Goal: Answer question/provide support

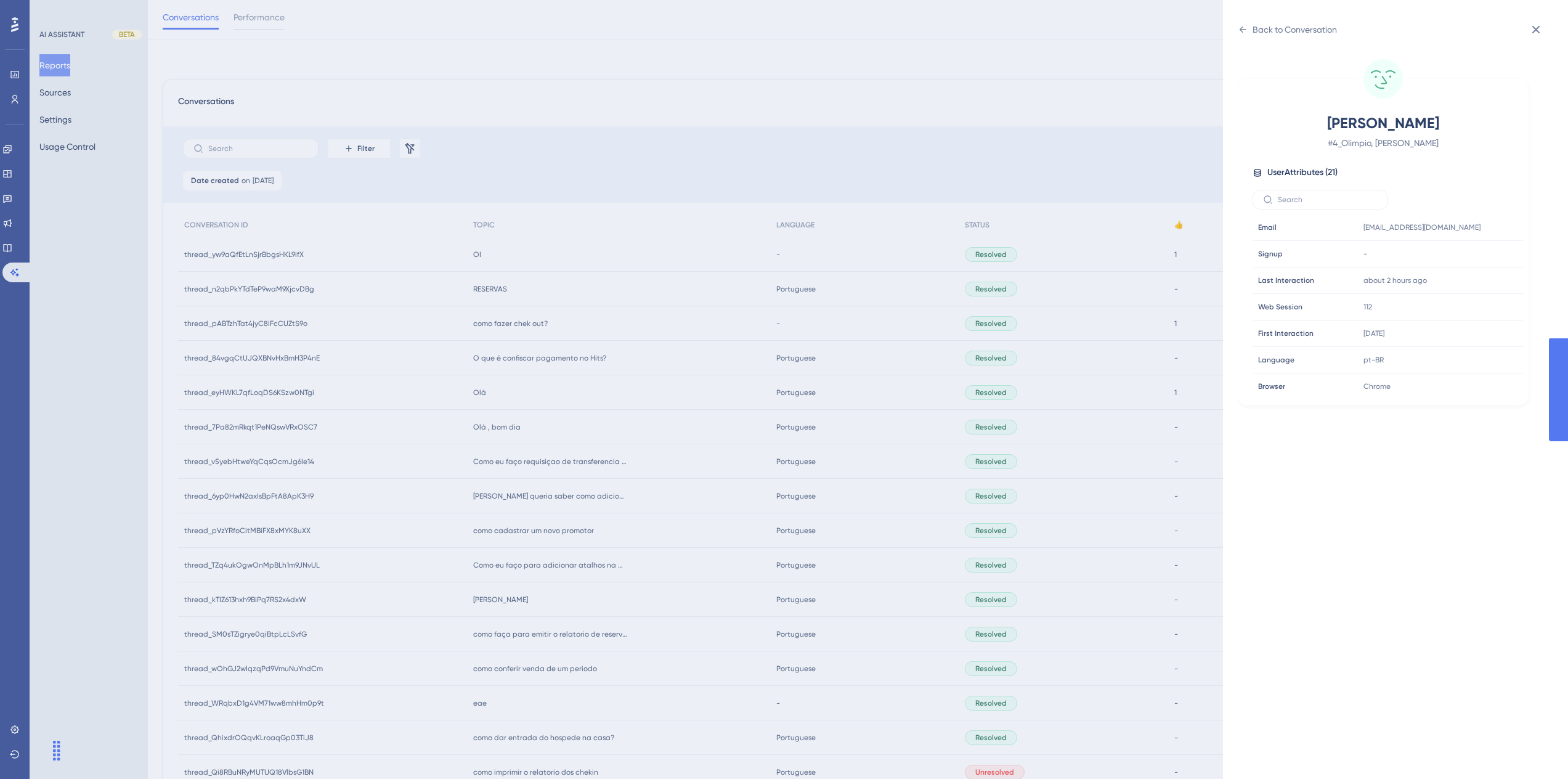
scroll to position [149, 0]
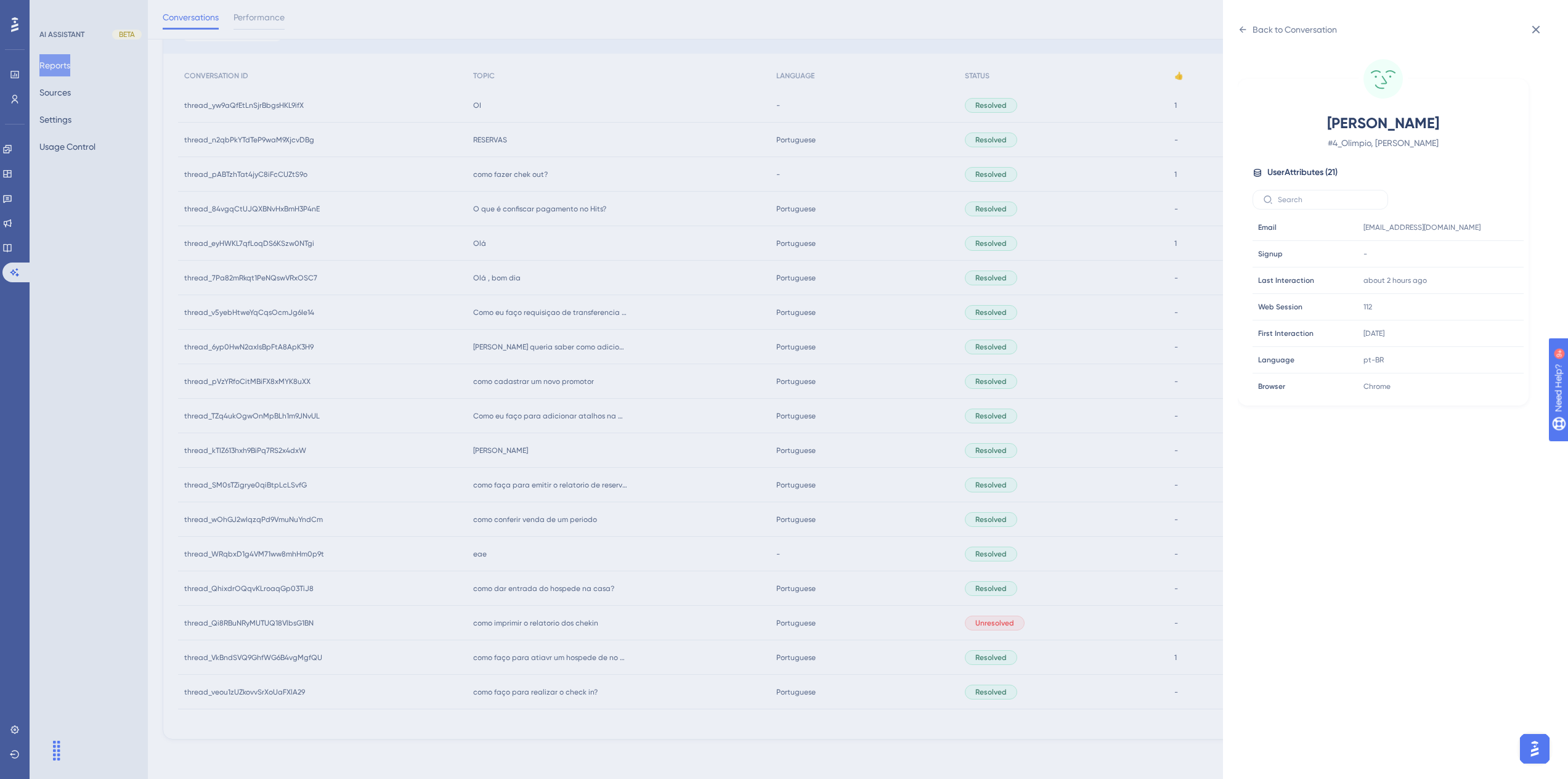
click at [93, 269] on div "Back to Conversation Olimpio, [PERSON_NAME] # 4_Olimpio, [PERSON_NAME] User Att…" at bounding box center [784, 389] width 1568 height 779
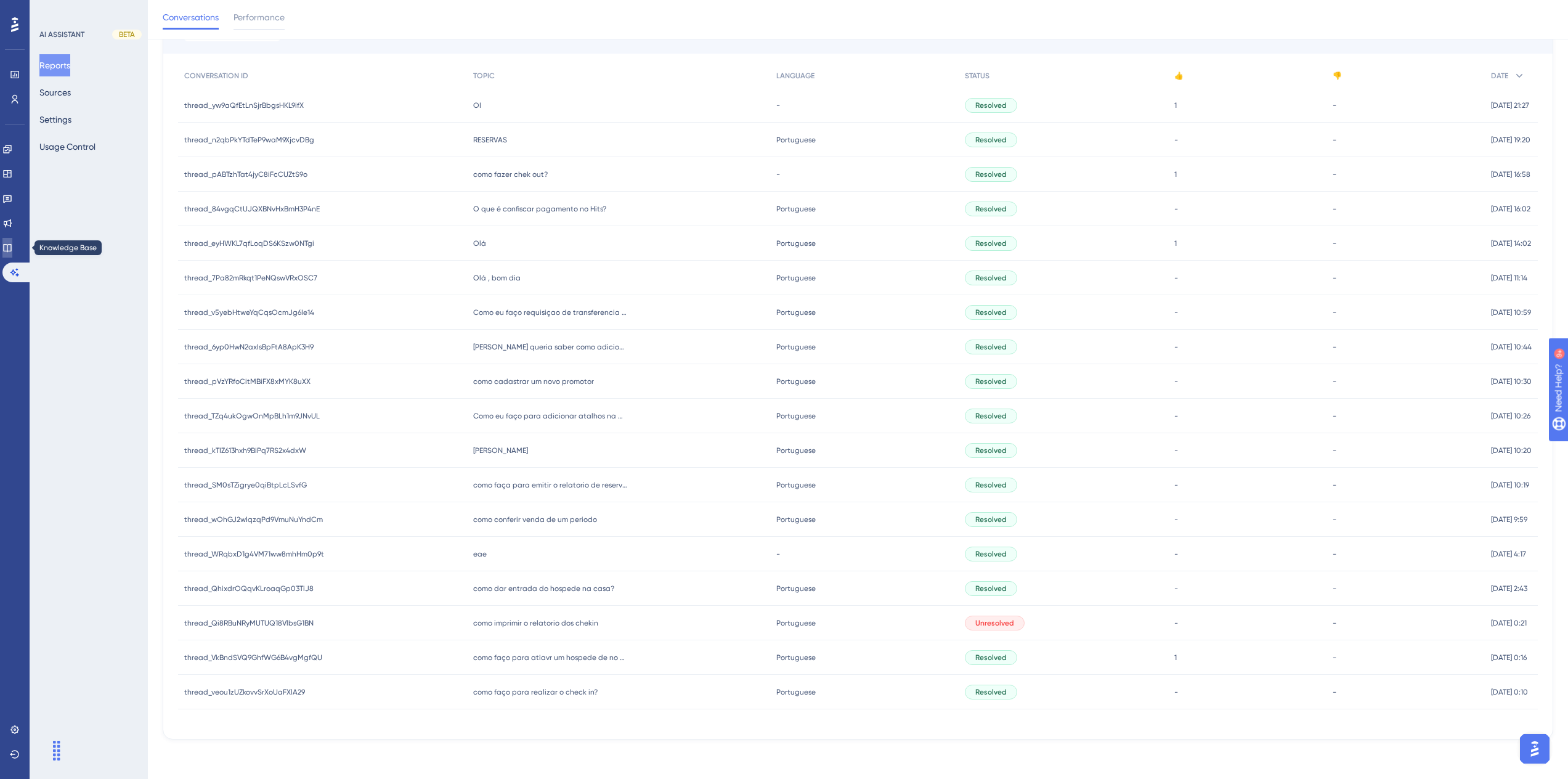
click at [11, 244] on icon at bounding box center [7, 248] width 8 height 8
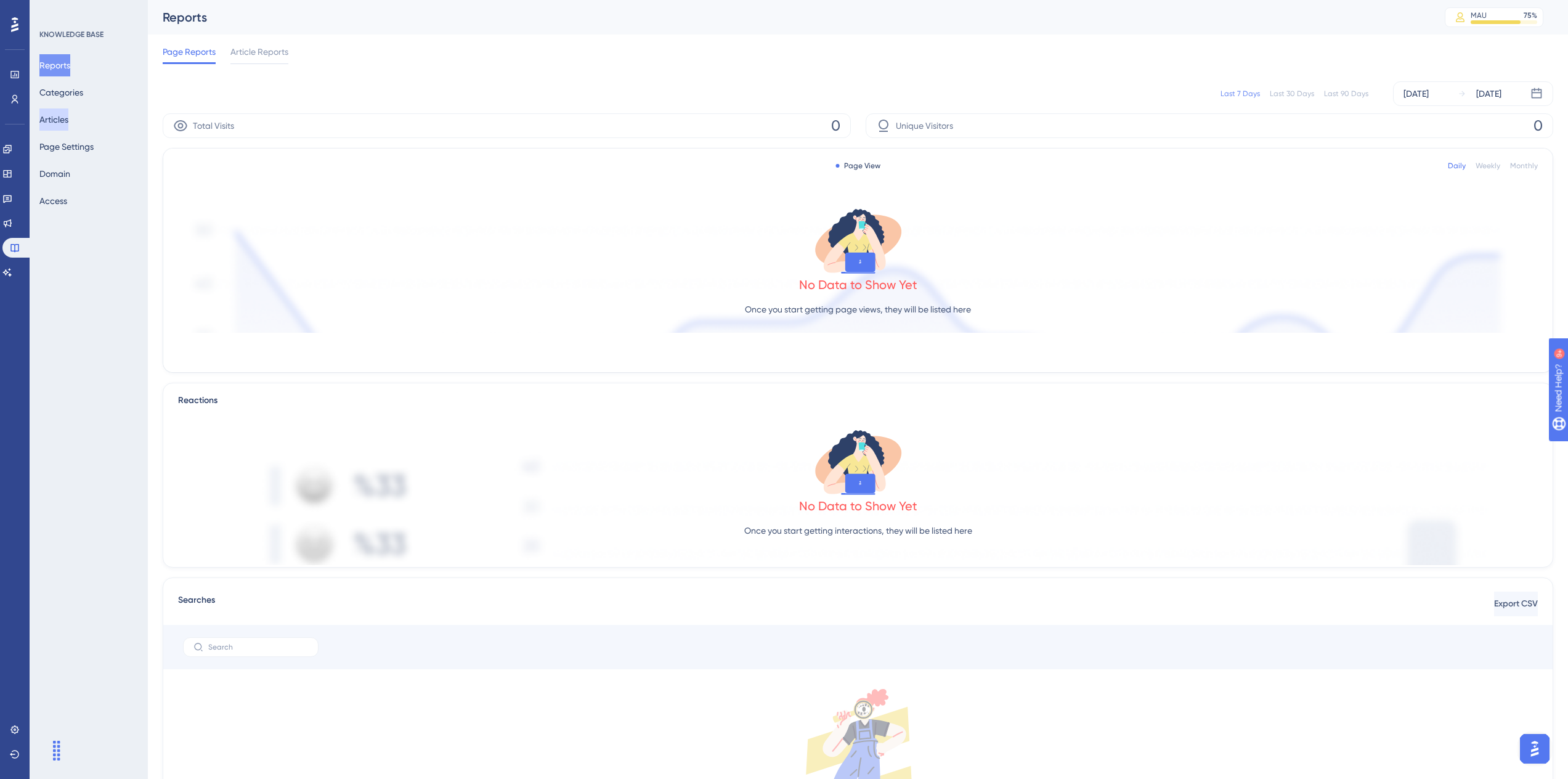
click at [67, 116] on button "Articles" at bounding box center [54, 119] width 29 height 22
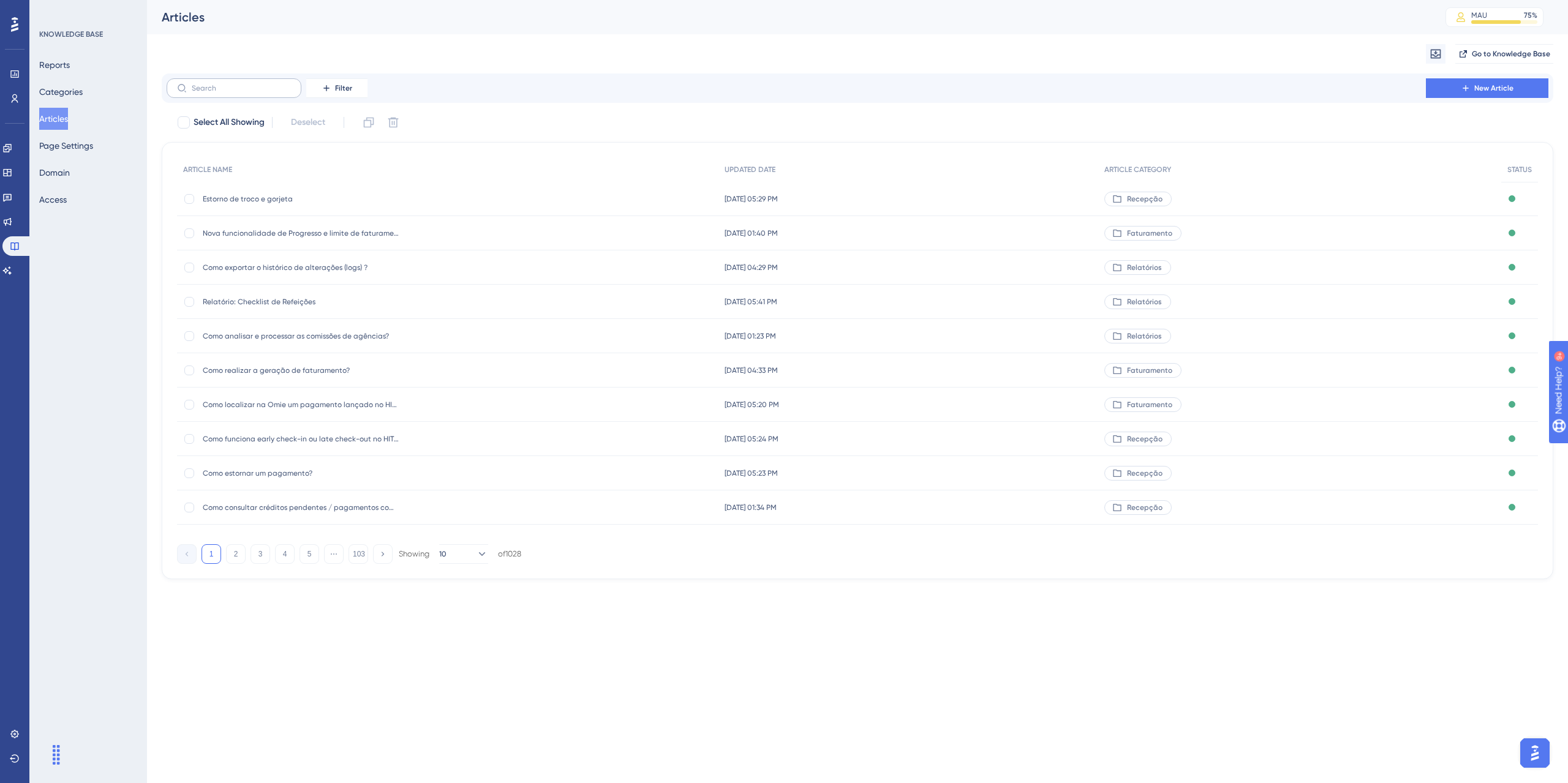
click at [277, 93] on label at bounding box center [233, 88] width 135 height 20
click at [277, 93] on input "text" at bounding box center [241, 88] width 99 height 9
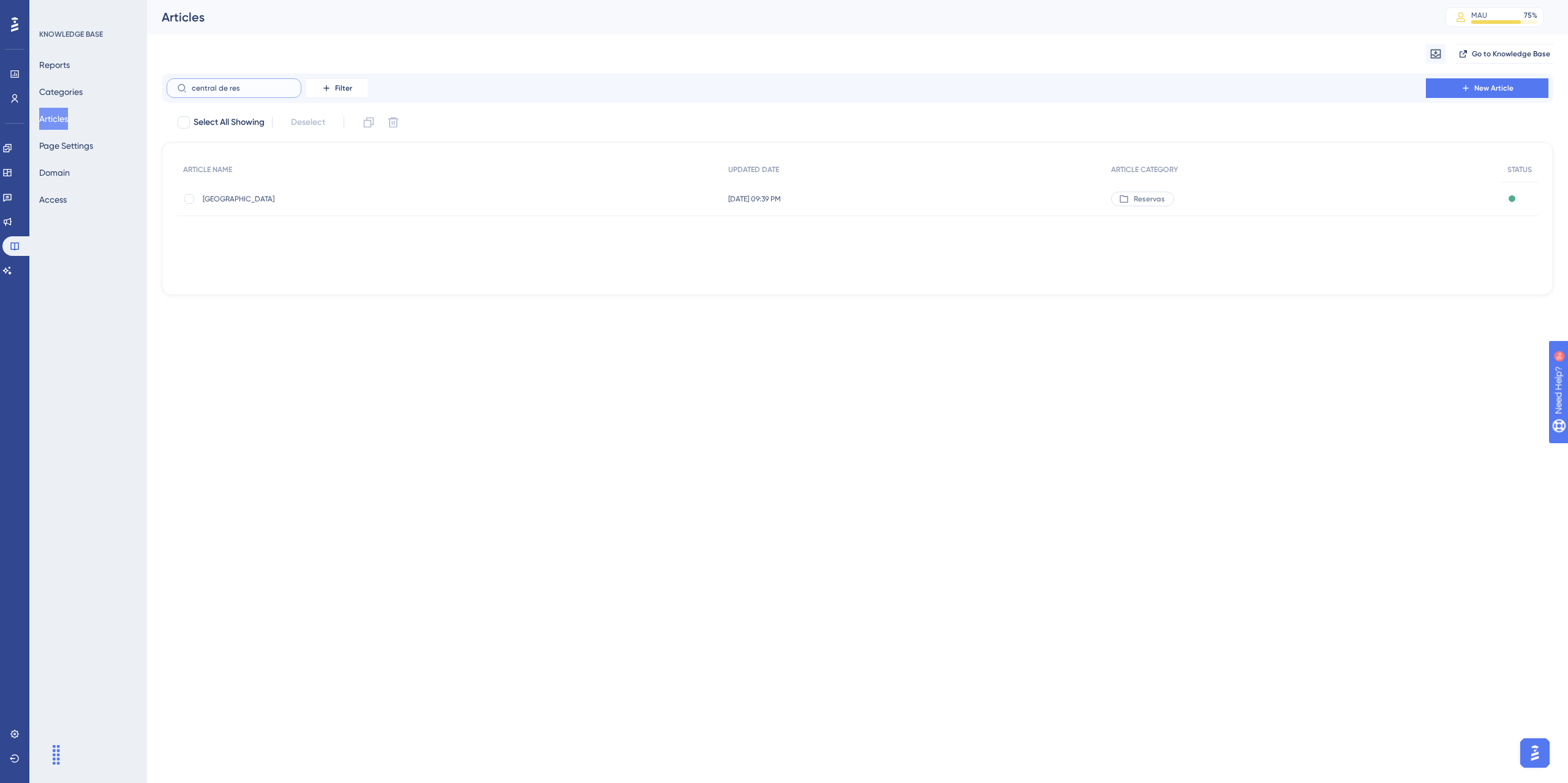
type input "central de res"
click at [254, 192] on div "Central de [GEOGRAPHIC_DATA]" at bounding box center [301, 199] width 196 height 34
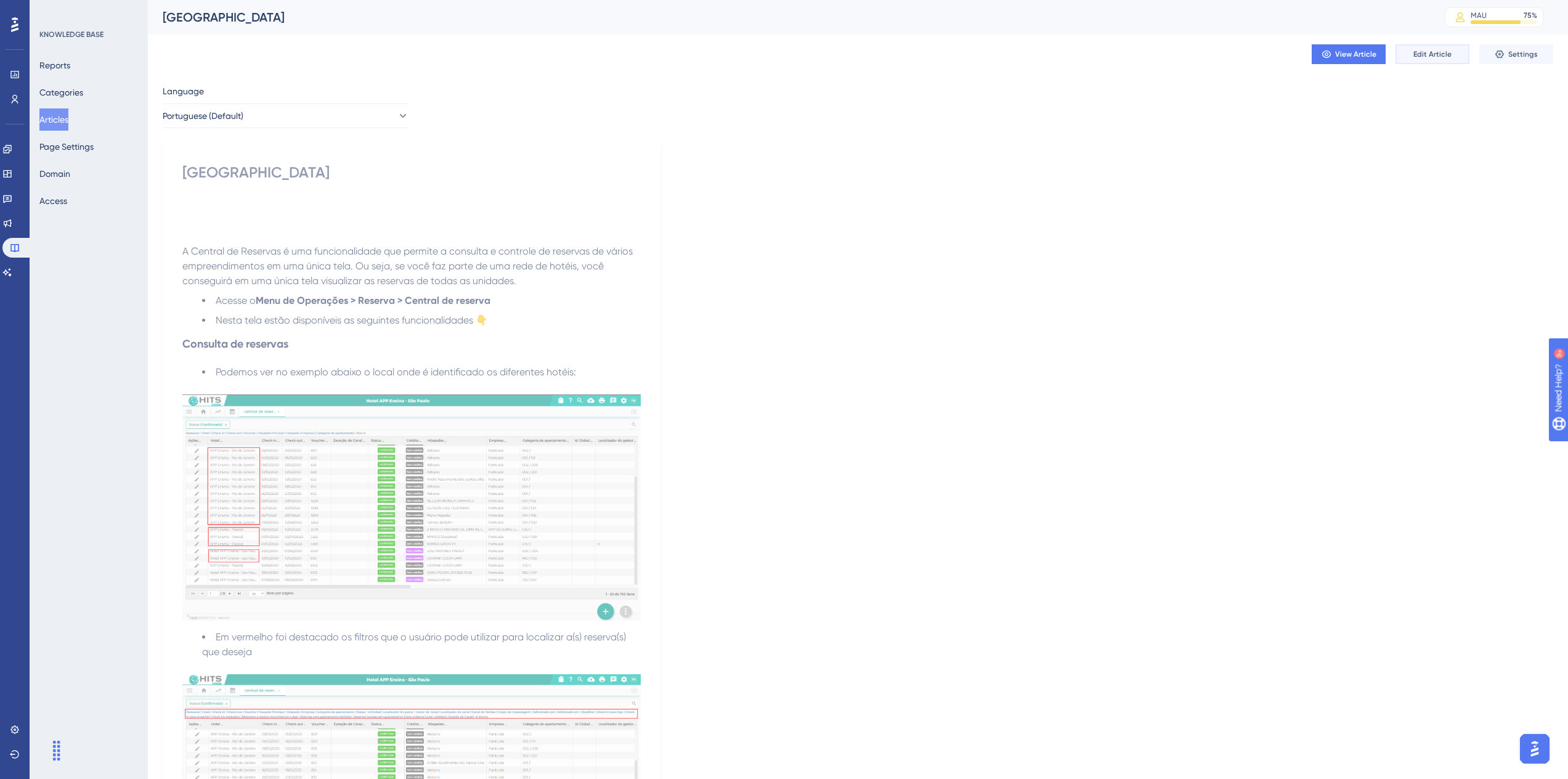
click at [1444, 54] on span "Edit Article" at bounding box center [1433, 54] width 38 height 10
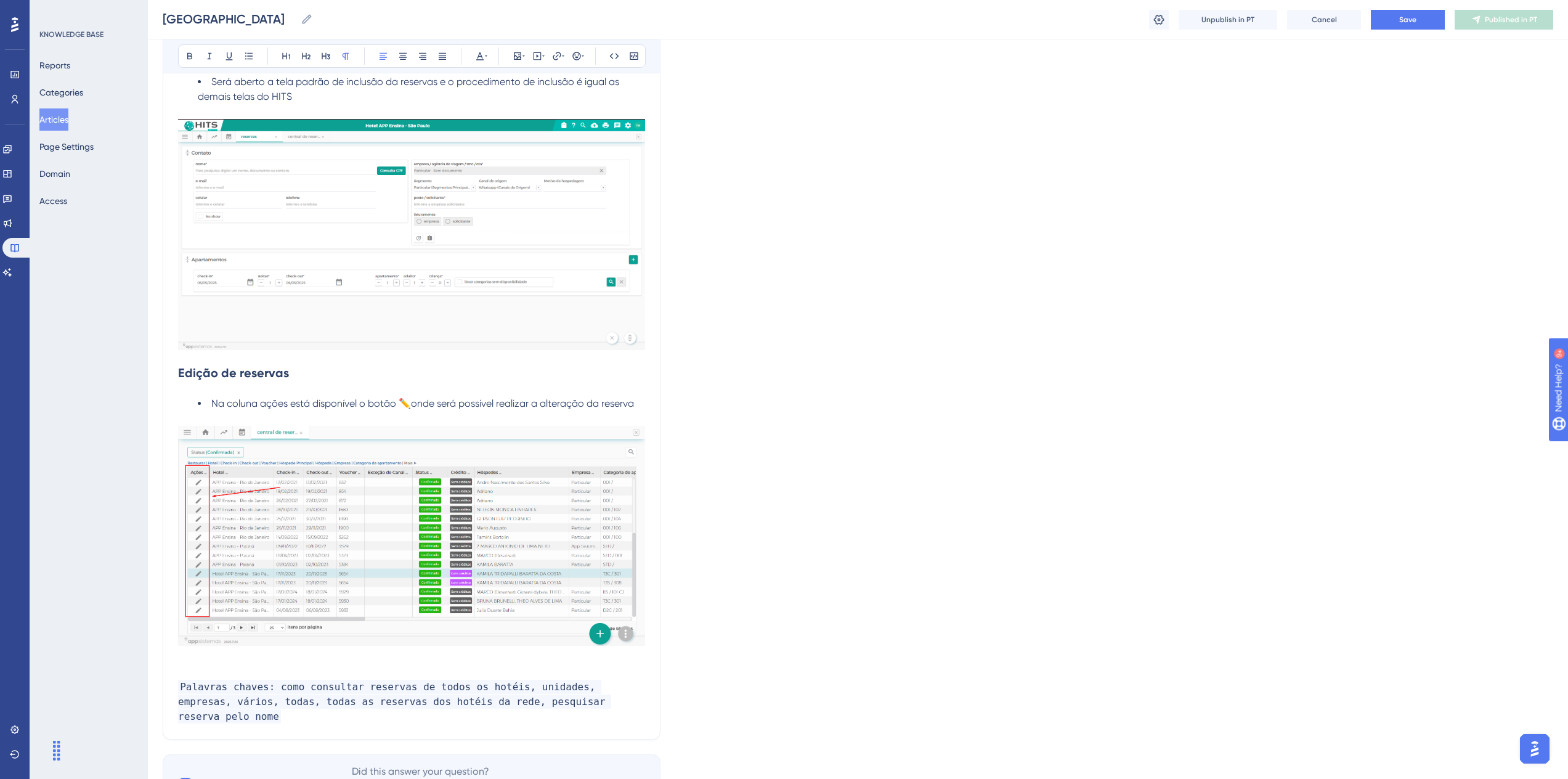
scroll to position [1539, 0]
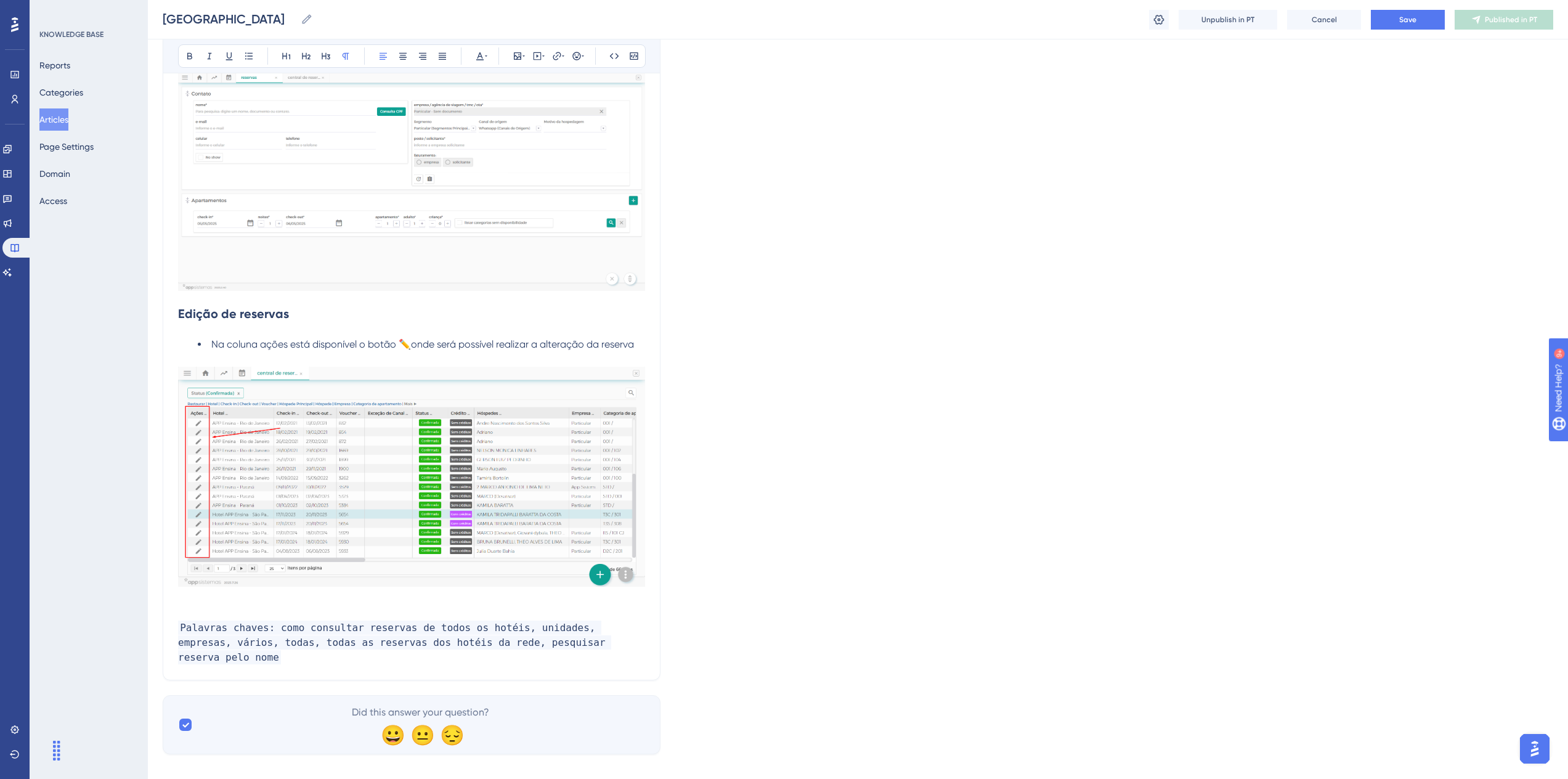
click at [278, 603] on p at bounding box center [412, 599] width 467 height 15
click at [612, 644] on span "Palavras chaves: como consultar reservas de todos os hotéis, unidades, empresas…" at bounding box center [395, 642] width 433 height 44
click at [378, 659] on span "Palavras chaves: como consultar reservas de todos os hotéis, unidades, empresas…" at bounding box center [395, 642] width 433 height 44
click at [1396, 13] on button "Save" at bounding box center [1407, 19] width 74 height 20
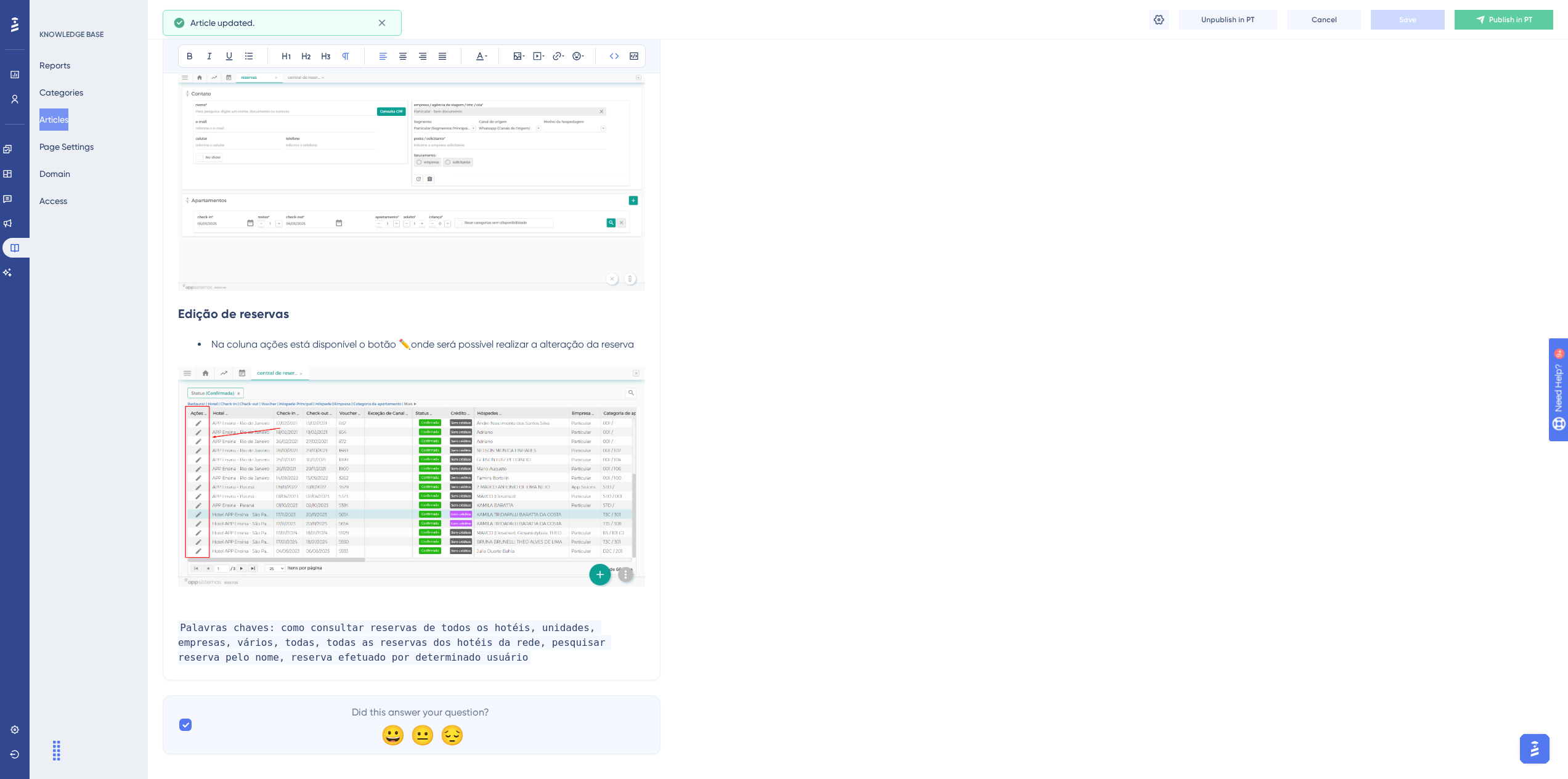
click at [1489, 23] on span "Publish in PT" at bounding box center [1510, 20] width 43 height 10
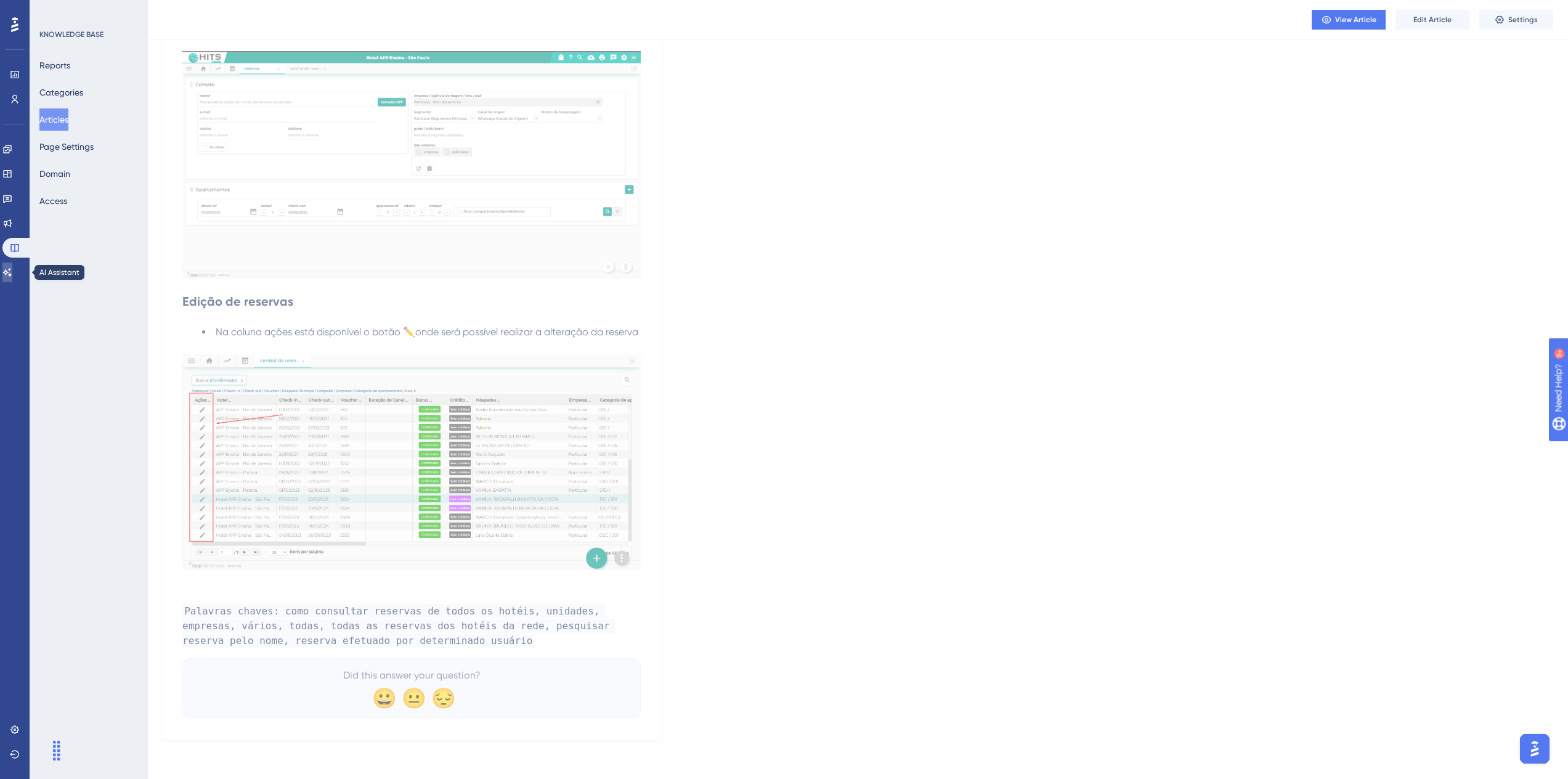
click at [12, 270] on link at bounding box center [7, 272] width 10 height 20
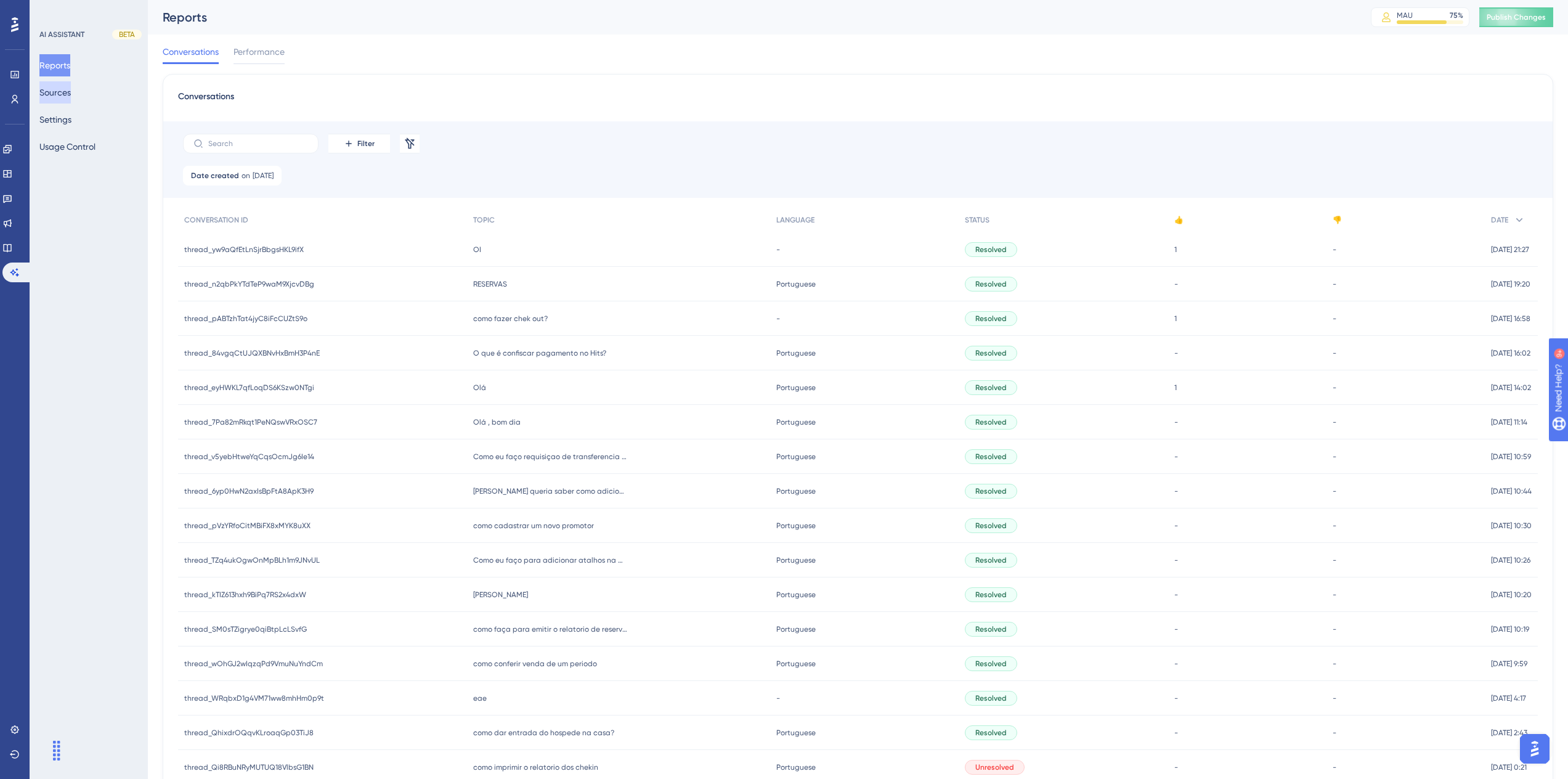
click at [70, 82] on button "Sources" at bounding box center [55, 93] width 31 height 22
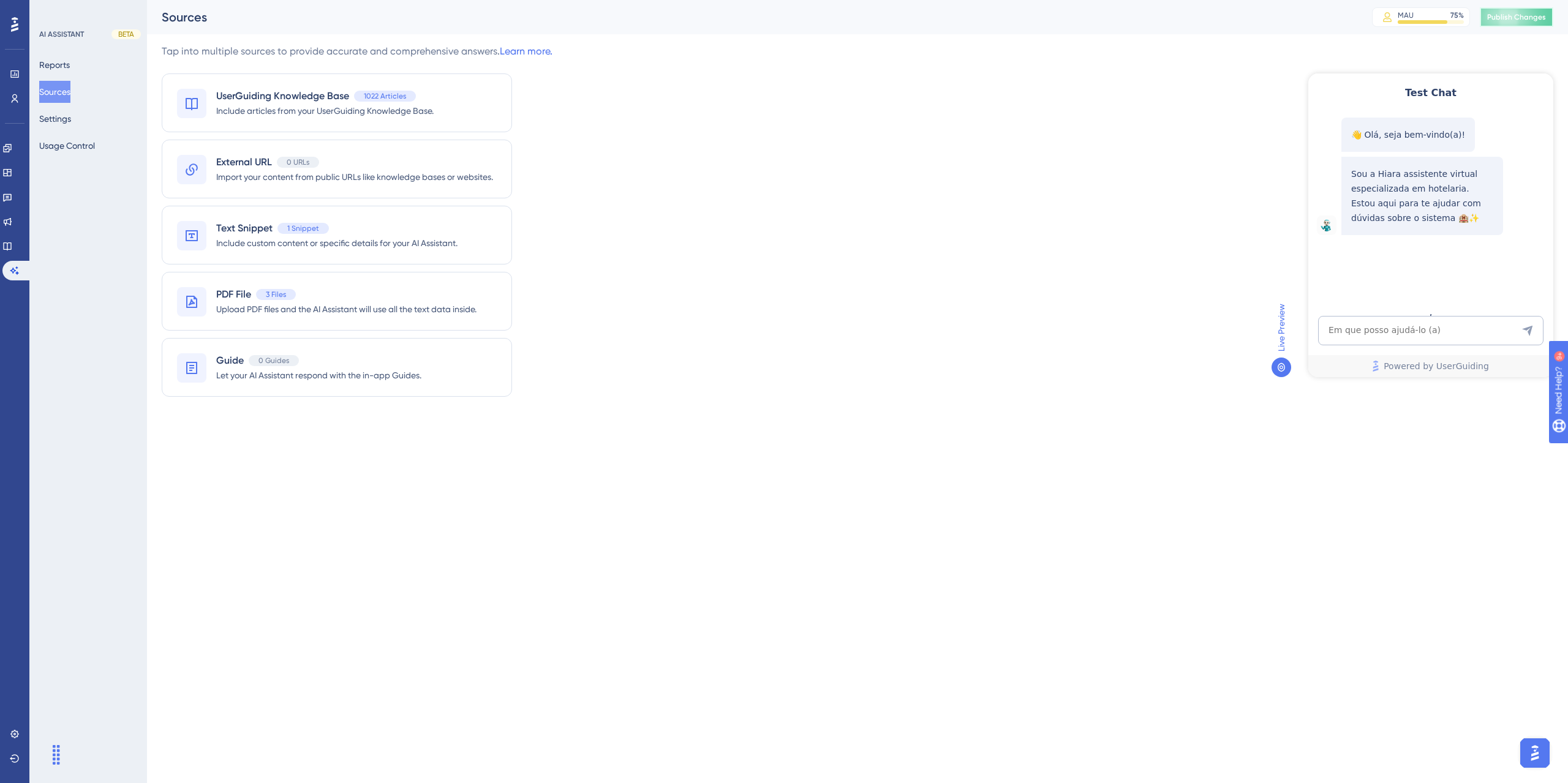
click at [1504, 19] on span "Publish Changes" at bounding box center [1516, 17] width 59 height 9
drag, startPoint x: 1433, startPoint y: 316, endPoint x: 1397, endPoint y: 335, distance: 40.7
click at [1433, 331] on textarea "AI Assistant Text Input" at bounding box center [1430, 330] width 225 height 29
click at [1432, 341] on textarea "AI Assistant Text Input" at bounding box center [1430, 330] width 225 height 29
paste textarea "como faça para emitir o relatorio de reserva efetuado por determinado usuario ?"
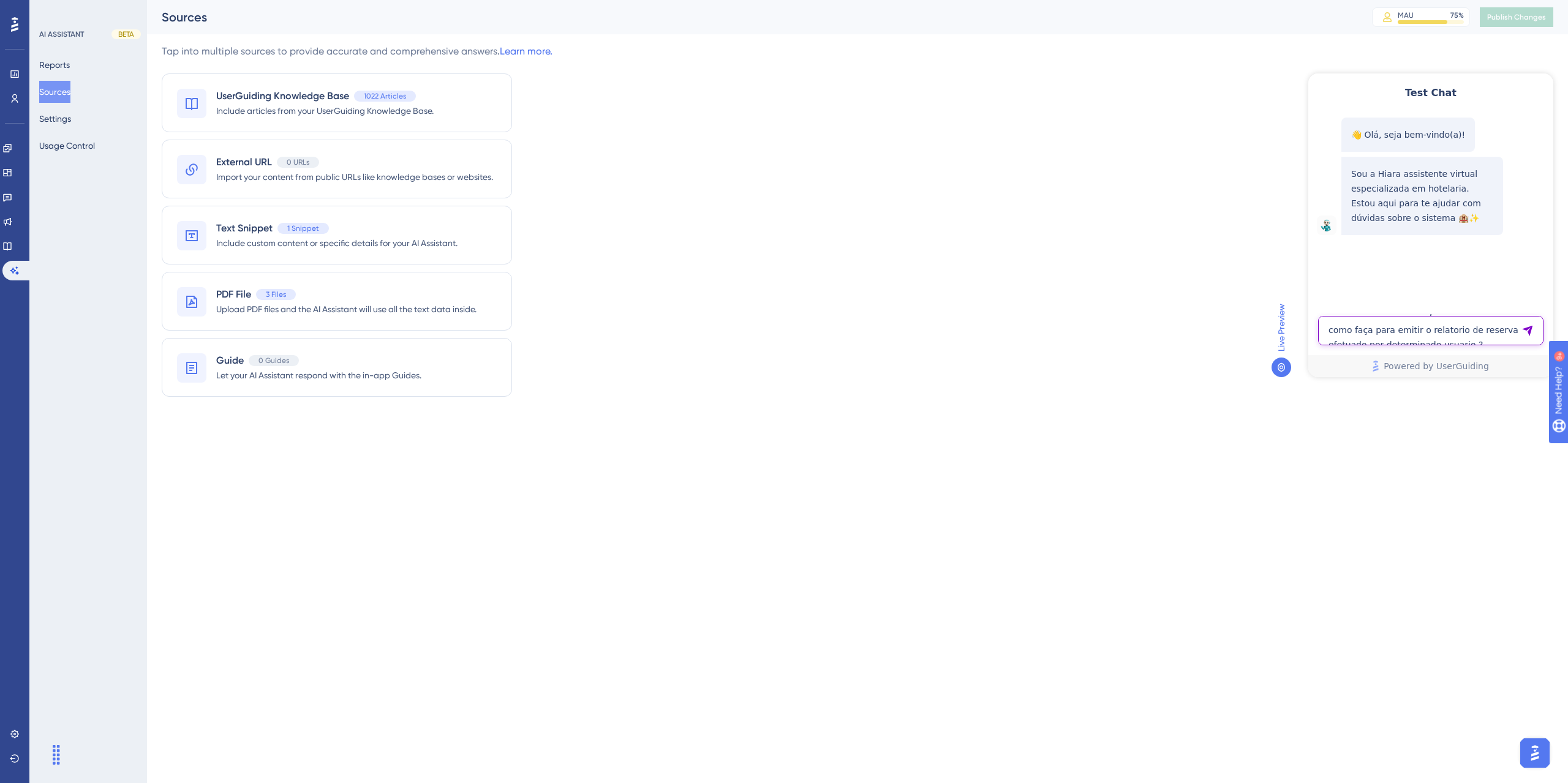
type textarea "como faça para emitir o relatorio de reserva efetuado por determinado usuario ?"
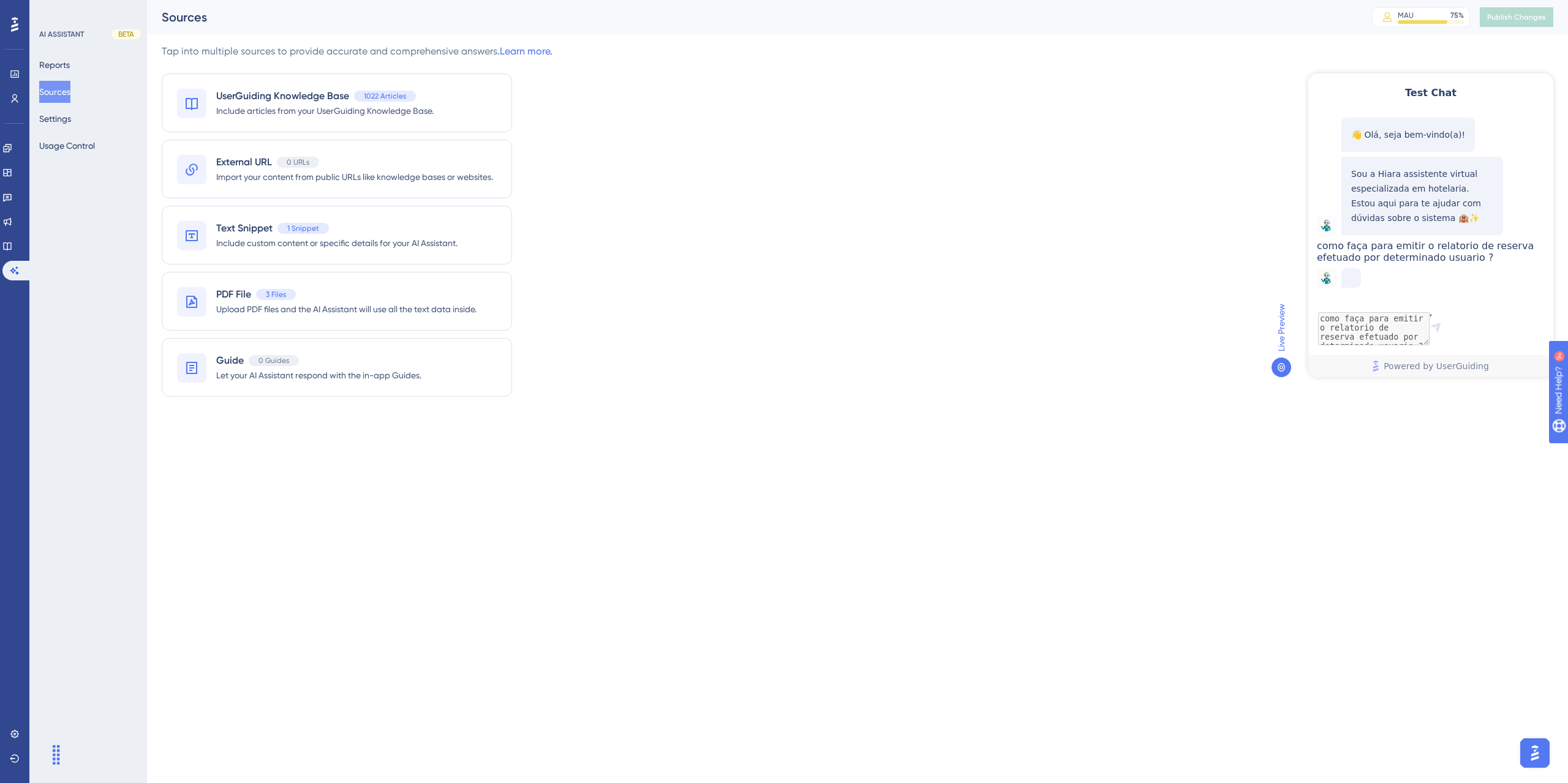
scroll to position [44, 0]
click at [913, 0] on html "Performance Users Engagement Widgets Feedback Product Updates Knowledge Base AI…" at bounding box center [784, 0] width 1568 height 0
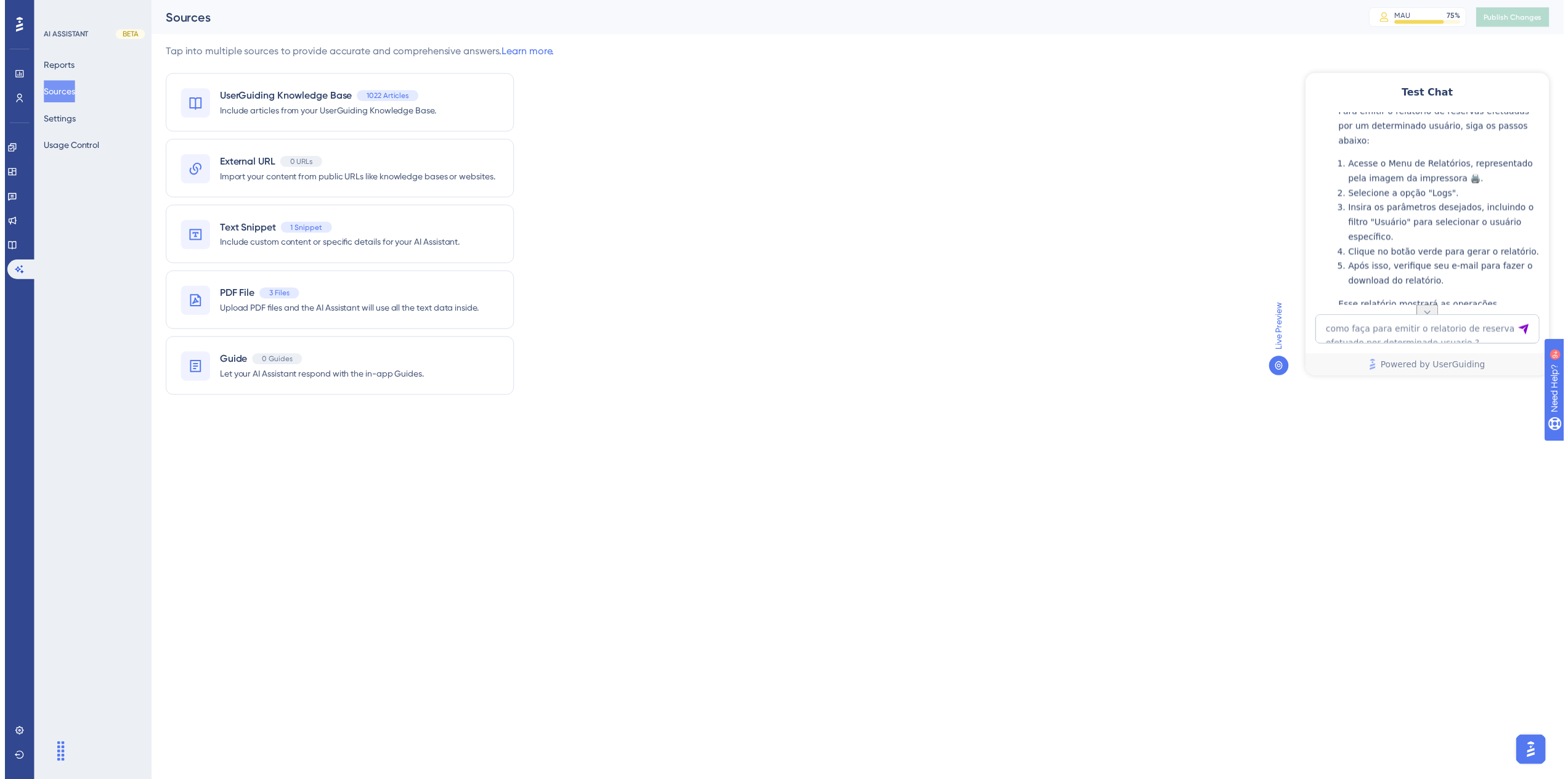
scroll to position [319, 0]
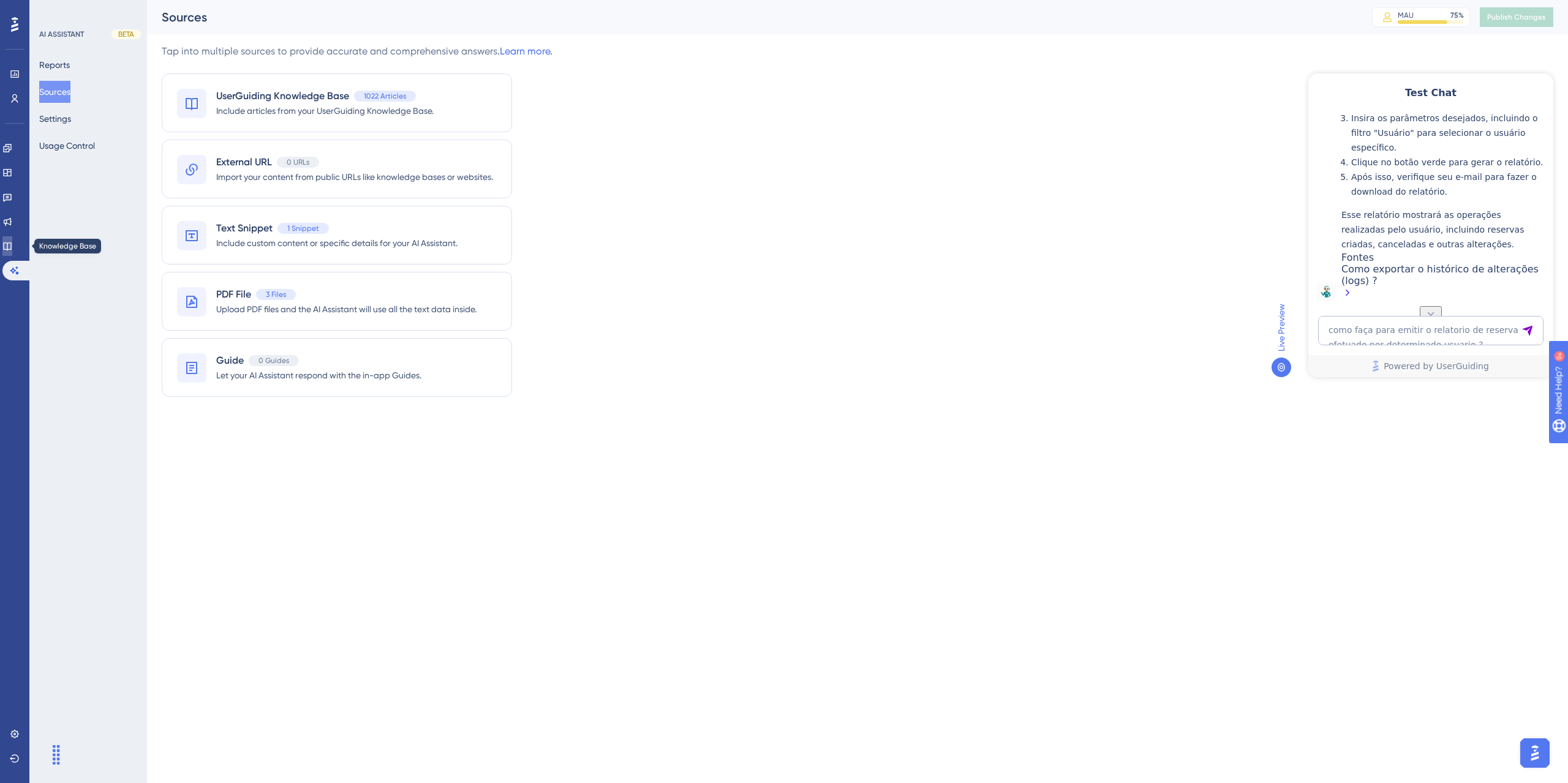
click at [10, 254] on link at bounding box center [7, 246] width 9 height 20
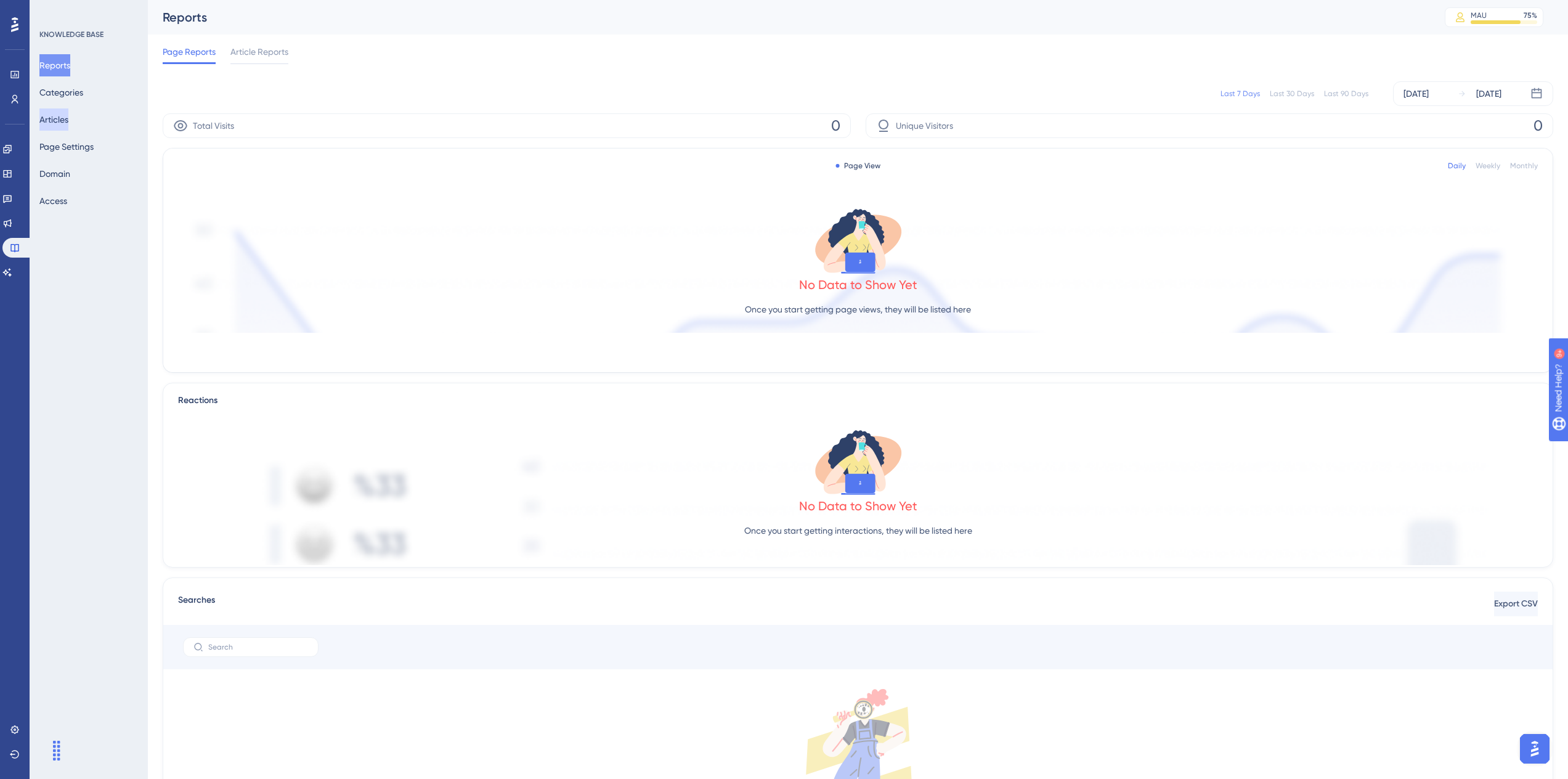
click at [69, 120] on button "Articles" at bounding box center [54, 119] width 29 height 22
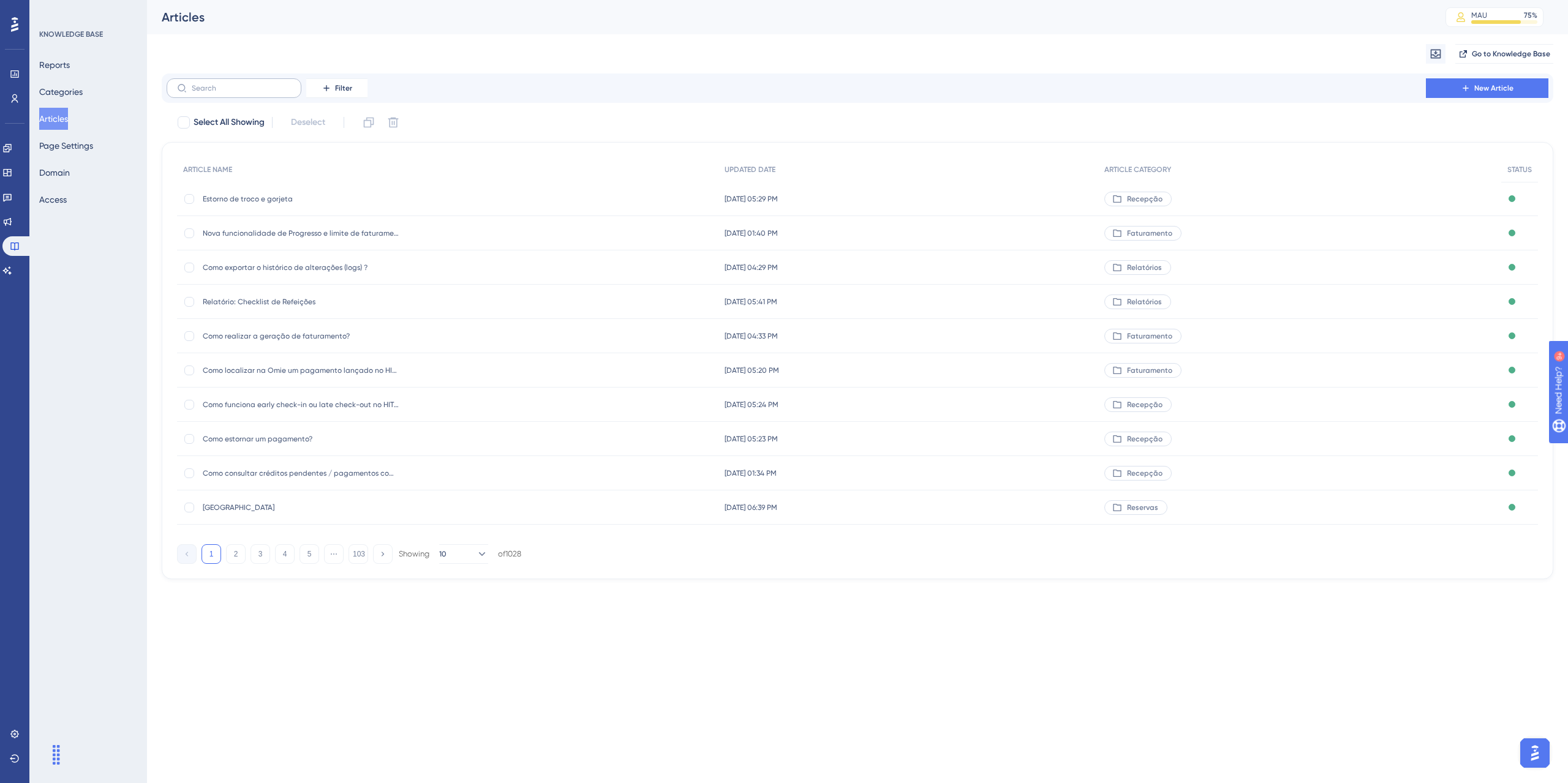
click at [230, 93] on label at bounding box center [233, 88] width 135 height 20
click at [230, 93] on input "text" at bounding box center [241, 88] width 99 height 9
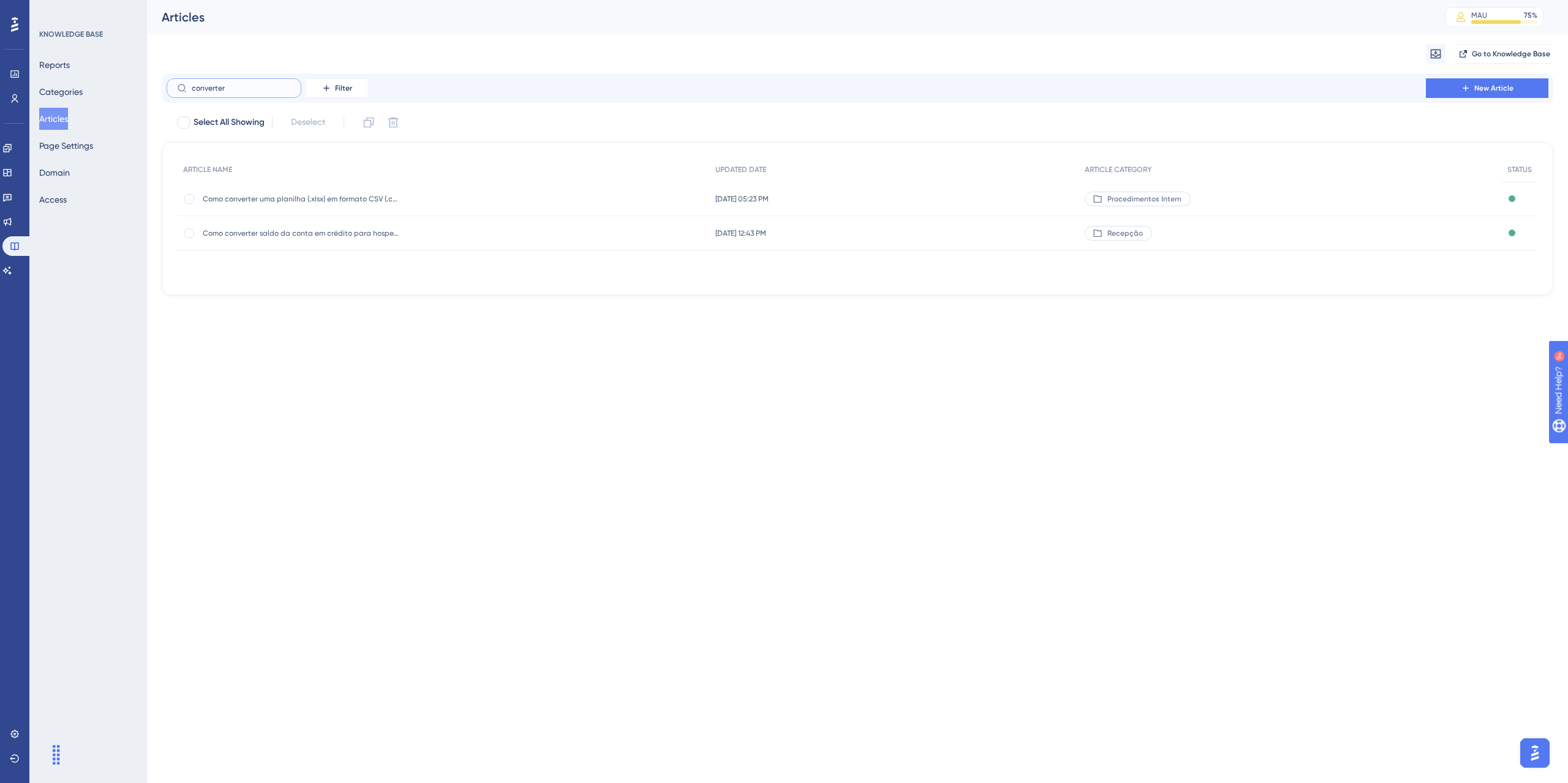
type input "converter e"
checkbox input "true"
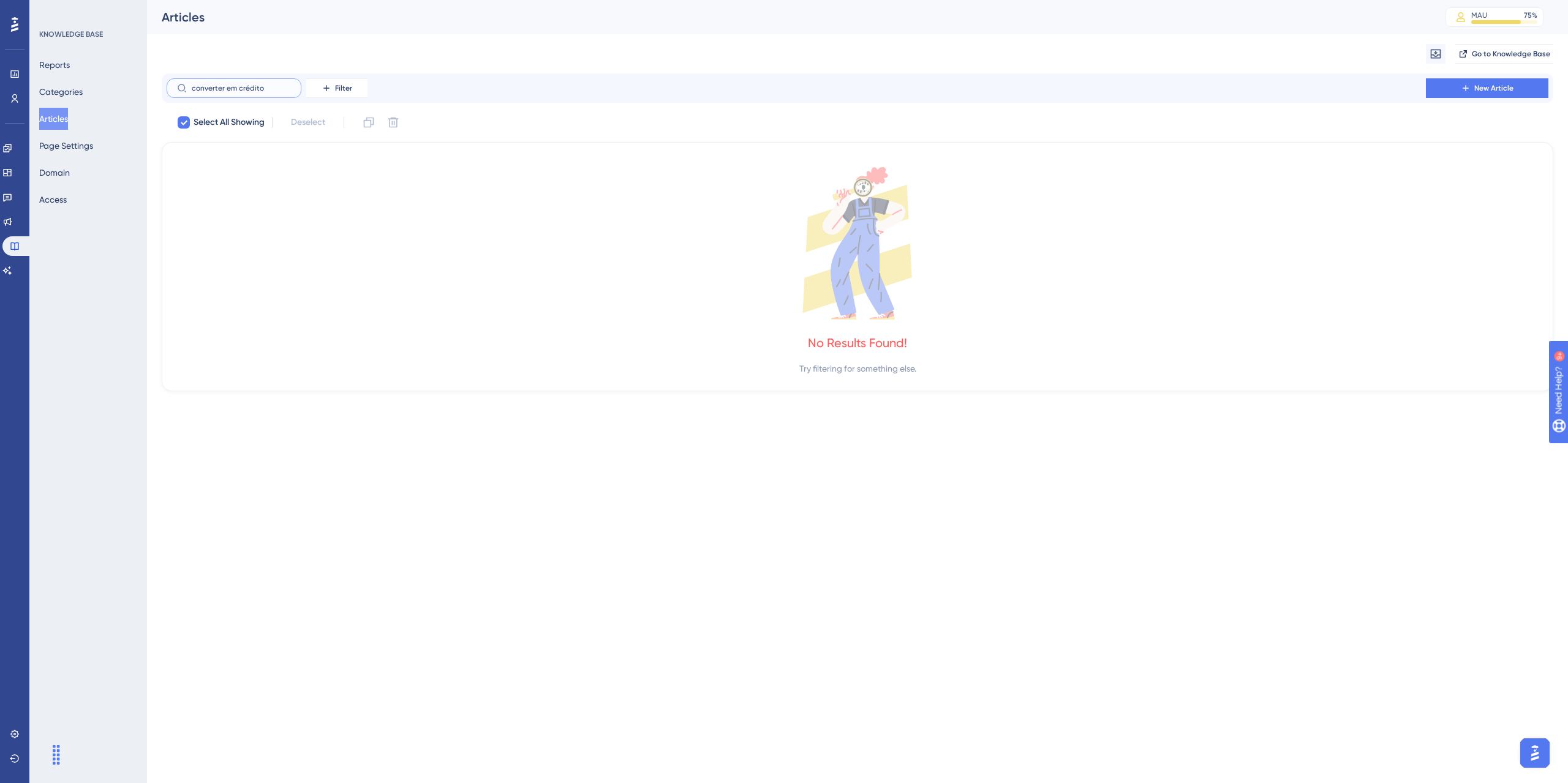
click at [224, 92] on input "converter em crédito" at bounding box center [241, 88] width 99 height 9
type input "c"
checkbox input "false"
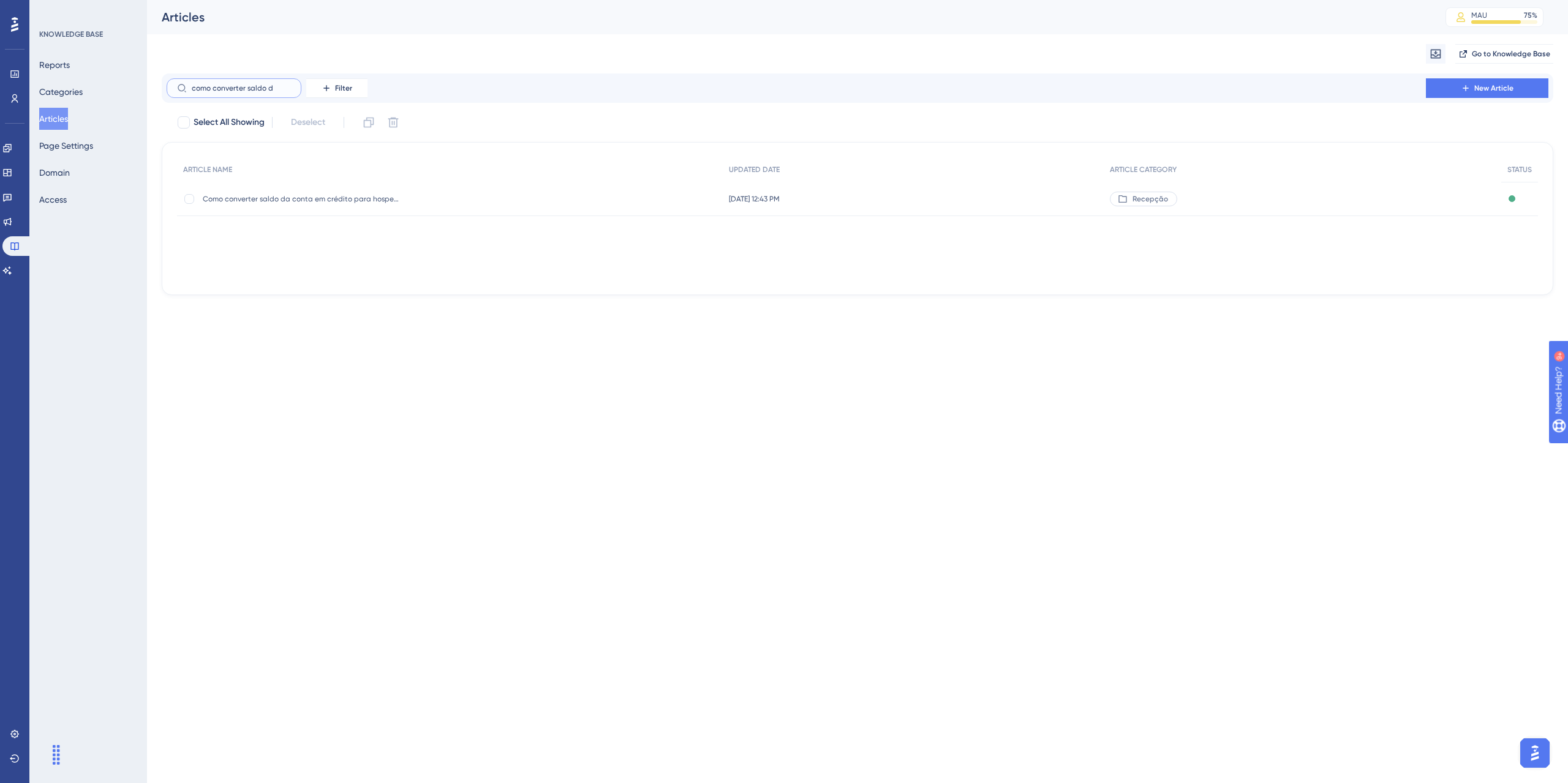
type input "como converter saldo de"
checkbox input "true"
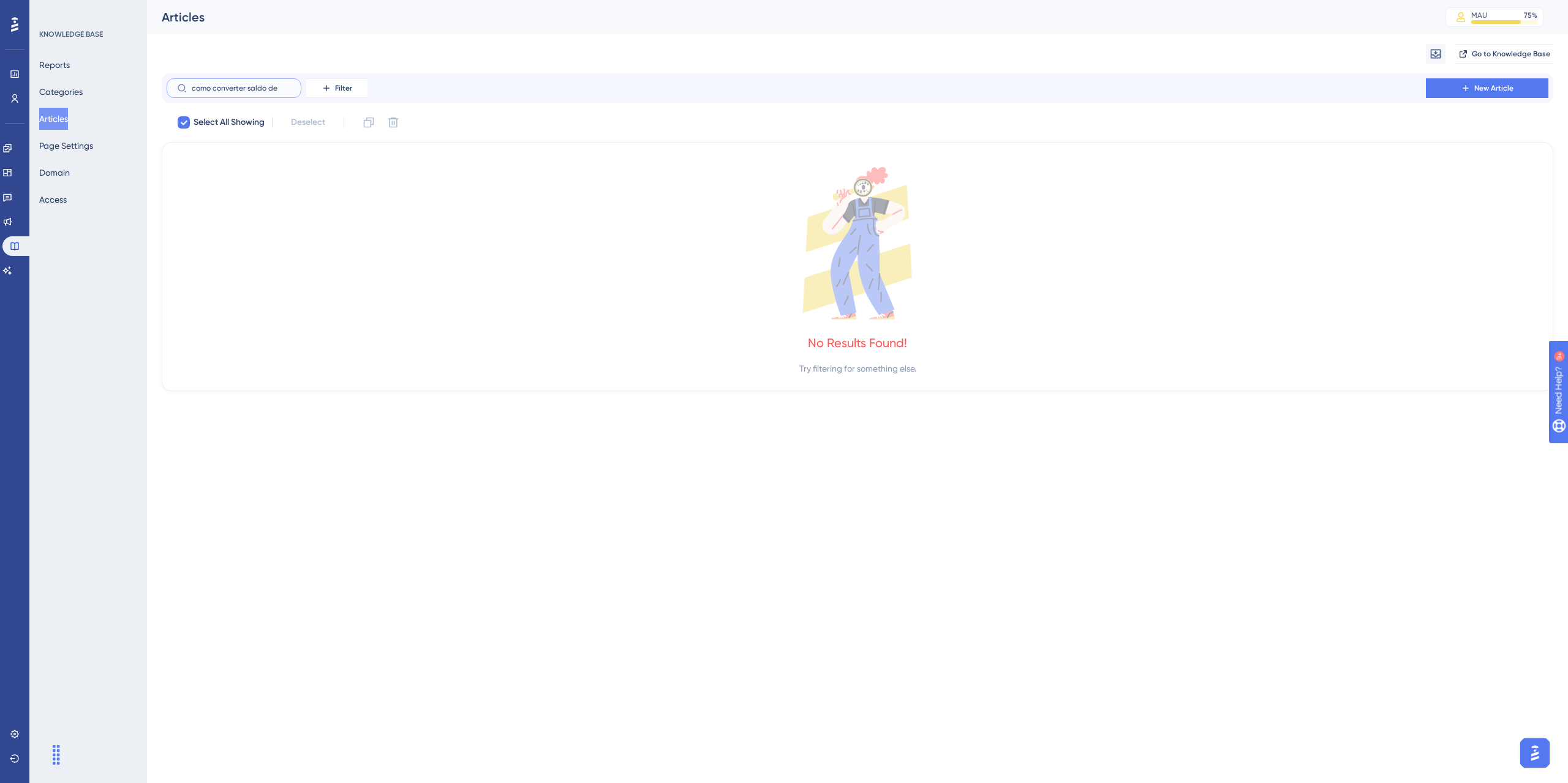
type input "como converter saldo d"
checkbox input "false"
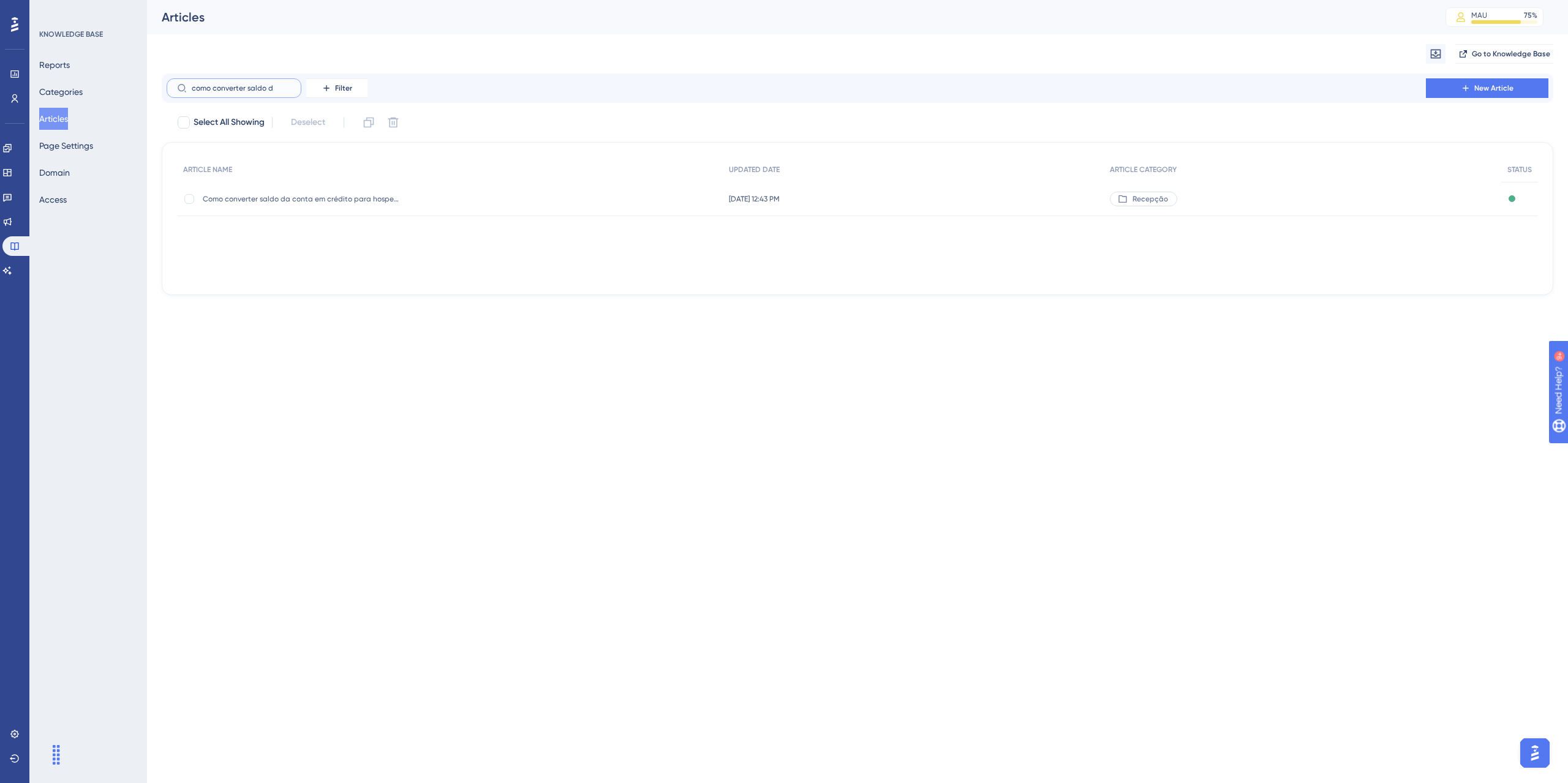
type input "como converter saldo d"
click at [365, 208] on div "Como converter saldo da conta em crédito para hospedagem futura? Como converter…" at bounding box center [301, 199] width 196 height 34
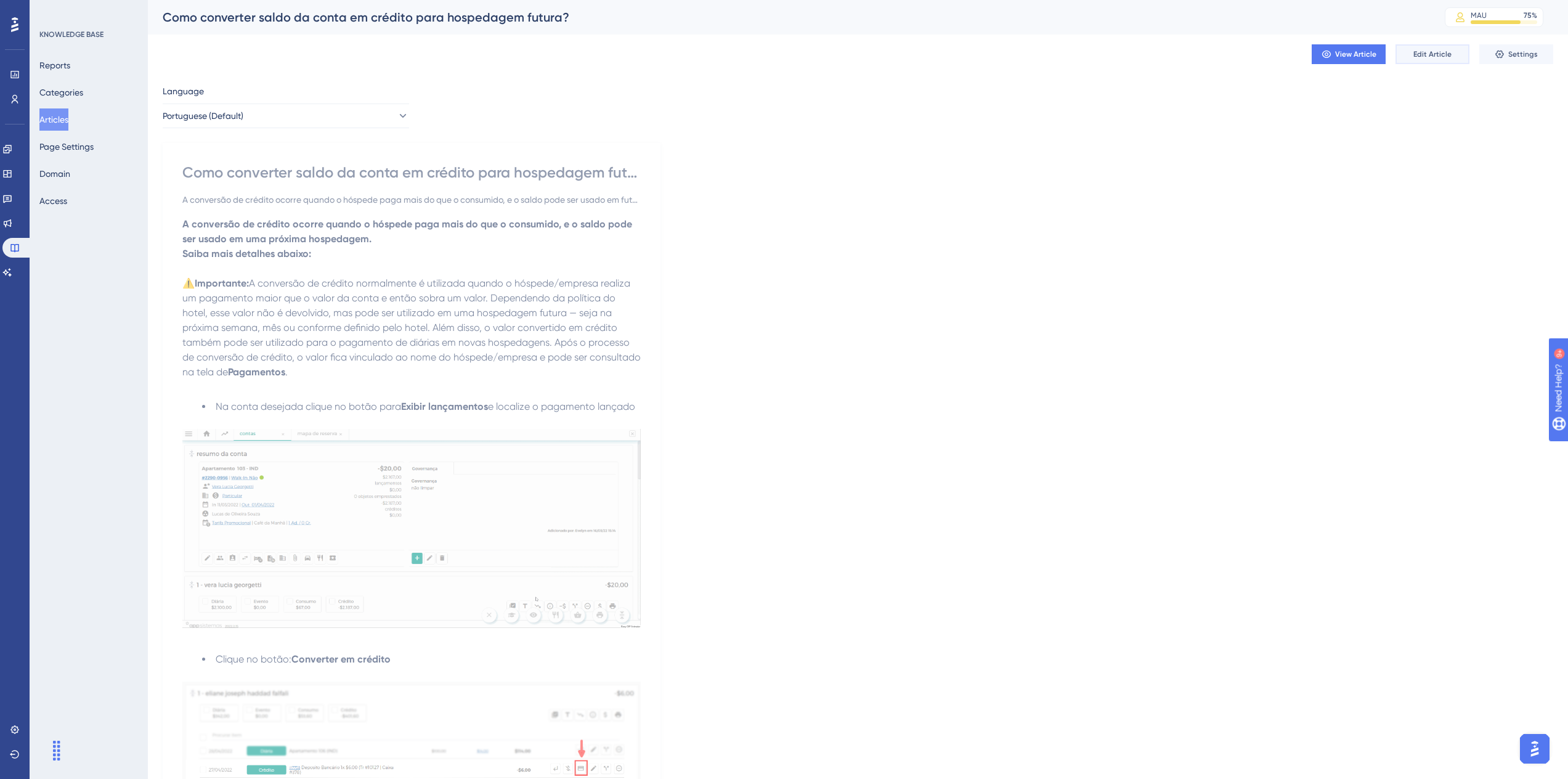
click at [1422, 59] on button "Edit Article" at bounding box center [1433, 54] width 74 height 20
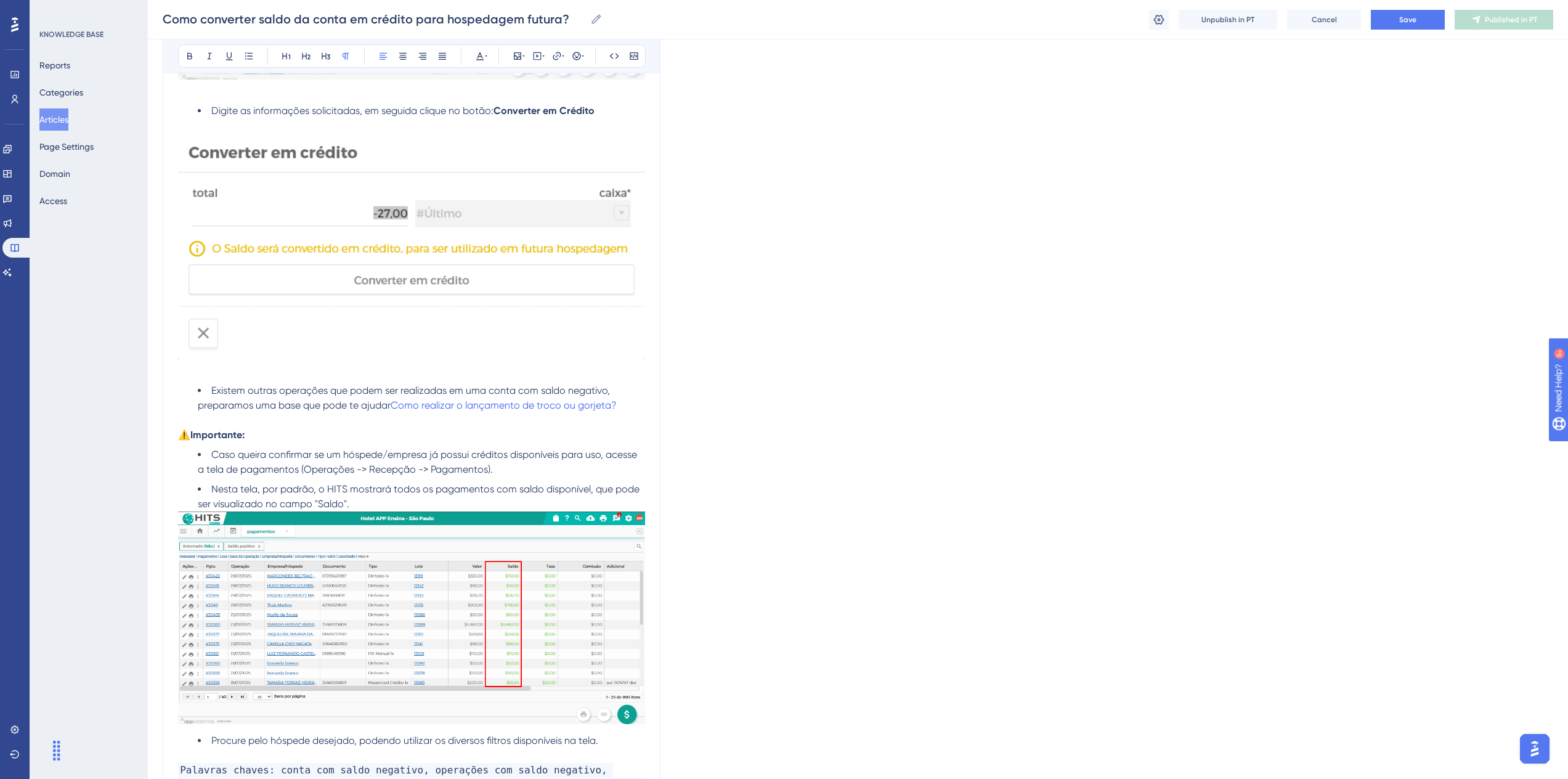
scroll to position [1046, 0]
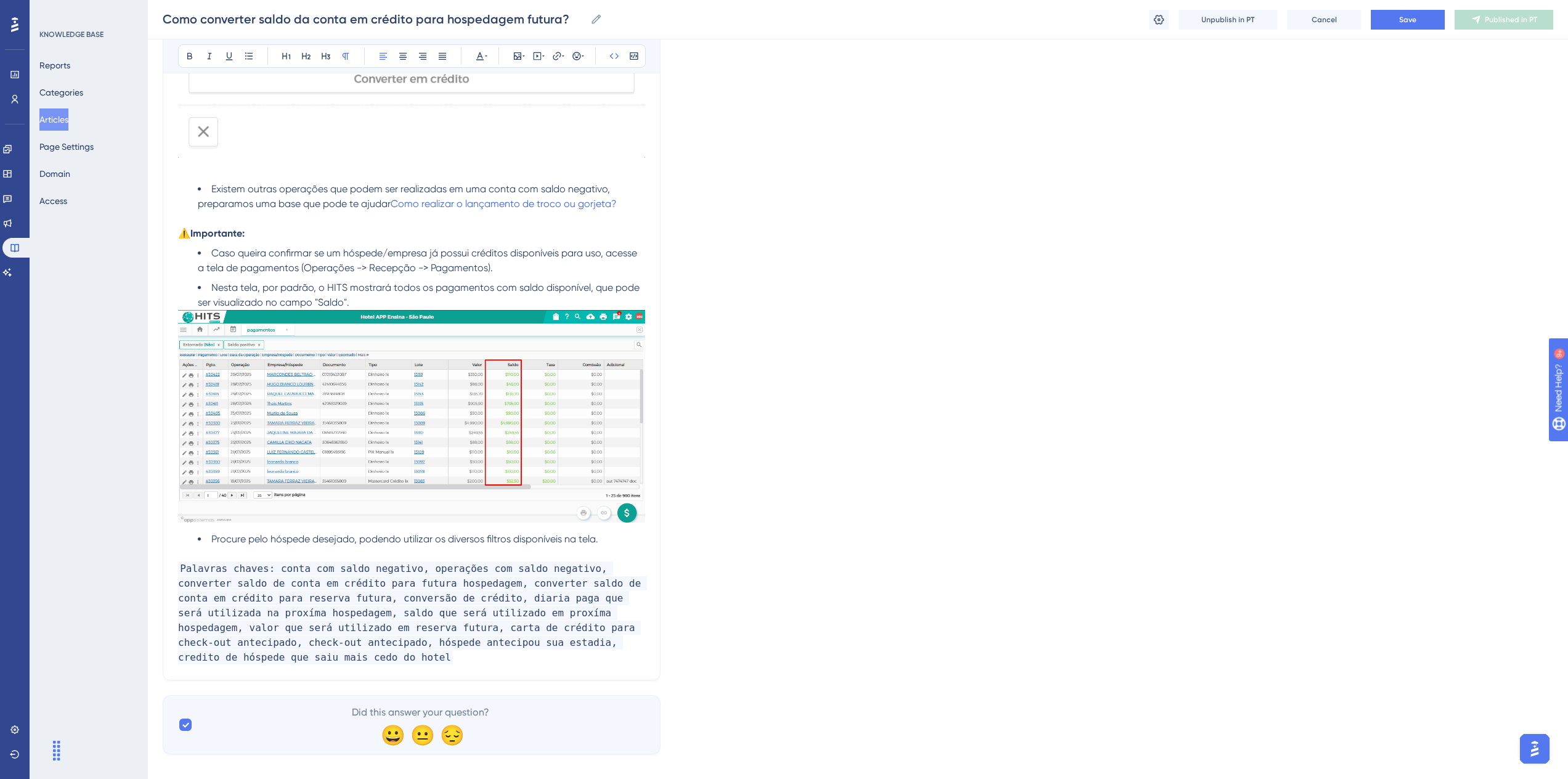
click at [599, 648] on p "Palavras chaves: conta com saldo negativo, operações com saldo negativo, conver…" at bounding box center [412, 613] width 467 height 103
click at [1427, 23] on button "Save" at bounding box center [1407, 19] width 74 height 20
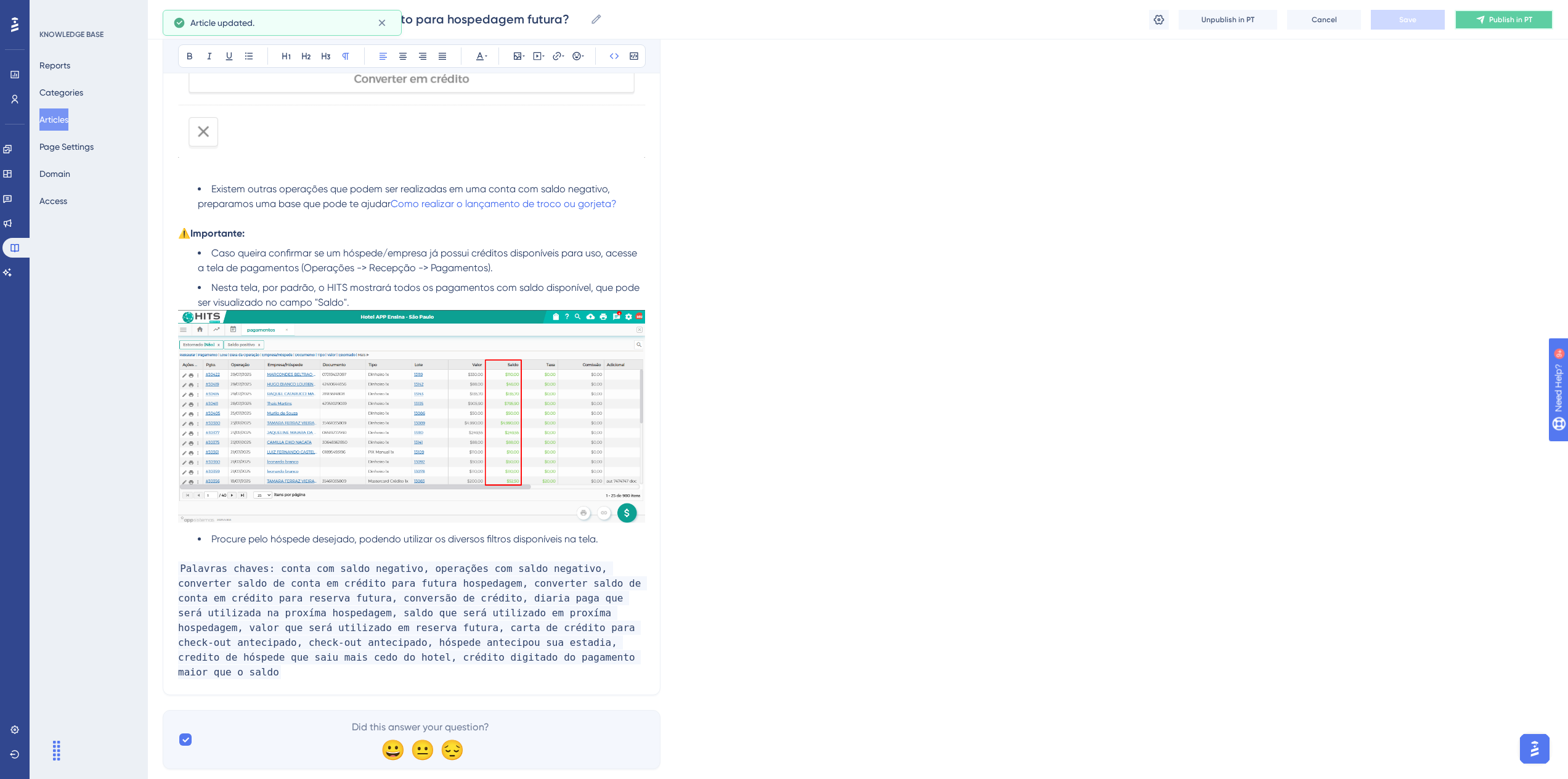
click at [1501, 20] on span "Publish in PT" at bounding box center [1510, 20] width 43 height 10
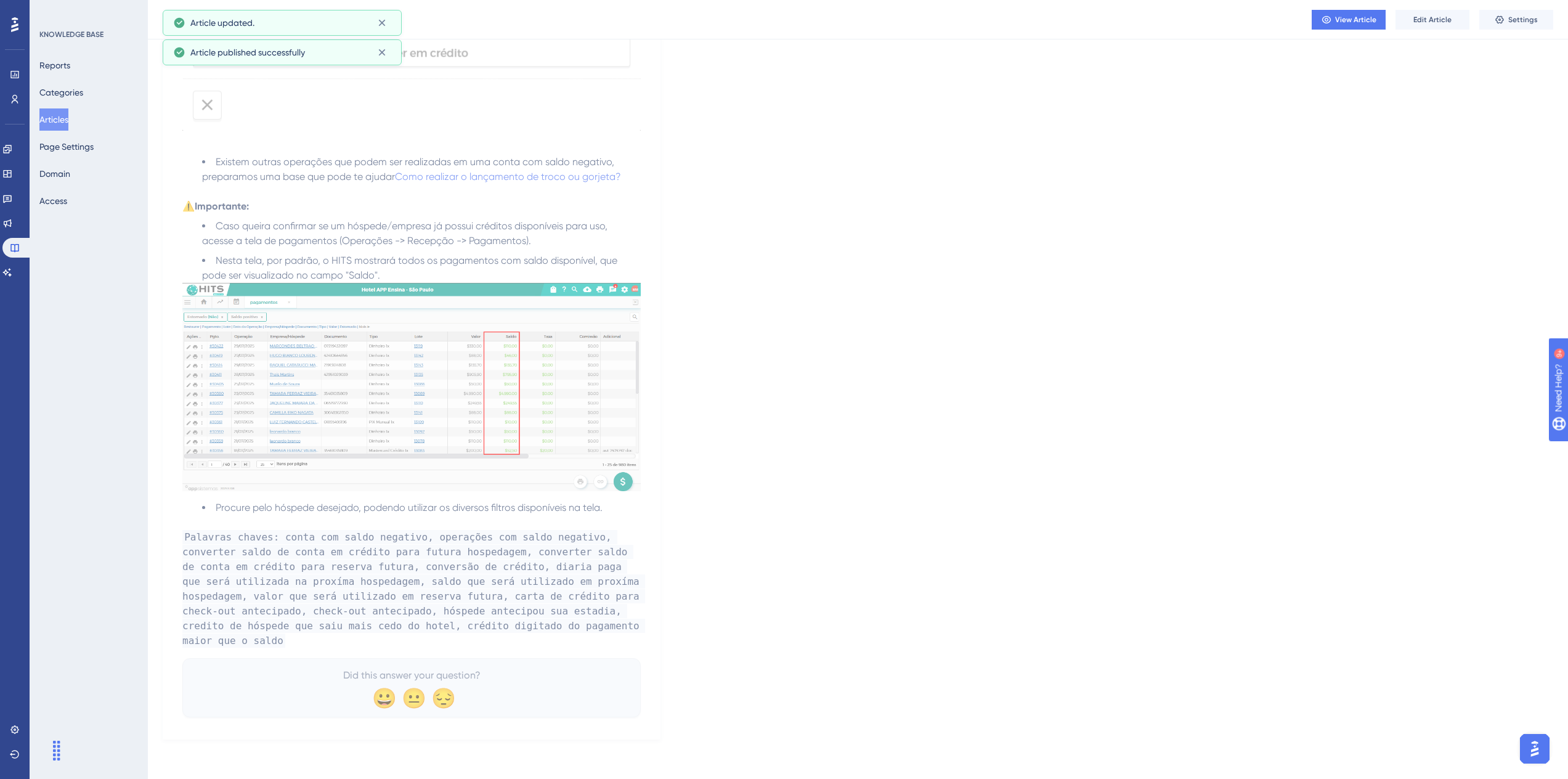
scroll to position [997, 0]
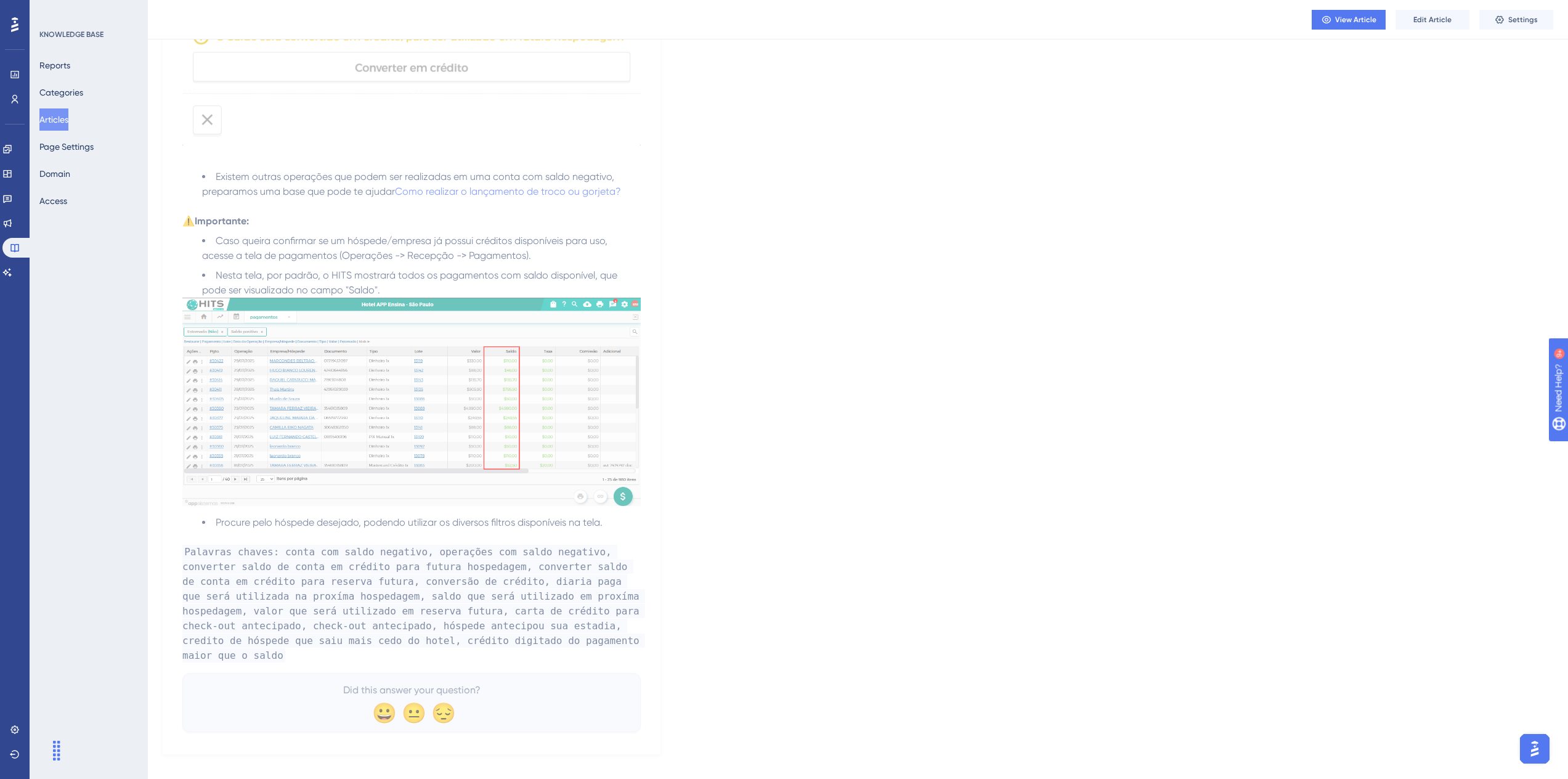
click at [50, 126] on button "Articles" at bounding box center [54, 119] width 29 height 22
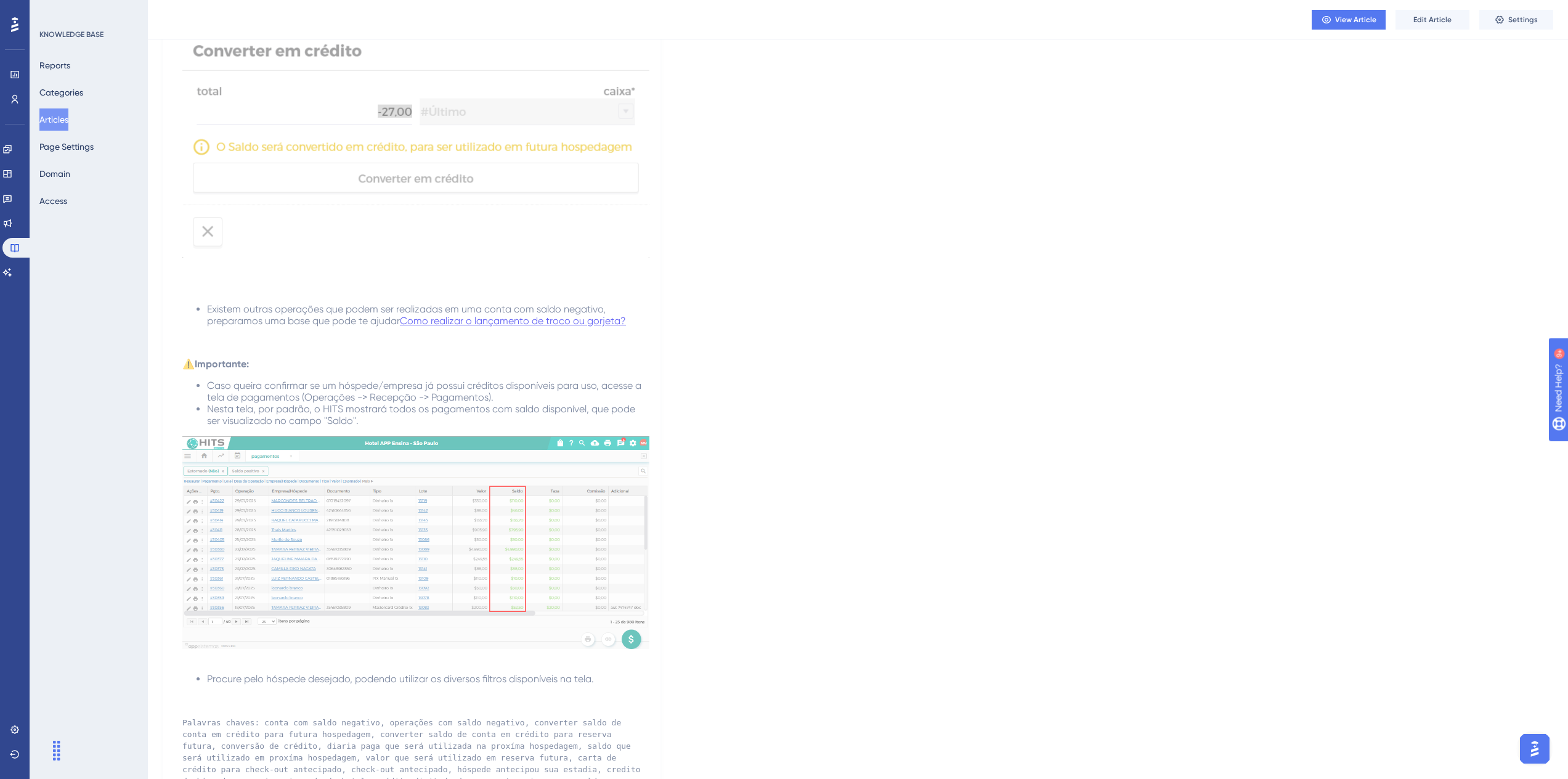
click at [67, 125] on button "Articles" at bounding box center [54, 119] width 29 height 22
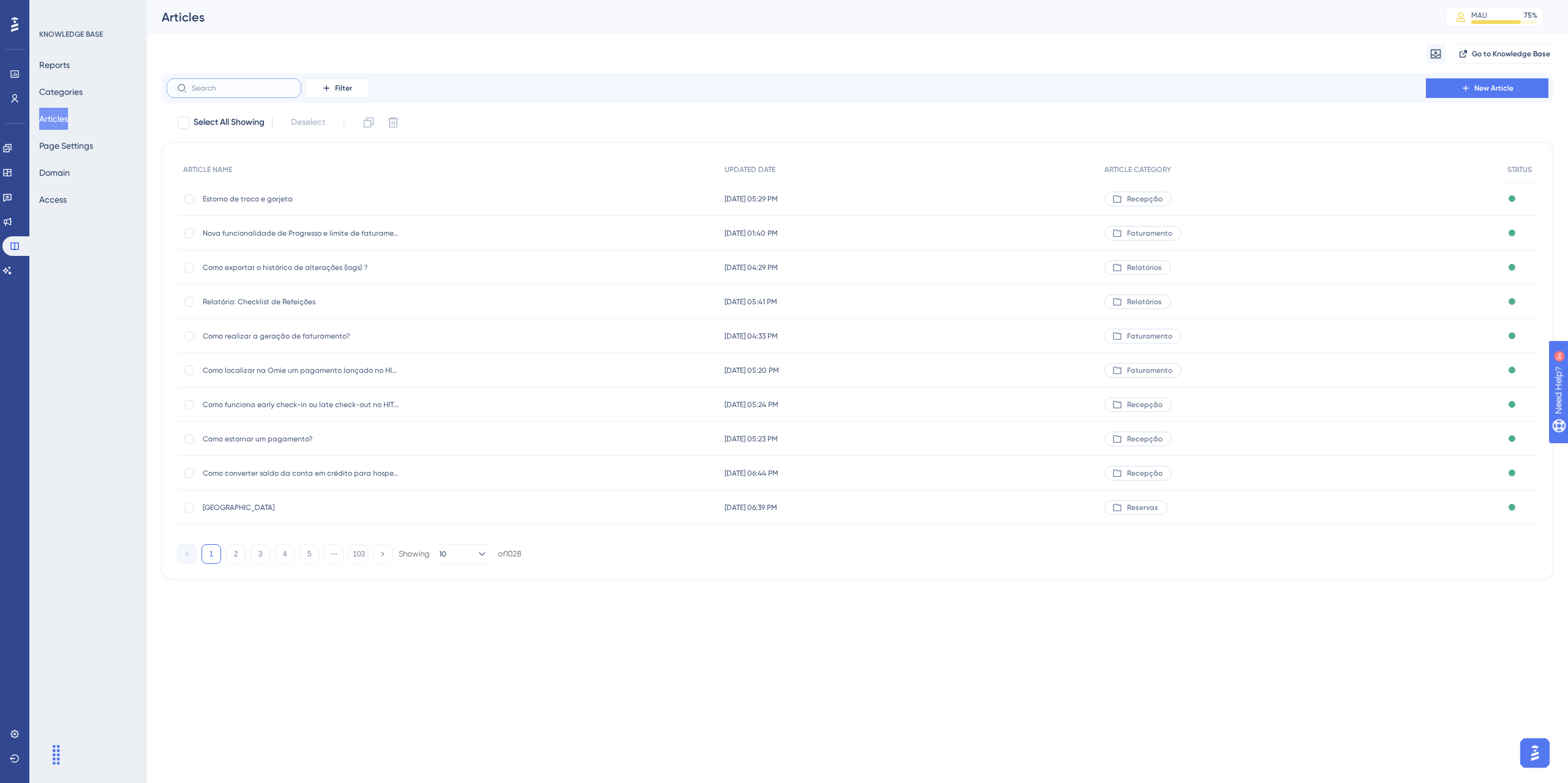
click at [243, 87] on input "text" at bounding box center [241, 88] width 99 height 9
paste input "Como cadastrar, alterar, ou desativar uma categoria de apartamento?"
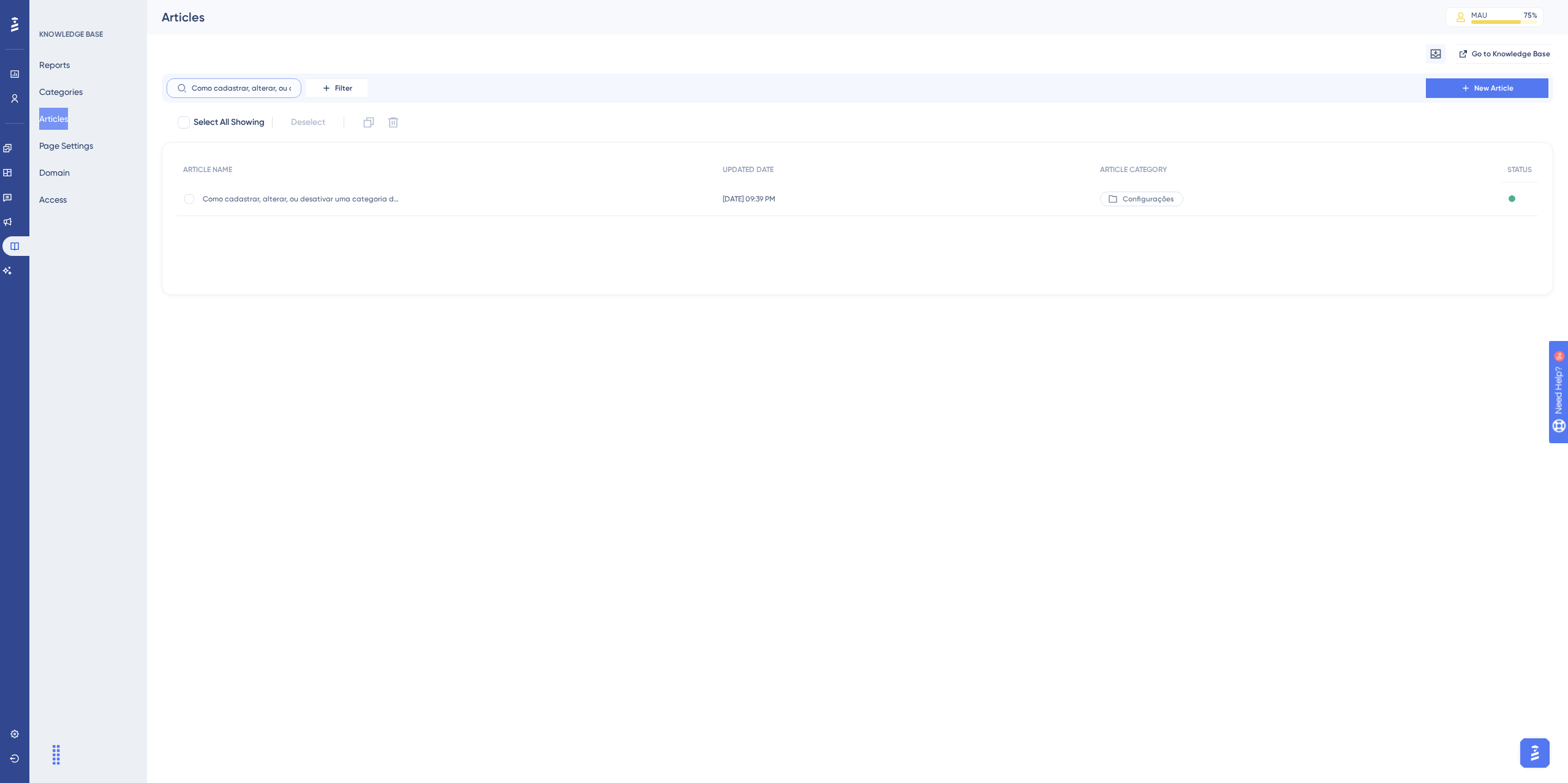
scroll to position [0, 140]
type input "Como cadastrar, alterar, ou desativar uma categoria de apartamento?"
click at [374, 205] on div "Como cadastrar, alterar, ou desativar uma categoria de apartamento? Como cadast…" at bounding box center [301, 199] width 196 height 34
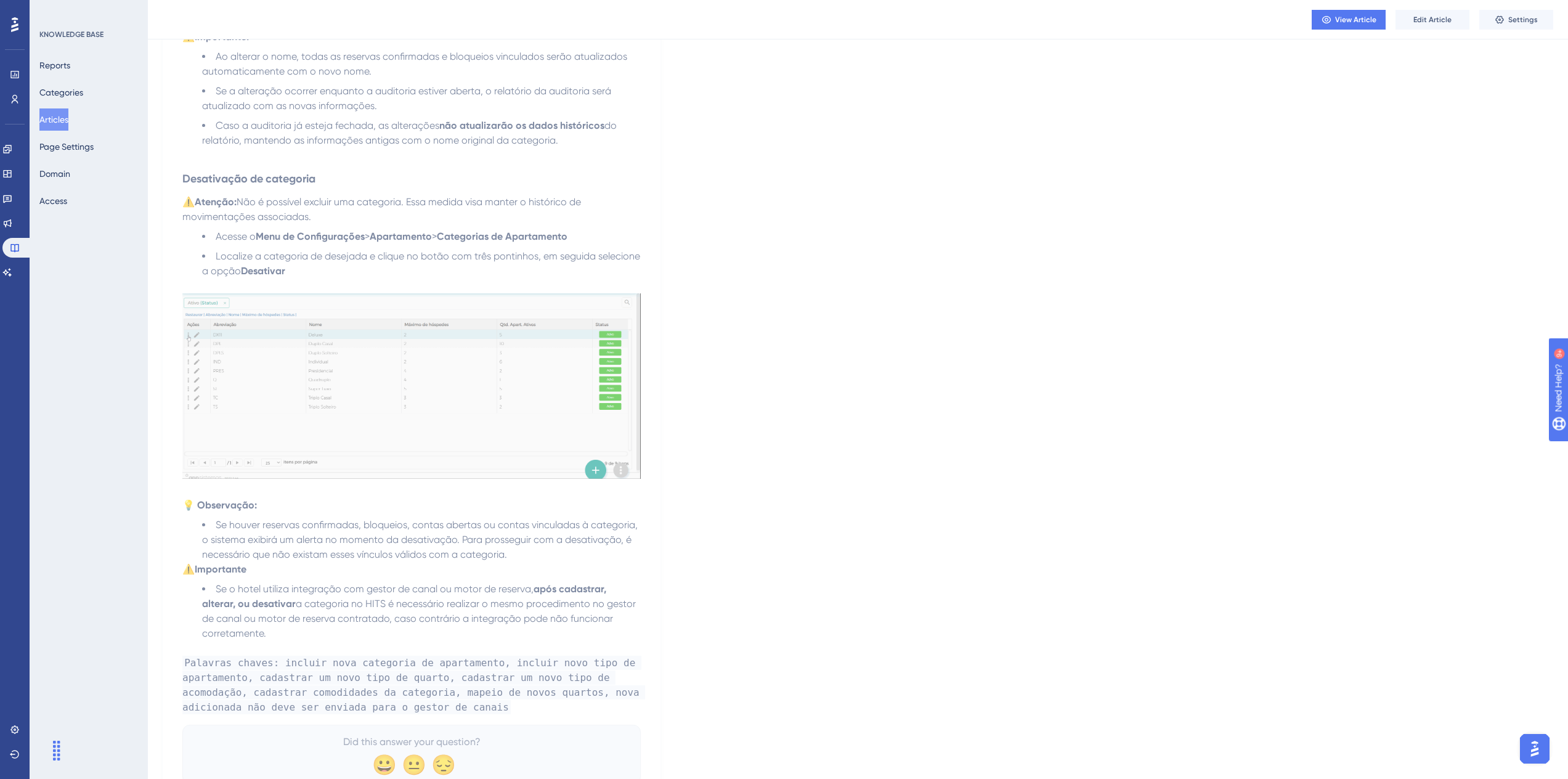
scroll to position [1513, 0]
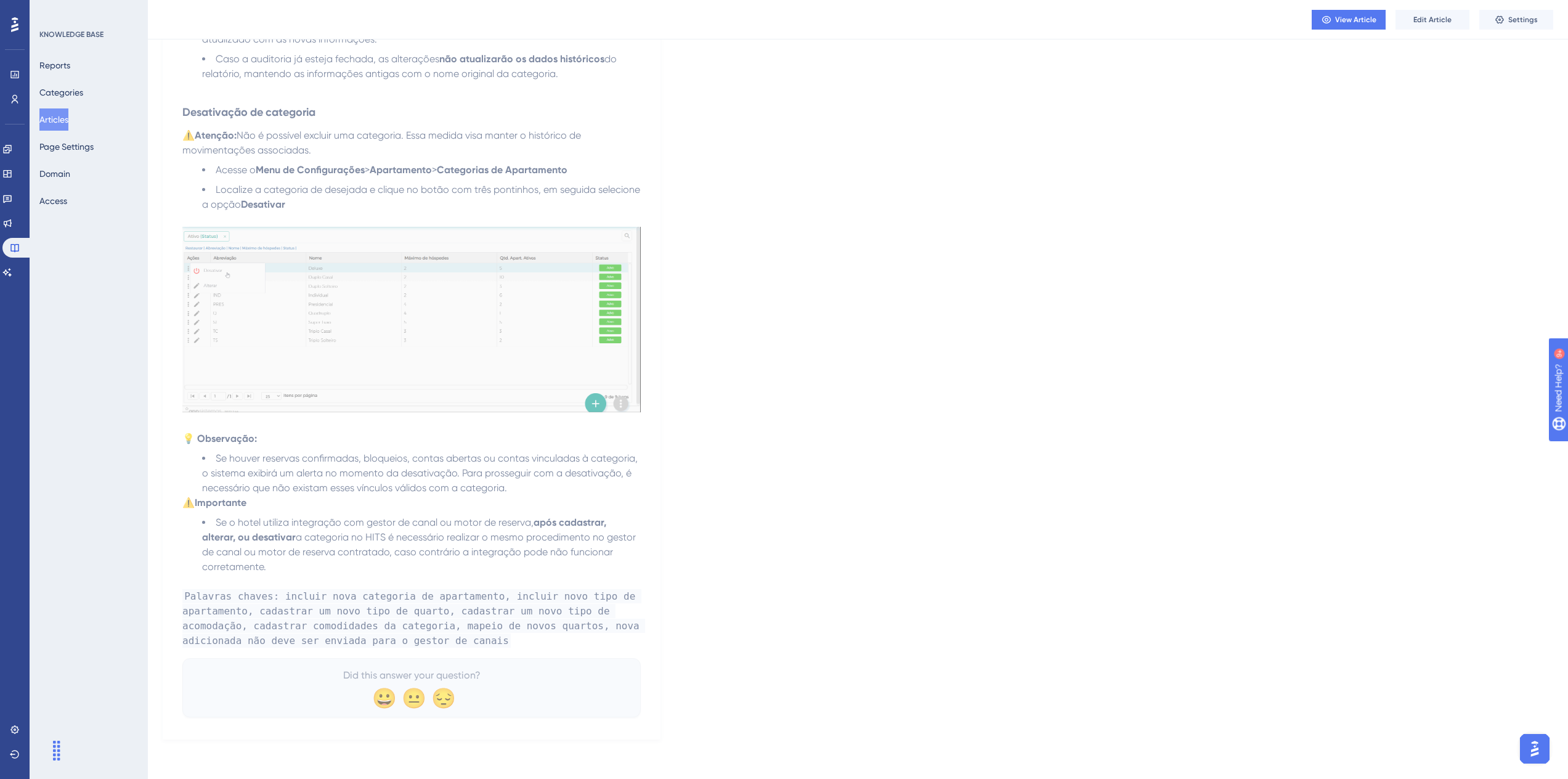
click at [417, 639] on p "Palavras chaves: incluir nova categoria de apartamento, incluir novo tipo de ap…" at bounding box center [412, 618] width 458 height 59
click at [399, 642] on span "Palavras chaves: incluir nova categoria de apartamento, incluir novo tipo de ap…" at bounding box center [414, 618] width 463 height 59
click at [1416, 20] on span "Edit Article" at bounding box center [1433, 20] width 38 height 10
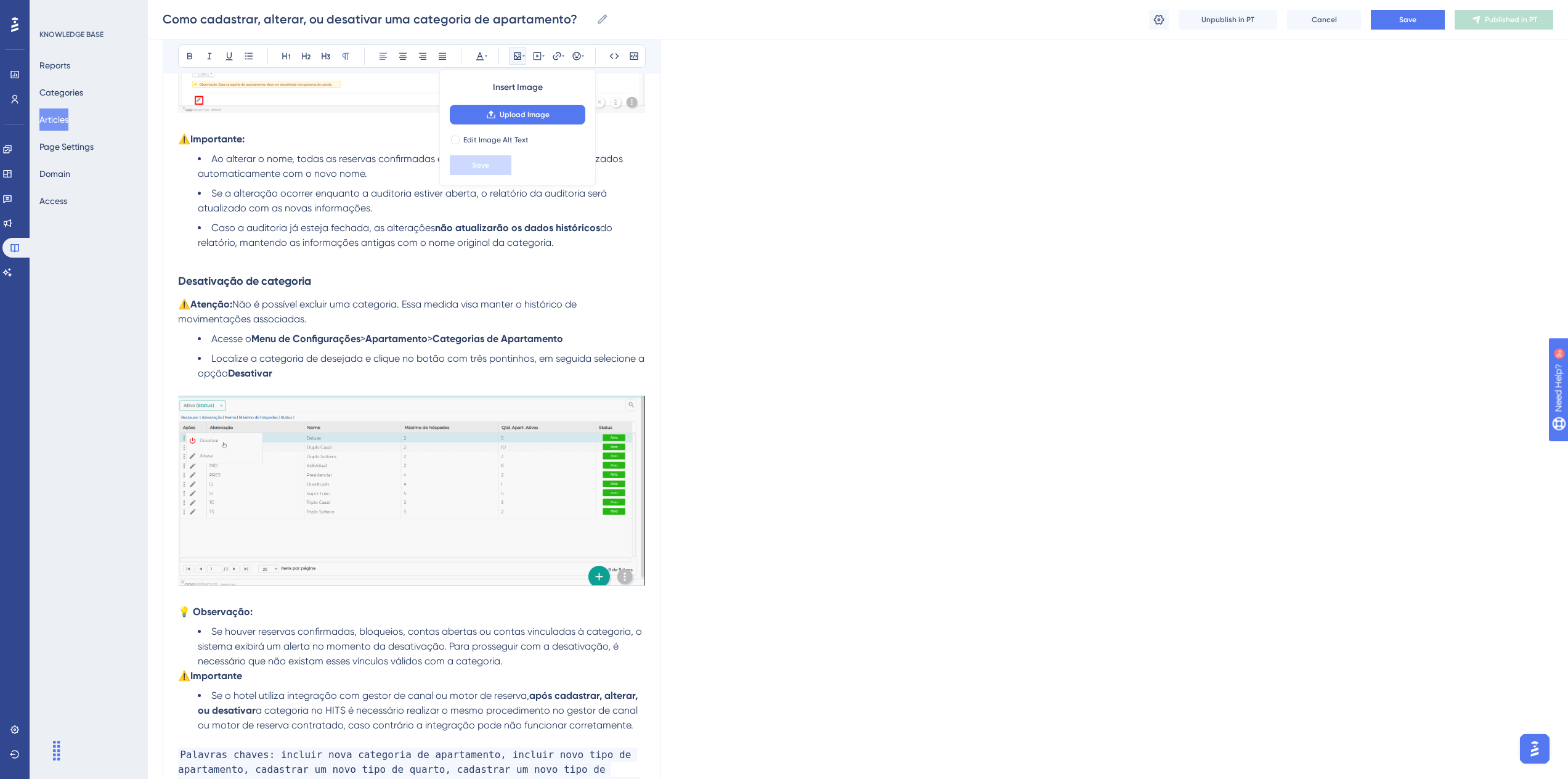
scroll to position [1561, 0]
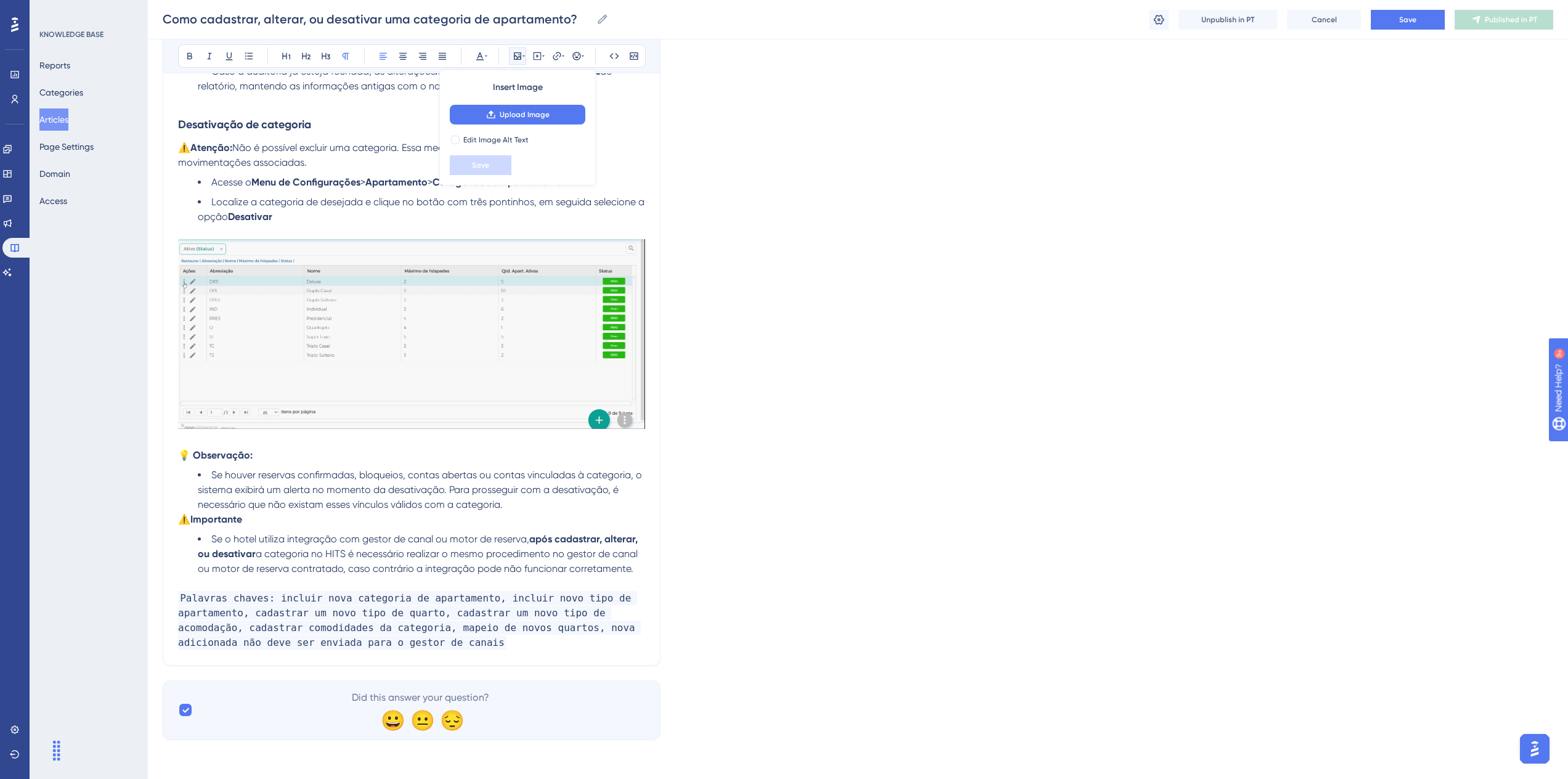
click at [367, 641] on span "Palavras chaves: incluir nova categoria de apartamento, incluir novo tipo de ap…" at bounding box center [410, 620] width 463 height 59
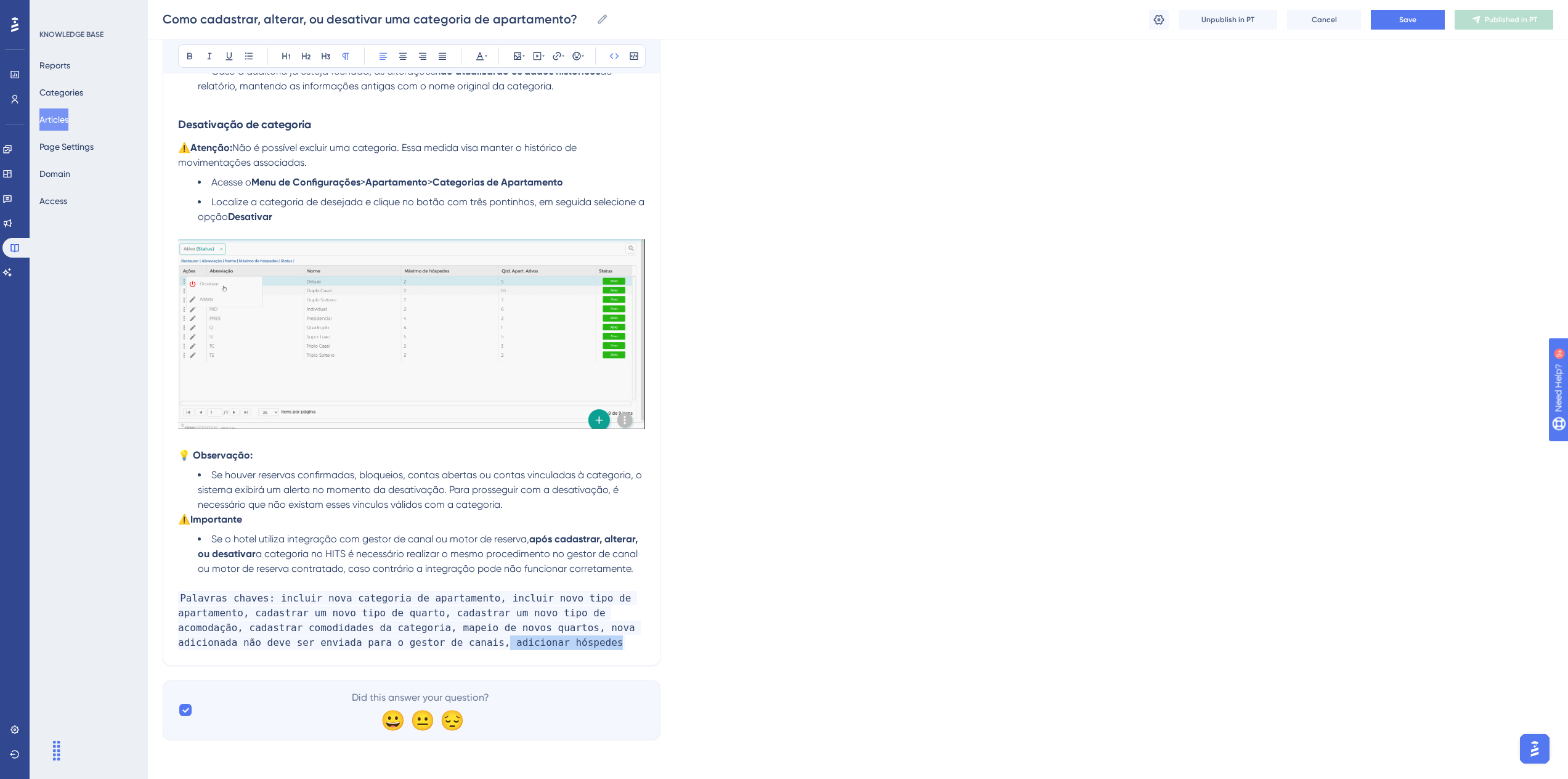
drag, startPoint x: 483, startPoint y: 643, endPoint x: 376, endPoint y: 649, distance: 107.2
click at [376, 649] on p "Palavras chaves: incluir nova categoria de apartamento, incluir novo tipo de ap…" at bounding box center [412, 620] width 467 height 59
click at [1418, 12] on button "Save" at bounding box center [1407, 19] width 74 height 20
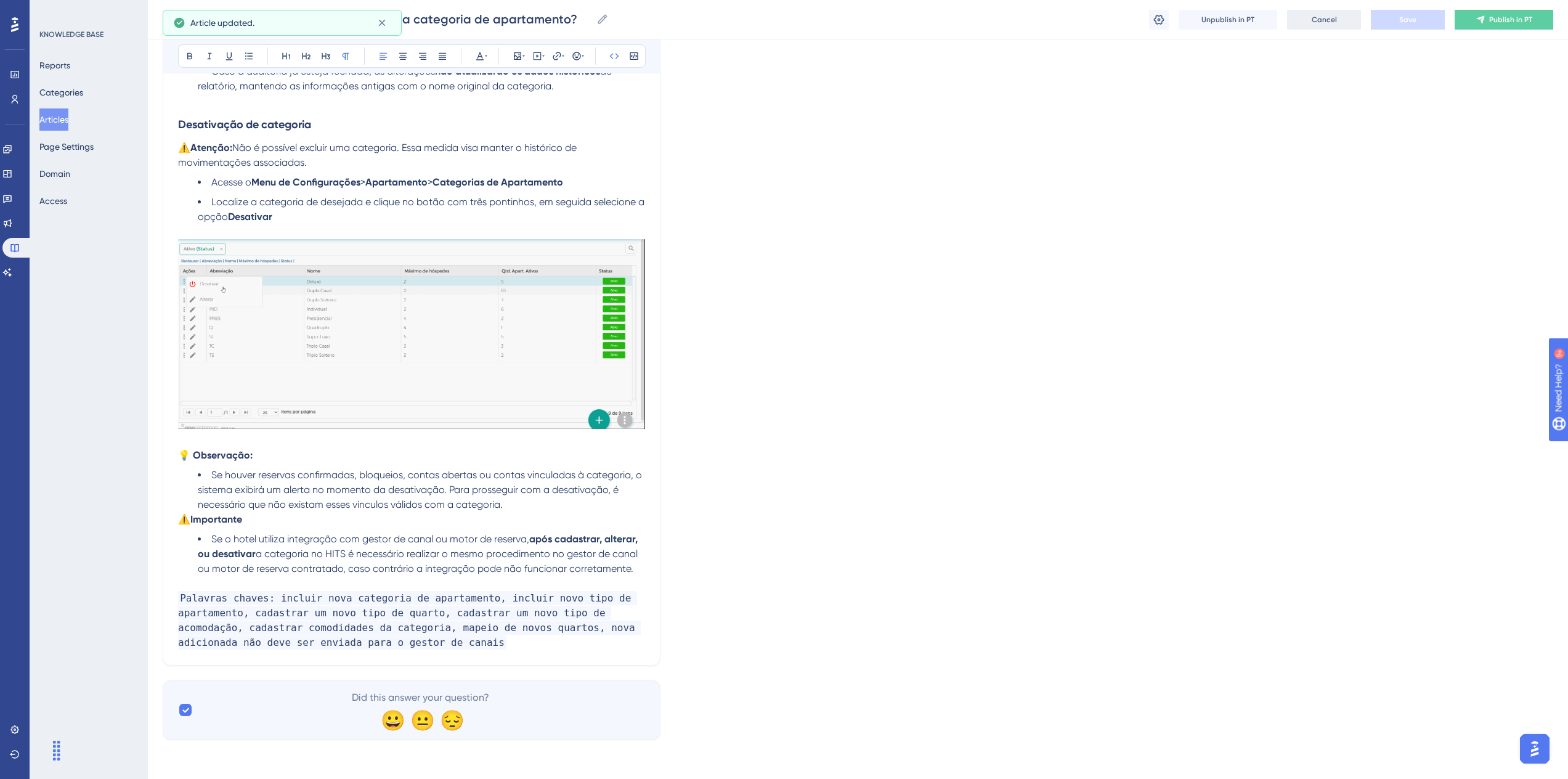
click at [1322, 18] on span "Cancel" at bounding box center [1324, 20] width 25 height 10
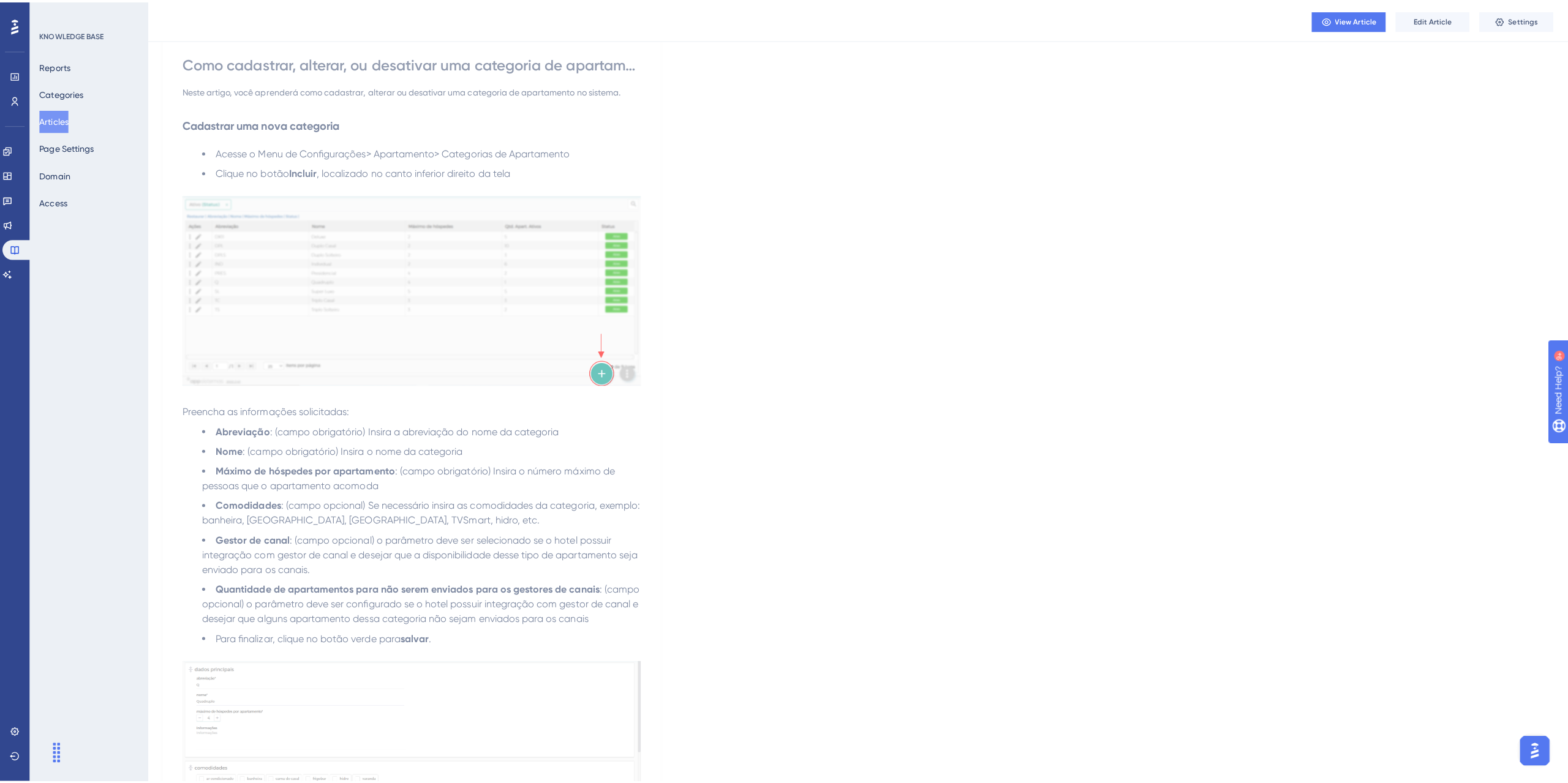
scroll to position [0, 0]
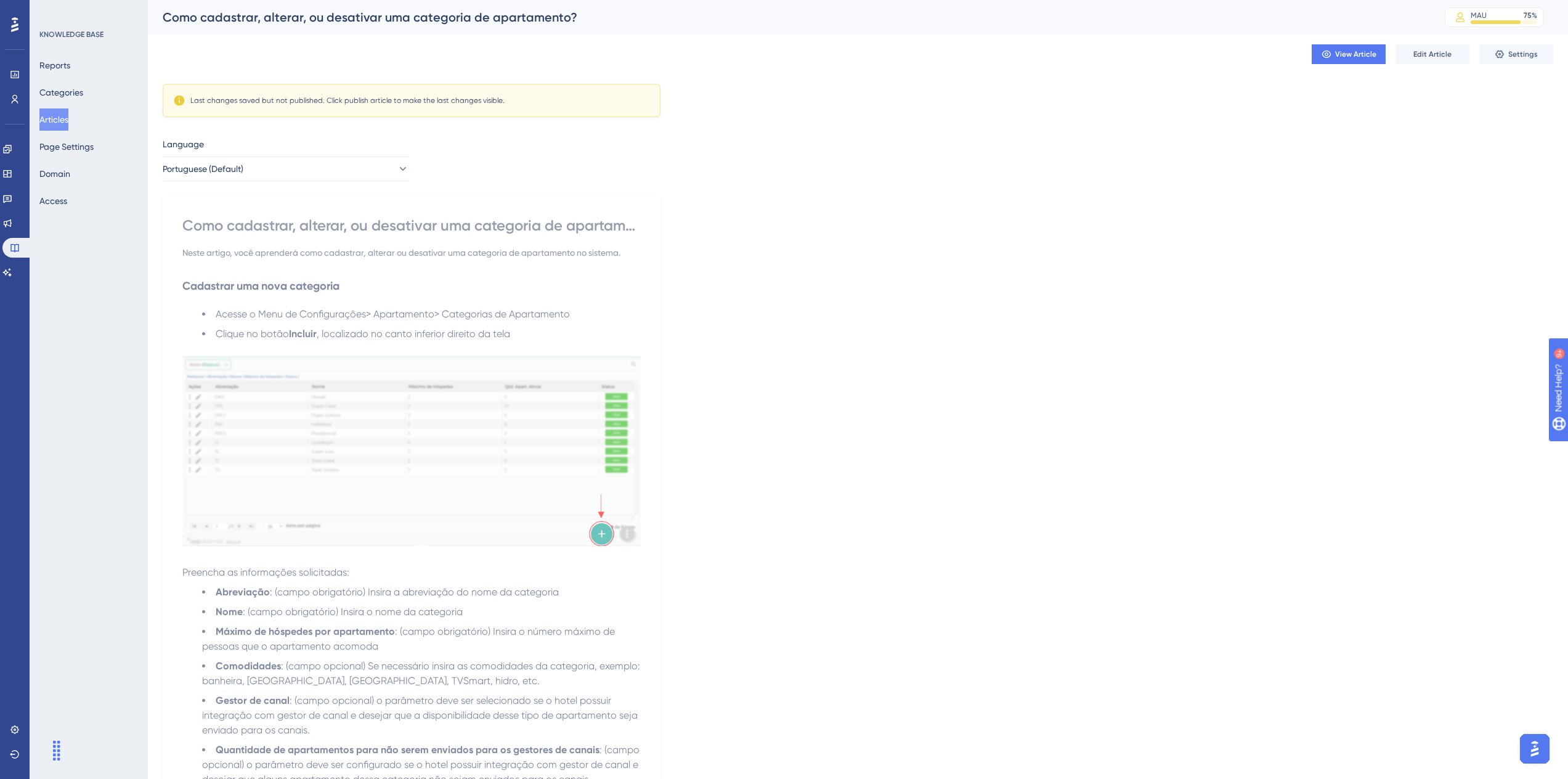
click at [67, 114] on button "Articles" at bounding box center [54, 119] width 29 height 22
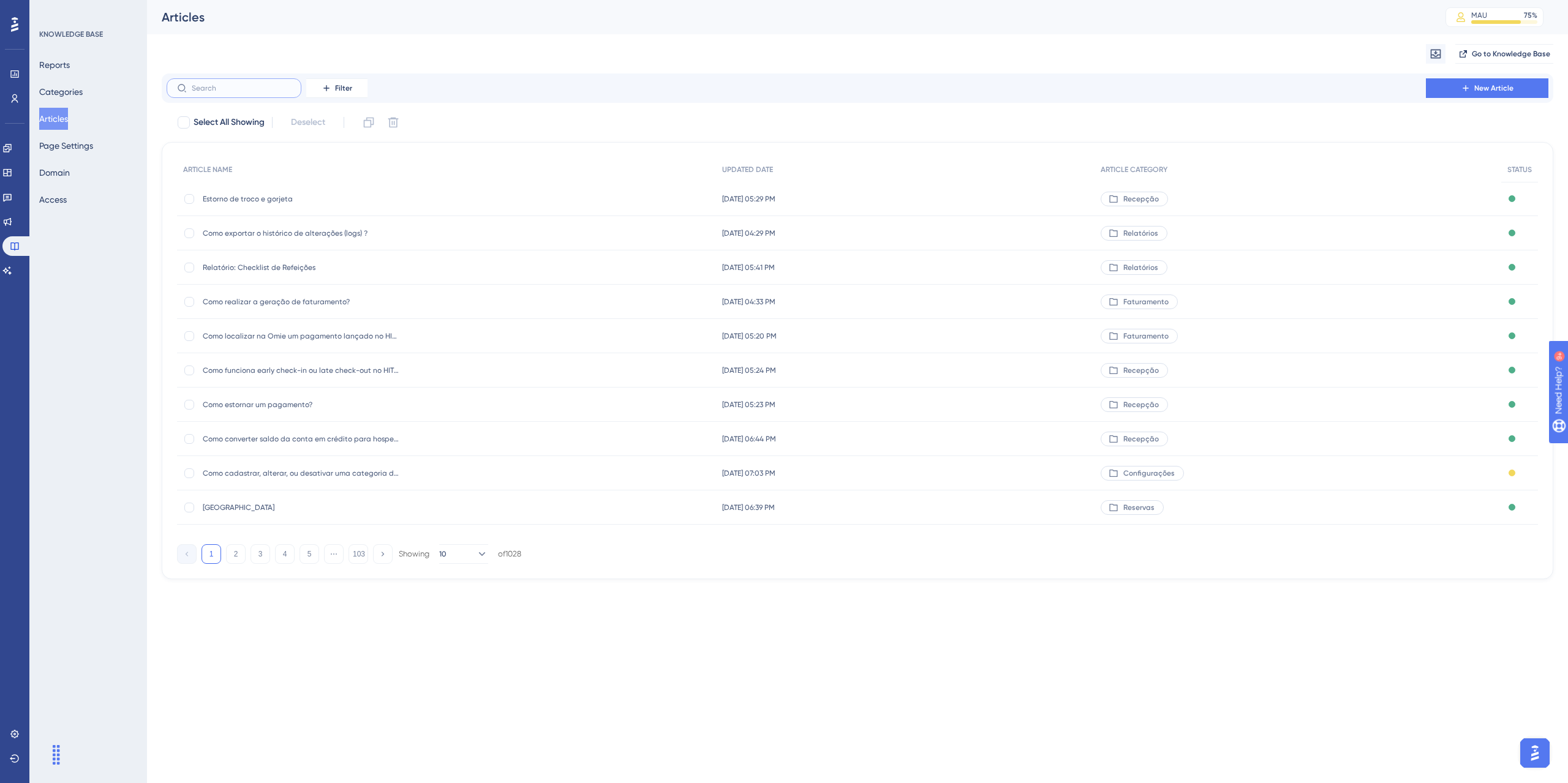
click at [233, 91] on input "text" at bounding box center [241, 88] width 99 height 9
click at [185, 72] on div "Migrate from Go to Knowledge Base" at bounding box center [857, 54] width 1392 height 39
click at [199, 80] on label at bounding box center [233, 88] width 135 height 20
click at [199, 84] on input "text" at bounding box center [241, 88] width 99 height 9
paste input "Como adicionar hóspede na reserva?"
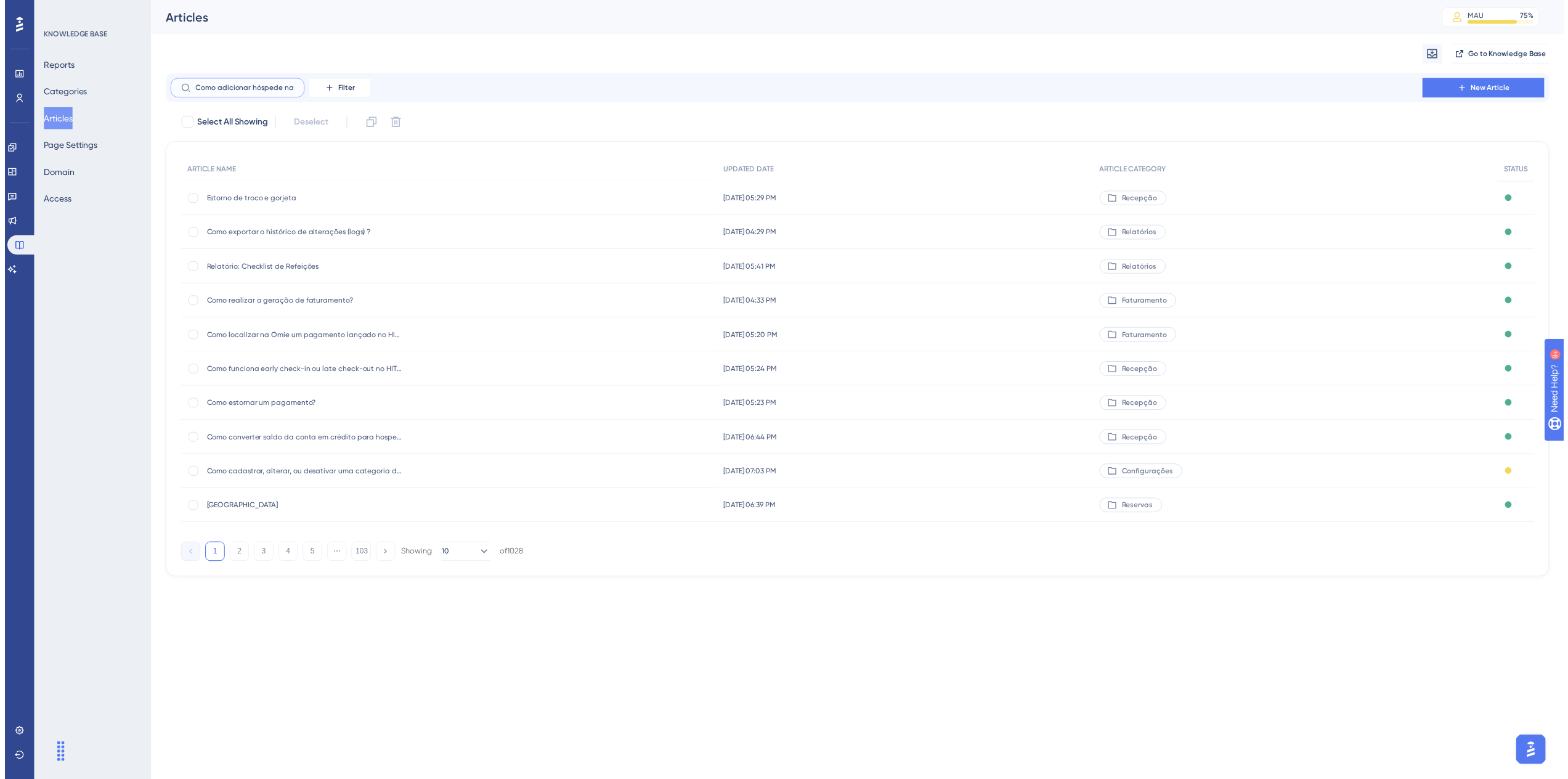
scroll to position [0, 28]
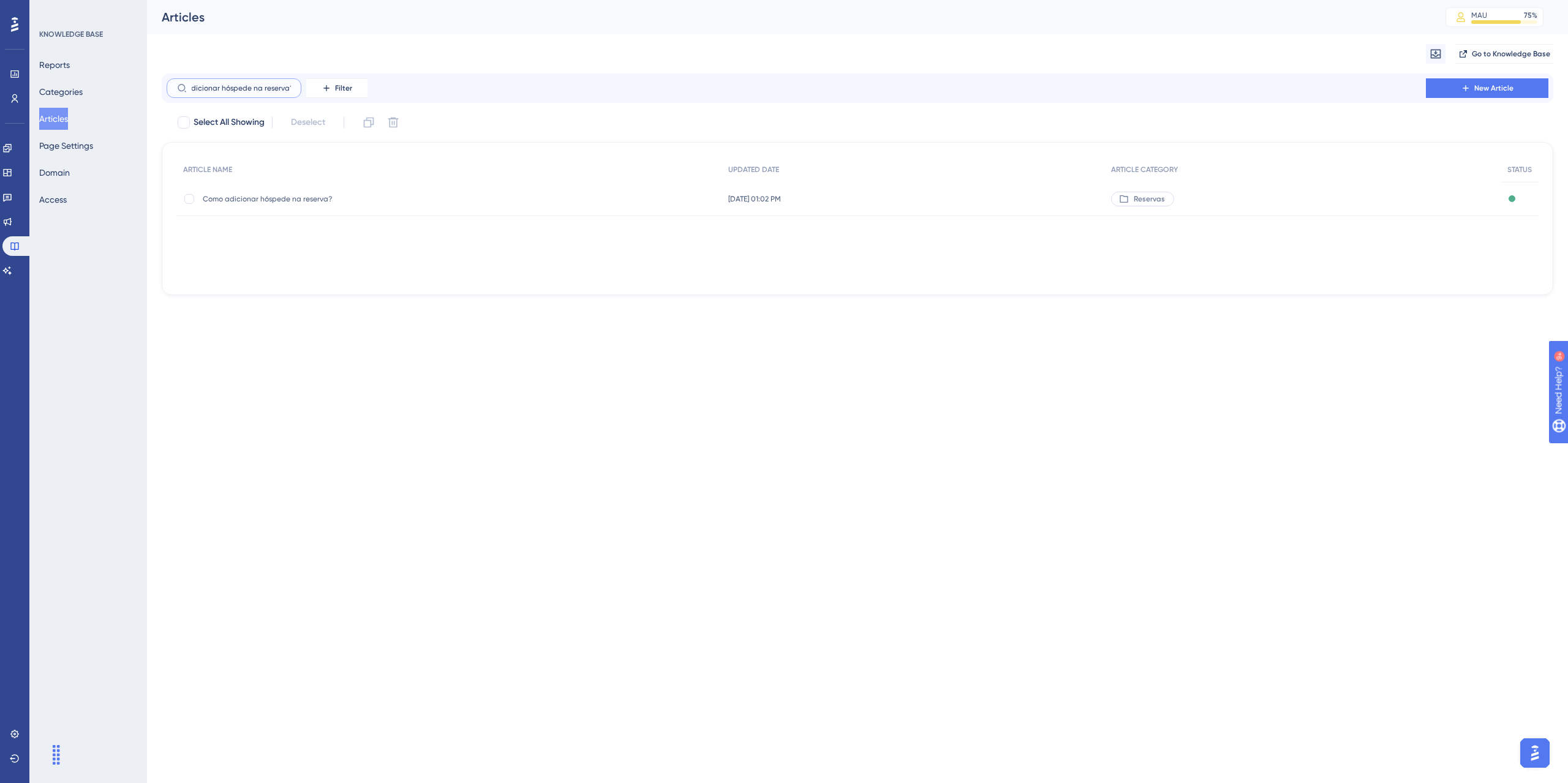
type input "Como adicionar hóspede na reserva?"
click at [318, 210] on div "Como adicionar hóspede na reserva? Como adicionar hóspede na reserva?" at bounding box center [301, 199] width 196 height 34
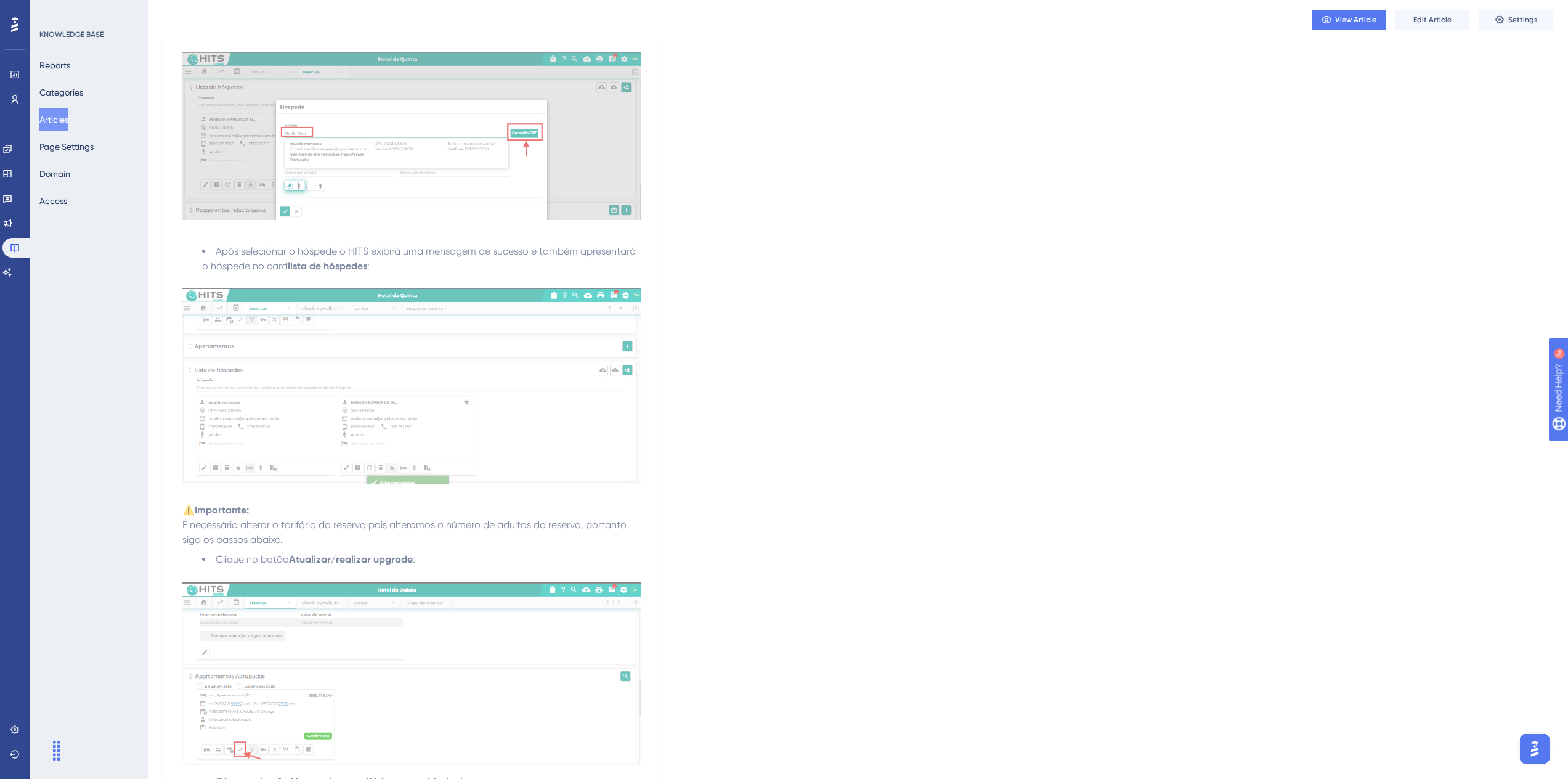
scroll to position [493, 0]
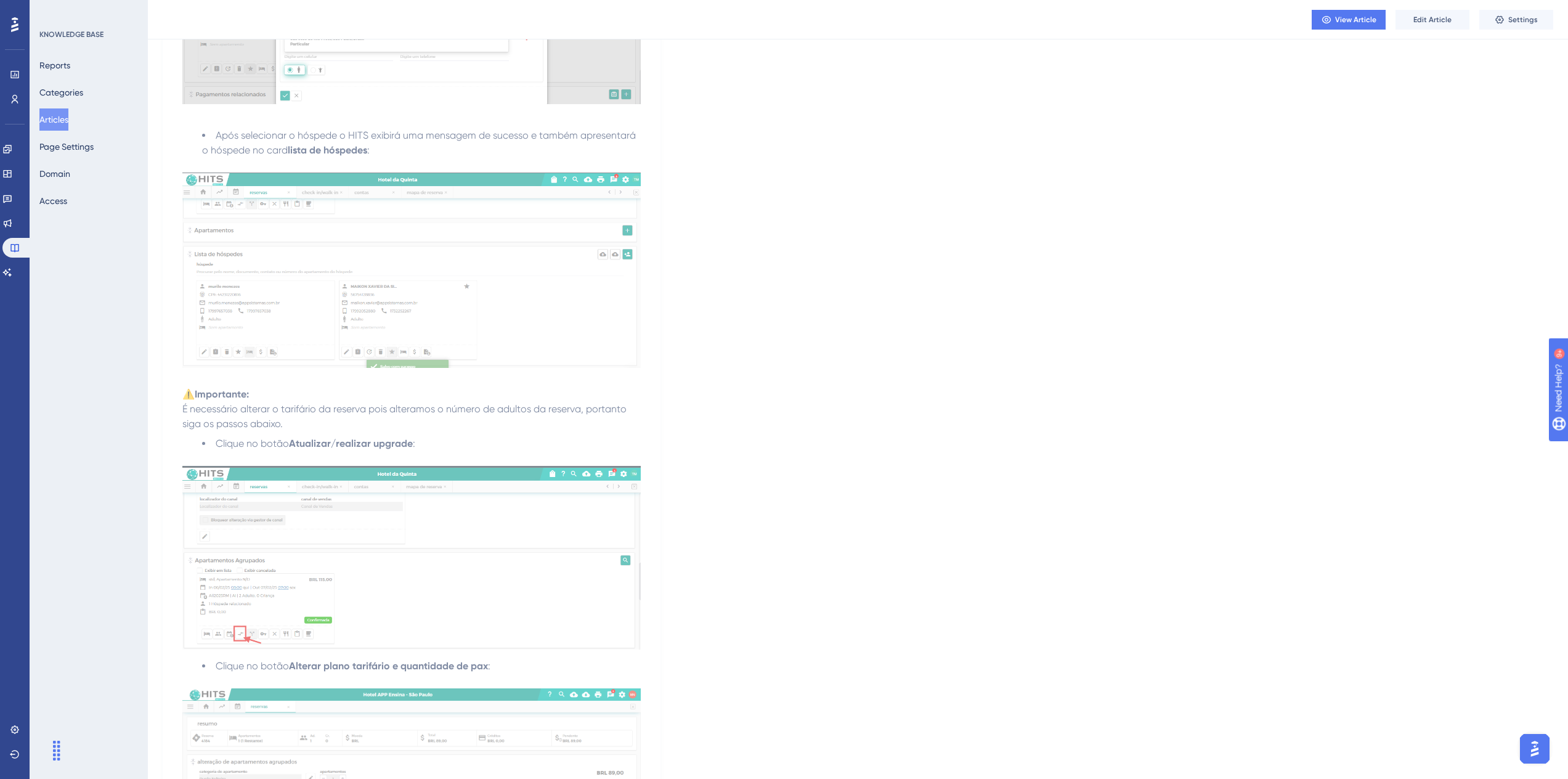
click at [1426, 30] on div "View Article Edit Article Settings" at bounding box center [858, 20] width 1420 height 39
click at [1426, 22] on span "Edit Article" at bounding box center [1433, 20] width 38 height 10
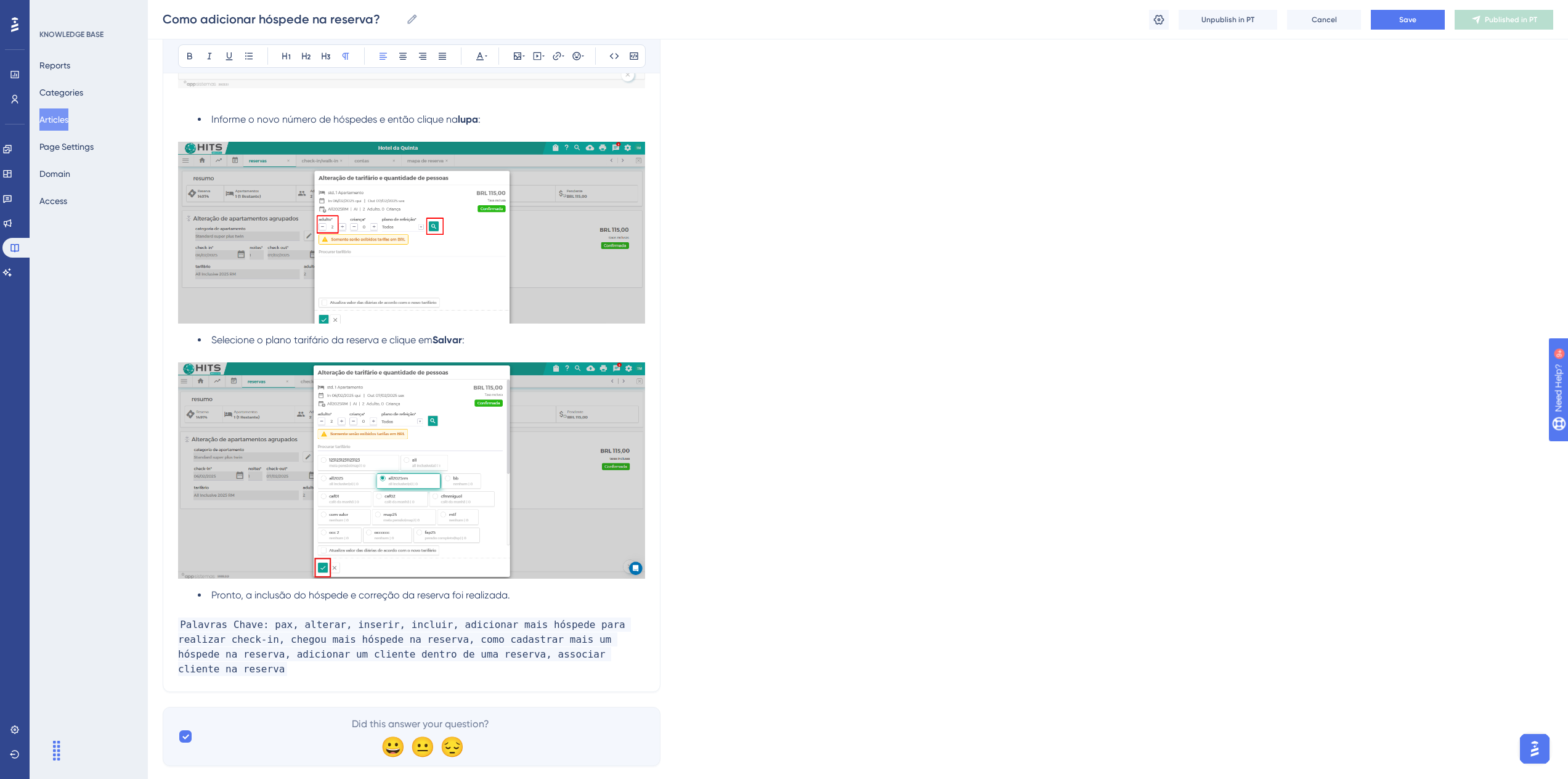
scroll to position [1394, 0]
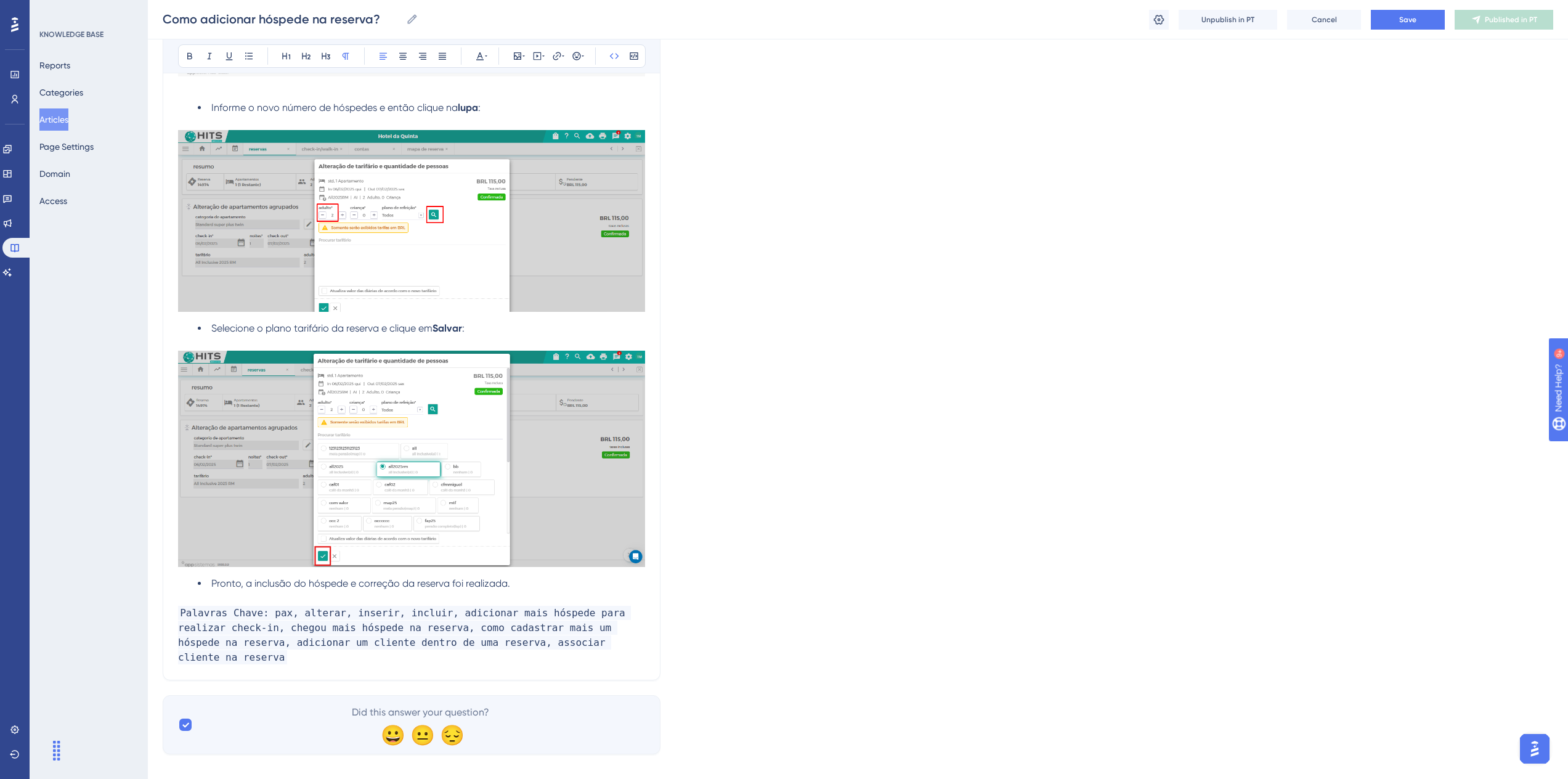
click at [576, 647] on p "Palavras Chave: pax, alterar, inserir, incluir, adicionar mais hóspede para rea…" at bounding box center [412, 635] width 467 height 59
click at [1394, 18] on button "Save" at bounding box center [1407, 19] width 74 height 20
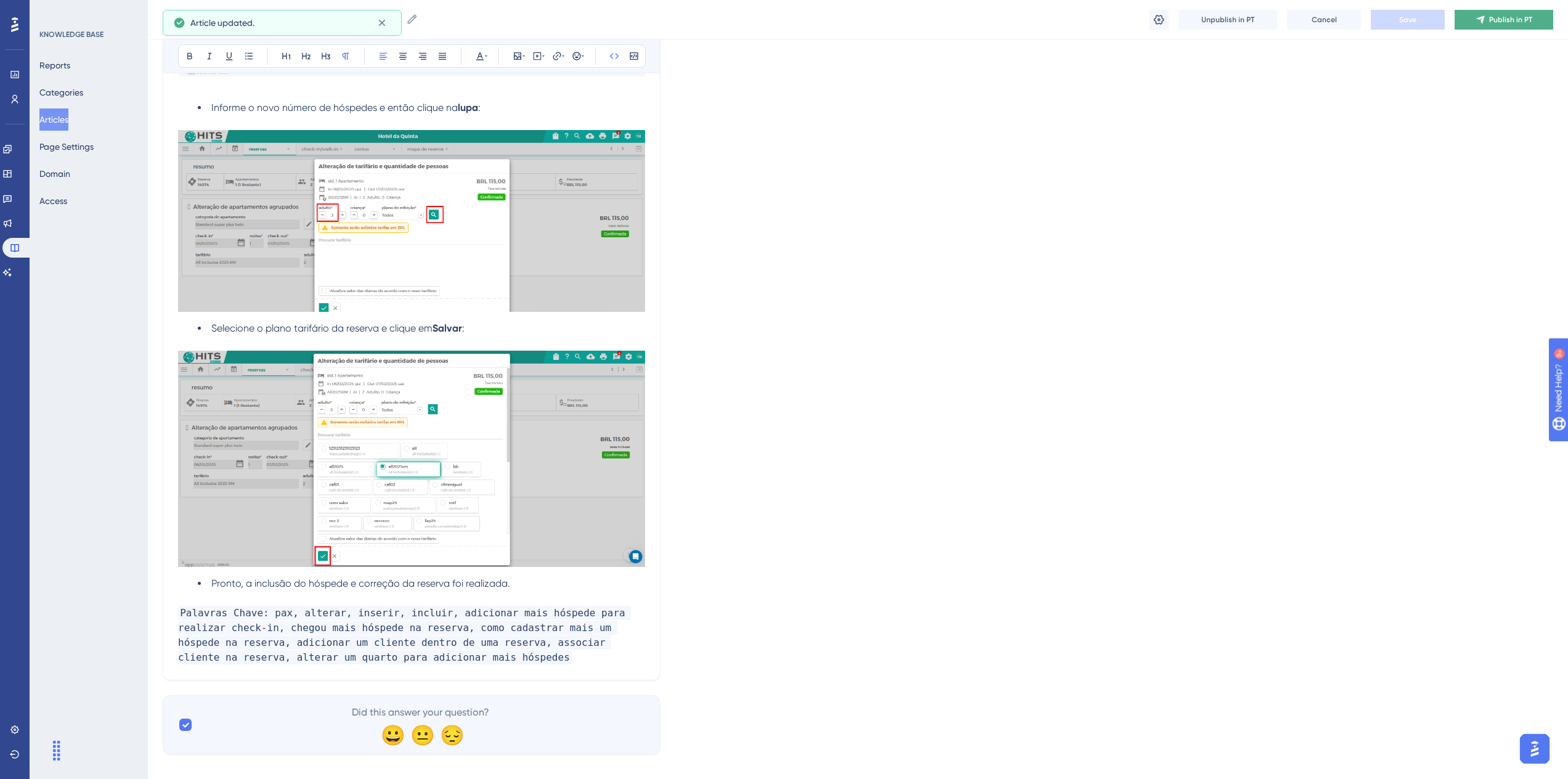
click at [1501, 17] on span "Publish in PT" at bounding box center [1510, 20] width 43 height 10
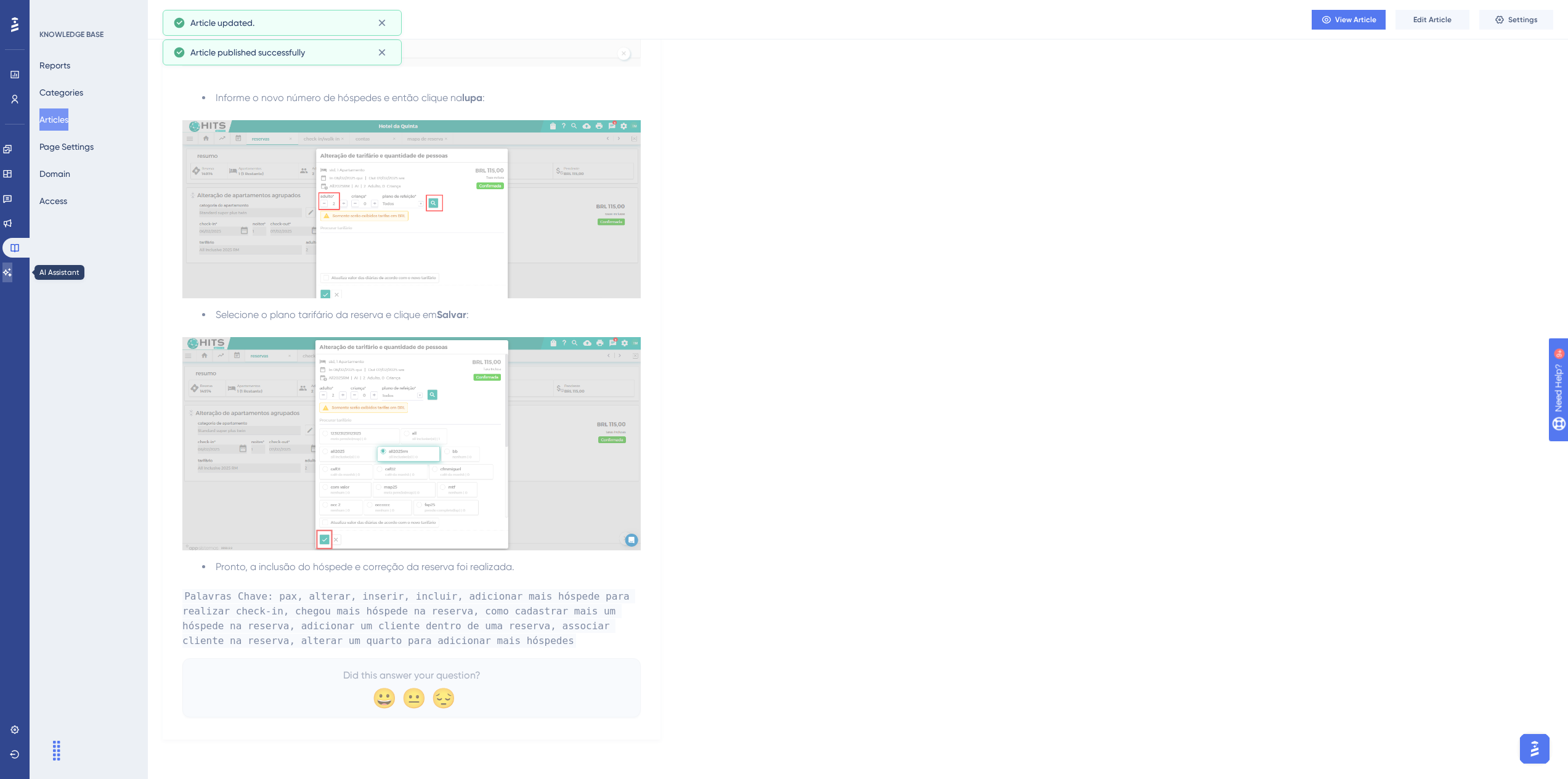
click at [12, 271] on icon at bounding box center [7, 272] width 9 height 8
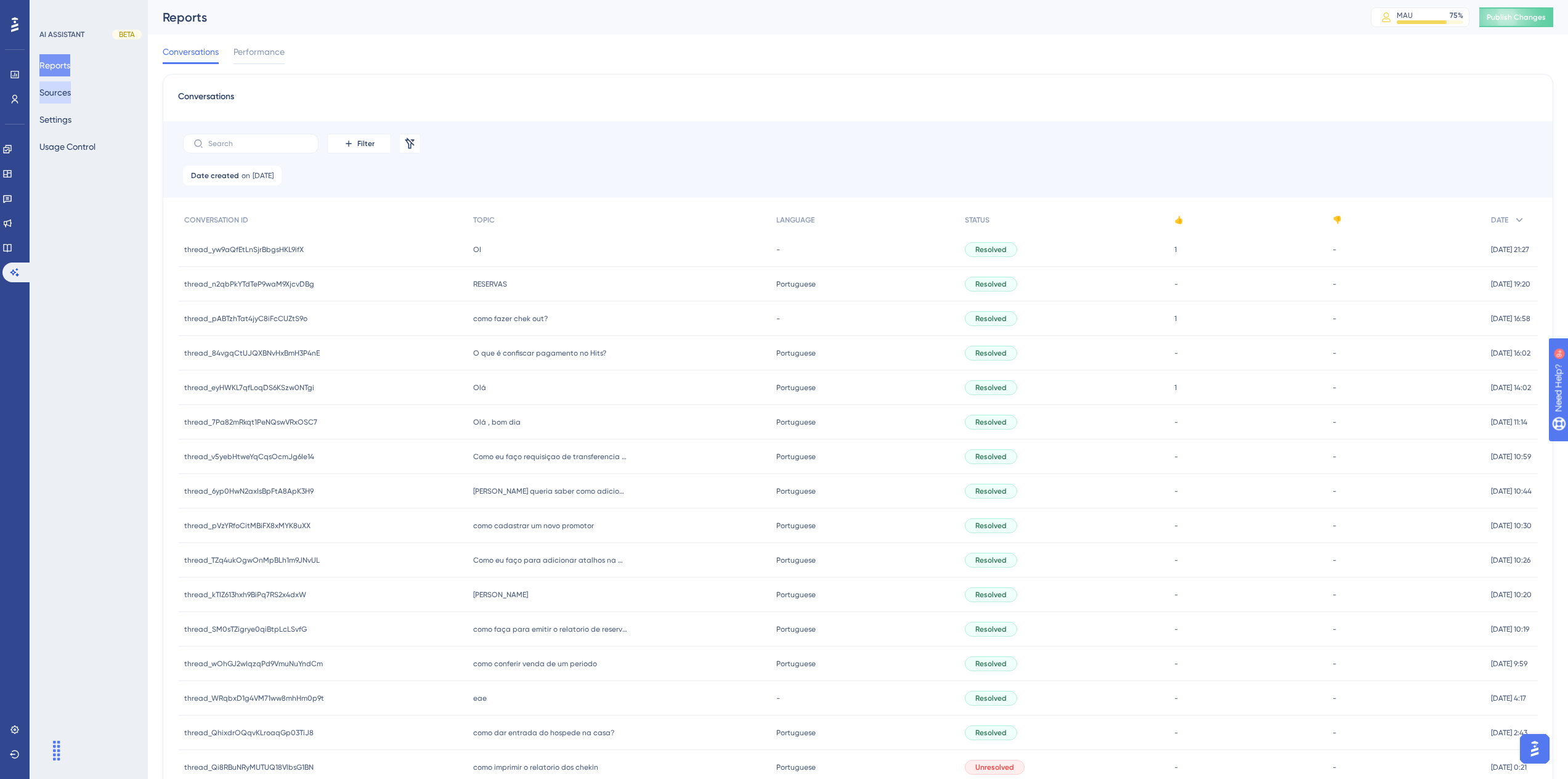
click at [71, 96] on button "Sources" at bounding box center [55, 93] width 31 height 22
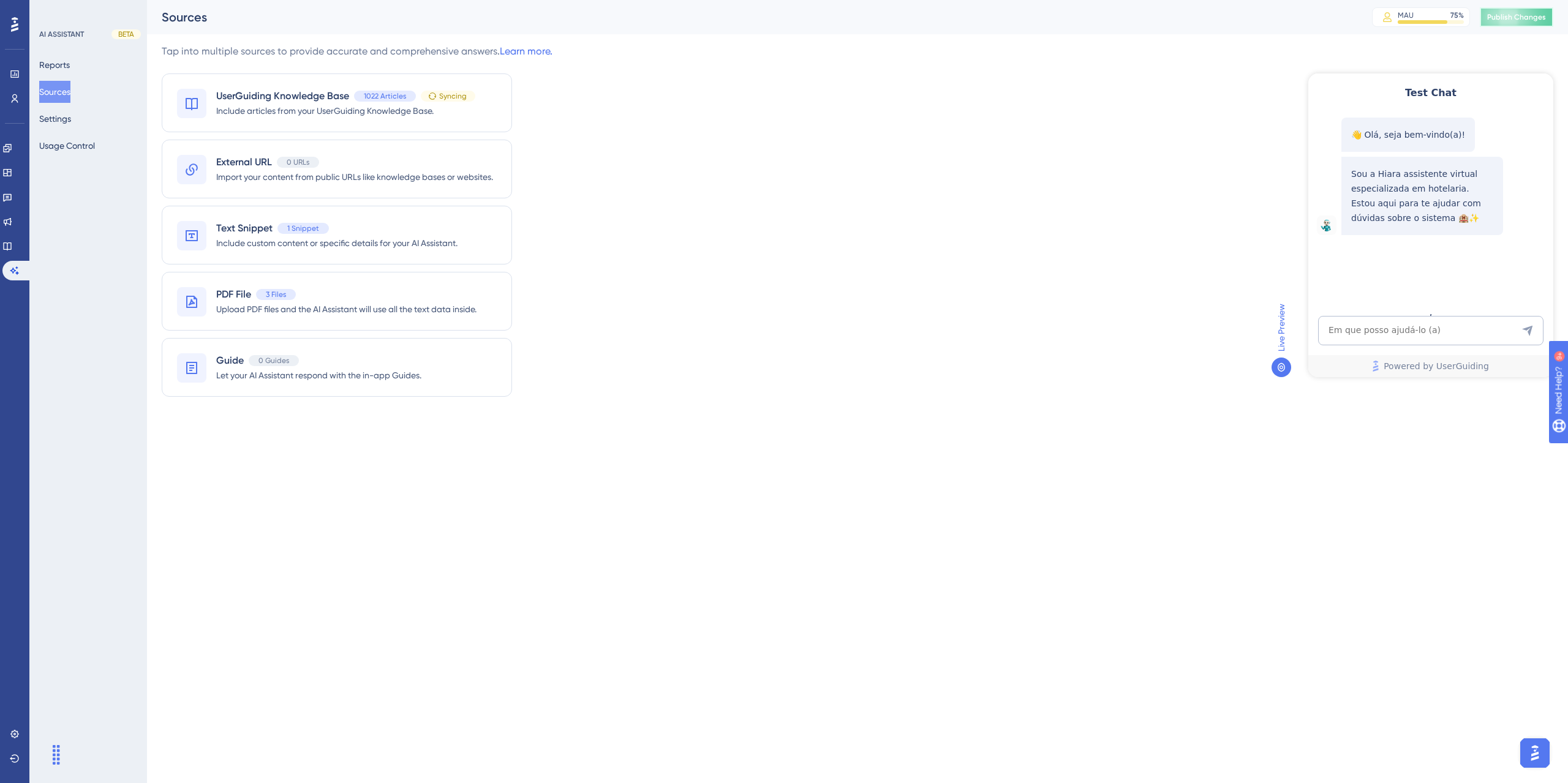
click at [1499, 19] on span "Publish Changes" at bounding box center [1516, 17] width 59 height 9
click at [1401, 319] on textarea "AI Assistant Text Input" at bounding box center [1430, 330] width 225 height 29
paste textarea "como altero um quarto para adicionar mais 2 hospedes"
type textarea "como altero um quarto para adicionar mais 2 hospedes"
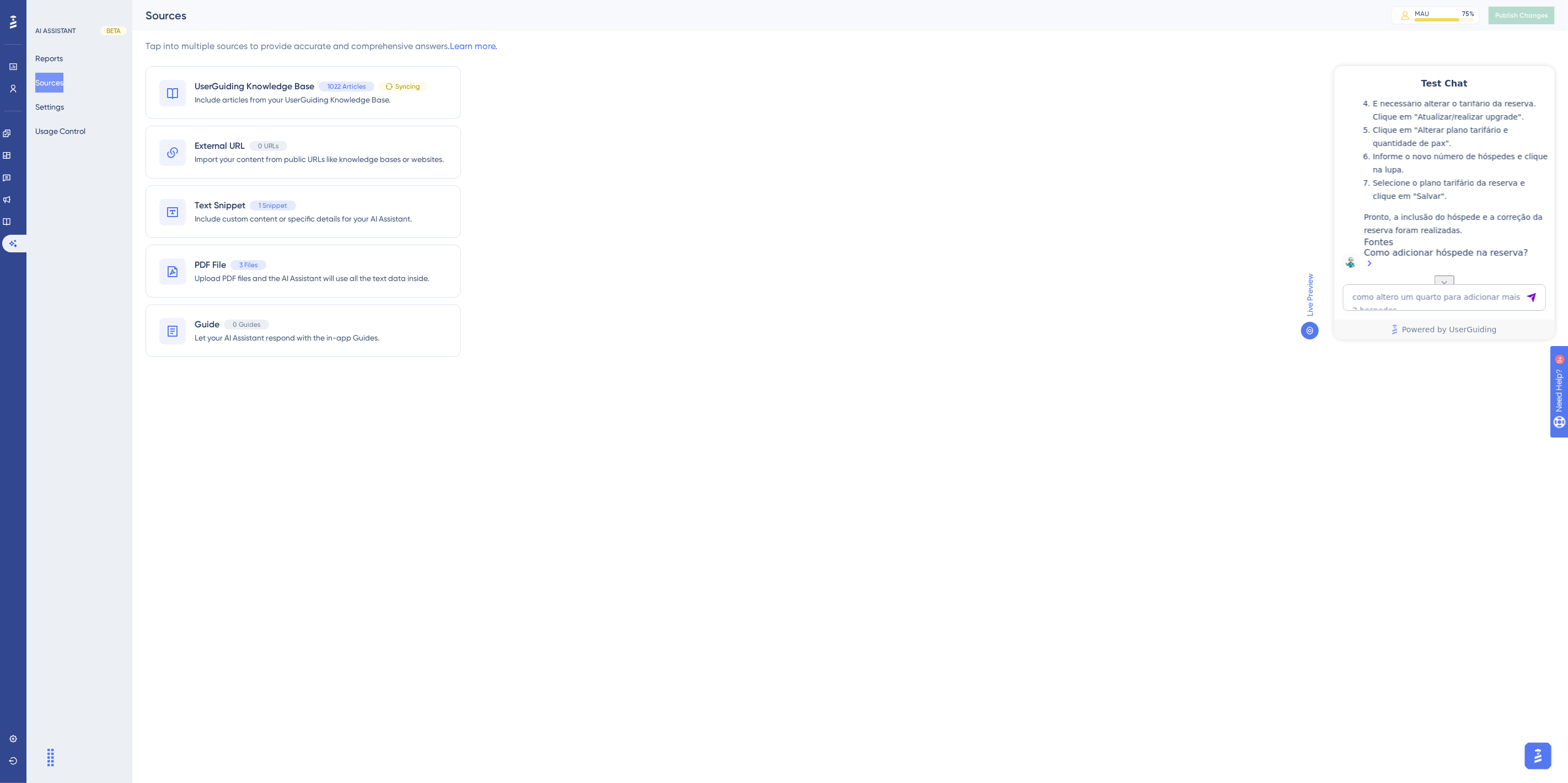
scroll to position [366, 0]
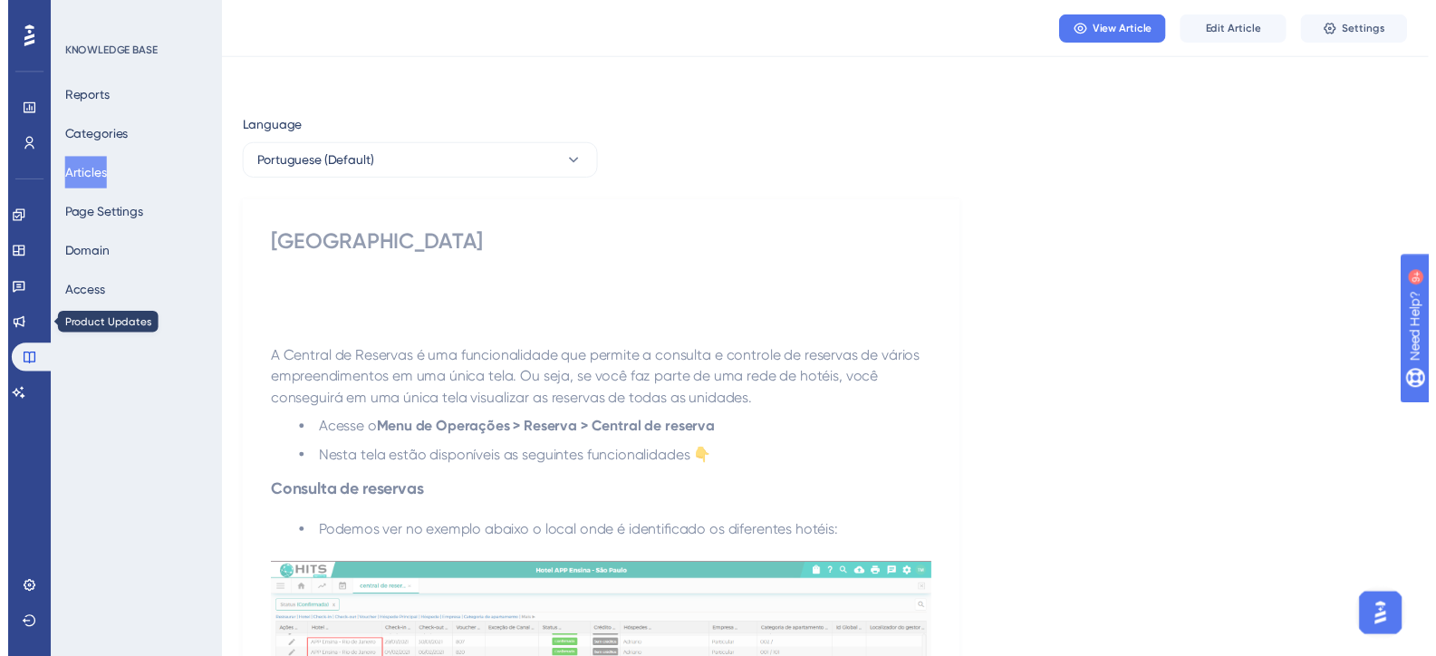
scroll to position [2154, 0]
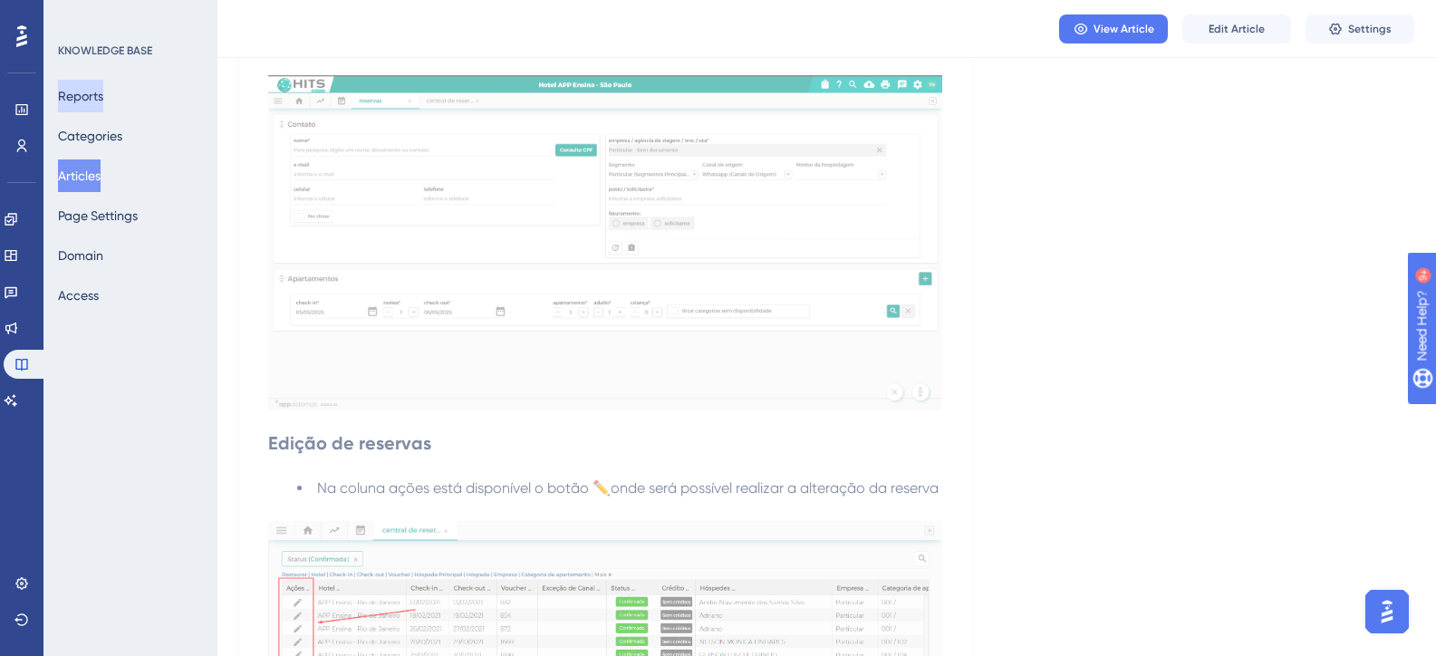
click at [88, 102] on button "Reports" at bounding box center [80, 96] width 45 height 33
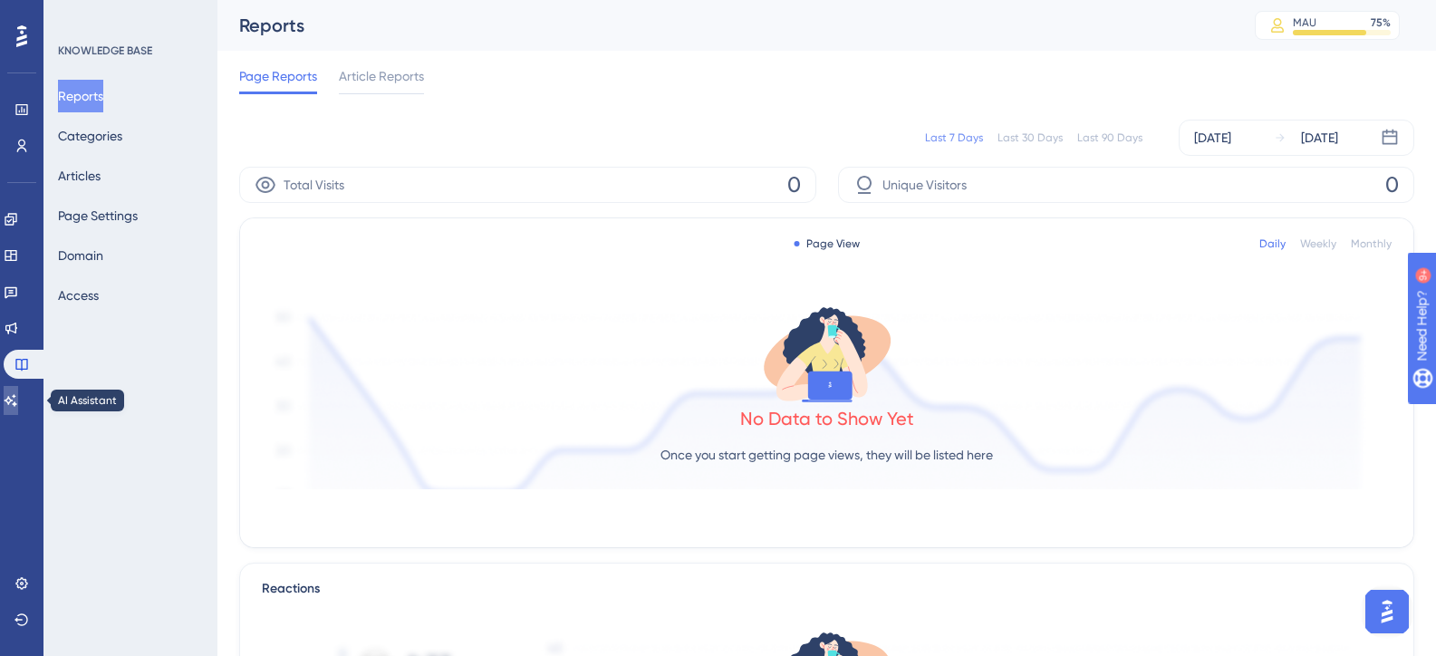
click at [17, 388] on link at bounding box center [11, 400] width 14 height 29
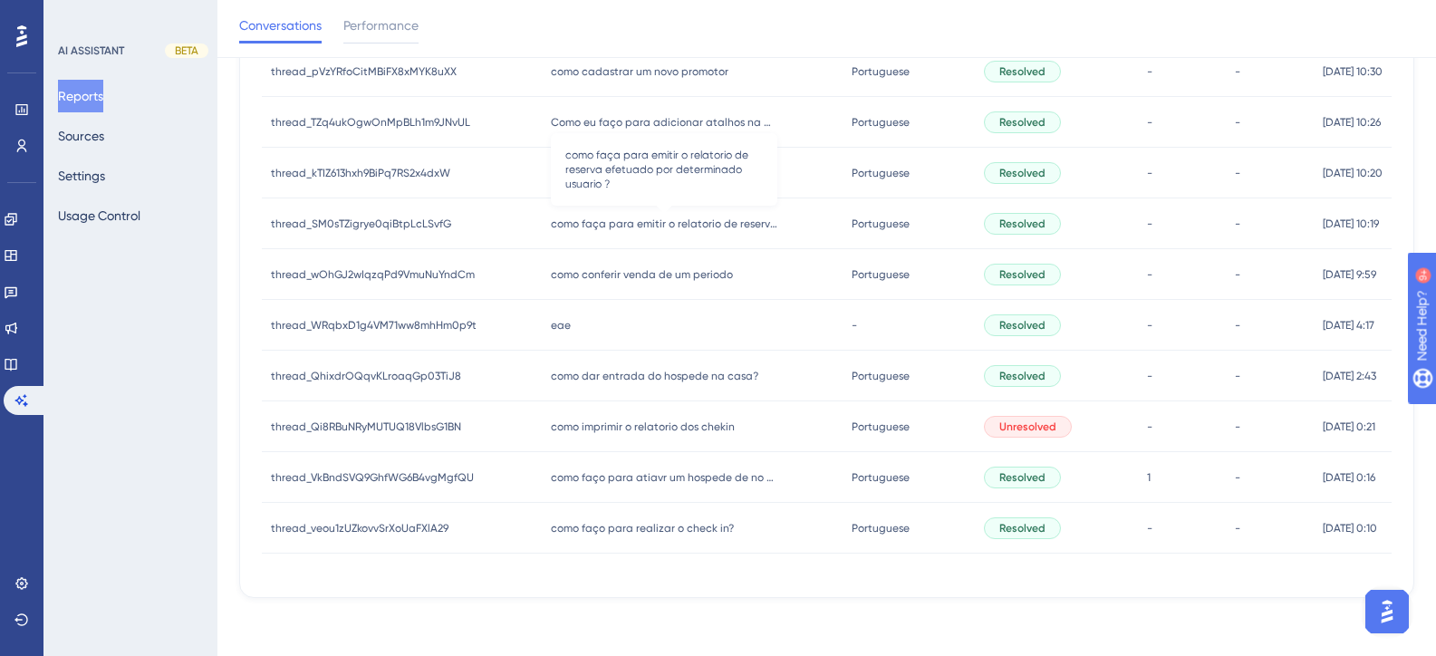
scroll to position [618, 0]
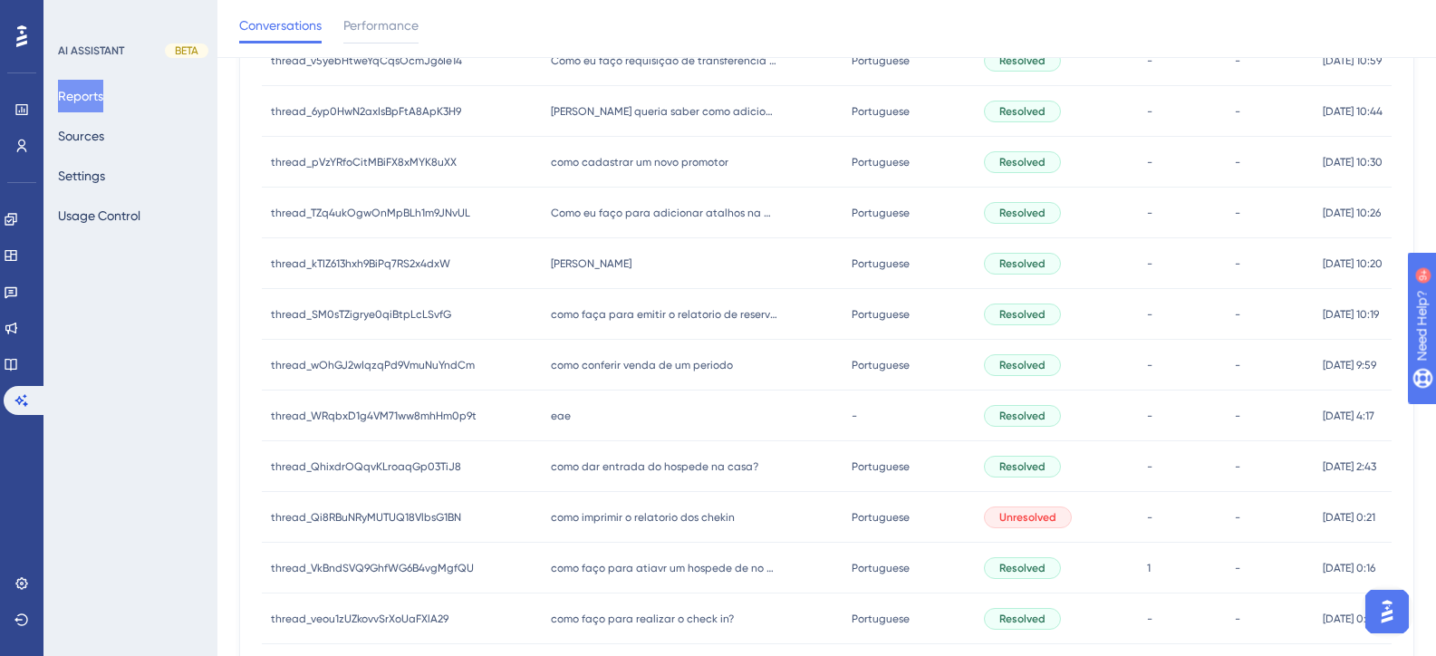
click at [553, 265] on span "[PERSON_NAME]" at bounding box center [591, 263] width 81 height 14
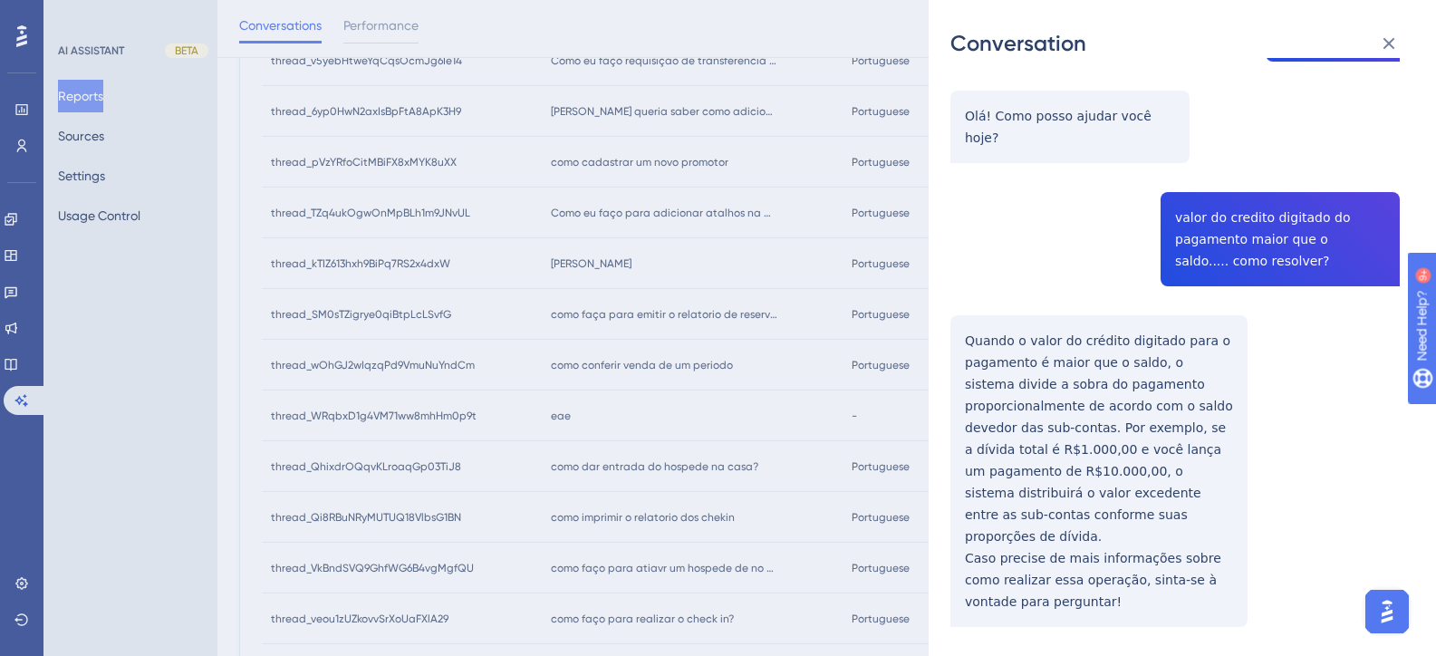
scroll to position [208, 0]
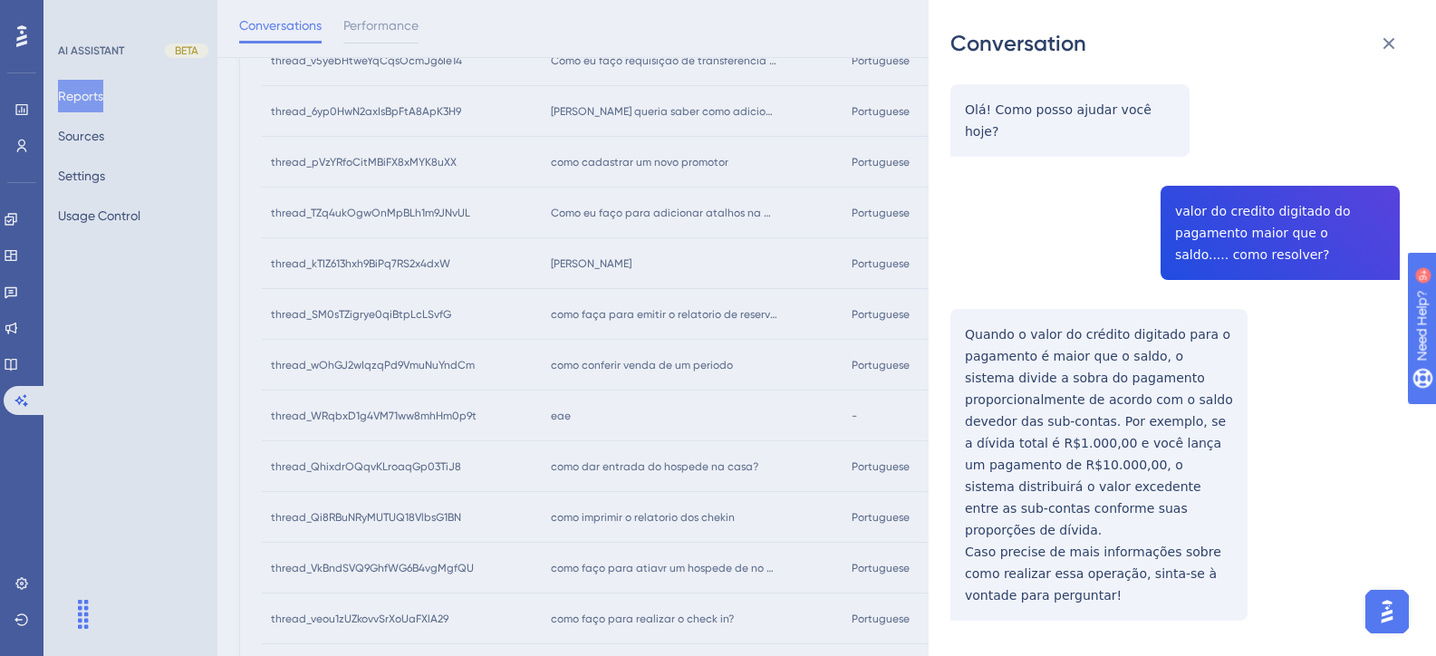
click at [1105, 530] on div "thread_kTIZ613hxh9BiPq7RS2x4dxW Copy - - 57_Macario, Elaine User Conversation H…" at bounding box center [1174, 291] width 449 height 841
drag, startPoint x: 1268, startPoint y: 235, endPoint x: 1168, endPoint y: 187, distance: 111.4
click at [1168, 187] on div "thread_kTIZ613hxh9BiPq7RS2x4dxW Copy - - 57_Macario, Elaine User Conversation H…" at bounding box center [1174, 291] width 449 height 841
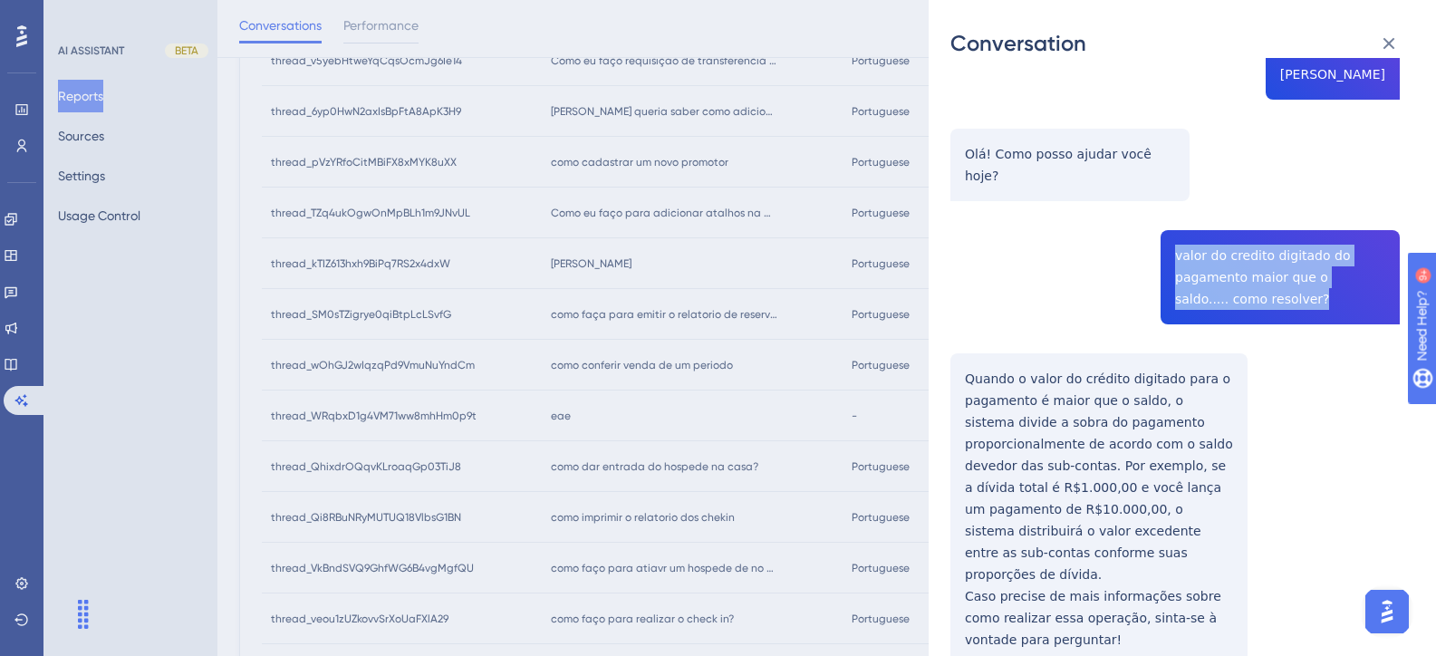
scroll to position [0, 0]
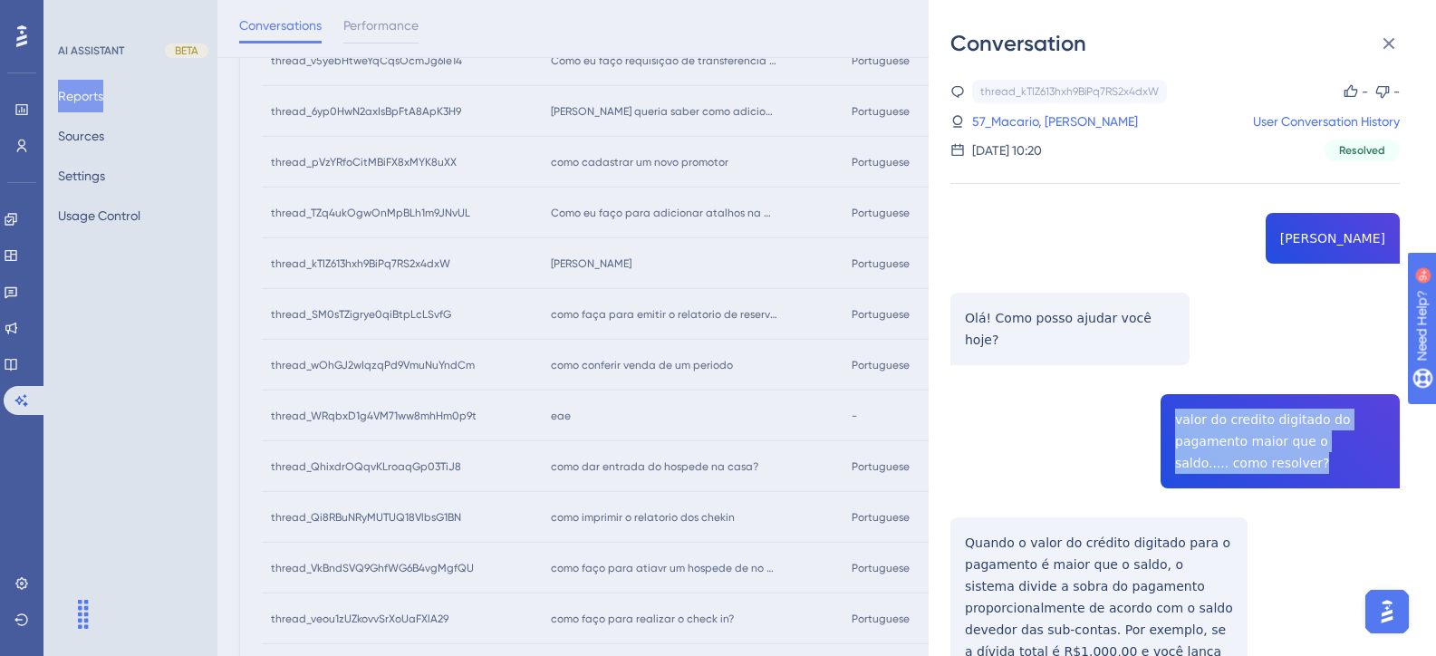
copy span "valor do credito digitado do pagamento maior que o saldo..... como resolver?"
click at [1067, 120] on link "57_Macario, Elaine" at bounding box center [1055, 122] width 166 height 22
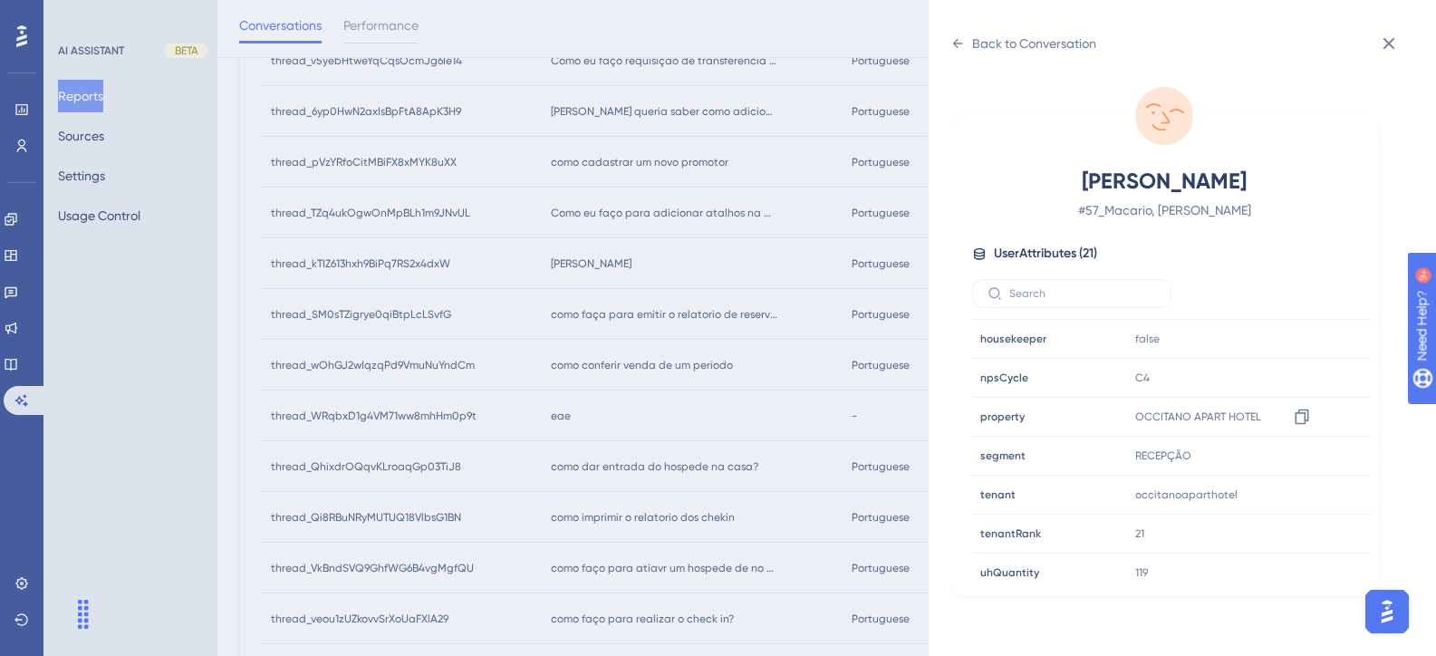
scroll to position [543, 0]
click at [995, 40] on div "Back to Conversation" at bounding box center [1034, 44] width 124 height 22
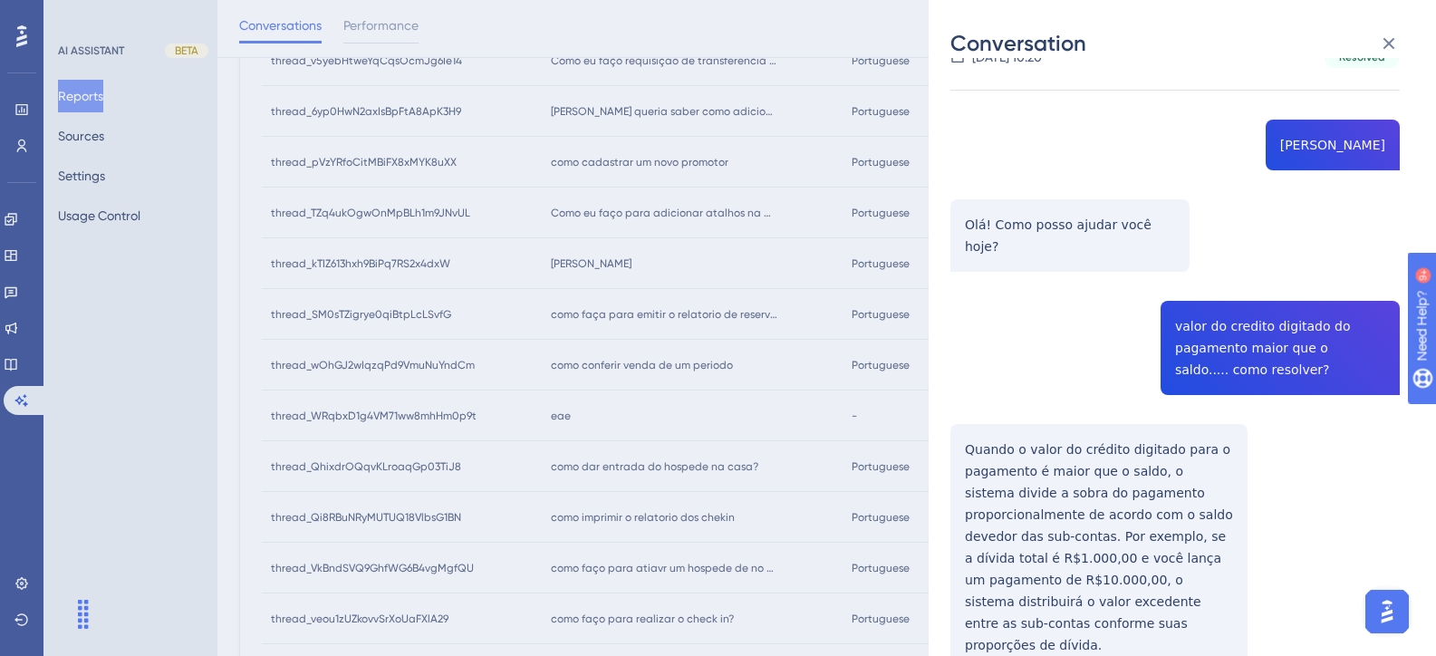
scroll to position [208, 0]
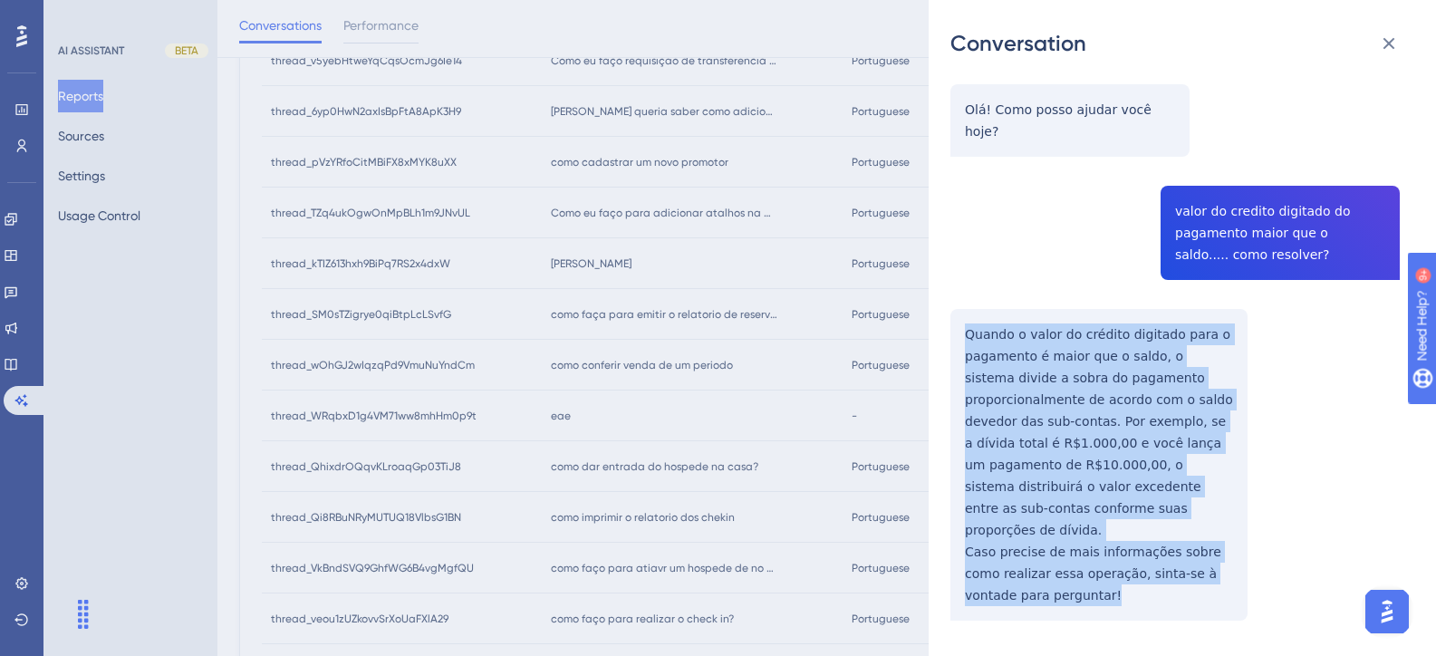
drag, startPoint x: 1056, startPoint y: 562, endPoint x: 961, endPoint y: 314, distance: 264.9
click at [961, 314] on div "thread_kTIZ613hxh9BiPq7RS2x4dxW Copy - - 57_Macario, Elaine User Conversation H…" at bounding box center [1174, 291] width 449 height 841
copy div "Quando o valor do crédito digitado para o pagamento é maior que o saldo, o sist…"
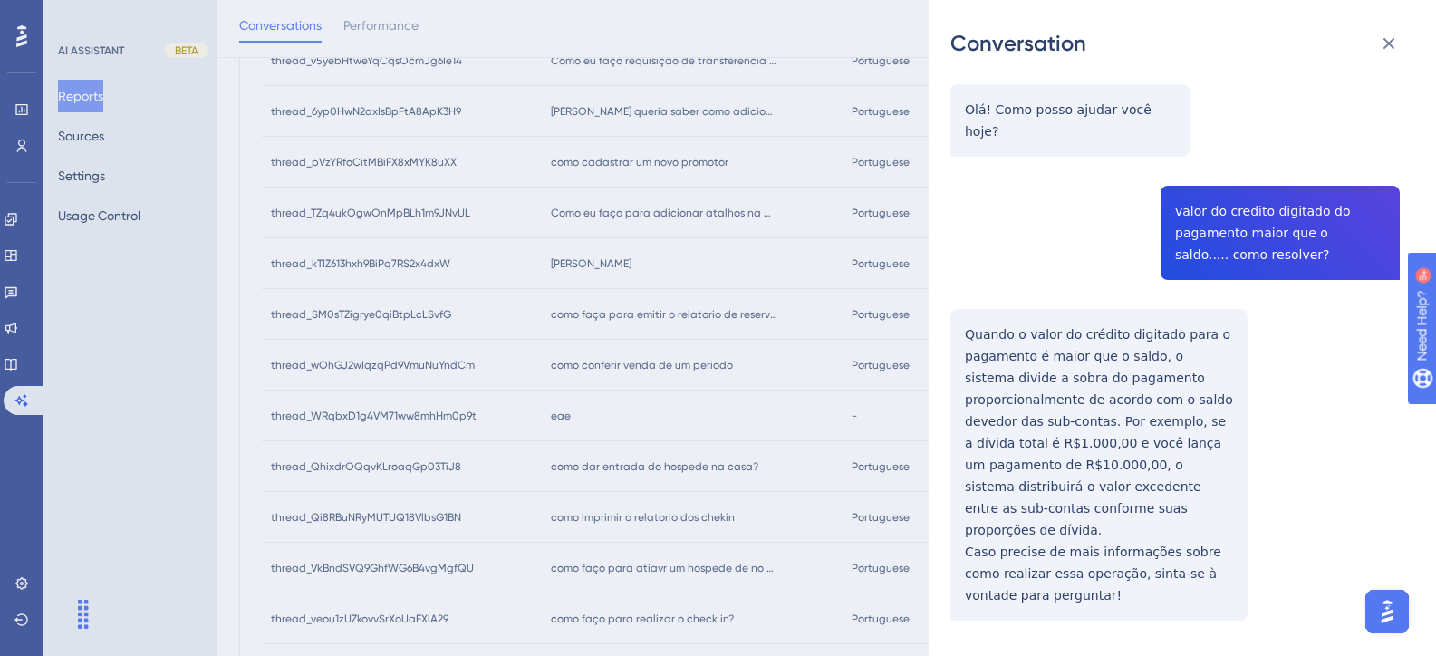
click at [728, 399] on div "Conversation thread_kTIZ613hxh9BiPq7RS2x4dxW Copy - - 57_Macario, Elaine User C…" at bounding box center [718, 328] width 1436 height 656
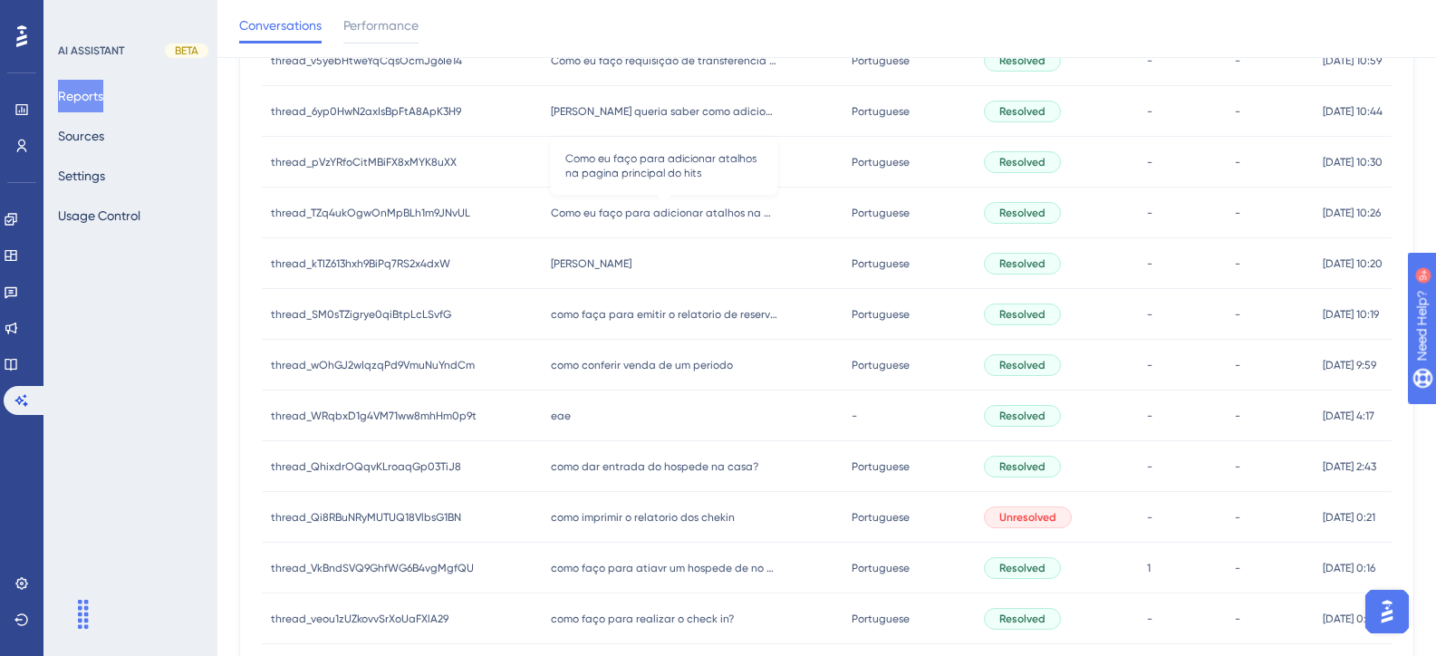
click at [631, 216] on span "Como eu faço para adicionar atalhos na pagina principal do hits" at bounding box center [664, 213] width 226 height 14
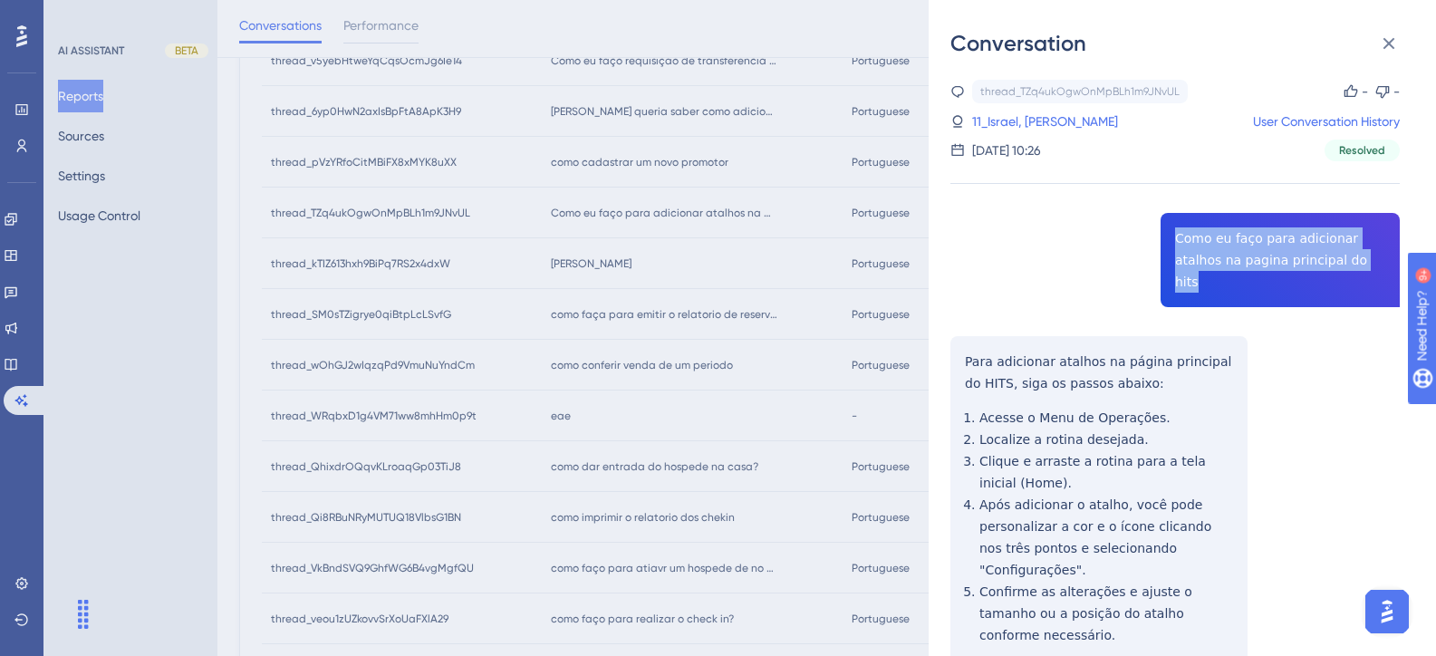
drag, startPoint x: 1348, startPoint y: 261, endPoint x: 1170, endPoint y: 233, distance: 179.7
copy span "Como eu faço para adicionar atalhos na pagina principal do hits"
click at [1009, 118] on link "11_Israel, David" at bounding box center [1045, 122] width 146 height 22
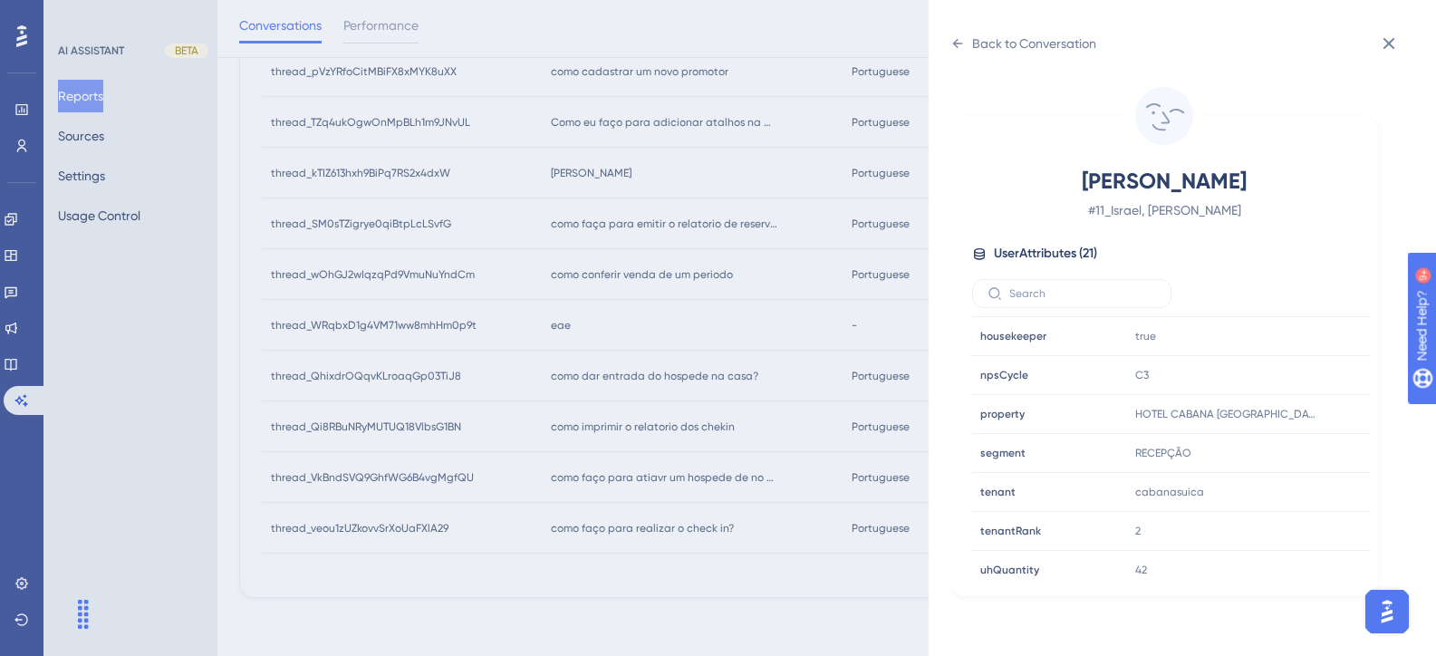
scroll to position [543, 0]
click at [974, 46] on div "Back to Conversation" at bounding box center [1034, 44] width 124 height 22
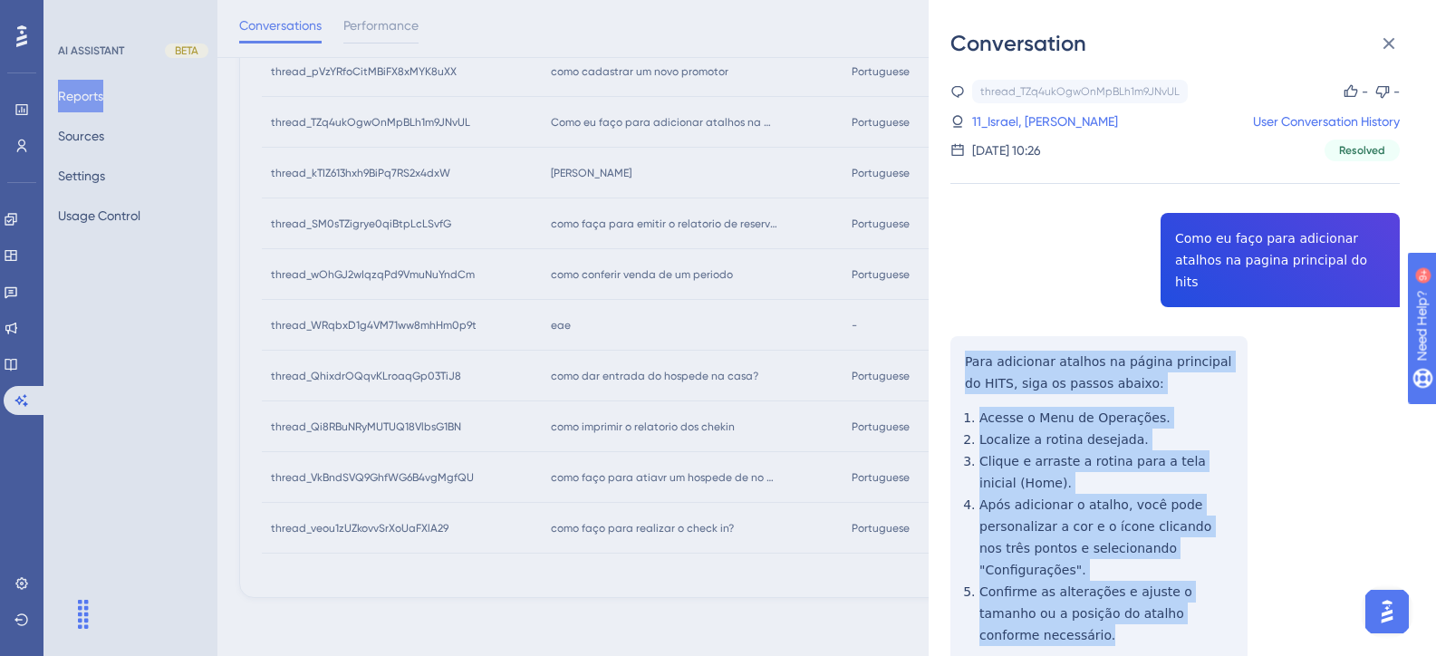
drag, startPoint x: 1235, startPoint y: 568, endPoint x: 961, endPoint y: 341, distance: 356.4
copy div "Para adicionar atalhos na página principal do HITS, siga os passos abaixo: Aces…"
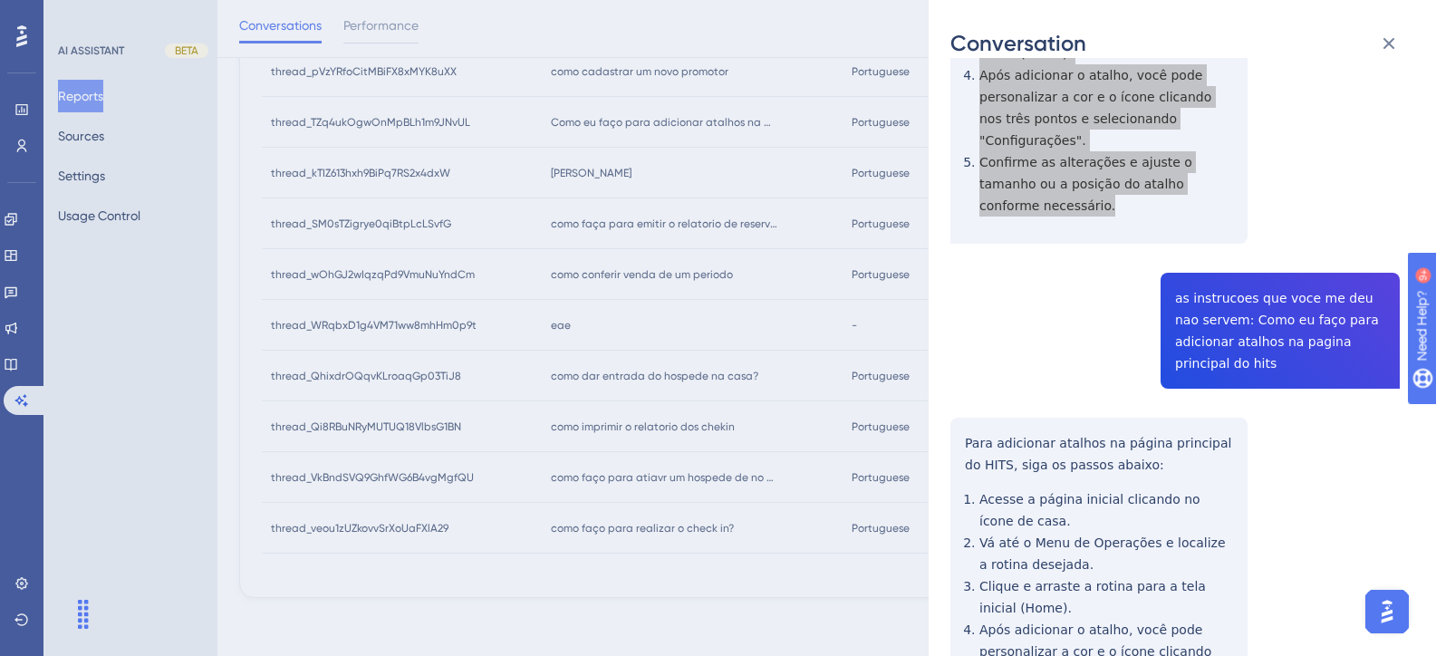
scroll to position [520, 0]
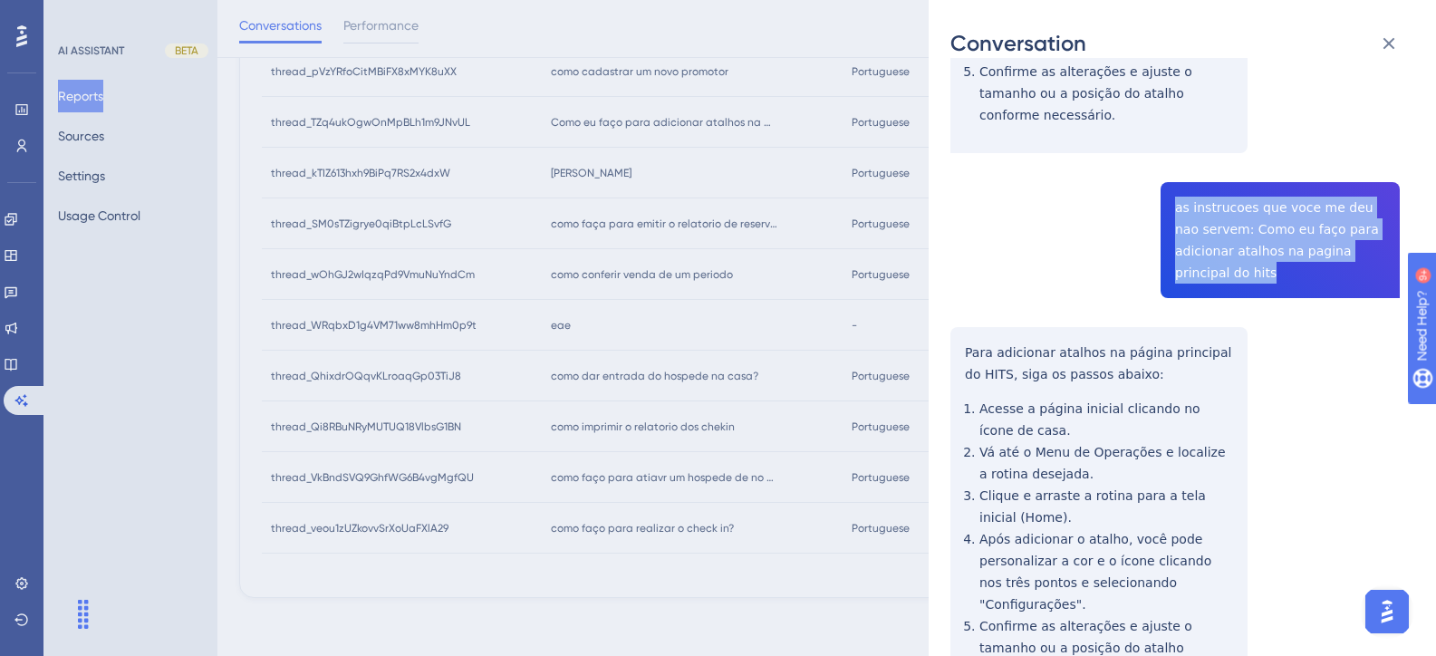
drag, startPoint x: 1371, startPoint y: 189, endPoint x: 1170, endPoint y: 147, distance: 205.5
click at [1170, 147] on div "thread_TZq4ukOgwOnMpBLh1m9JNvUL Copy - - 11_Israel, David User Conversation His…" at bounding box center [1174, 180] width 449 height 1240
copy span "as instrucoes que voce me deu nao servem: Como eu faço para adicionar atalhos n…"
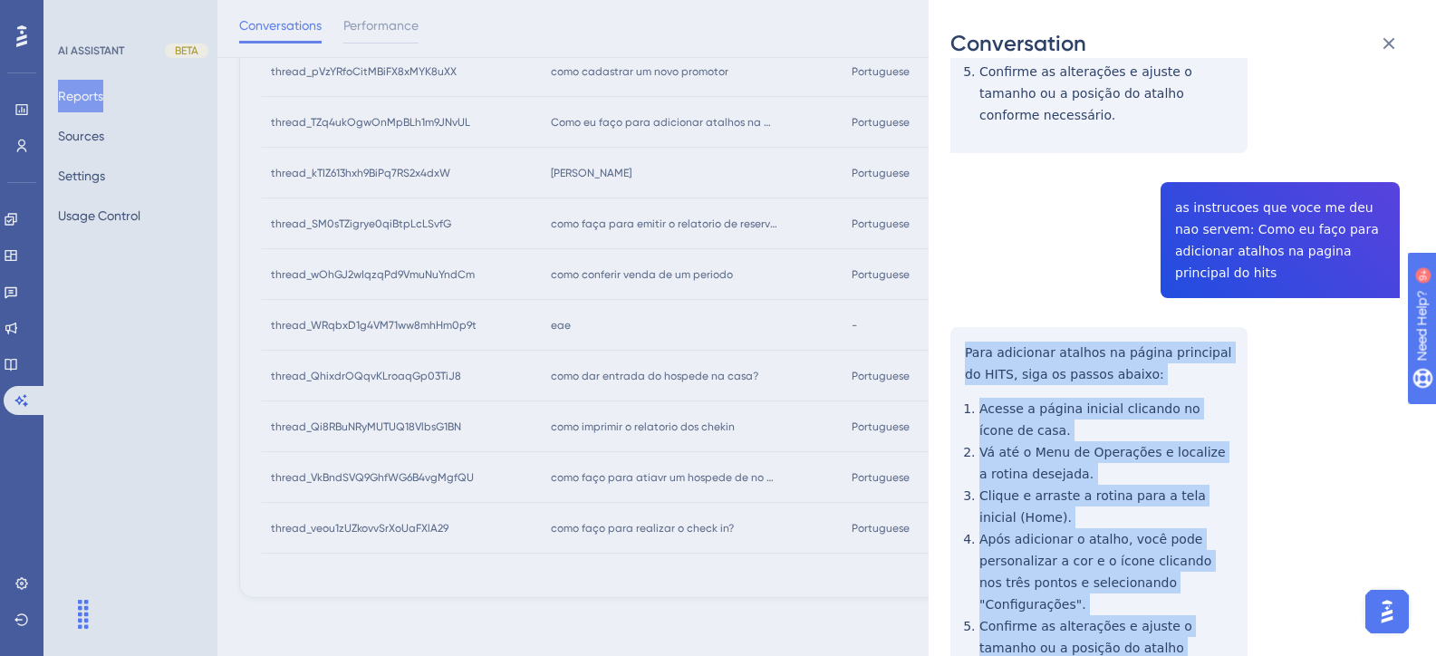
drag, startPoint x: 1236, startPoint y: 545, endPoint x: 958, endPoint y: 263, distance: 396.5
click at [958, 263] on div "thread_TZq4ukOgwOnMpBLh1m9JNvUL Copy - - 11_Israel, David User Conversation His…" at bounding box center [1174, 180] width 449 height 1240
copy div "Para adicionar atalhos na página principal do HITS, siga os passos abaixo: Aces…"
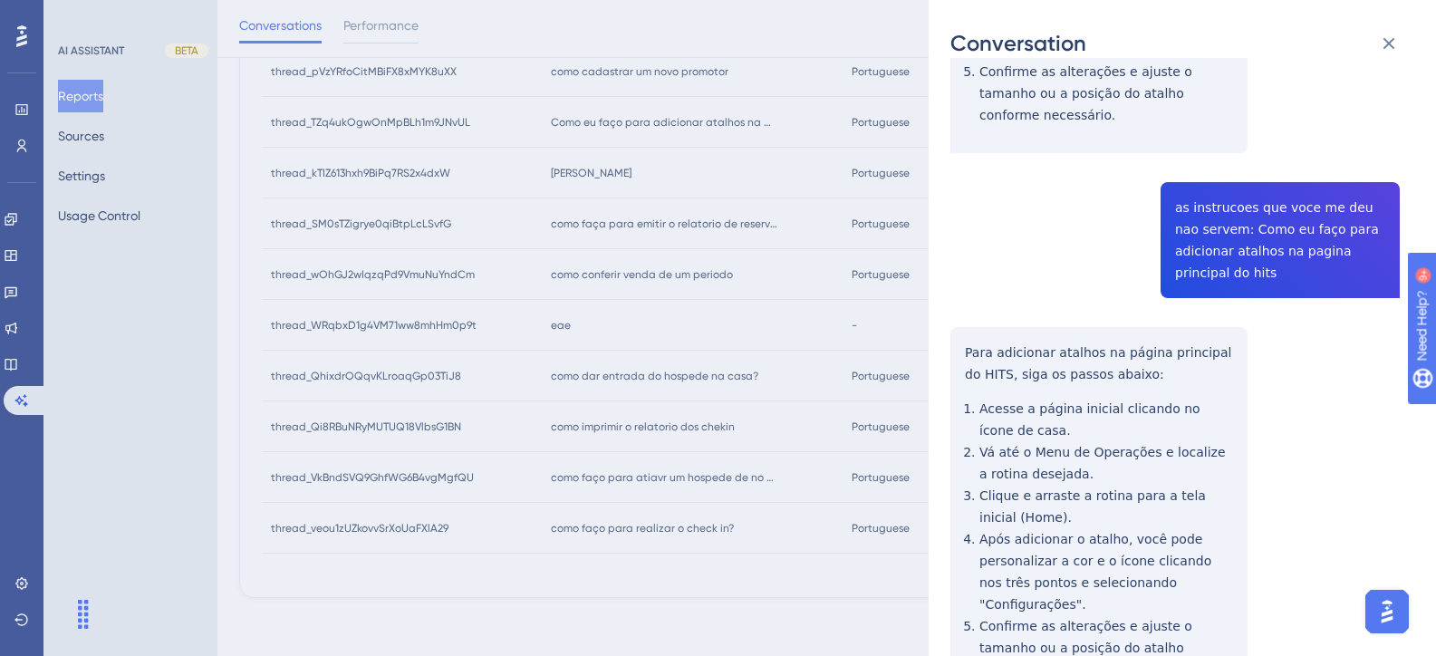
click at [1063, 209] on div "thread_TZq4ukOgwOnMpBLh1m9JNvUL Copy - - 11_Israel, David User Conversation His…" at bounding box center [1174, 180] width 449 height 1240
click at [655, 310] on div "Conversation thread_TZq4ukOgwOnMpBLh1m9JNvUL Copy - - 11_Israel, David User Con…" at bounding box center [718, 328] width 1436 height 656
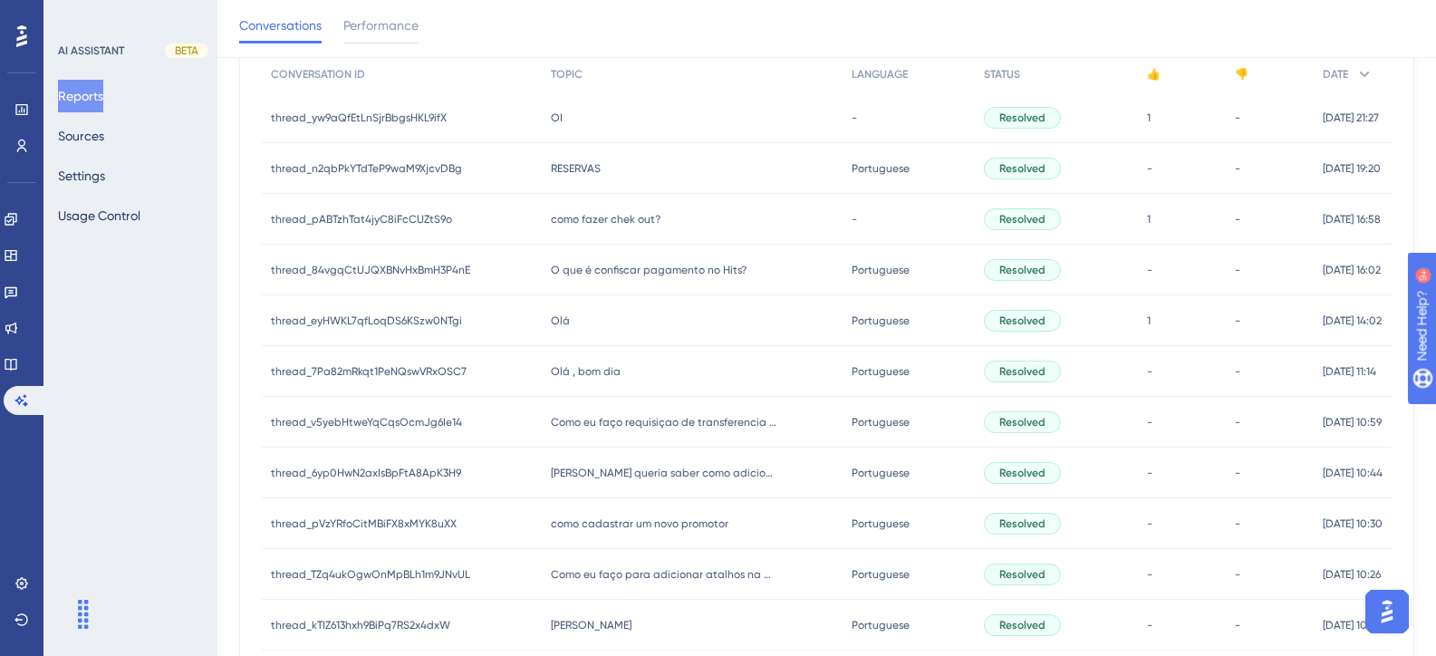
scroll to position [255, 0]
click at [657, 519] on span "como cadastrar um novo promotor" at bounding box center [640, 524] width 178 height 14
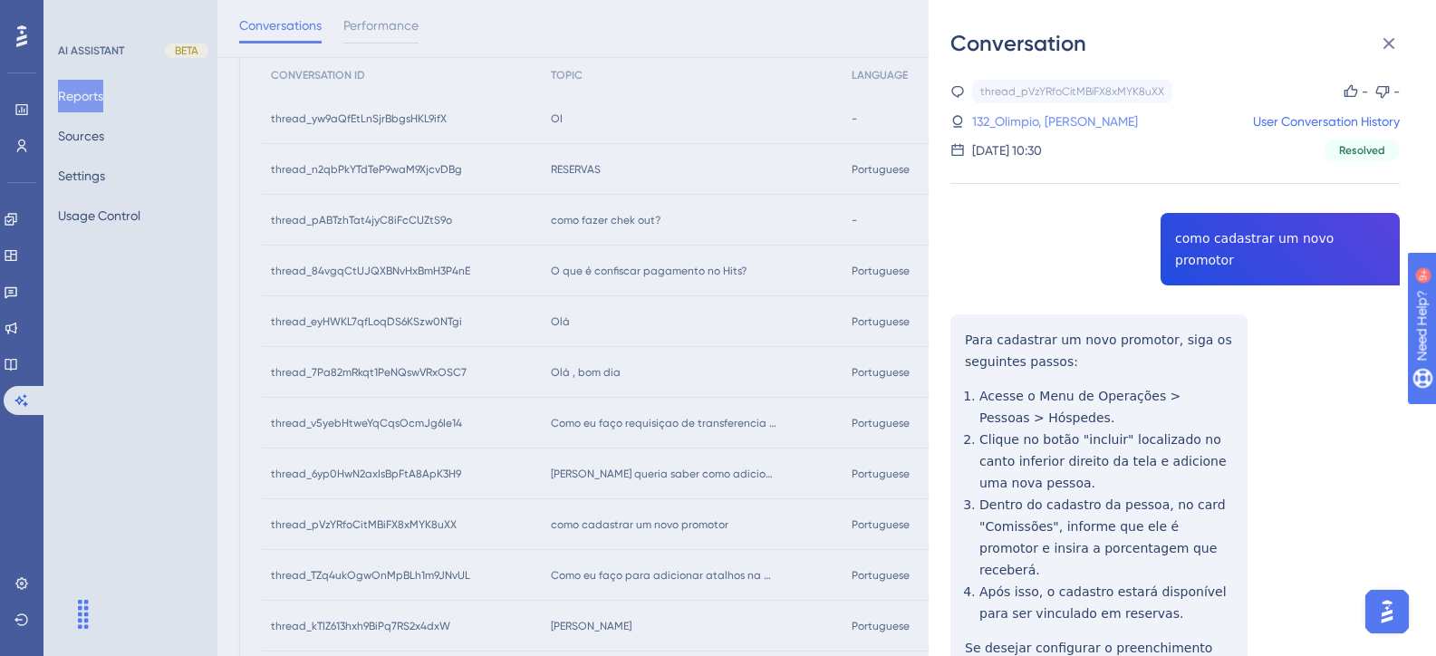
click at [1044, 119] on link "132_Olimpio, Bruno" at bounding box center [1055, 122] width 166 height 22
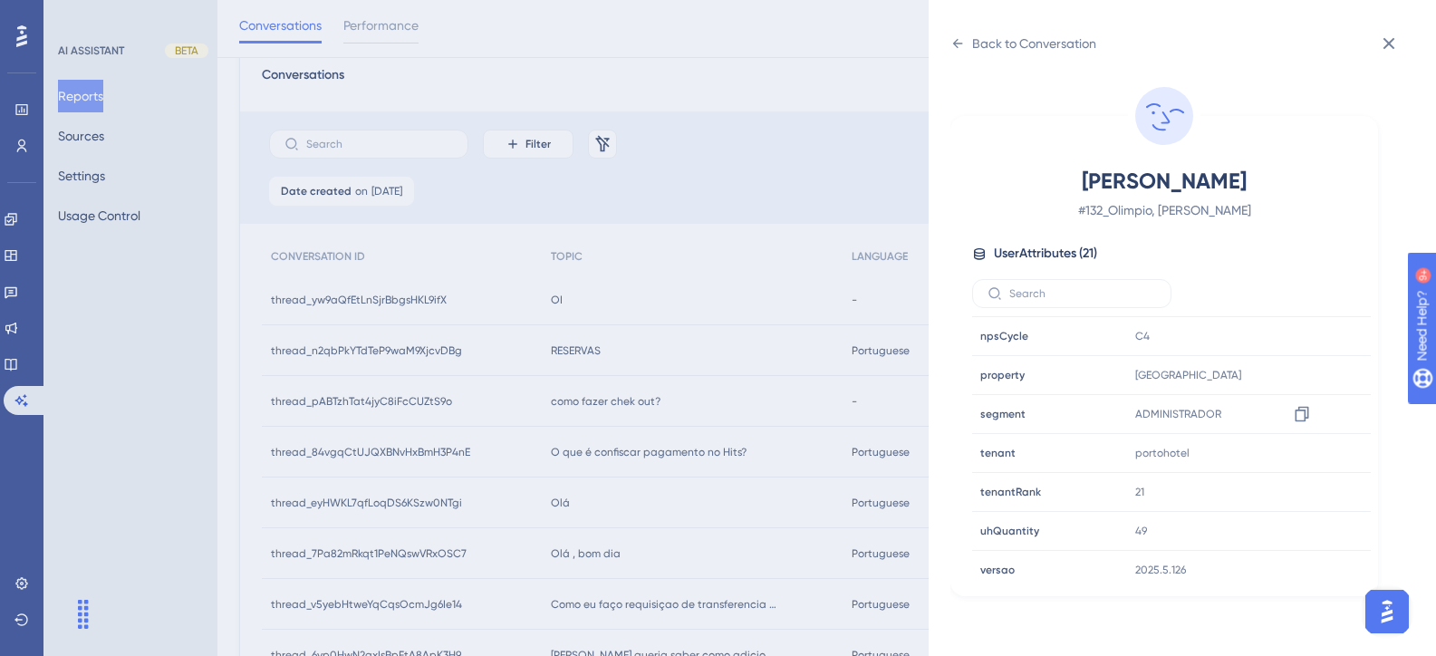
scroll to position [552, 0]
click at [1028, 50] on div "Back to Conversation" at bounding box center [1034, 44] width 124 height 22
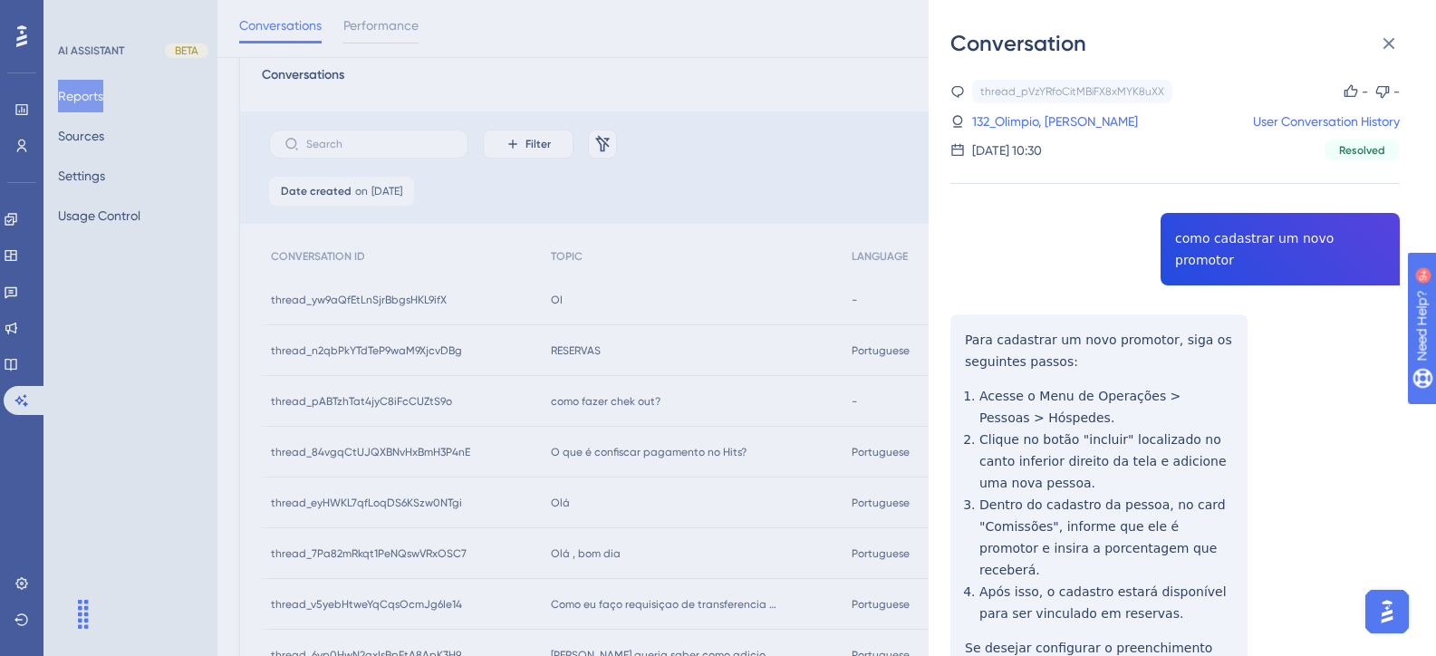
click at [1205, 241] on div "thread_pVzYRfoCitMBiFX8xMYK8uXX Copy - - 132_Olimpio, Bruno User Conversation H…" at bounding box center [1174, 477] width 449 height 794
copy span "como cadastrar um novo promotor"
click at [1210, 475] on div "thread_pVzYRfoCitMBiFX8xMYK8uXX Copy - - 132_Olimpio, Bruno User Conversation H…" at bounding box center [1174, 477] width 449 height 794
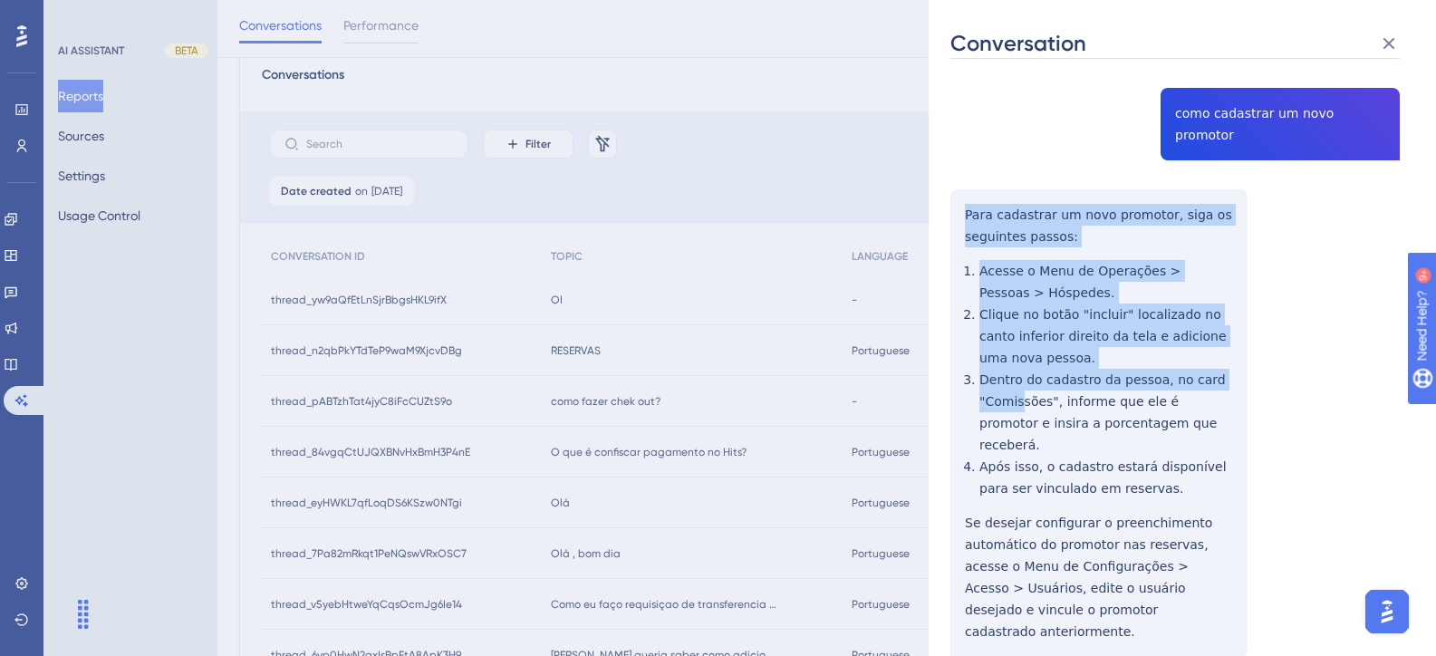
scroll to position [139, 0]
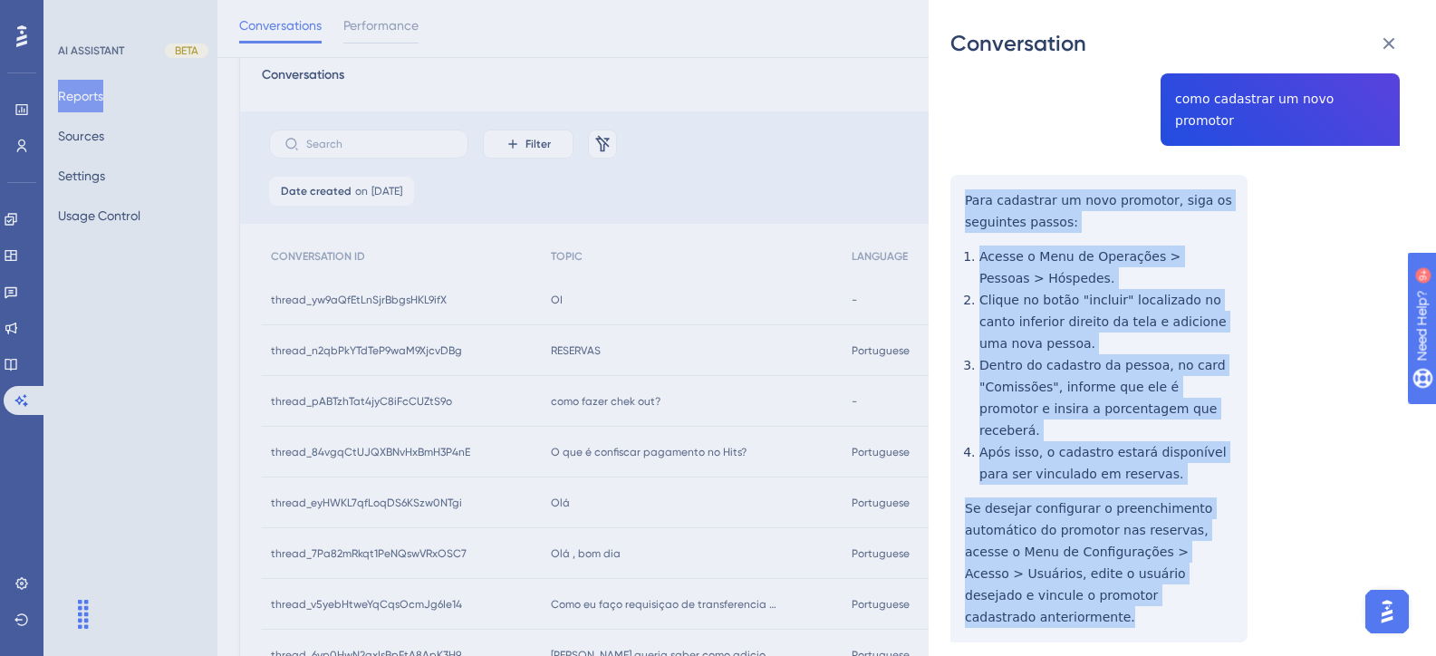
drag, startPoint x: 963, startPoint y: 312, endPoint x: 1138, endPoint y: 554, distance: 298.4
click at [1138, 554] on div "thread_pVzYRfoCitMBiFX8xMYK8uXX Copy - - 132_Olimpio, Bruno User Conversation H…" at bounding box center [1174, 337] width 449 height 794
copy div "Para cadastrar um novo promotor, siga os seguintes passos: Acesse o Menu de Ope…"
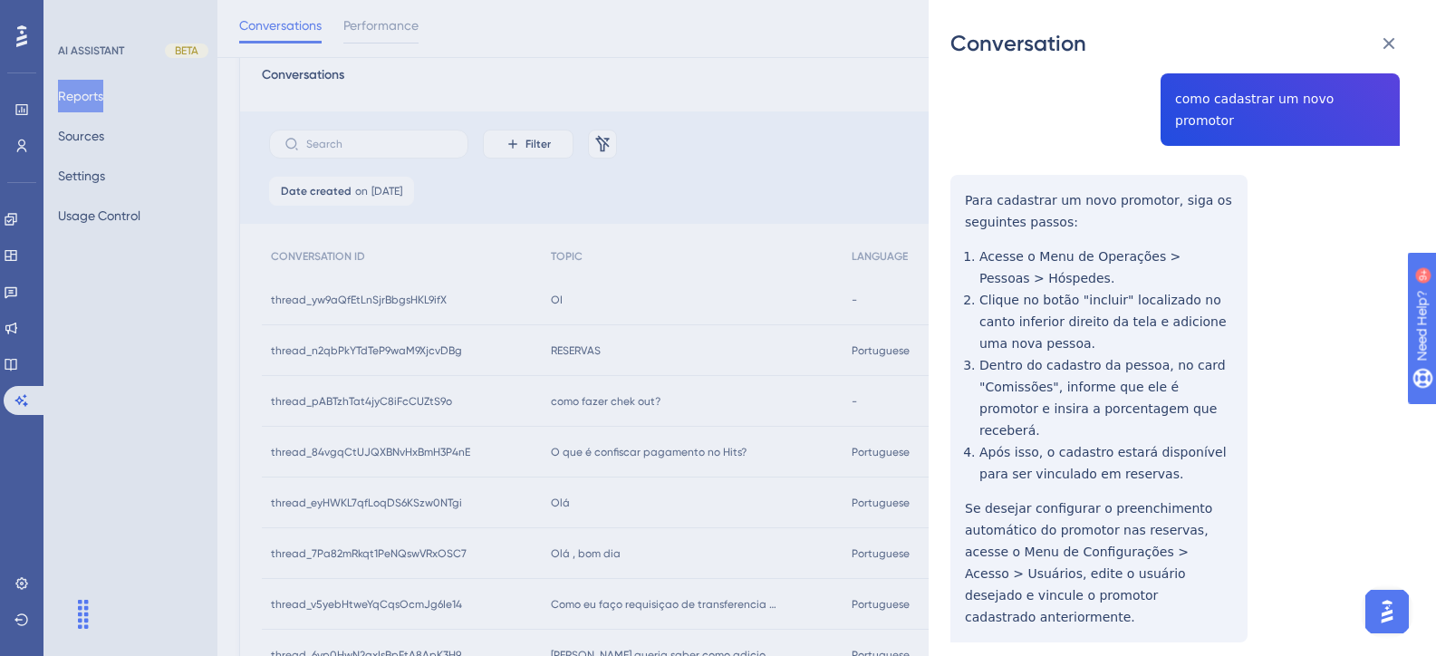
click at [840, 31] on div "Conversation thread_pVzYRfoCitMBiFX8xMYK8uXX Copy - - 132_Olimpio, Bruno User C…" at bounding box center [718, 328] width 1436 height 656
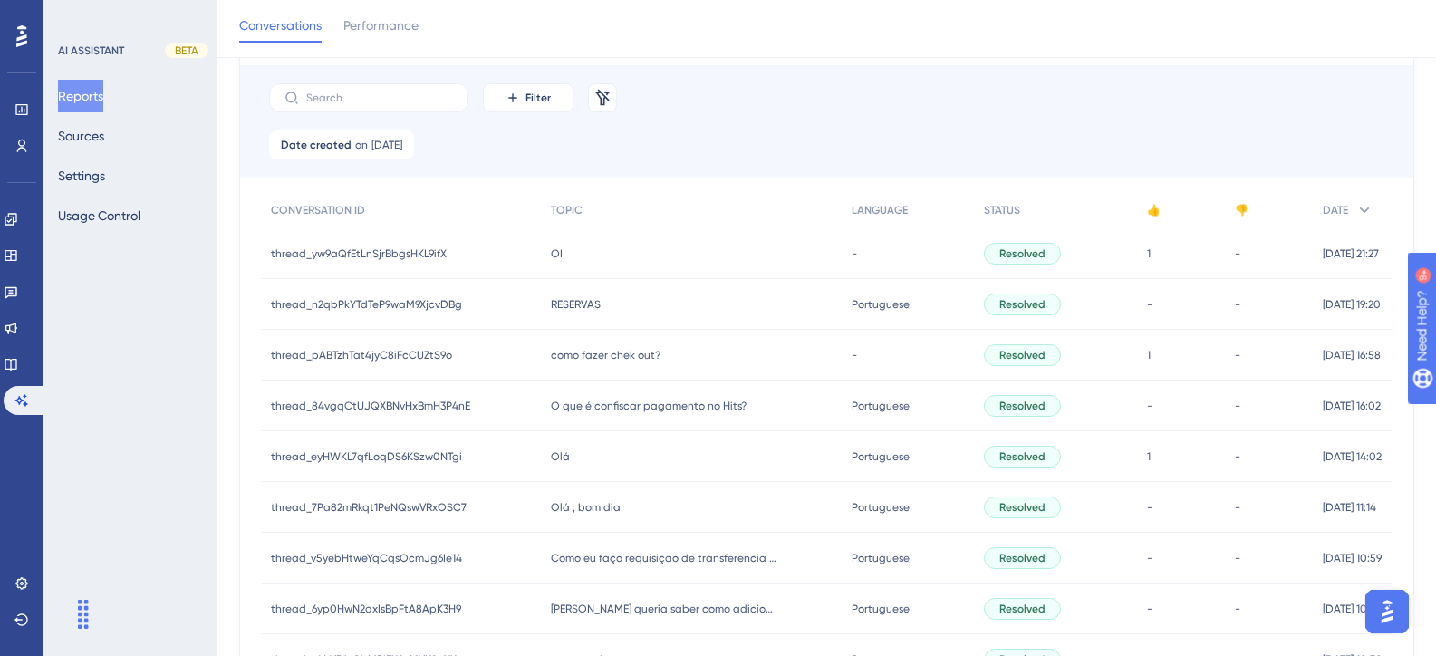
scroll to position [165, 0]
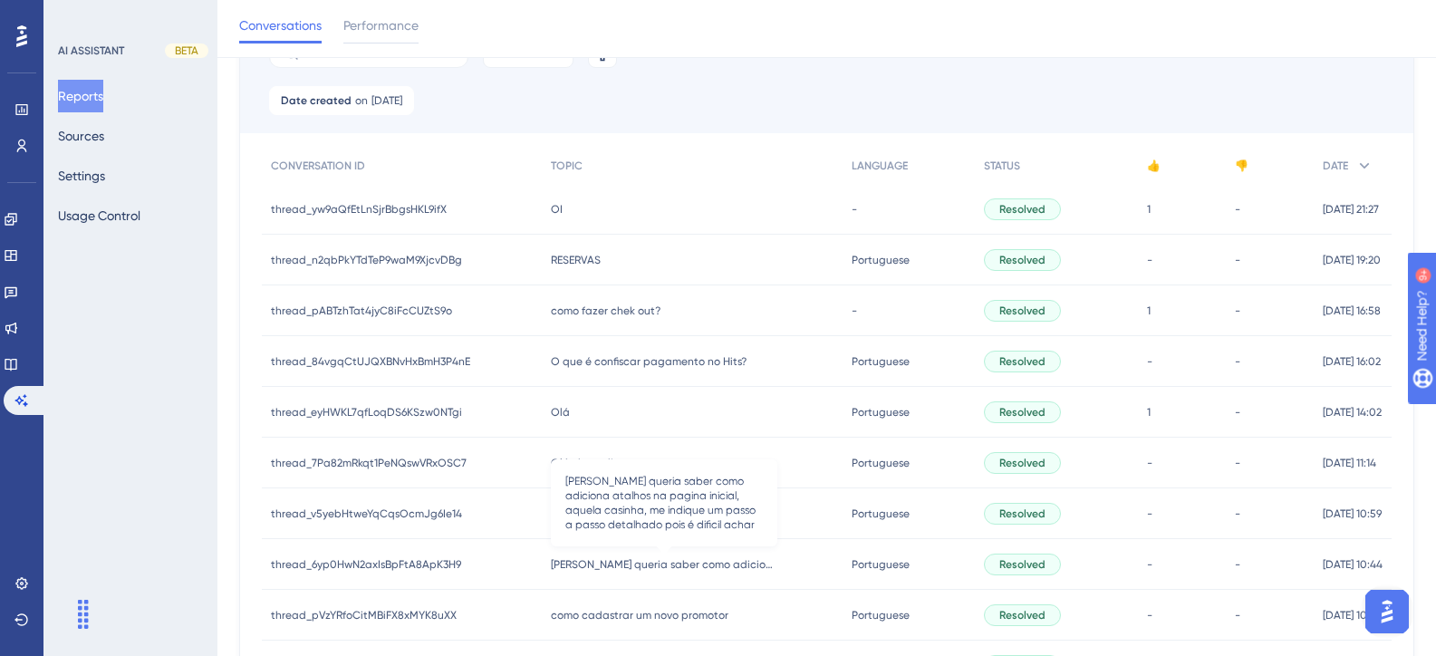
click at [701, 557] on span "[PERSON_NAME] queria saber como adiciona atalhos na pagina inicial, aquela casi…" at bounding box center [664, 564] width 226 height 14
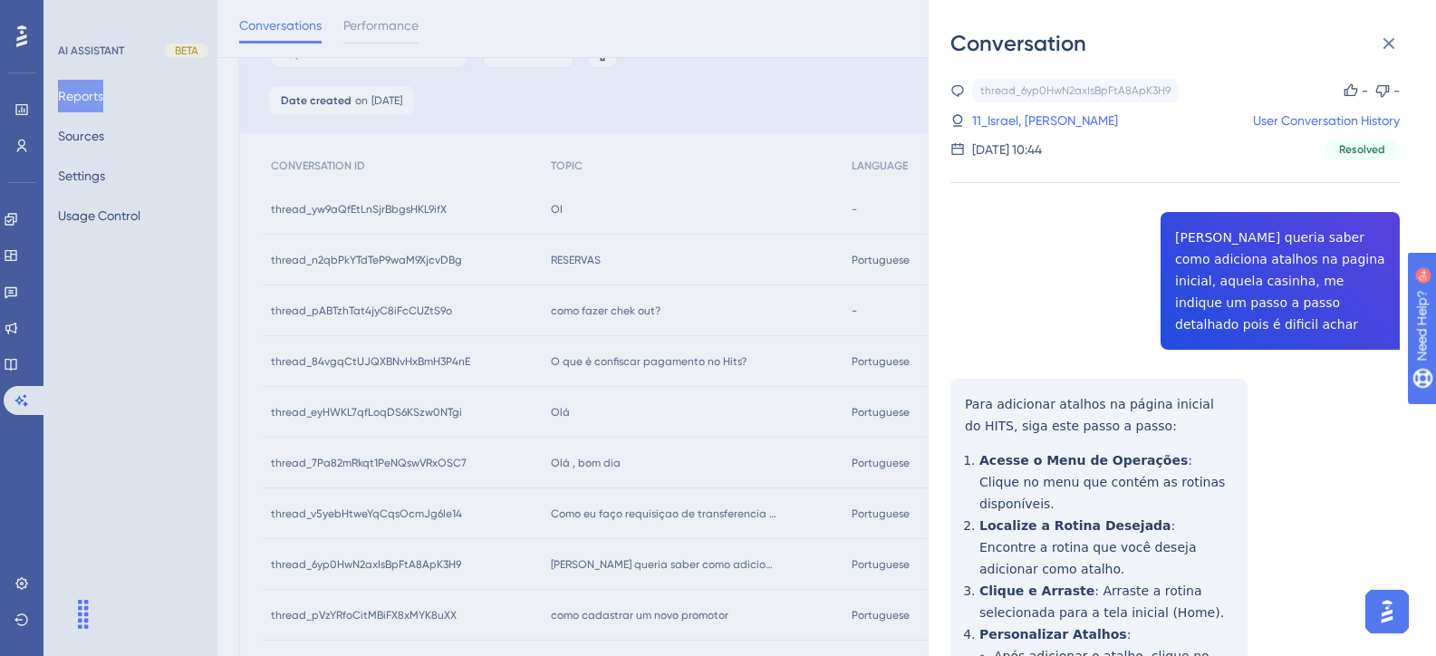
scroll to position [0, 0]
click at [1034, 117] on link "11_Israel, David" at bounding box center [1045, 122] width 146 height 22
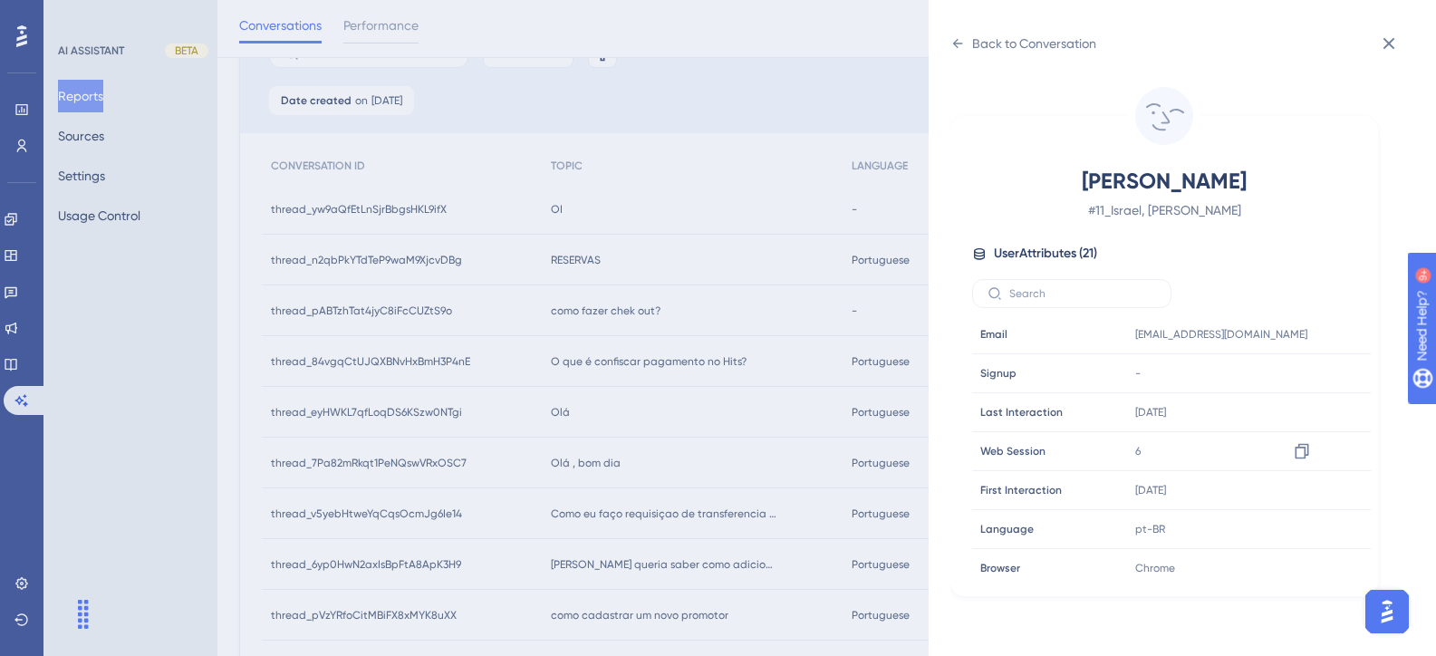
scroll to position [453, 0]
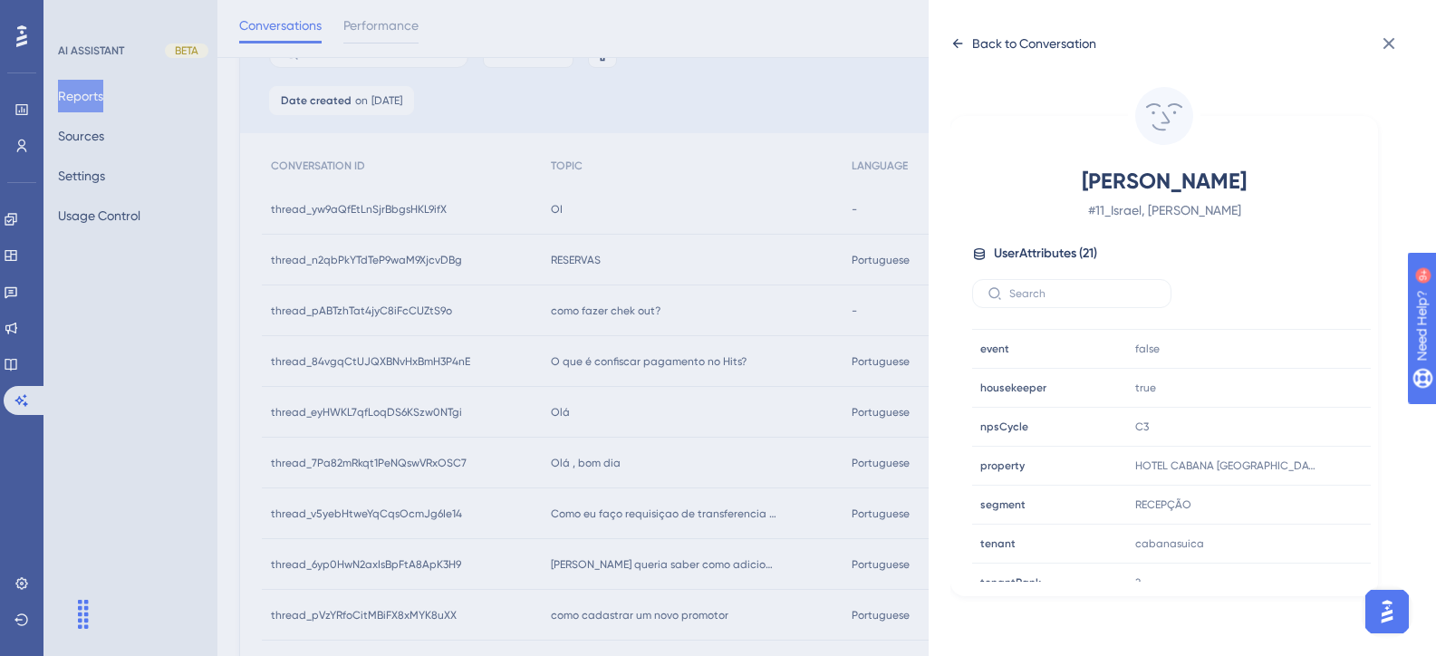
click at [995, 39] on div "Back to Conversation" at bounding box center [1034, 44] width 124 height 22
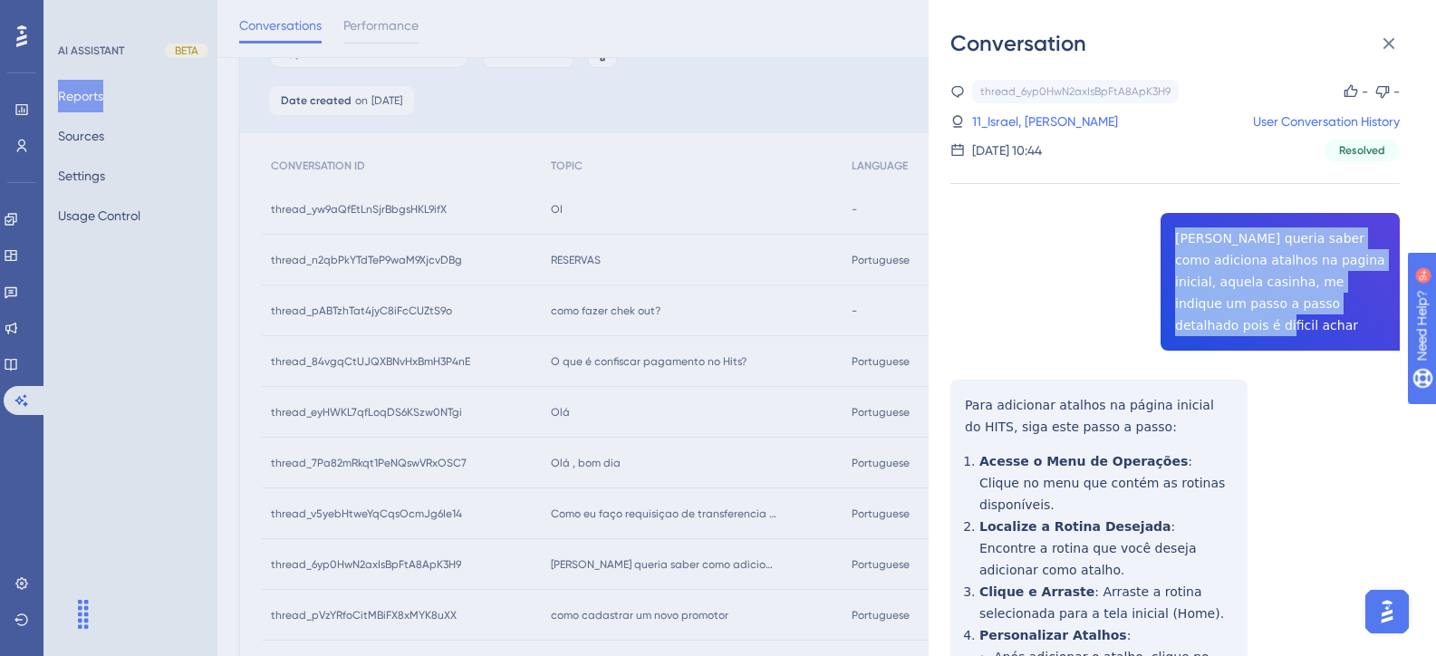
drag, startPoint x: 1371, startPoint y: 305, endPoint x: 1163, endPoint y: 232, distance: 220.9
click at [1163, 232] on div "thread_6yp0HwN2axIsBpFtA8ApK3H9 Copy - - 11_Israel, David User Conversation His…" at bounding box center [1174, 564] width 449 height 968
copy span "[PERSON_NAME] queria saber como adiciona atalhos na pagina inicial, aquela casi…"
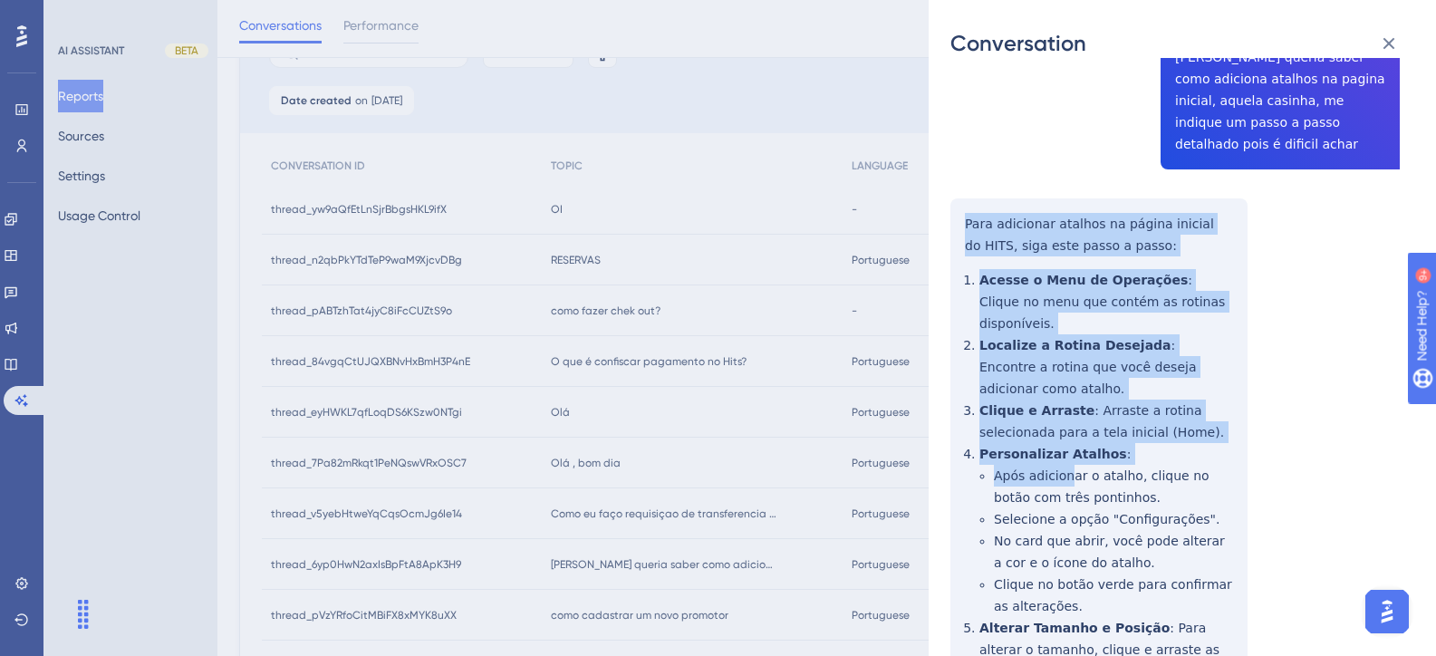
scroll to position [272, 0]
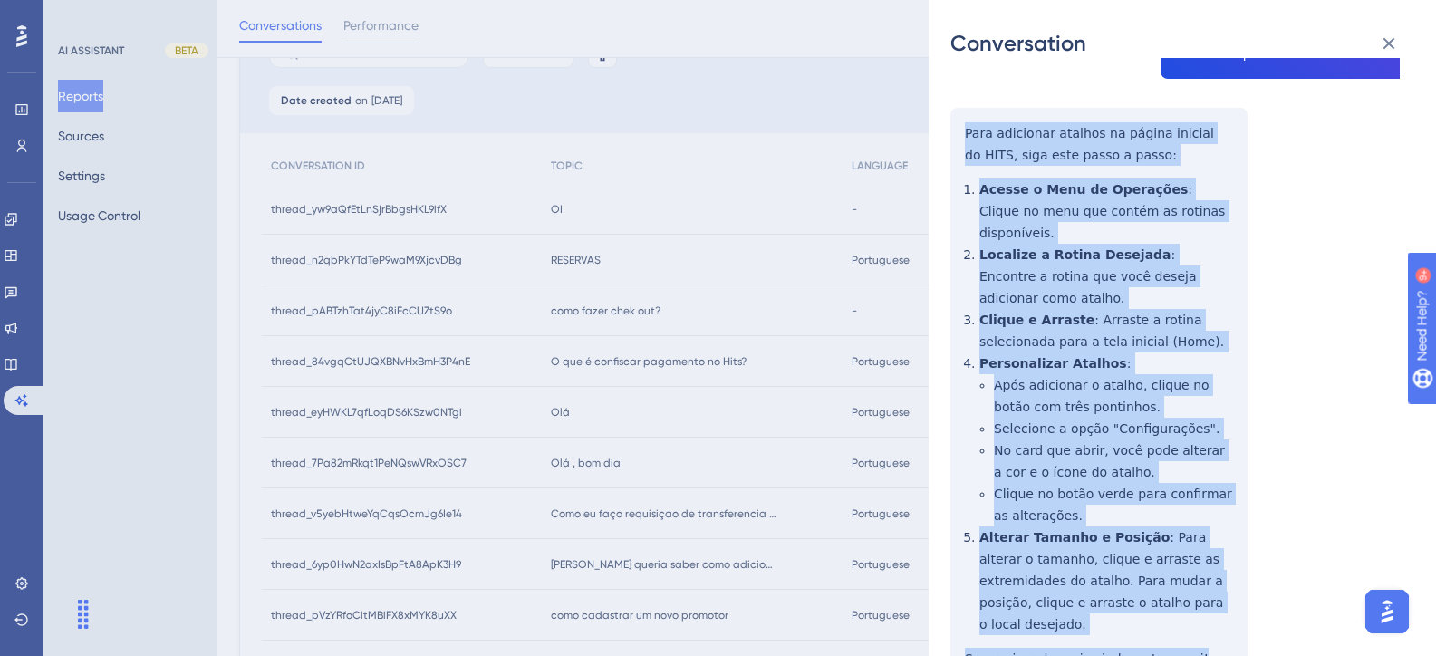
drag, startPoint x: 958, startPoint y: 380, endPoint x: 1201, endPoint y: 593, distance: 322.9
click at [1201, 593] on div "thread_6yp0HwN2axIsBpFtA8ApK3H9 Copy - - 11_Israel, David User Conversation His…" at bounding box center [1174, 292] width 449 height 968
copy div "Para adicionar atalhos na página inicial do HITS, siga este passo a passo: Aces…"
click at [1390, 53] on icon at bounding box center [1389, 44] width 22 height 22
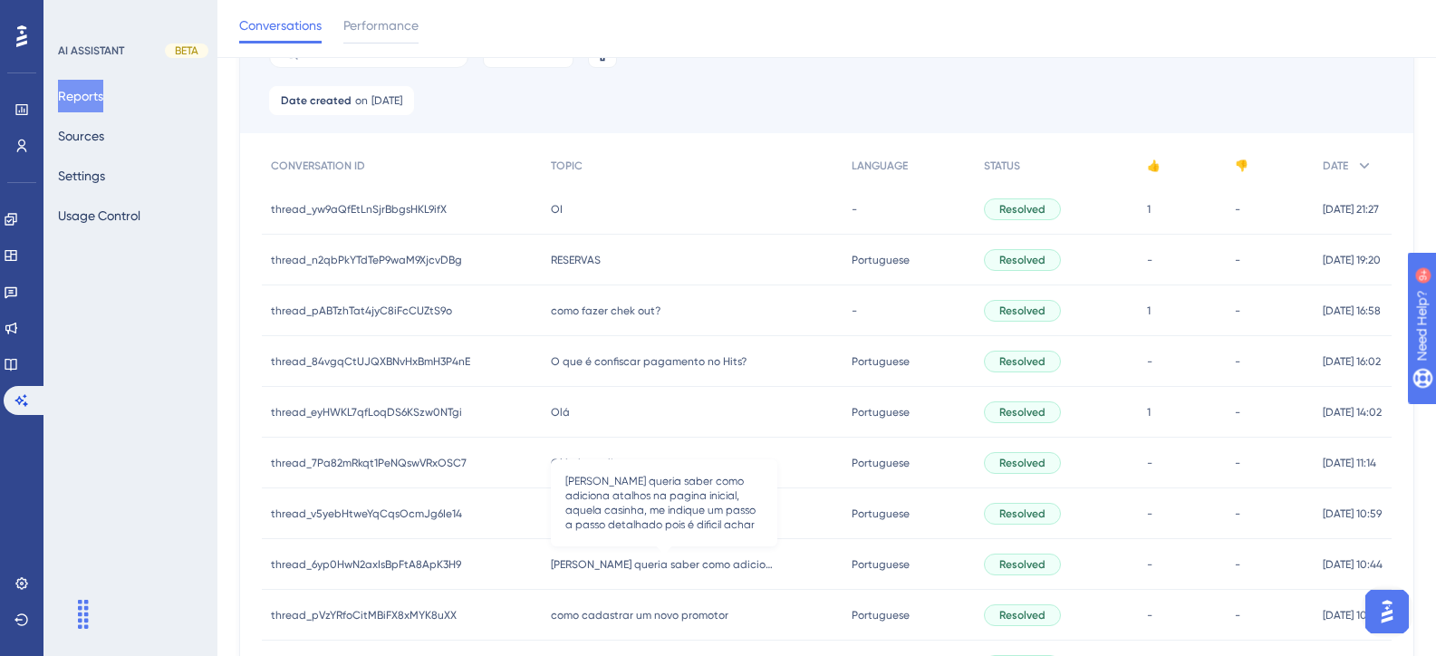
click at [733, 566] on span "[PERSON_NAME] queria saber como adiciona atalhos na pagina inicial, aquela casi…" at bounding box center [664, 564] width 226 height 14
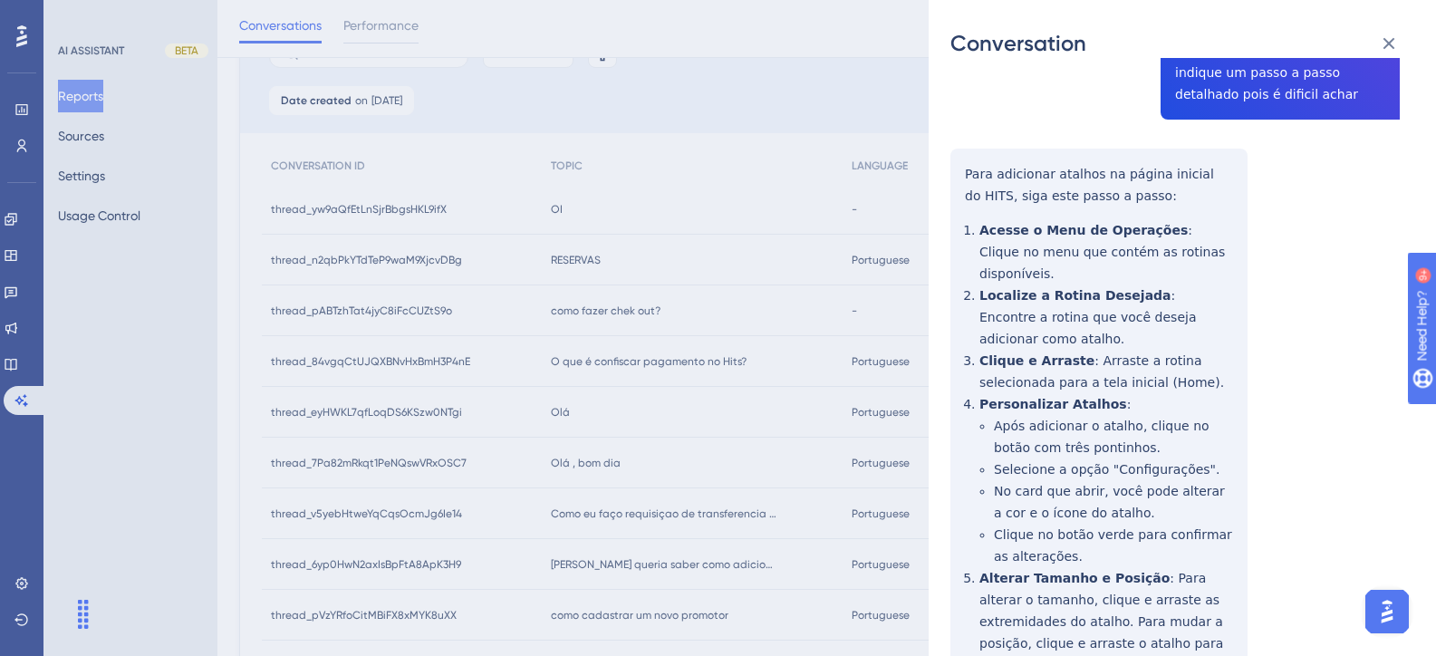
scroll to position [313, 0]
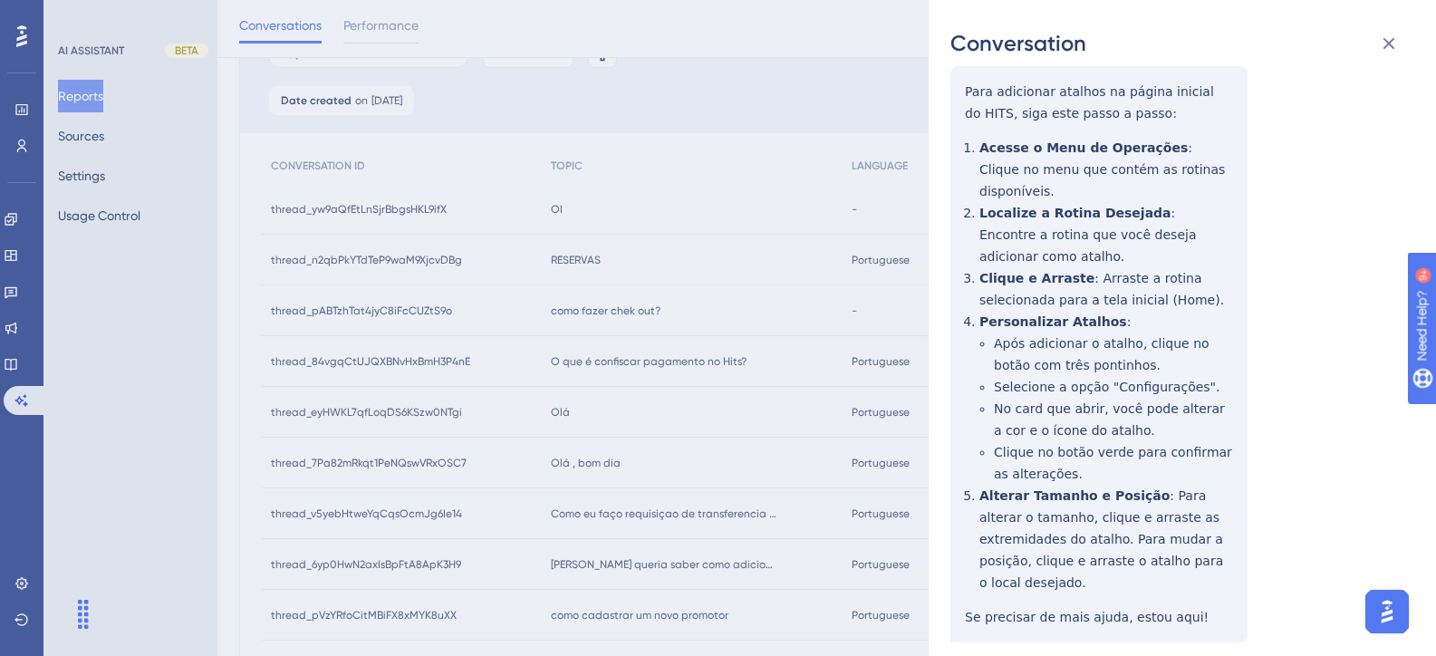
click at [716, 437] on div "Conversation thread_6yp0HwN2axIsBpFtA8ApK3H9 Copy - - 11_Israel, David User Con…" at bounding box center [718, 328] width 1436 height 656
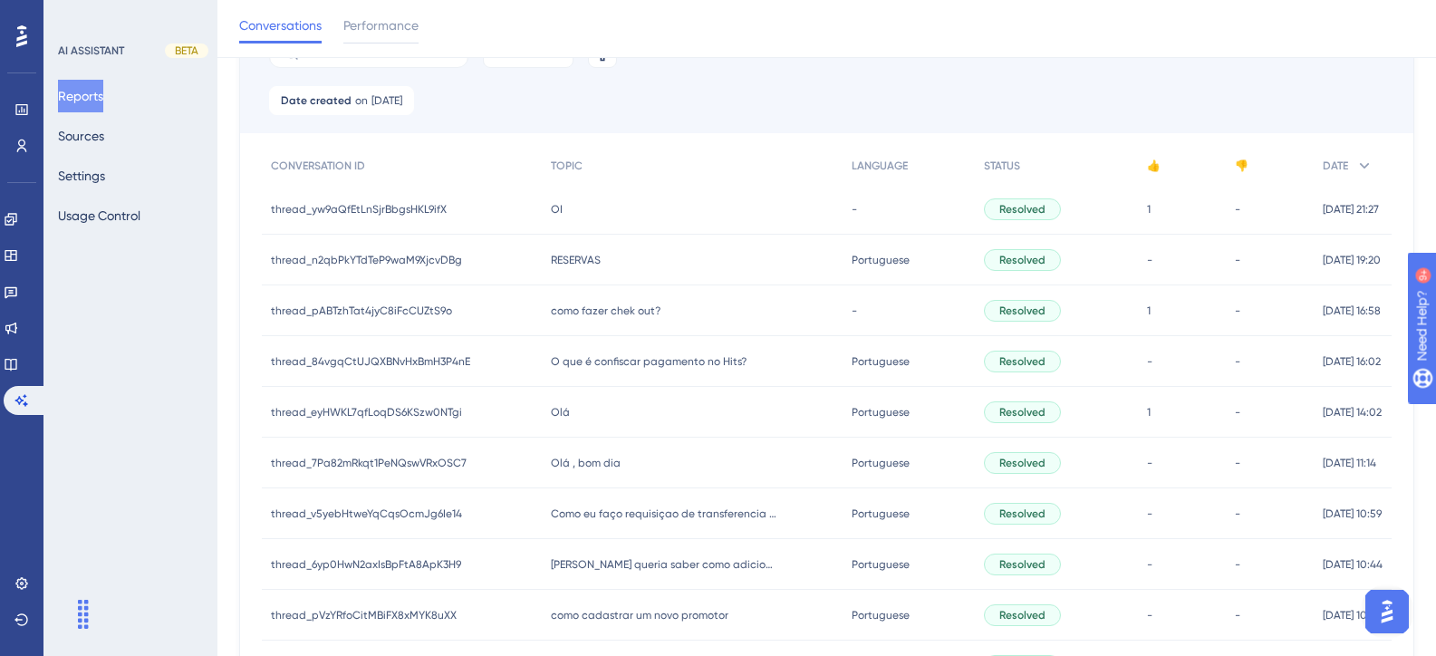
click at [586, 466] on span "Olá , bom dia" at bounding box center [586, 463] width 70 height 14
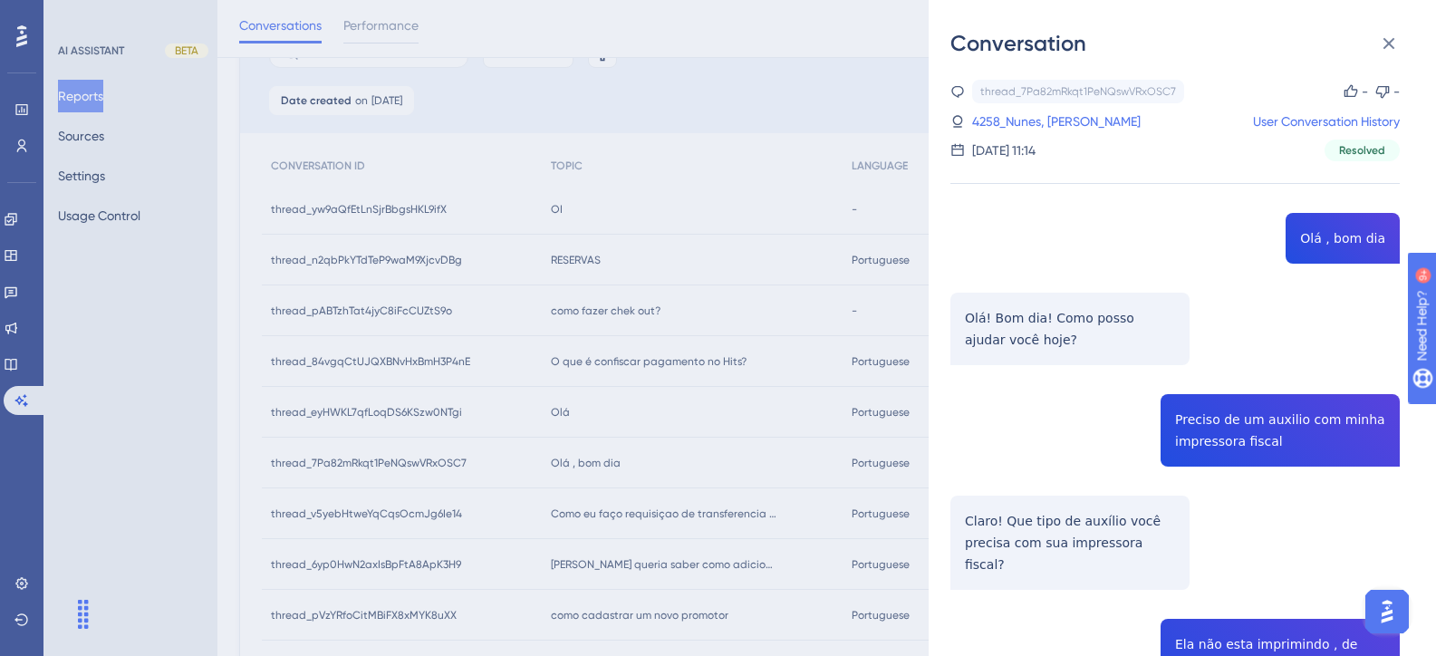
click at [600, 491] on div "Conversation thread_7Pa82mRkqt1PeNQswVRxOSC7 Copy - - 4258_Nunes, Andressa User…" at bounding box center [718, 328] width 1436 height 656
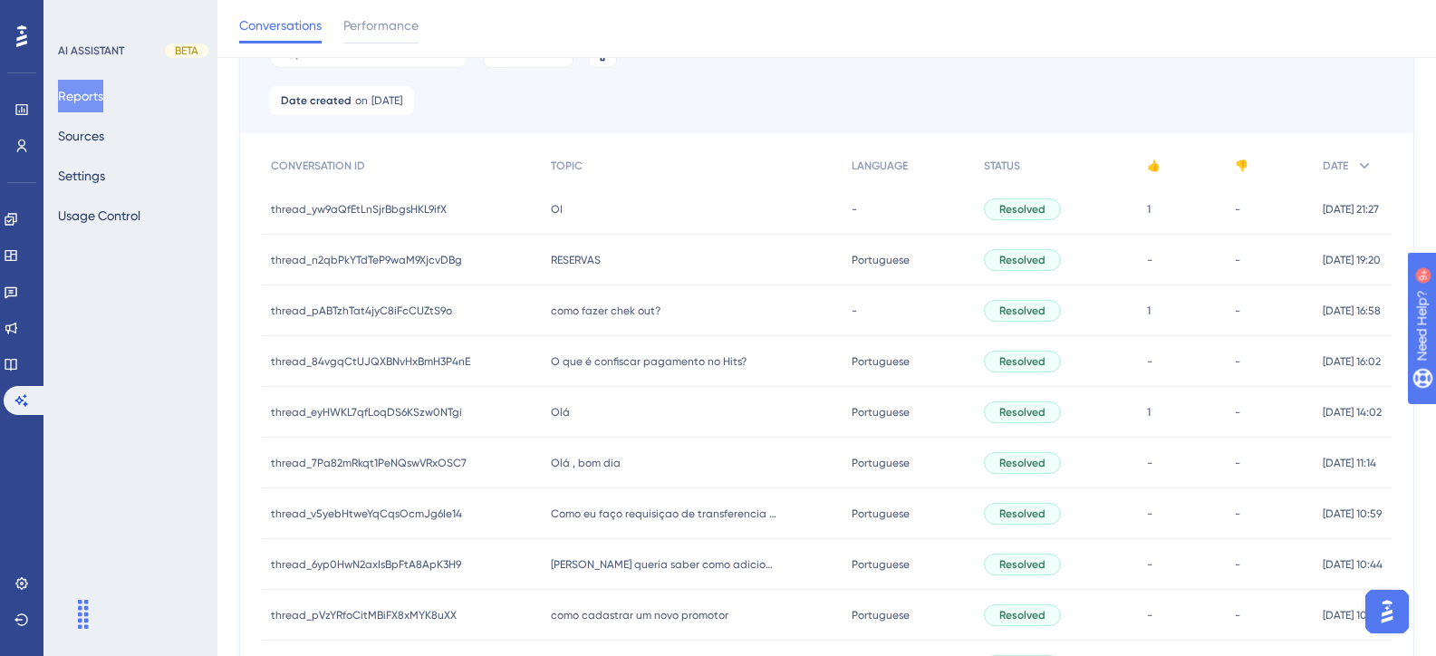
click at [607, 511] on span "Como eu faço requisiçao de transferencia entre locais no sistema?" at bounding box center [664, 513] width 226 height 14
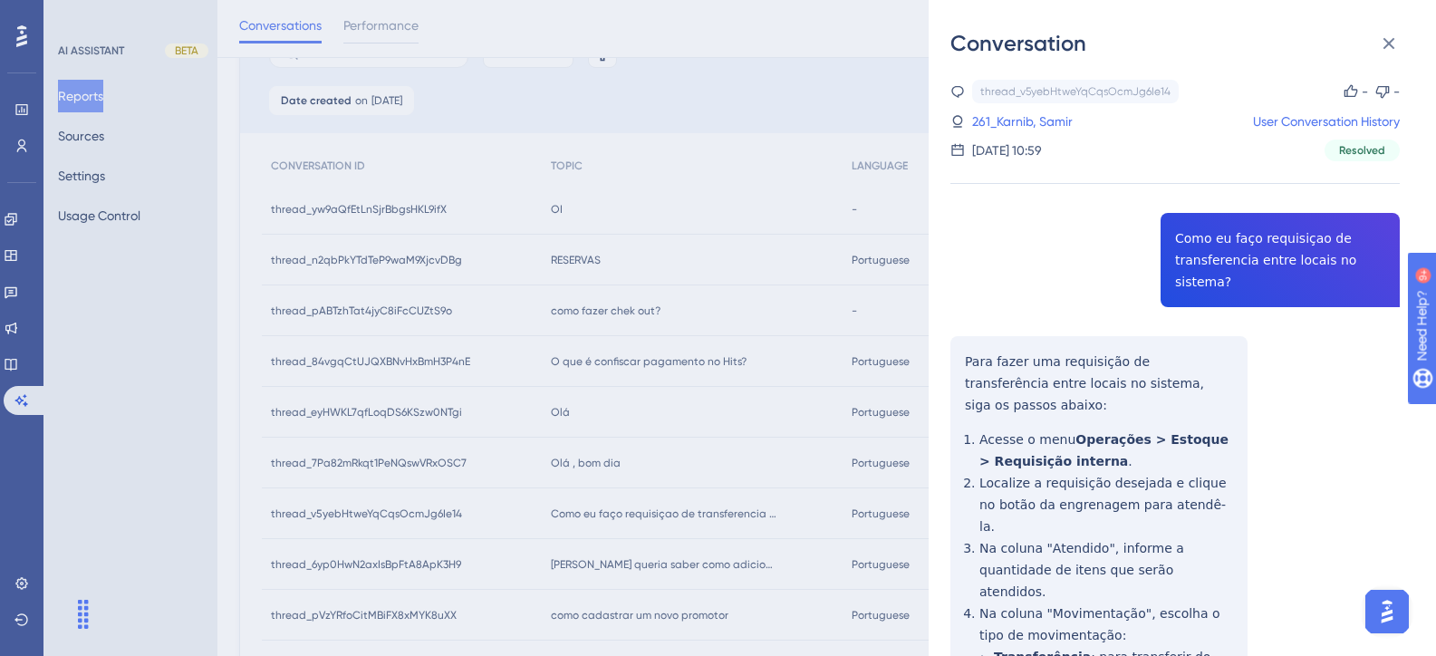
click at [1246, 252] on div "thread_v5yebHtweYqCqsOcmJg6Ie14 Copy - - 261_Karnib, Samir User Conversation Hi…" at bounding box center [1174, 596] width 449 height 1033
click at [1053, 121] on link "261_Karnib, Samir" at bounding box center [1022, 122] width 101 height 22
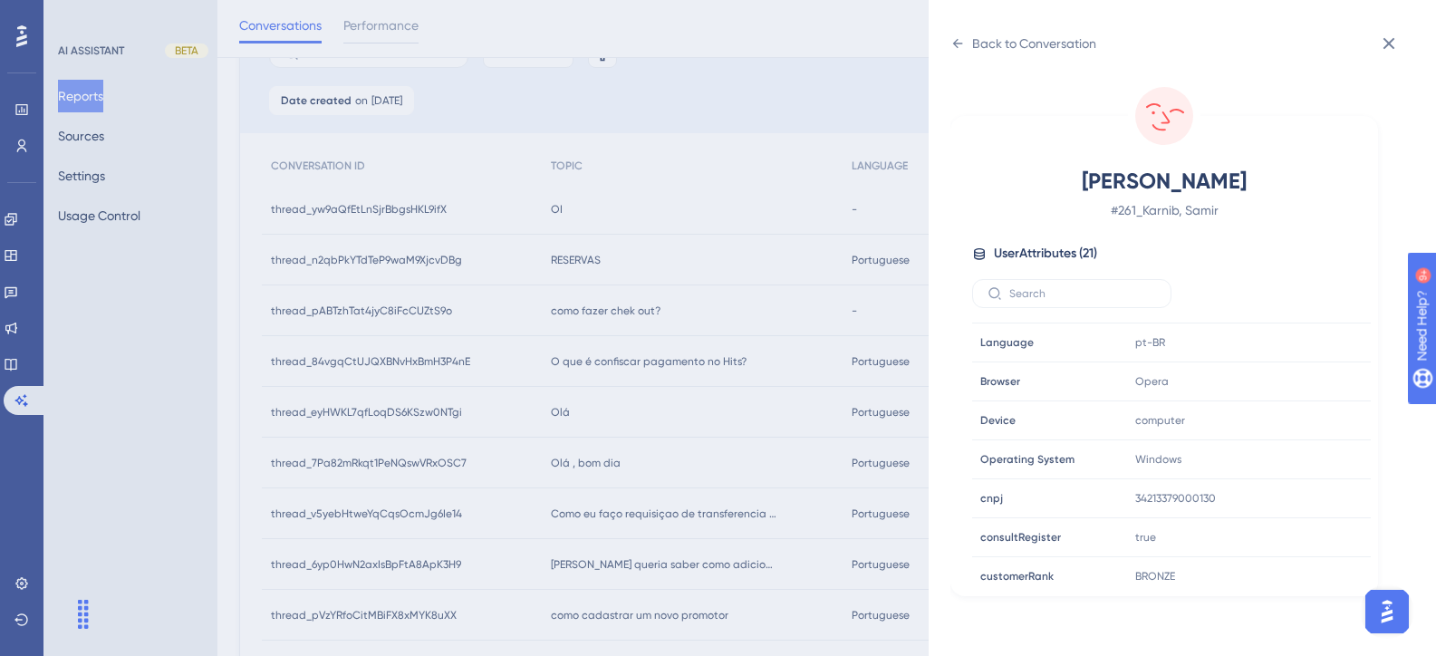
scroll to position [543, 0]
click at [1004, 35] on div "Back to Conversation" at bounding box center [1034, 44] width 124 height 22
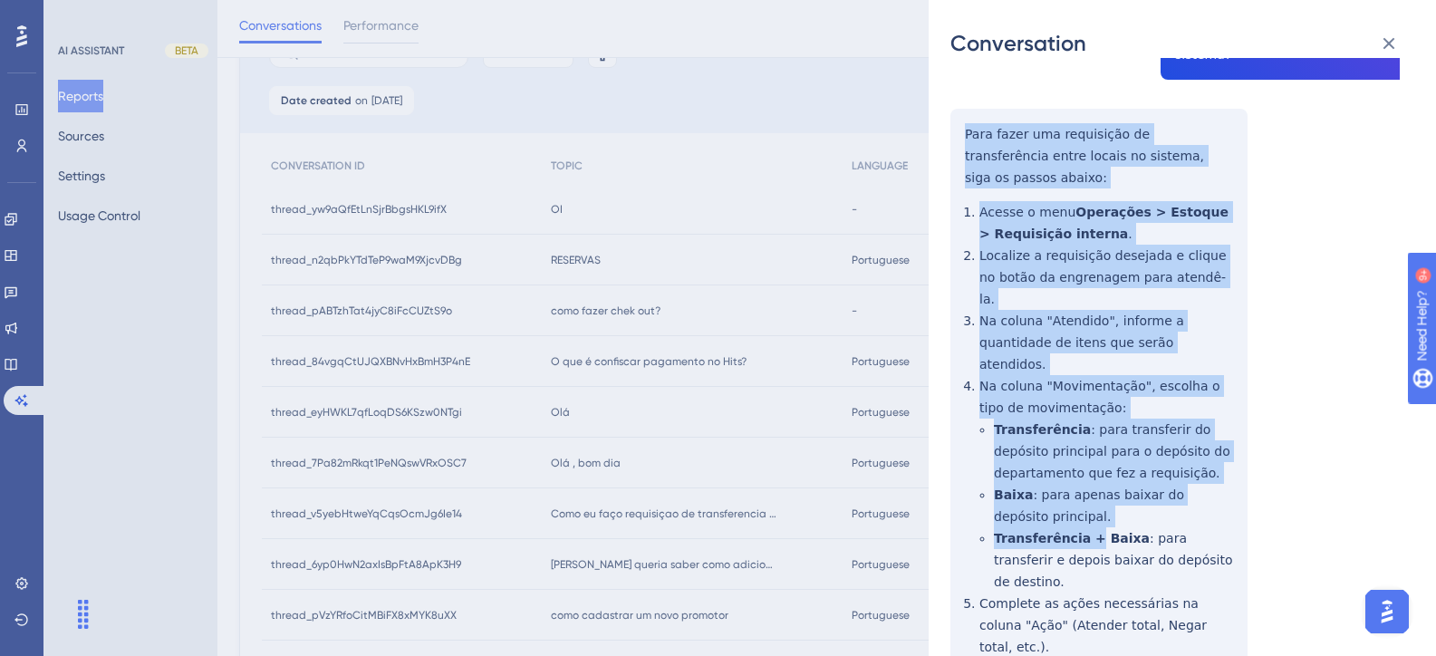
scroll to position [272, 0]
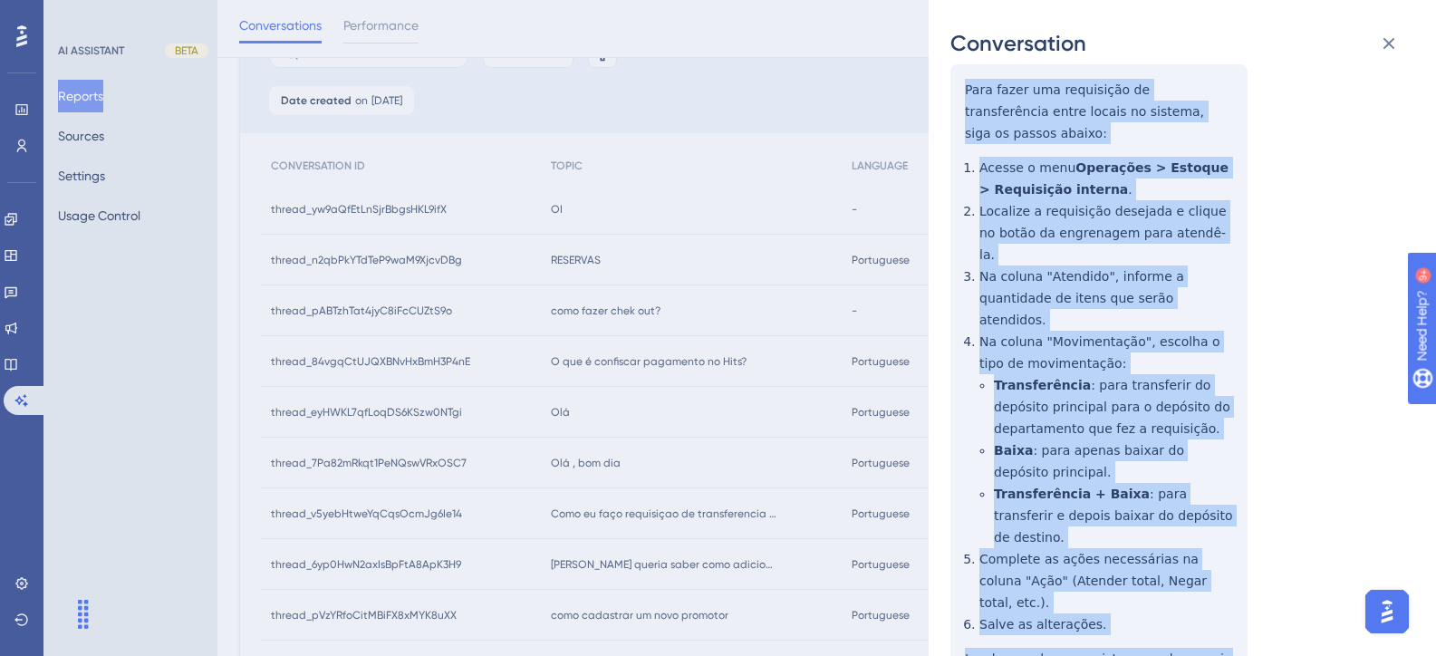
drag, startPoint x: 963, startPoint y: 337, endPoint x: 1063, endPoint y: 590, distance: 272.0
click at [1063, 590] on div "thread_v5yebHtweYqCqsOcmJg6Ie14 Copy - - 261_Karnib, Samir User Conversation Hi…" at bounding box center [1174, 324] width 449 height 1033
click at [1389, 42] on icon at bounding box center [1389, 44] width 12 height 12
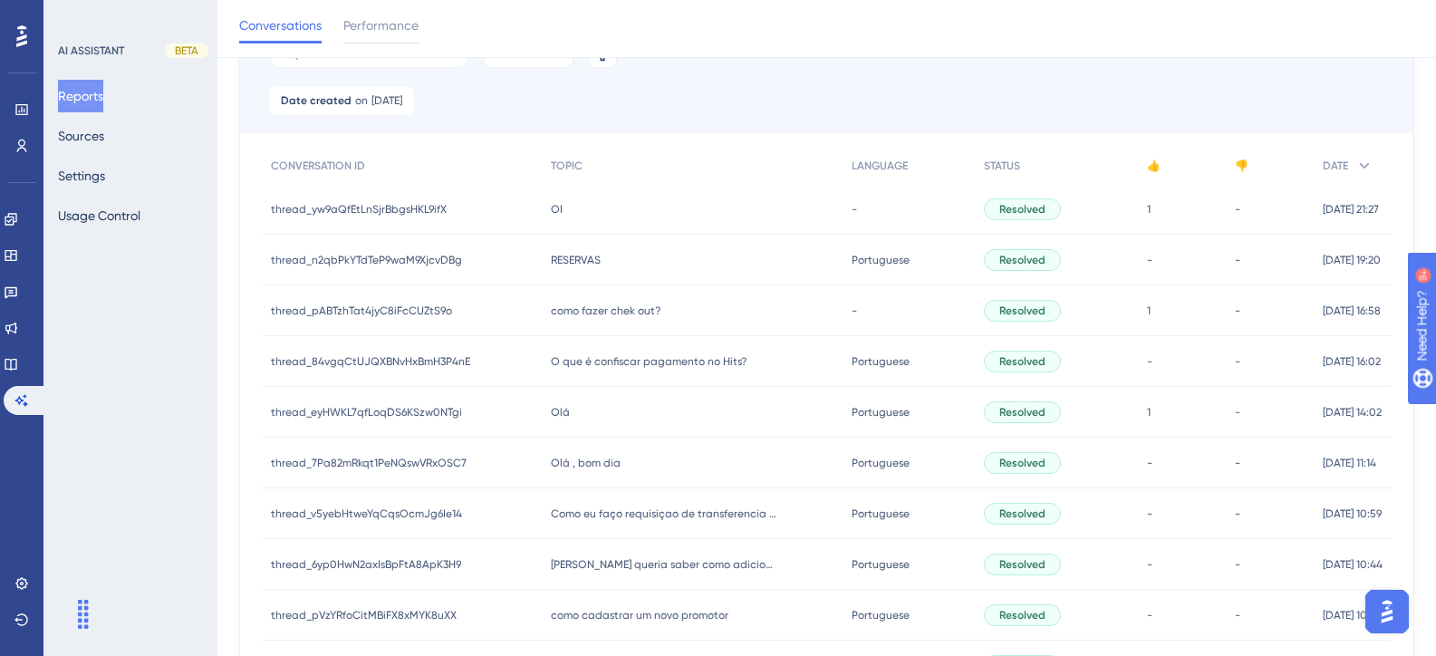
click at [585, 468] on span "Olá , bom dia" at bounding box center [586, 463] width 70 height 14
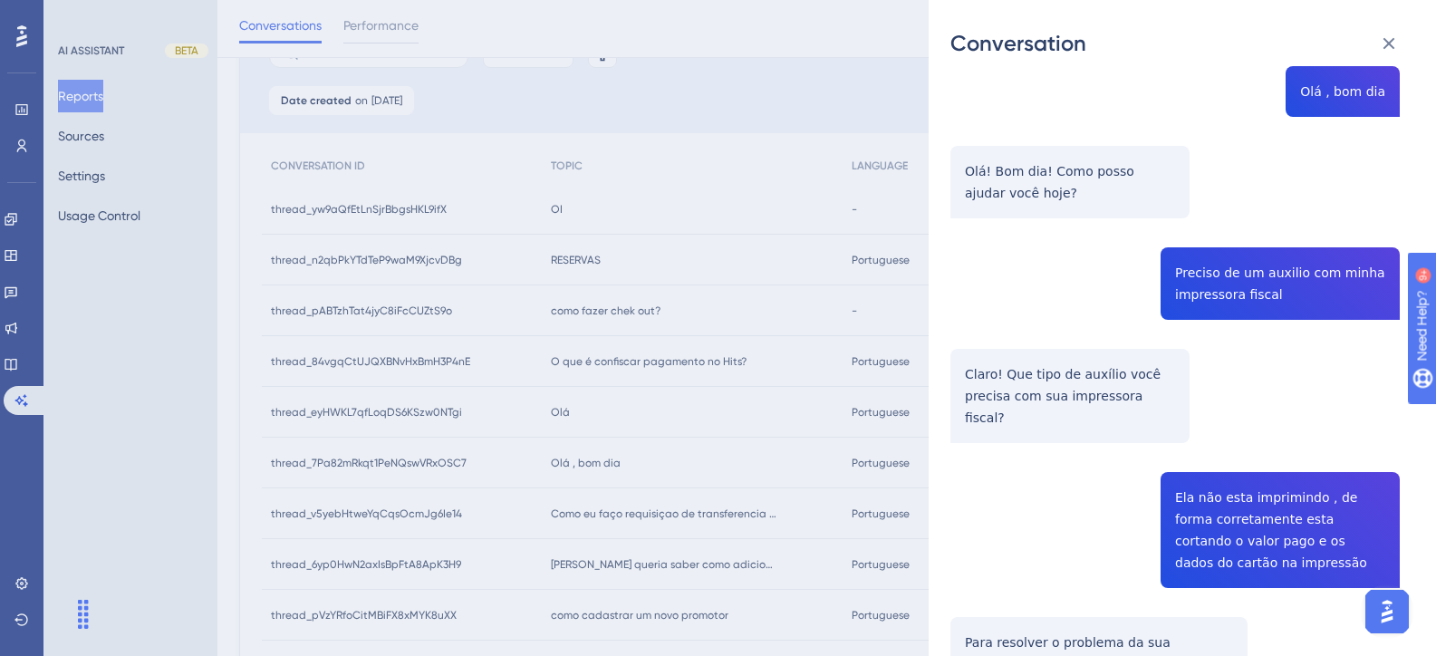
scroll to position [0, 0]
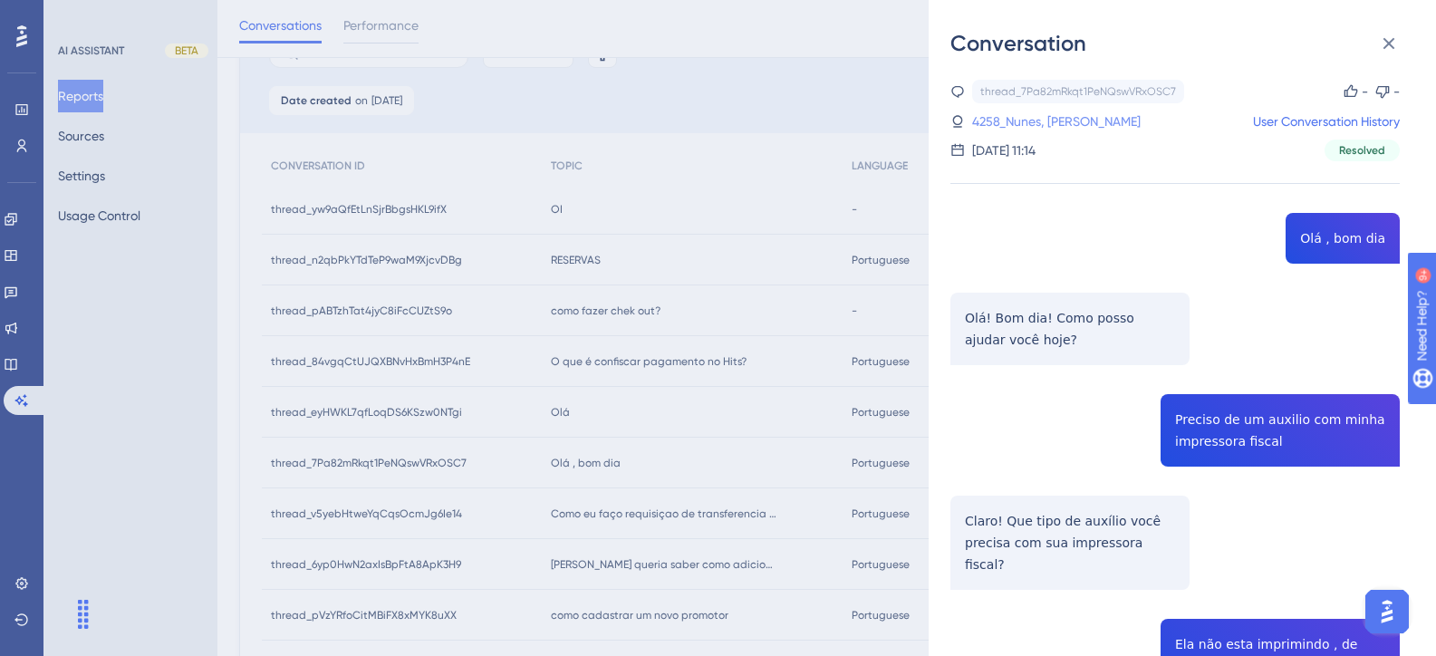
click at [1033, 123] on link "4258_Nunes, Andressa" at bounding box center [1056, 122] width 168 height 22
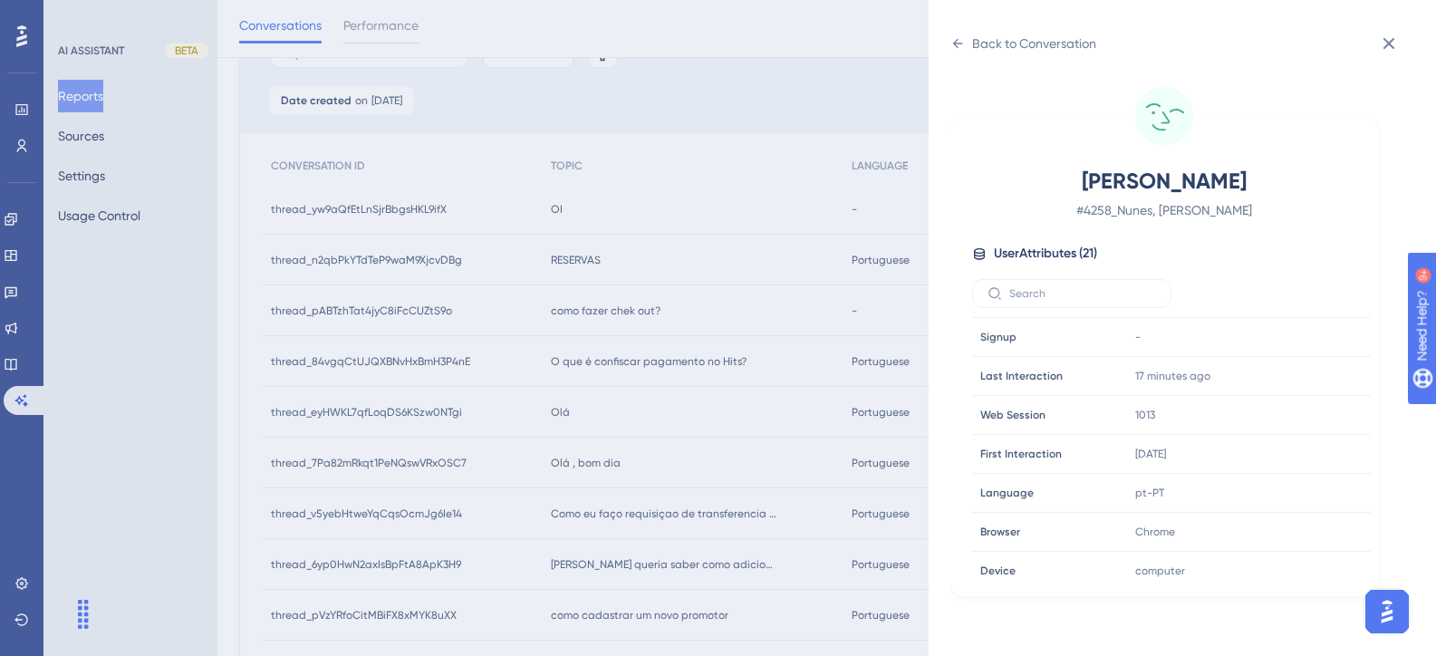
scroll to position [543, 0]
click at [982, 39] on div "Back to Conversation" at bounding box center [1034, 44] width 124 height 22
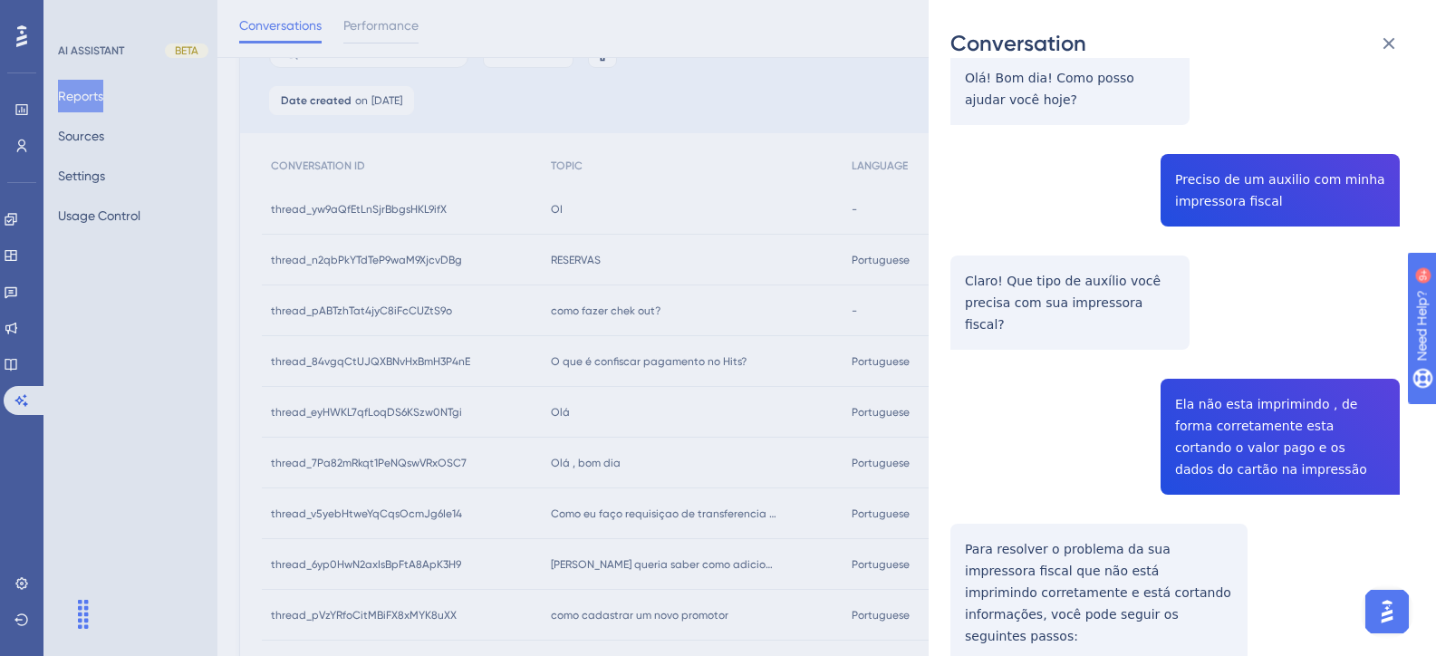
scroll to position [272, 0]
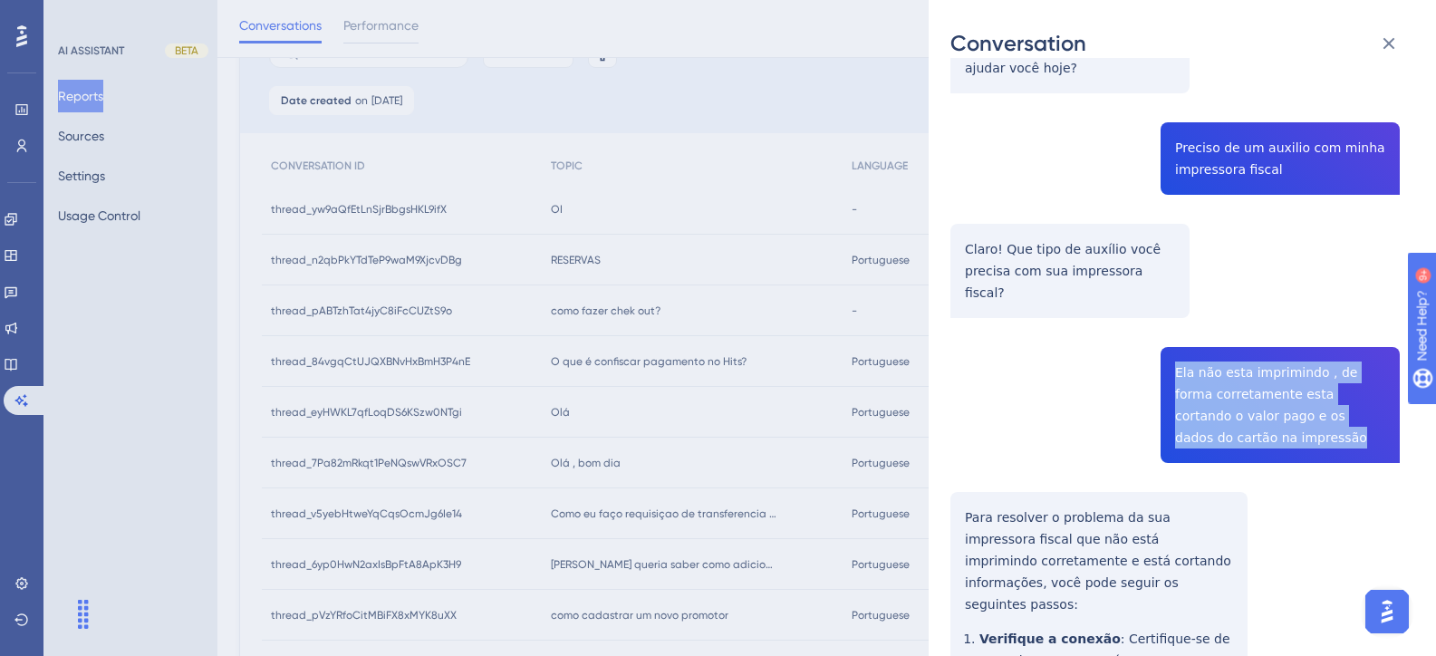
drag, startPoint x: 1269, startPoint y: 421, endPoint x: 1168, endPoint y: 347, distance: 125.7
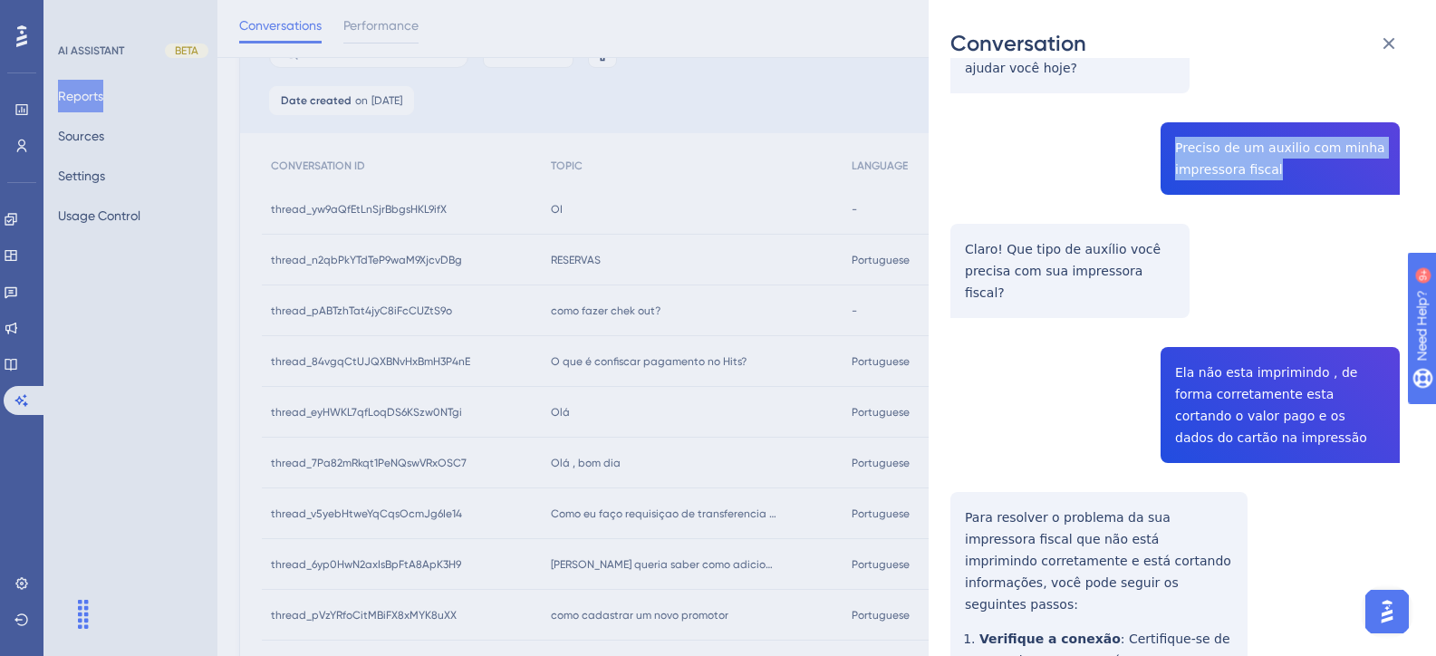
drag, startPoint x: 1280, startPoint y: 178, endPoint x: 1153, endPoint y: 135, distance: 134.1
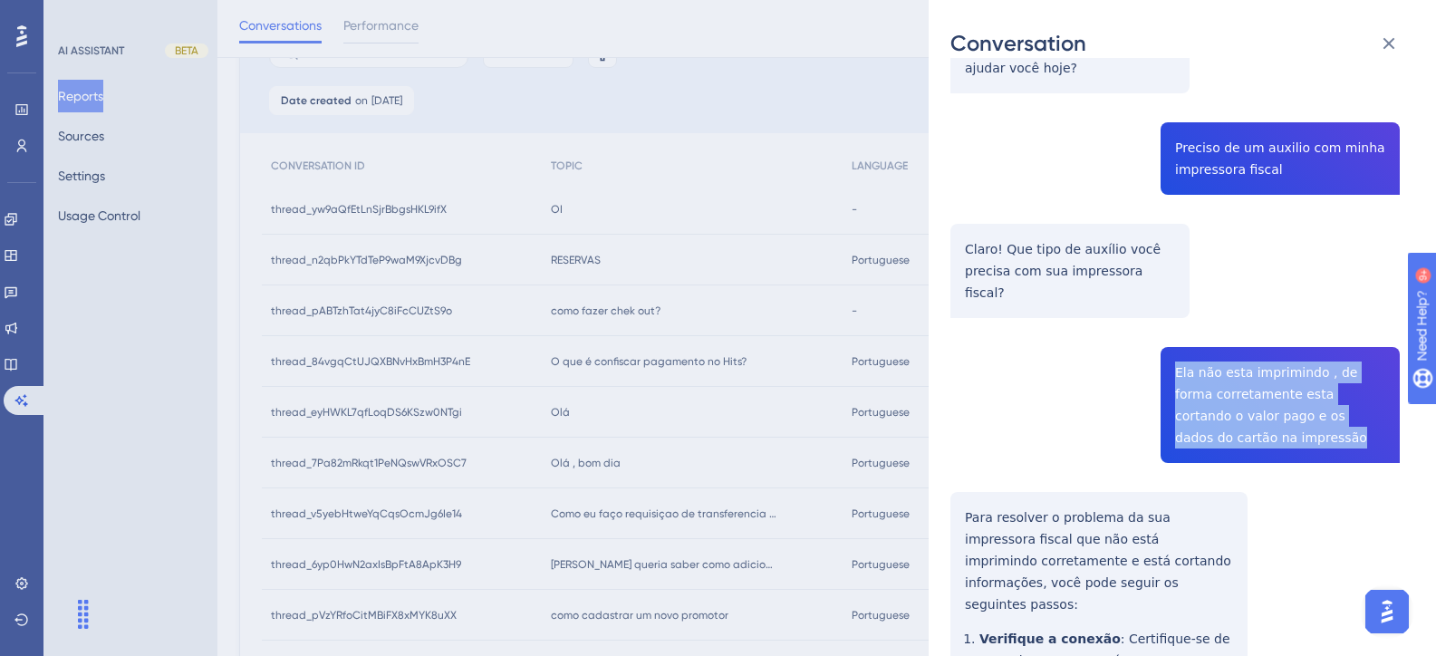
drag, startPoint x: 1237, startPoint y: 426, endPoint x: 1168, endPoint y: 347, distance: 105.2
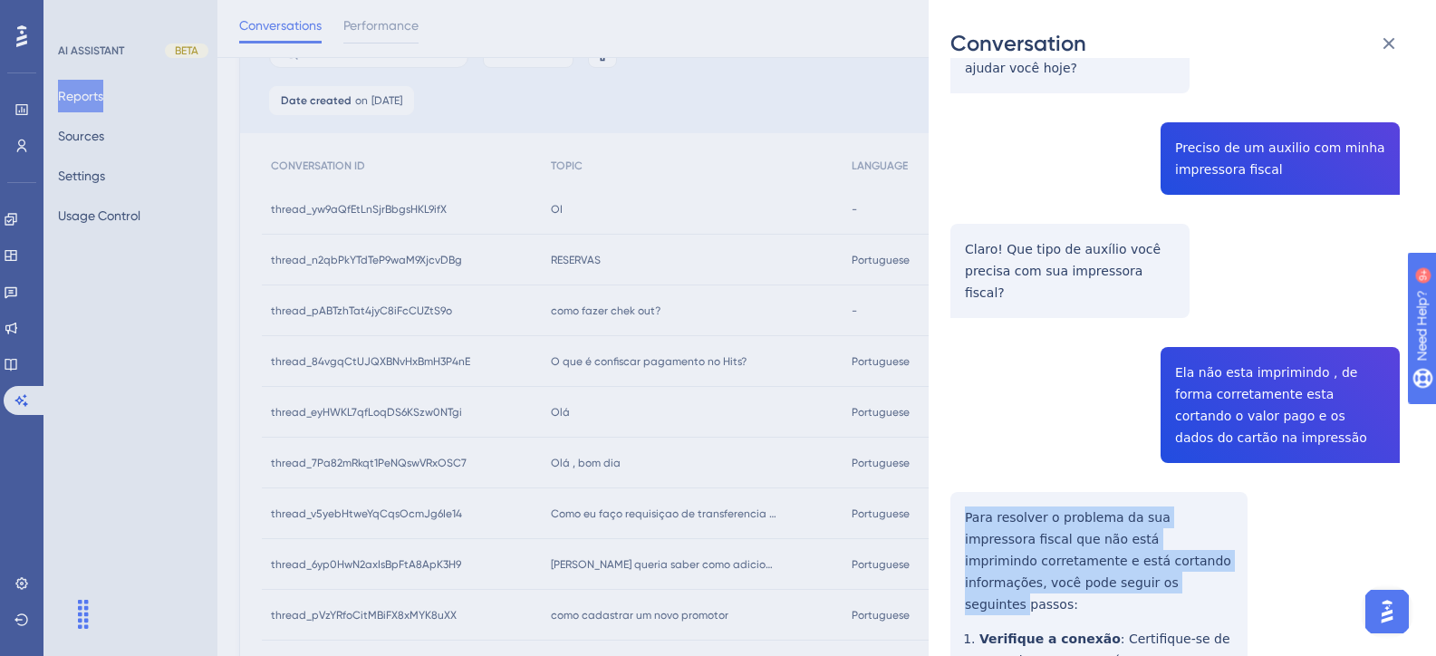
scroll to position [725, 0]
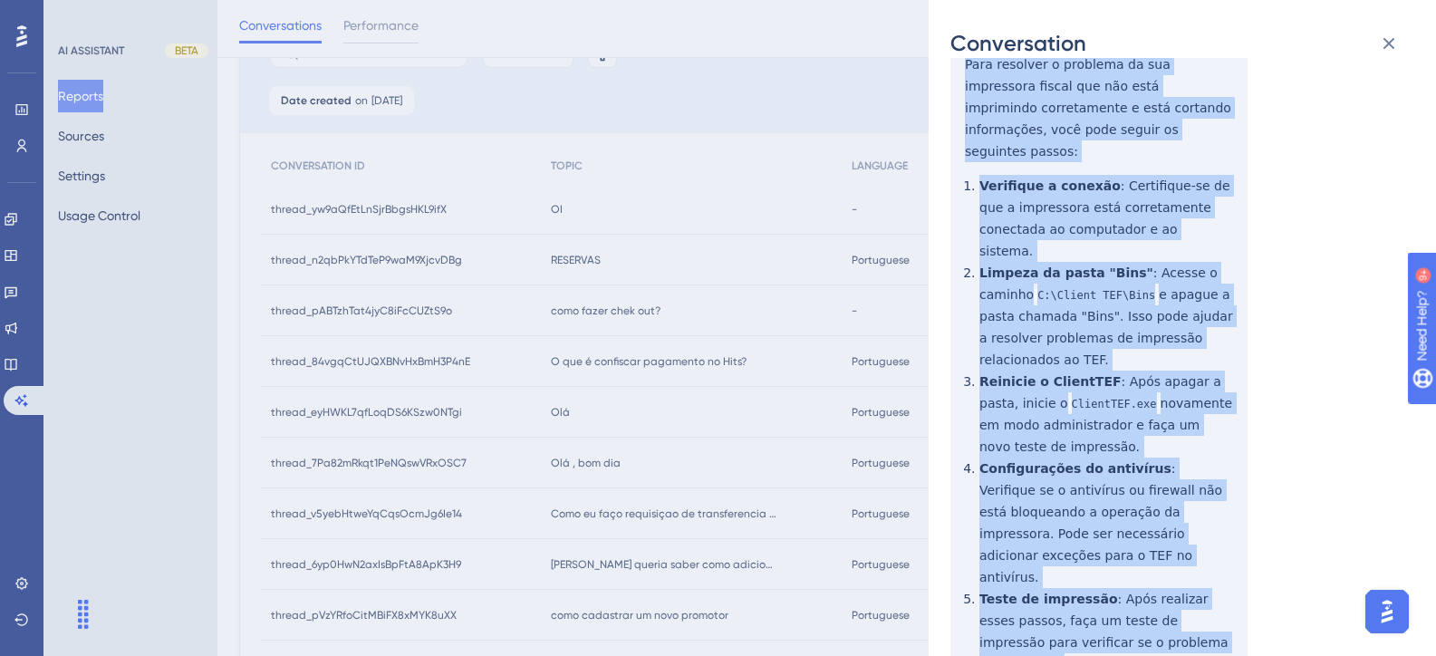
drag, startPoint x: 964, startPoint y: 494, endPoint x: 1127, endPoint y: 609, distance: 199.5
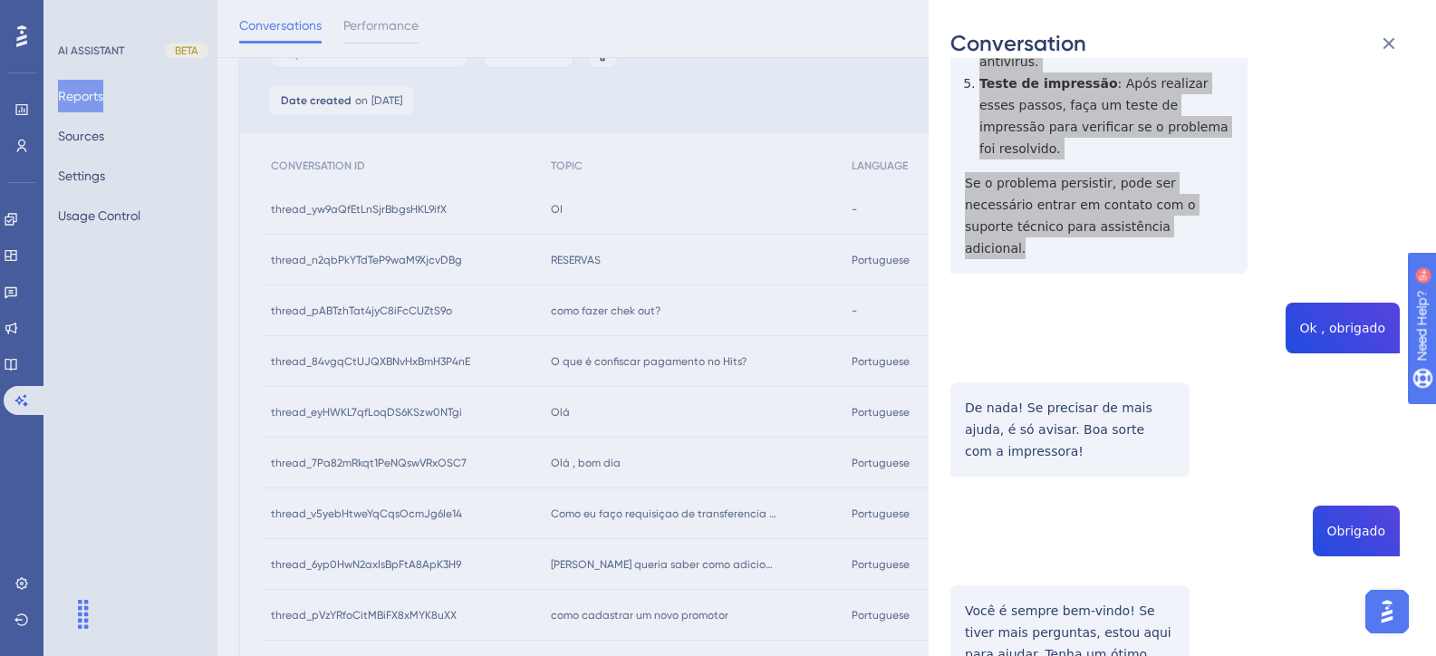
scroll to position [1359, 0]
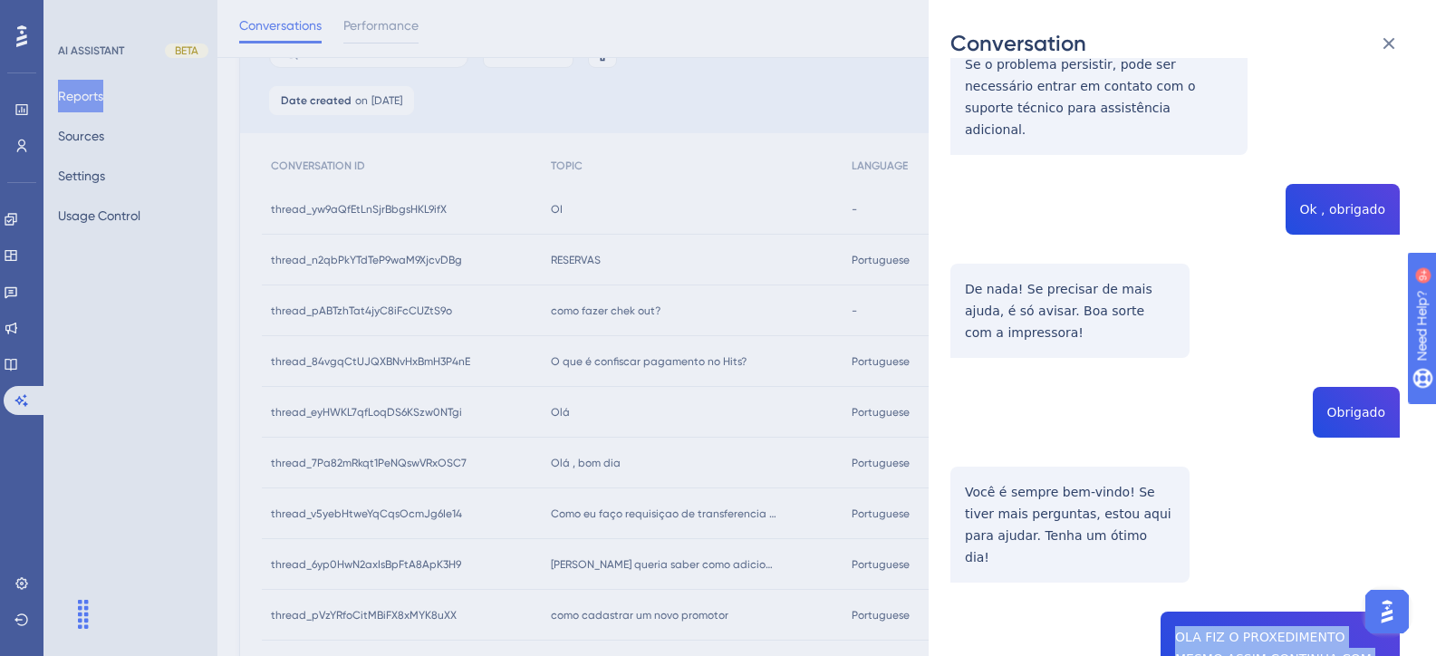
drag, startPoint x: 1280, startPoint y: 505, endPoint x: 1242, endPoint y: 459, distance: 59.8
click at [1167, 457] on div "thread_7Pa82mRkqt1PeNQswVRxOSC7 Copy - - 4258_Nunes, Andressa User Conversation…" at bounding box center [1174, 160] width 449 height 2878
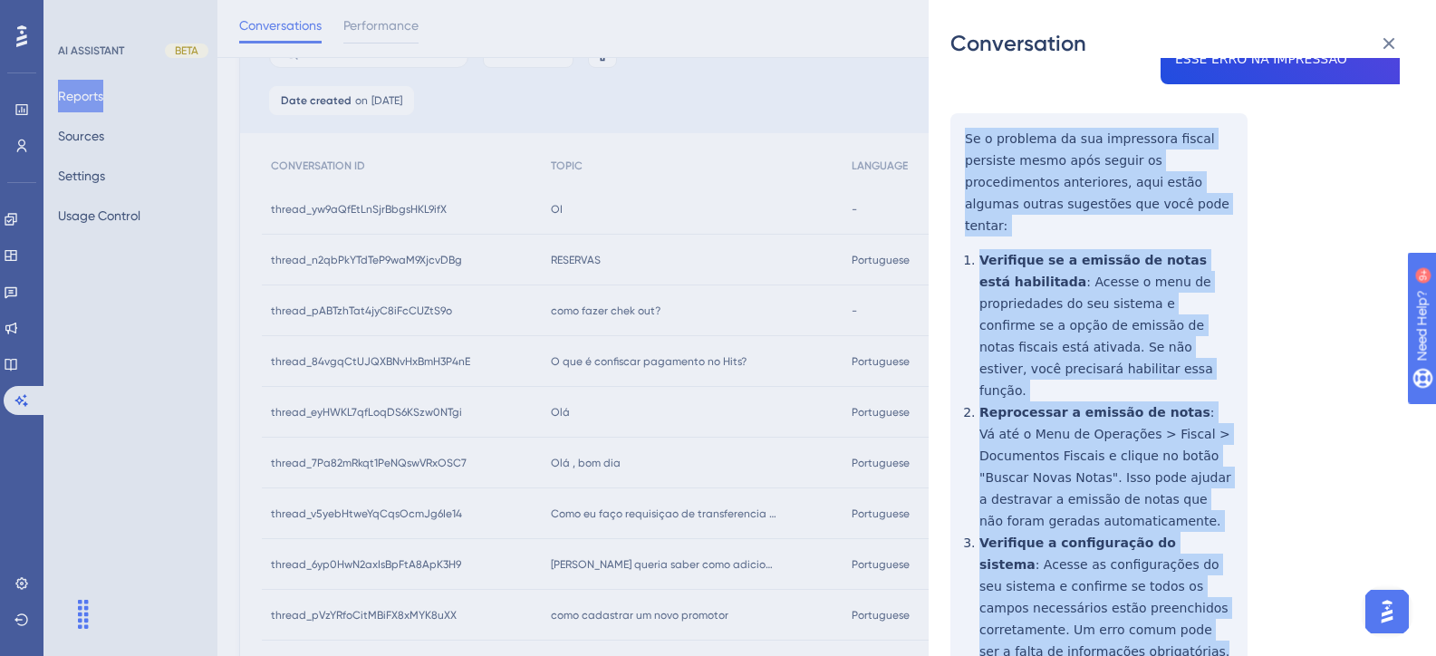
scroll to position [2049, 0]
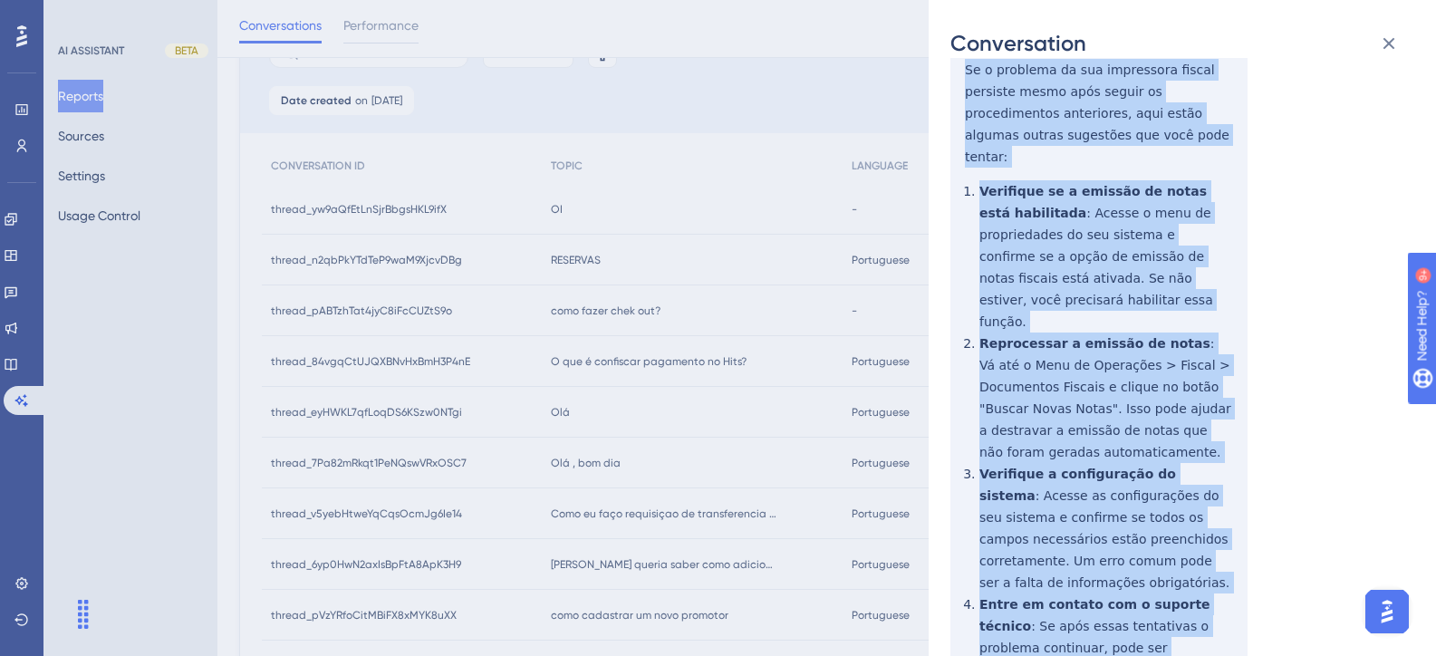
drag, startPoint x: 965, startPoint y: 215, endPoint x: 1086, endPoint y: 558, distance: 364.1
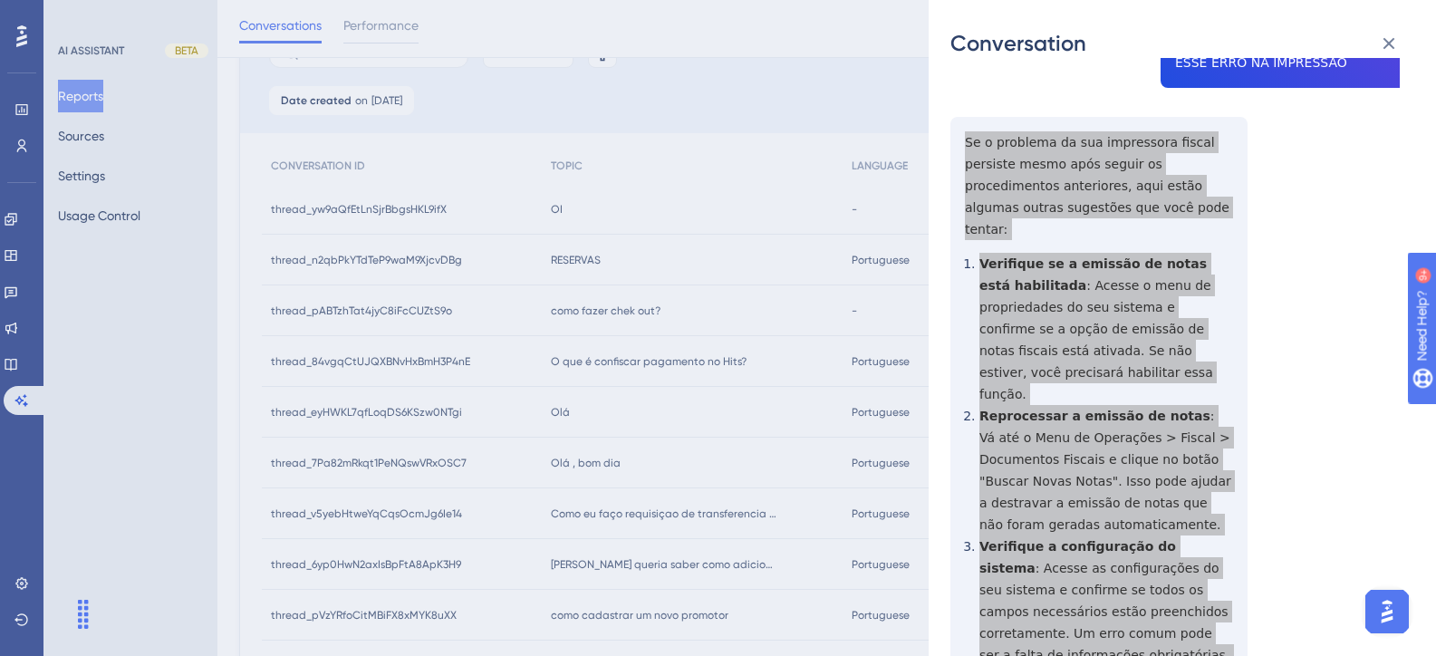
scroll to position [1596, 0]
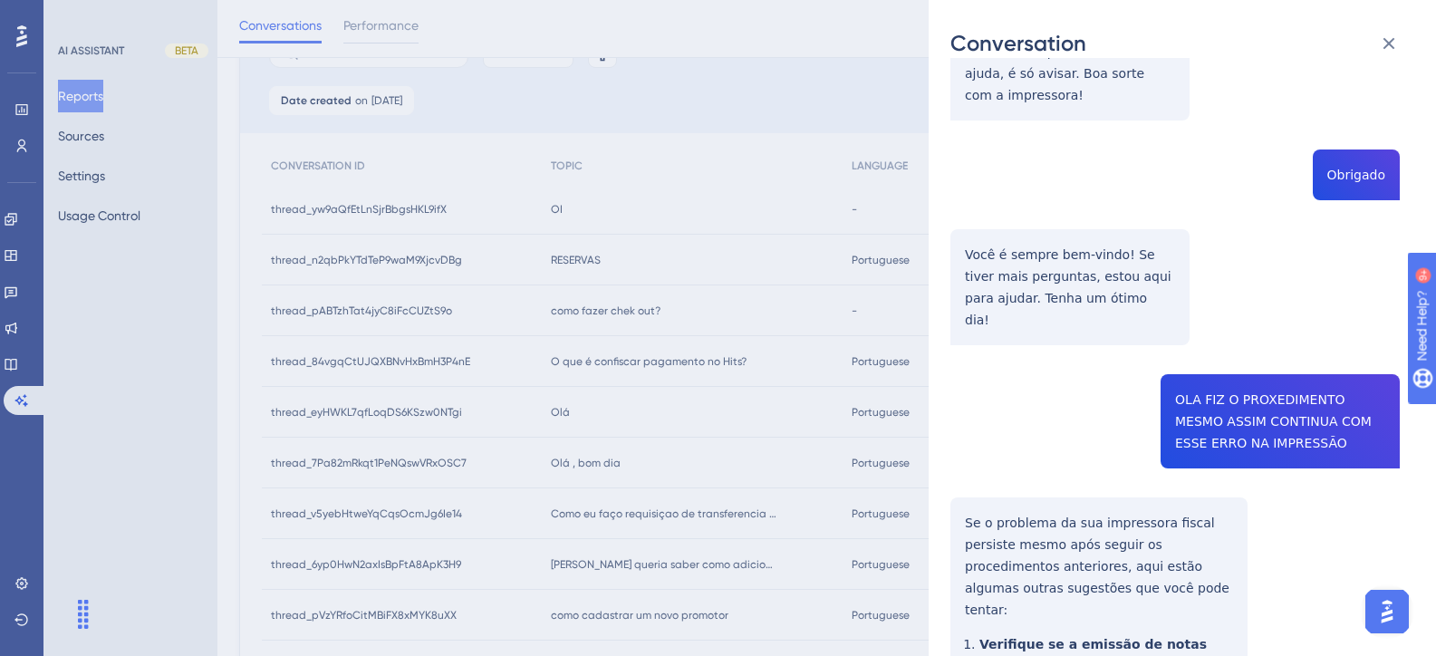
click at [741, 302] on div "Conversation thread_7Pa82mRkqt1PeNQswVRxOSC7 Copy - - 4258_Nunes, Andressa User…" at bounding box center [718, 328] width 1436 height 656
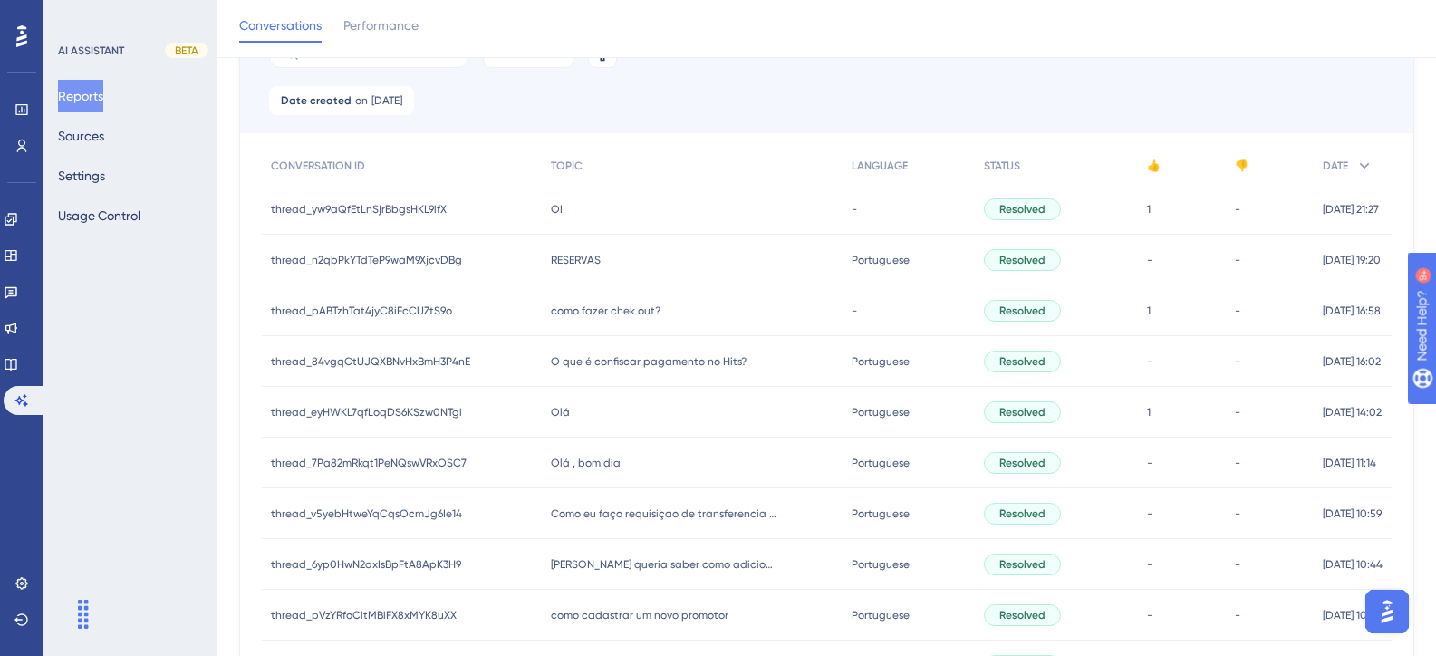
click at [581, 461] on span "Olá , bom dia" at bounding box center [586, 463] width 70 height 14
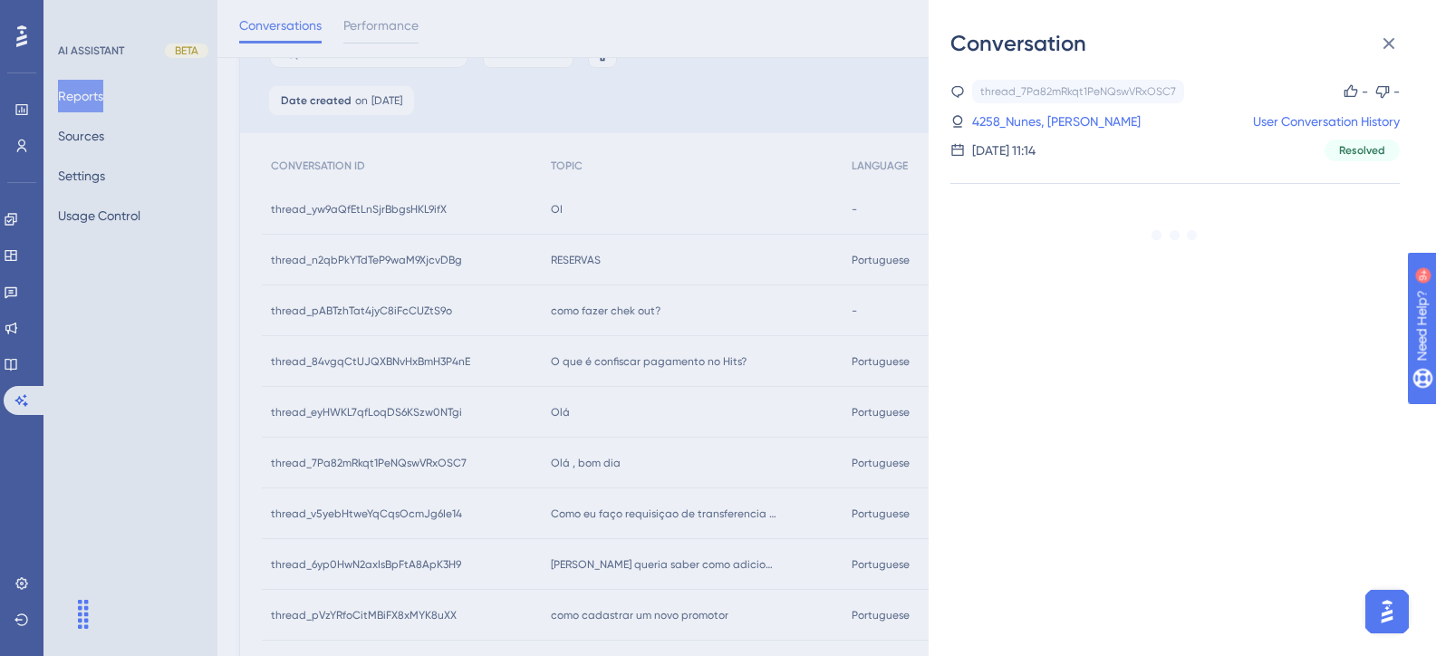
click at [637, 355] on div "Conversation thread_7Pa82mRkqt1PeNQswVRxOSC7 Copy - - 4258_Nunes, Andressa User…" at bounding box center [718, 328] width 1436 height 656
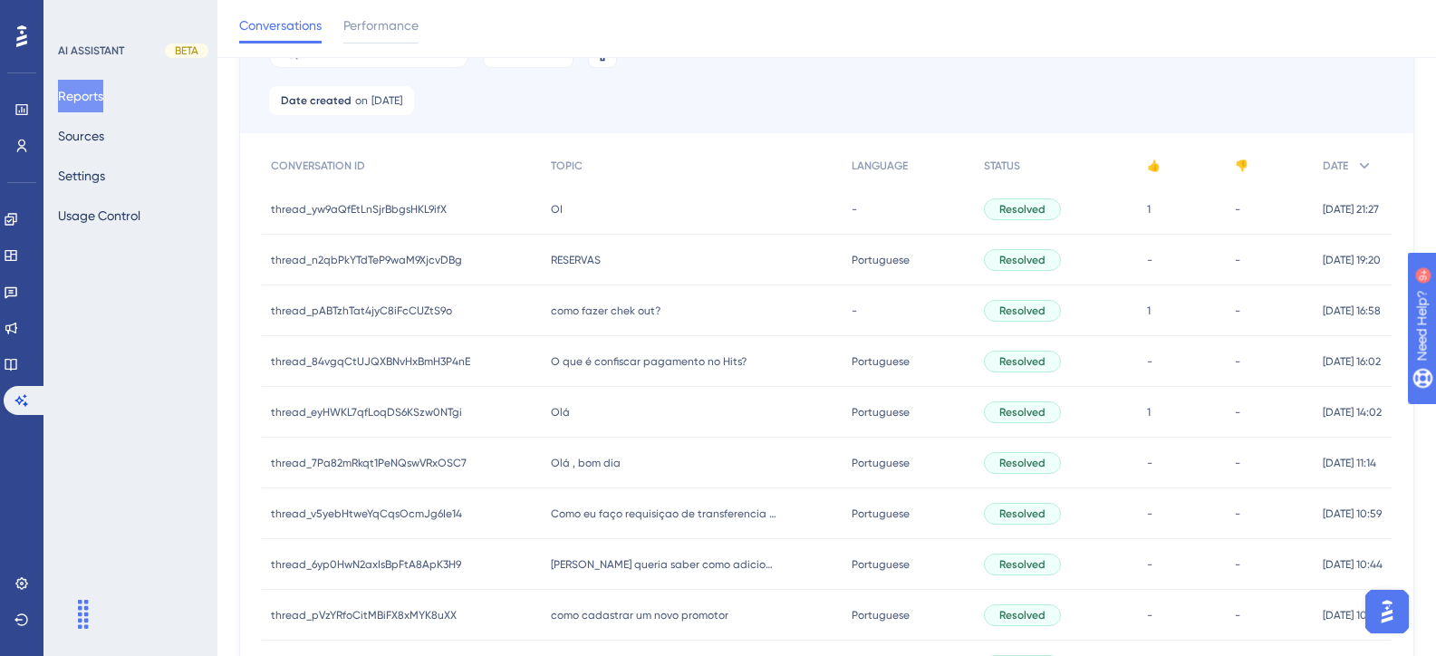
click at [551, 413] on span "Olá" at bounding box center [560, 412] width 19 height 14
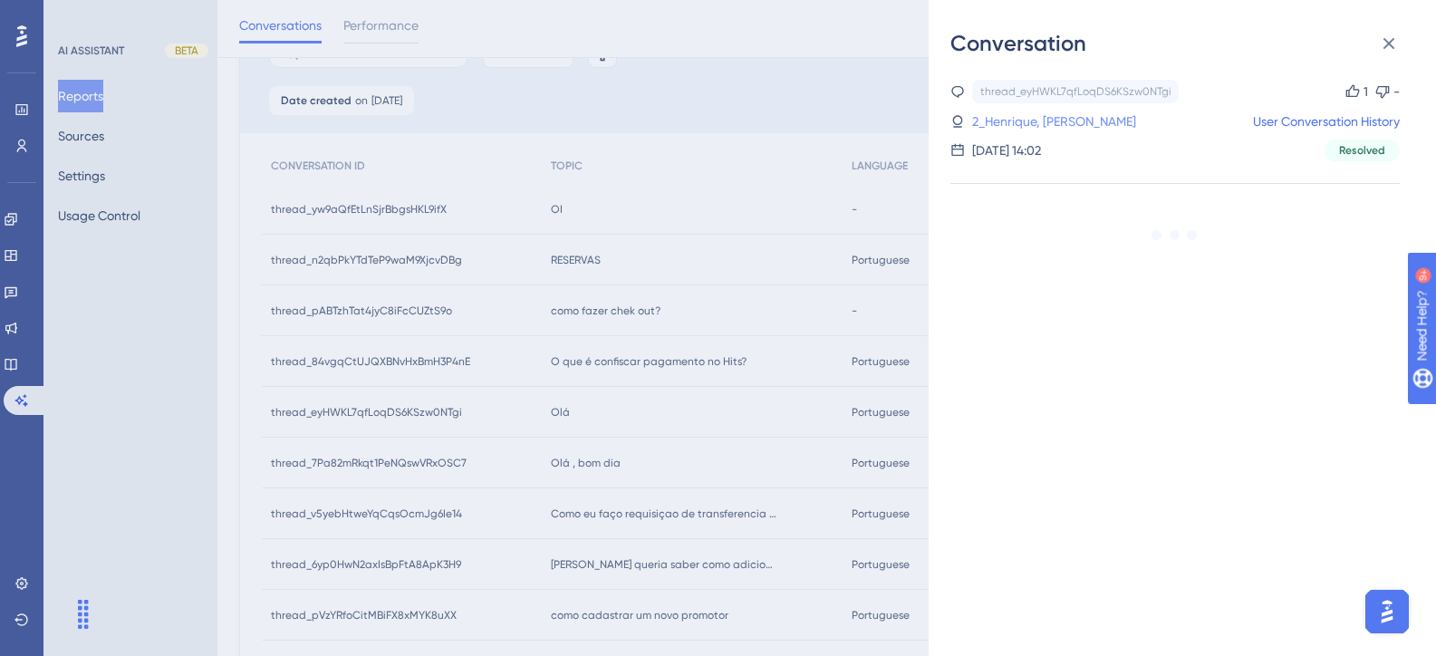
click at [1030, 120] on link "2_Henrique, Pedro" at bounding box center [1054, 122] width 164 height 22
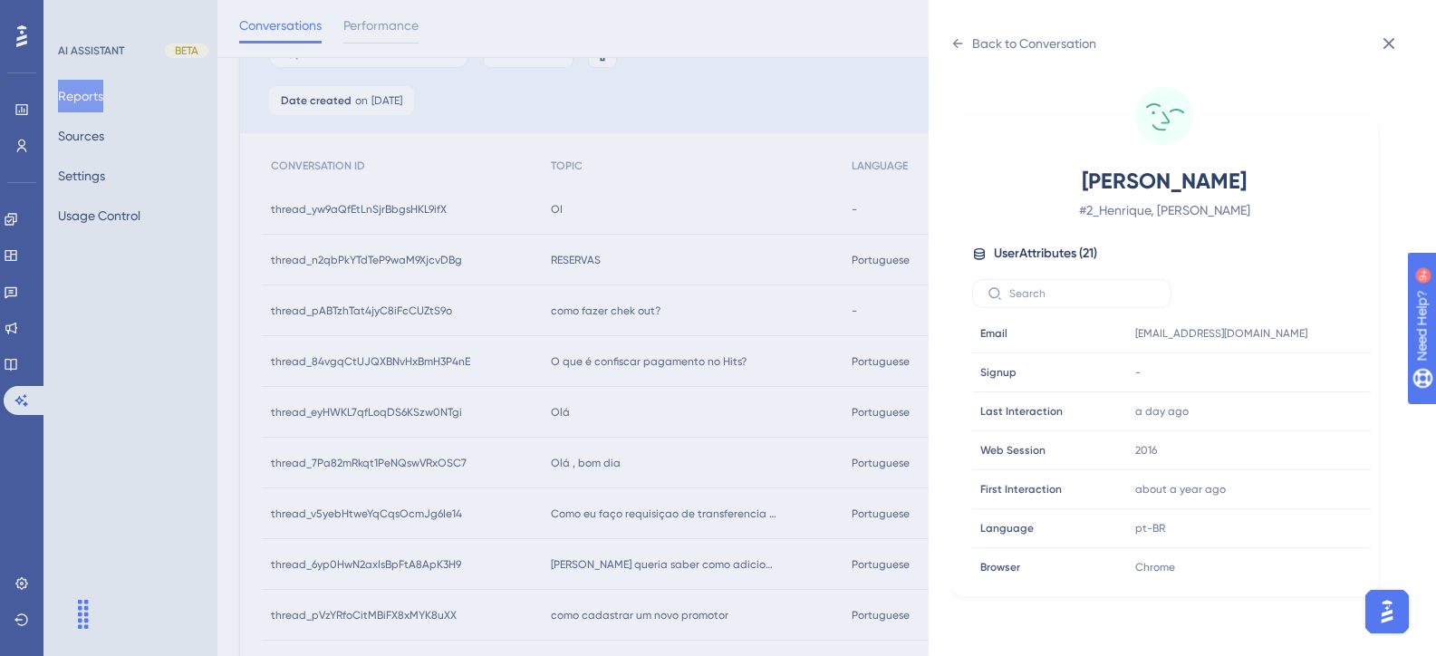
scroll to position [0, 0]
click at [983, 57] on div "Back to Conversation" at bounding box center [1023, 43] width 146 height 29
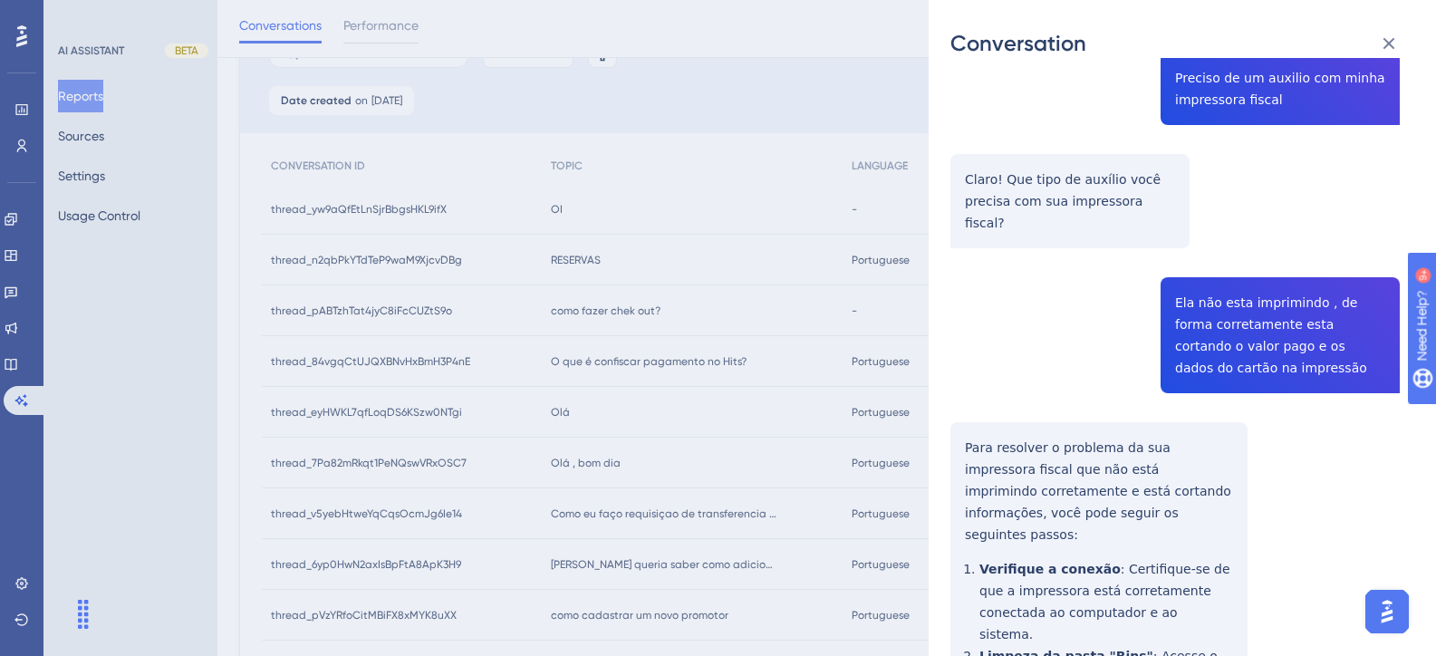
scroll to position [543, 0]
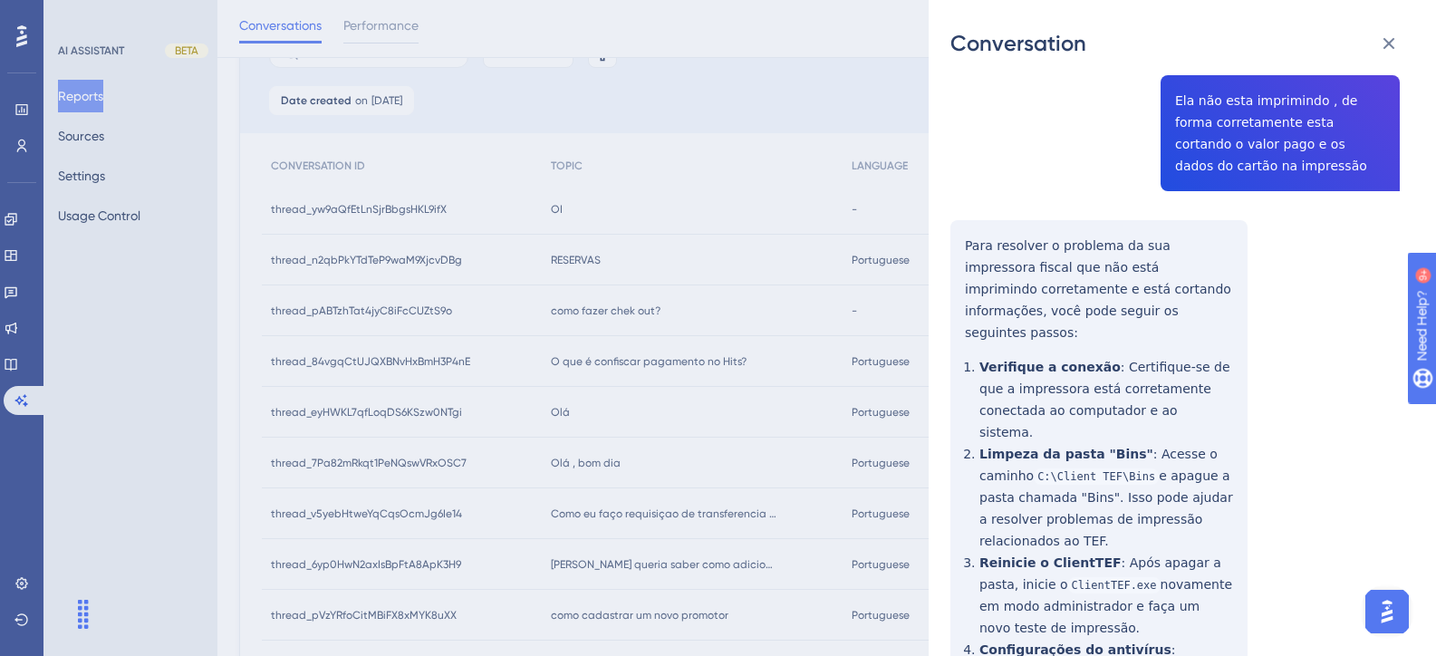
click at [827, 211] on div "Conversation thread_eyHWKL7qfLoqDS6KSzw0NTgi Copy 1 - 2_Henrique, Pedro User Co…" at bounding box center [718, 328] width 1436 height 656
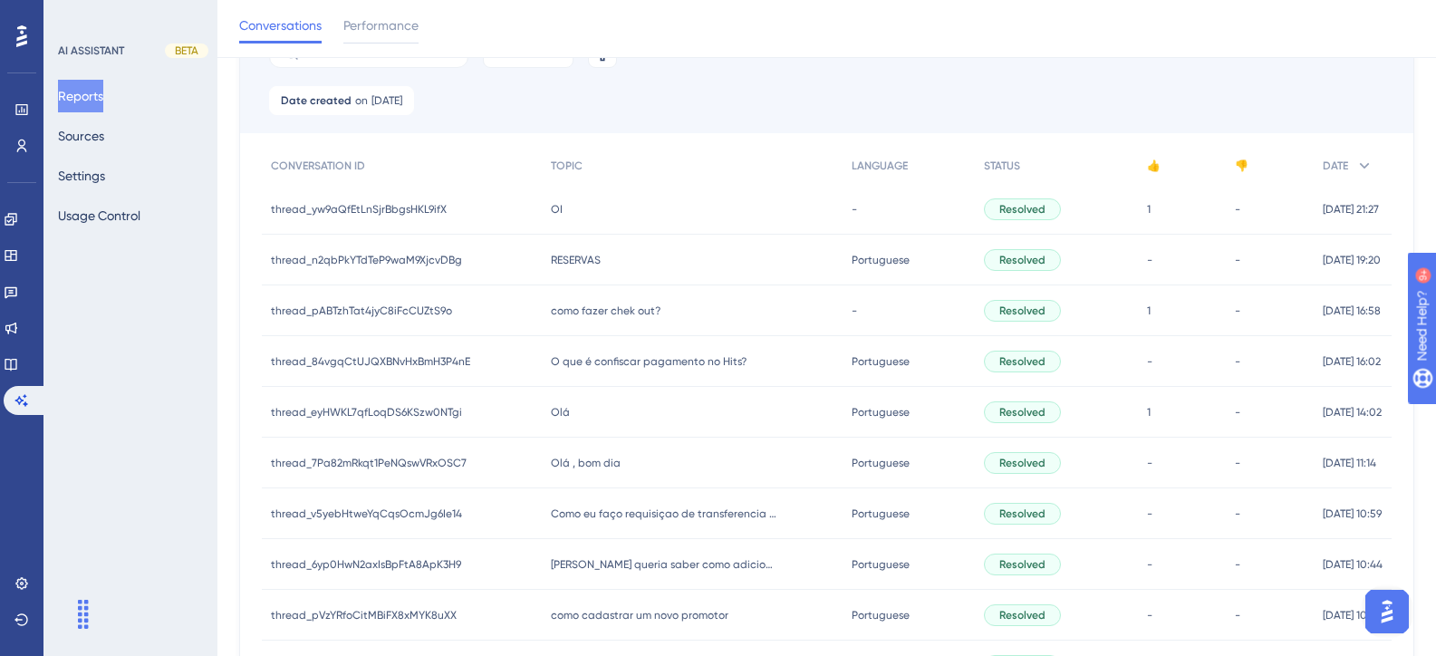
click at [558, 416] on span "Olá" at bounding box center [560, 412] width 19 height 14
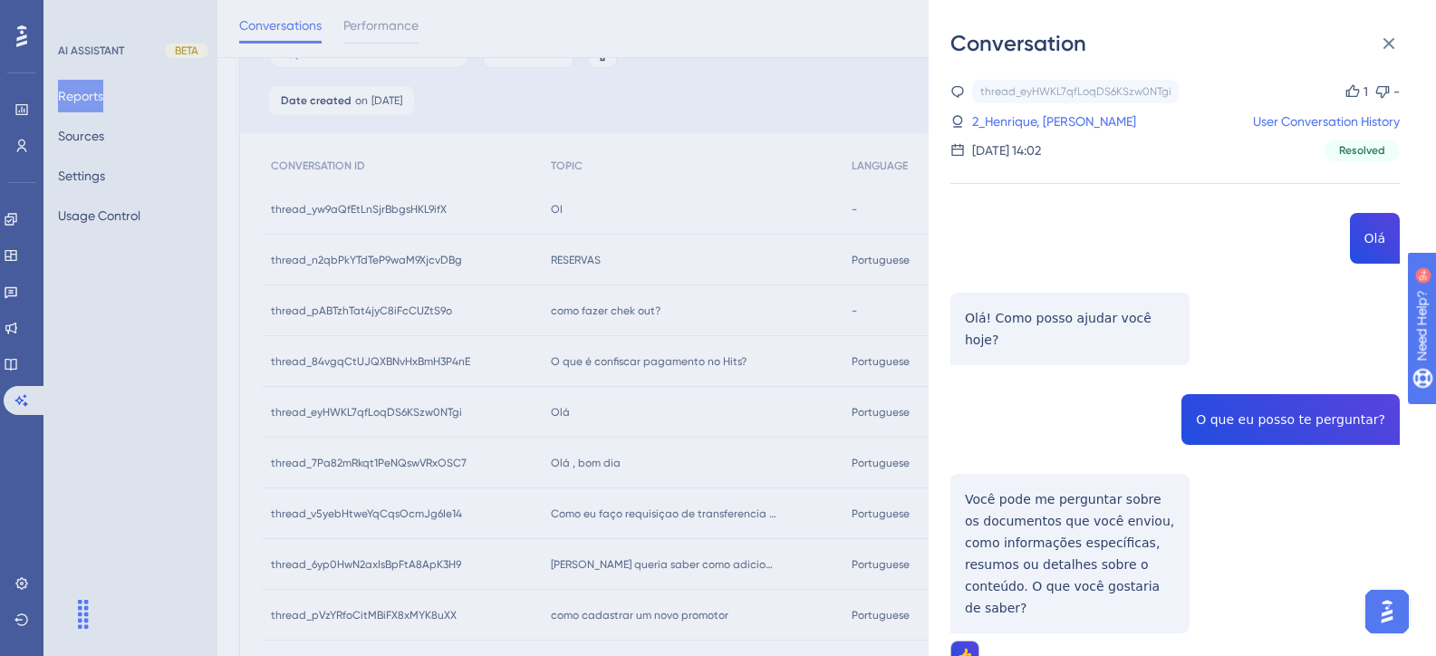
scroll to position [49, 0]
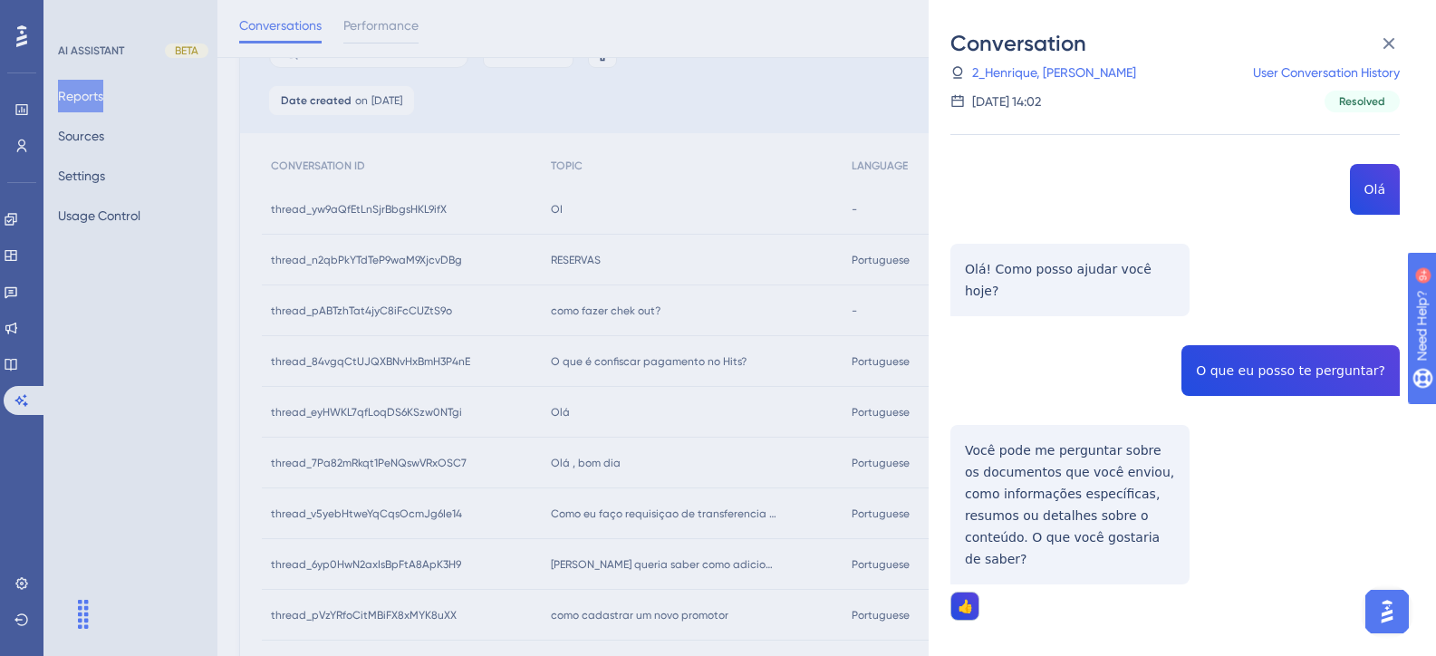
click at [1260, 347] on div "thread_eyHWKL7qfLoqDS6KSzw0NTgi Copy 1 - 2_Henrique, Pedro User Conversation Hi…" at bounding box center [1174, 372] width 449 height 682
click at [1067, 487] on div "thread_eyHWKL7qfLoqDS6KSzw0NTgi Copy 1 - 2_Henrique, Pedro User Conversation Hi…" at bounding box center [1174, 372] width 449 height 682
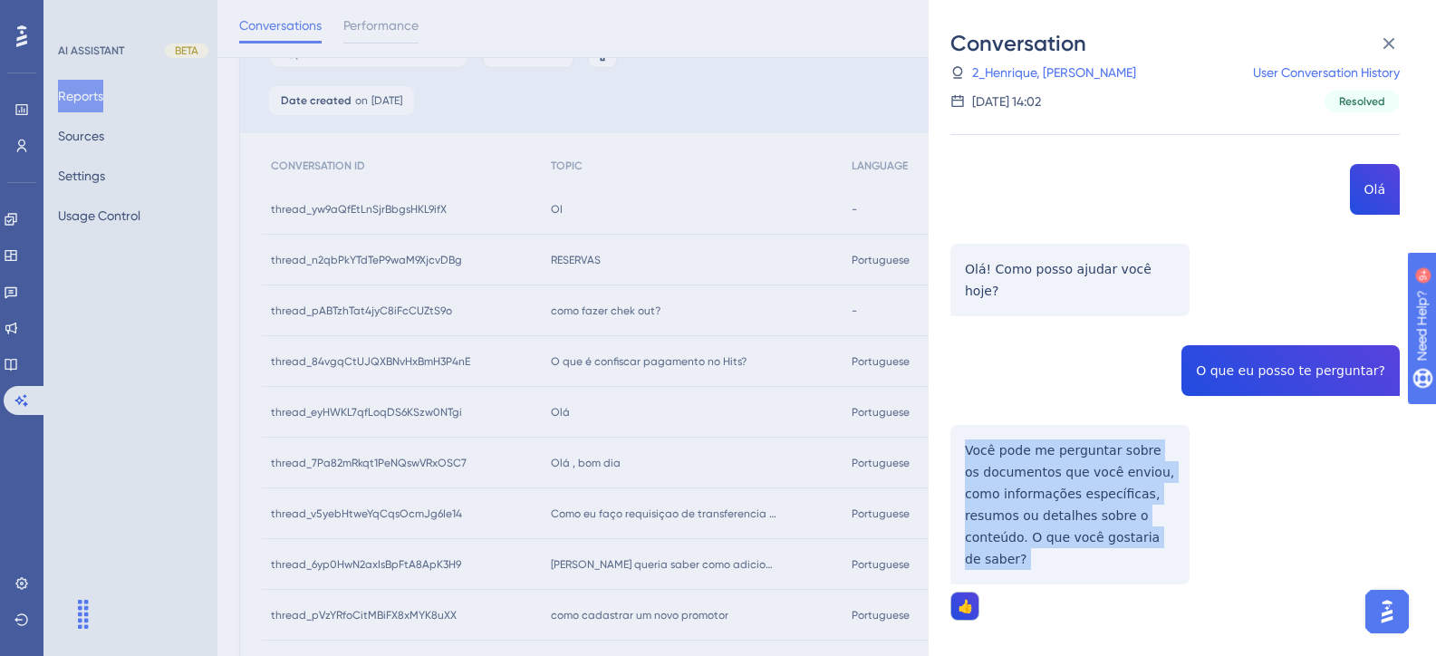
click at [1067, 487] on div "thread_eyHWKL7qfLoqDS6KSzw0NTgi Copy 1 - 2_Henrique, Pedro User Conversation Hi…" at bounding box center [1174, 372] width 449 height 682
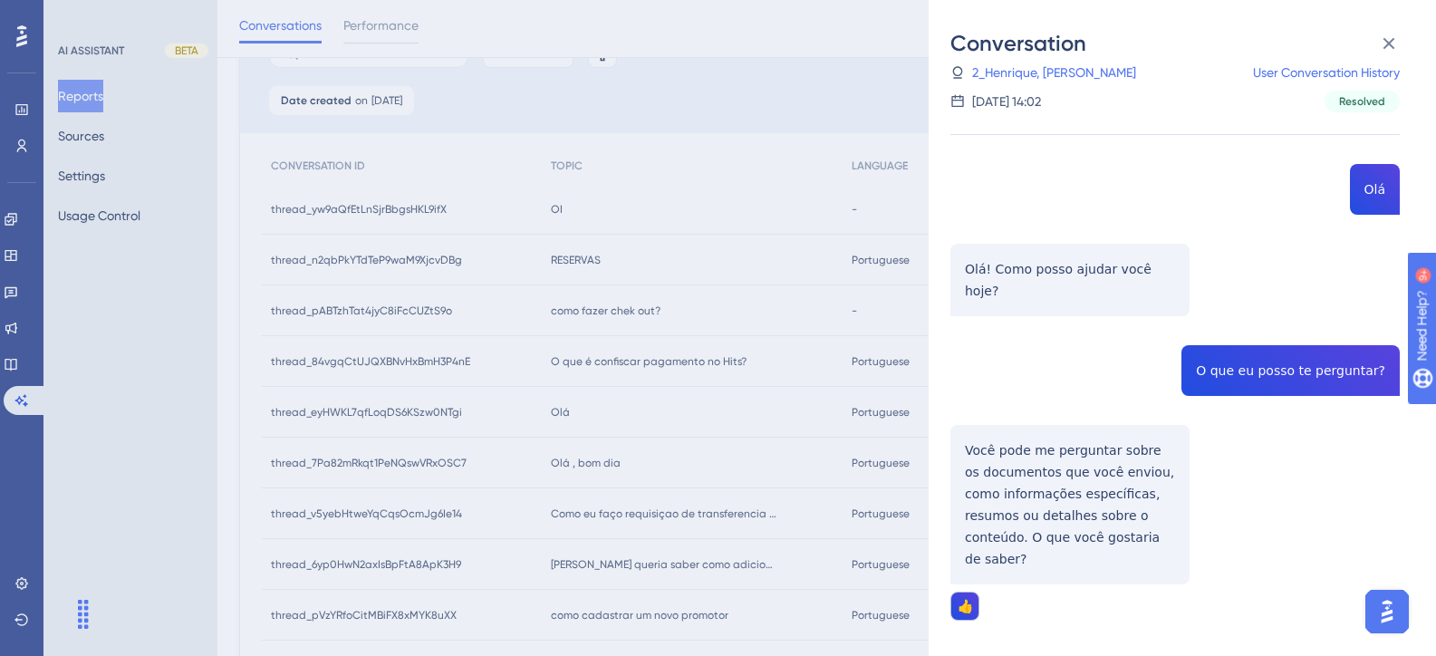
click at [818, 233] on div "Conversation thread_eyHWKL7qfLoqDS6KSzw0NTgi Copy 1 - 2_Henrique, Pedro User Co…" at bounding box center [718, 328] width 1436 height 656
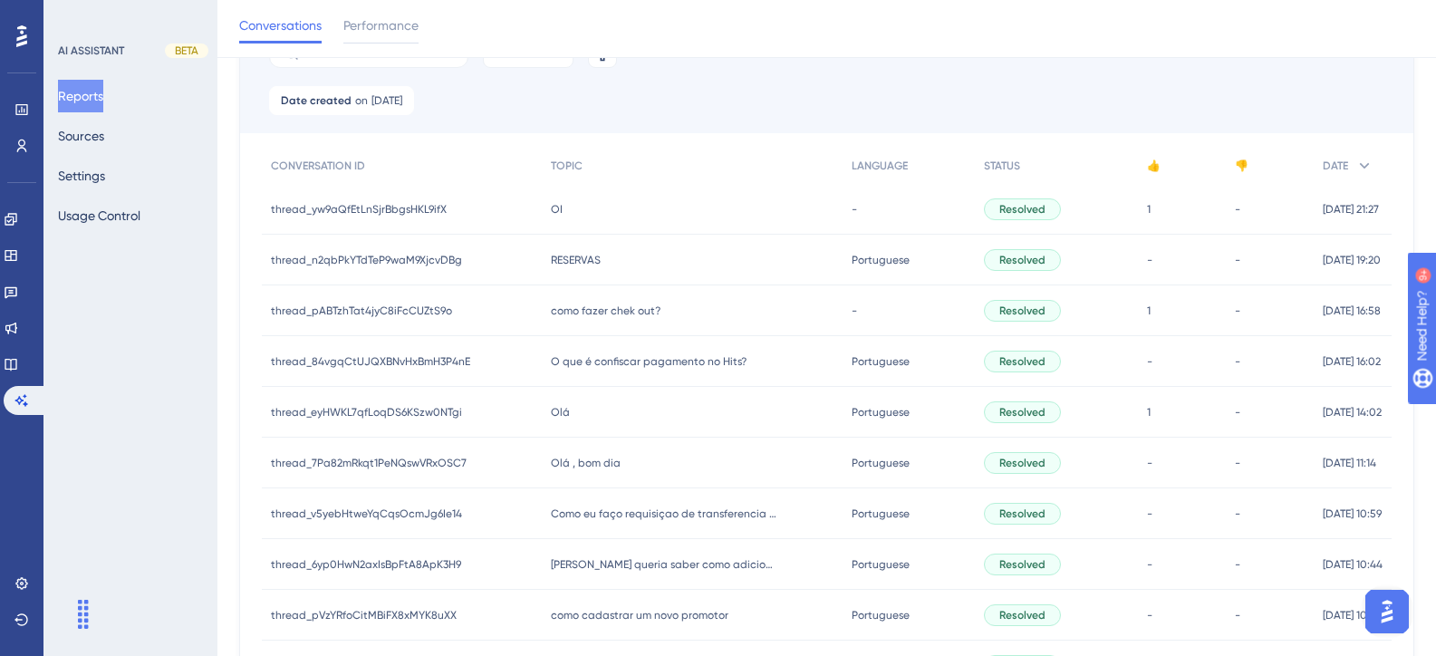
click at [647, 354] on span "O que é confiscar pagamento no Hits?" at bounding box center [649, 361] width 196 height 14
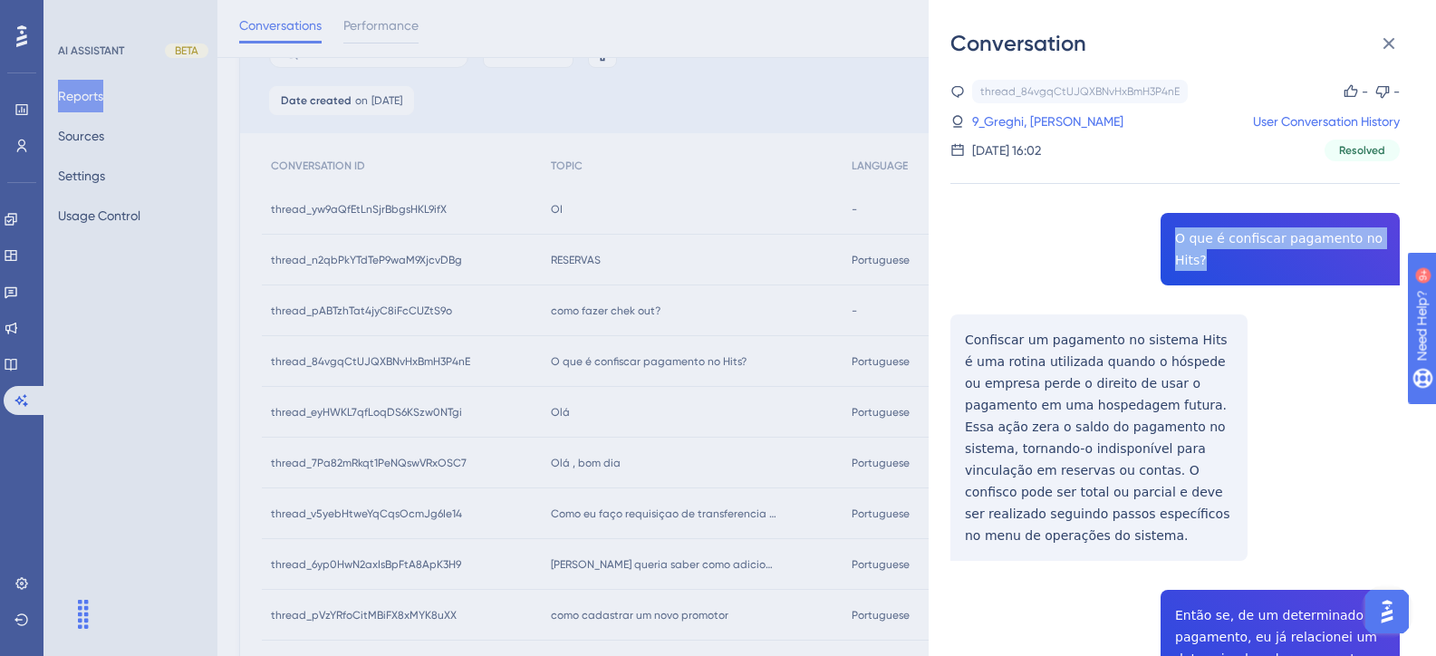
drag, startPoint x: 1196, startPoint y: 264, endPoint x: 1168, endPoint y: 236, distance: 39.7
click at [1037, 125] on link "9_Greghi, Gabriel" at bounding box center [1047, 122] width 151 height 22
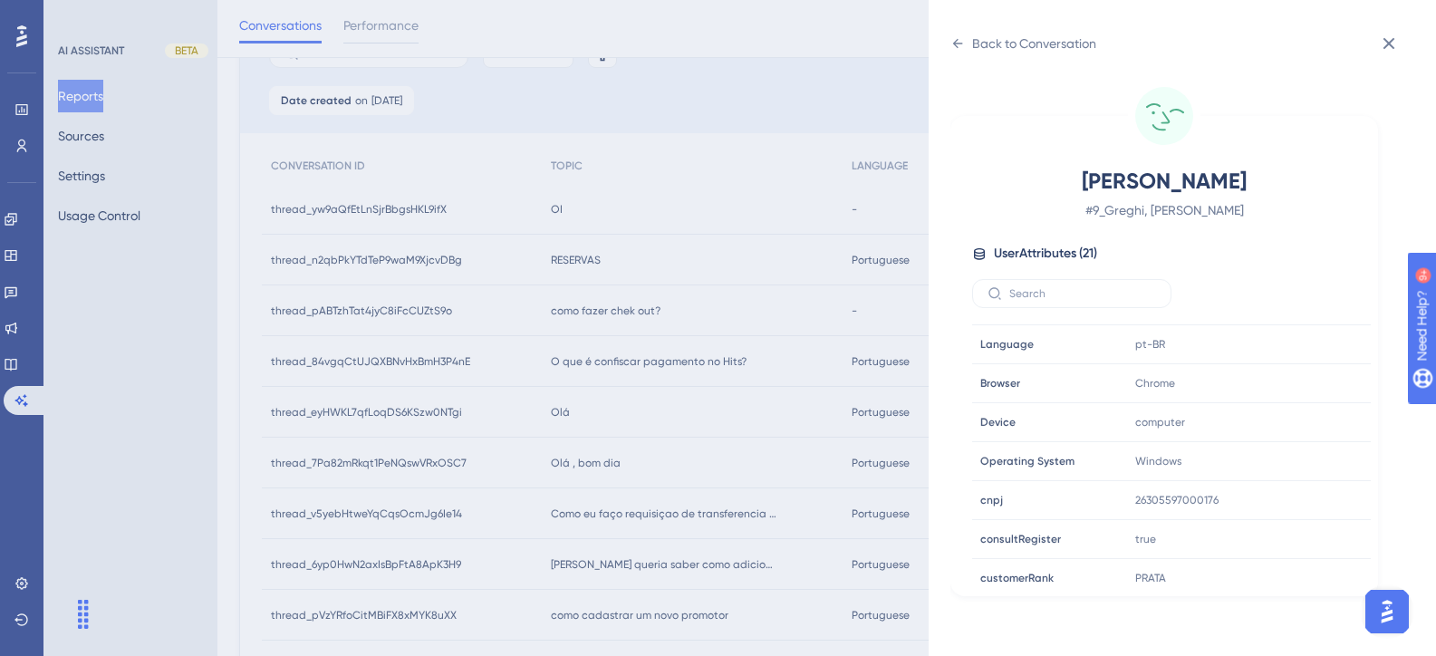
scroll to position [543, 0]
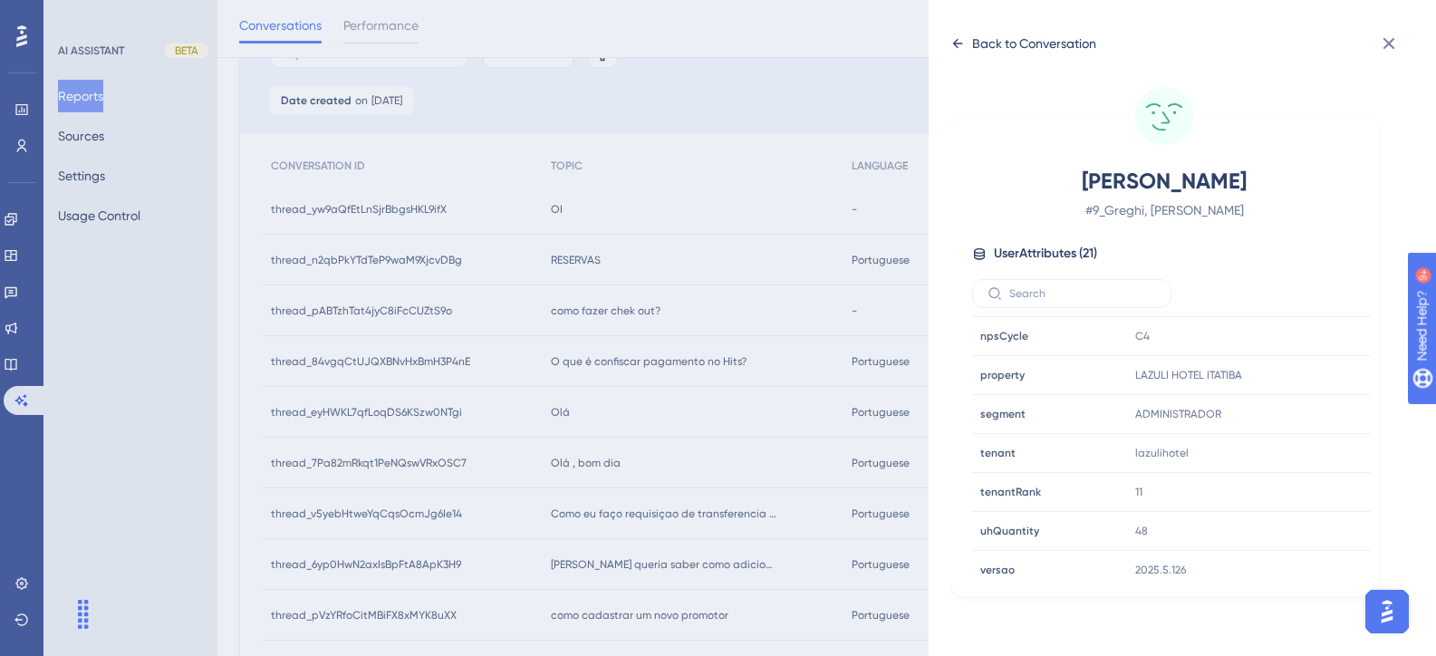
click at [978, 41] on div "Back to Conversation" at bounding box center [1034, 44] width 124 height 22
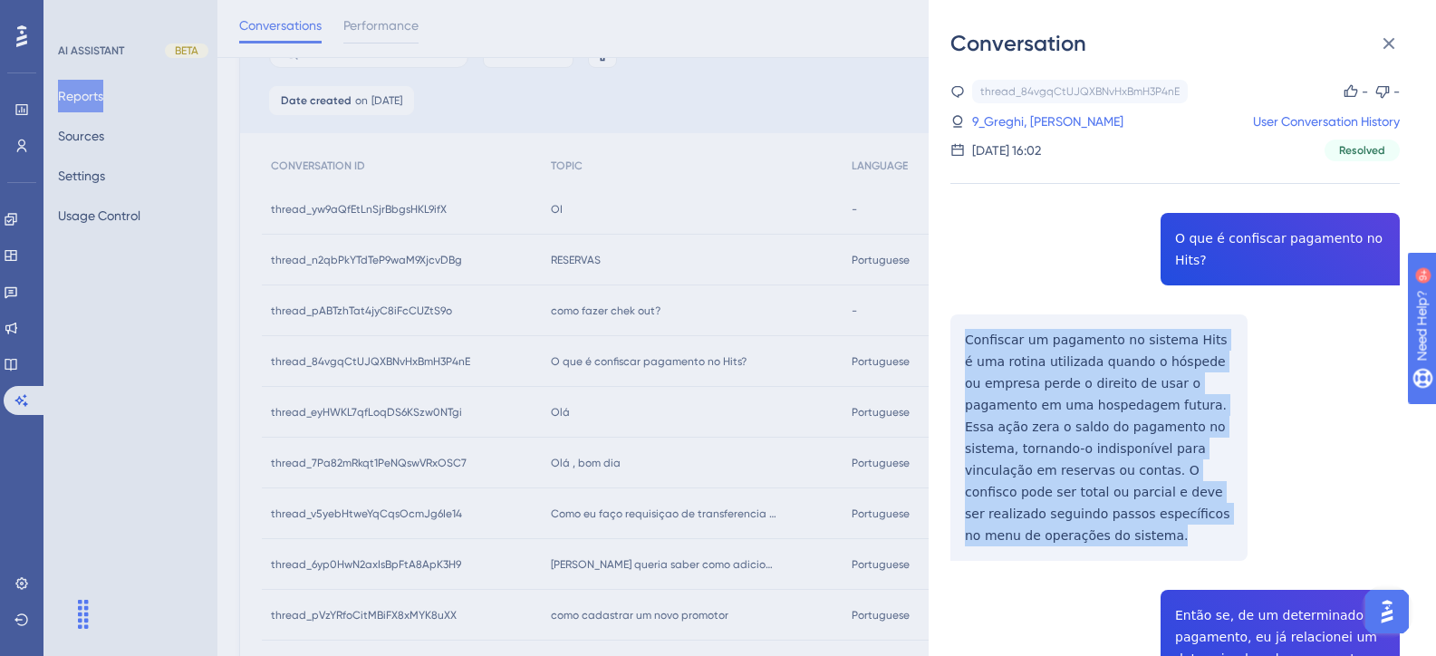
drag, startPoint x: 1171, startPoint y: 512, endPoint x: 963, endPoint y: 350, distance: 264.0
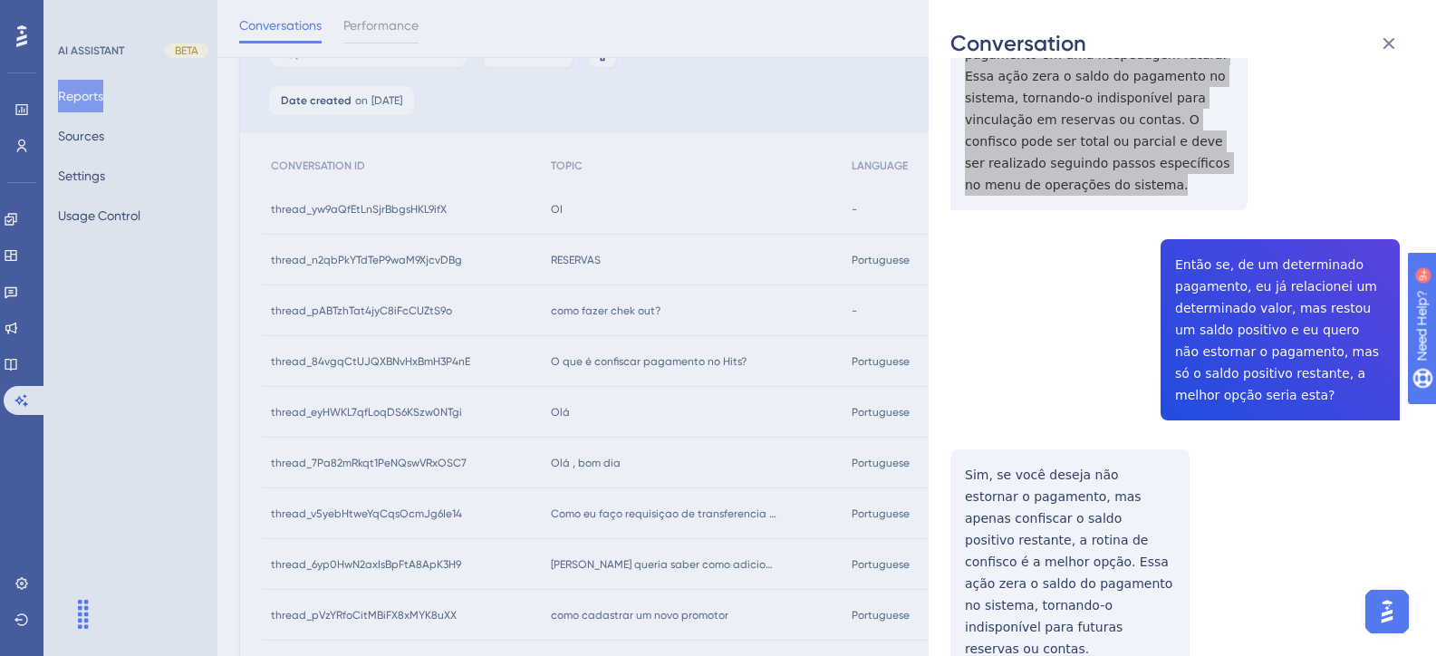
scroll to position [362, 0]
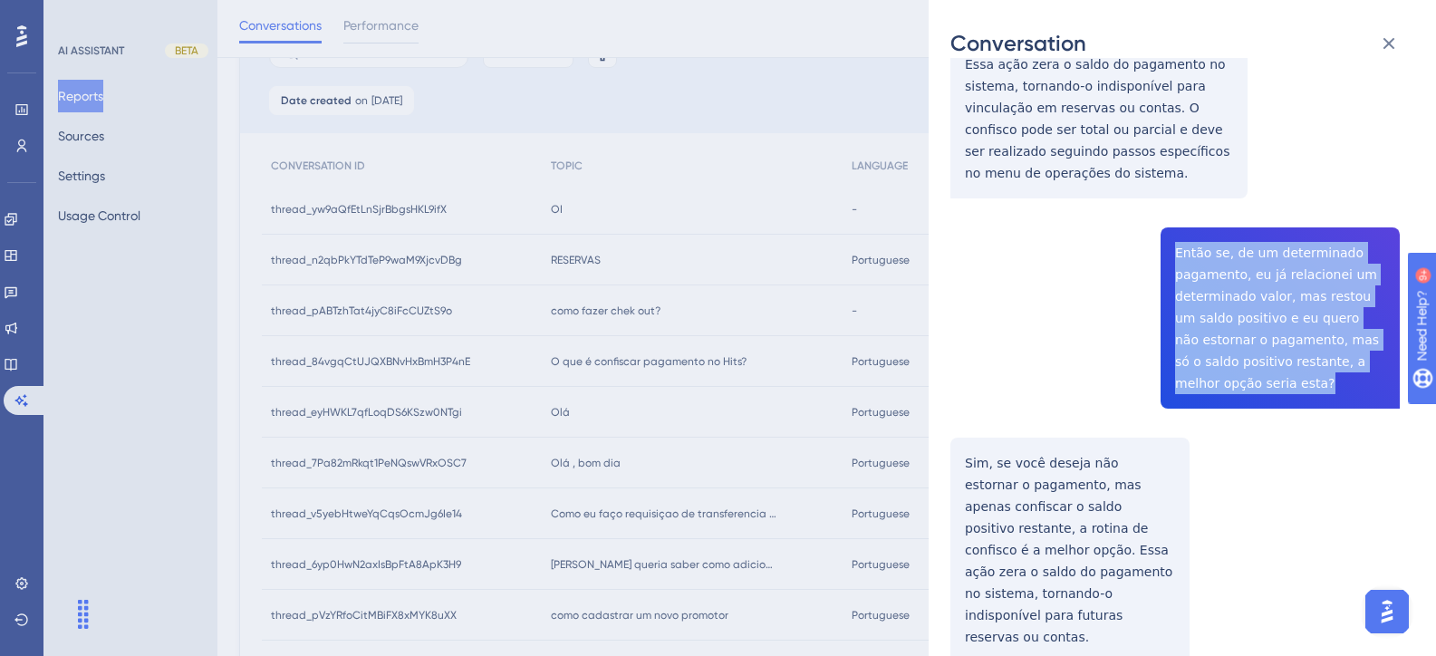
drag, startPoint x: 1258, startPoint y: 372, endPoint x: 1159, endPoint y: 230, distance: 173.1
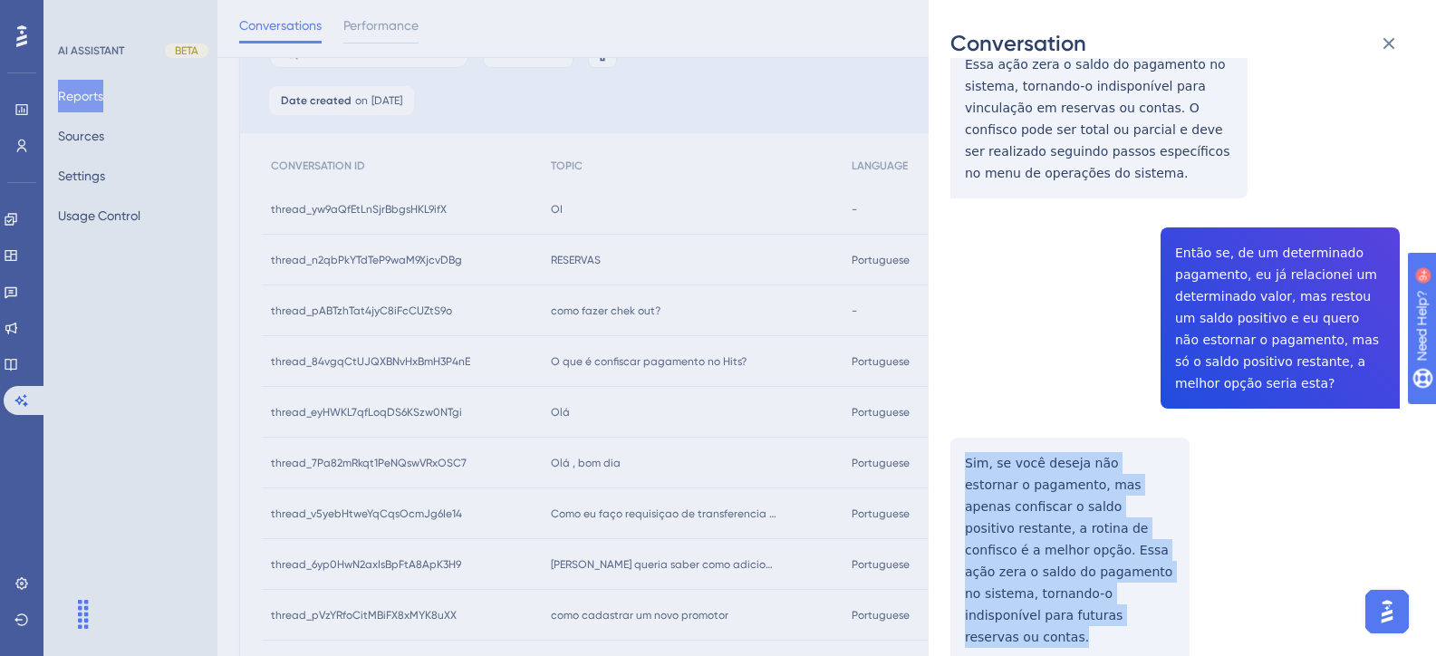
drag, startPoint x: 1154, startPoint y: 575, endPoint x: 957, endPoint y: 445, distance: 235.9
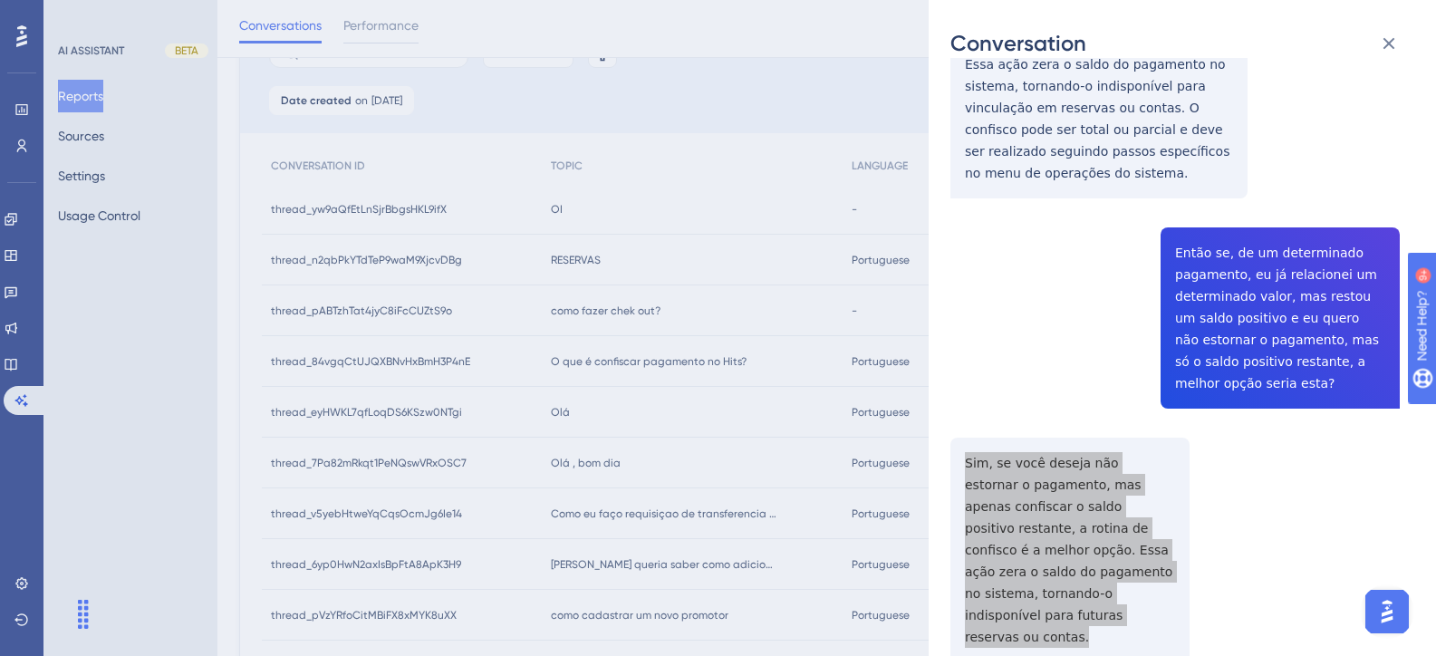
scroll to position [634, 0]
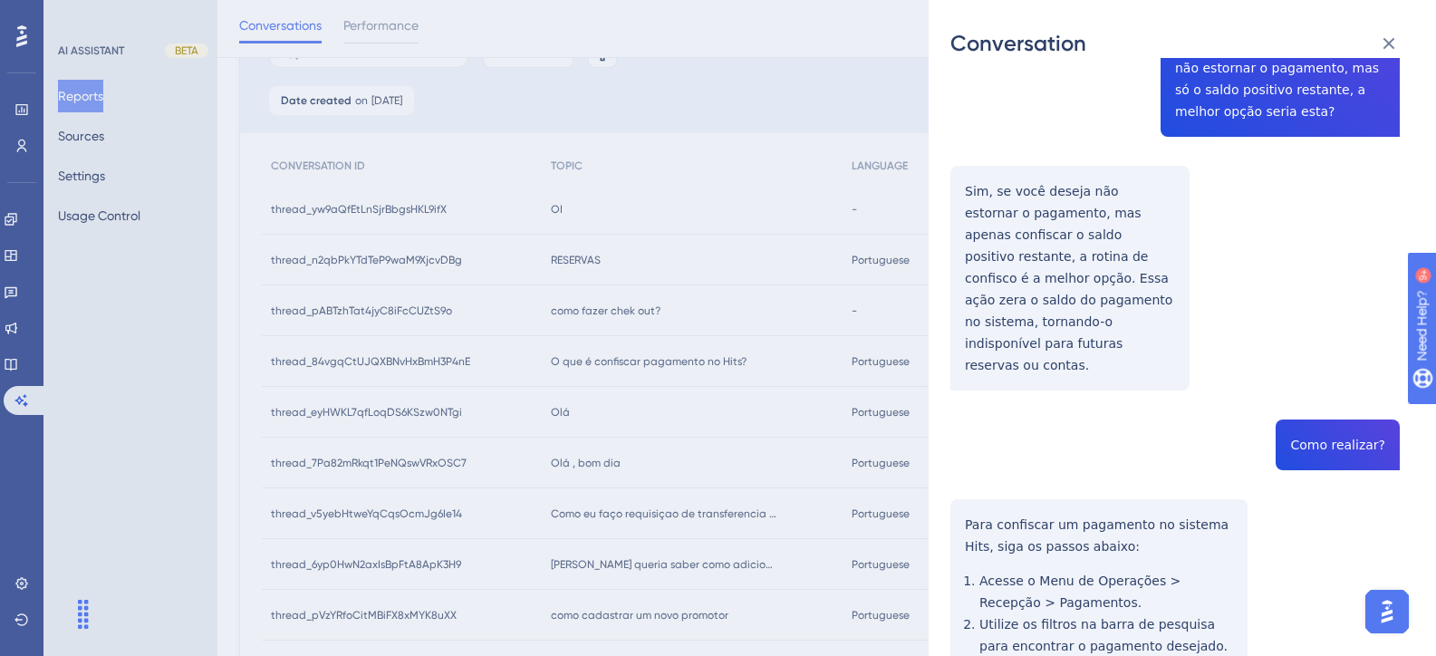
click at [1329, 381] on div "thread_84vgqCtUJQXBNvHxBmH3P4nE Copy - - 9_Greghi, Gabriel User Conversation Hi…" at bounding box center [1174, 573] width 449 height 2254
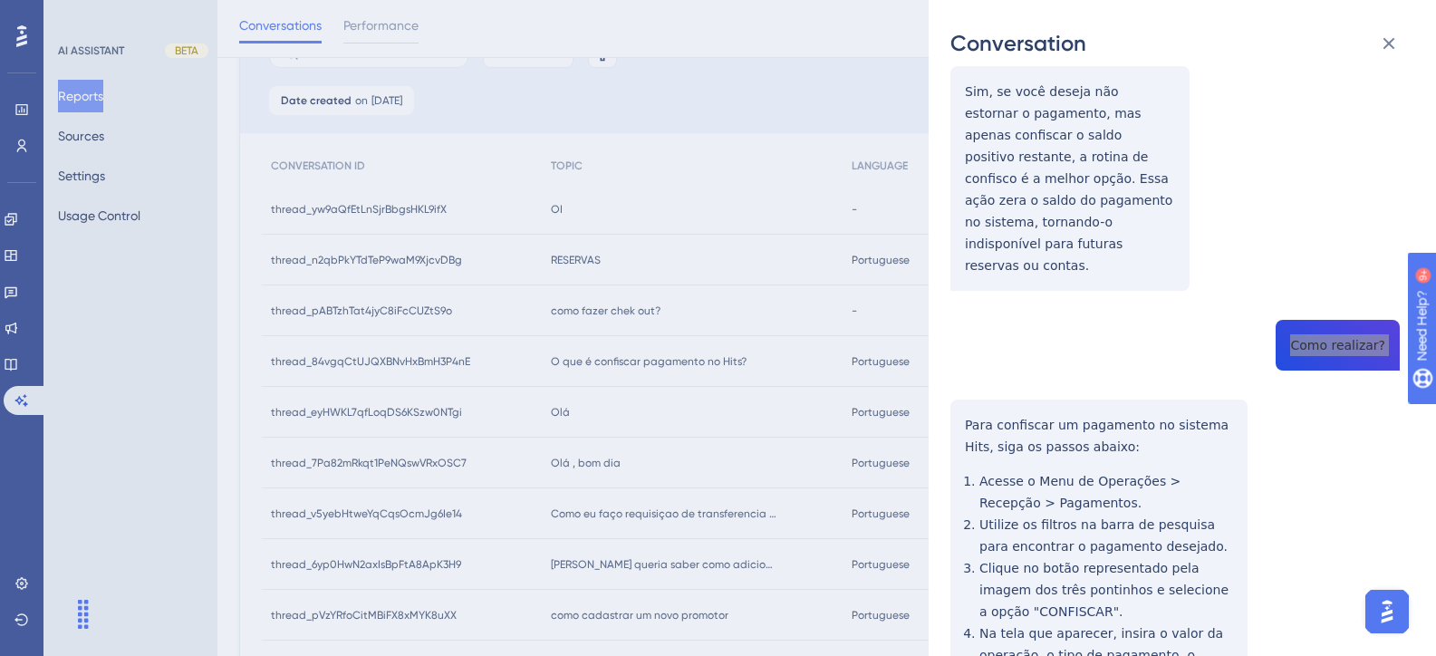
scroll to position [906, 0]
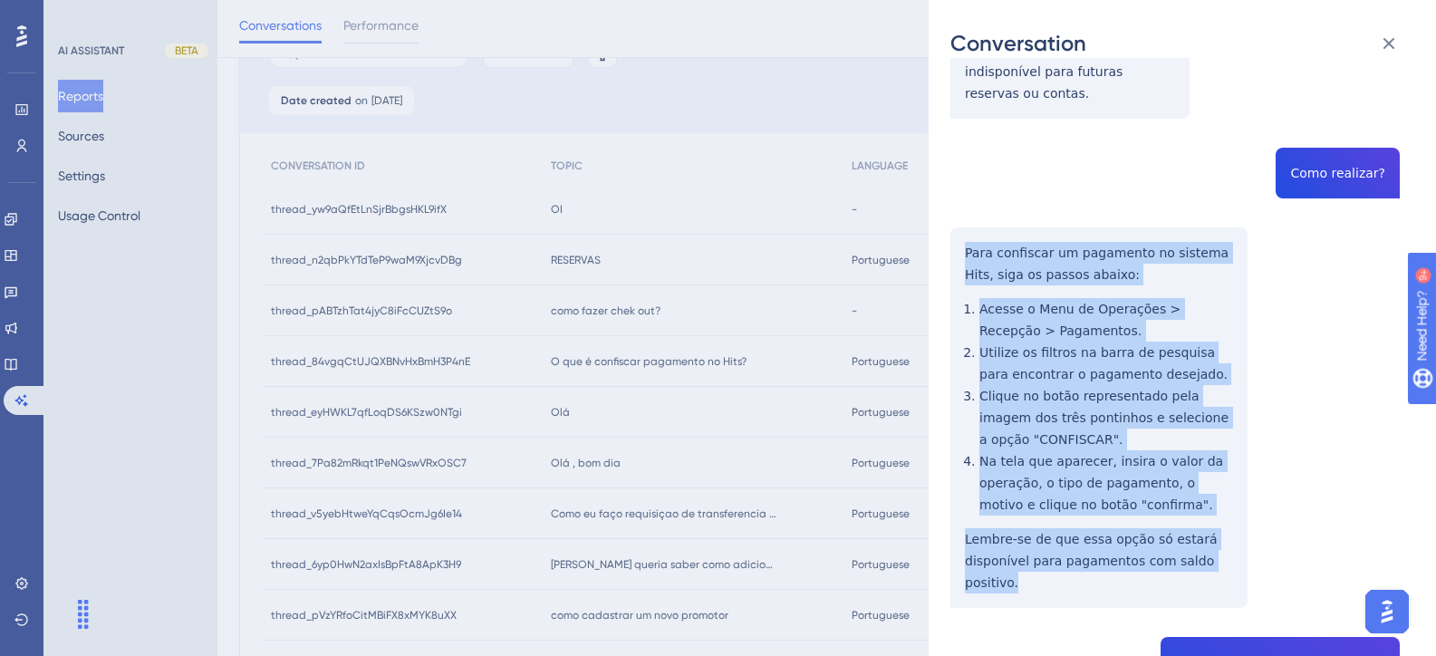
drag, startPoint x: 1035, startPoint y: 518, endPoint x: 955, endPoint y: 192, distance: 335.9
click at [955, 192] on div "thread_84vgqCtUJQXBNvHxBmH3P4nE Copy - - 9_Greghi, Gabriel User Conversation Hi…" at bounding box center [1174, 301] width 449 height 2254
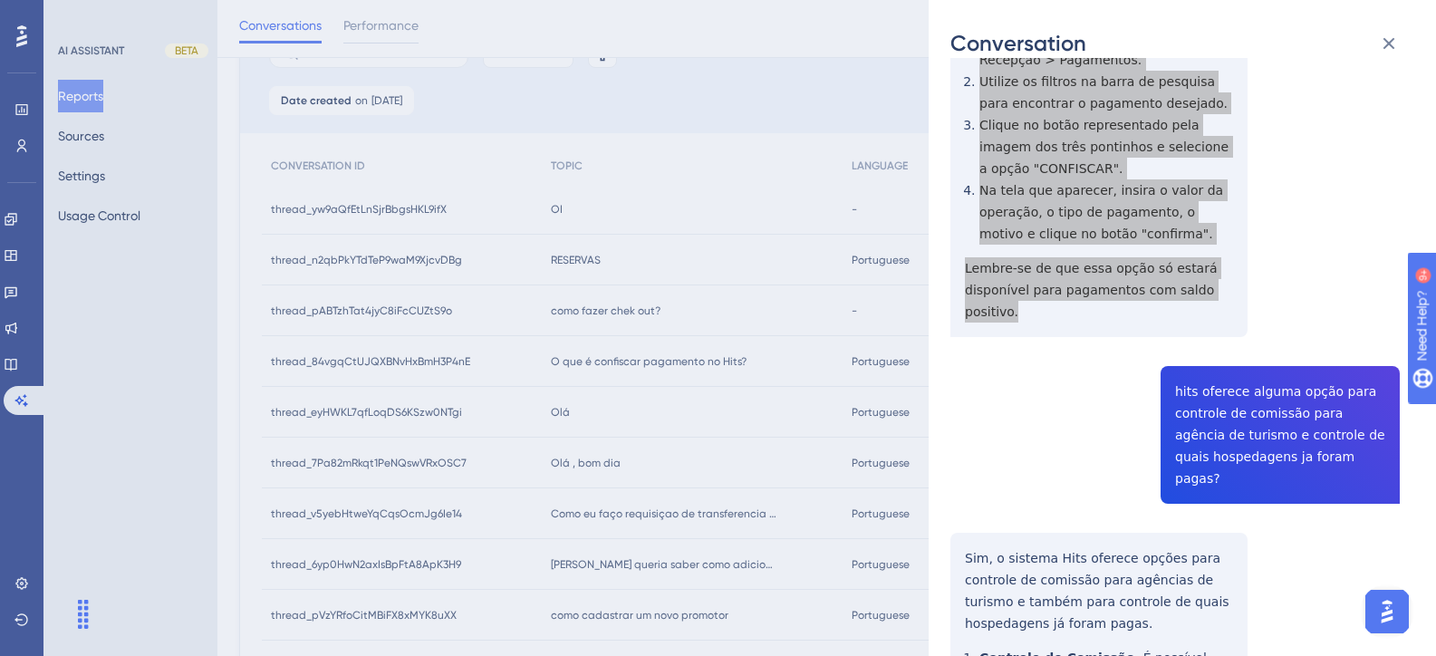
scroll to position [1177, 0]
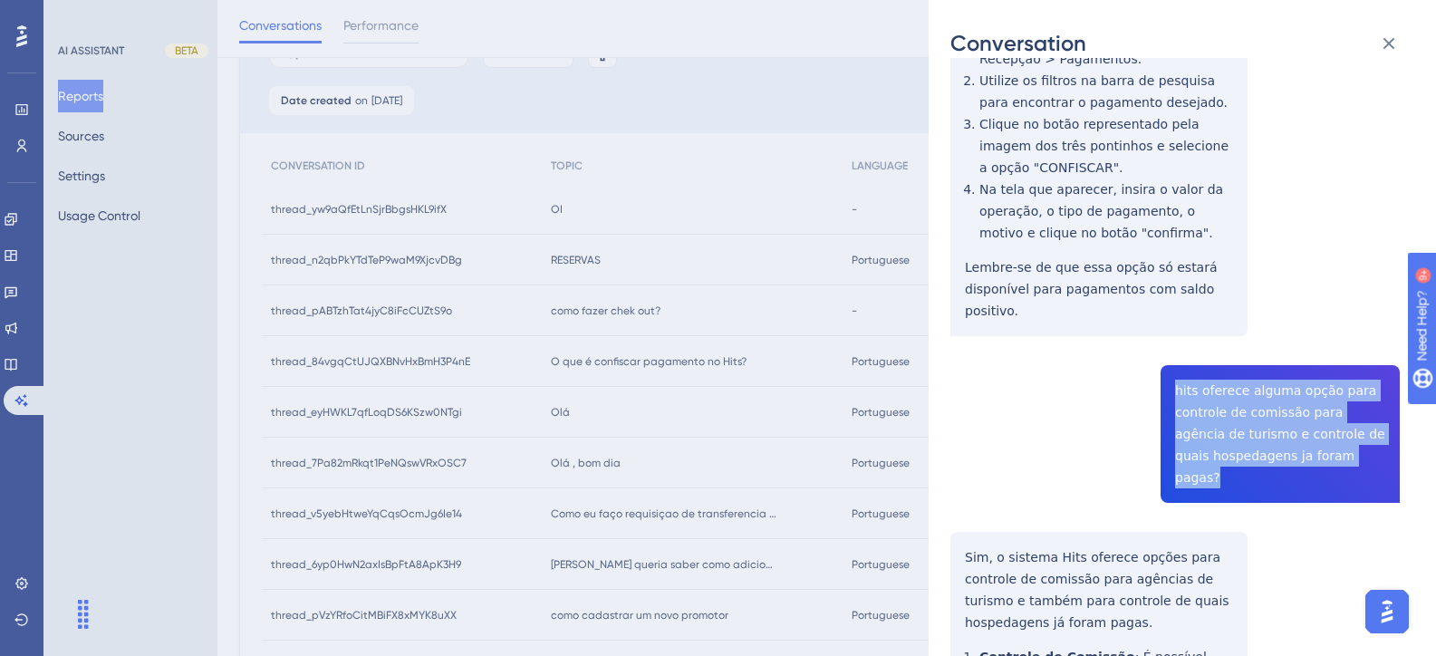
drag, startPoint x: 1355, startPoint y: 399, endPoint x: 1159, endPoint y: 316, distance: 212.3
click at [1159, 316] on div "thread_84vgqCtUJQXBNvHxBmH3P4nE Copy - - 9_Greghi, Gabriel User Conversation Hi…" at bounding box center [1174, 29] width 449 height 2254
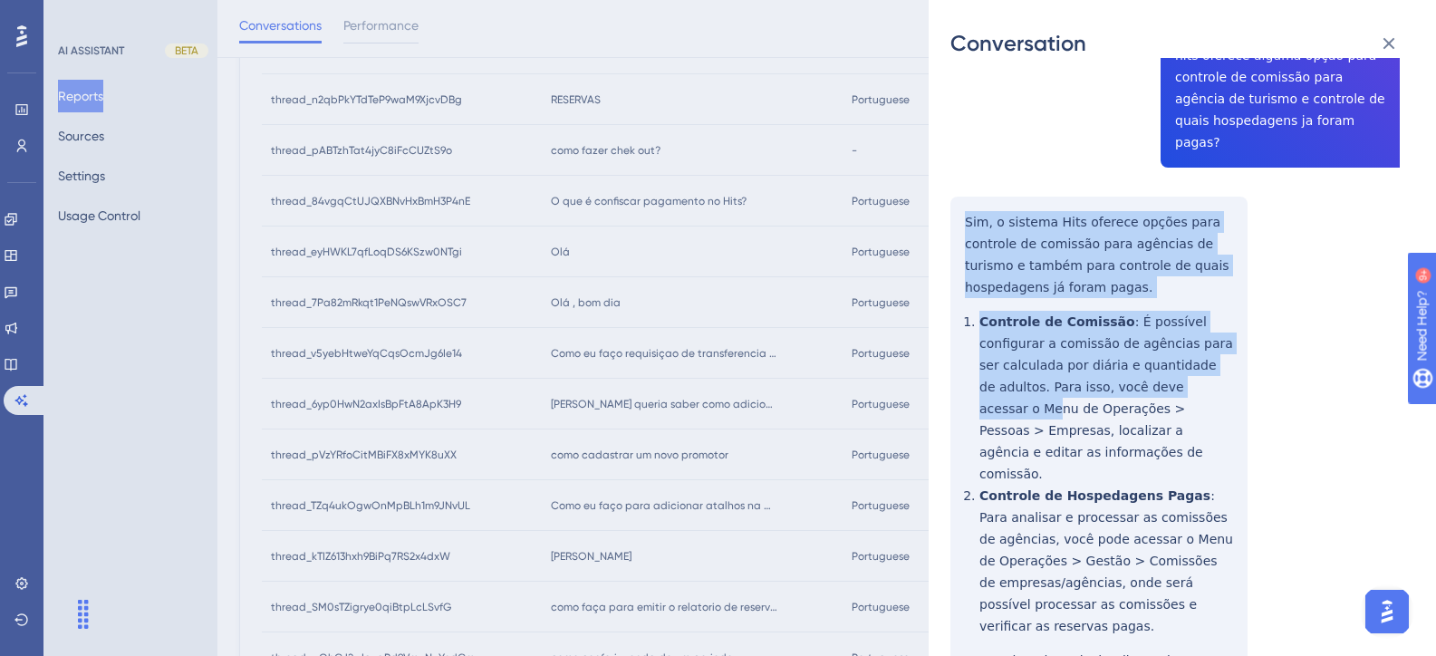
scroll to position [527, 0]
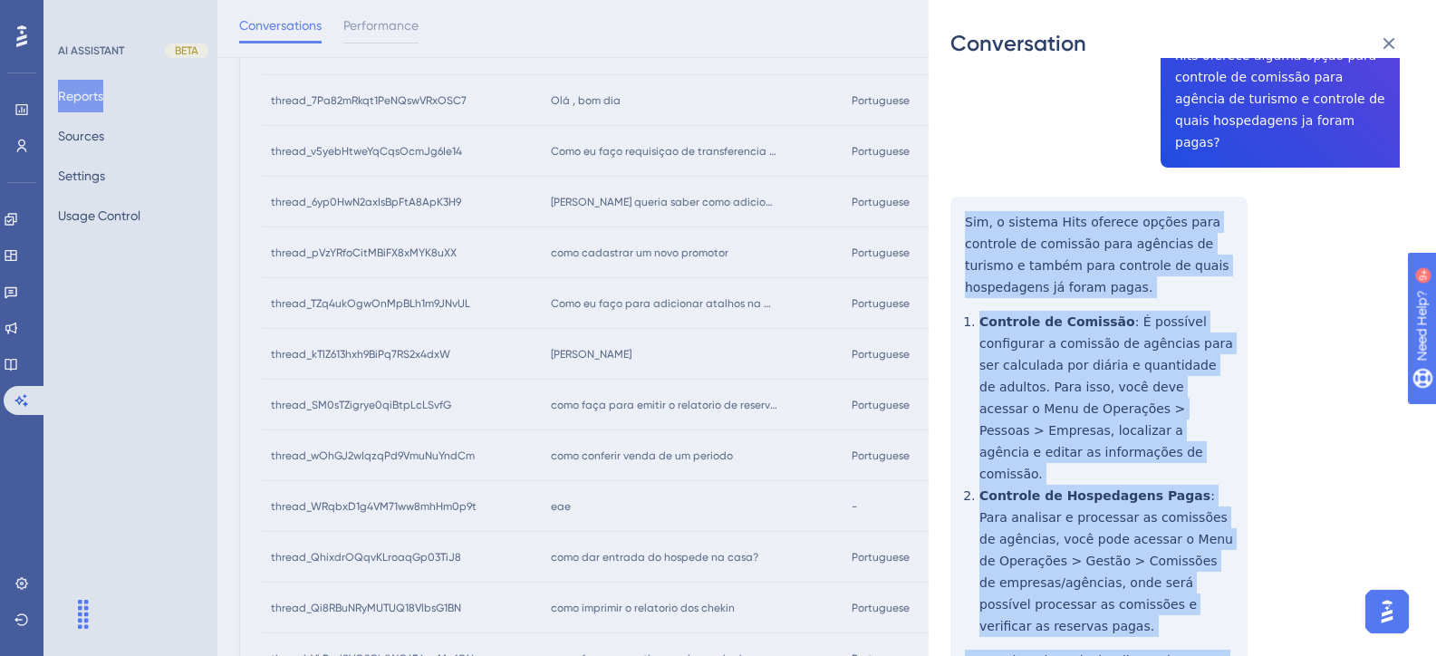
drag, startPoint x: 965, startPoint y: 126, endPoint x: 1224, endPoint y: 548, distance: 495.2
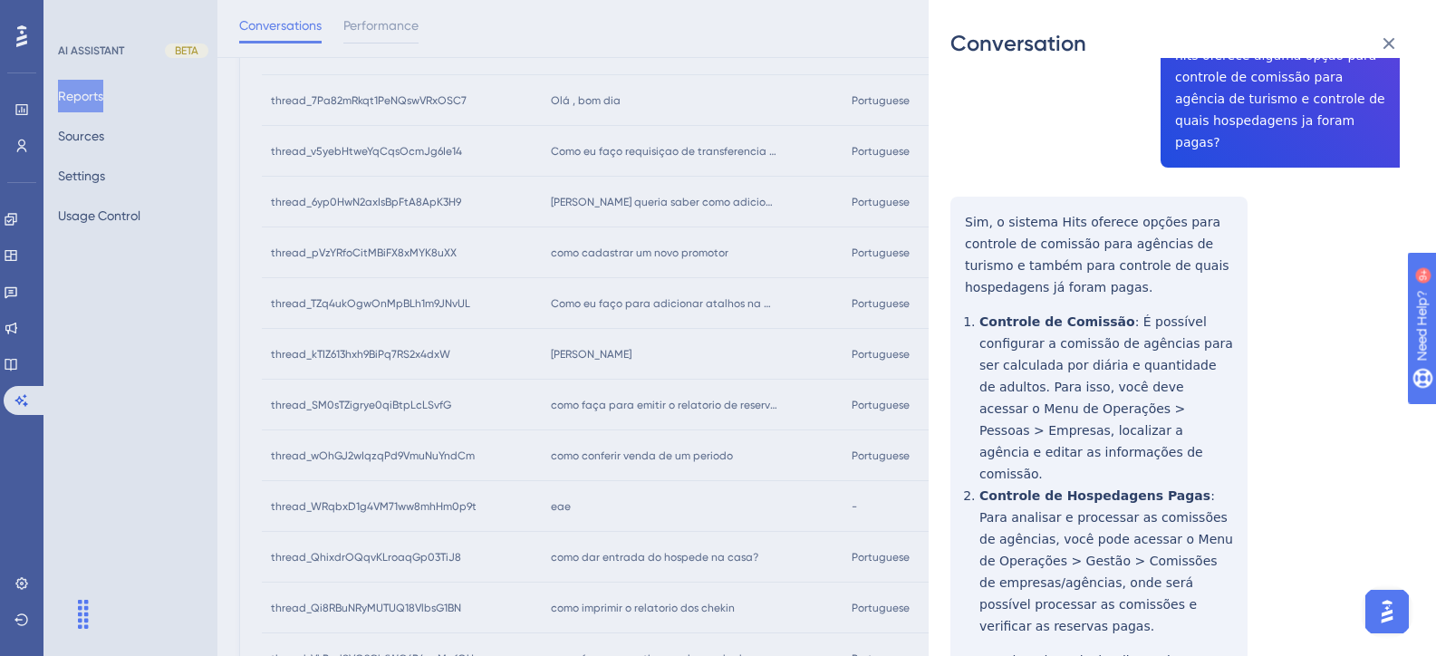
click at [832, 40] on div "Conversation thread_84vgqCtUJQXBNvHxBmH3P4nE Copy - - 9_Greghi, Gabriel User Co…" at bounding box center [718, 328] width 1436 height 656
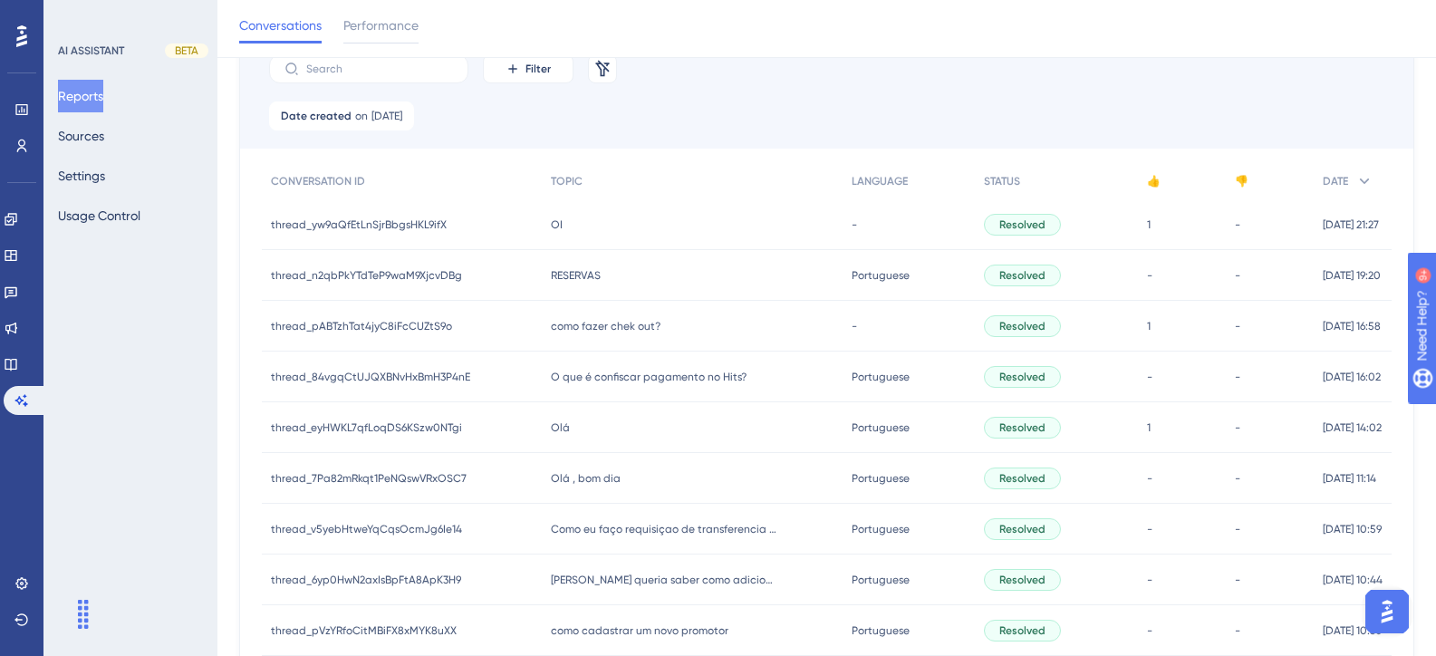
scroll to position [272, 0]
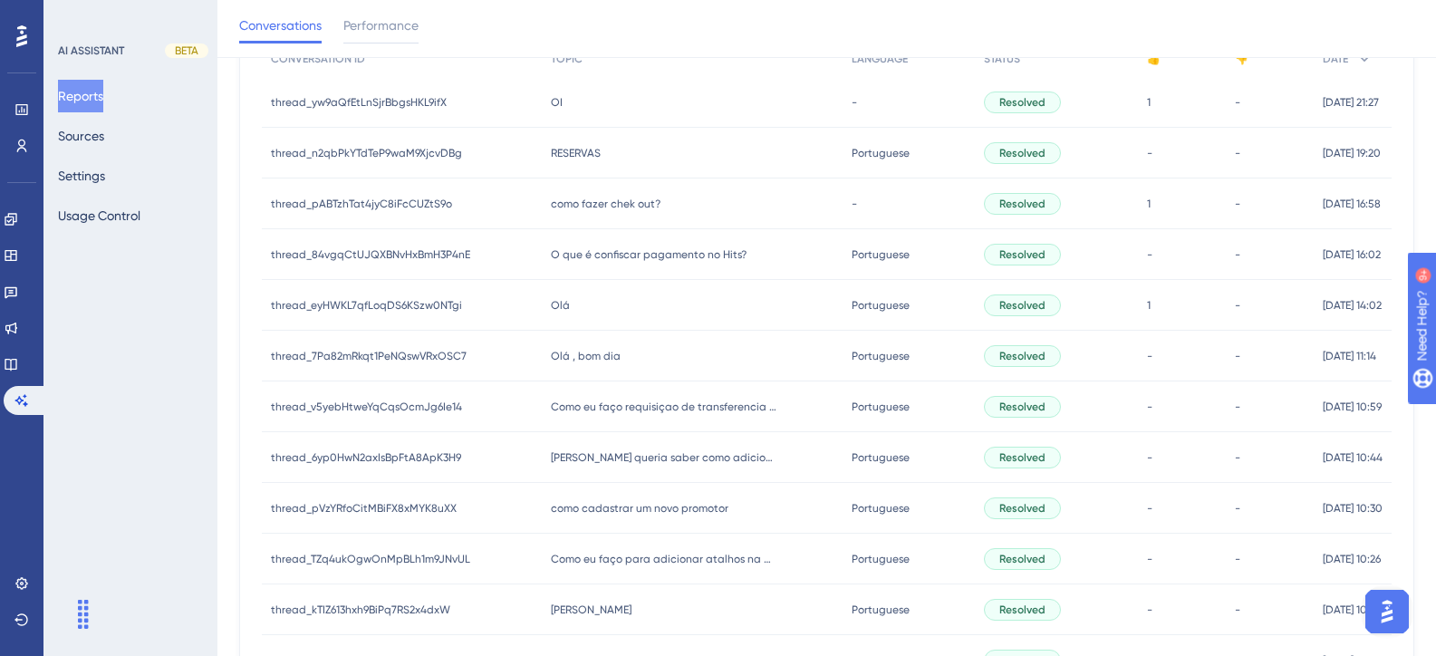
click at [598, 194] on div "como fazer chek out? como fazer chek out?" at bounding box center [692, 203] width 301 height 51
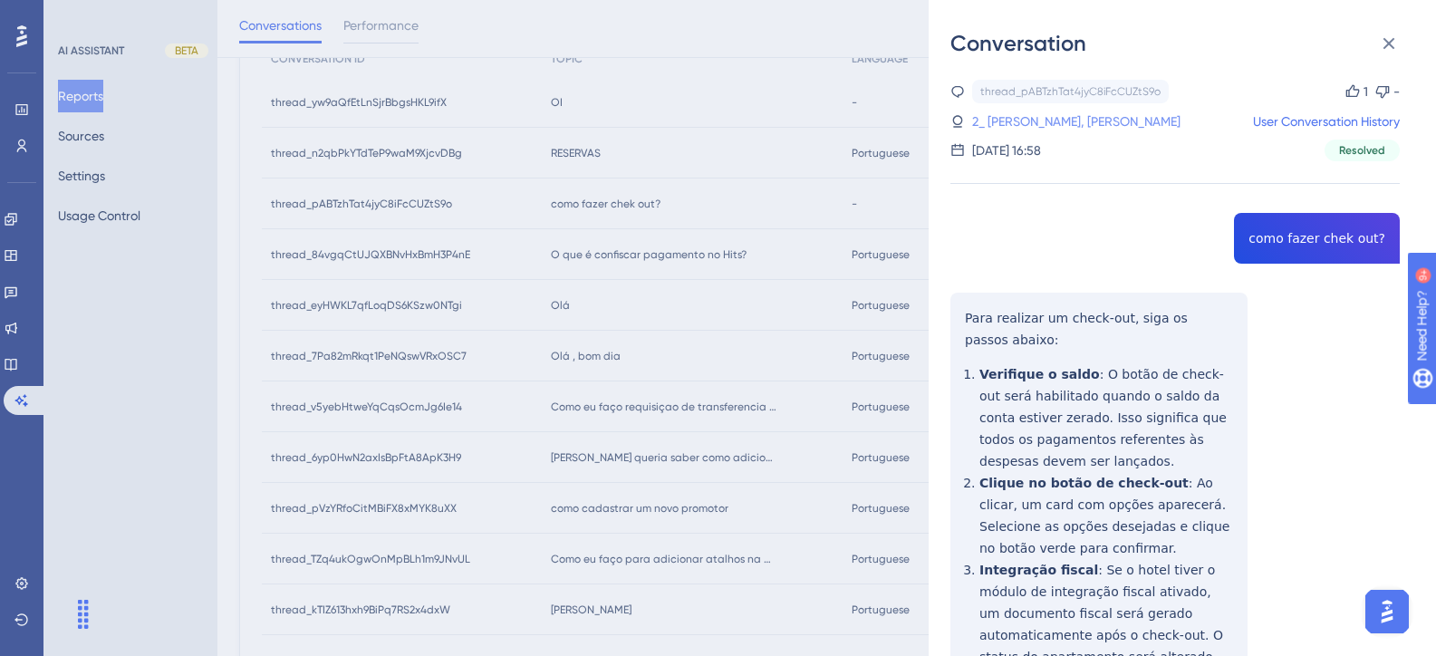
click at [1101, 121] on link "2_ DANIEL CHIPITOSKI, DANIEL CHIPITOSKI" at bounding box center [1076, 122] width 208 height 22
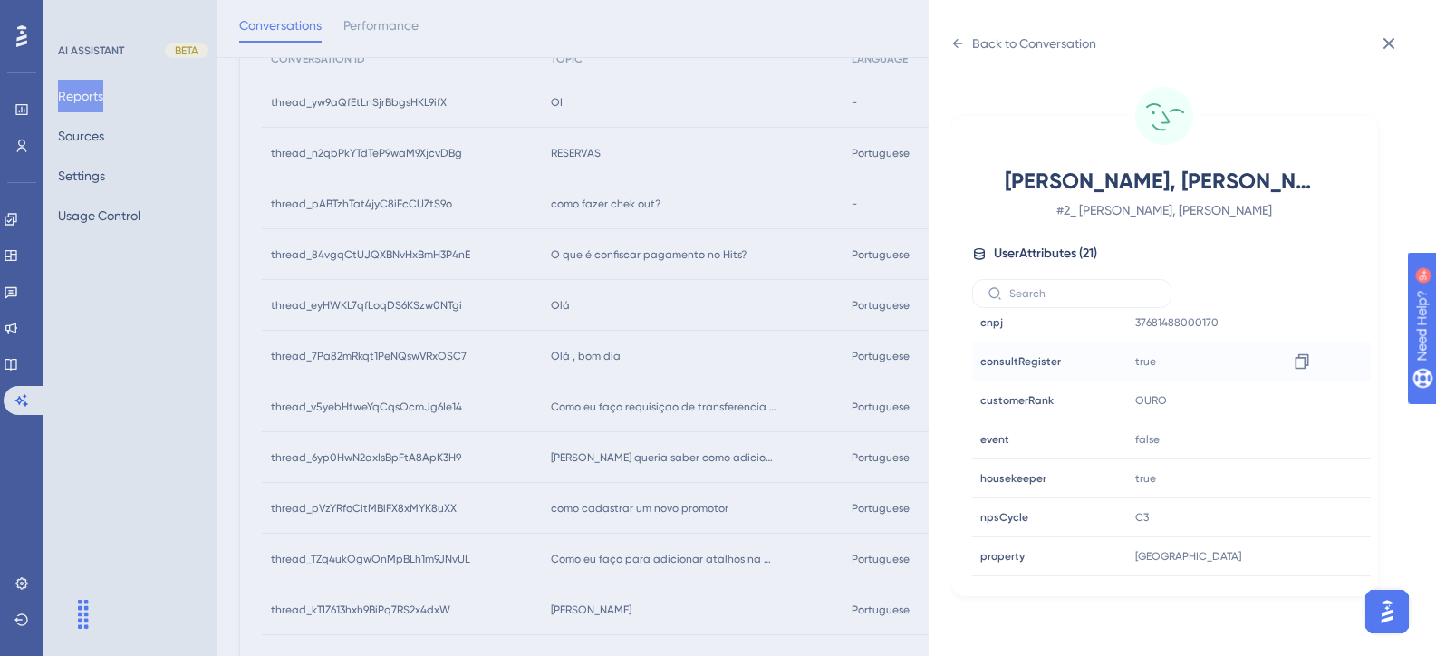
scroll to position [453, 0]
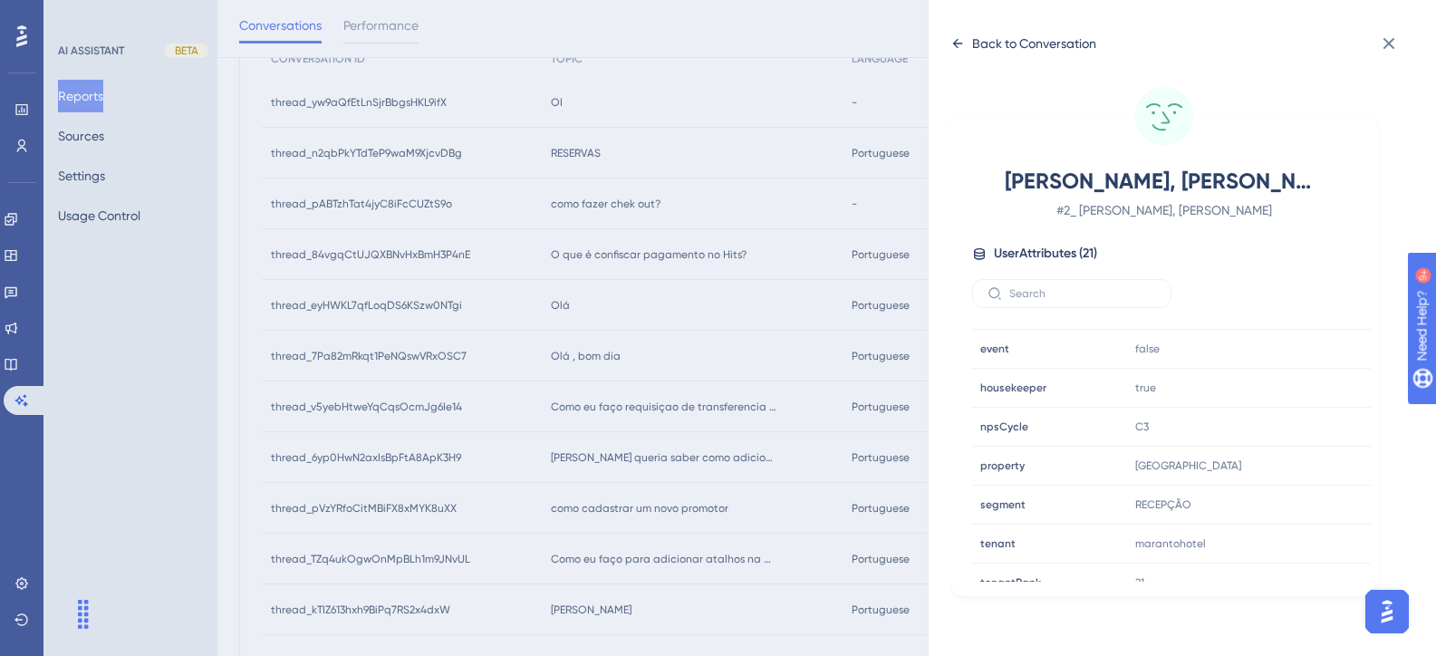
click at [1005, 47] on div "Back to Conversation" at bounding box center [1034, 44] width 124 height 22
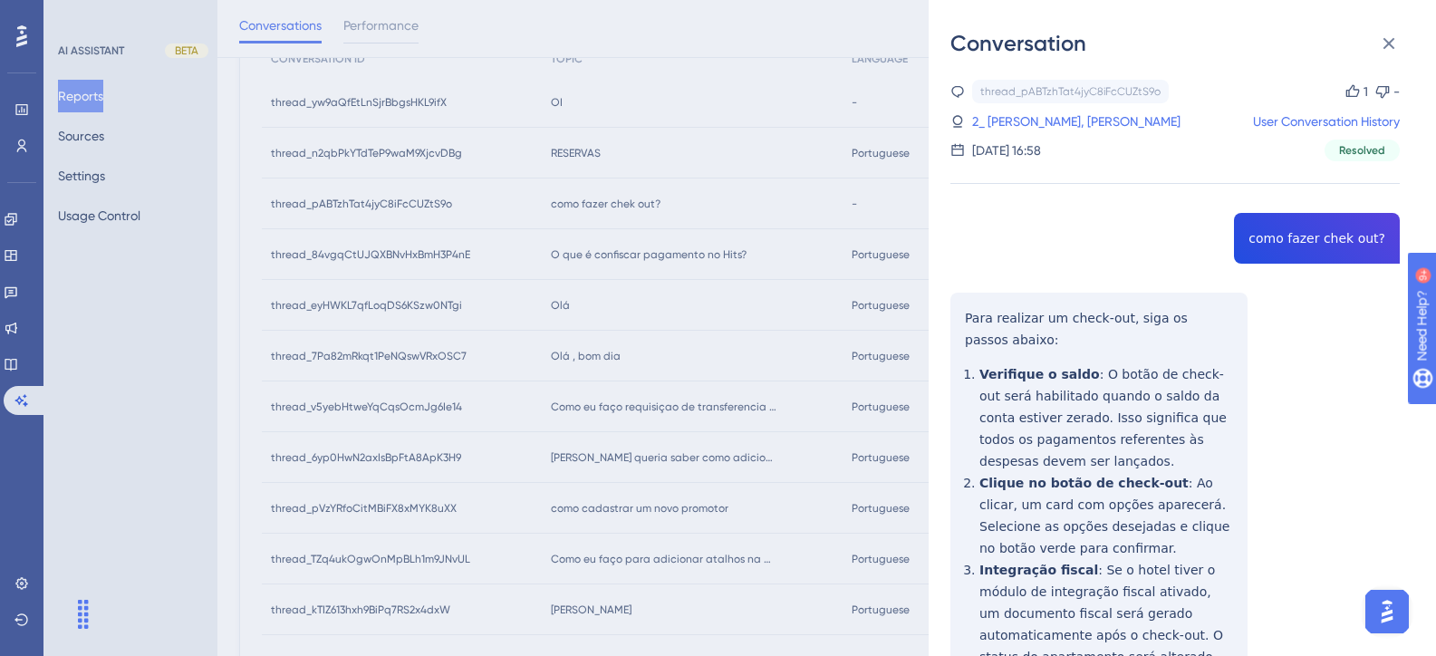
click at [1299, 240] on div "thread_pABTzhTat4jyC8iFcCUZtS9o Copy 1 - 2_ DANIEL CHIPITOSKI, DANIEL CHIPITOSK…" at bounding box center [1174, 484] width 449 height 809
click at [979, 317] on div "thread_pABTzhTat4jyC8iFcCUZtS9o Copy 1 - 2_ DANIEL CHIPITOSKI, DANIEL CHIPITOSK…" at bounding box center [1174, 484] width 449 height 809
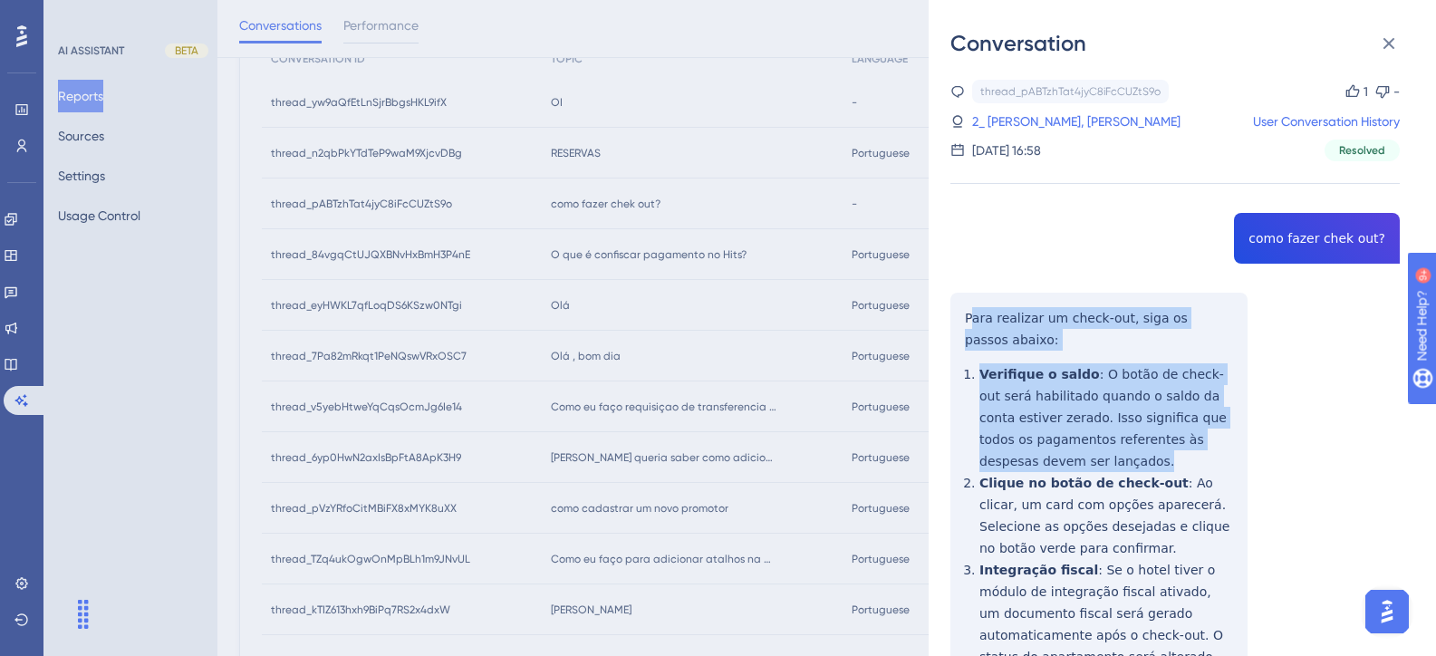
scroll to position [197, 0]
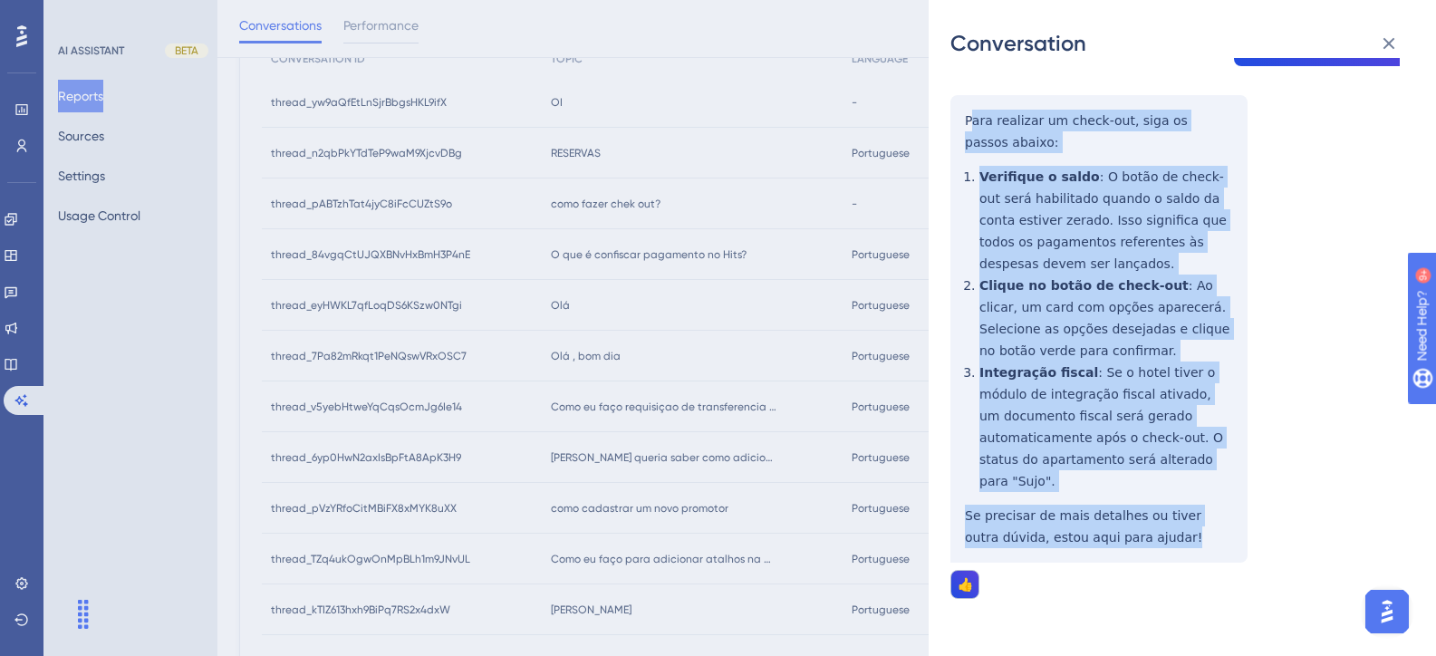
drag, startPoint x: 968, startPoint y: 318, endPoint x: 1159, endPoint y: 525, distance: 282.0
click at [1159, 525] on div "thread_pABTzhTat4jyC8iFcCUZtS9o Copy 1 - 2_ DANIEL CHIPITOSKI, DANIEL CHIPITOSK…" at bounding box center [1174, 286] width 449 height 809
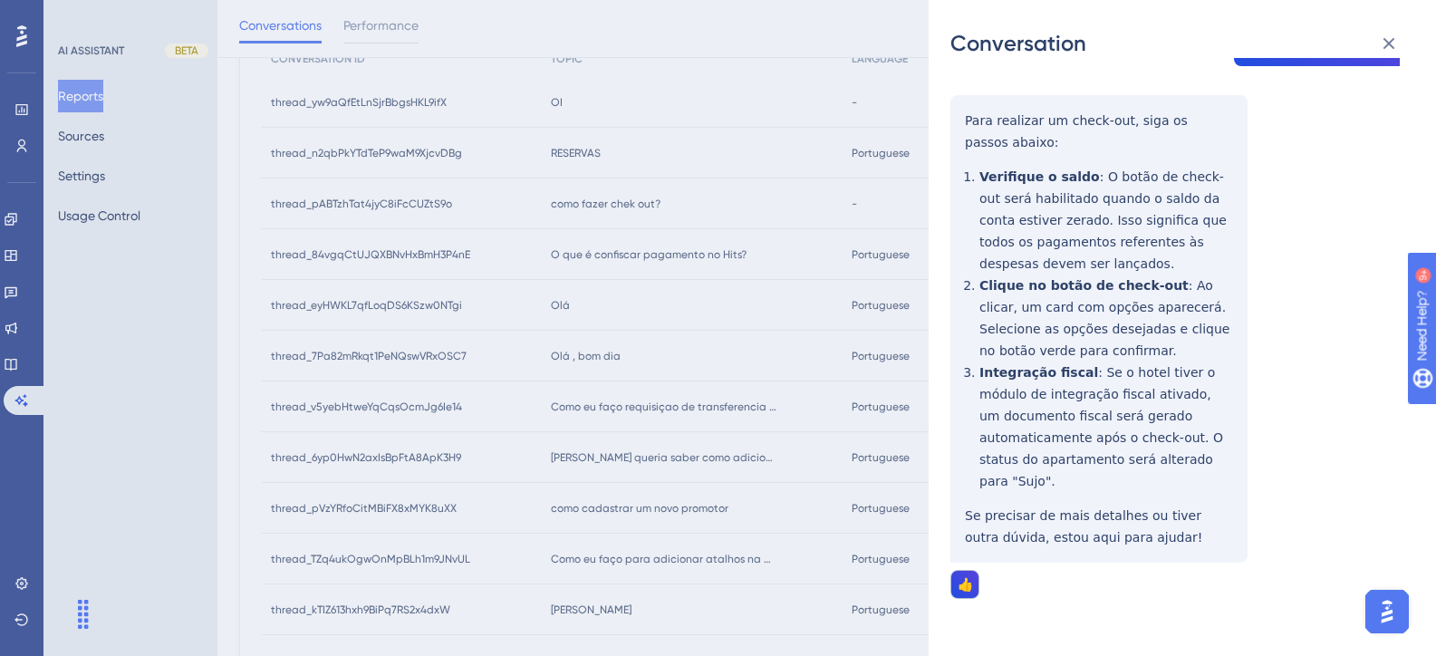
drag, startPoint x: 619, startPoint y: 235, endPoint x: 568, endPoint y: 162, distance: 88.5
click at [619, 235] on div "Conversation thread_pABTzhTat4jyC8iFcCUZtS9o Copy 1 - 2_ DANIEL CHIPITOSKI, DAN…" at bounding box center [718, 328] width 1436 height 656
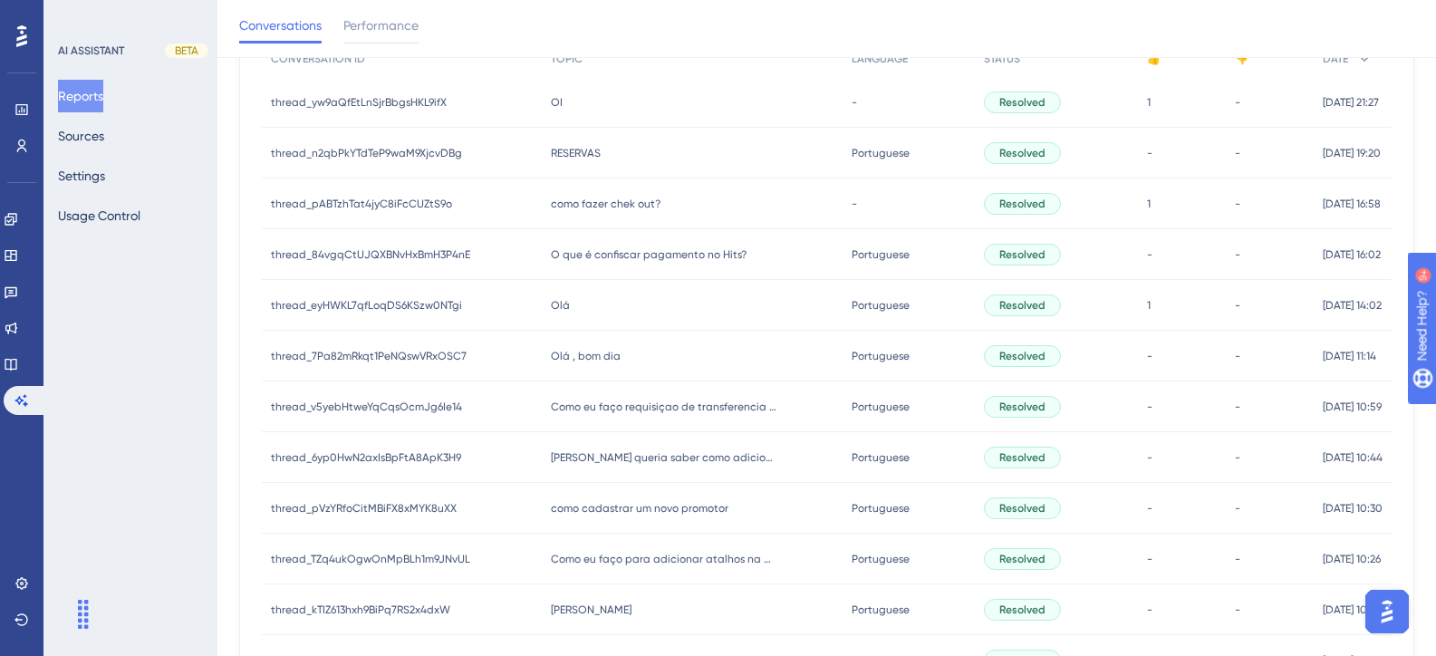
click at [561, 151] on span "RESERVAS" at bounding box center [576, 153] width 50 height 14
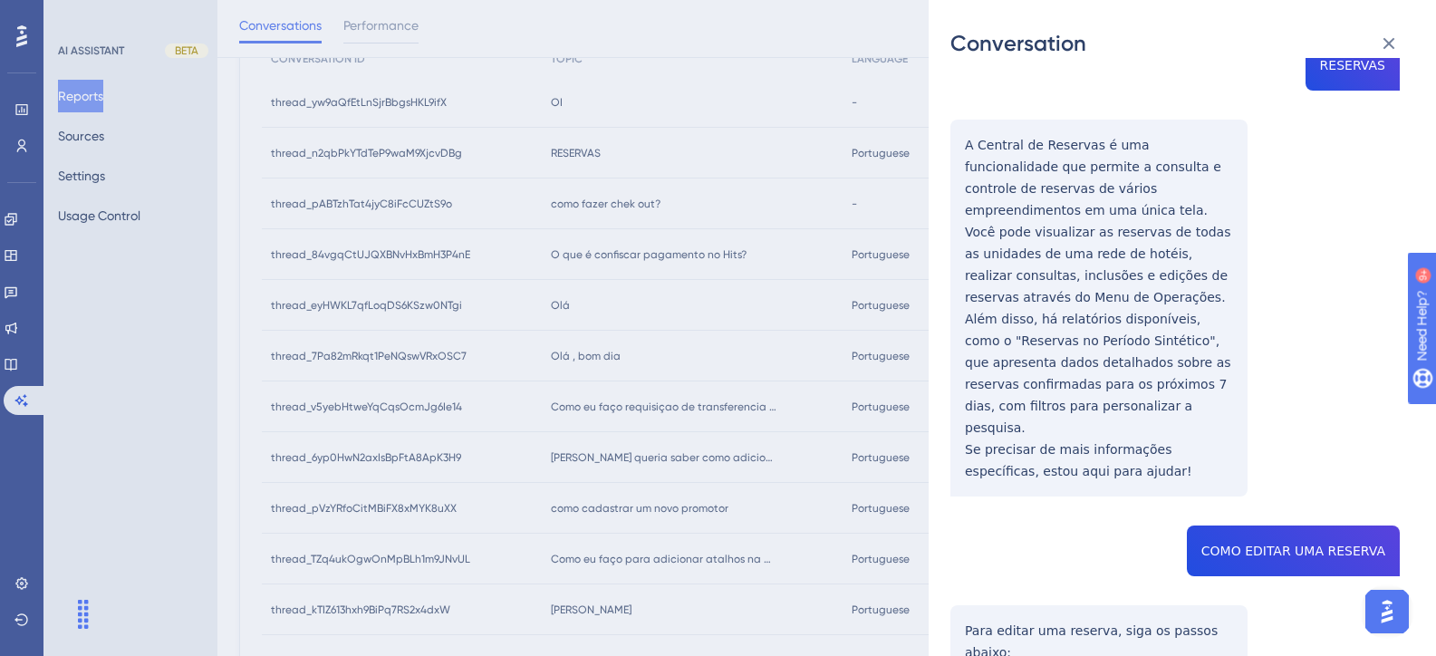
scroll to position [0, 0]
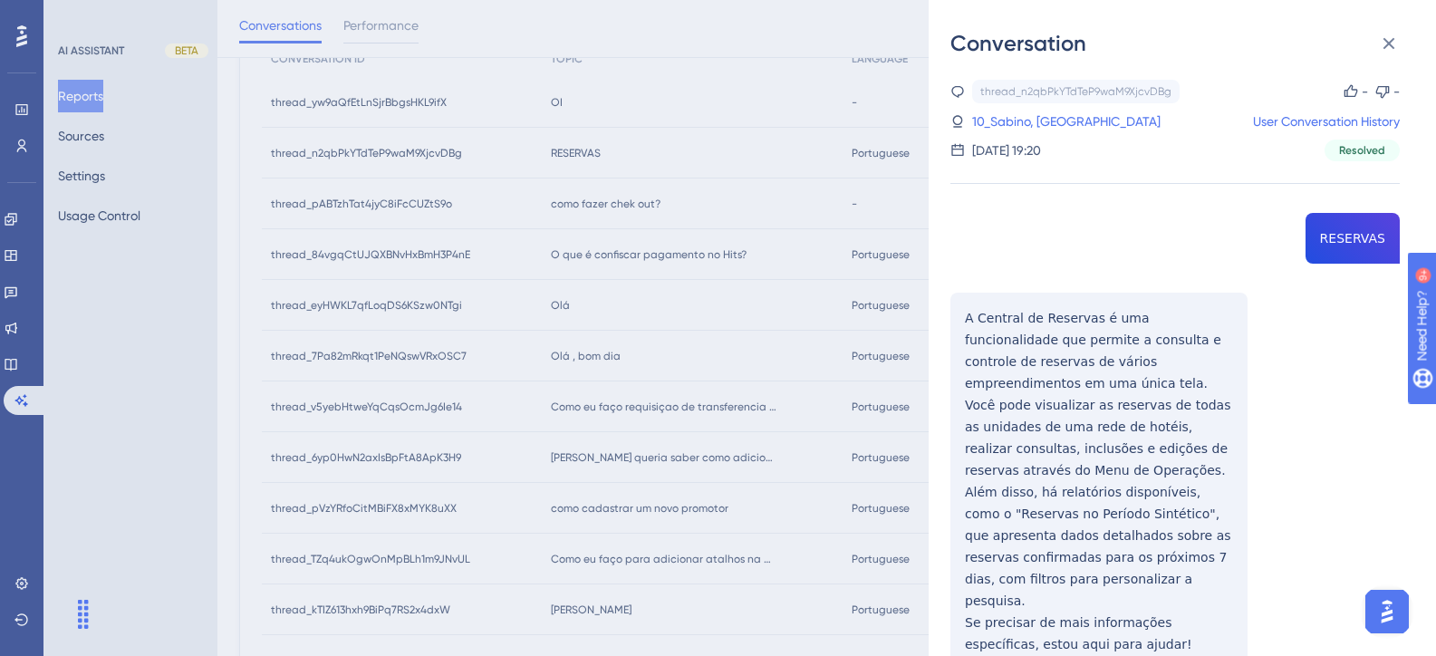
click at [1014, 120] on link "10_Sabino, Airton" at bounding box center [1066, 122] width 188 height 22
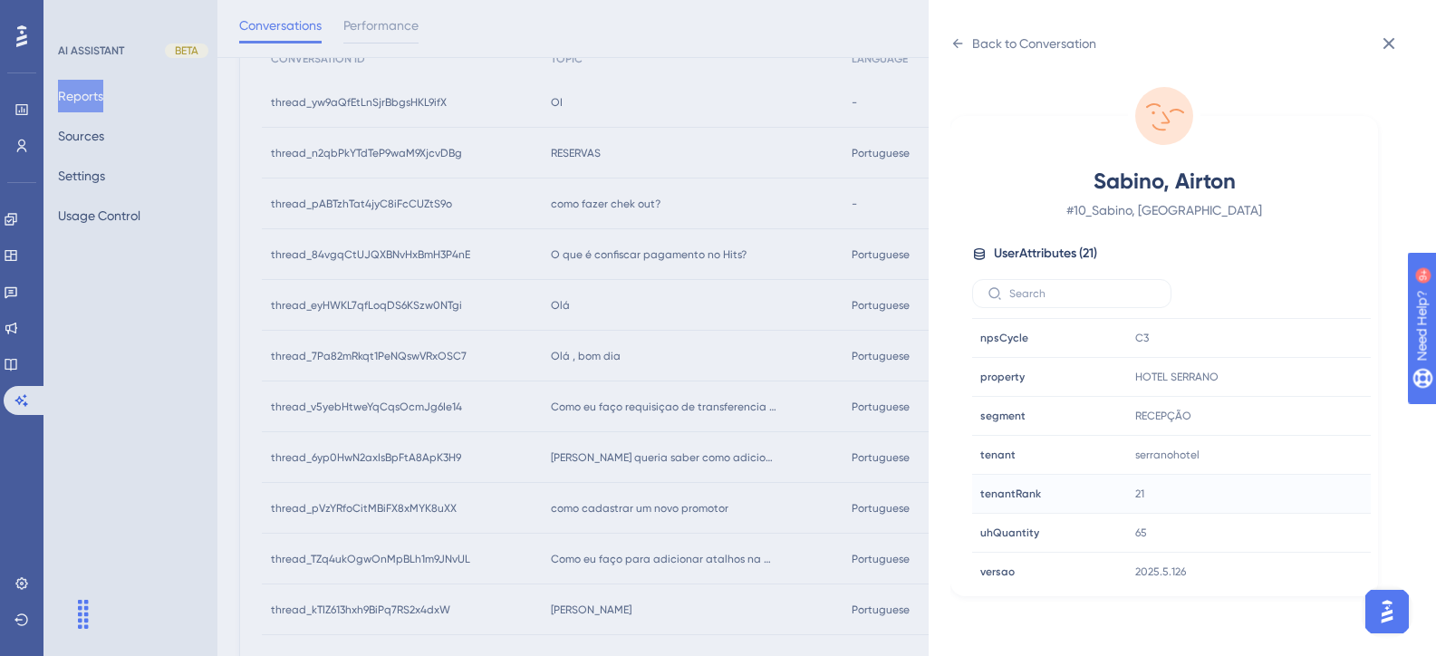
scroll to position [543, 0]
click at [962, 44] on icon at bounding box center [957, 43] width 14 height 14
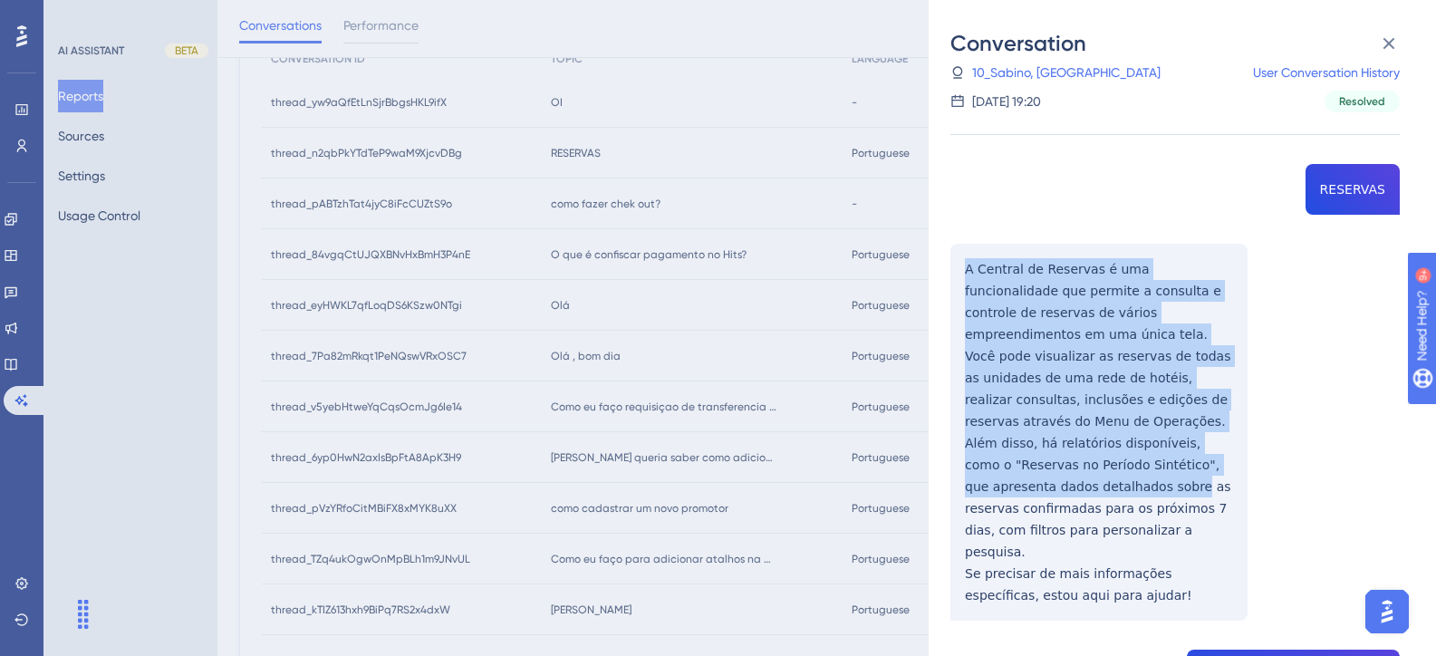
scroll to position [91, 0]
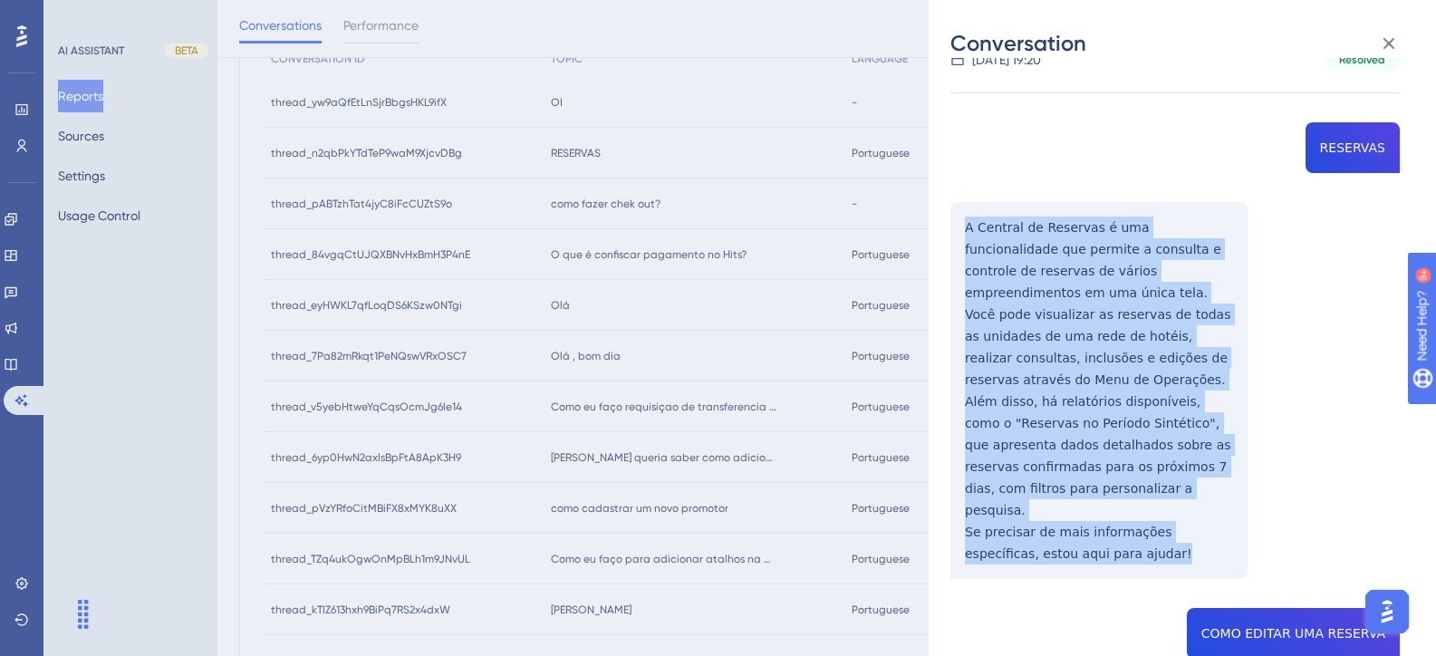
drag, startPoint x: 965, startPoint y: 316, endPoint x: 1127, endPoint y: 510, distance: 252.7
click at [1127, 510] on div "thread_n2qbPkYTdTeP9waM9XjcvDBg Copy - - 10_Sabino, Airton User Conversation Hi…" at bounding box center [1174, 596] width 449 height 1215
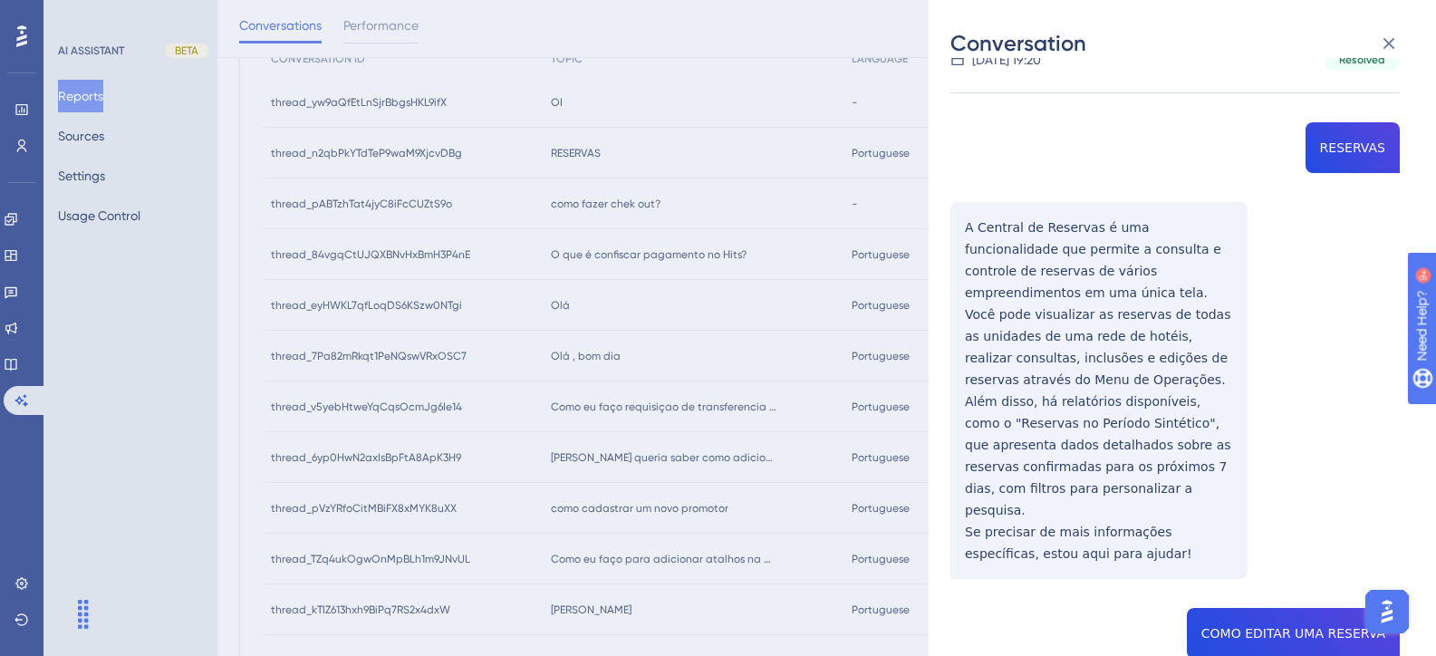
click at [1325, 588] on div "thread_n2qbPkYTdTeP9waM9XjcvDBg Copy - - 10_Sabino, Airton User Conversation Hi…" at bounding box center [1174, 596] width 449 height 1215
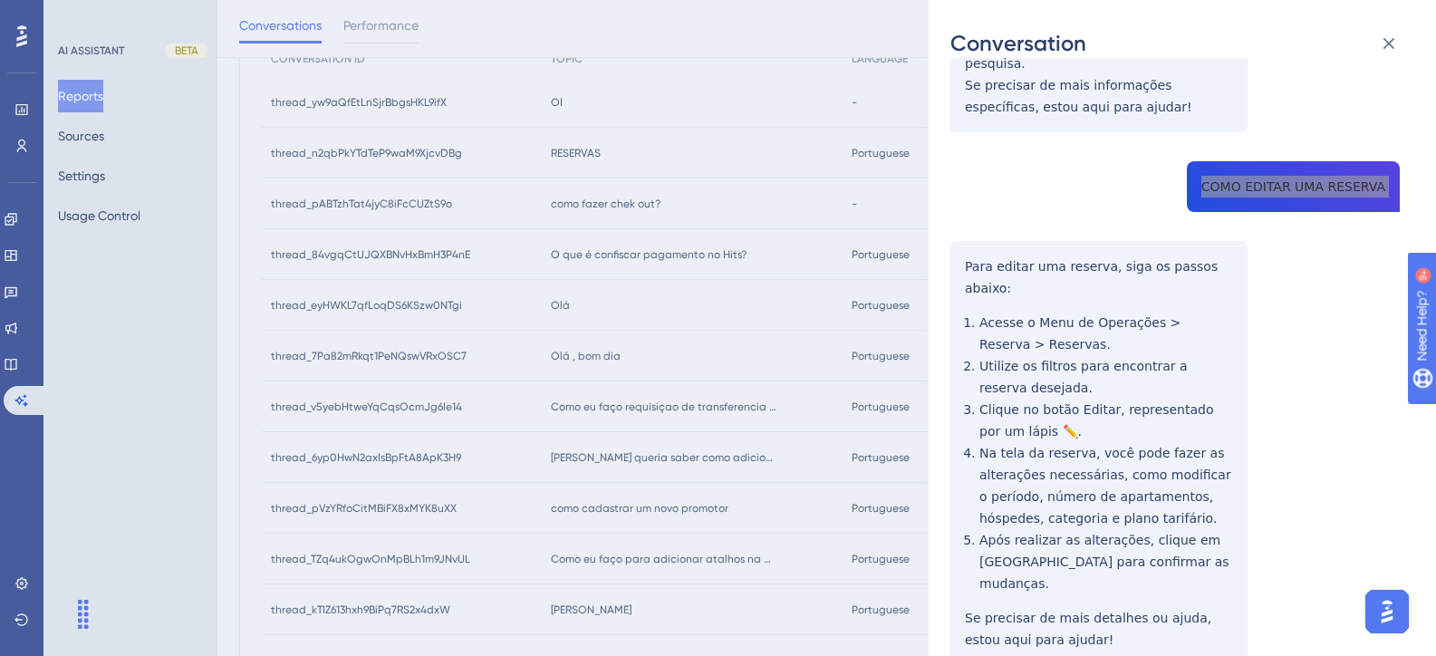
scroll to position [538, 0]
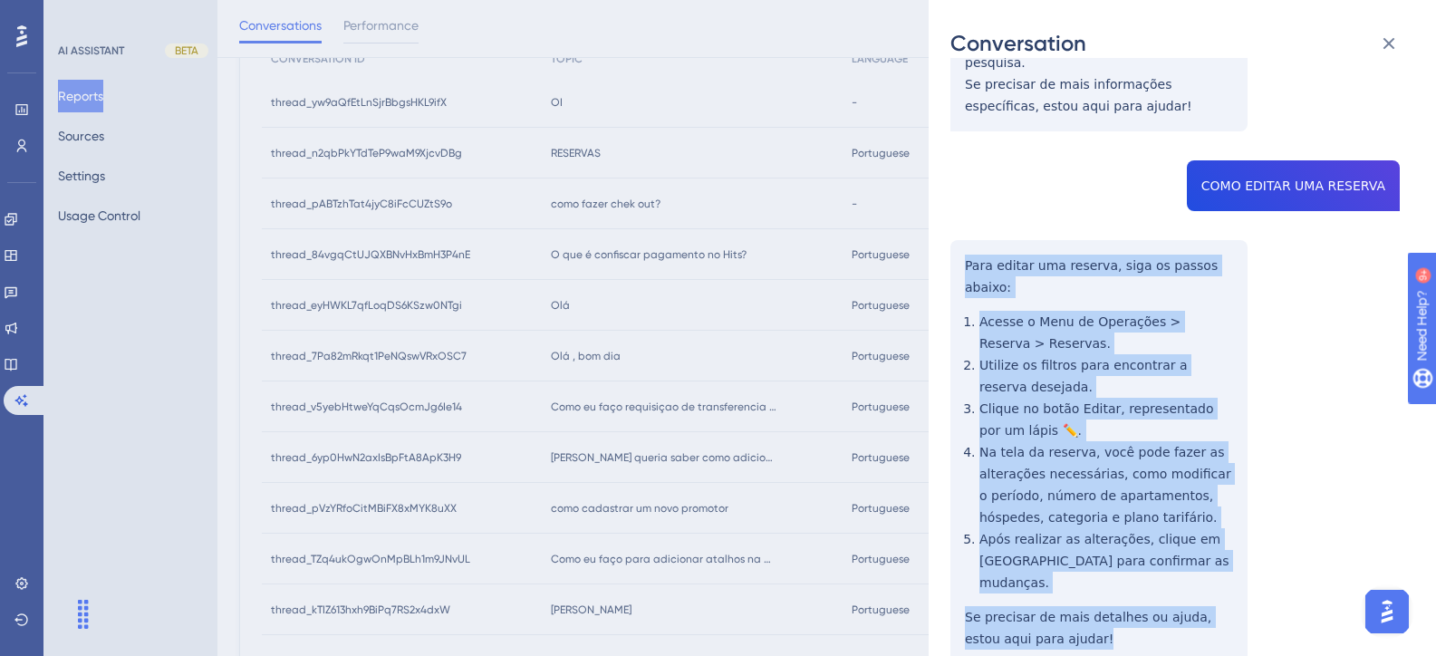
drag, startPoint x: 1078, startPoint y: 549, endPoint x: 962, endPoint y: 215, distance: 353.8
click at [962, 215] on div "thread_n2qbPkYTdTeP9waM9XjcvDBg Copy - - 10_Sabino, Airton User Conversation Hi…" at bounding box center [1174, 149] width 449 height 1215
click at [1388, 45] on icon at bounding box center [1389, 44] width 12 height 12
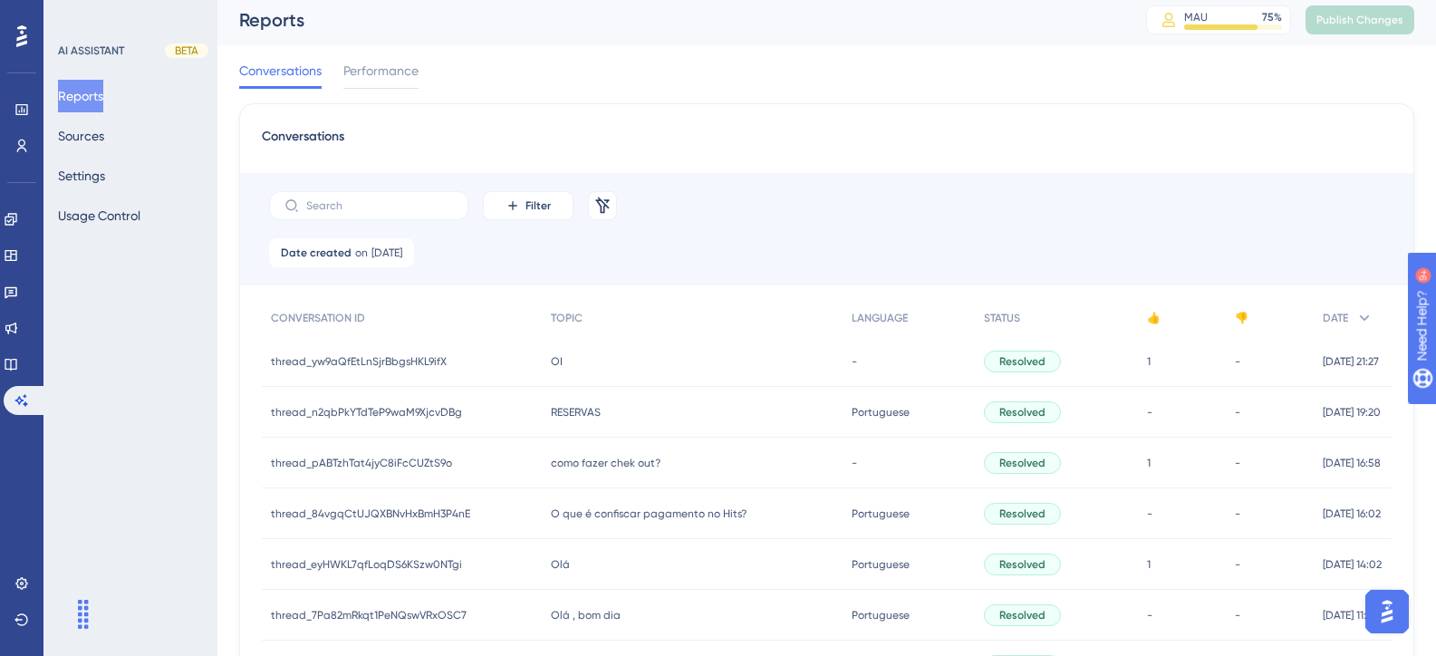
scroll to position [0, 0]
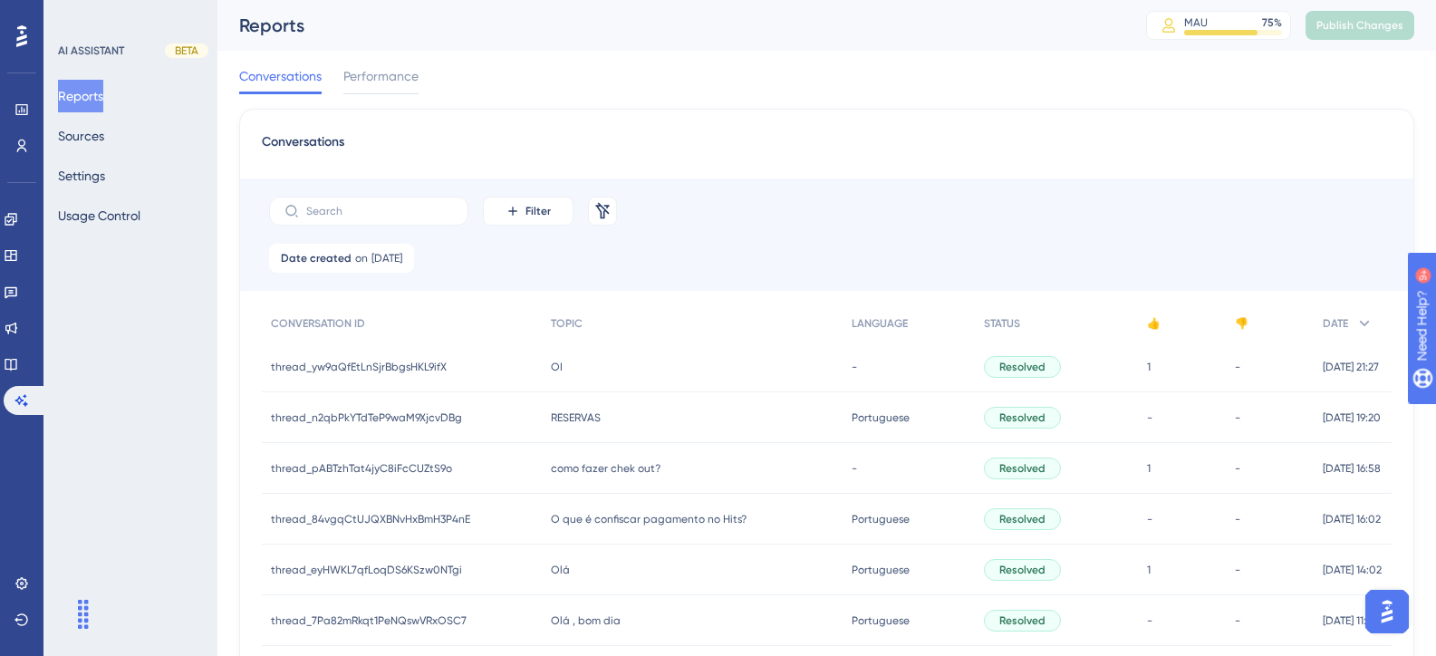
click at [551, 372] on span "OI" at bounding box center [557, 367] width 12 height 14
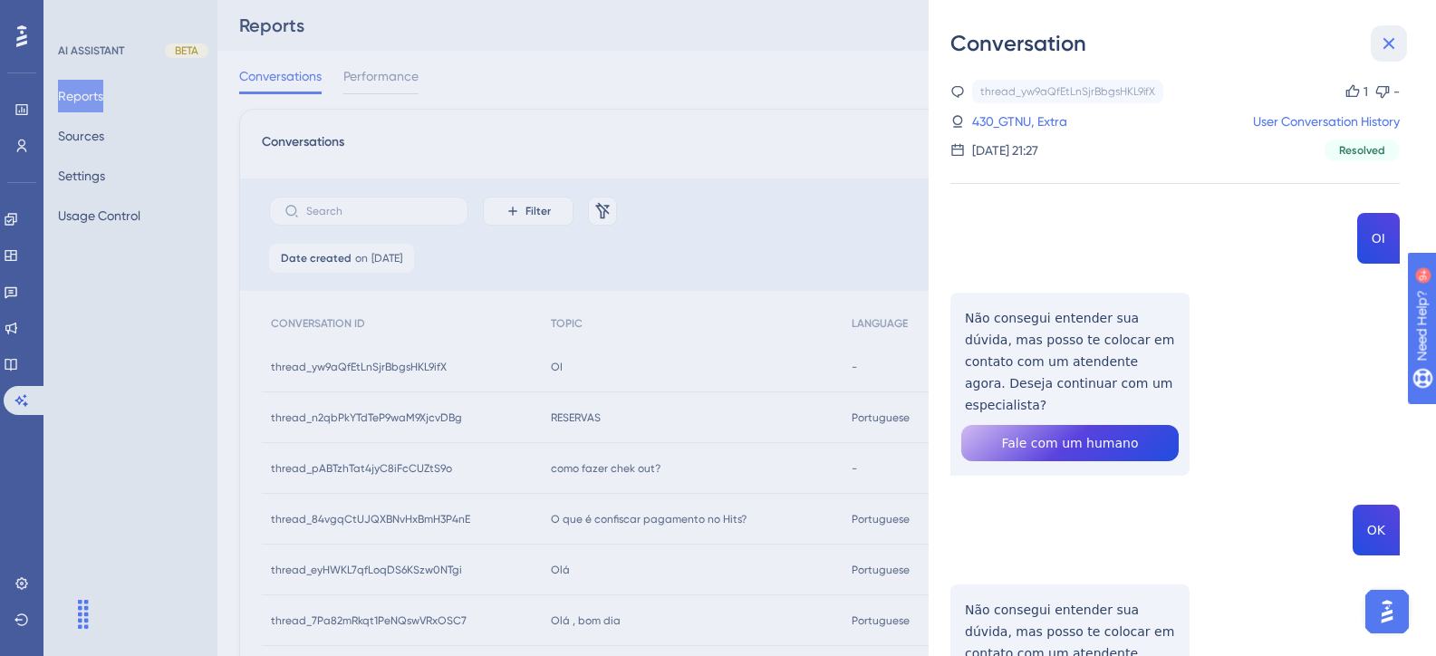
click at [1380, 53] on icon at bounding box center [1389, 44] width 22 height 22
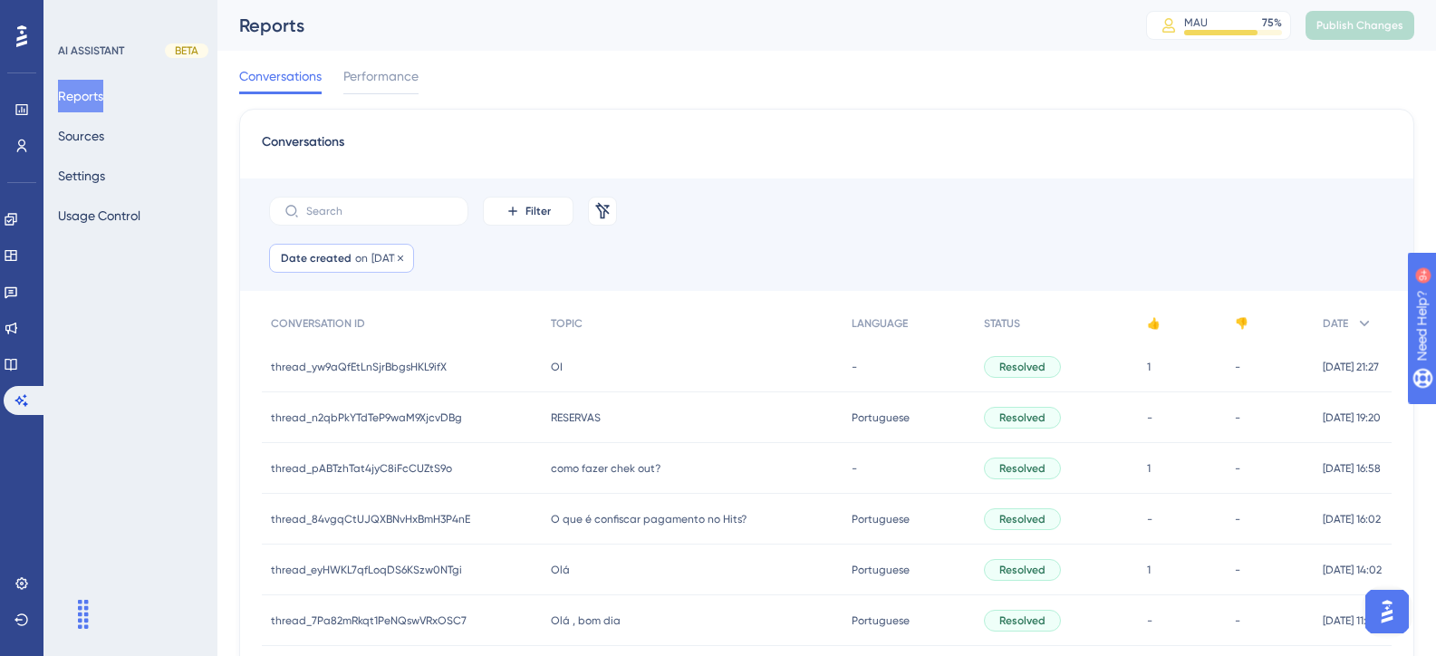
click at [371, 256] on span "[DATE]" at bounding box center [386, 258] width 31 height 14
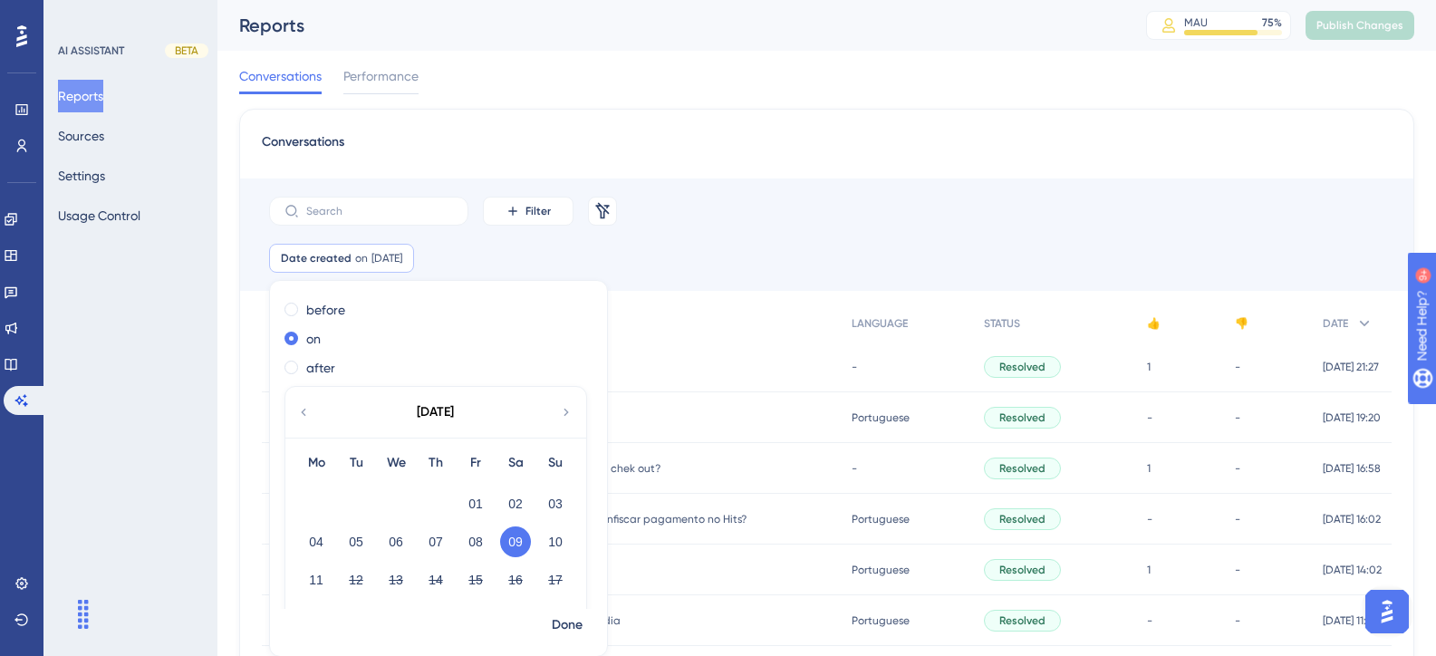
click at [667, 274] on div "Date created on 09 Aug, 2025 09 Aug, 2025 Remove before on after August 2025 Mo…" at bounding box center [826, 267] width 1173 height 47
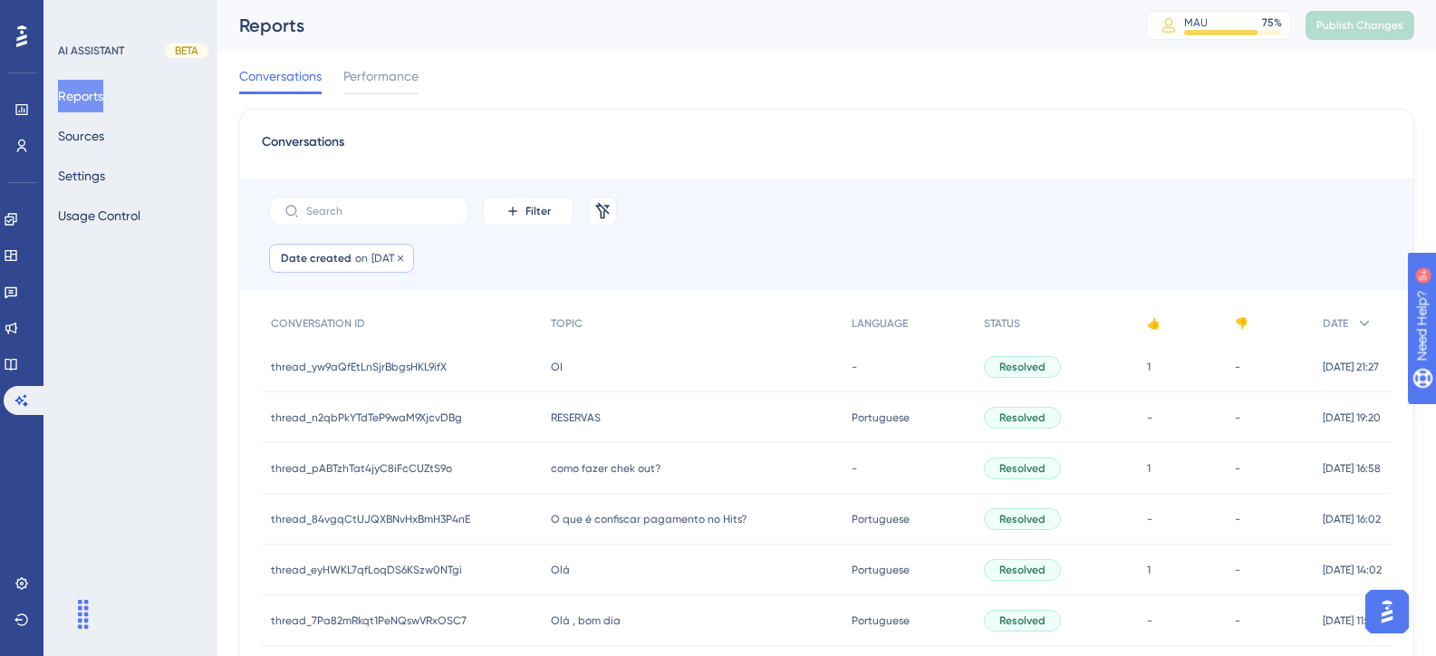
click at [398, 255] on span "[DATE]" at bounding box center [386, 258] width 31 height 14
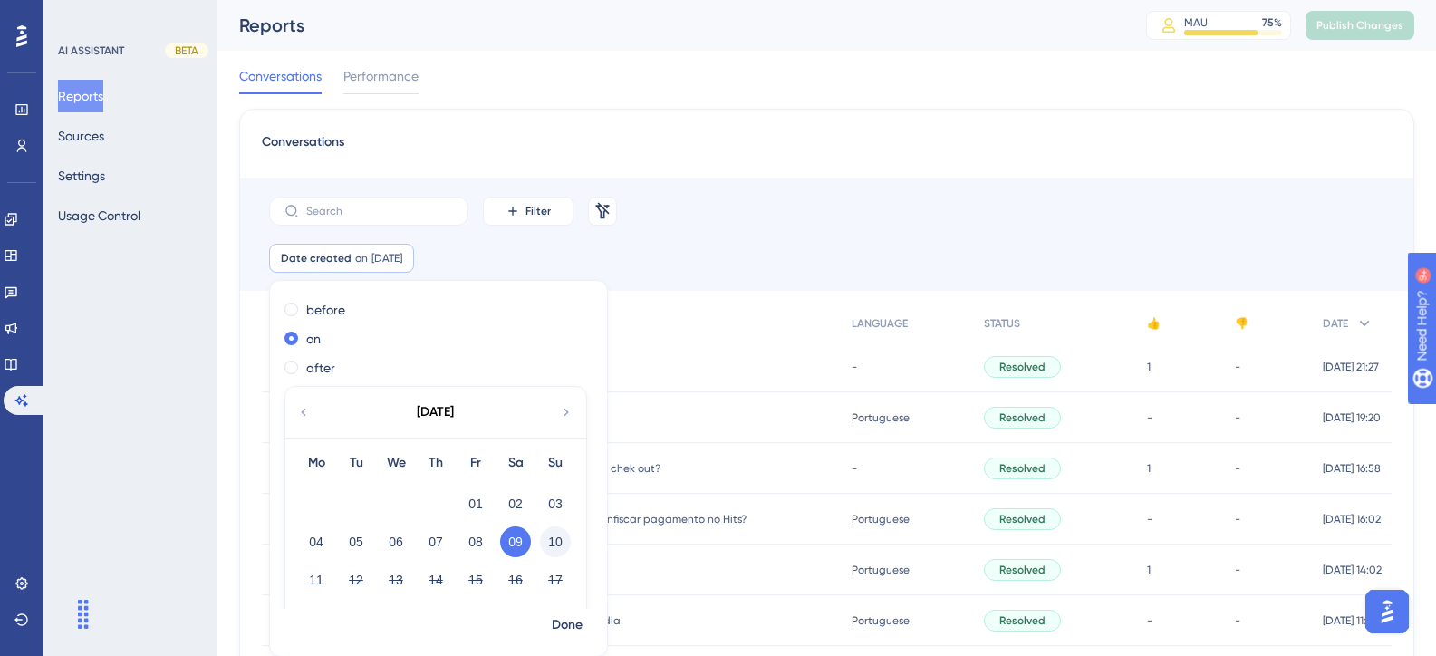
click at [544, 545] on button "10" at bounding box center [555, 541] width 31 height 31
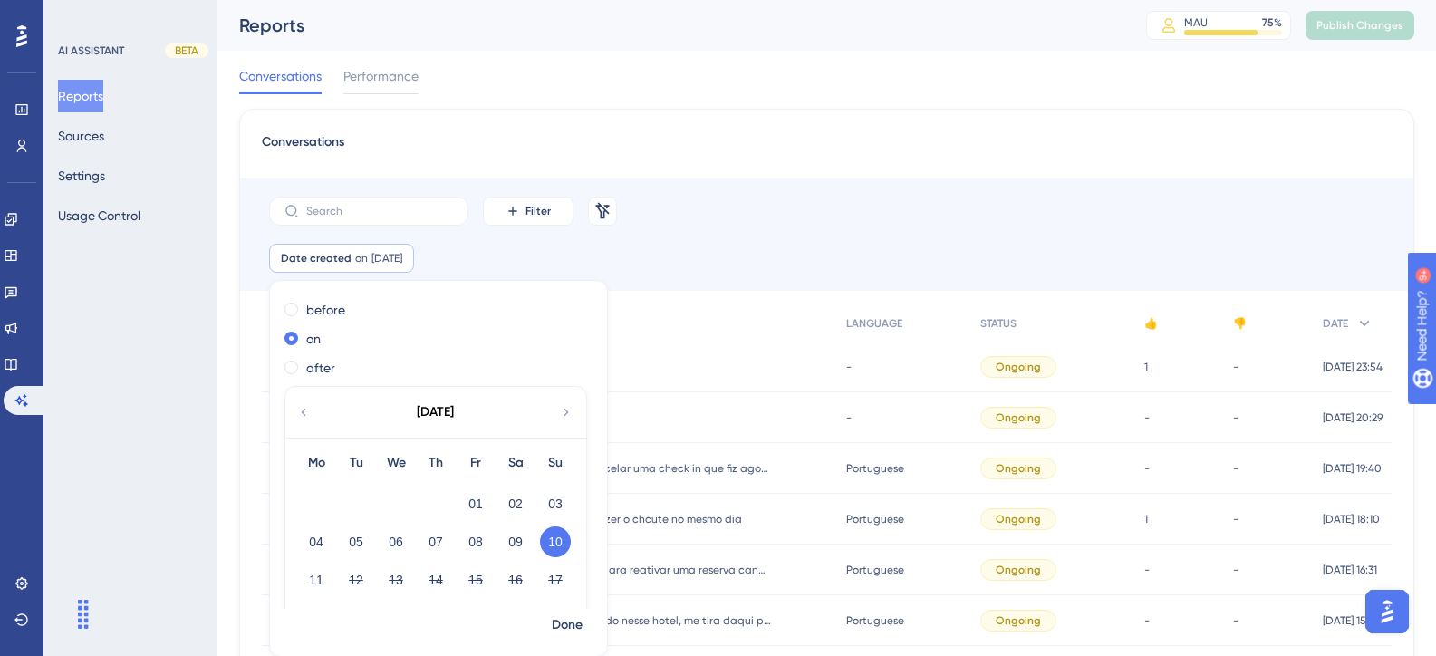
click at [704, 249] on div "Date created on 10 Aug, 2025 10 Aug, 2025 Remove before on after August 2025 Mo…" at bounding box center [826, 267] width 1173 height 47
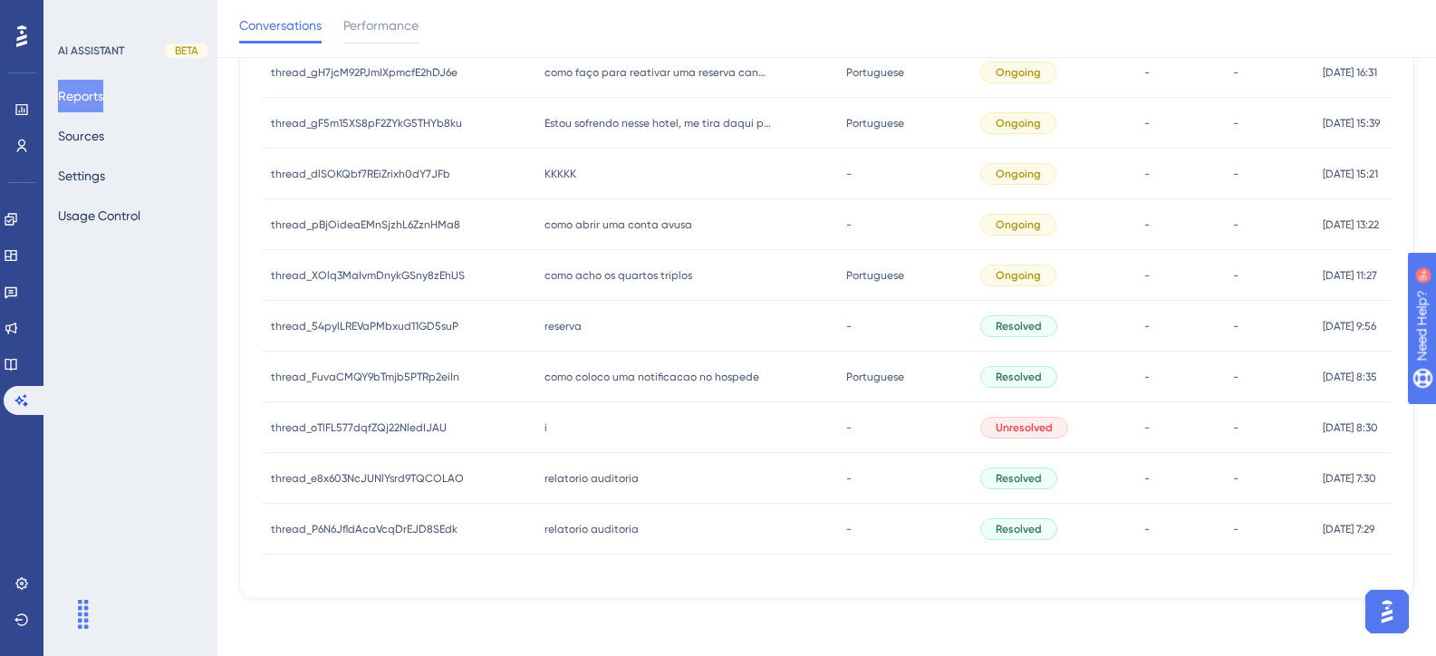
scroll to position [505, 0]
click at [612, 533] on span "relatorio auditoria" at bounding box center [591, 528] width 94 height 14
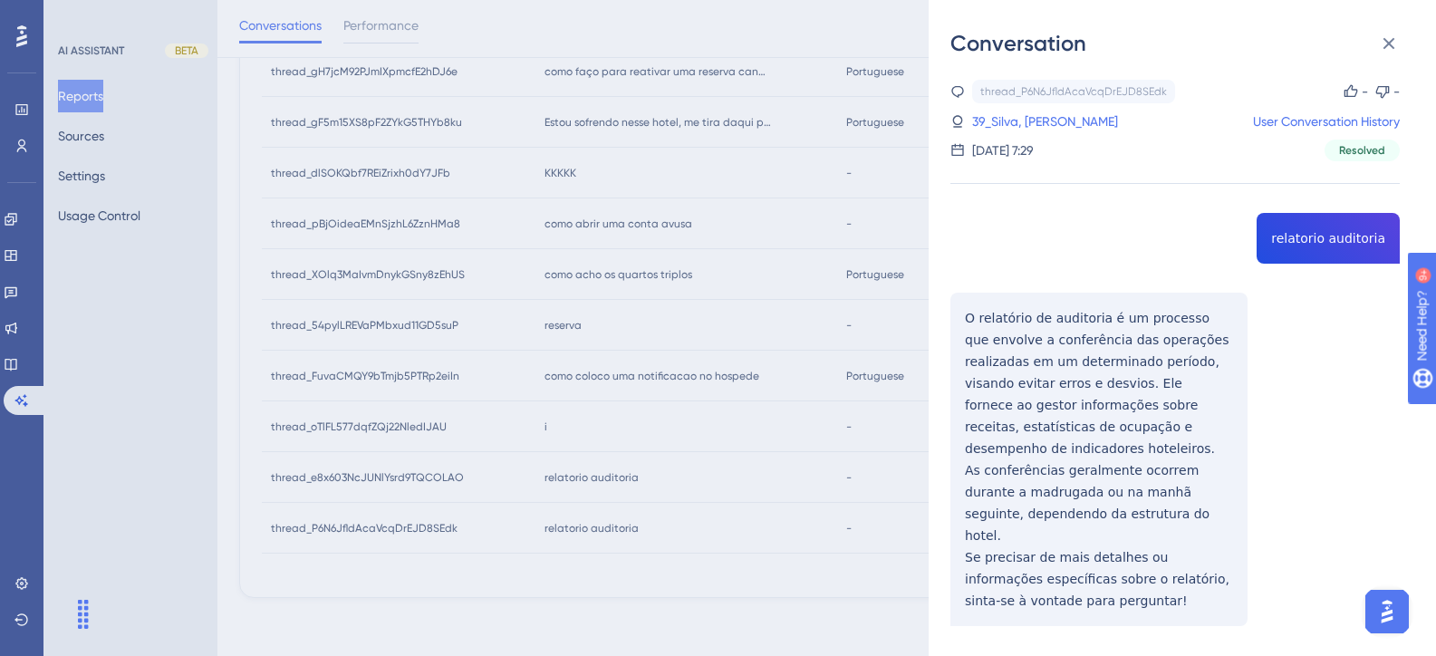
click at [1293, 245] on div "thread_P6N6JfldAcaVcqDrEJD8SEdk Copy - - 39_Silva, Reinaldo User Conversation H…" at bounding box center [1174, 399] width 449 height 639
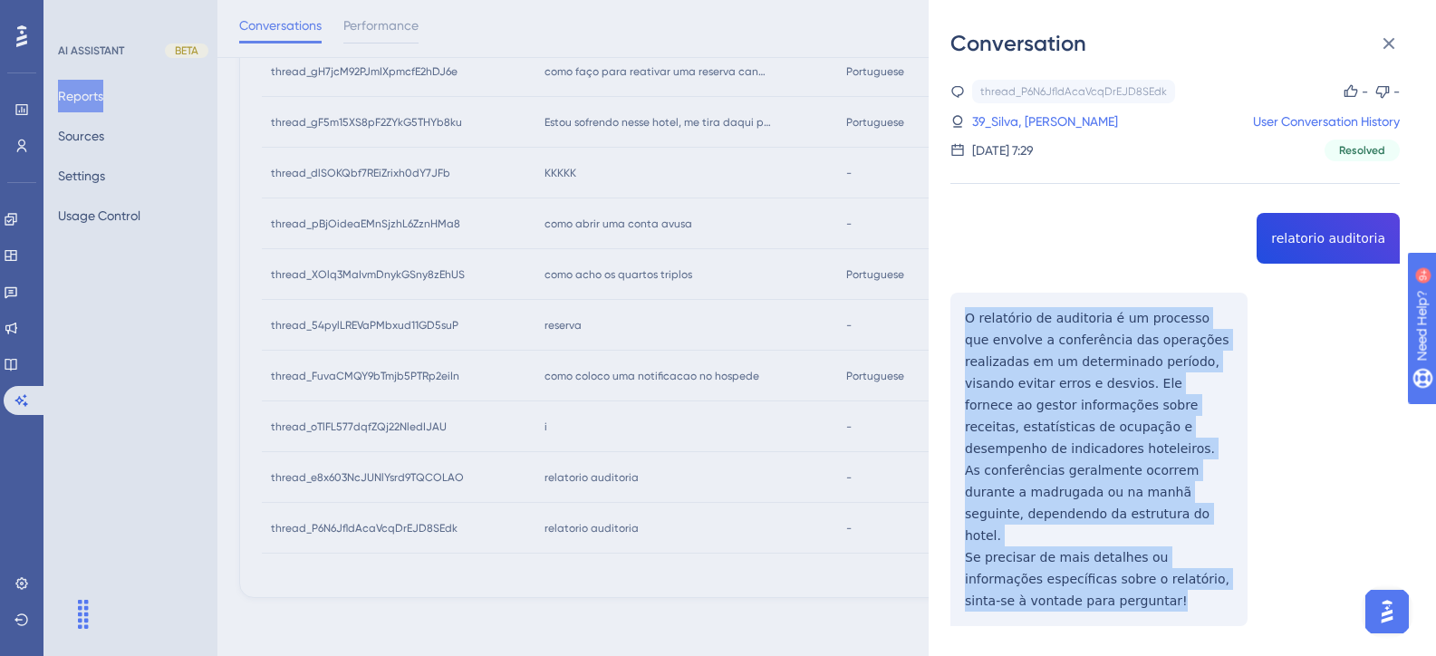
drag, startPoint x: 1069, startPoint y: 562, endPoint x: 964, endPoint y: 309, distance: 274.5
click at [964, 309] on div "thread_P6N6JfldAcaVcqDrEJD8SEdk Copy - - 39_Silva, Reinaldo User Conversation H…" at bounding box center [1174, 399] width 449 height 639
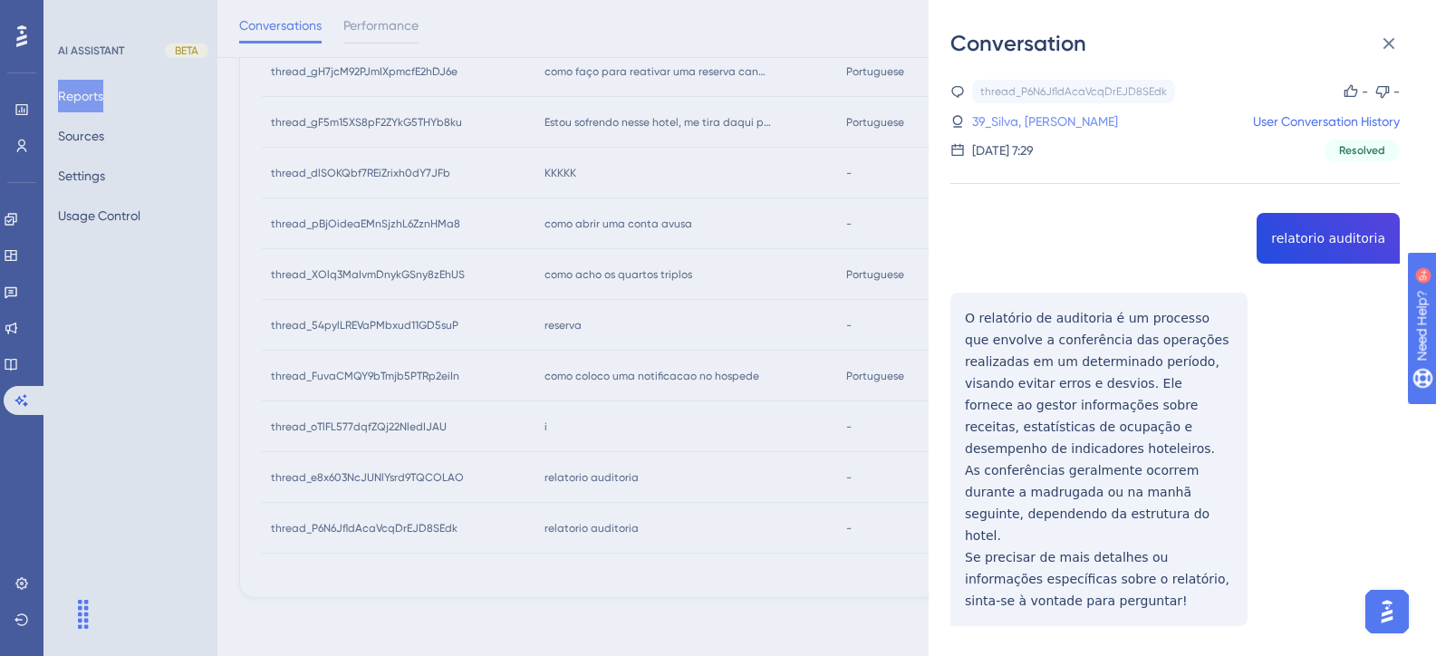
click at [1046, 122] on link "39_Silva, Reinaldo" at bounding box center [1045, 122] width 146 height 22
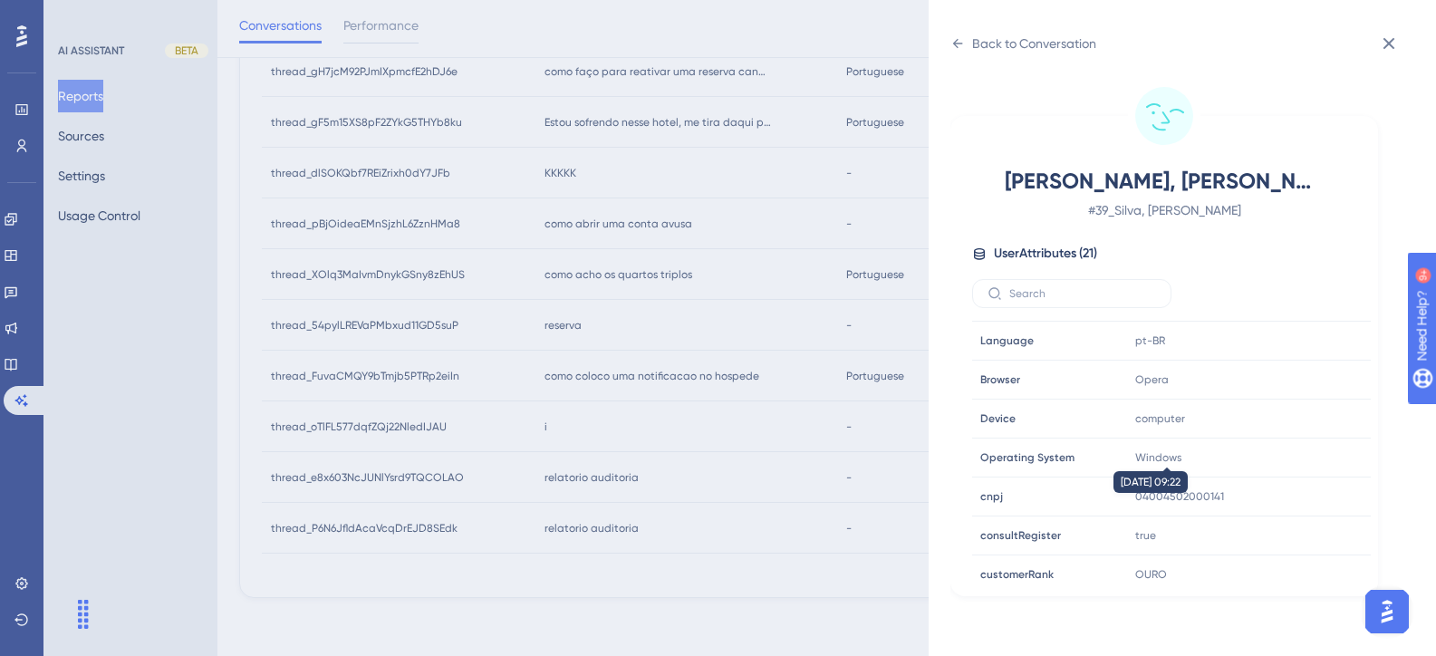
scroll to position [453, 0]
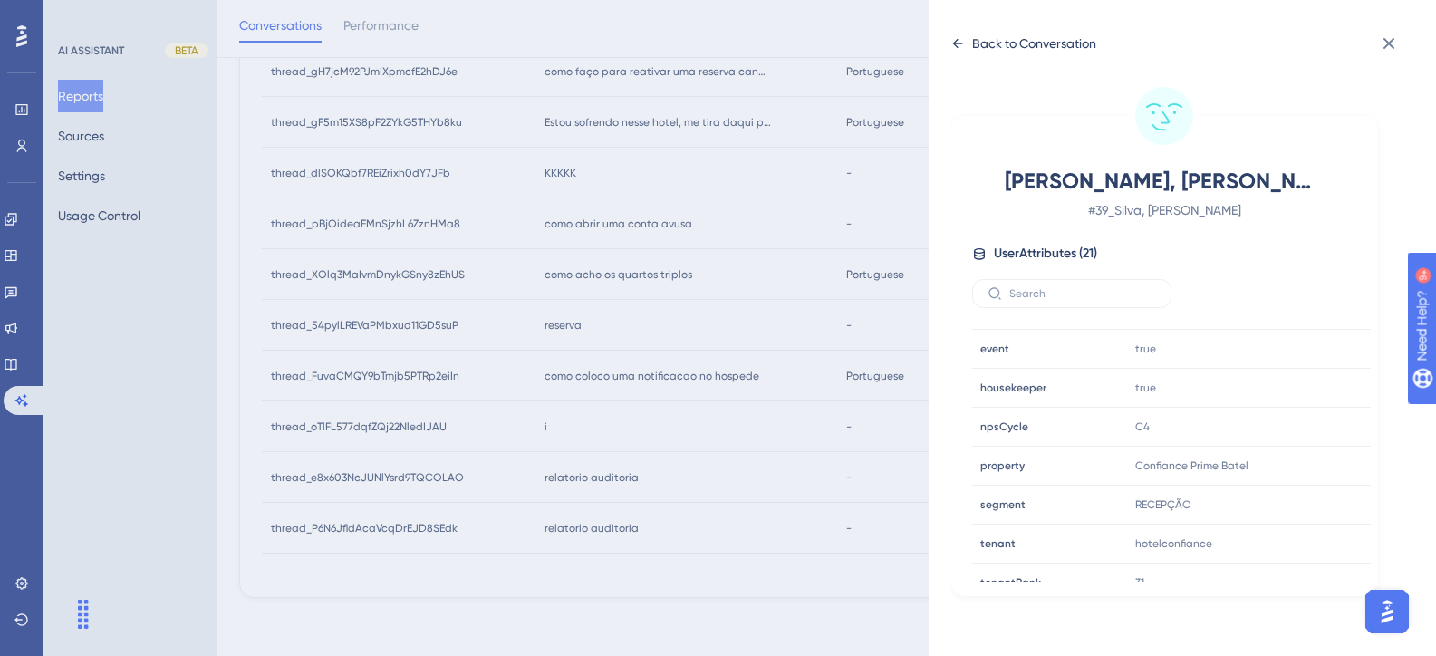
click at [968, 24] on div "Back to Conversation Silva, Reinaldo # 39_Silva, Reinaldo User Attributes ( 21 …" at bounding box center [1181, 328] width 507 height 656
click at [966, 30] on div "Back to Conversation" at bounding box center [1023, 43] width 146 height 29
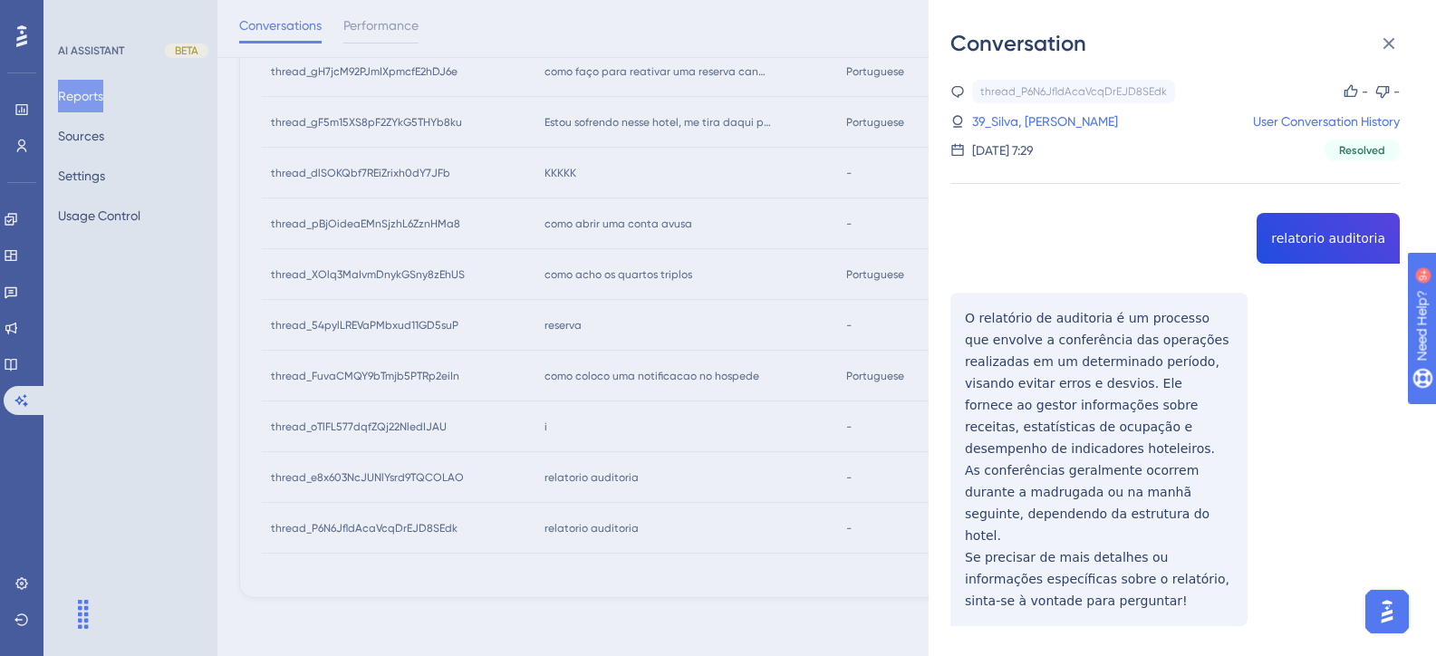
click at [584, 478] on div "Conversation thread_P6N6JfldAcaVcqDrEJD8SEdk Copy - - 39_Silva, Reinaldo User C…" at bounding box center [718, 328] width 1436 height 656
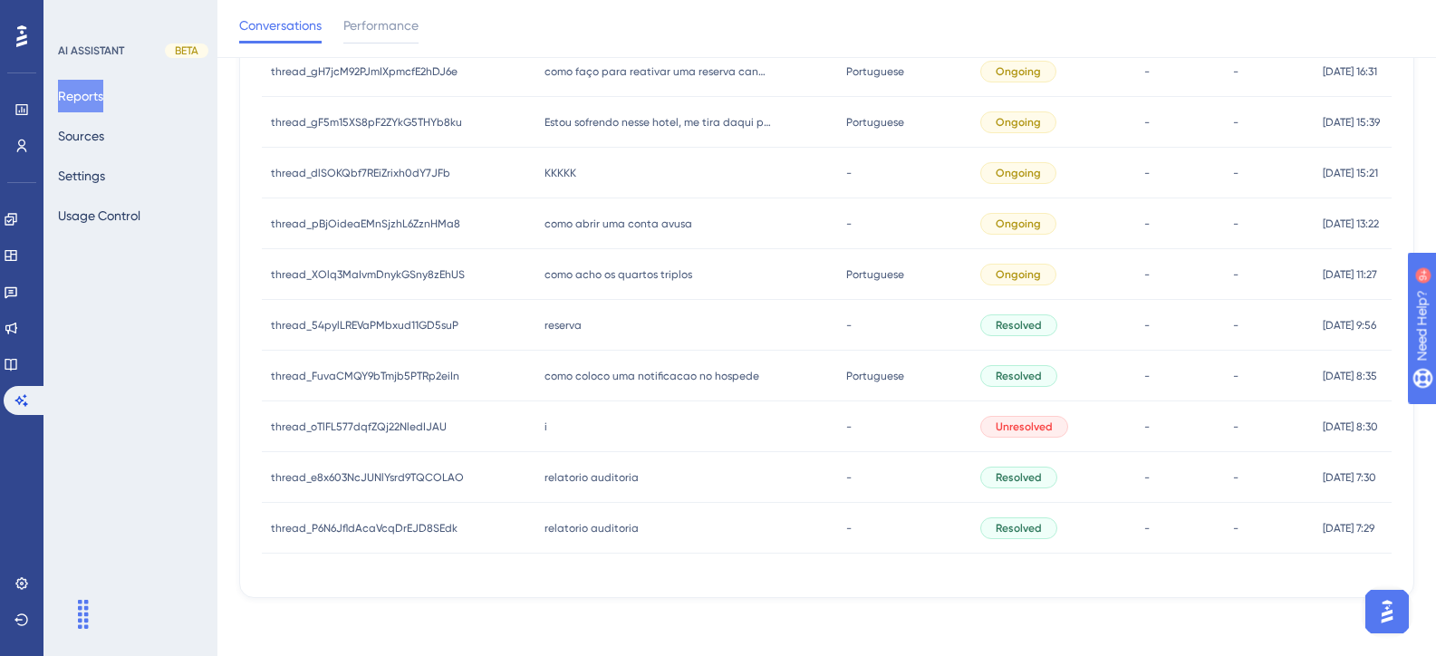
click at [582, 478] on span "relatorio auditoria" at bounding box center [591, 477] width 94 height 14
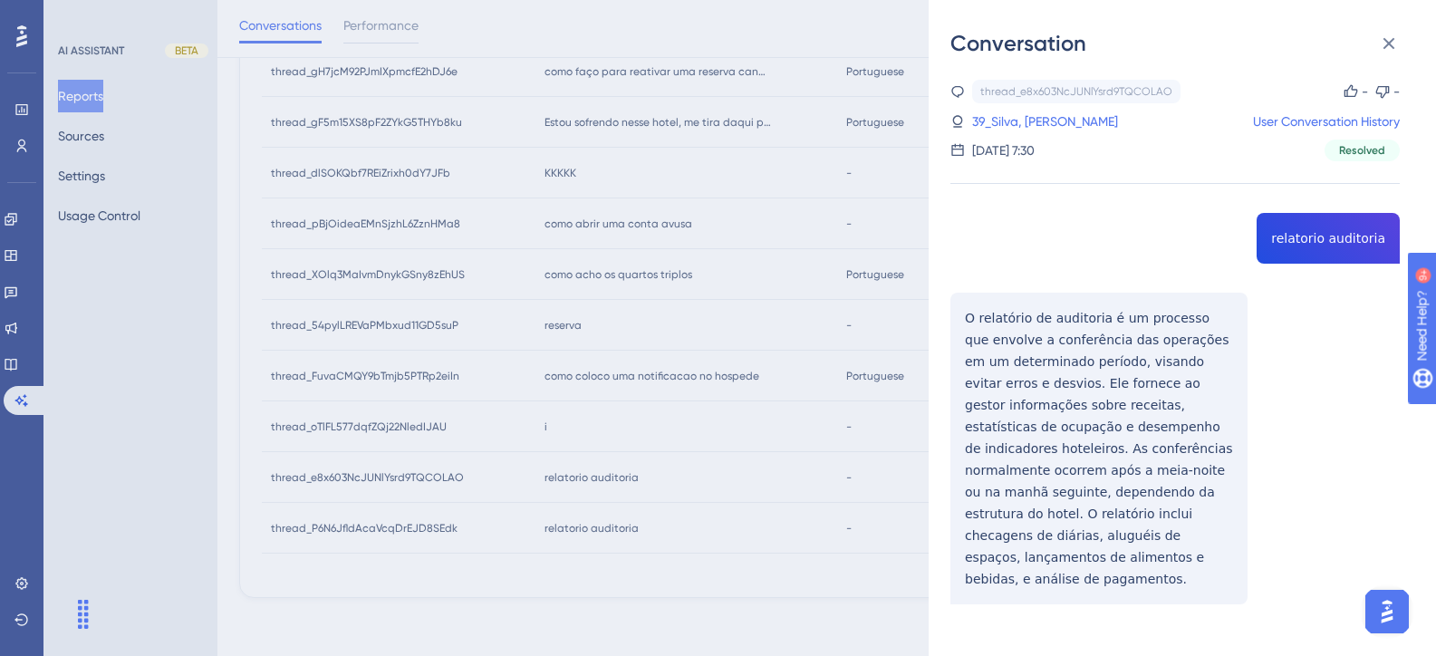
click at [1339, 241] on div "thread_e8x603NcJUNlYsrd9TQCOLAO Copy - - 39_Silva, Reinaldo User Conversation H…" at bounding box center [1174, 388] width 449 height 617
click at [1313, 240] on div "thread_e8x603NcJUNlYsrd9TQCOLAO Copy - - 39_Silva, Reinaldo User Conversation H…" at bounding box center [1174, 388] width 449 height 617
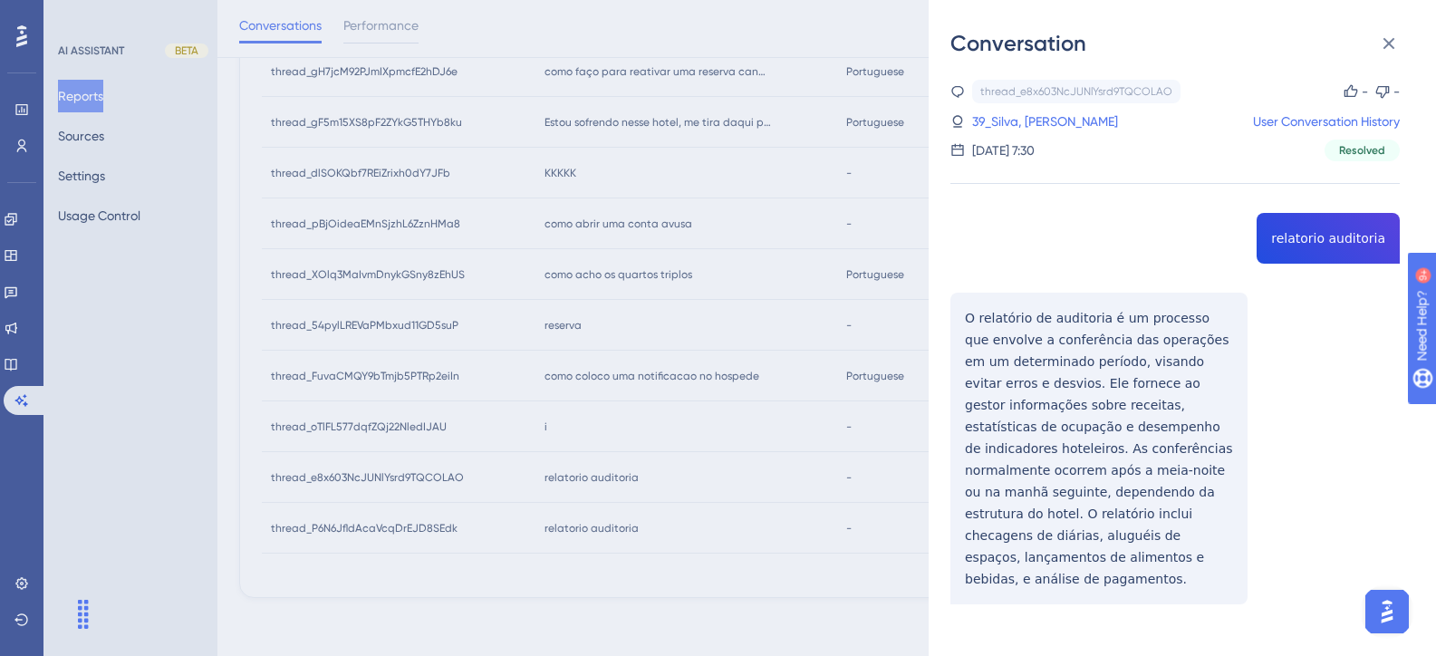
click at [846, 478] on div "Conversation thread_e8x603NcJUNlYsrd9TQCOLAO Copy - - 39_Silva, Reinaldo User C…" at bounding box center [718, 328] width 1436 height 656
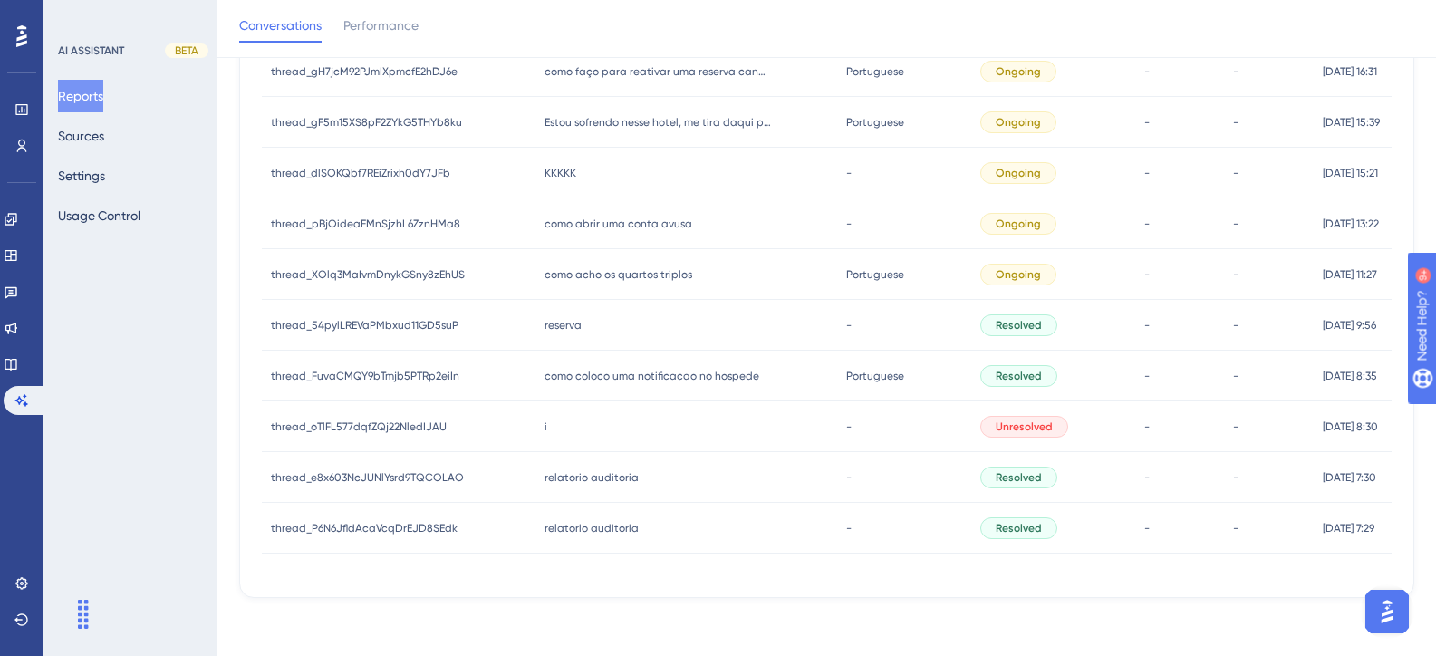
click at [575, 435] on div "i i" at bounding box center [686, 426] width 303 height 51
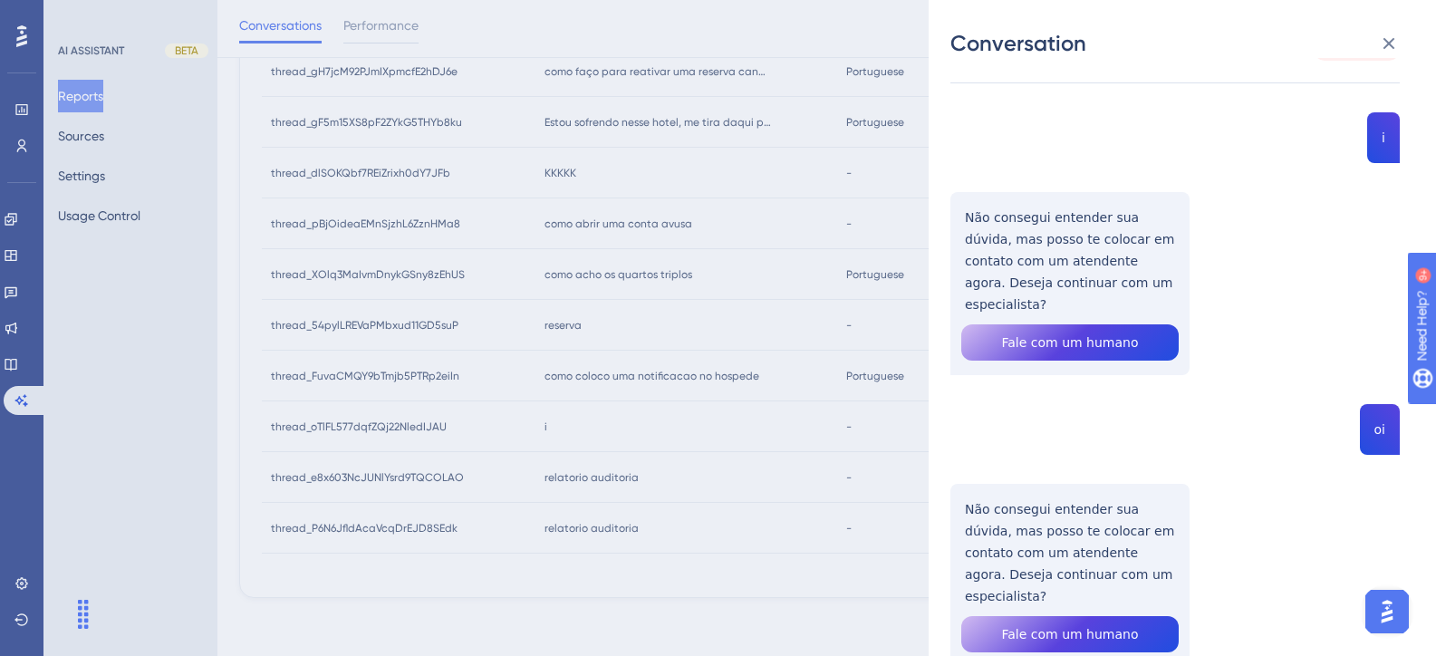
scroll to position [147, 0]
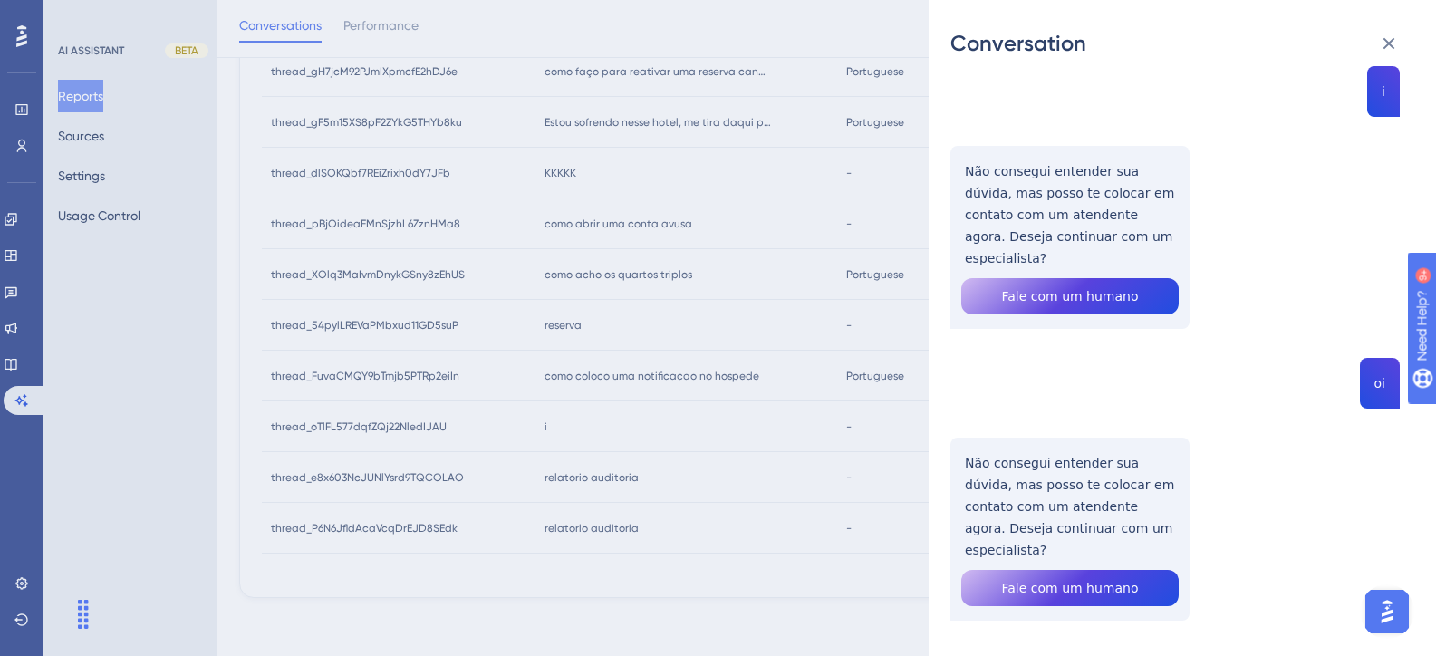
click at [831, 484] on div "Conversation thread_oTlFL577dqfZQj22NledIJAU Copy - - 165_TRI HOTEL EXECUTIVE I…" at bounding box center [718, 328] width 1436 height 656
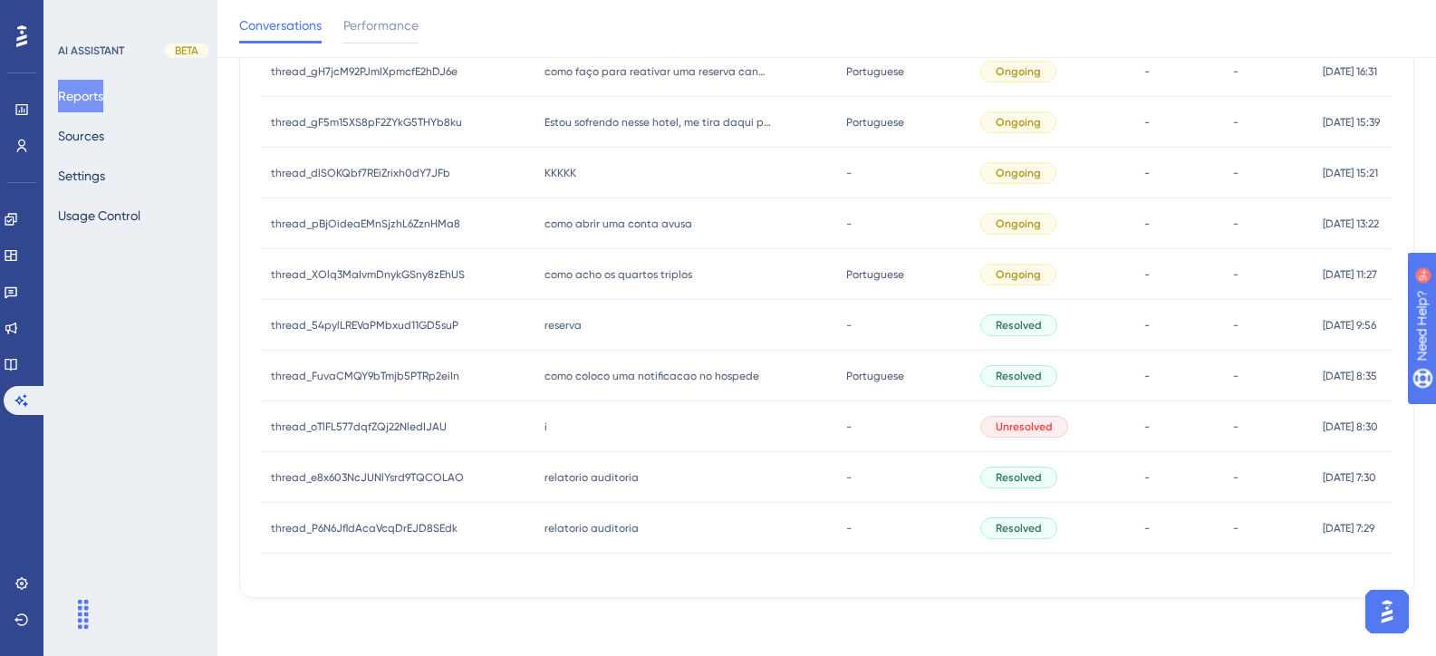
click at [658, 374] on span "como coloco uma notificacao no hospede" at bounding box center [651, 376] width 215 height 14
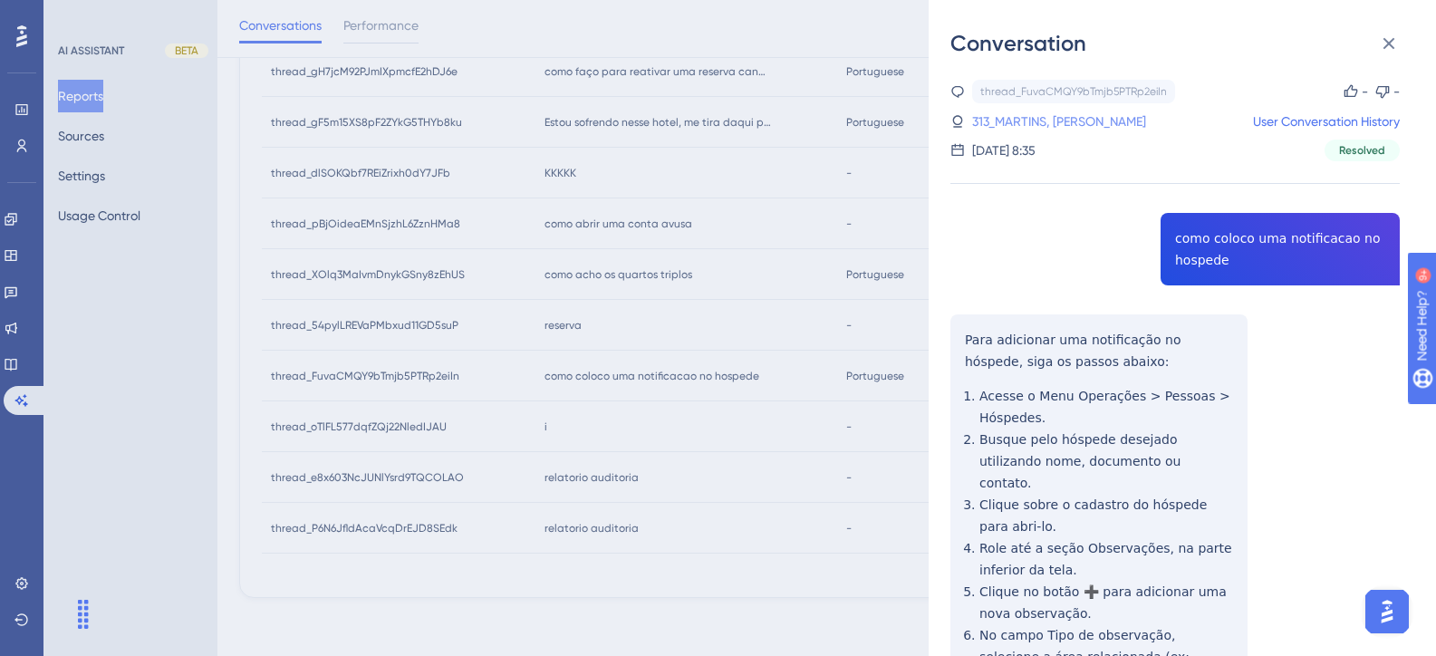
click at [1014, 124] on link "313_MARTINS, CARLA COSTA" at bounding box center [1059, 122] width 174 height 22
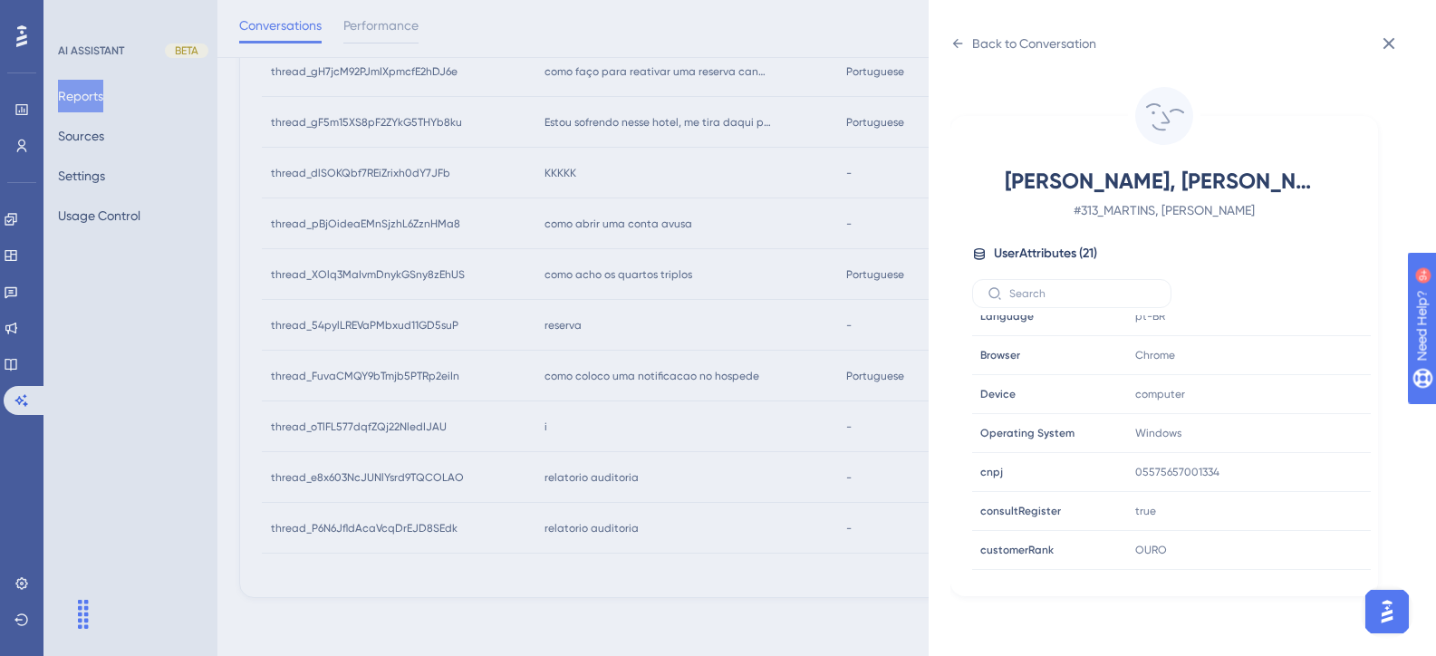
scroll to position [543, 0]
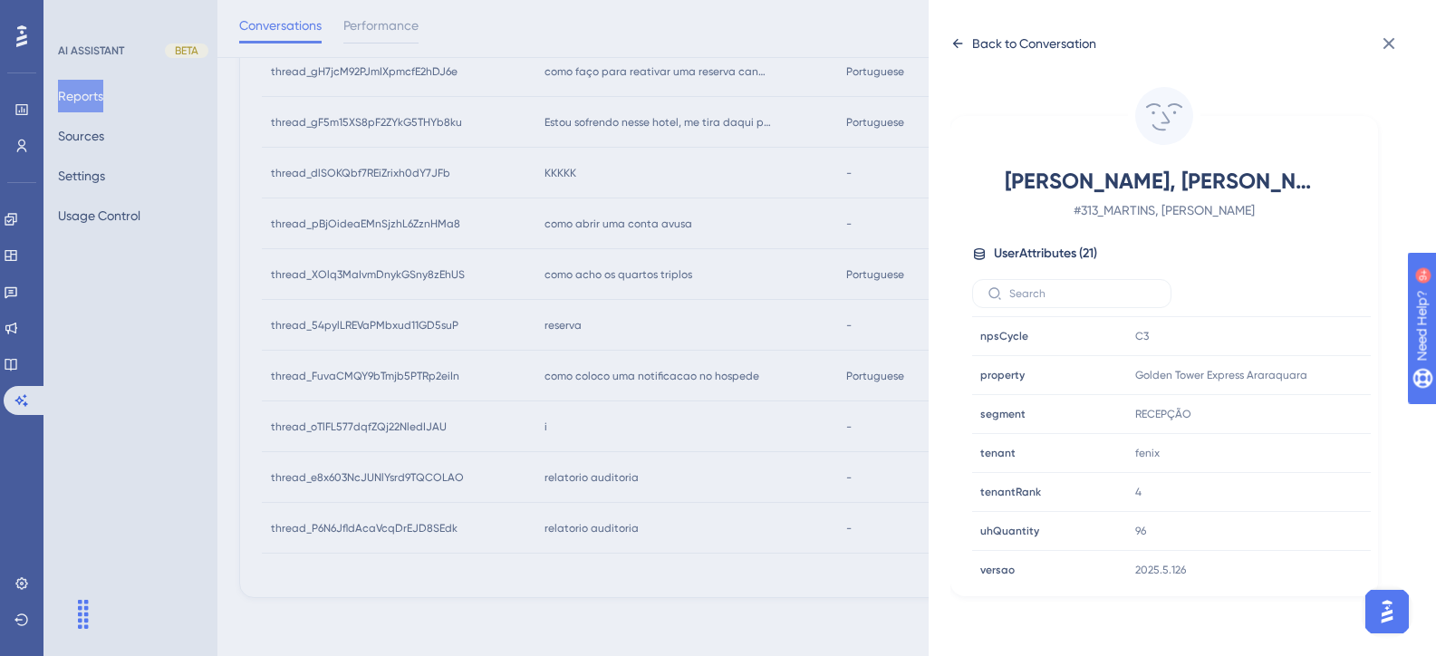
click at [961, 45] on icon at bounding box center [957, 43] width 14 height 14
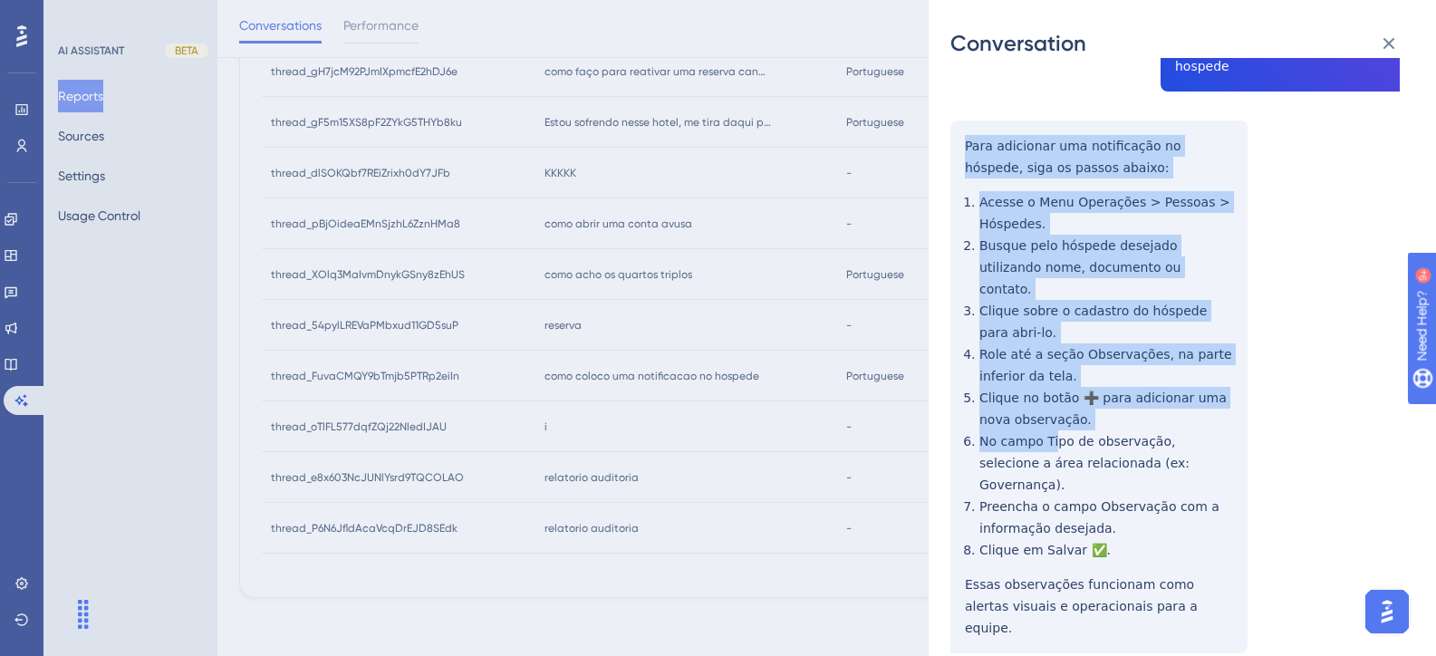
scroll to position [205, 0]
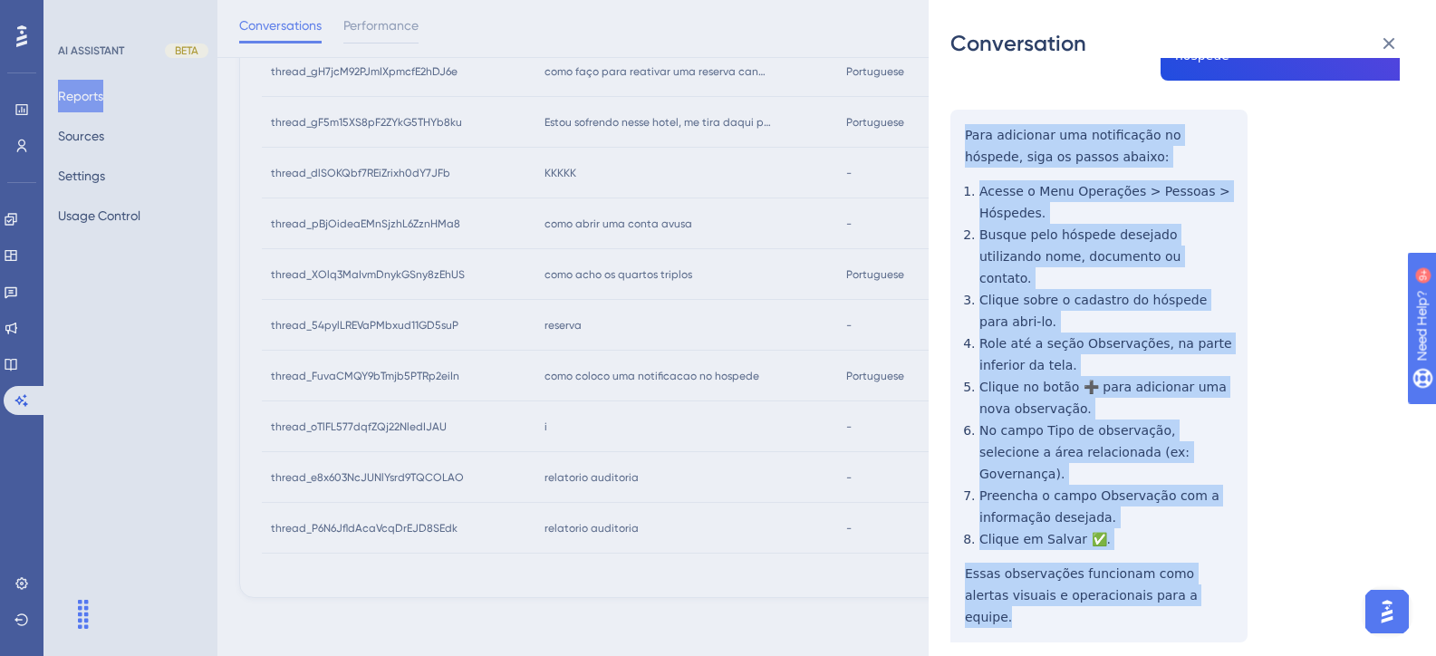
drag, startPoint x: 961, startPoint y: 338, endPoint x: 1191, endPoint y: 562, distance: 320.9
click at [1191, 562] on div "thread_FuvaCMQY9bTmjb5PTRp2eiIn Copy - - 313_MARTINS, CARLA COSTA User Conversa…" at bounding box center [1174, 305] width 449 height 860
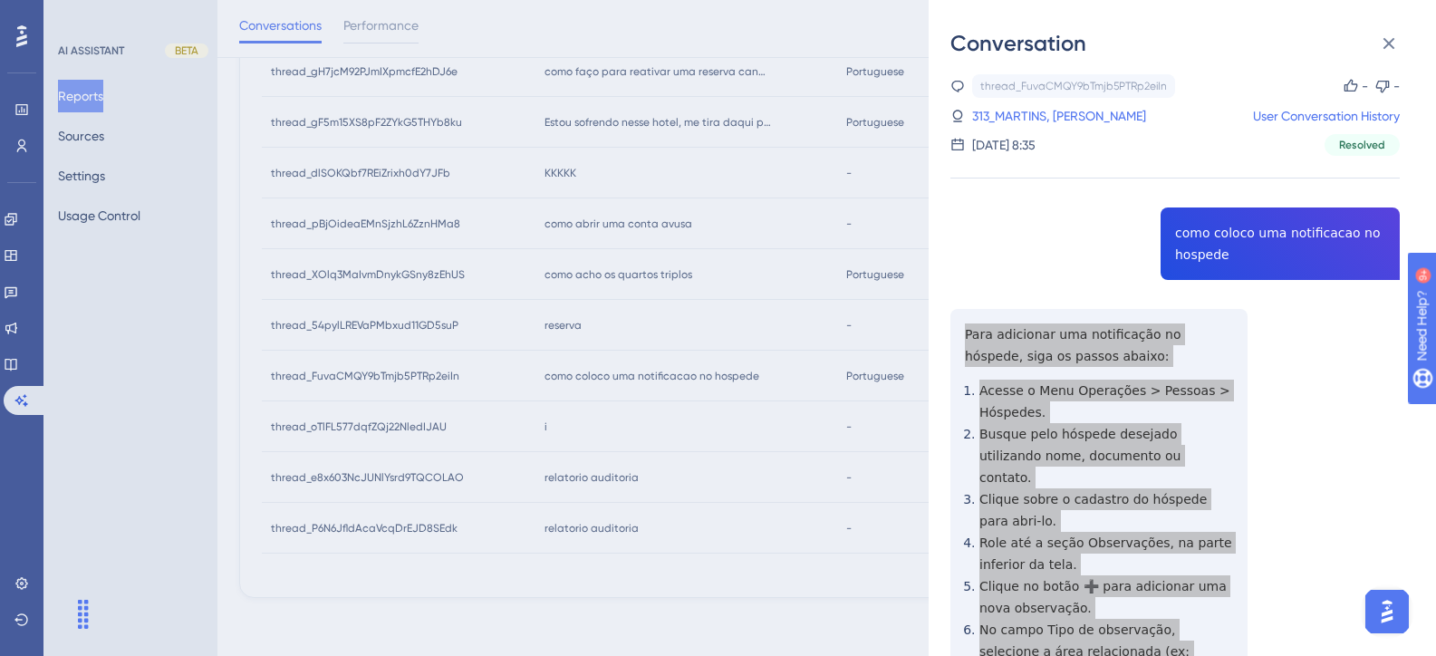
scroll to position [0, 0]
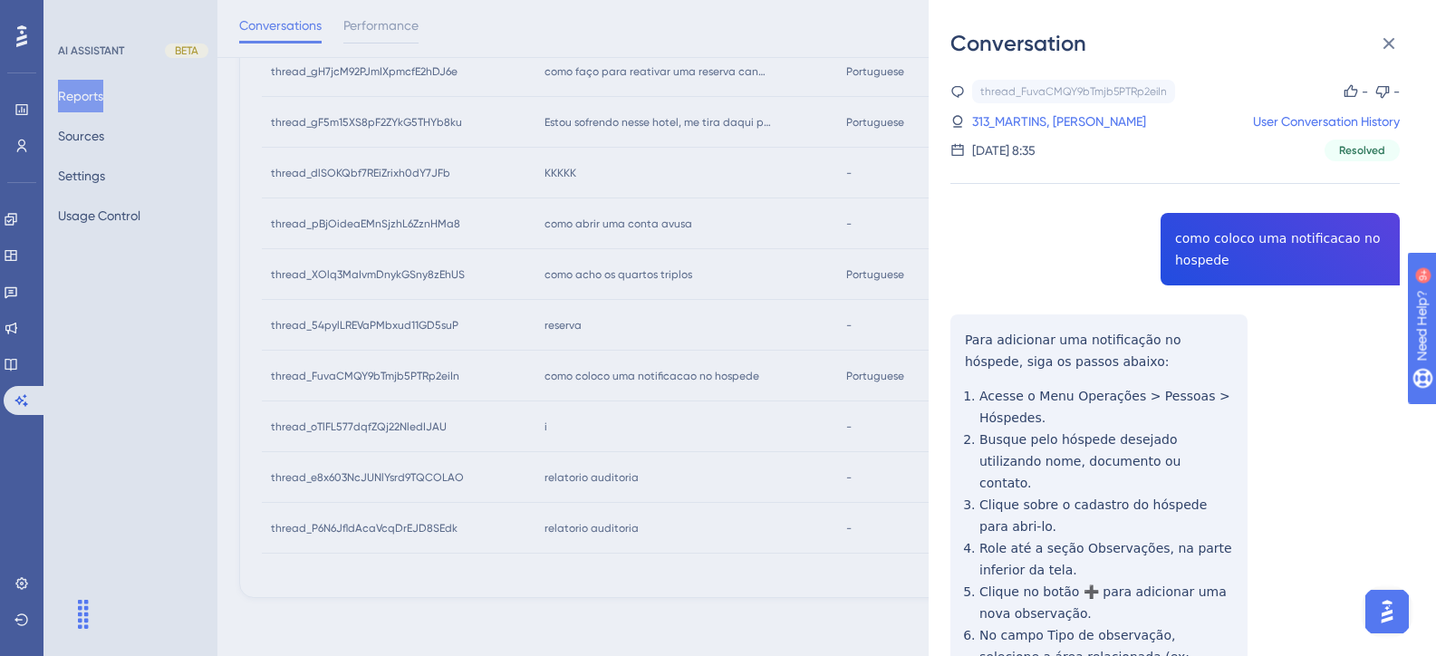
click at [1186, 238] on div "thread_FuvaCMQY9bTmjb5PTRp2eiIn Copy - - 313_MARTINS, CARLA COSTA User Conversa…" at bounding box center [1174, 510] width 449 height 860
drag, startPoint x: 603, startPoint y: 482, endPoint x: 586, endPoint y: 375, distance: 108.3
click at [603, 482] on div "Conversation thread_FuvaCMQY9bTmjb5PTRp2eiIn Copy - - 313_MARTINS, CARLA COSTA …" at bounding box center [718, 328] width 1436 height 656
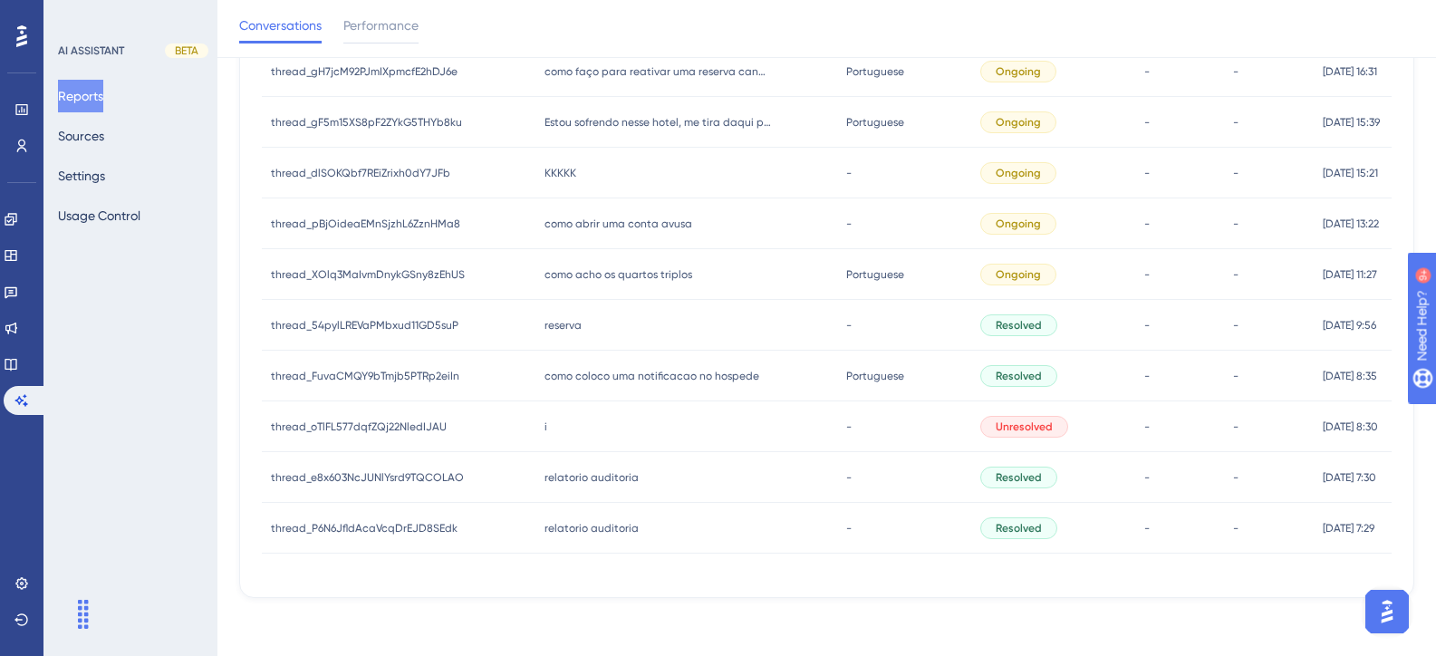
click at [550, 332] on div "reserva reserva" at bounding box center [686, 325] width 303 height 51
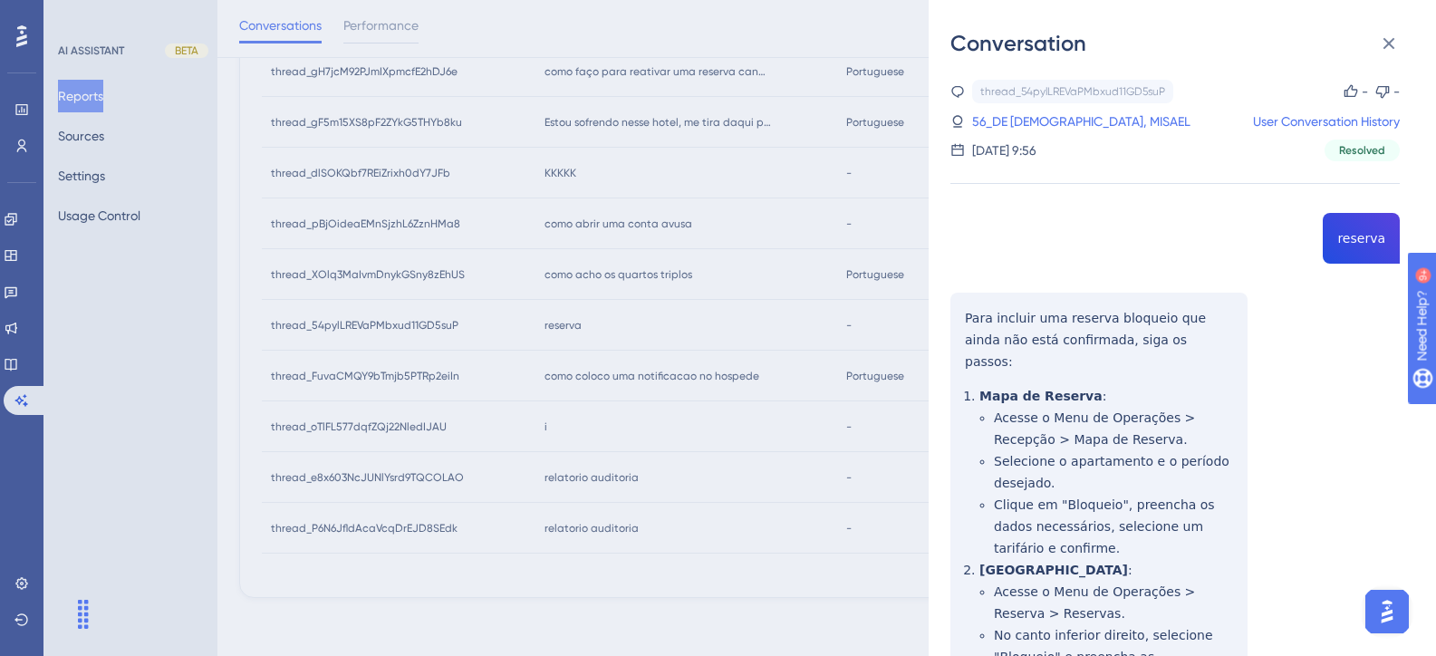
click at [1360, 238] on div "thread_54pylLREVaPMbxud11GD5suP Copy - - 56_DE JESUS, MISAEL User Conversation …" at bounding box center [1174, 499] width 449 height 838
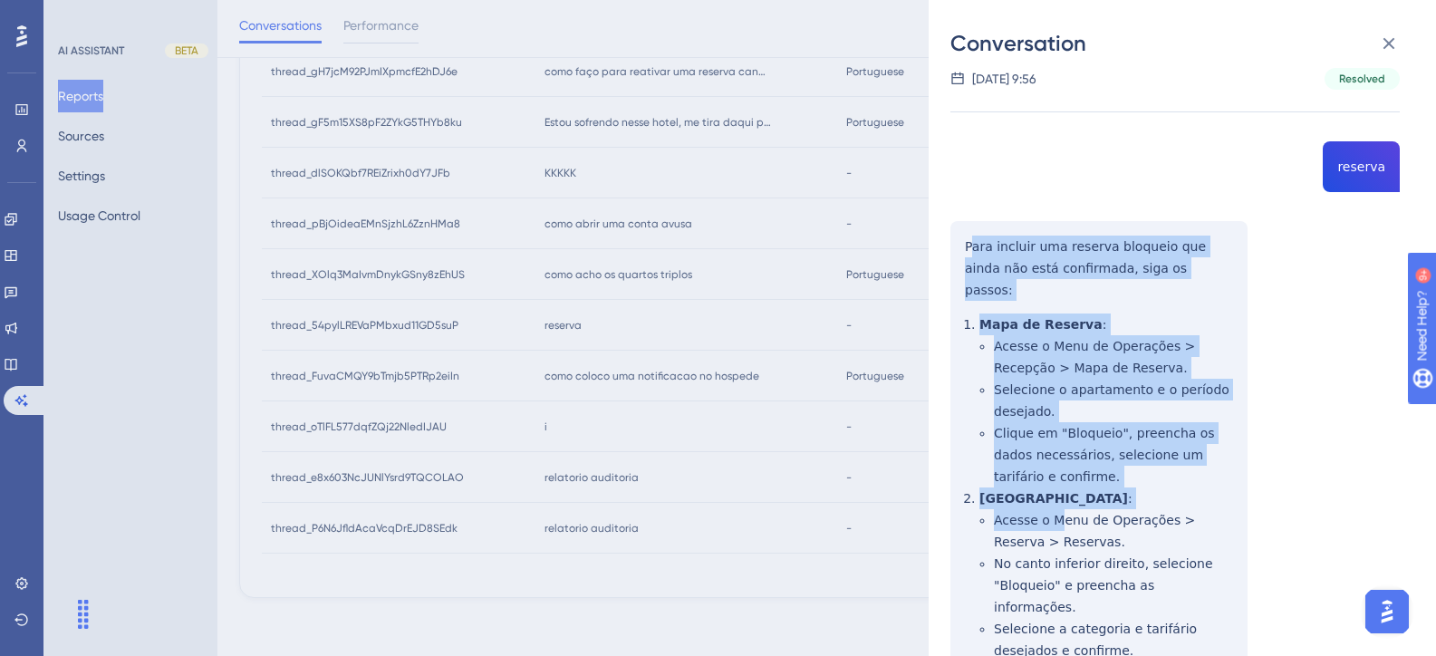
scroll to position [183, 0]
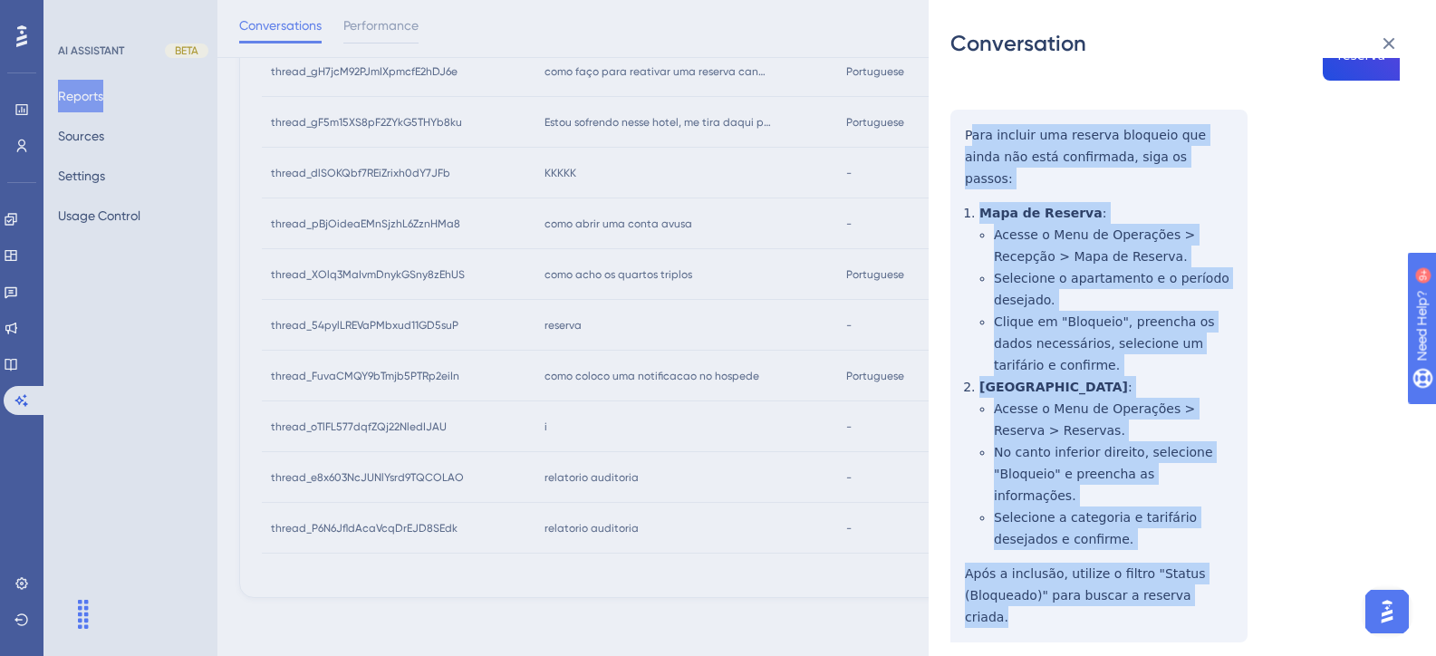
drag, startPoint x: 968, startPoint y: 318, endPoint x: 1247, endPoint y: 555, distance: 366.3
click at [1247, 555] on div "thread_54pylLREVaPMbxud11GD5suP Copy - - 56_DE JESUS, MISAEL User Conversation …" at bounding box center [1174, 316] width 449 height 838
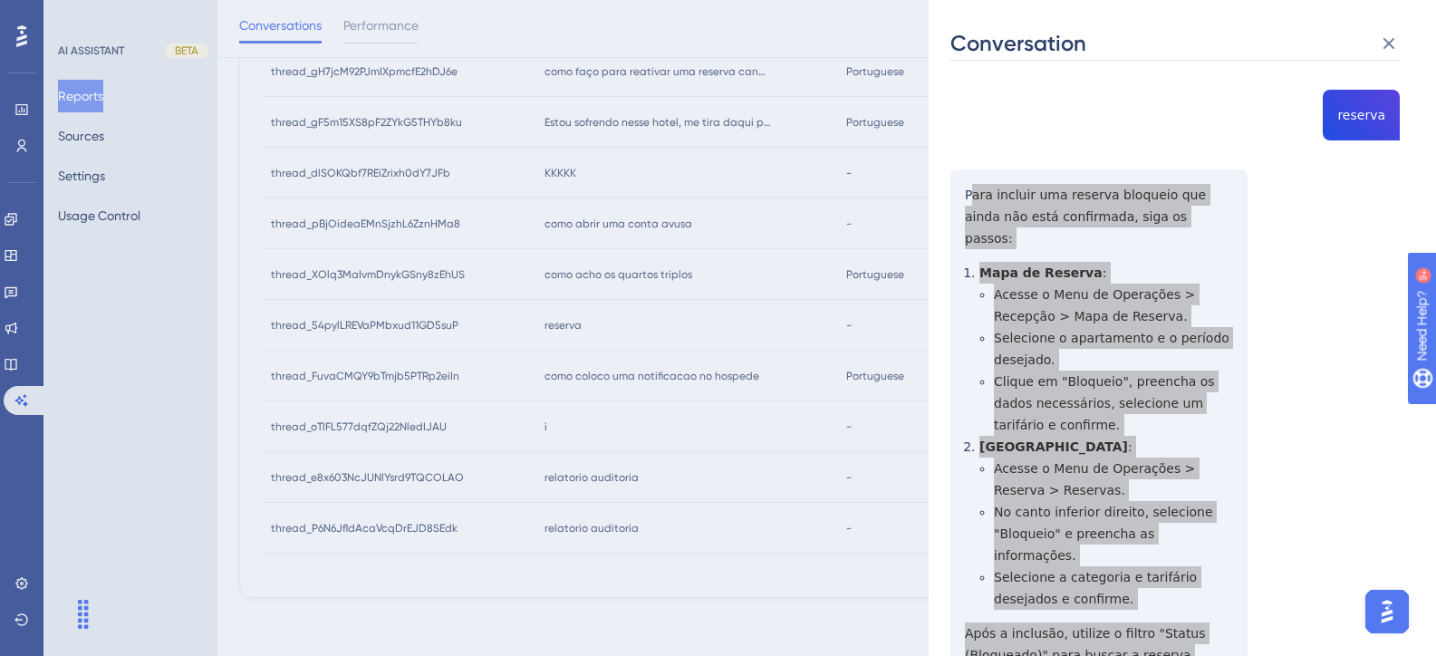
scroll to position [2, 0]
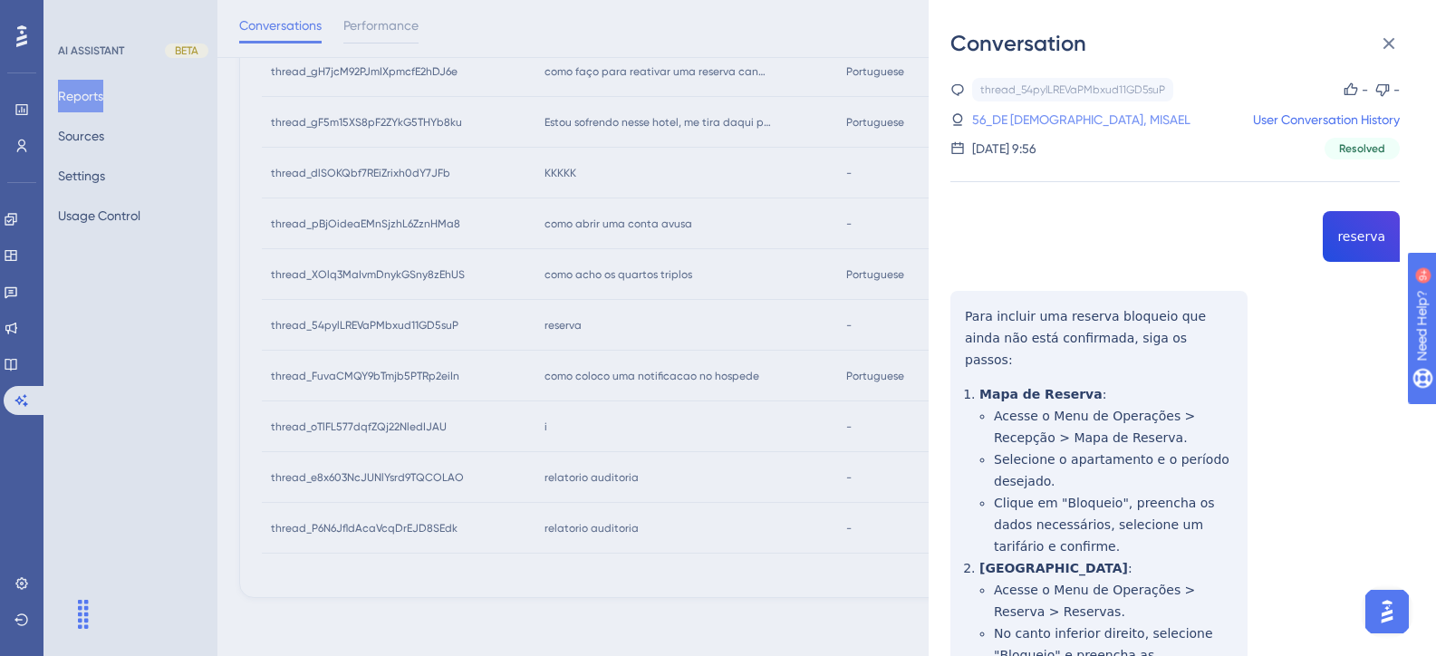
click at [1053, 128] on link "56_DE JESUS, MISAEL" at bounding box center [1081, 120] width 218 height 22
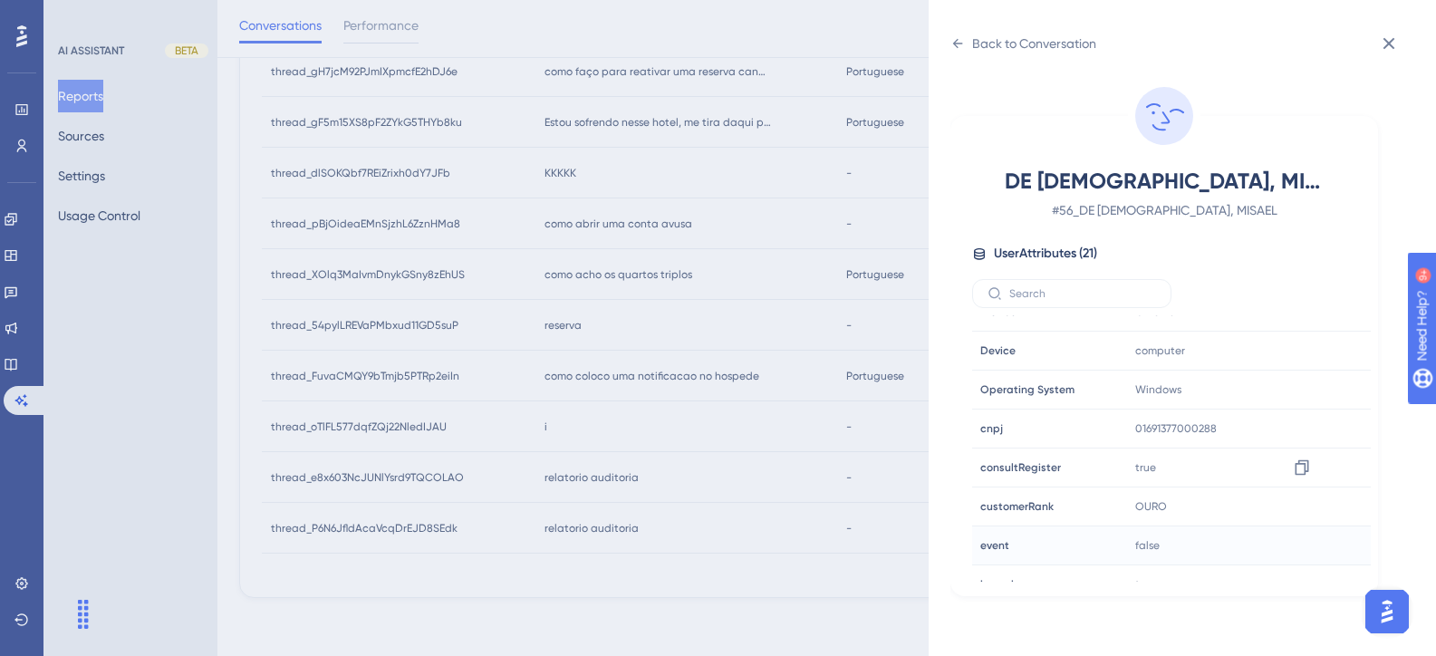
scroll to position [543, 0]
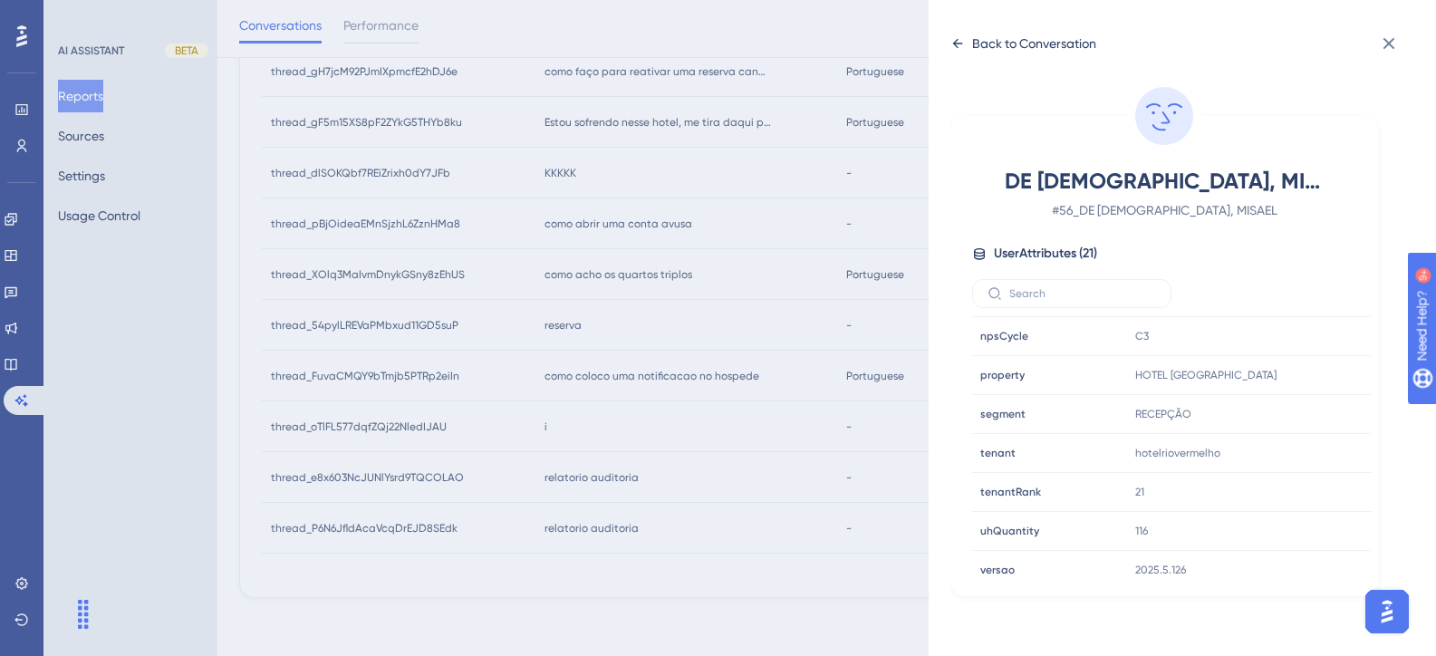
click at [953, 43] on icon at bounding box center [958, 43] width 10 height 9
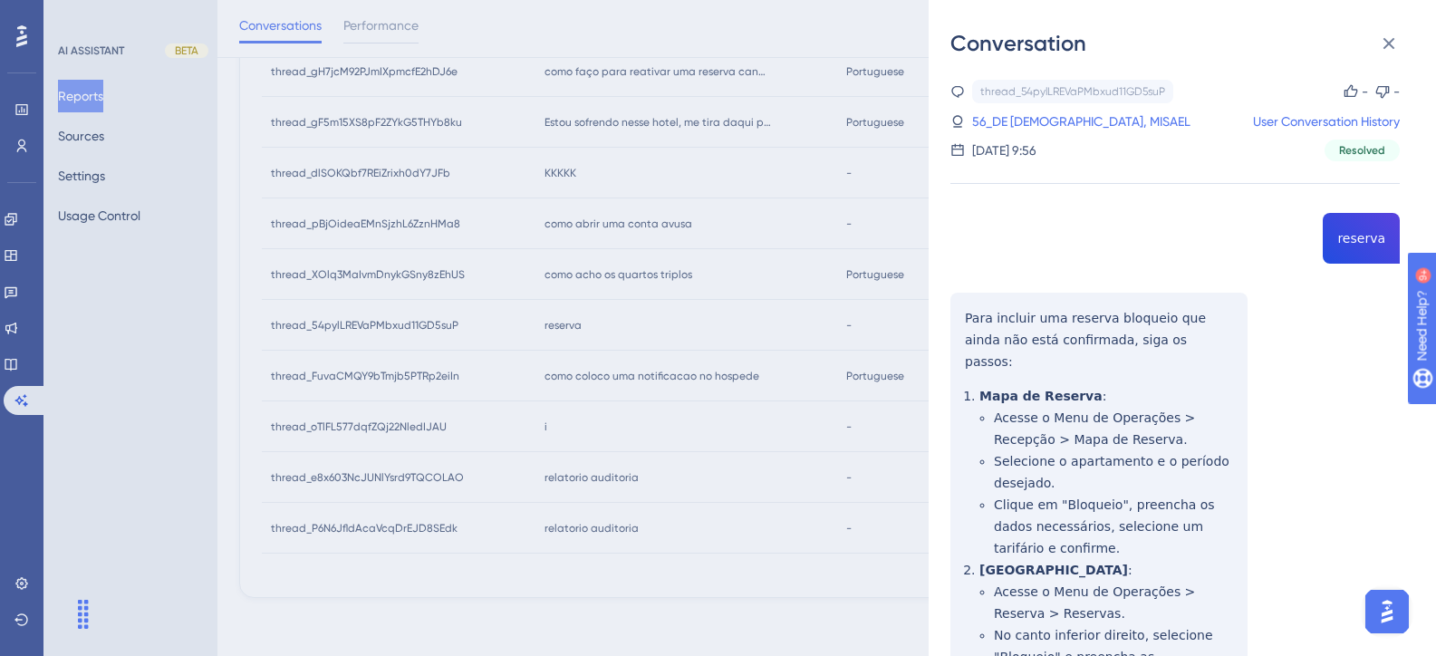
click at [591, 397] on div "Conversation thread_54pylLREVaPMbxud11GD5suP Copy - - 56_DE JESUS, MISAEL User …" at bounding box center [718, 328] width 1436 height 656
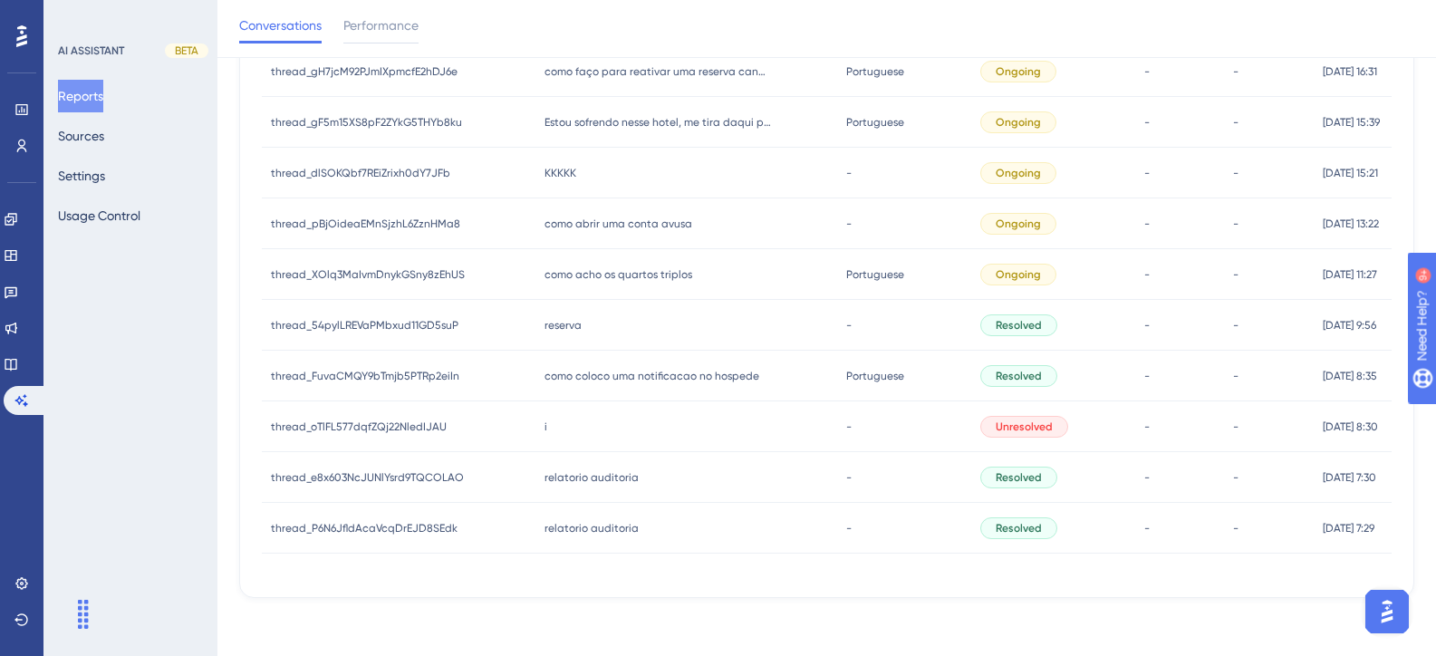
click at [589, 271] on span "como acho os quartos triplos" at bounding box center [618, 274] width 148 height 14
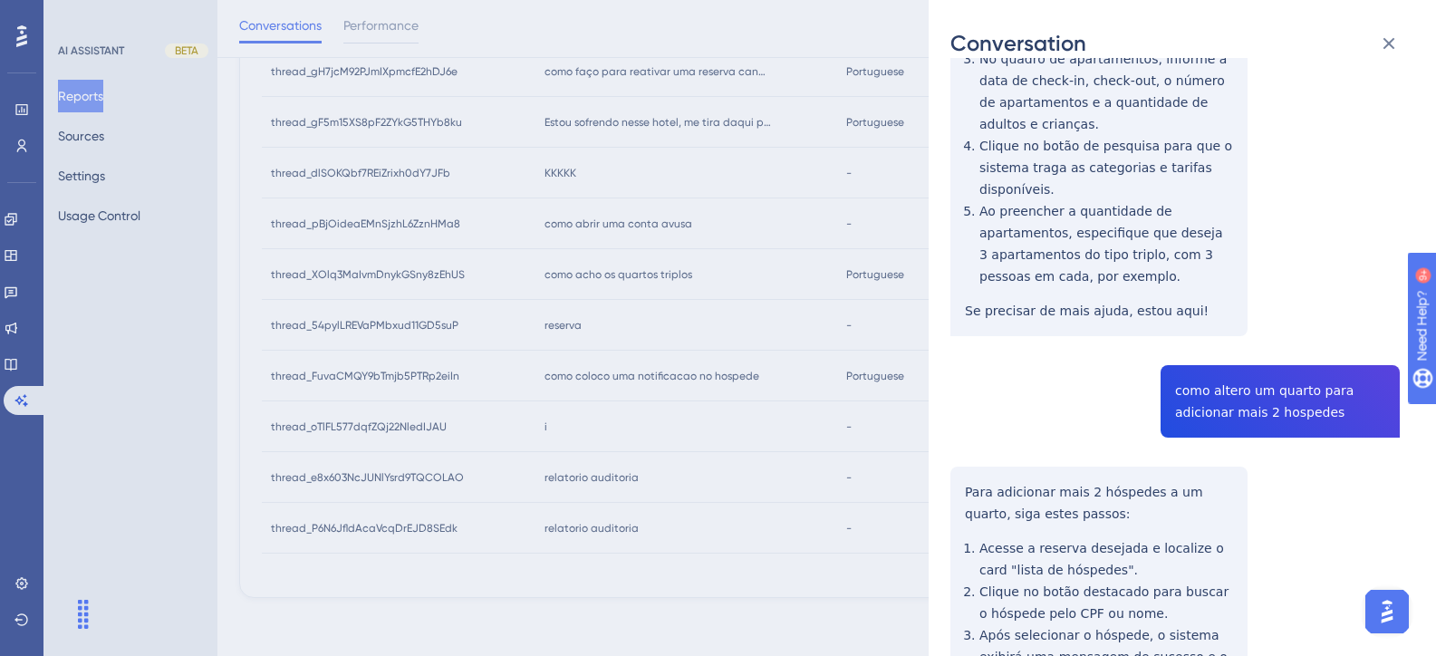
scroll to position [56, 0]
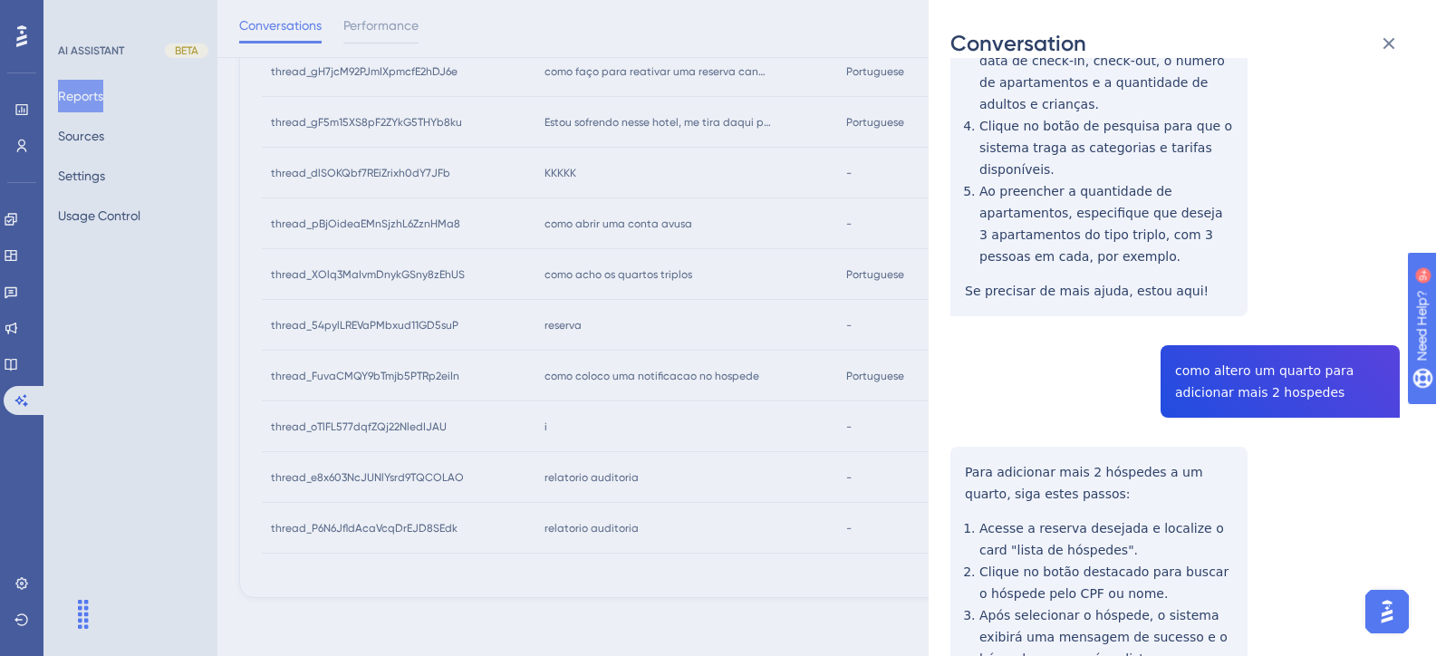
scroll to position [509, 0]
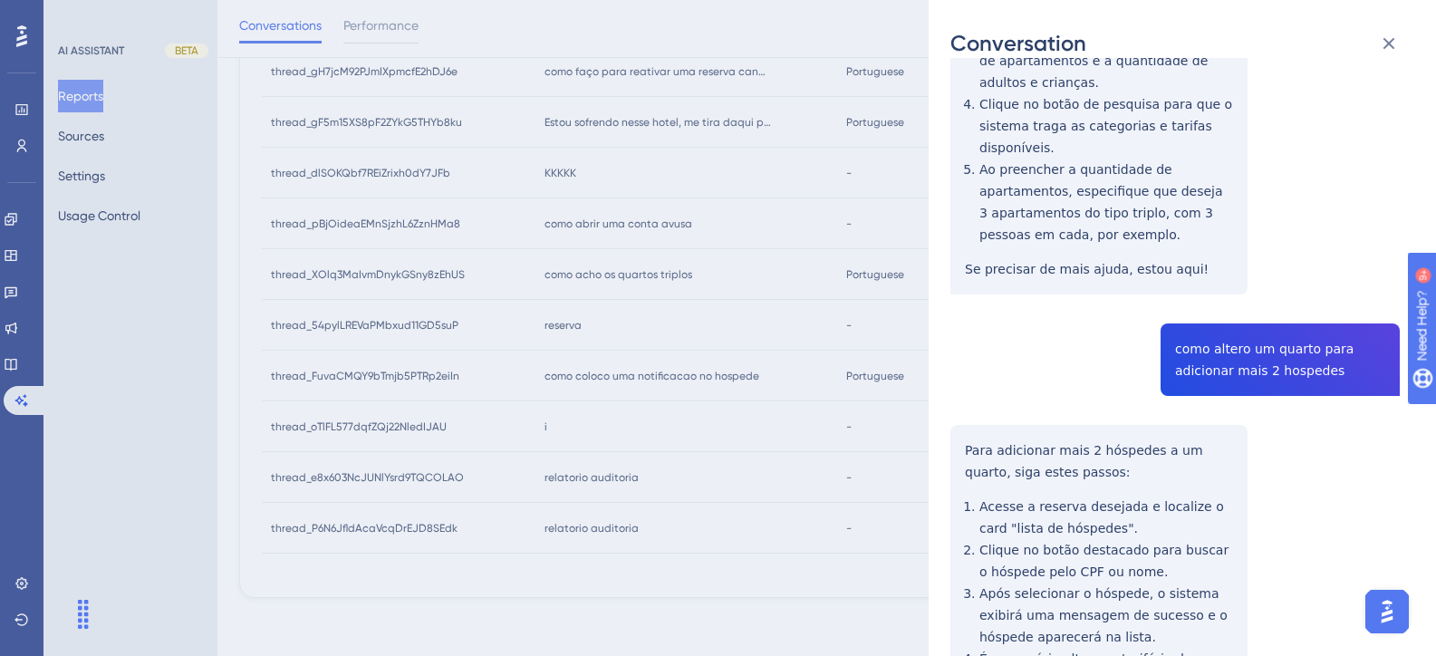
click at [1259, 322] on div "thread_XOlq3MaIvmDnykGSny8zEhUS Copy - - 53_Pessoa, Julia User Conversation His…" at bounding box center [1174, 299] width 449 height 1457
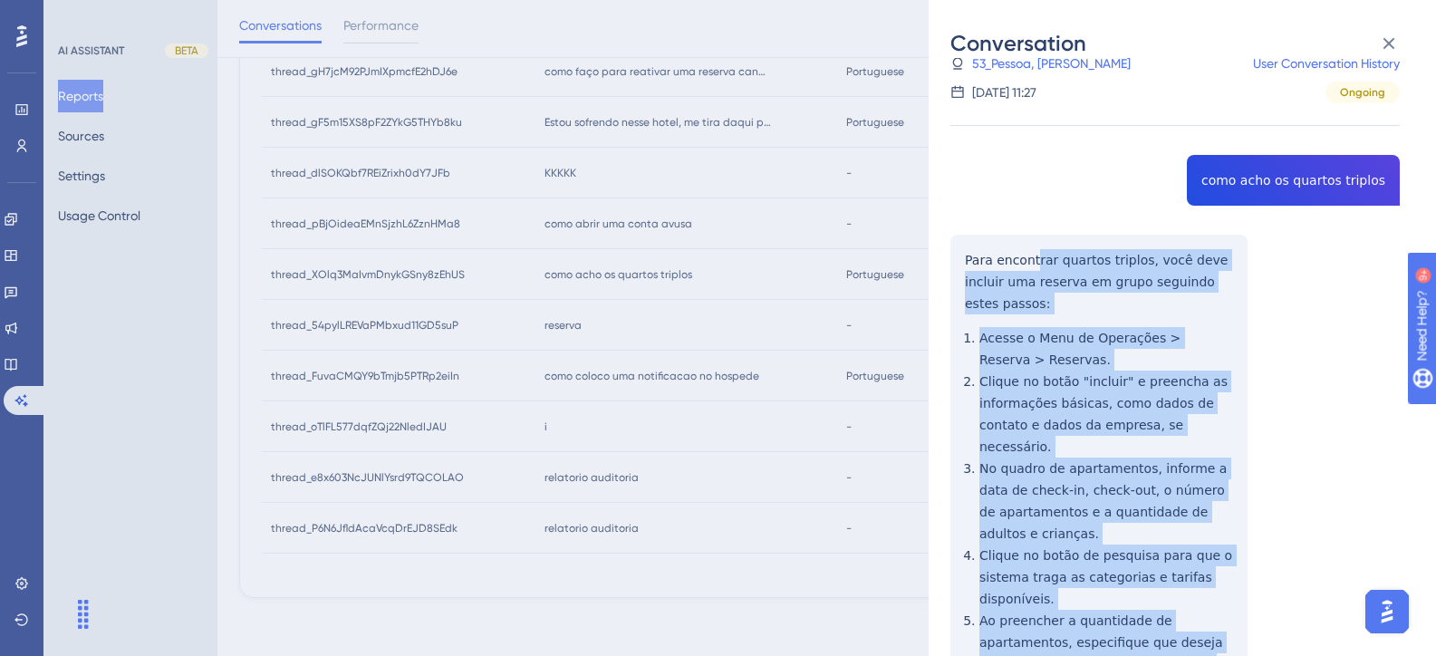
scroll to position [56, 0]
drag, startPoint x: 1150, startPoint y: 307, endPoint x: 965, endPoint y: 266, distance: 190.1
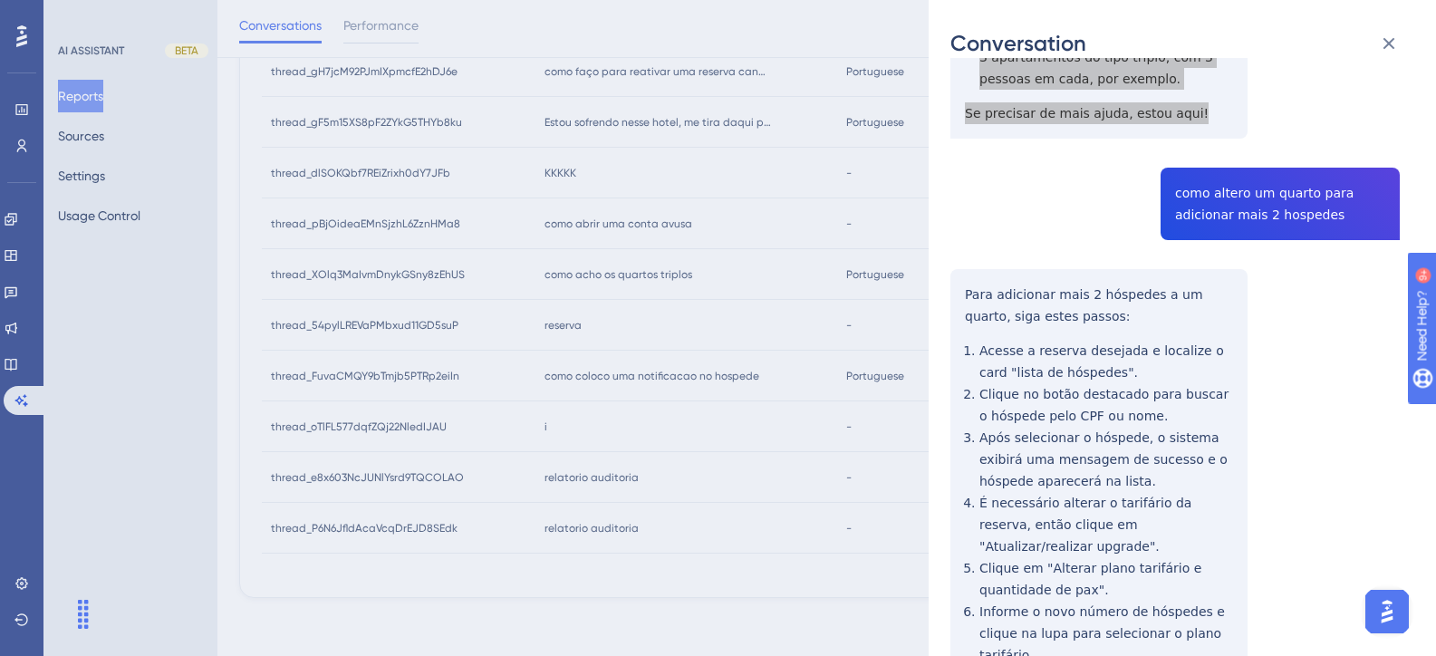
scroll to position [781, 0]
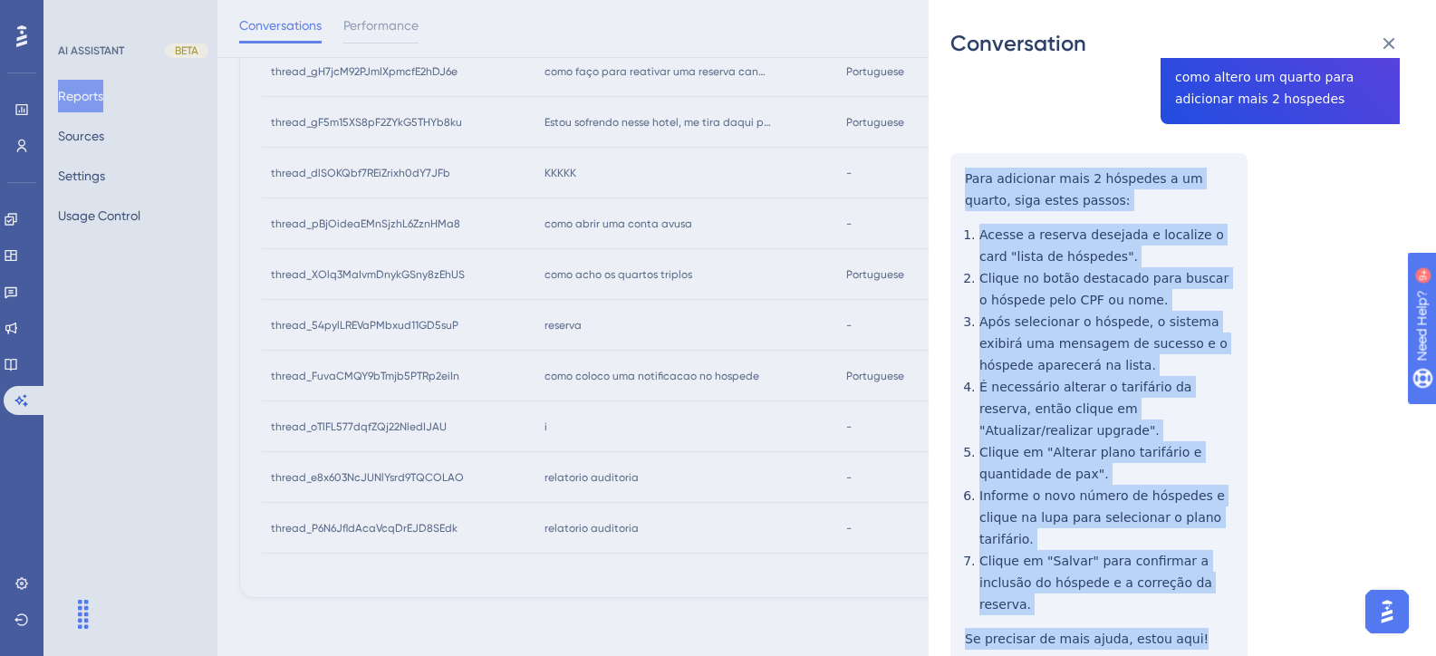
drag, startPoint x: 1189, startPoint y: 551, endPoint x: 955, endPoint y: 143, distance: 470.3
click at [955, 143] on div "thread_XOlq3MaIvmDnykGSny8zEhUS Copy - - 53_Pessoa, Julia User Conversation His…" at bounding box center [1174, 27] width 449 height 1457
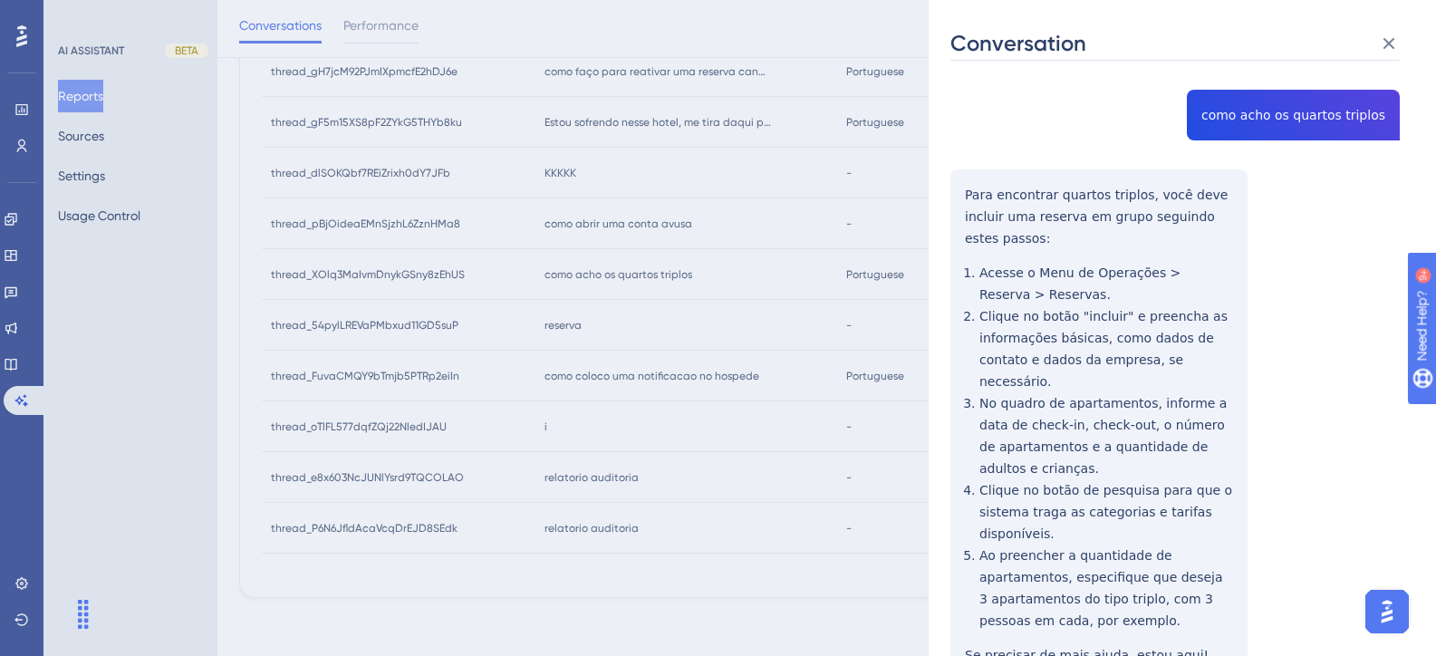
scroll to position [0, 0]
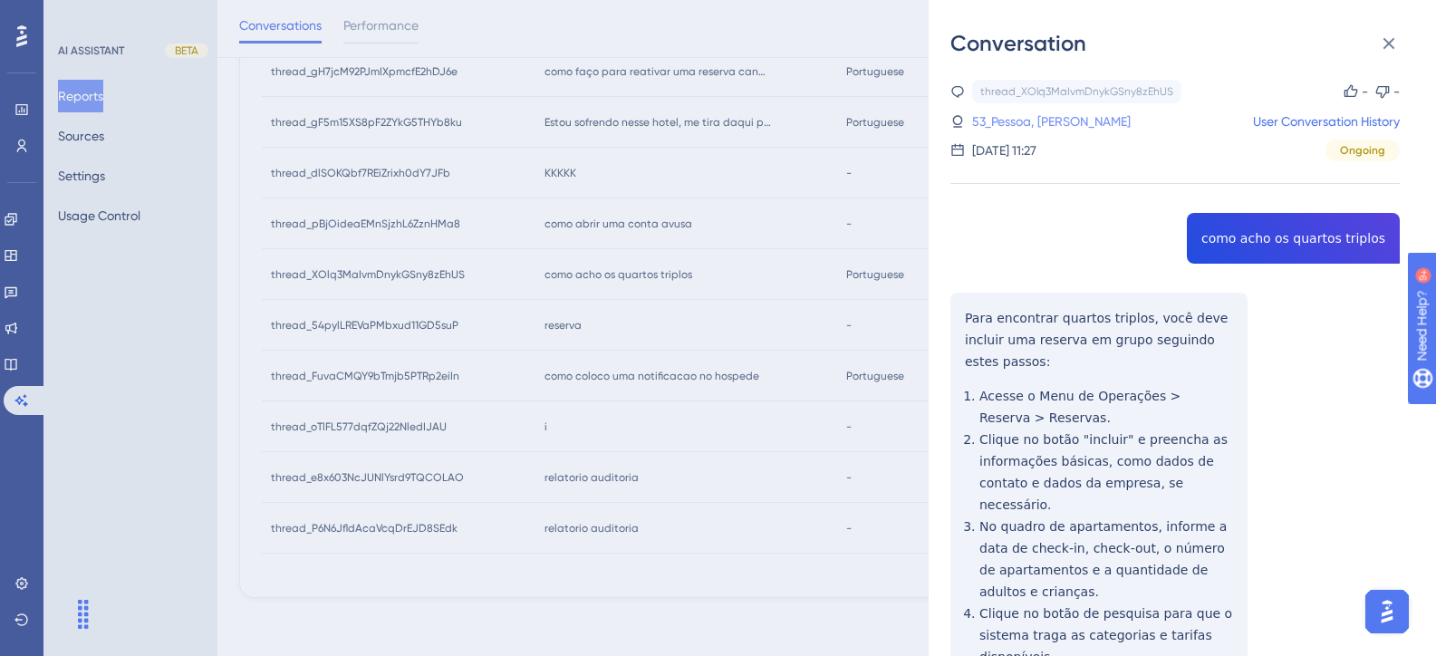
click at [1032, 130] on link "53_Pessoa, Julia" at bounding box center [1051, 122] width 159 height 22
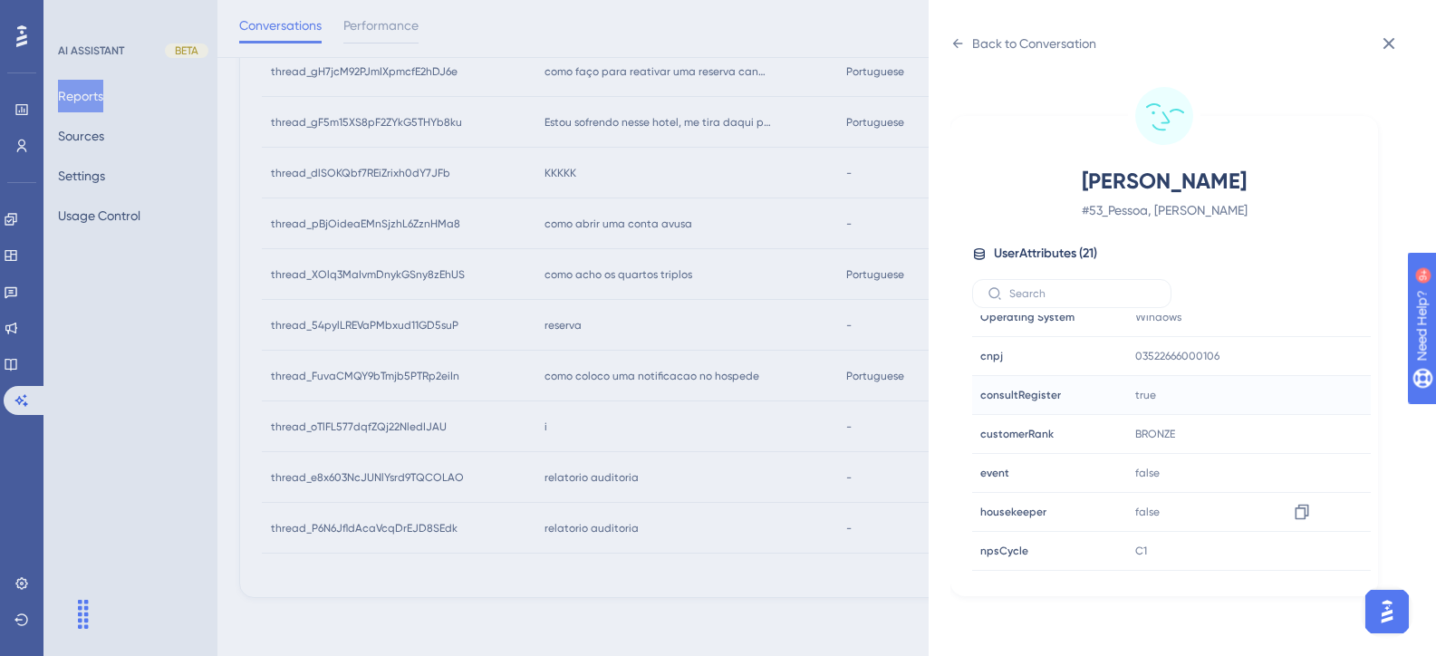
scroll to position [453, 0]
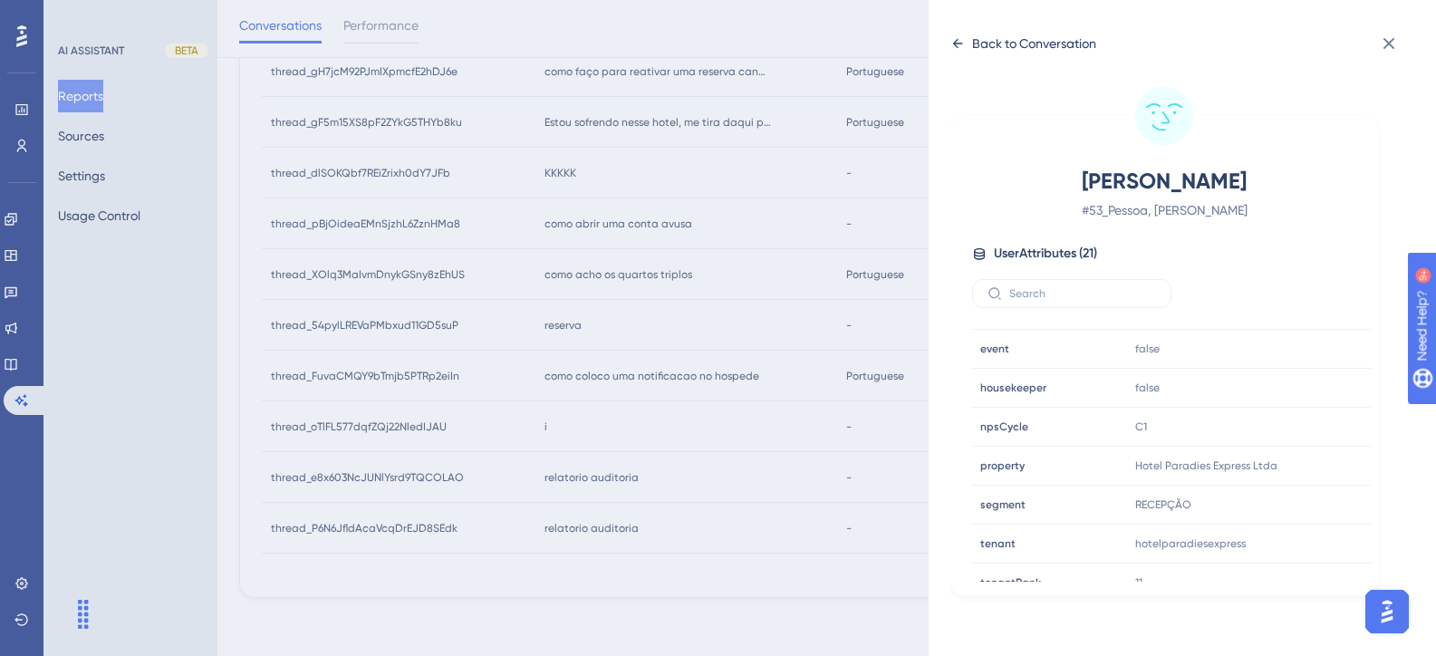
click at [1023, 45] on div "Back to Conversation" at bounding box center [1034, 44] width 124 height 22
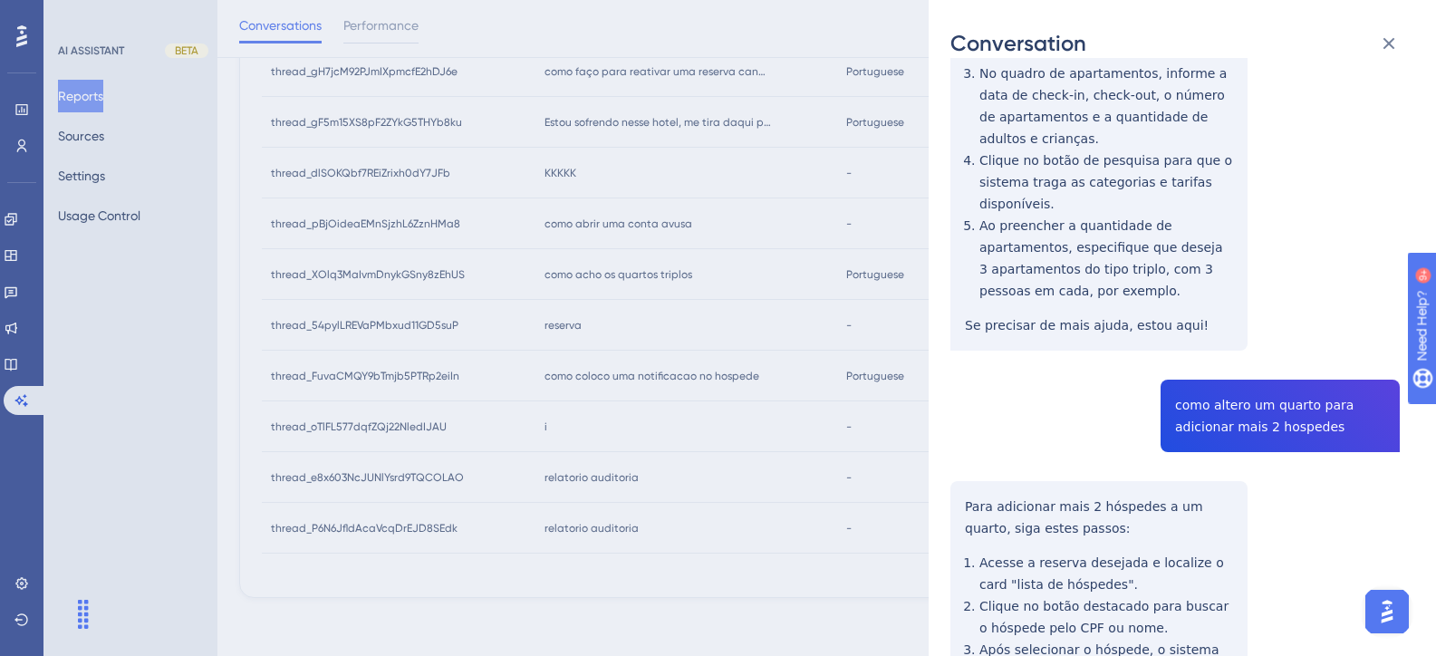
click at [1283, 368] on div "thread_XOlq3MaIvmDnykGSny8zEhUS Copy - - 53_Pessoa, Julia User Conversation His…" at bounding box center [1174, 355] width 449 height 1457
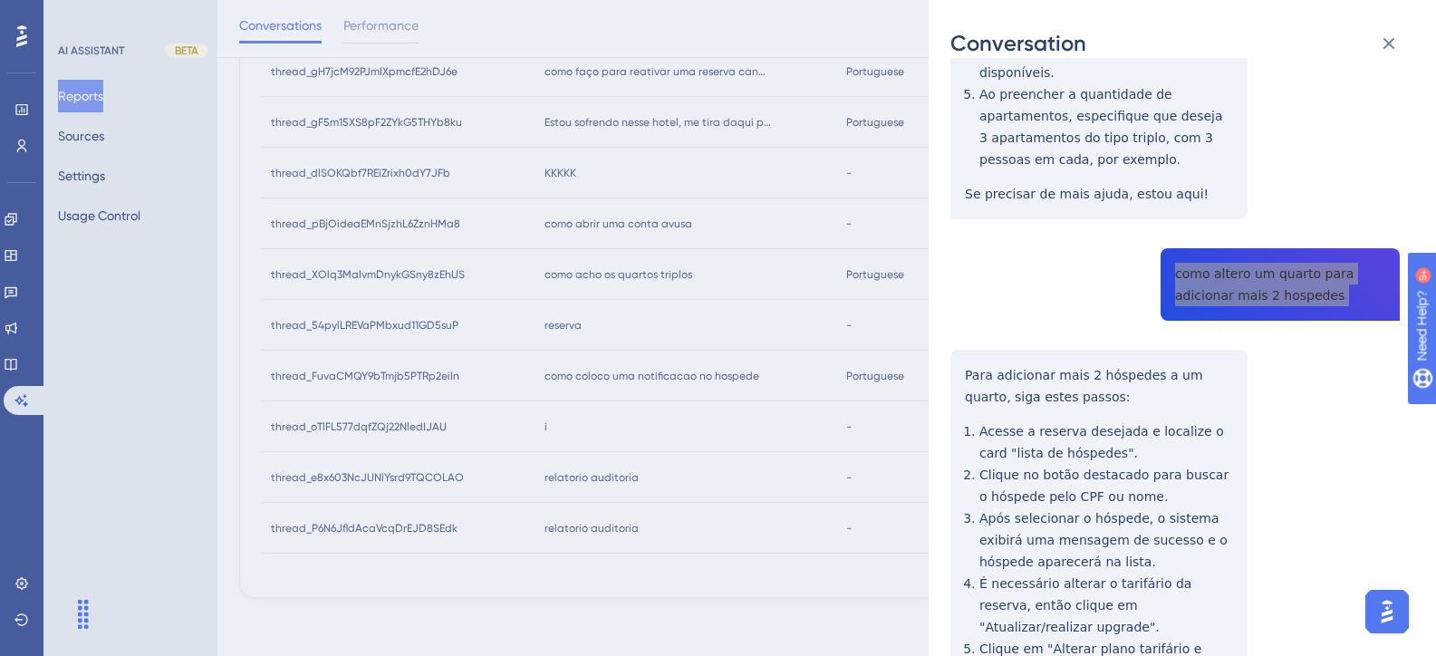
scroll to position [725, 0]
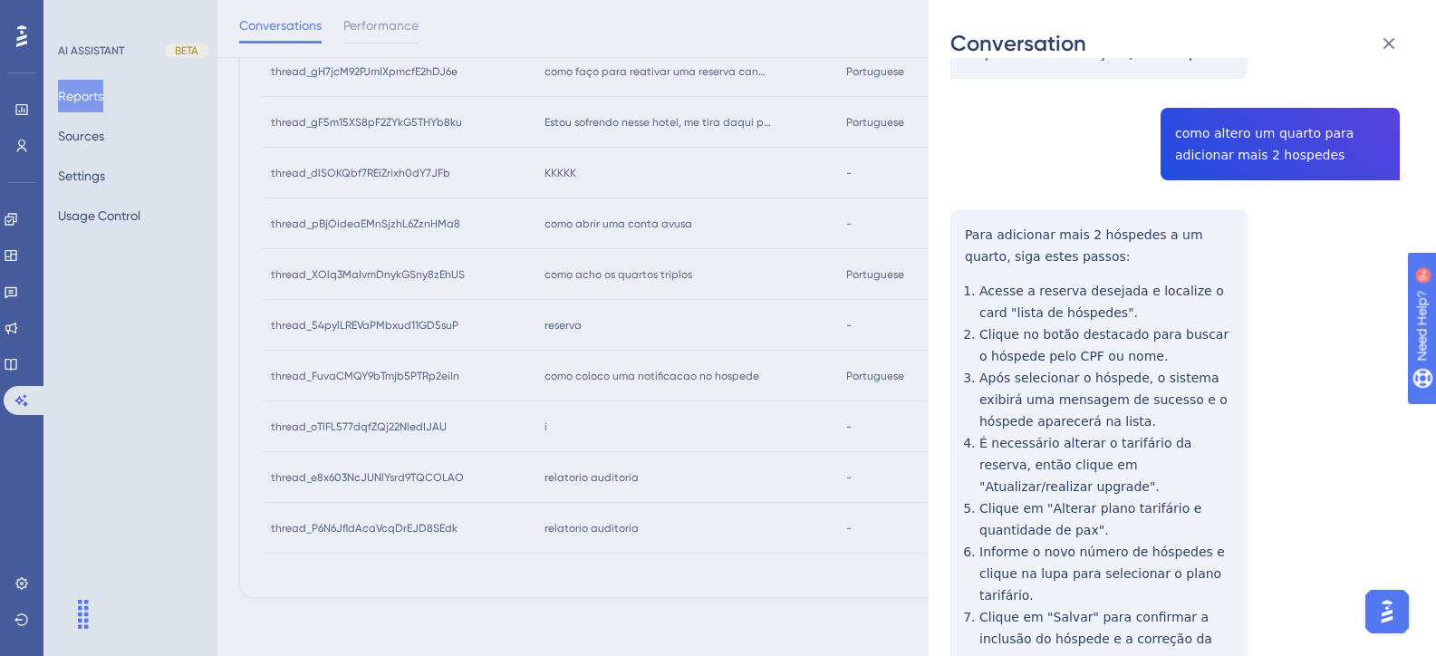
drag, startPoint x: 607, startPoint y: 419, endPoint x: 585, endPoint y: 382, distance: 43.0
click at [607, 419] on div "Conversation thread_XOlq3MaIvmDnykGSny8zEhUS Copy - - 53_Pessoa, Julia User Con…" at bounding box center [718, 328] width 1436 height 656
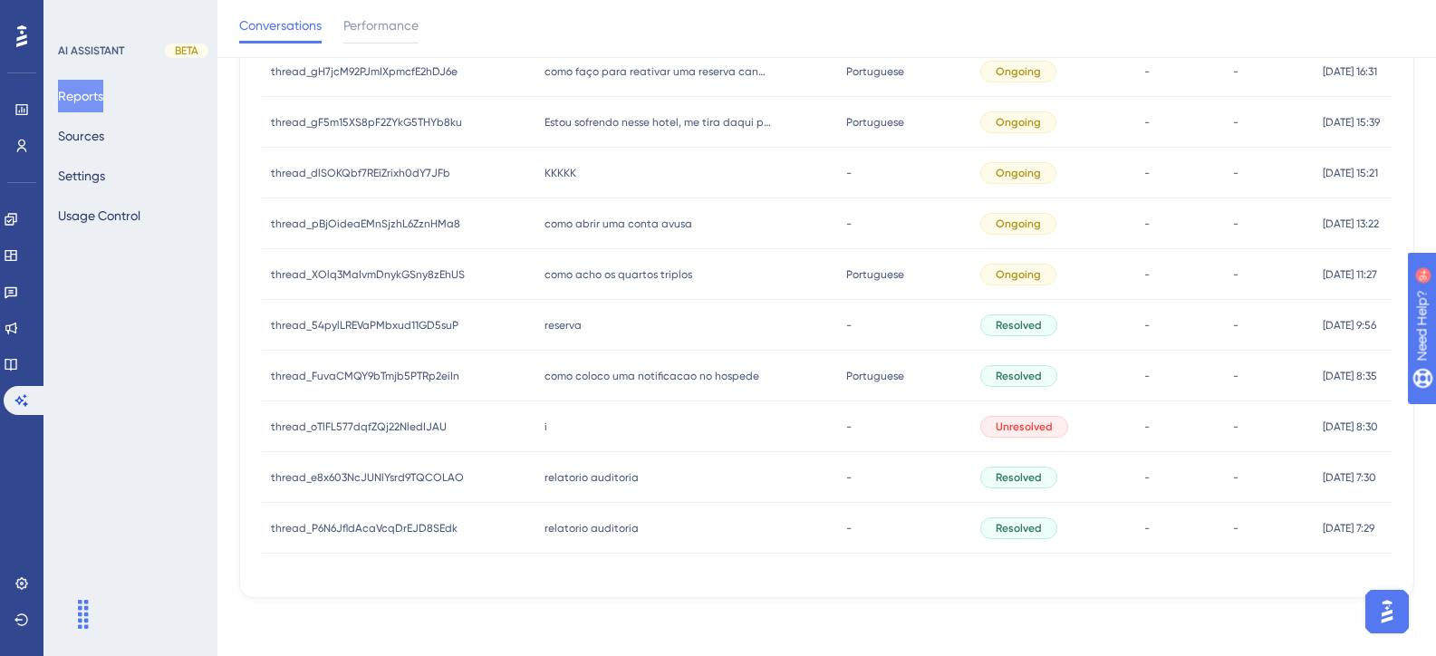
scroll to position [415, 0]
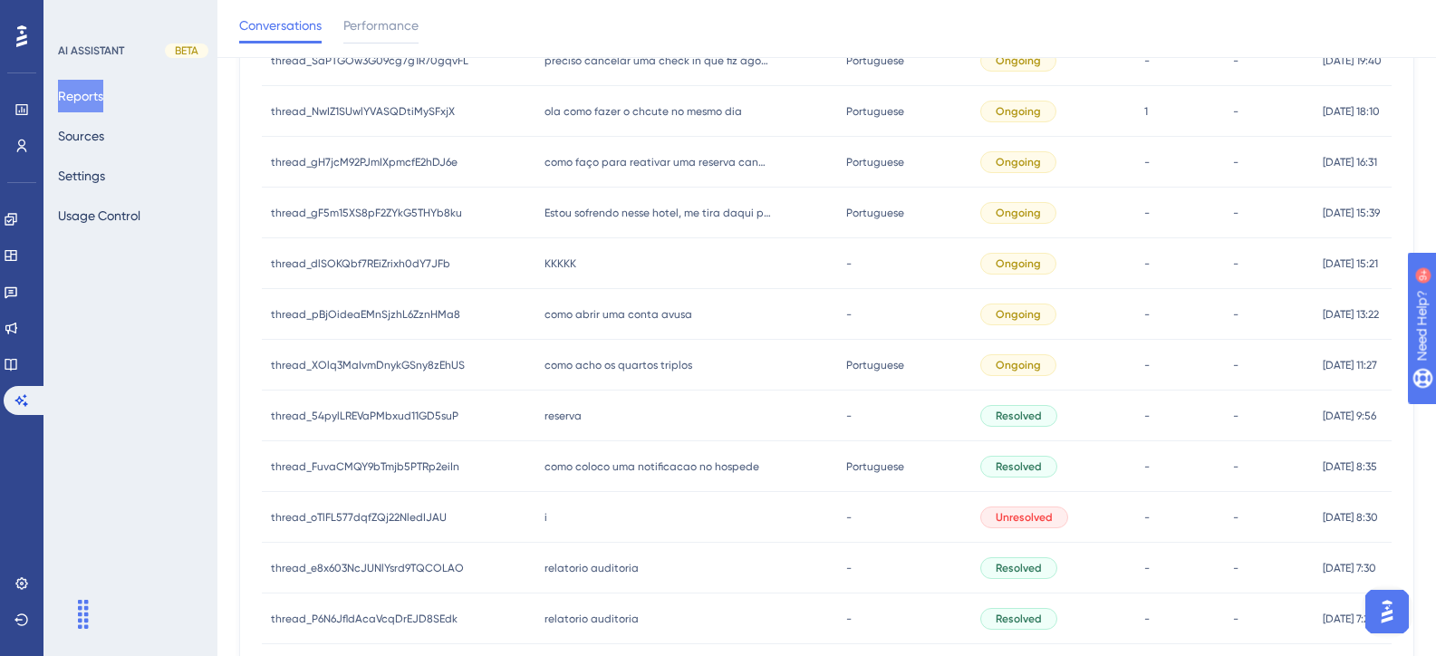
click at [601, 313] on span "como abrir uma conta avusa" at bounding box center [618, 314] width 148 height 14
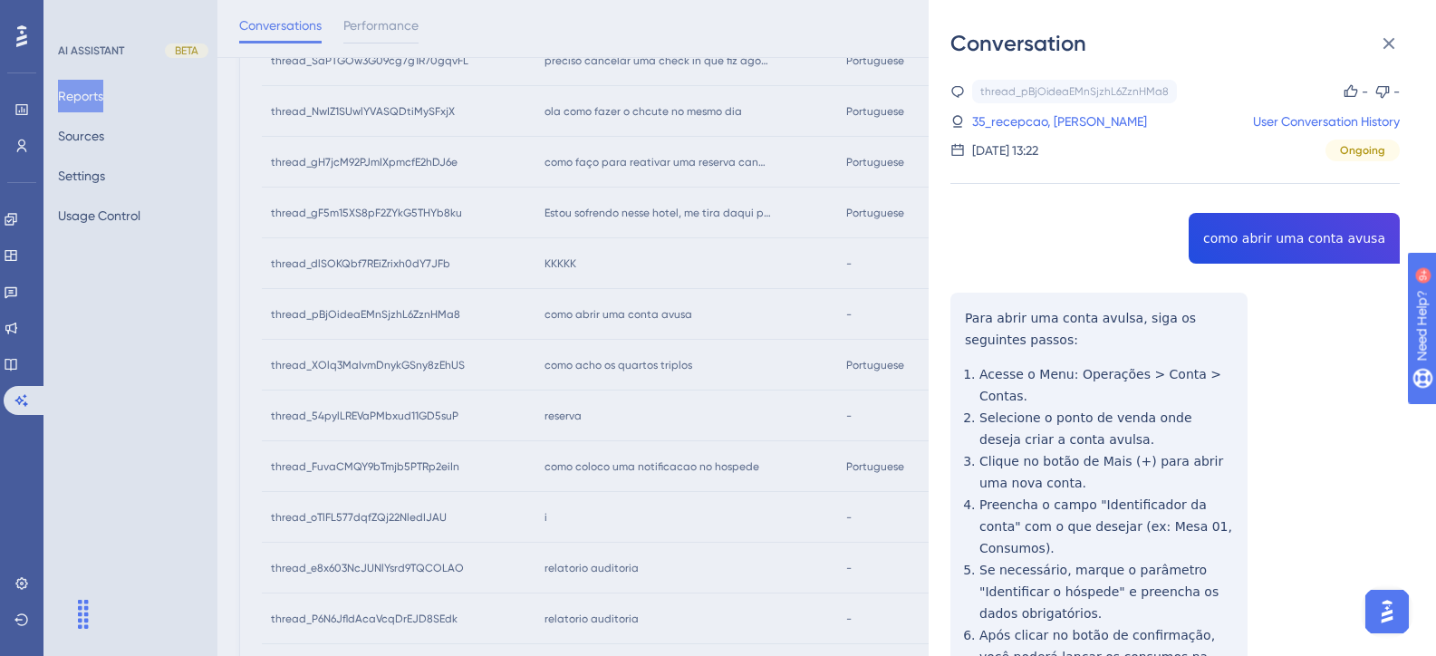
click at [1289, 412] on div "thread_pBjOideaEMnSjzhL6ZznHMa8 Copy - - 35_recepcao, Lucio User Conversation H…" at bounding box center [1174, 466] width 449 height 773
click at [1254, 240] on div "thread_pBjOideaEMnSjzhL6ZznHMa8 Copy - - 35_recepcao, Lucio User Conversation H…" at bounding box center [1174, 466] width 449 height 773
click at [1063, 117] on link "35_recepcao, Lucio" at bounding box center [1059, 122] width 175 height 22
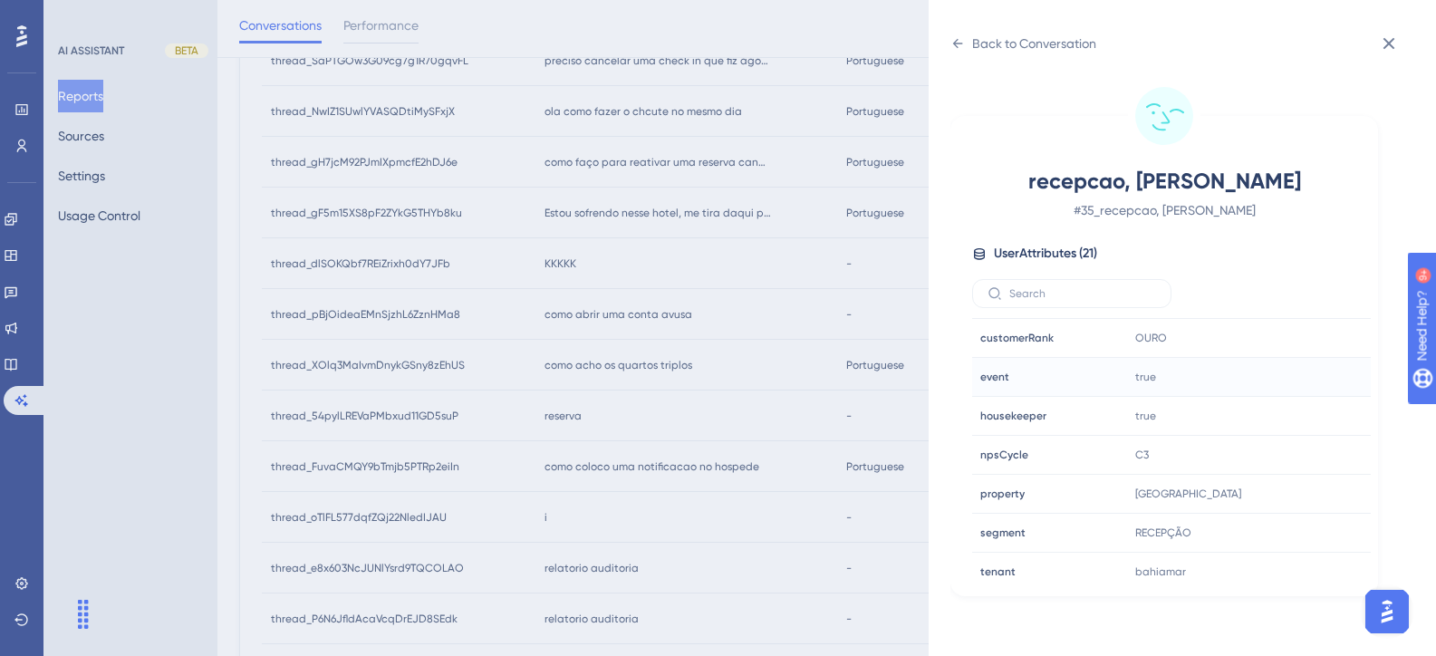
scroll to position [543, 0]
click at [963, 41] on icon at bounding box center [957, 43] width 14 height 14
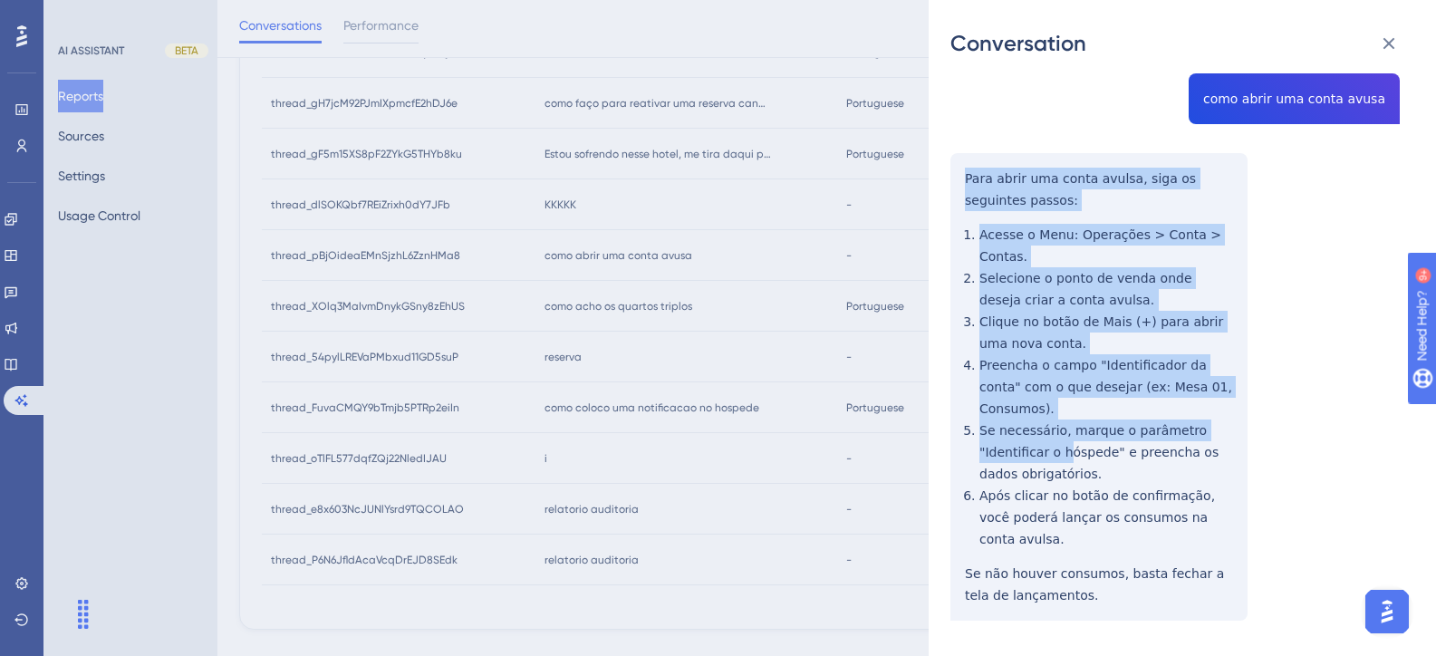
scroll to position [505, 0]
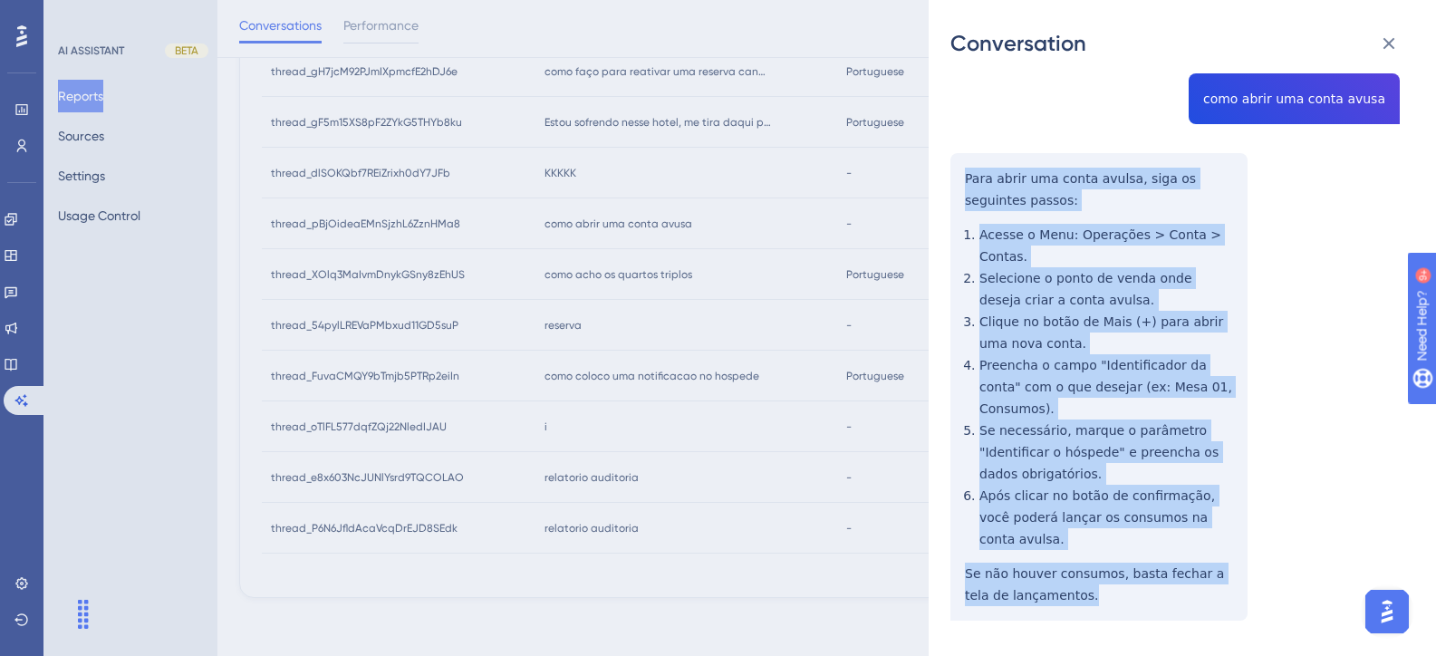
drag, startPoint x: 966, startPoint y: 317, endPoint x: 1085, endPoint y: 567, distance: 276.7
click at [1085, 567] on div "thread_pBjOideaEMnSjzhL6ZznHMa8 Copy - - 35_recepcao, Lucio User Conversation H…" at bounding box center [1174, 326] width 449 height 773
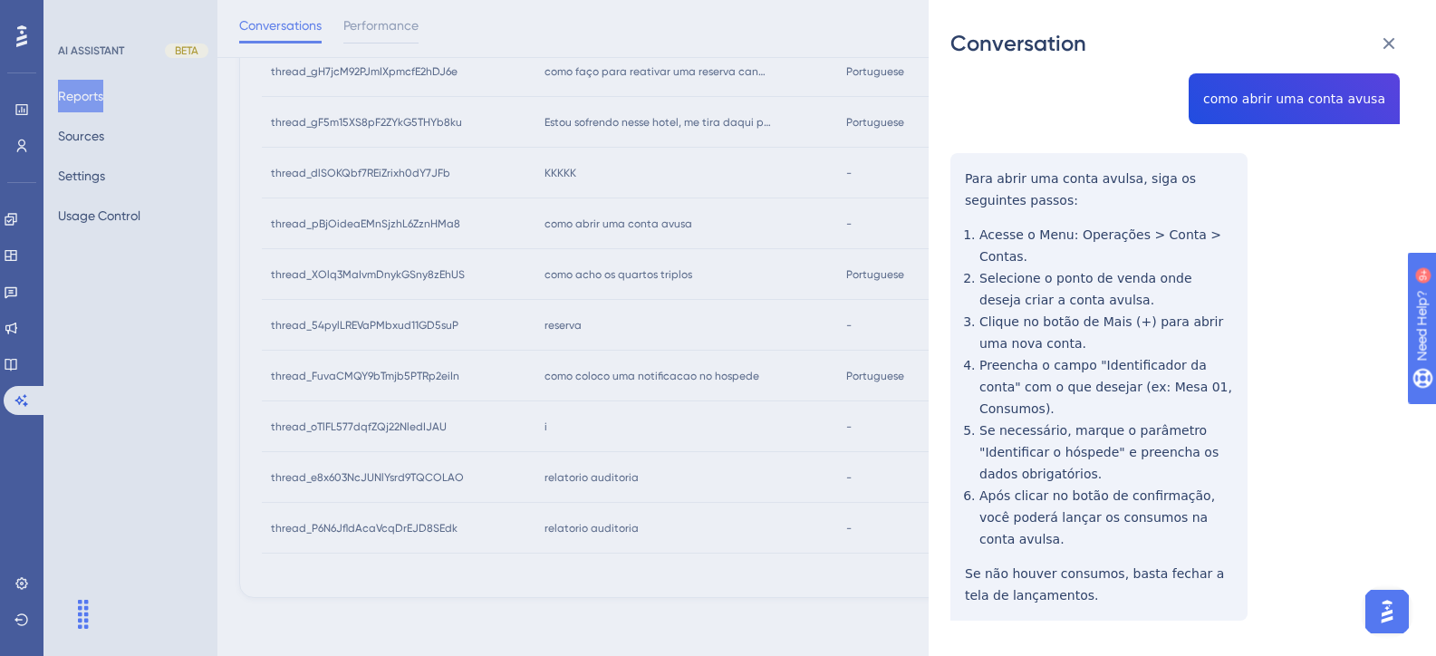
click at [520, 434] on div "Conversation thread_pBjOideaEMnSjzhL6ZznHMa8 Copy - - 35_recepcao, Lucio User C…" at bounding box center [718, 328] width 1436 height 656
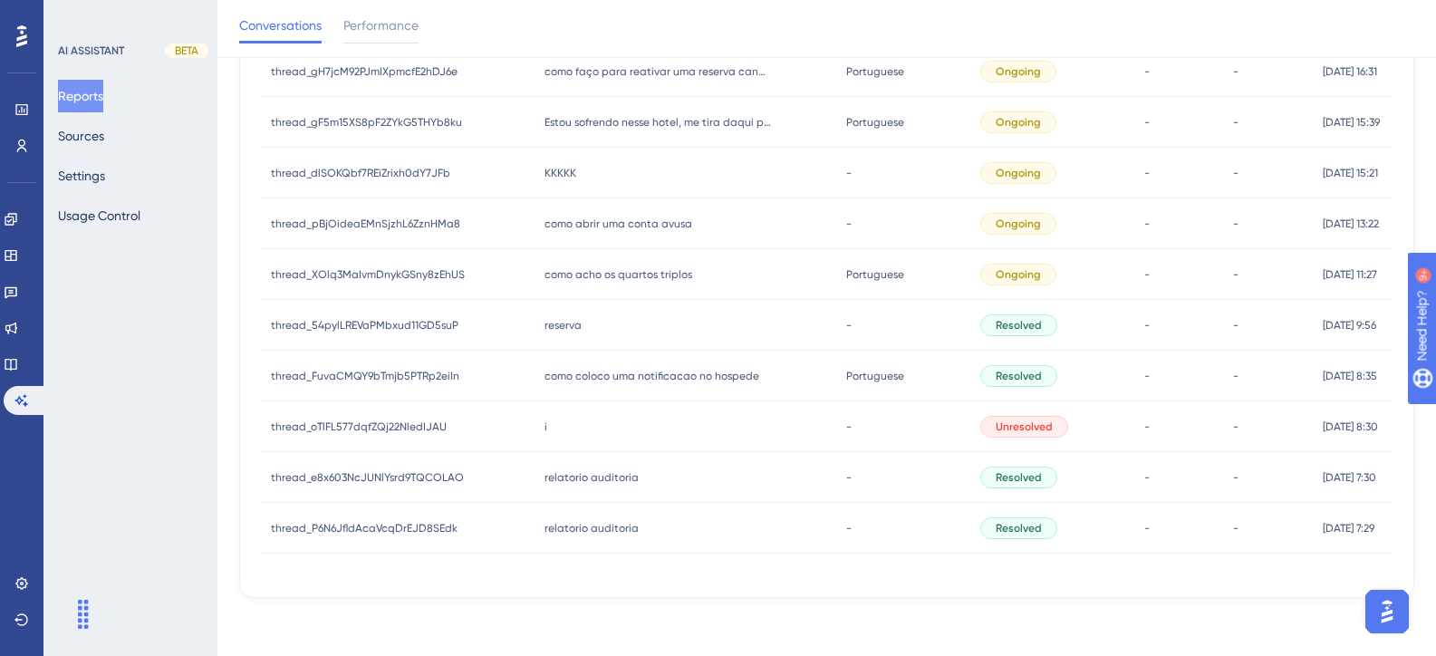
click at [557, 168] on span "KKKKK" at bounding box center [560, 173] width 32 height 14
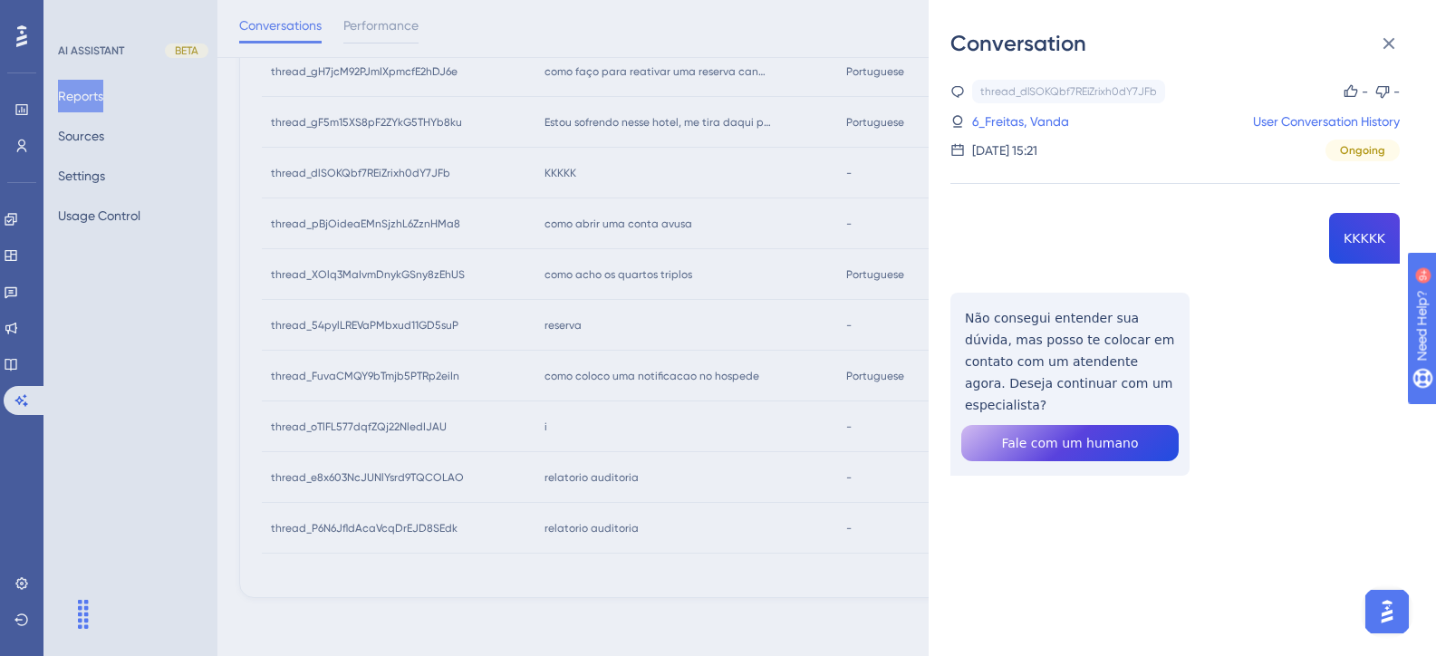
click at [705, 287] on div "Conversation thread_dlSOKQbf7REiZrixh0dY7JFb Copy - - 6_Freitas, Vanda User Con…" at bounding box center [718, 328] width 1436 height 656
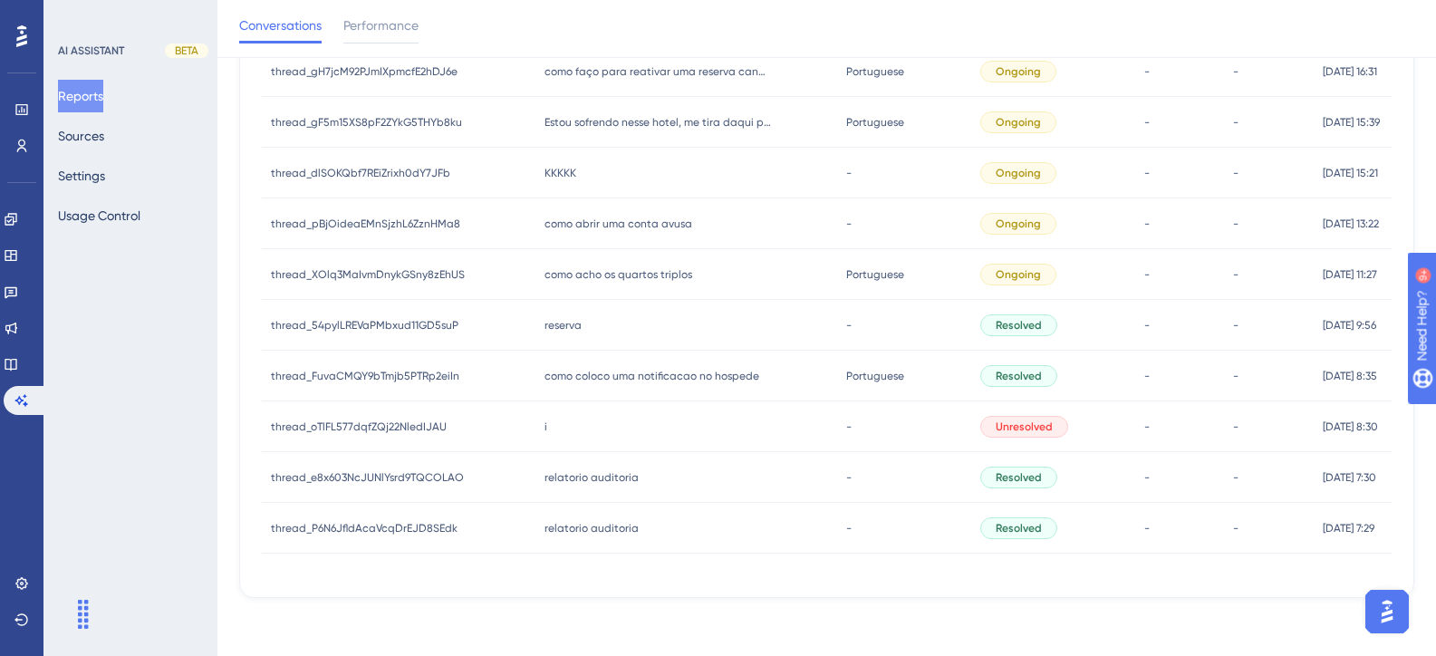
click at [468, 73] on div "thread_gH7jcM92PJmIXpmcfE2hDJ6e thread_gH7jcM92PJmIXpmcfE2hDJ6e" at bounding box center [399, 71] width 274 height 51
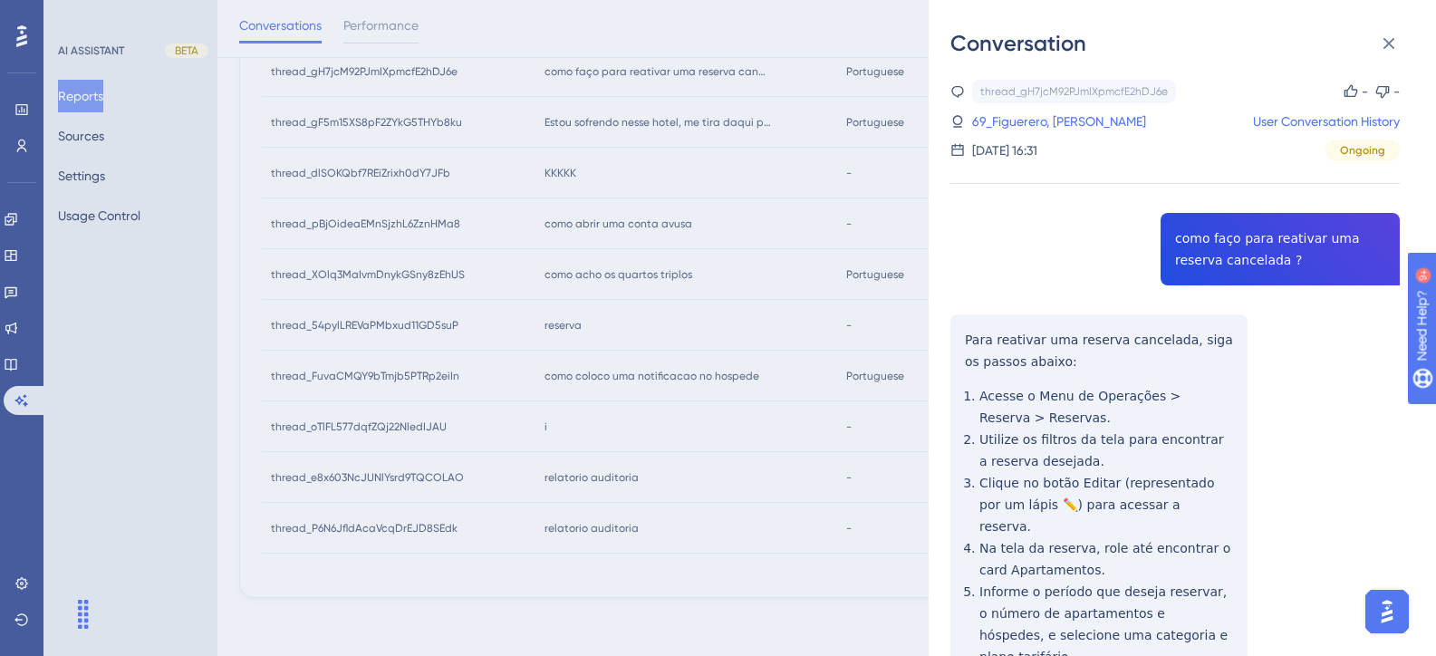
click at [645, 274] on div "Conversation thread_gH7jcM92PJmIXpmcfE2hDJ6e Copy - - 69_Figuerero, Ruben User …" at bounding box center [718, 328] width 1436 height 656
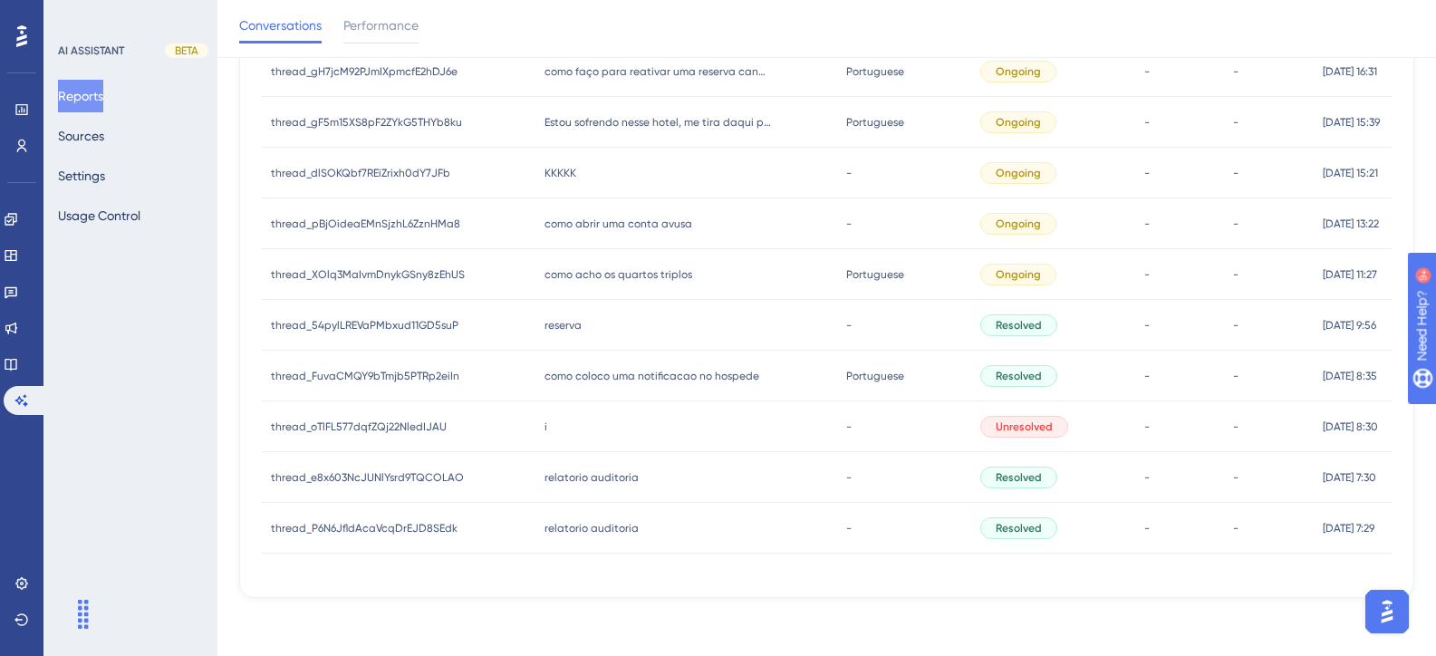
click at [553, 172] on span "KKKKK" at bounding box center [560, 173] width 32 height 14
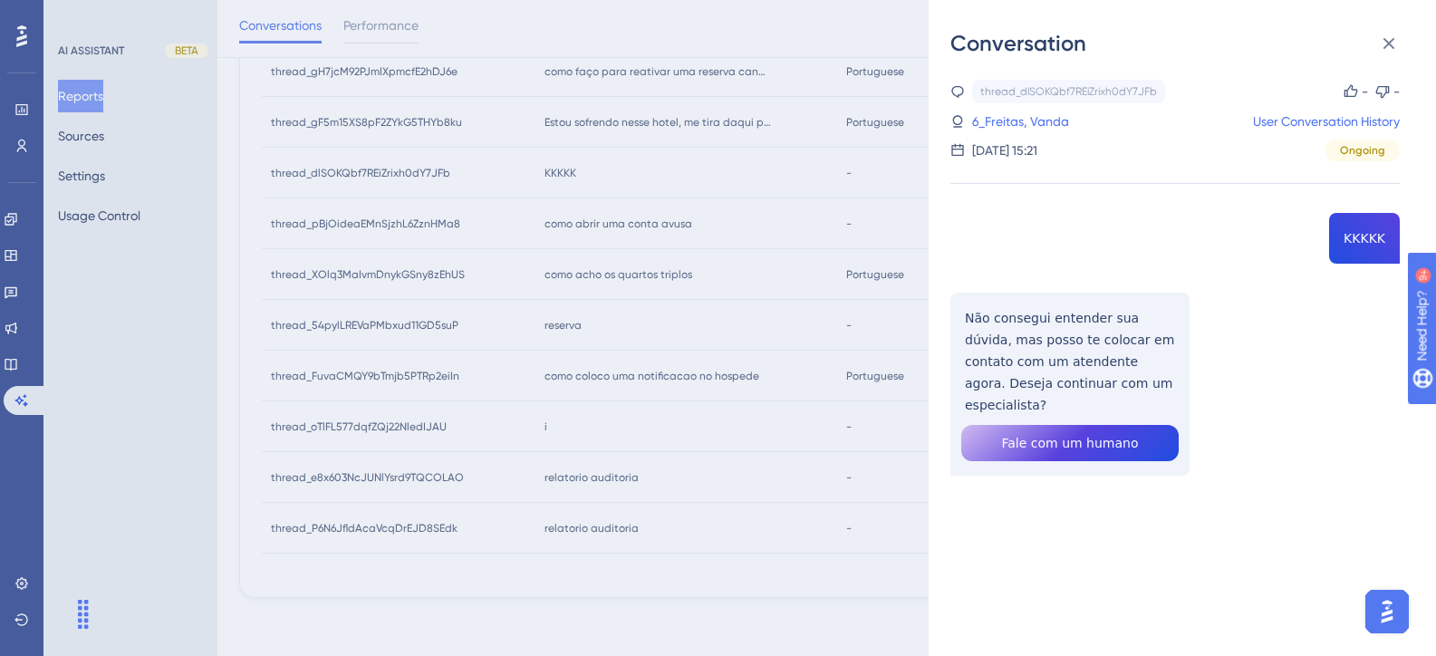
click at [668, 328] on div "Conversation thread_dlSOKQbf7REiZrixh0dY7JFb Copy - - 6_Freitas, Vanda User Con…" at bounding box center [718, 328] width 1436 height 656
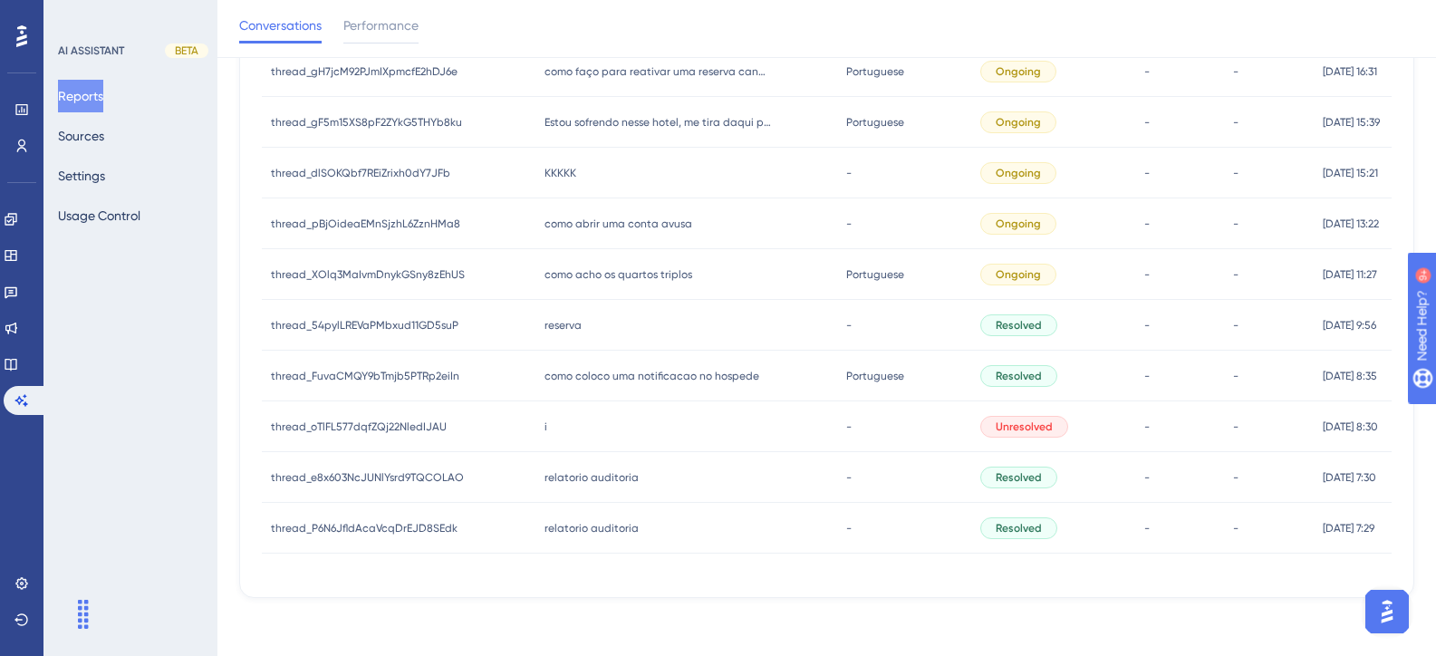
click at [635, 121] on span "Estou sofrendo nesse hotel, me tira daqui por favor." at bounding box center [657, 122] width 226 height 14
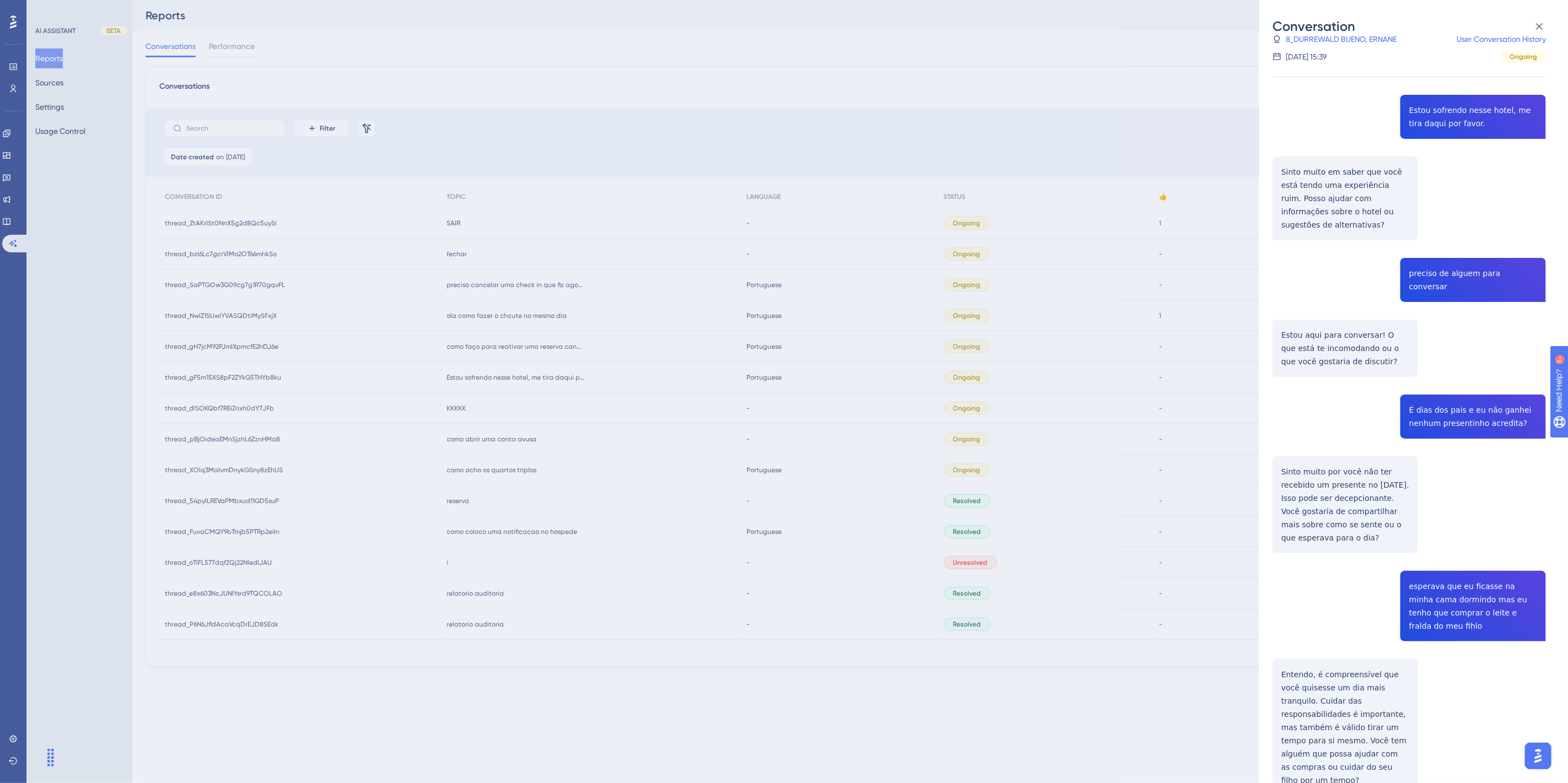
scroll to position [50, 0]
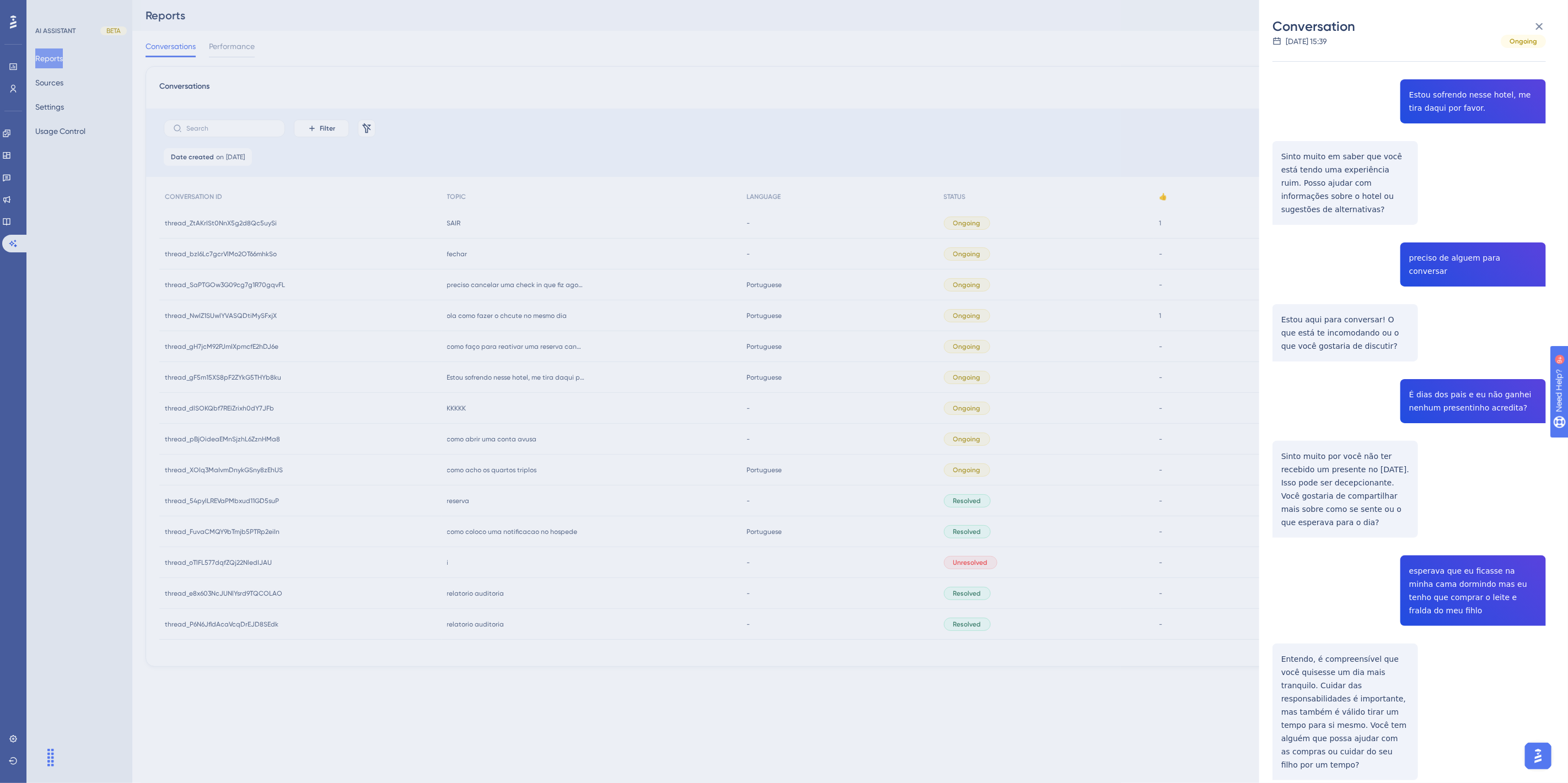
click at [517, 400] on div "Conversation thread_gF5m15XS8pF2ZYkG5THYb8ku Copy - - 8_DURREWALD BUENO, ERNANE…" at bounding box center [784, 391] width 1568 height 783
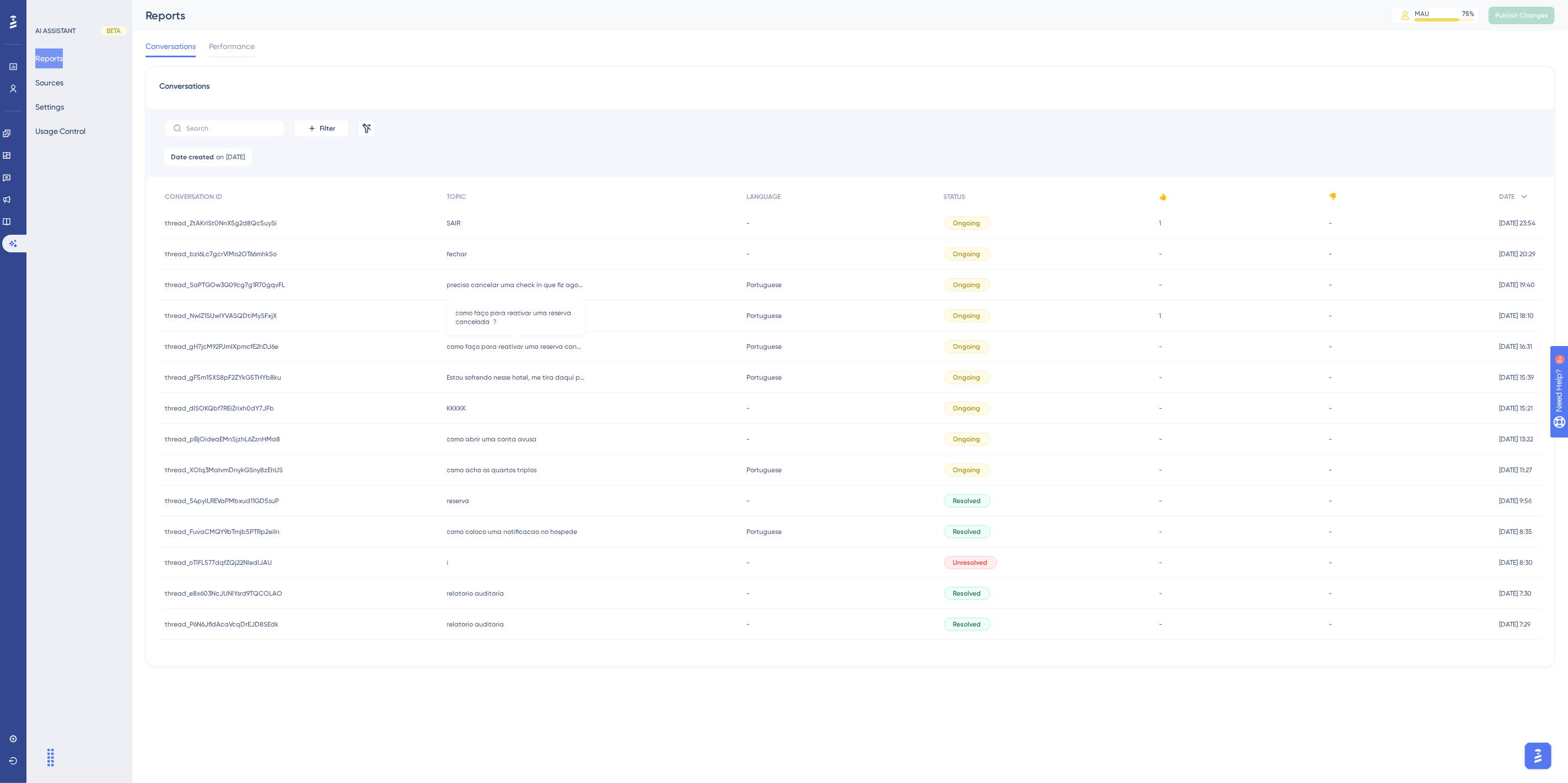
click at [517, 344] on span "como faço para reativar uma reserva cancelada ?" at bounding box center [516, 346] width 138 height 9
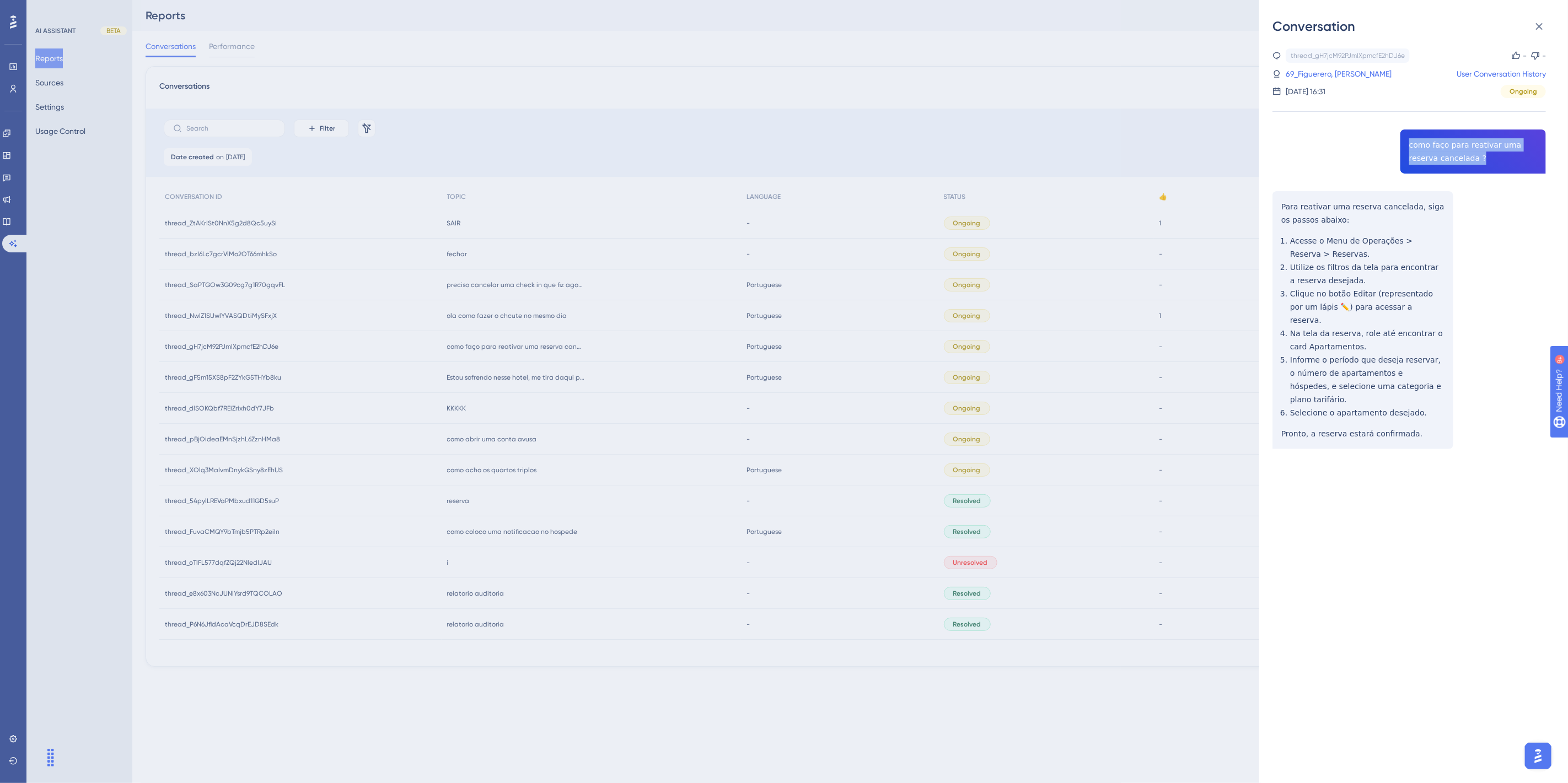
drag, startPoint x: 1454, startPoint y: 158, endPoint x: 1401, endPoint y: 141, distance: 55.7
click at [1401, 141] on div "thread_gH7jcM92PJmIXpmcfE2hDJ6e Copy - - 69_Figuerero, Ruben User Conversation …" at bounding box center [1409, 277] width 273 height 457
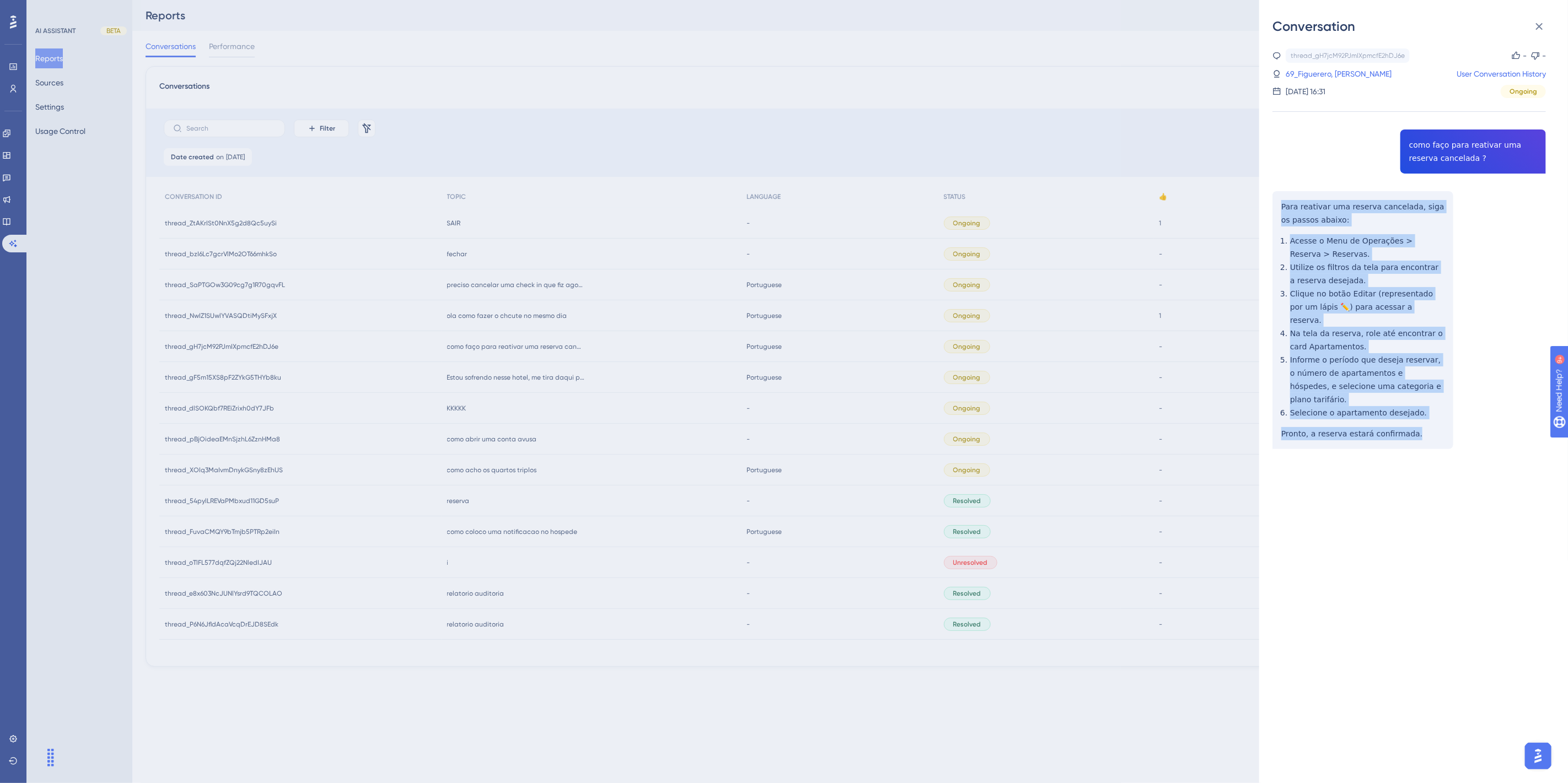
drag, startPoint x: 1391, startPoint y: 403, endPoint x: 1272, endPoint y: 207, distance: 229.3
click at [1272, 207] on div "Conversation thread_gH7jcM92PJmIXpmcfE2hDJ6e Copy - - 69_Figuerero, Ruben User …" at bounding box center [1413, 391] width 309 height 783
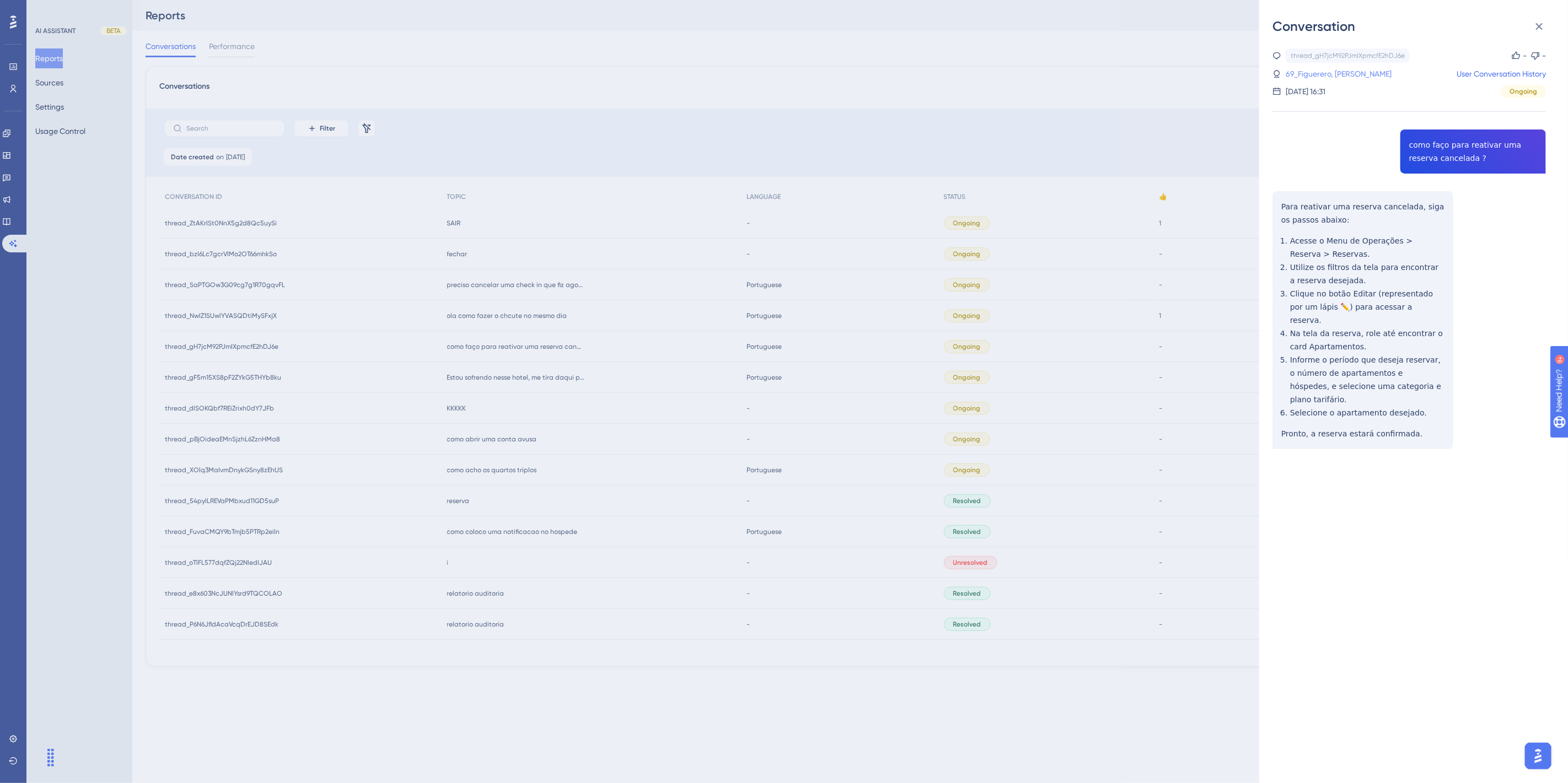
click at [1342, 78] on link "69_Figuerero, Ruben" at bounding box center [1339, 74] width 106 height 13
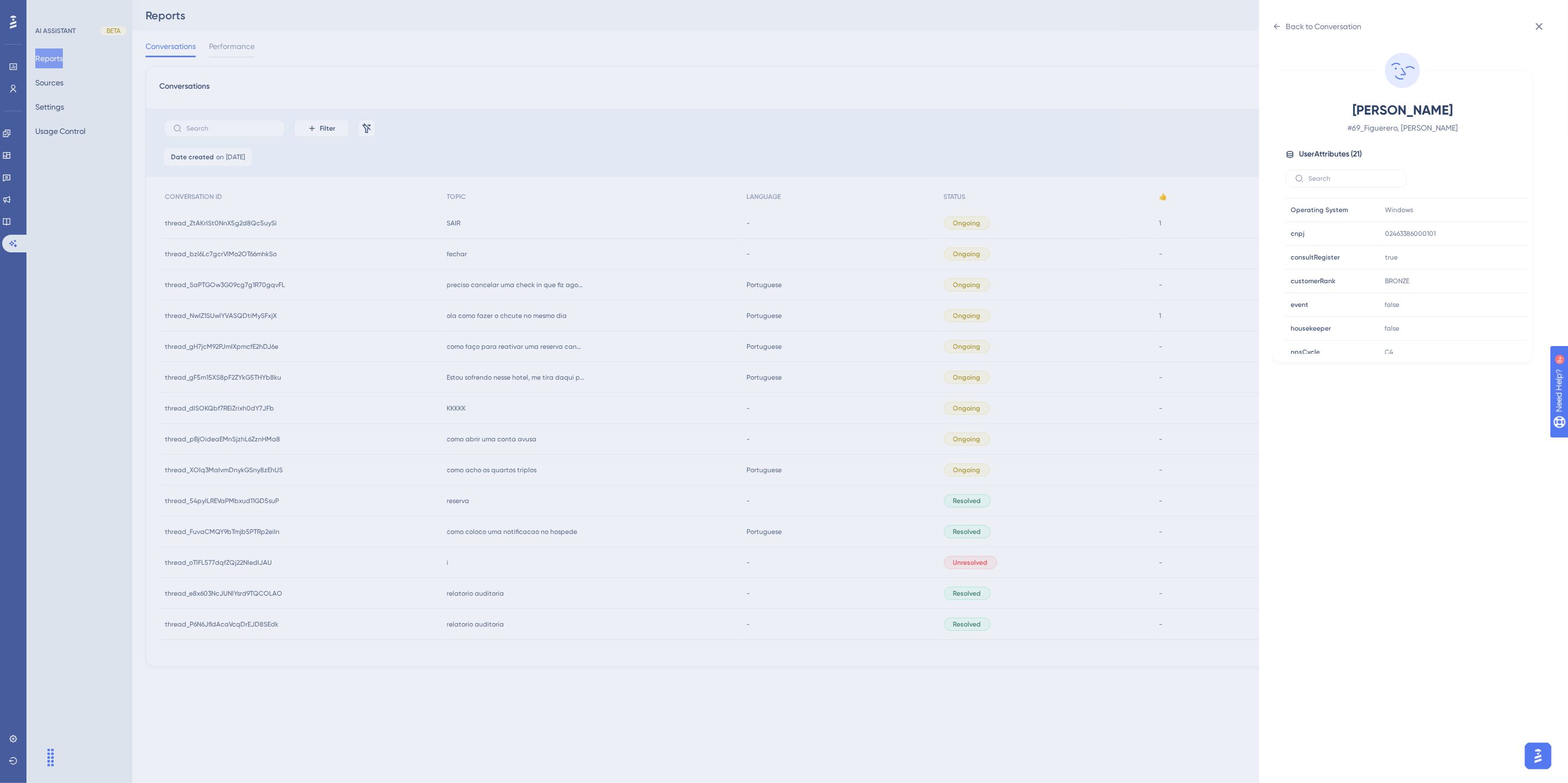
scroll to position [306, 0]
click at [547, 467] on div "Back to Conversation Figuerero, Ruben # 69_Figuerero, Ruben User Attributes ( 2…" at bounding box center [784, 391] width 1568 height 783
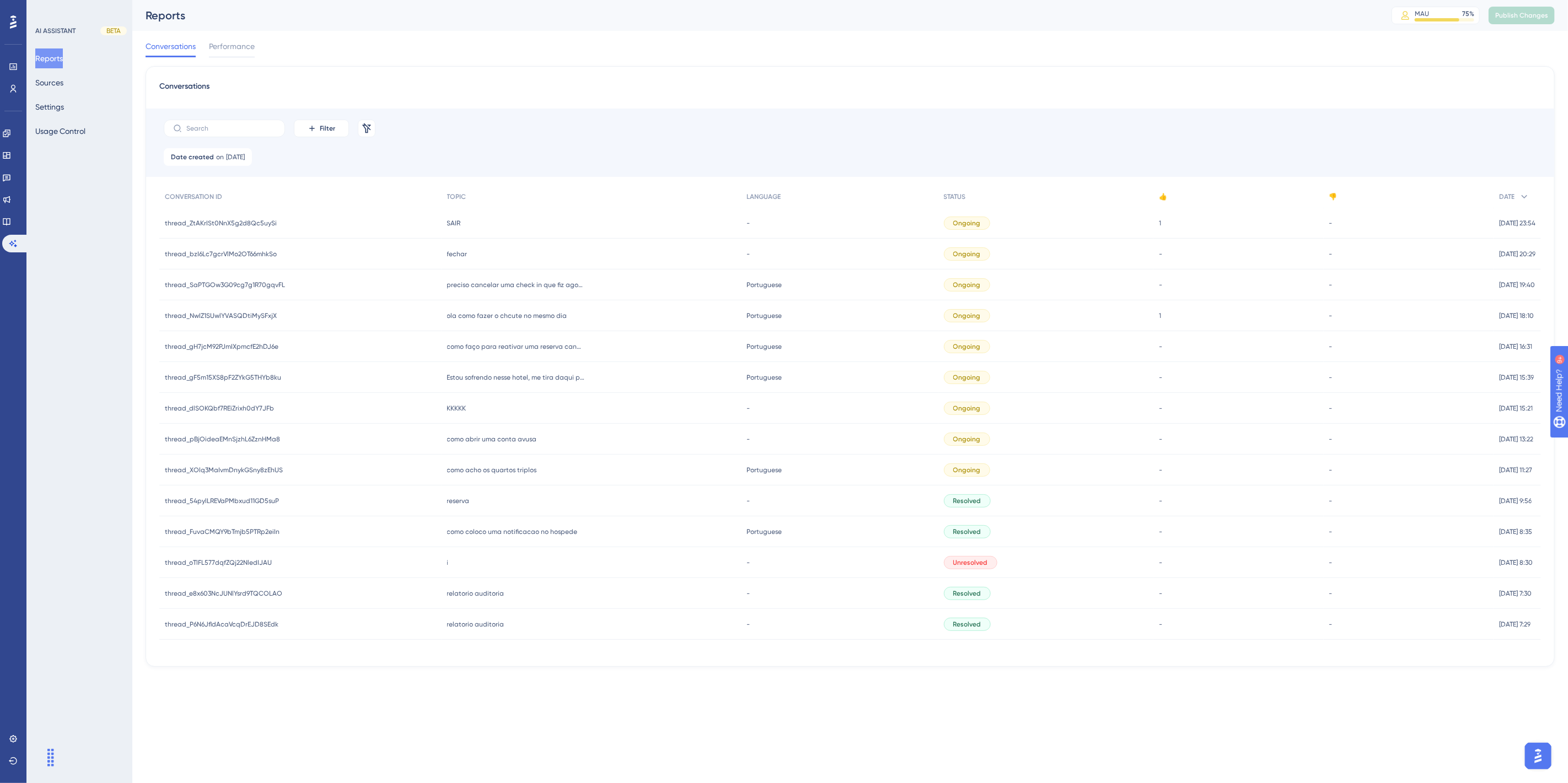
click at [477, 315] on span "ola como fazer o chcute no mesmo dia" at bounding box center [507, 316] width 120 height 9
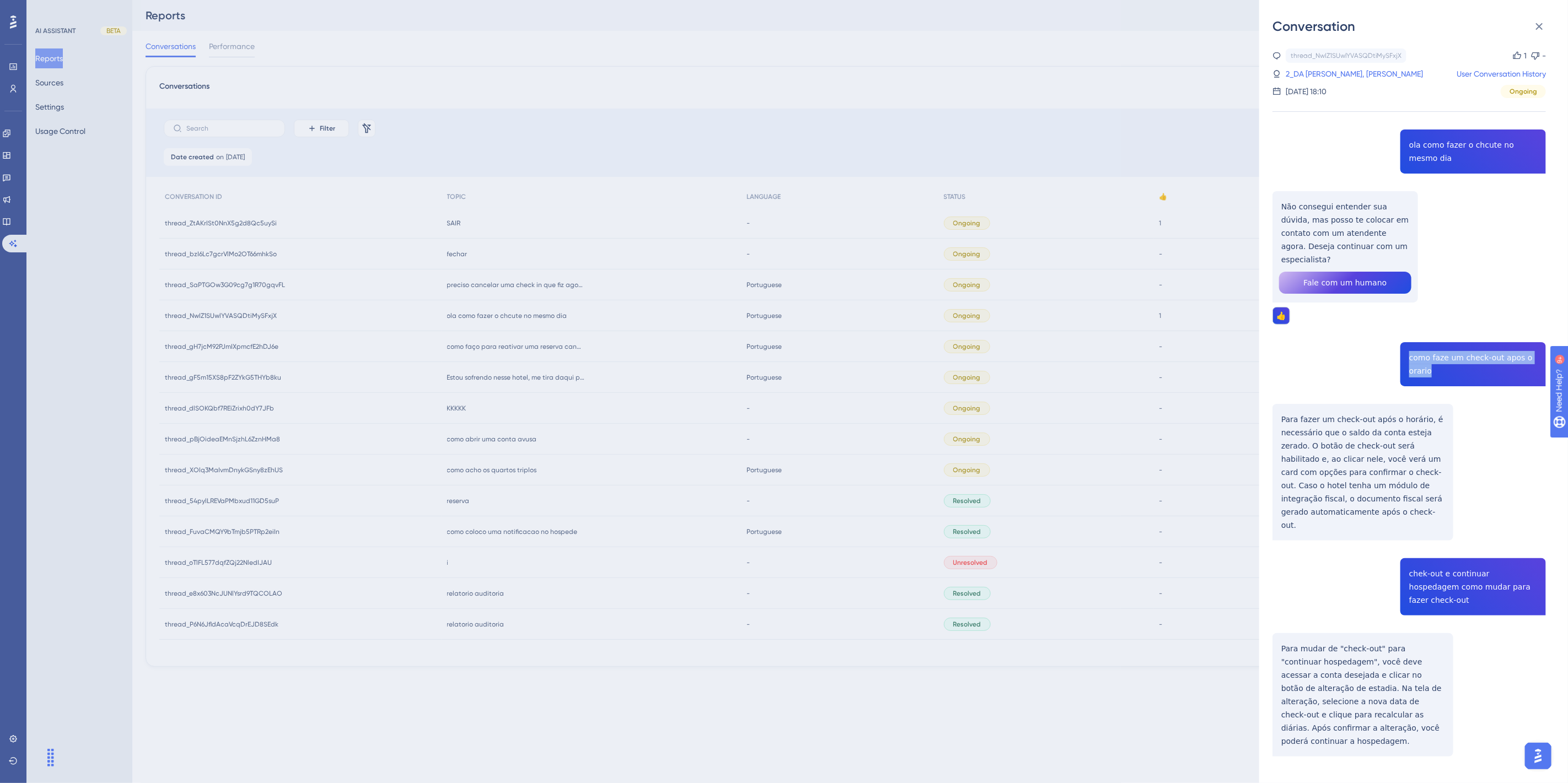
drag, startPoint x: 1439, startPoint y: 359, endPoint x: 1402, endPoint y: 344, distance: 39.9
click at [1402, 344] on div "thread_NwIZ1SUwlYVASQDtiMySFxjX Copy 1 - 2_DA SILVA, WEDERSON FERREIRA User Con…" at bounding box center [1409, 431] width 273 height 764
click at [1411, 360] on div "thread_NwIZ1SUwlYVASQDtiMySFxjX Copy 1 - 2_DA SILVA, WEDERSON FERREIRA User Con…" at bounding box center [1409, 431] width 273 height 764
click at [1409, 346] on div "thread_NwIZ1SUwlYVASQDtiMySFxjX Copy 1 - 2_DA SILVA, WEDERSON FERREIRA User Con…" at bounding box center [1409, 431] width 273 height 764
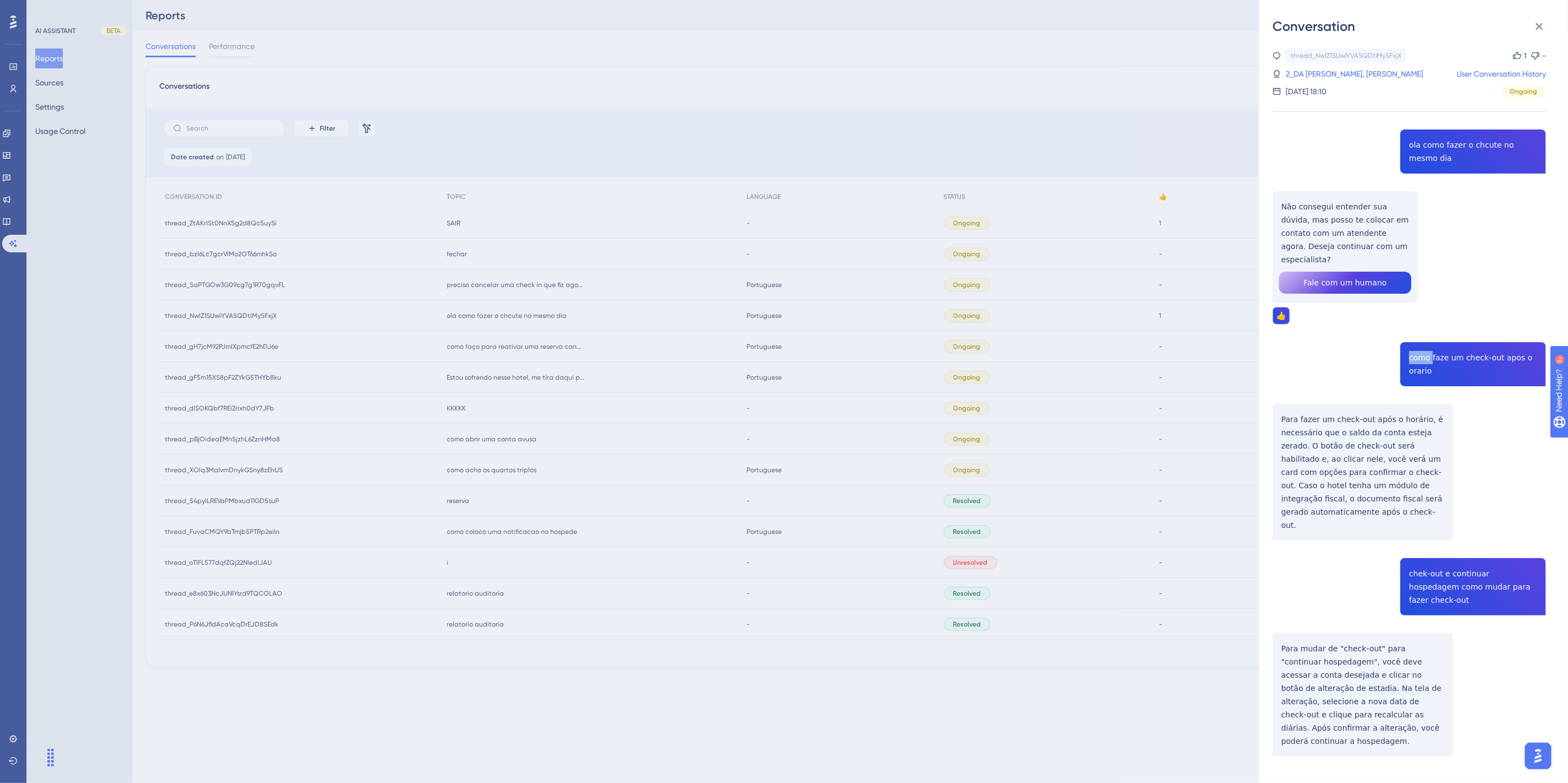
click at [1409, 346] on div "thread_NwIZ1SUwlYVASQDtiMySFxjX Copy 1 - 2_DA SILVA, WEDERSON FERREIRA User Con…" at bounding box center [1409, 431] width 273 height 764
click at [1410, 346] on div "thread_NwIZ1SUwlYVASQDtiMySFxjX Copy 1 - 2_DA SILVA, WEDERSON FERREIRA User Con…" at bounding box center [1409, 431] width 273 height 764
click at [1411, 559] on div "thread_NwIZ1SUwlYVASQDtiMySFxjX Copy 1 - 2_DA SILVA, WEDERSON FERREIRA User Con…" at bounding box center [1409, 431] width 273 height 764
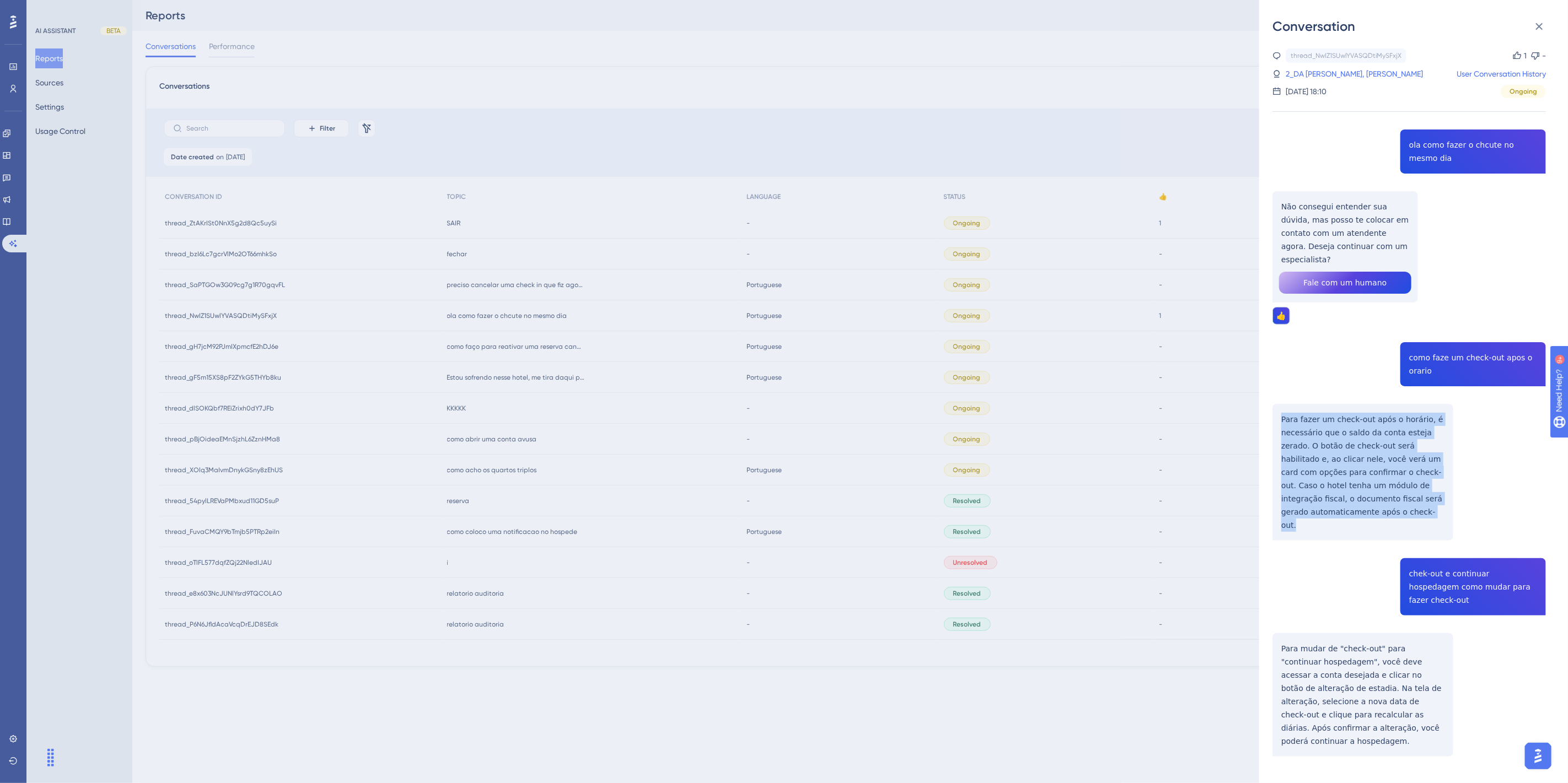
drag, startPoint x: 1308, startPoint y: 501, endPoint x: 1282, endPoint y: 406, distance: 98.5
click at [1282, 406] on div "thread_NwIZ1SUwlYVASQDtiMySFxjX Copy 1 - 2_DA SILVA, WEDERSON FERREIRA User Con…" at bounding box center [1409, 431] width 273 height 764
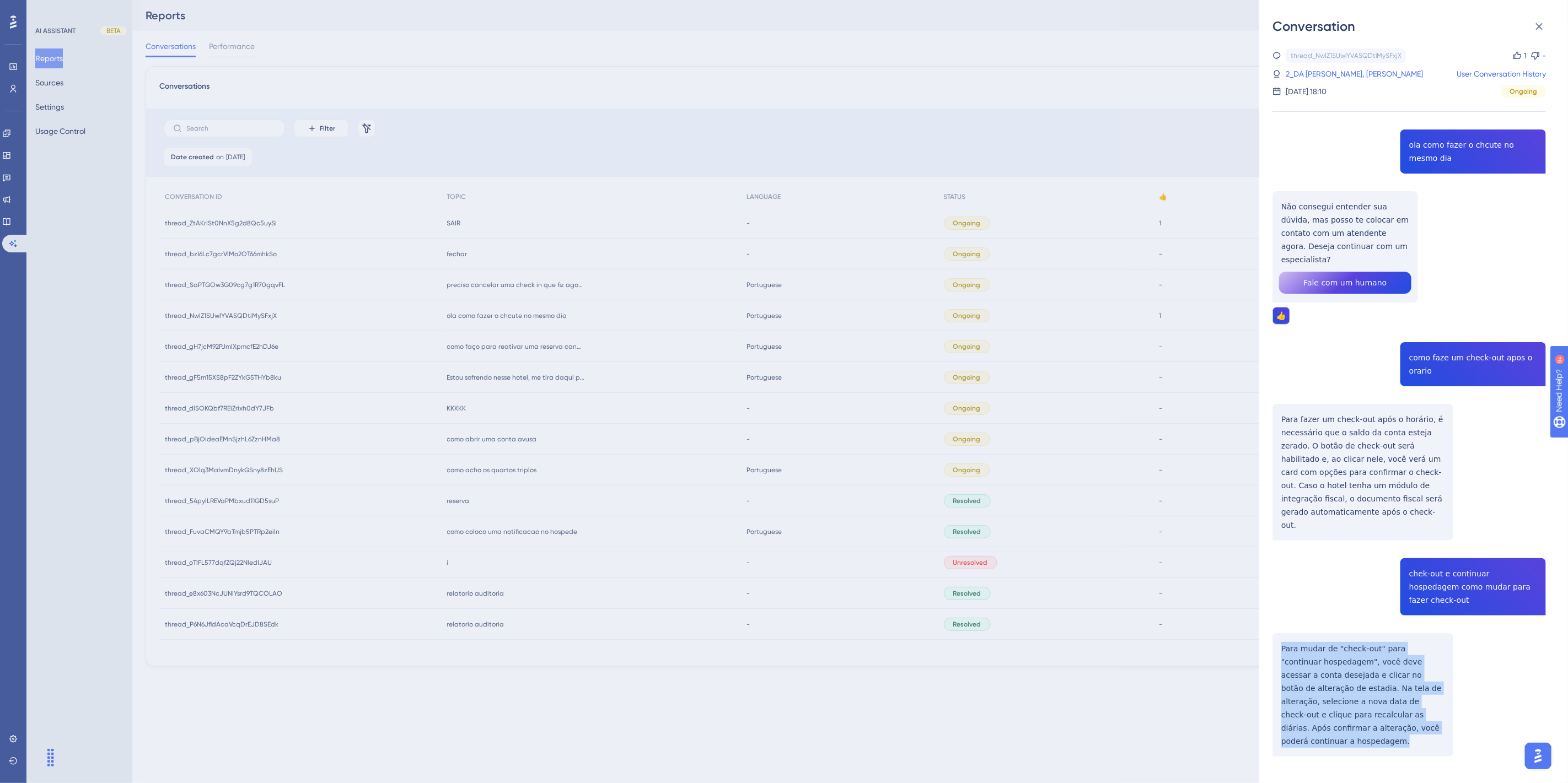
drag, startPoint x: 1379, startPoint y: 687, endPoint x: 1283, endPoint y: 608, distance: 124.3
click at [1283, 608] on div "thread_NwIZ1SUwlYVASQDtiMySFxjX Copy 1 - 2_DA SILVA, WEDERSON FERREIRA User Con…" at bounding box center [1409, 431] width 273 height 764
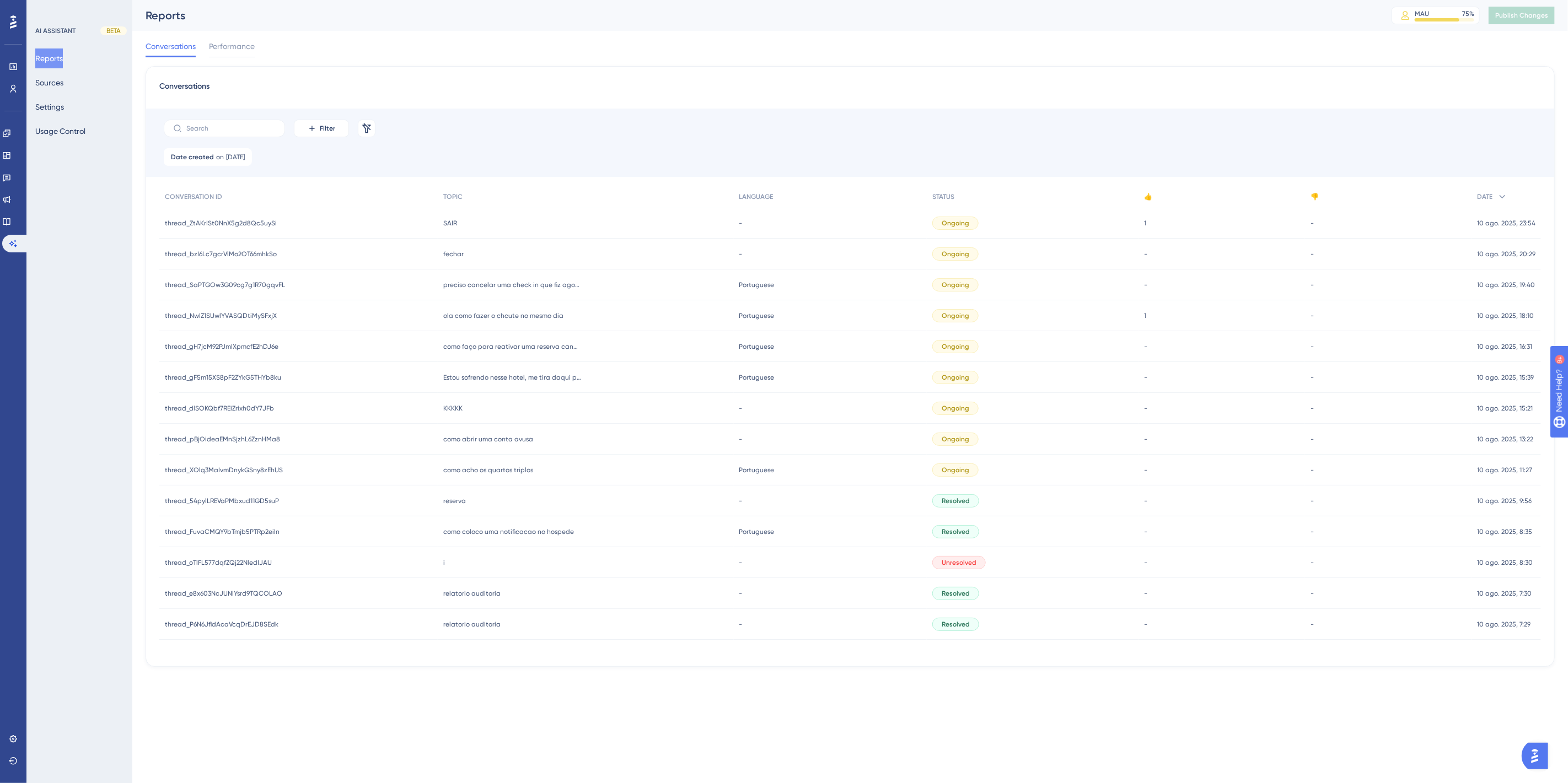
click at [534, 311] on span "ola como fazer o chcute no mesmo dia" at bounding box center [503, 316] width 120 height 9
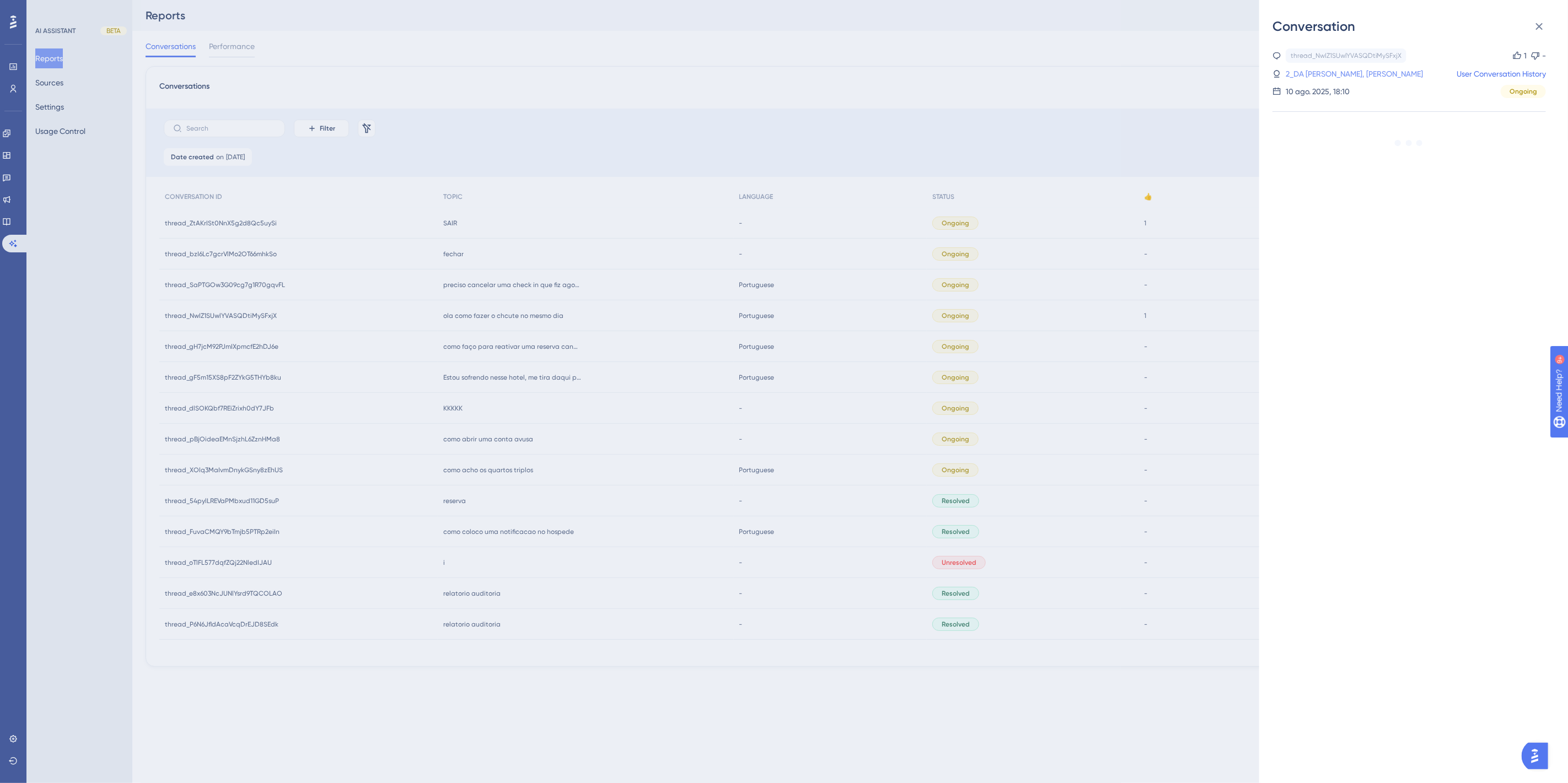
click at [1360, 76] on link "2_DA SILVA, WEDERSON FERREIRA" at bounding box center [1354, 74] width 138 height 13
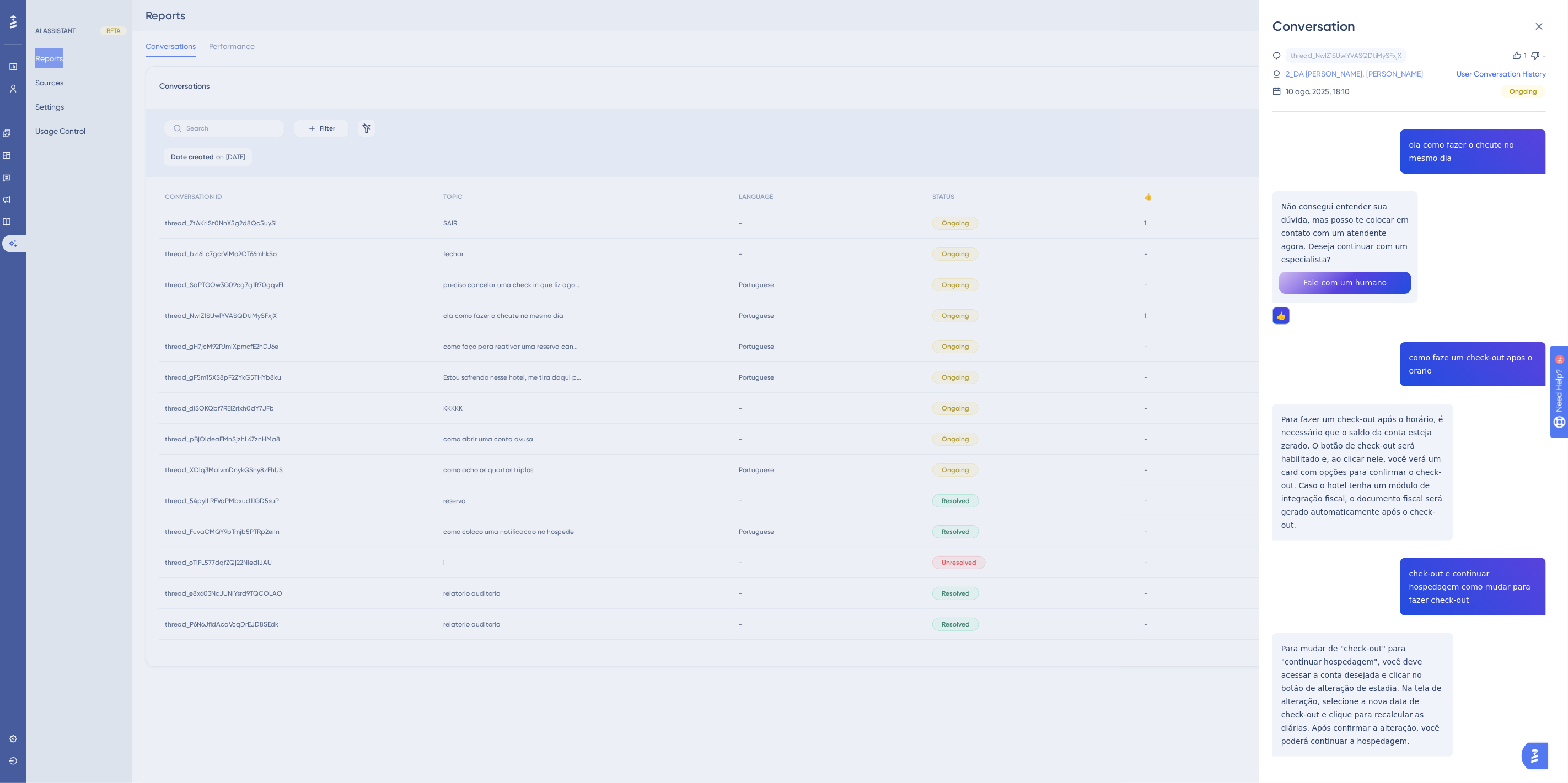
click at [1379, 75] on link "2_DA SILVA, WEDERSON FERREIRA" at bounding box center [1354, 74] width 138 height 13
click at [1303, 138] on div "thread_NwIZ1SUwlYVASQDtiMySFxjX Copy 1 - 2_DA SILVA, WEDERSON FERREIRA User Con…" at bounding box center [1409, 431] width 273 height 764
click at [1152, 155] on div "Conversation thread_NwIZ1SUwlYVASQDtiMySFxjX Copy 1 - 2_DA SILVA, WEDERSON FERR…" at bounding box center [784, 391] width 1568 height 783
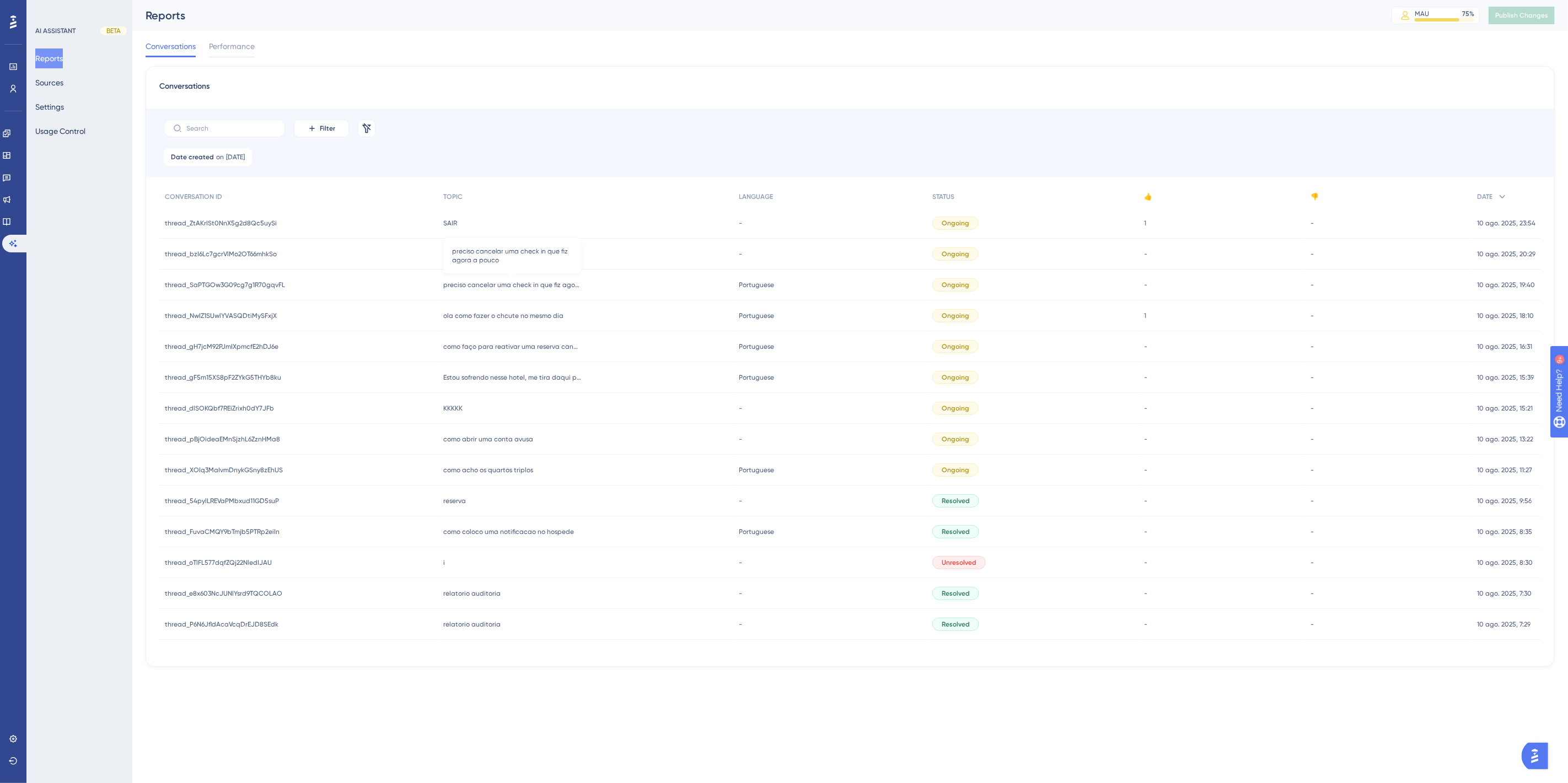
click at [506, 285] on span "preciso cancelar uma check in que fiz agora a pouco" at bounding box center [512, 285] width 138 height 9
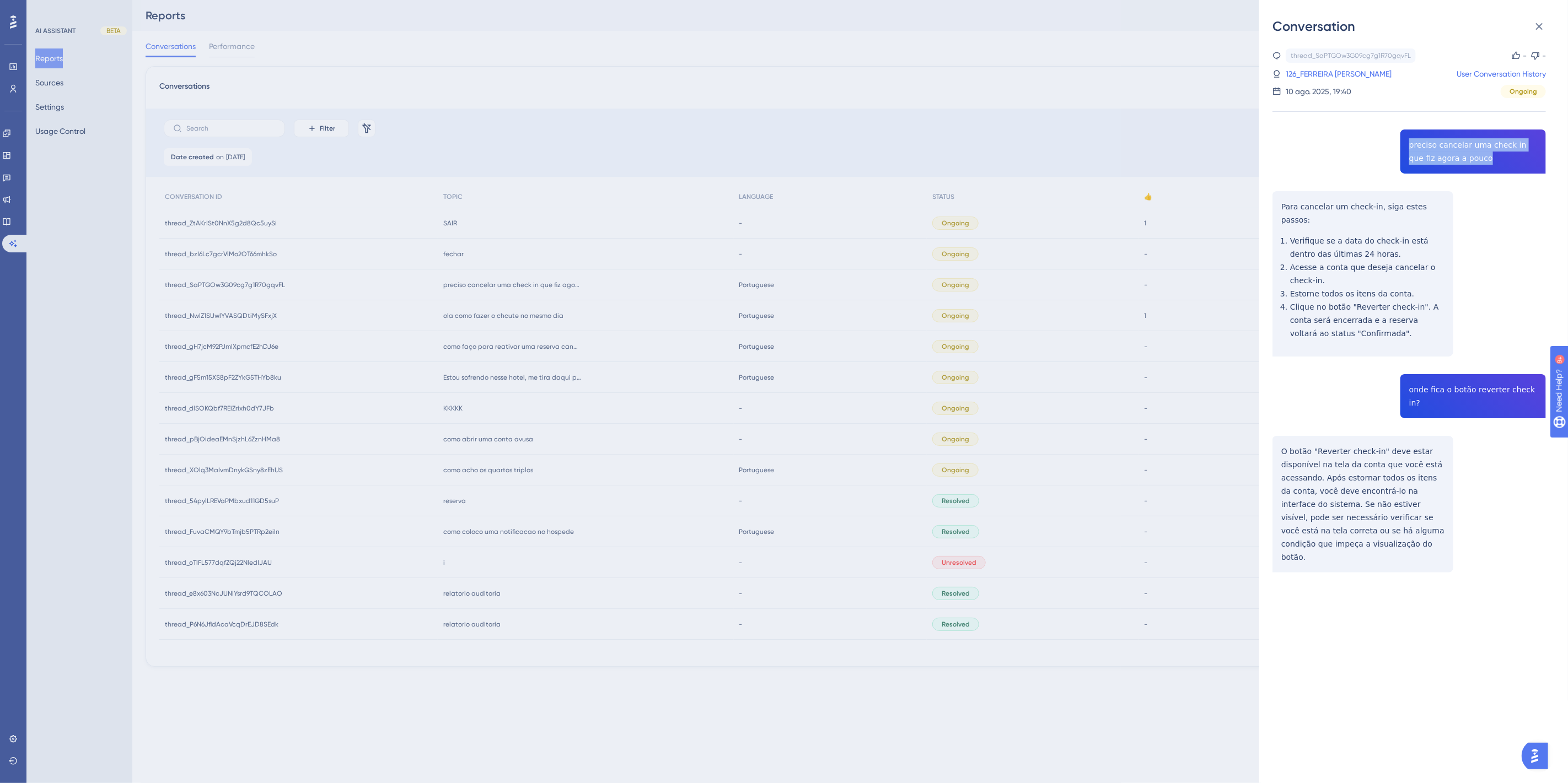
drag, startPoint x: 1465, startPoint y: 158, endPoint x: 1405, endPoint y: 145, distance: 61.4
click at [1405, 145] on div "thread_SaPTGOw3G09cg7g1R70gqvFL Copy - - 126_FERREIRA COUTO, ALEX VINICIUS User…" at bounding box center [1409, 339] width 273 height 580
copy span "preciso cancelar uma check in que fiz agora a pouco"
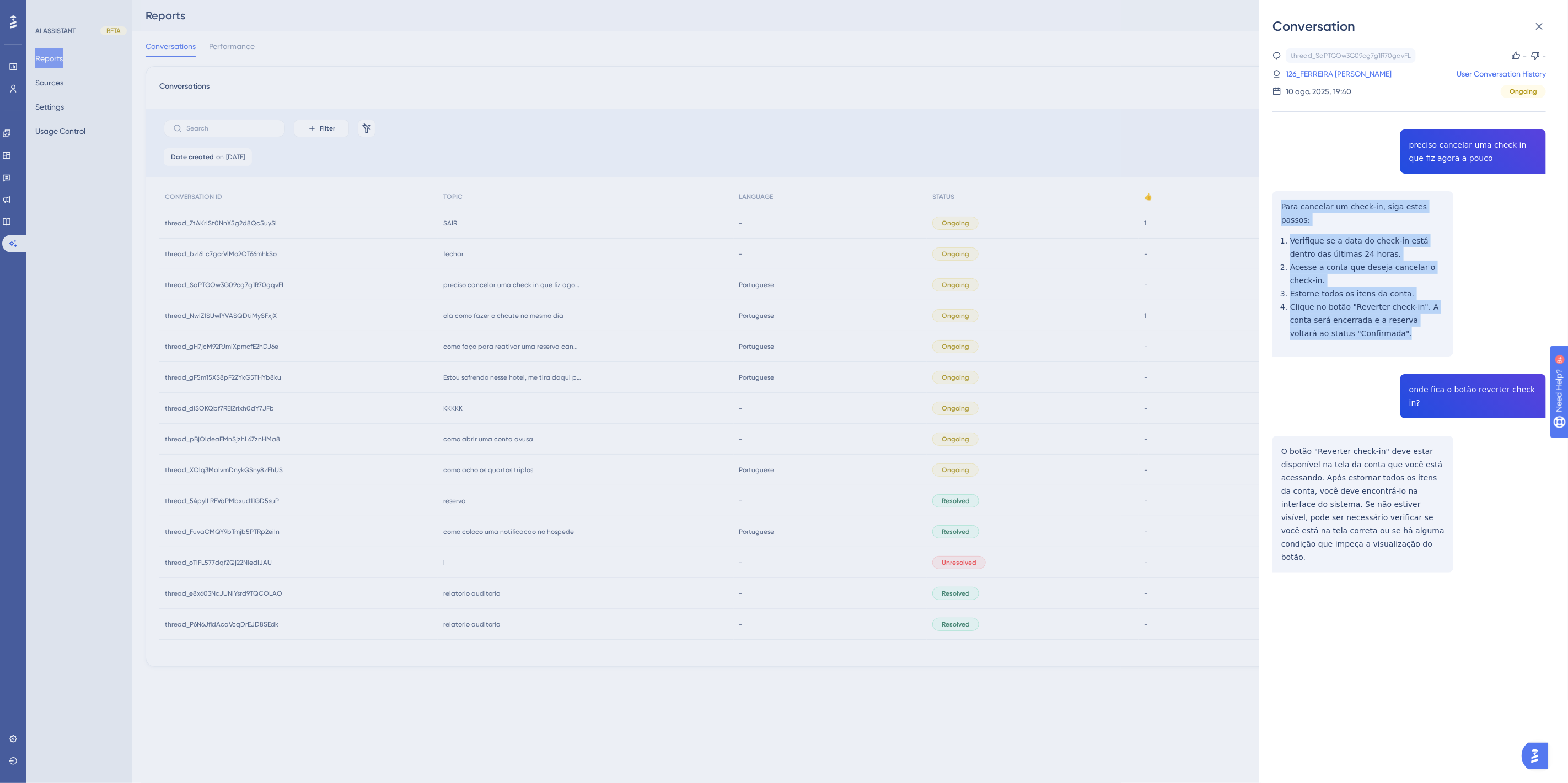
drag, startPoint x: 1342, startPoint y: 319, endPoint x: 1276, endPoint y: 207, distance: 130.0
click at [1276, 207] on div "thread_SaPTGOw3G09cg7g1R70gqvFL Copy - - 126_FERREIRA COUTO, ALEX VINICIUS User…" at bounding box center [1409, 339] width 273 height 580
copy div "Para cancelar um check-in, siga estes passos: Verifique se a data do check-in e…"
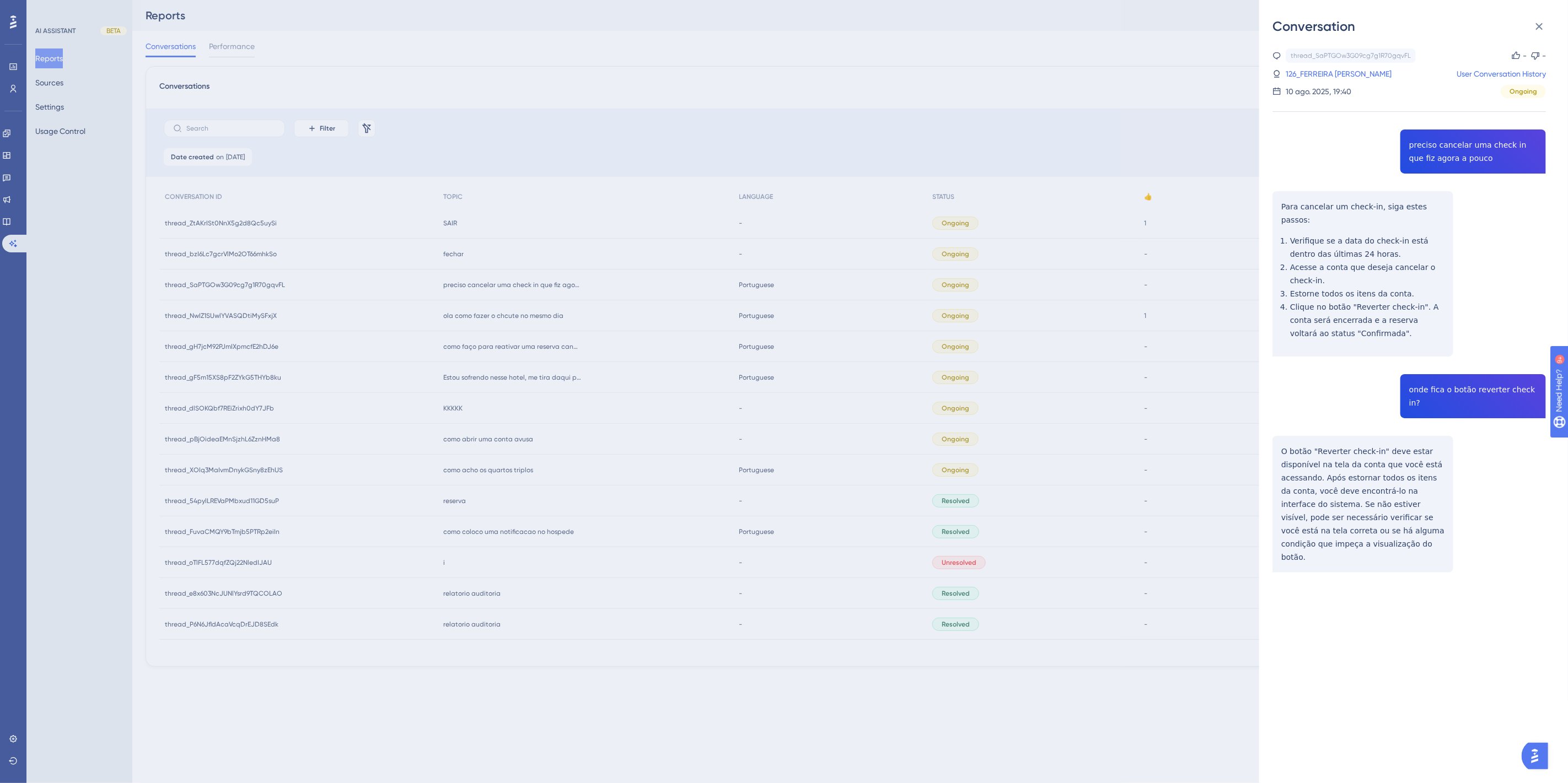
click at [1445, 373] on div "thread_SaPTGOw3G09cg7g1R70gqvFL Copy - - 126_FERREIRA COUTO, ALEX VINICIUS User…" at bounding box center [1409, 339] width 273 height 580
copy span "onde fica o botão reverter check in?"
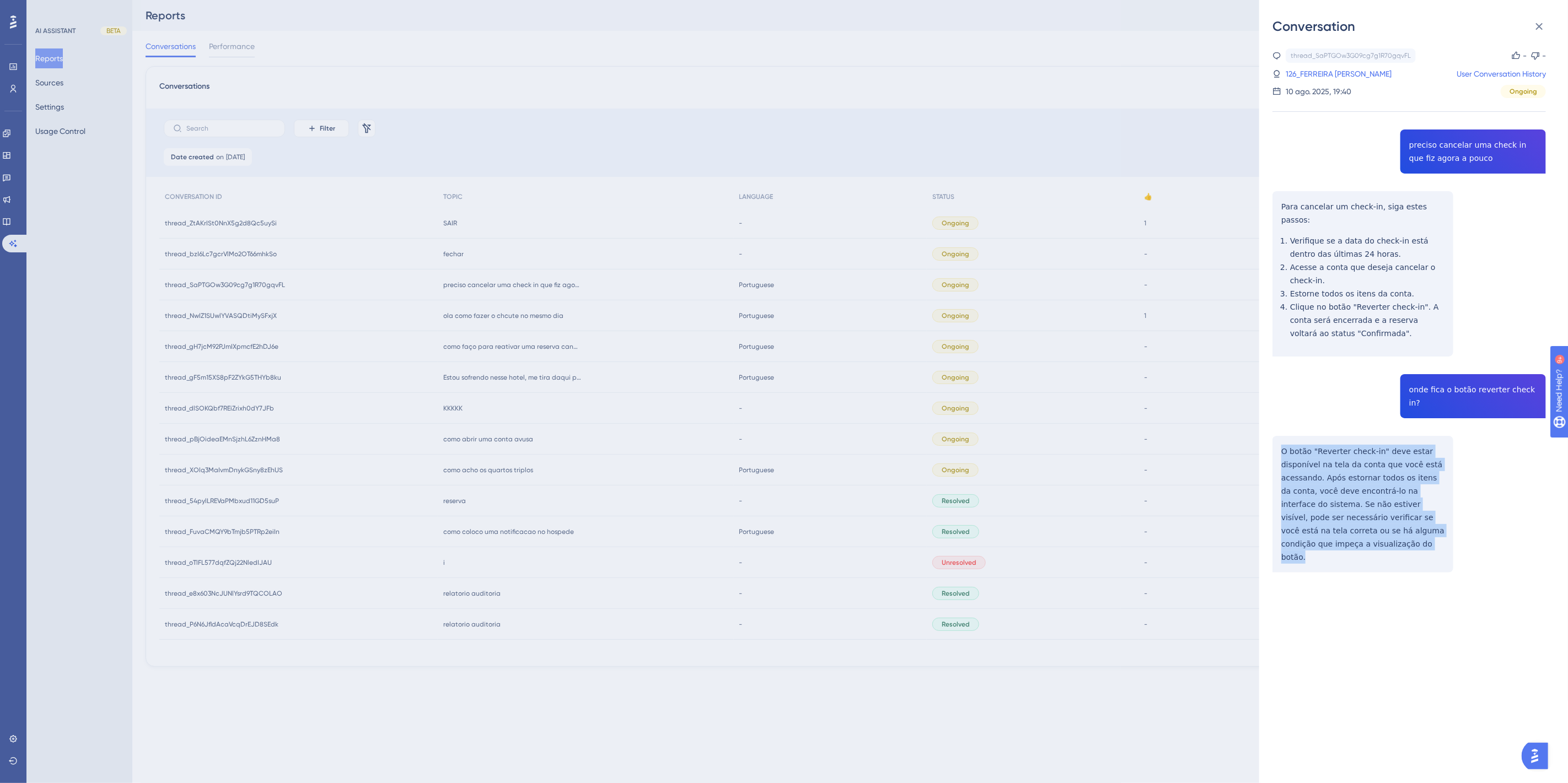
drag, startPoint x: 1366, startPoint y: 520, endPoint x: 1276, endPoint y: 423, distance: 132.3
click at [1281, 424] on div "thread_SaPTGOw3G09cg7g1R70gqvFL Copy - - 126_FERREIRA COUTO, ALEX VINICIUS User…" at bounding box center [1409, 339] width 273 height 580
copy p "O botão "Reverter check-in" deve estar disponível na tela da conta que você est…"
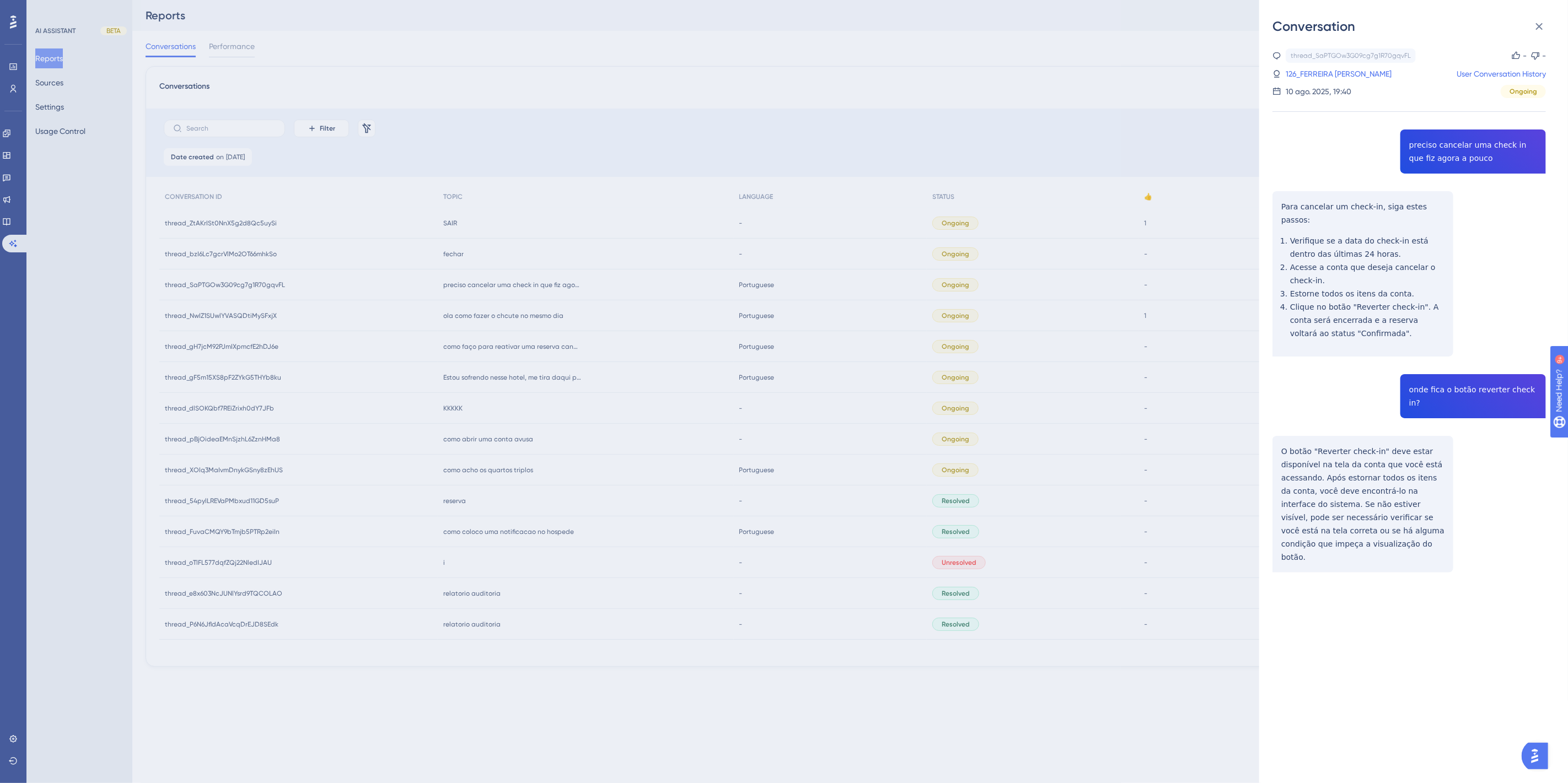
click at [1485, 383] on div "thread_SaPTGOw3G09cg7g1R70gqvFL Copy - - 126_FERREIRA COUTO, ALEX VINICIUS User…" at bounding box center [1409, 339] width 273 height 580
copy span "onde fica o botão reverter check in?"
click at [1355, 73] on link "126_FERREIRA COUTO, ALEX VINICIUS" at bounding box center [1339, 74] width 106 height 13
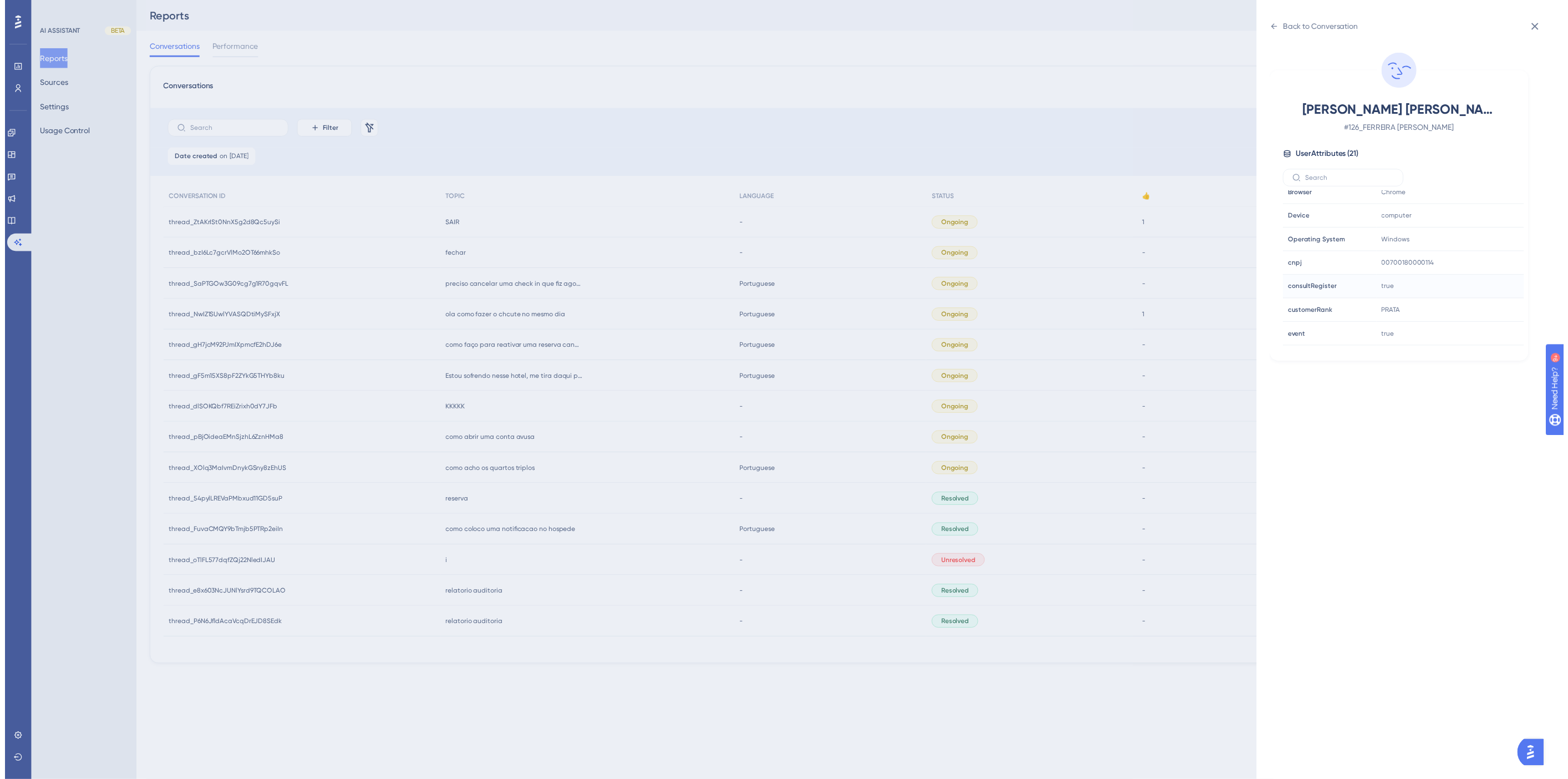
scroll to position [339, 0]
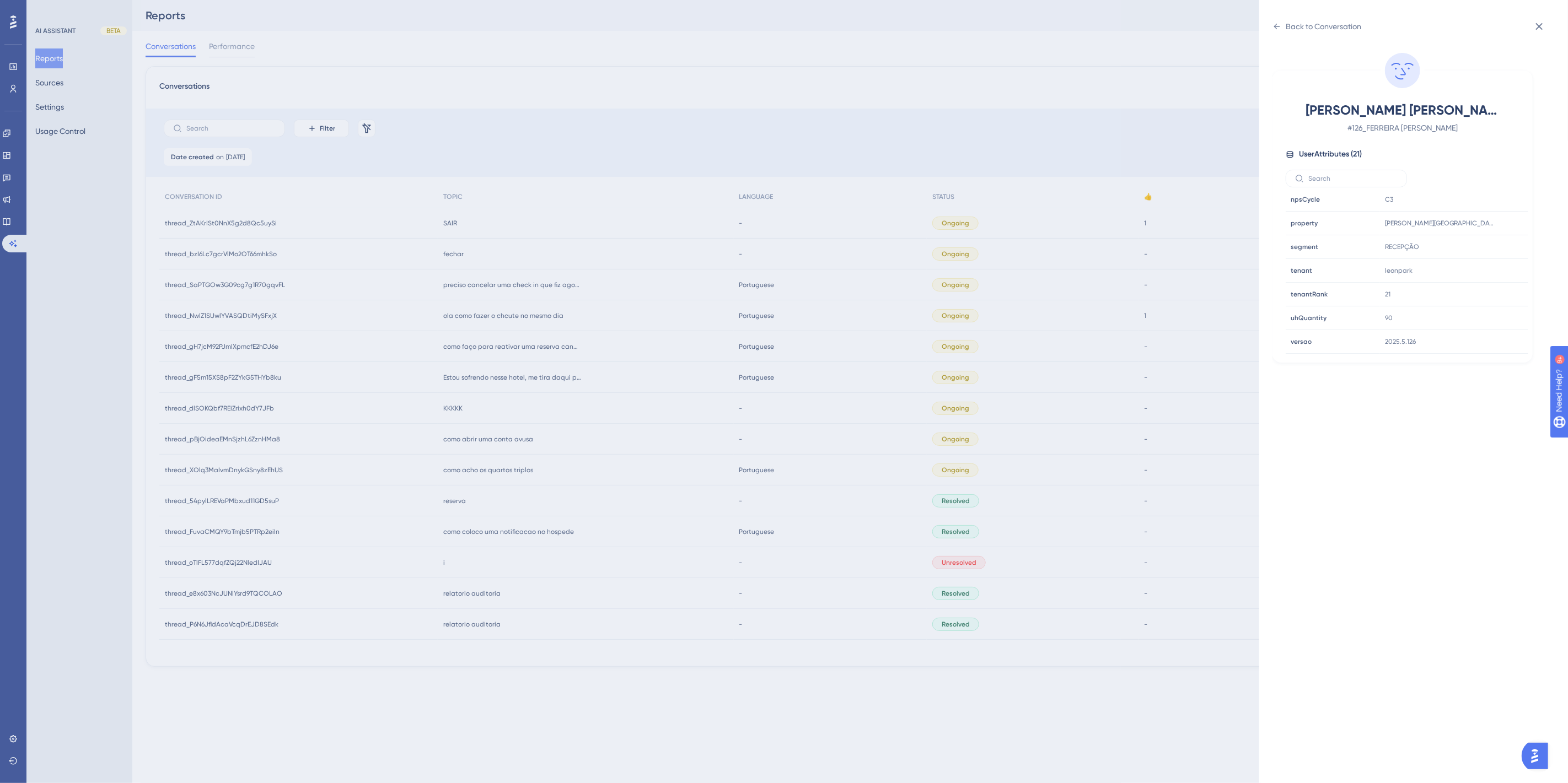
click at [1125, 106] on div "Back to Conversation FERREIRA COUTO, ALEX VINICIUS # 126_FERREIRA COUTO, ALEX V…" at bounding box center [784, 391] width 1568 height 783
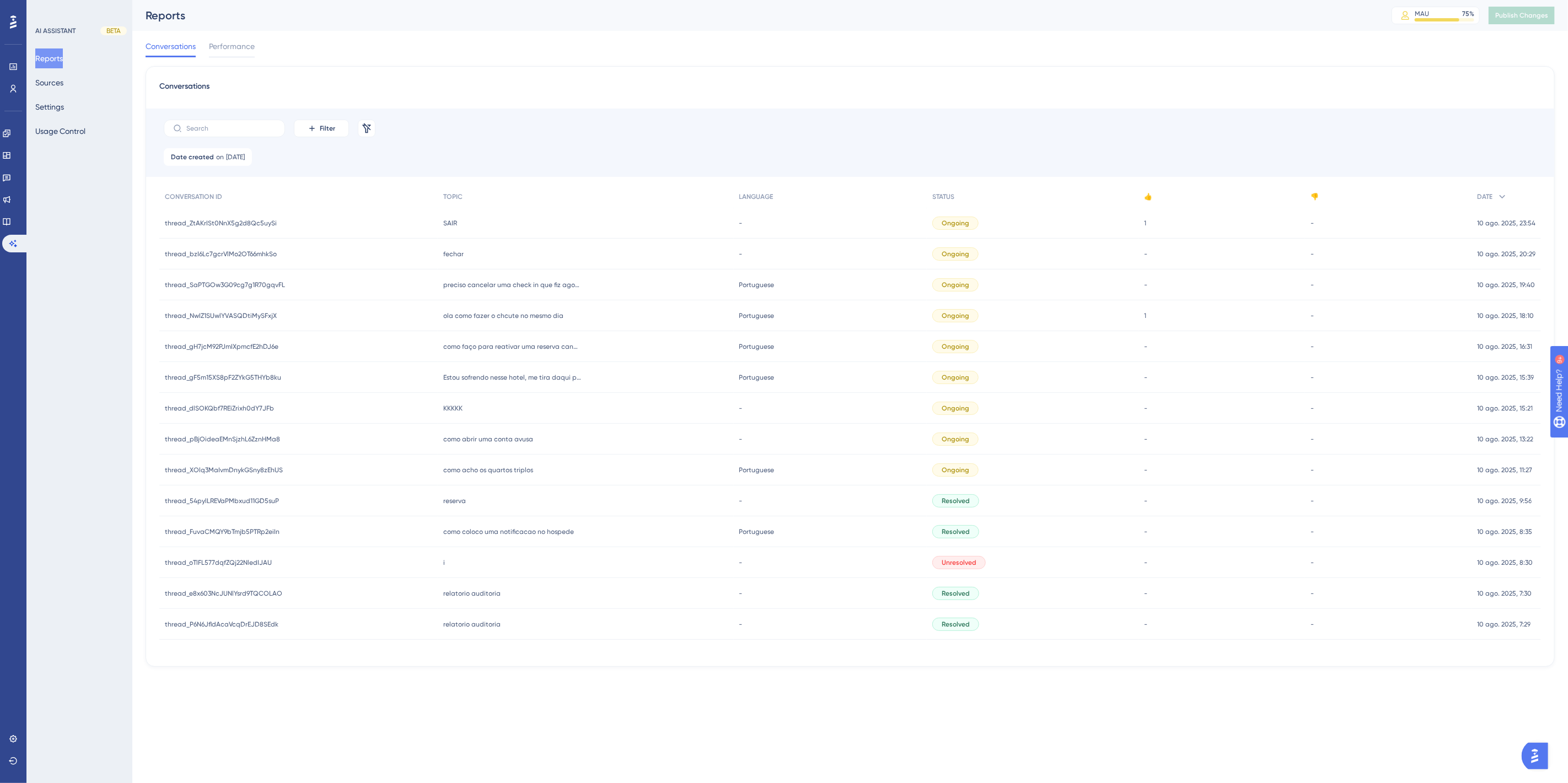
click at [497, 311] on span "ola como fazer o chcute no mesmo dia" at bounding box center [503, 316] width 120 height 9
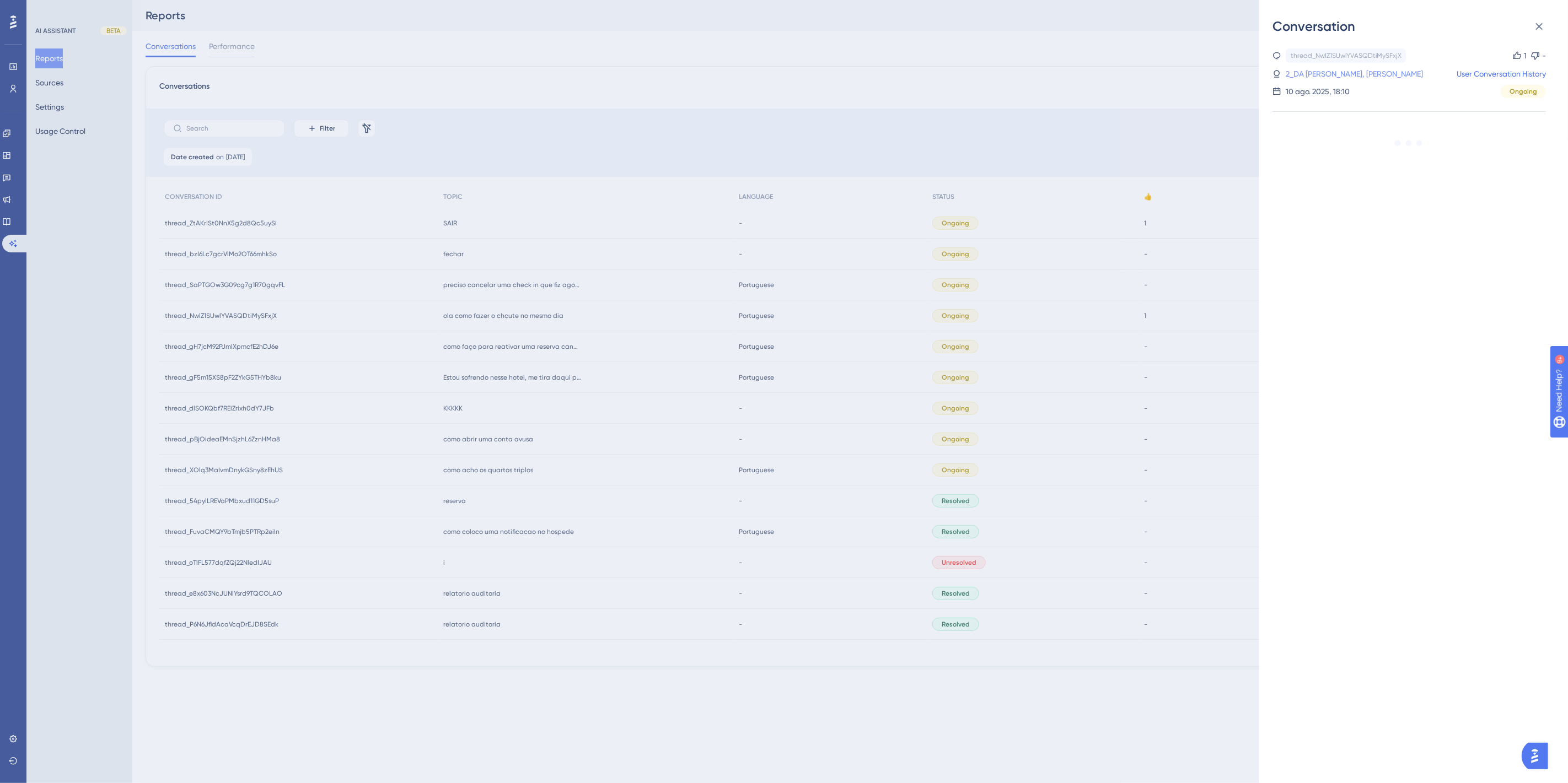
click at [1357, 73] on link "2_DA SILVA, WEDERSON FERREIRA" at bounding box center [1354, 74] width 138 height 13
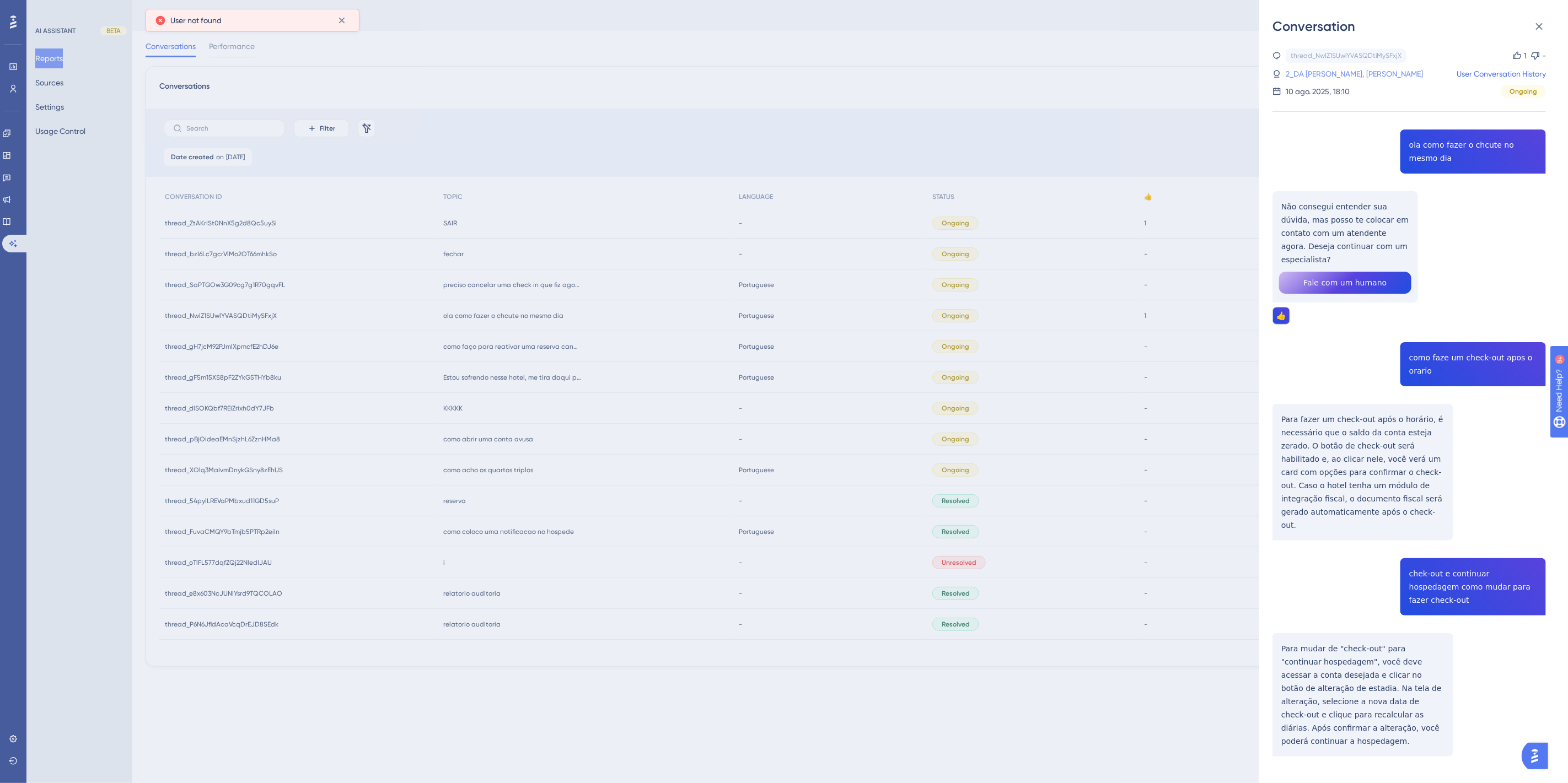
click at [1338, 75] on link "2_DA SILVA, WEDERSON FERREIRA" at bounding box center [1354, 74] width 138 height 13
click at [1327, 74] on link "2_DA SILVA, WEDERSON FERREIRA" at bounding box center [1354, 74] width 138 height 13
click at [1118, 78] on div "Conversation thread_NwIZ1SUwlYVASQDtiMySFxjX Copy 1 - 2_DA SILVA, WEDERSON FERR…" at bounding box center [784, 391] width 1568 height 783
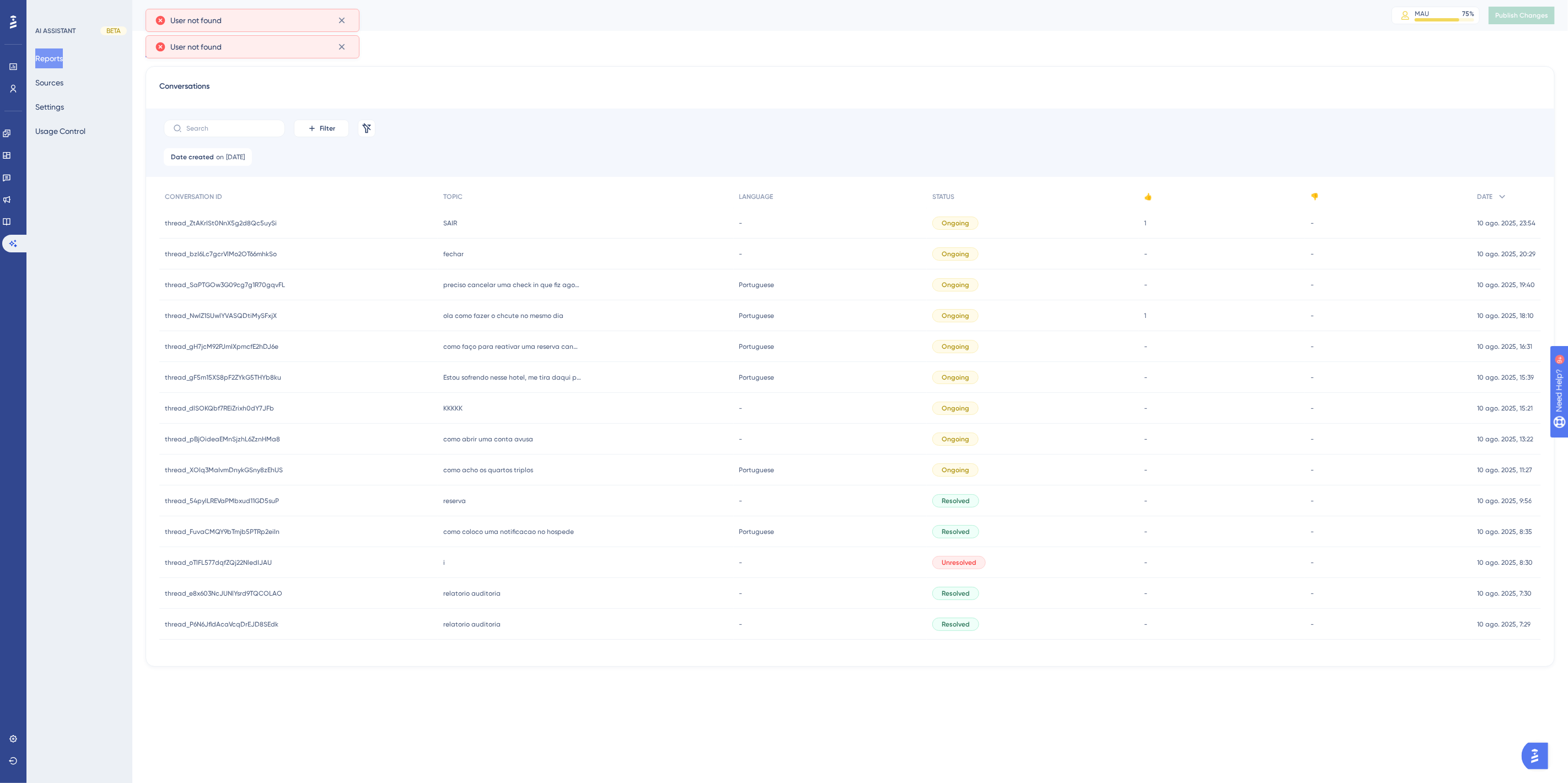
click at [497, 311] on span "ola como fazer o chcute no mesmo dia" at bounding box center [503, 316] width 120 height 9
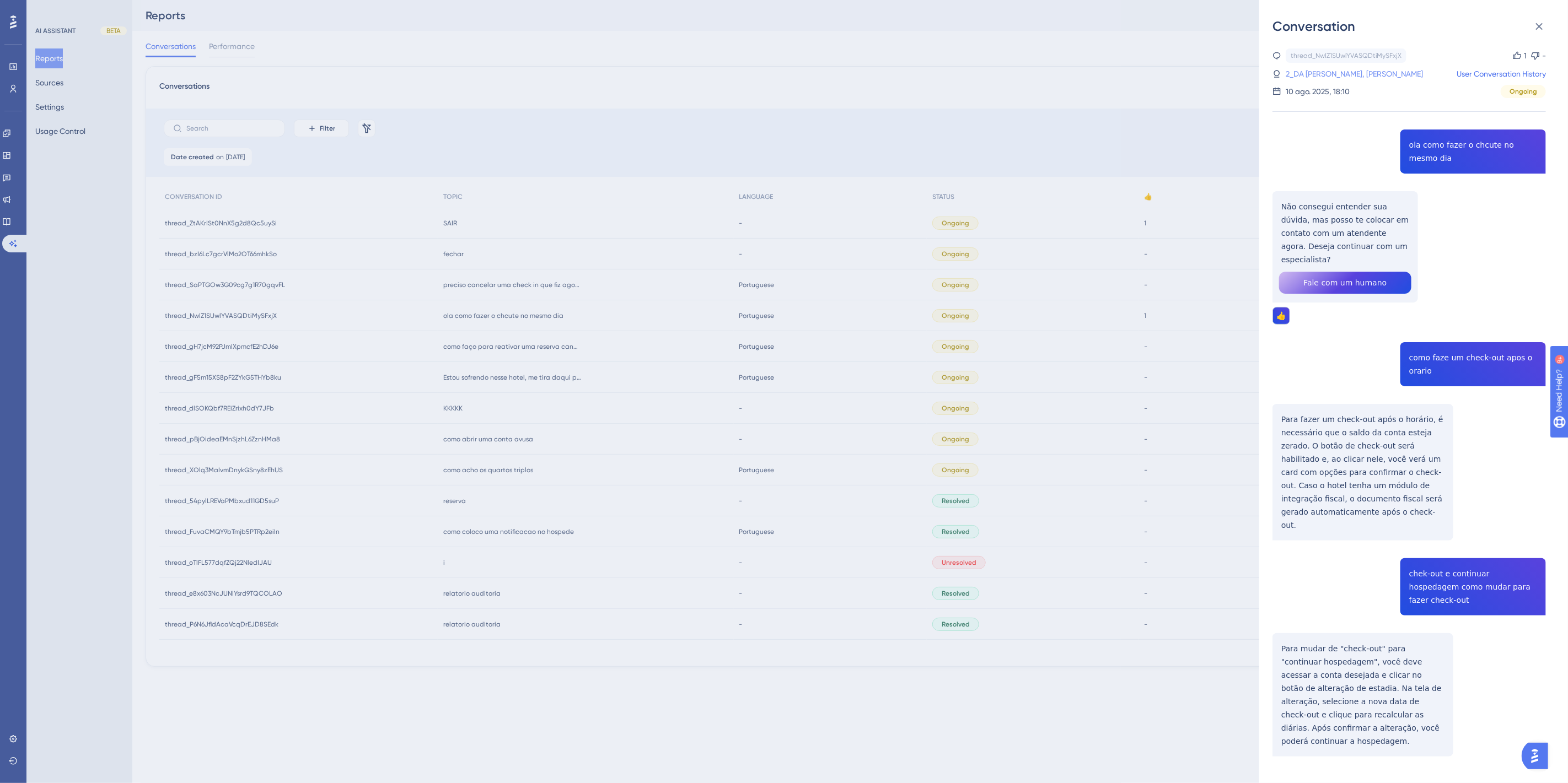
click at [1359, 73] on link "2_DA SILVA, WEDERSON FERREIRA" at bounding box center [1354, 74] width 138 height 13
click at [814, 381] on div "Conversation thread_NwIZ1SUwlYVASQDtiMySFxjX Copy 1 - 2_DA SILVA, WEDERSON FERR…" at bounding box center [784, 391] width 1568 height 783
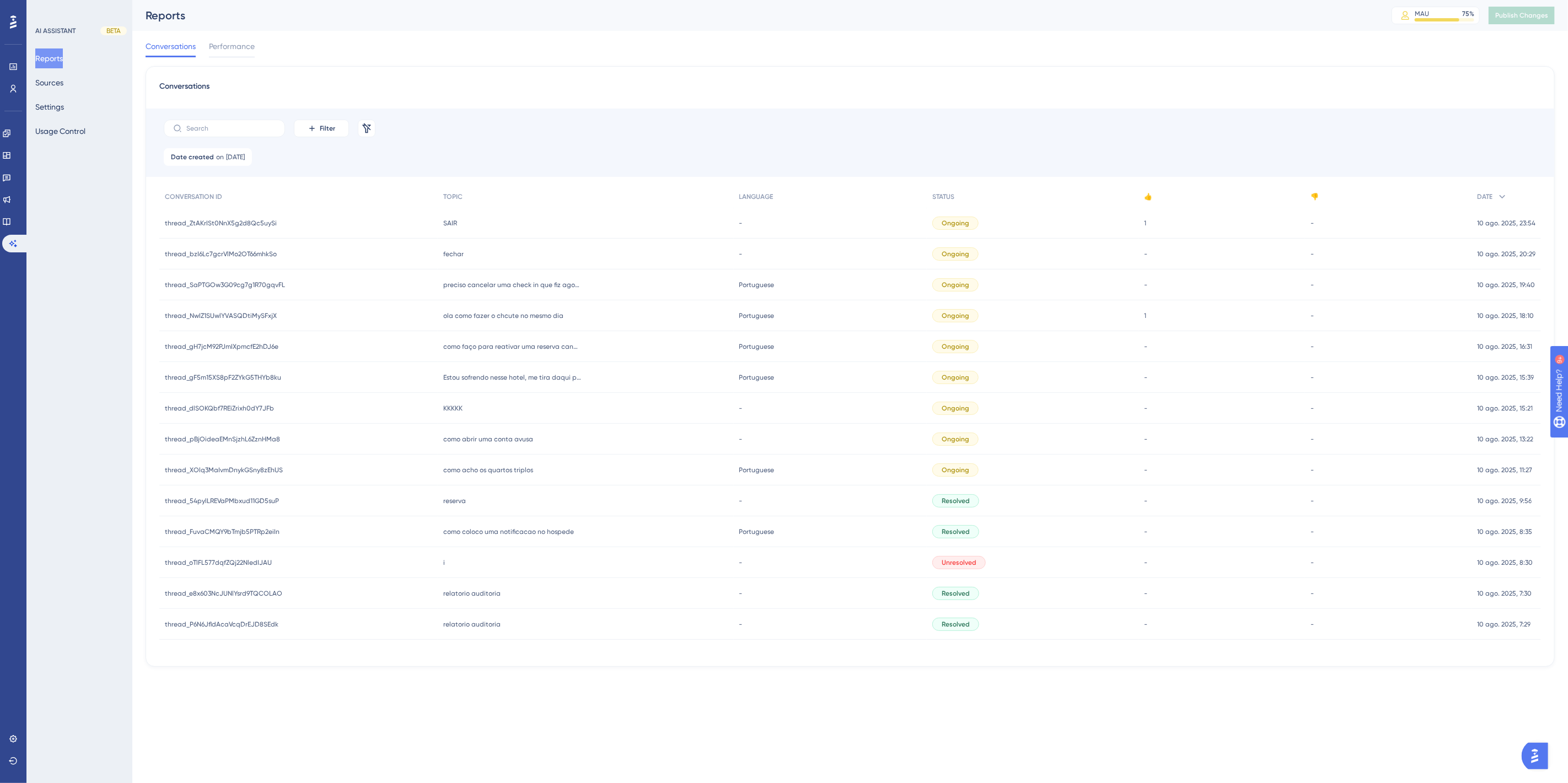
click at [447, 255] on span "fechar" at bounding box center [453, 254] width 21 height 9
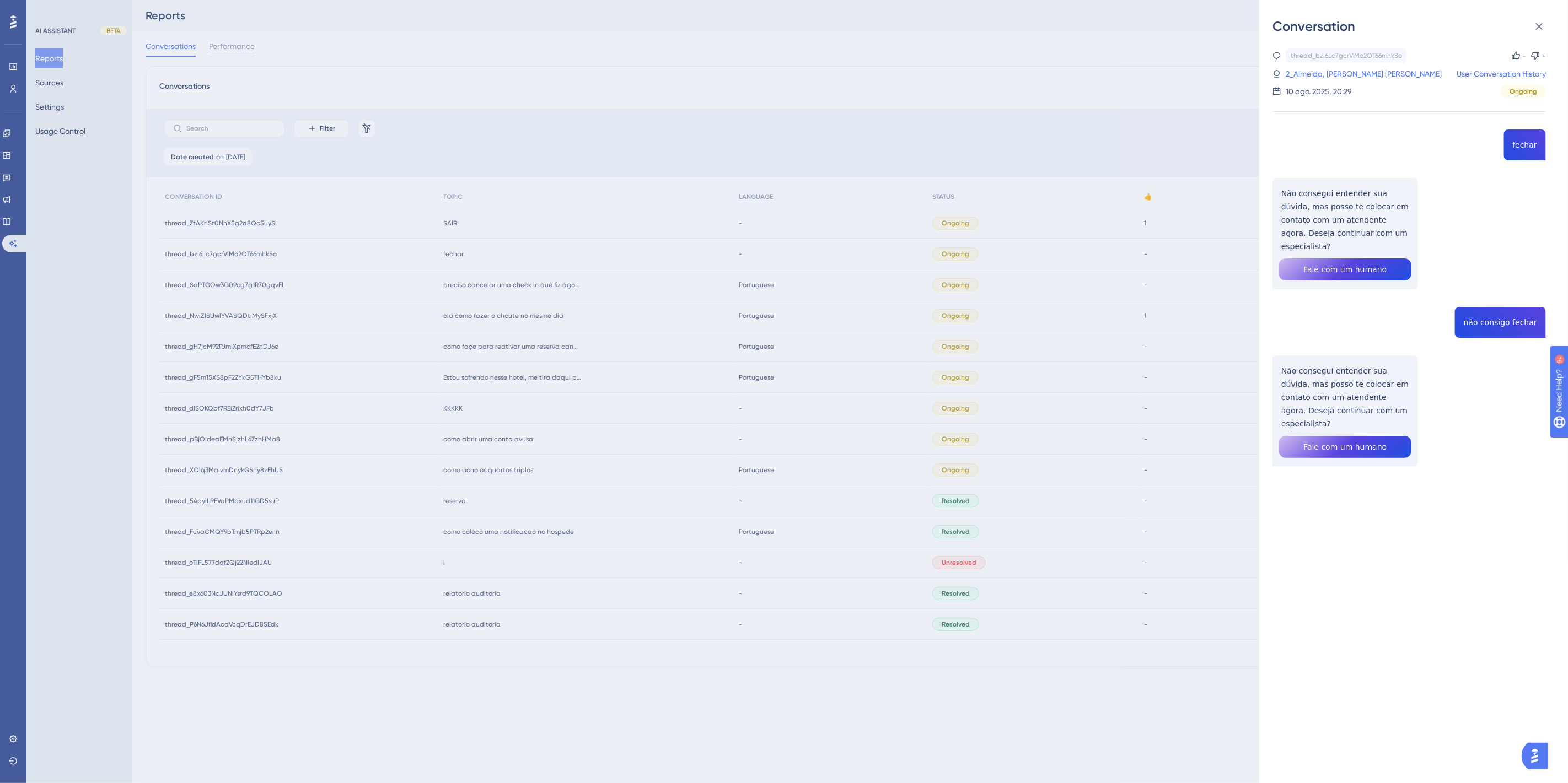
click at [1089, 346] on div "Conversation thread_bzI6Lc7gcrVlMo2OT66mhkSo Copy - - 2_Almeida, Ana Cristina U…" at bounding box center [784, 391] width 1568 height 783
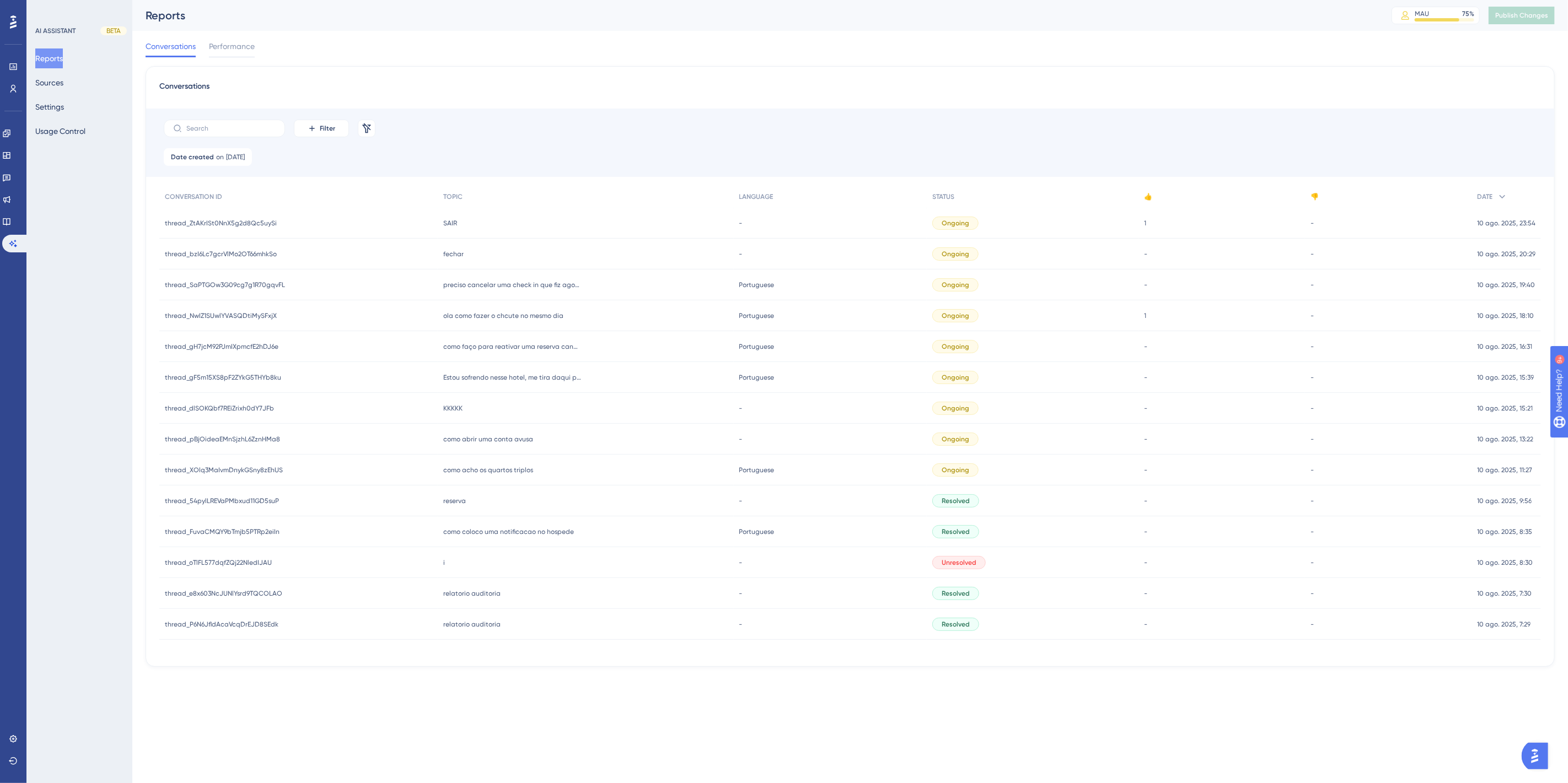
click at [460, 224] on div "SAIR SAIR" at bounding box center [586, 223] width 296 height 31
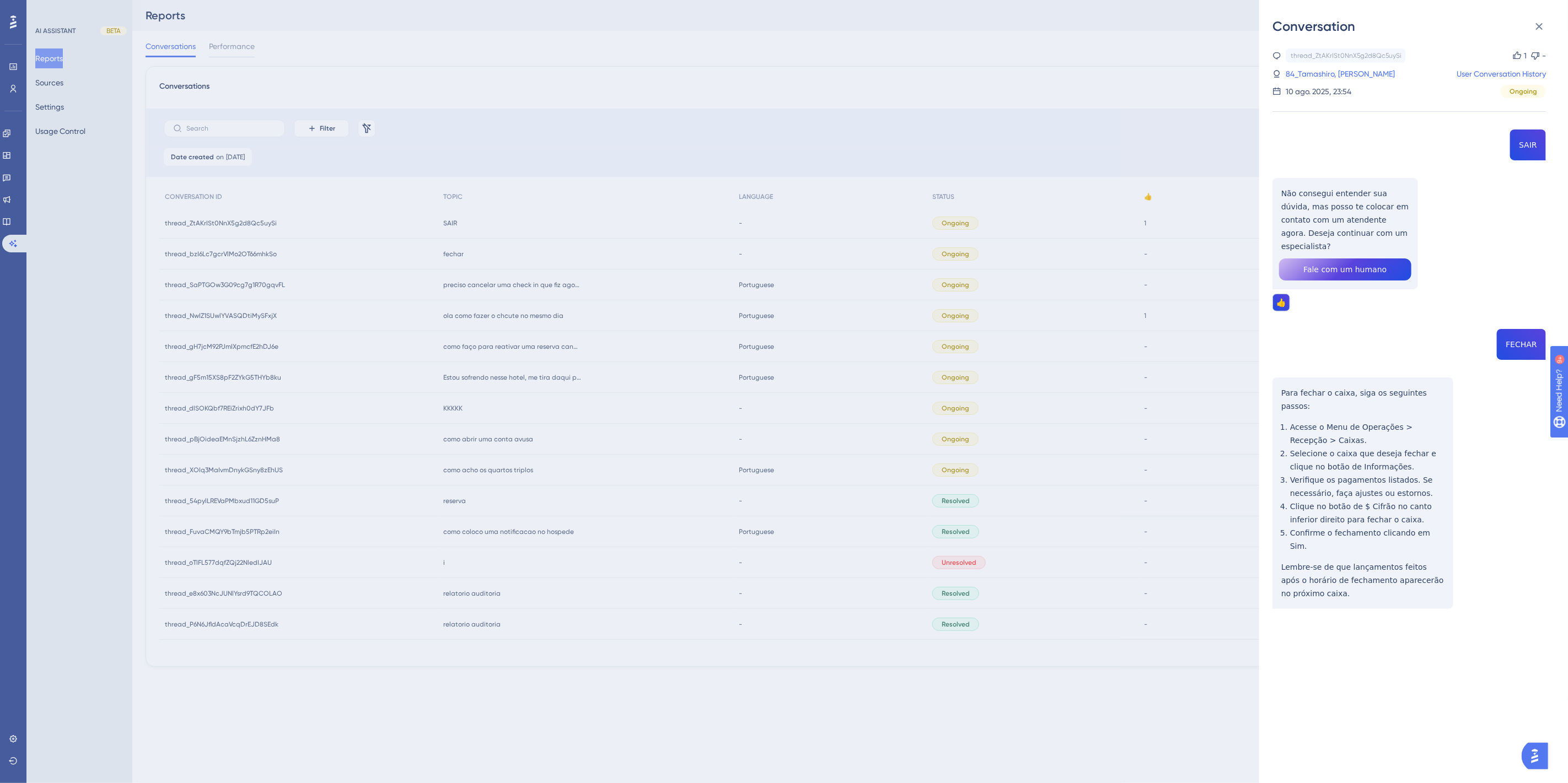
click at [886, 348] on div "Conversation thread_ZtAKrISt0NnX5g2d8Qc5uySi Copy 1 - 84_Tamashiro, Yuri User C…" at bounding box center [784, 391] width 1568 height 783
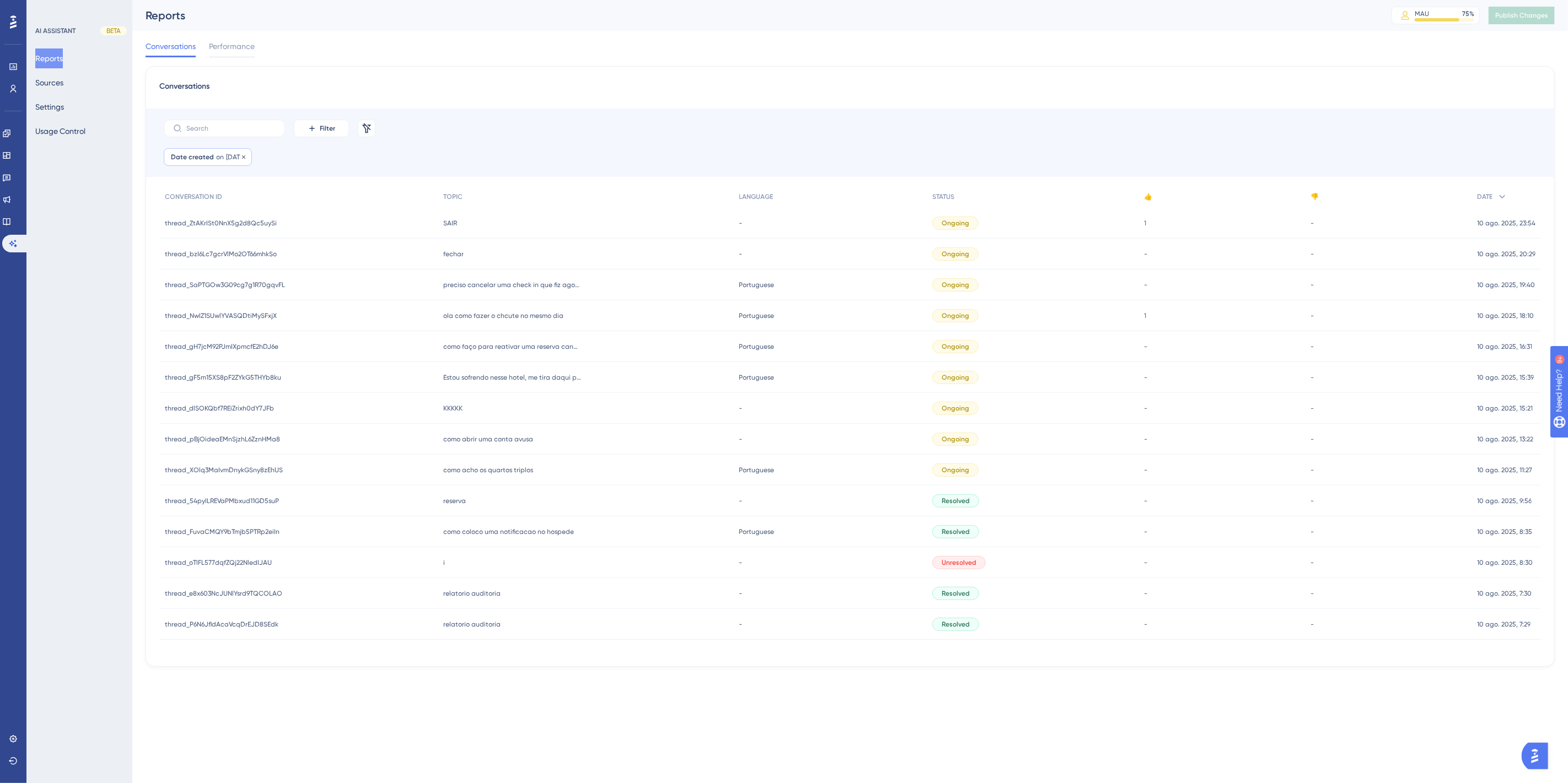
click at [245, 158] on span "10 Aug, 2025" at bounding box center [235, 157] width 19 height 9
click at [193, 353] on button "11" at bounding box center [192, 352] width 19 height 19
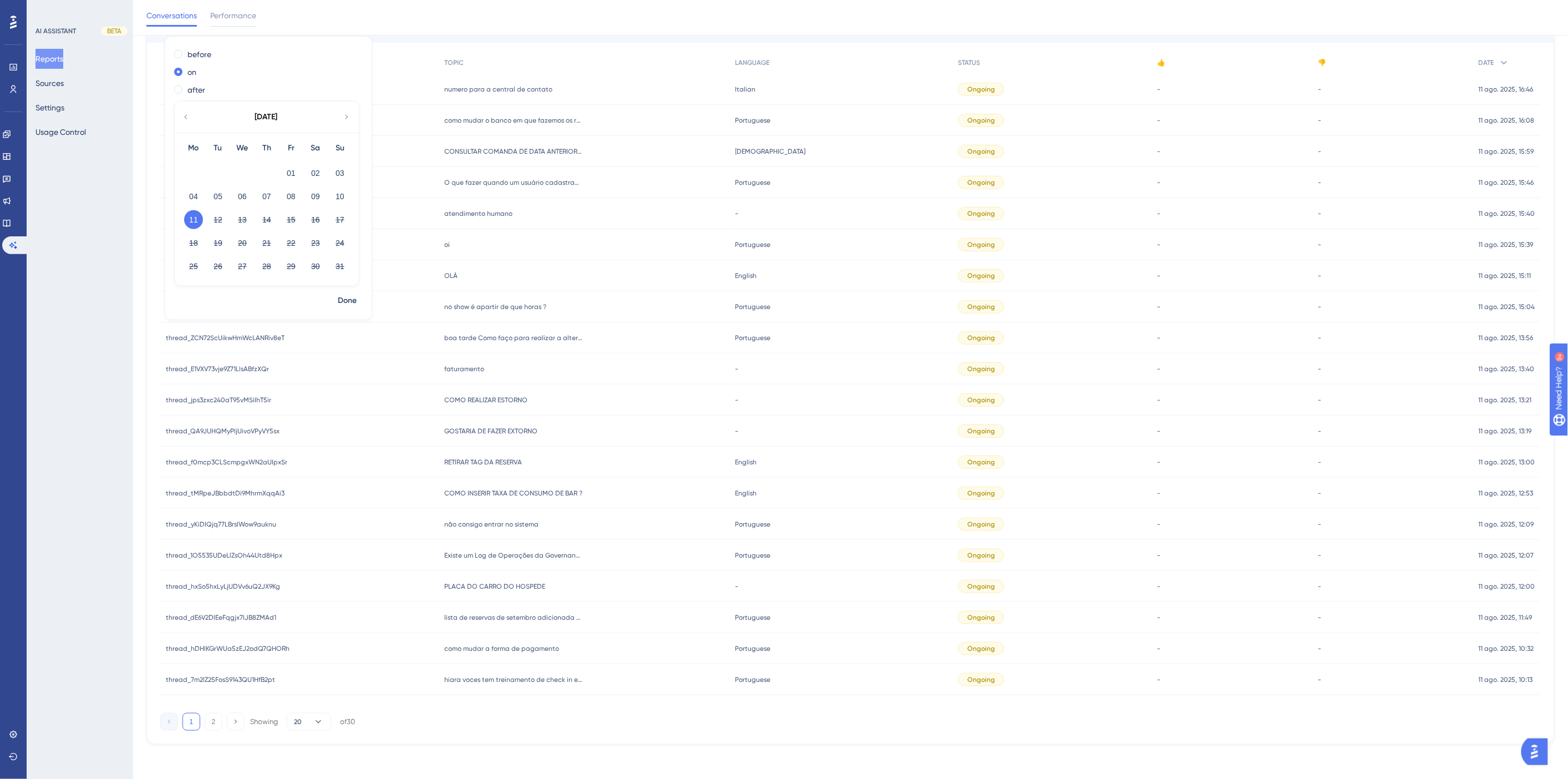
scroll to position [140, 0]
click at [497, 708] on div "1 2 Showing 20 of 30" at bounding box center [850, 719] width 1380 height 22
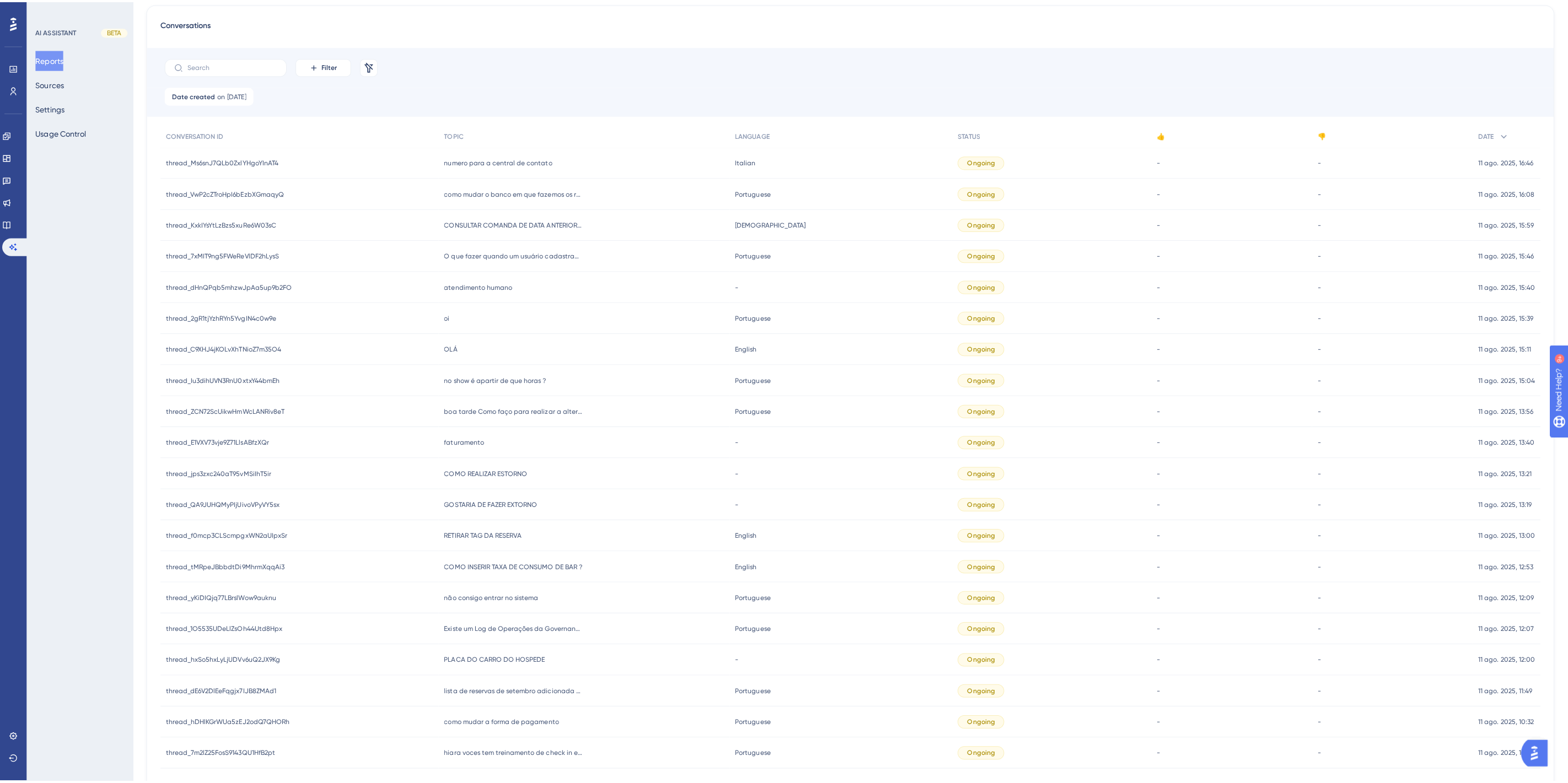
scroll to position [0, 0]
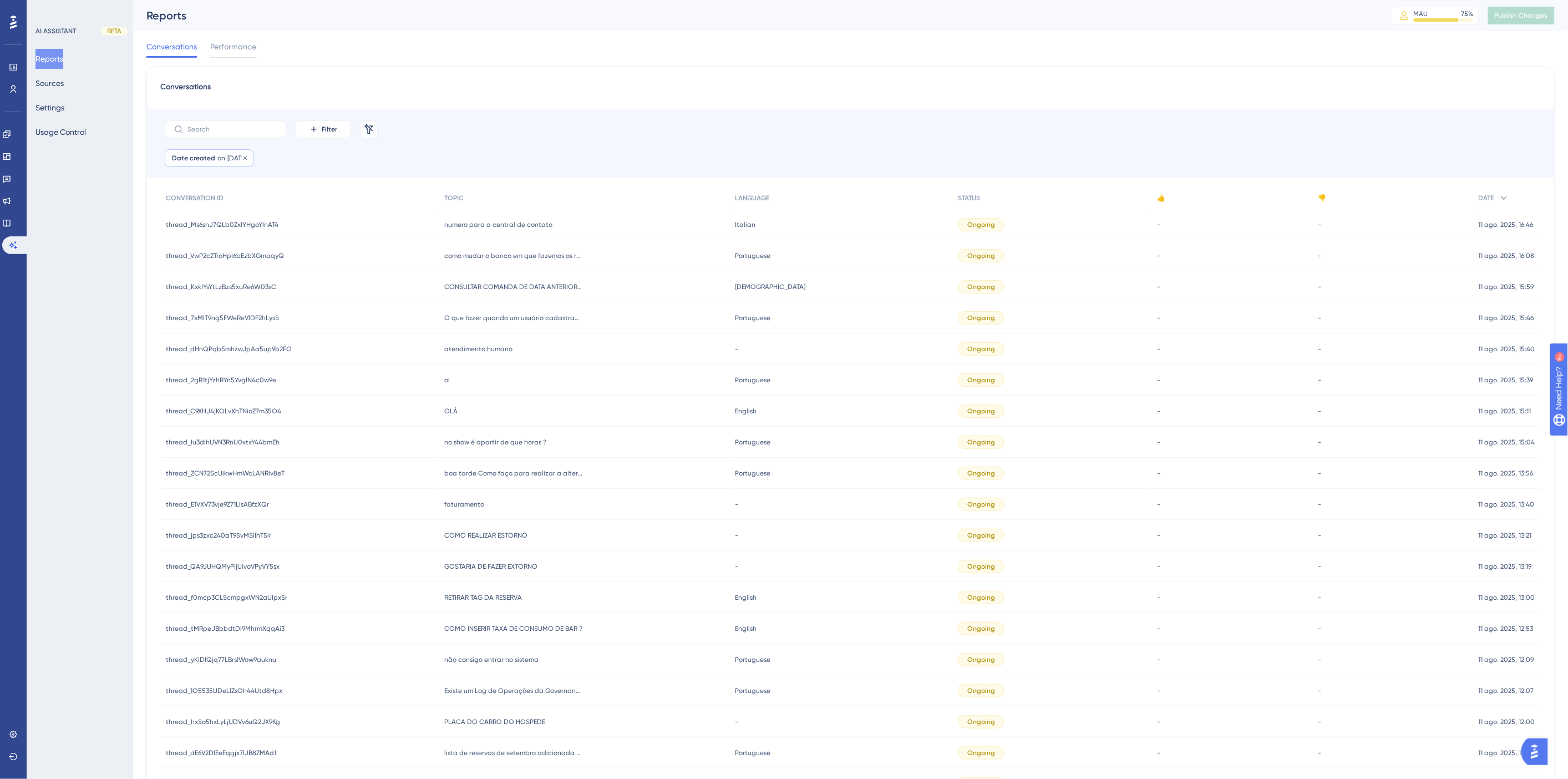
click at [227, 157] on span "11 Aug, 2025" at bounding box center [236, 158] width 19 height 9
click at [341, 333] on button "10" at bounding box center [340, 331] width 19 height 19
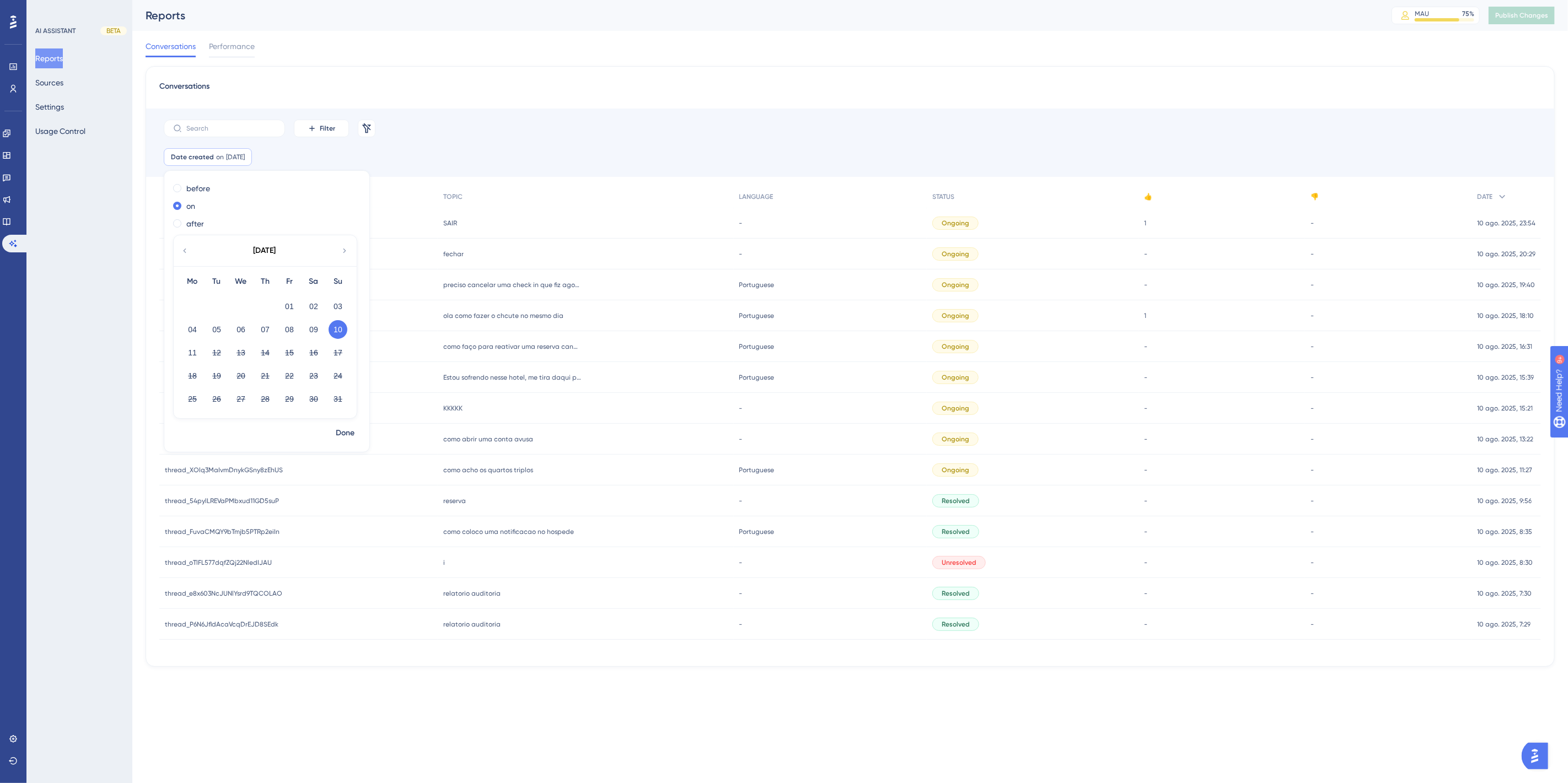
click at [519, 662] on div "Conversations Filter Remove Filters Date created on 10 Aug, 2025 10 Aug, 2025 R…" at bounding box center [850, 366] width 1409 height 600
drag, startPoint x: 523, startPoint y: 283, endPoint x: 1154, endPoint y: 243, distance: 632.3
click at [523, 283] on span "preciso cancelar uma check in que fiz agora a pouco" at bounding box center [512, 285] width 138 height 9
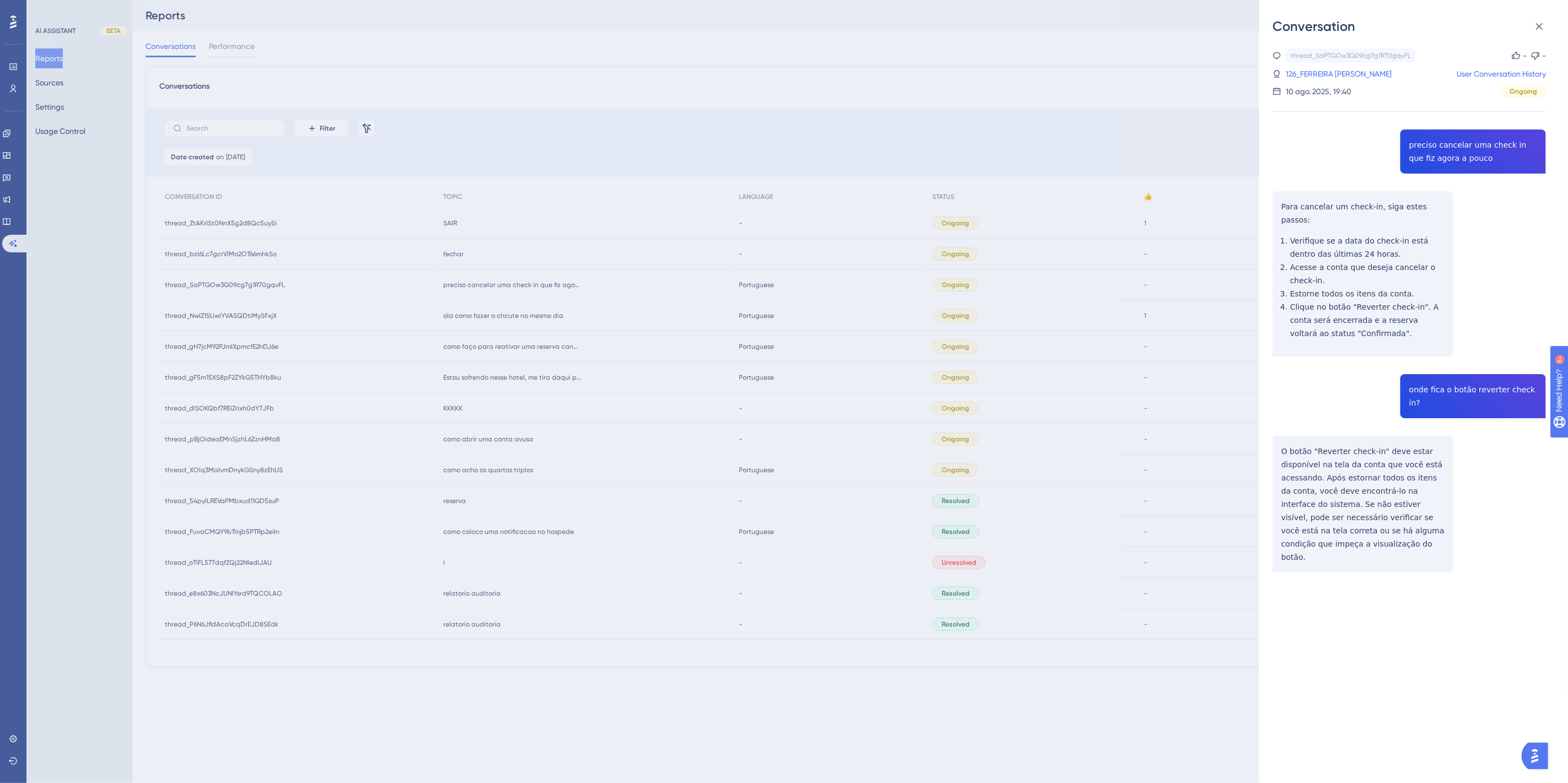
click at [628, 338] on div "Conversation thread_SaPTGOw3G09cg7g1R70gqvFL Copy - - 126_FERREIRA COUTO, ALEX …" at bounding box center [784, 391] width 1568 height 783
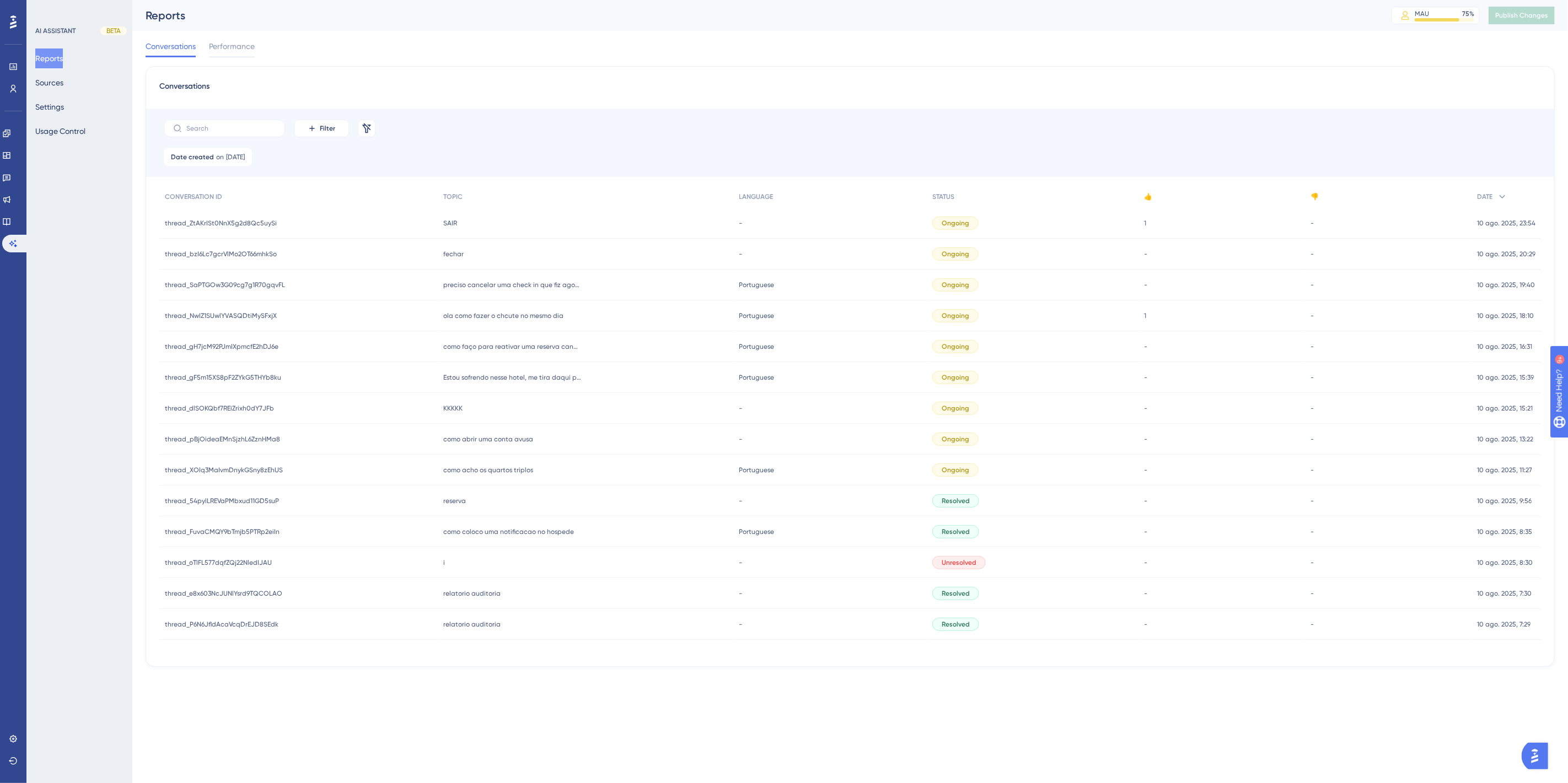
click at [519, 317] on span "ola como fazer o chcute no mesmo dia" at bounding box center [503, 316] width 120 height 9
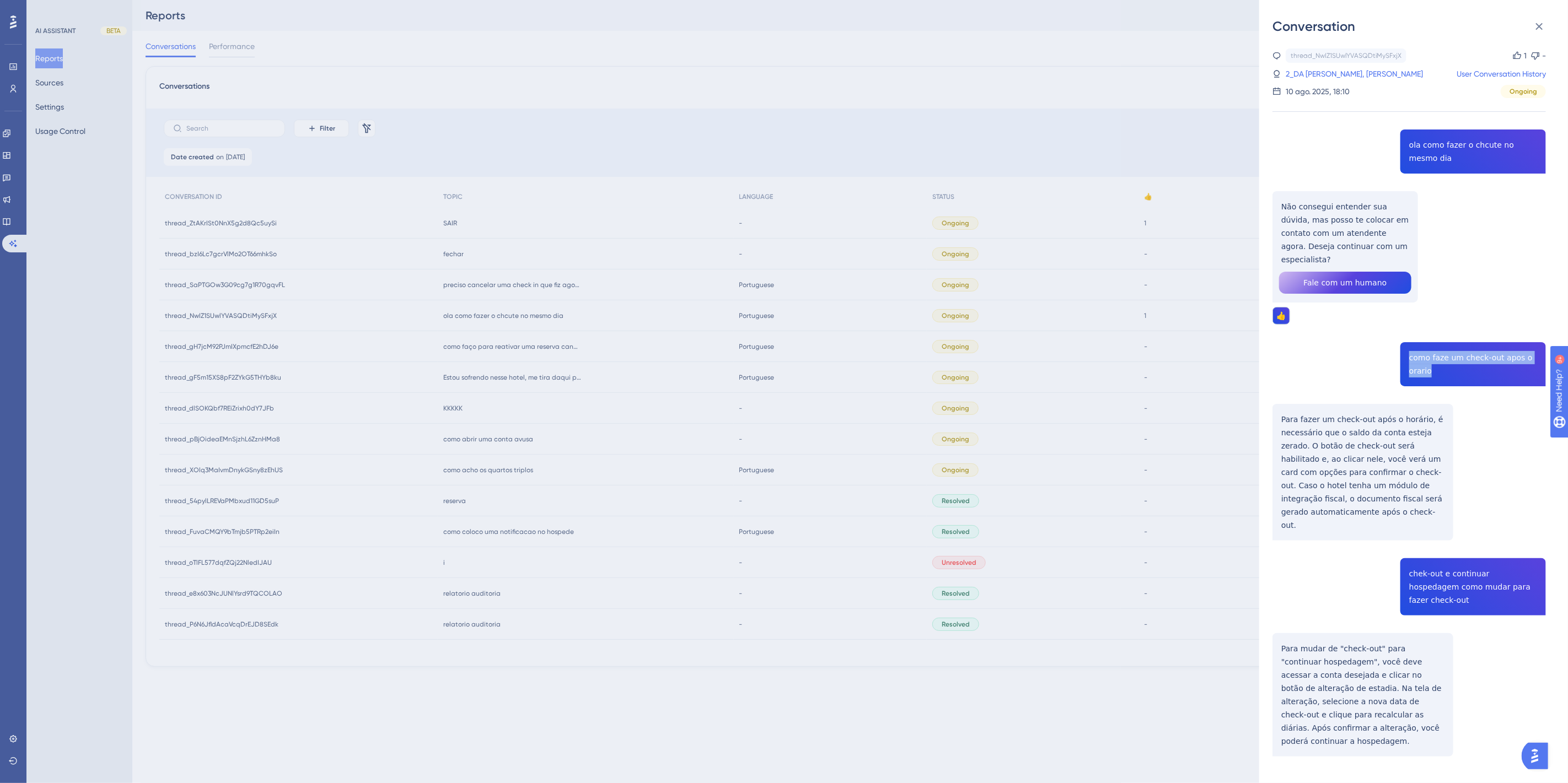
drag, startPoint x: 1435, startPoint y: 361, endPoint x: 1399, endPoint y: 343, distance: 40.2
click at [1399, 343] on div "thread_NwIZ1SUwlYVASQDtiMySFxjX Copy 1 - 2_DA SILVA, WEDERSON FERREIRA User Con…" at bounding box center [1409, 431] width 273 height 764
copy span "como faze um check-out apos o orario"
click at [83, 271] on div "Conversation thread_NwIZ1SUwlYVASQDtiMySFxjX Copy 1 - 2_DA SILVA, WEDERSON FERR…" at bounding box center [784, 391] width 1568 height 783
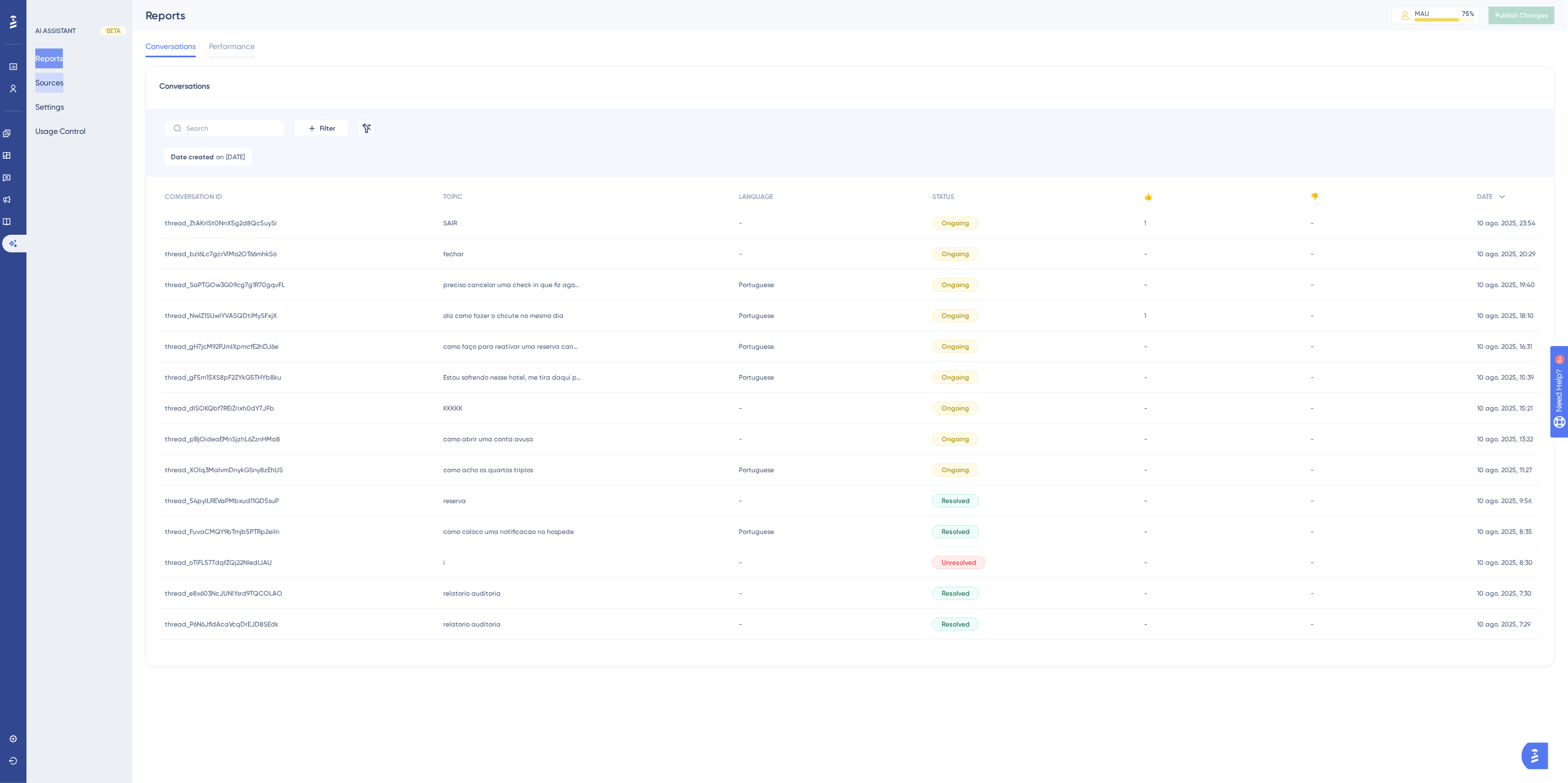
click at [55, 80] on button "Sources" at bounding box center [49, 83] width 28 height 20
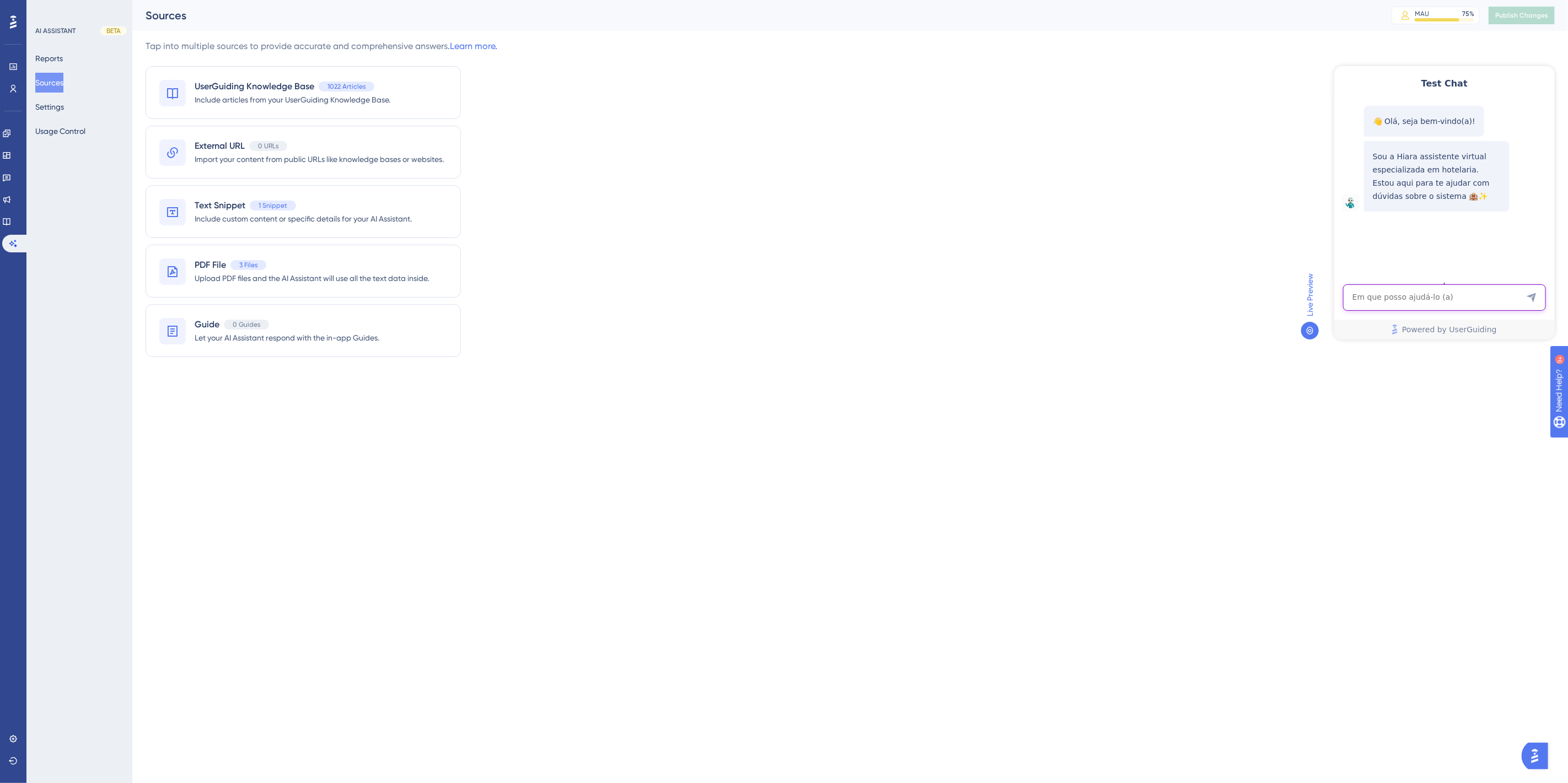
click at [1372, 295] on textarea "AI Assistant Text Input" at bounding box center [1444, 296] width 203 height 26
paste textarea "como faze um check-out apos o orario"
type textarea "como faze um check-out apos o orario"
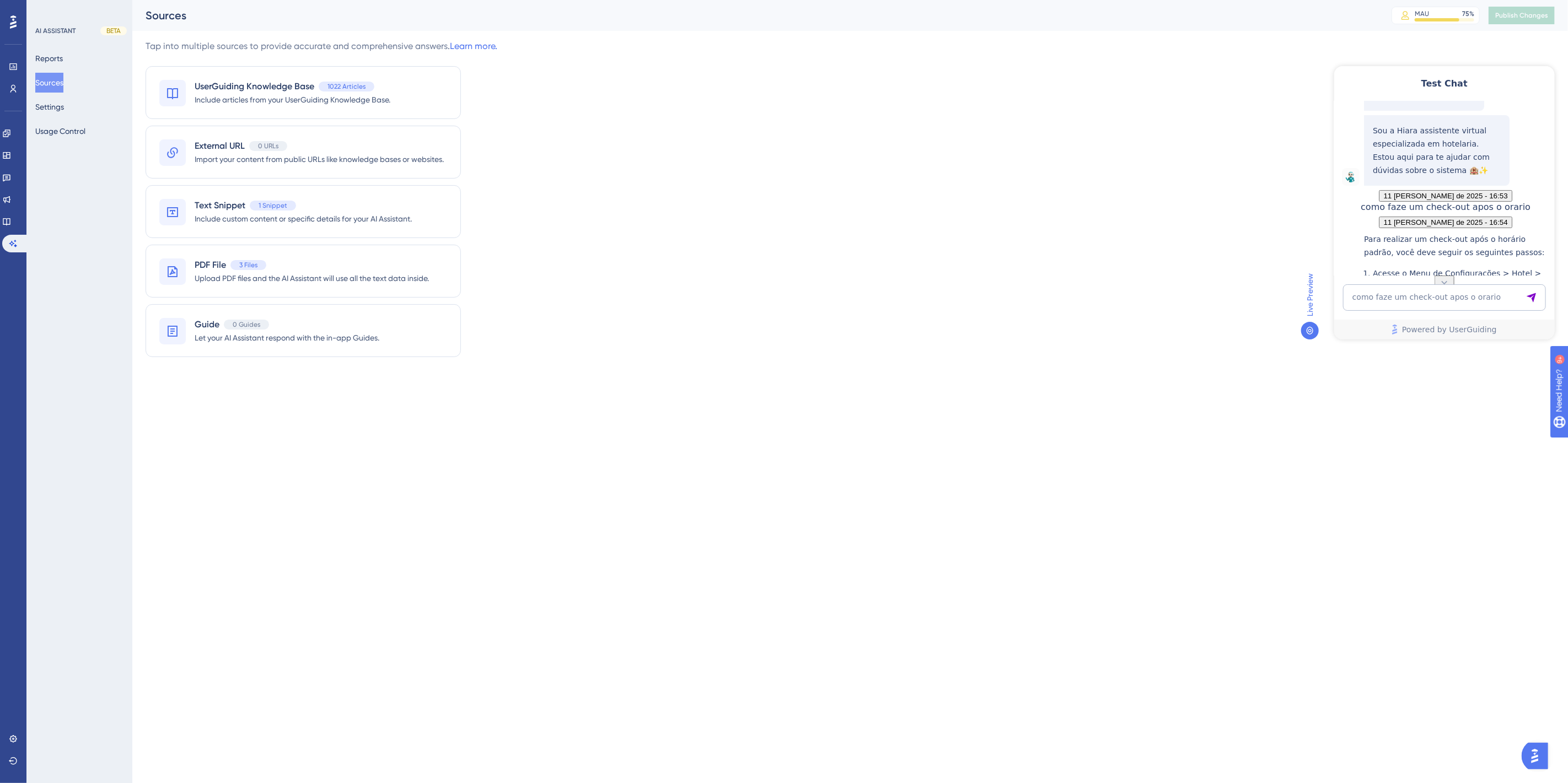
scroll to position [235, 0]
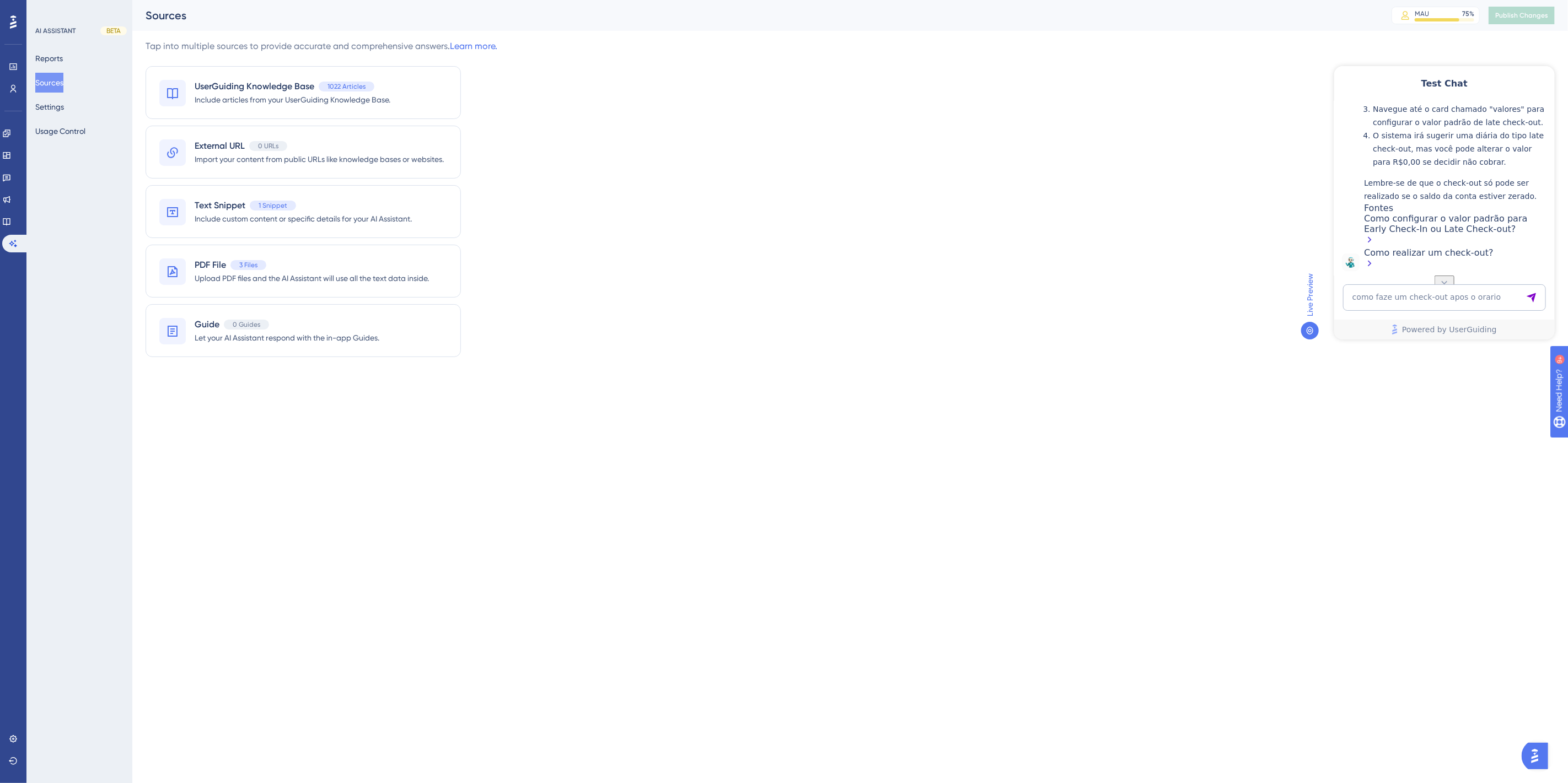
click at [1471, 196] on p "Lembre-se de que o check-out só pode ser realizado se o saldo da conta estiver …" at bounding box center [1456, 189] width 185 height 26
click at [1397, 304] on textarea "como faze um check-out apos o orario" at bounding box center [1444, 296] width 203 height 26
paste textarea "chek-out e continuar hospedagem como mudar para fazer check-out"
type textarea "chek-out e continuar hospedagem como mudar para fazer check-out"
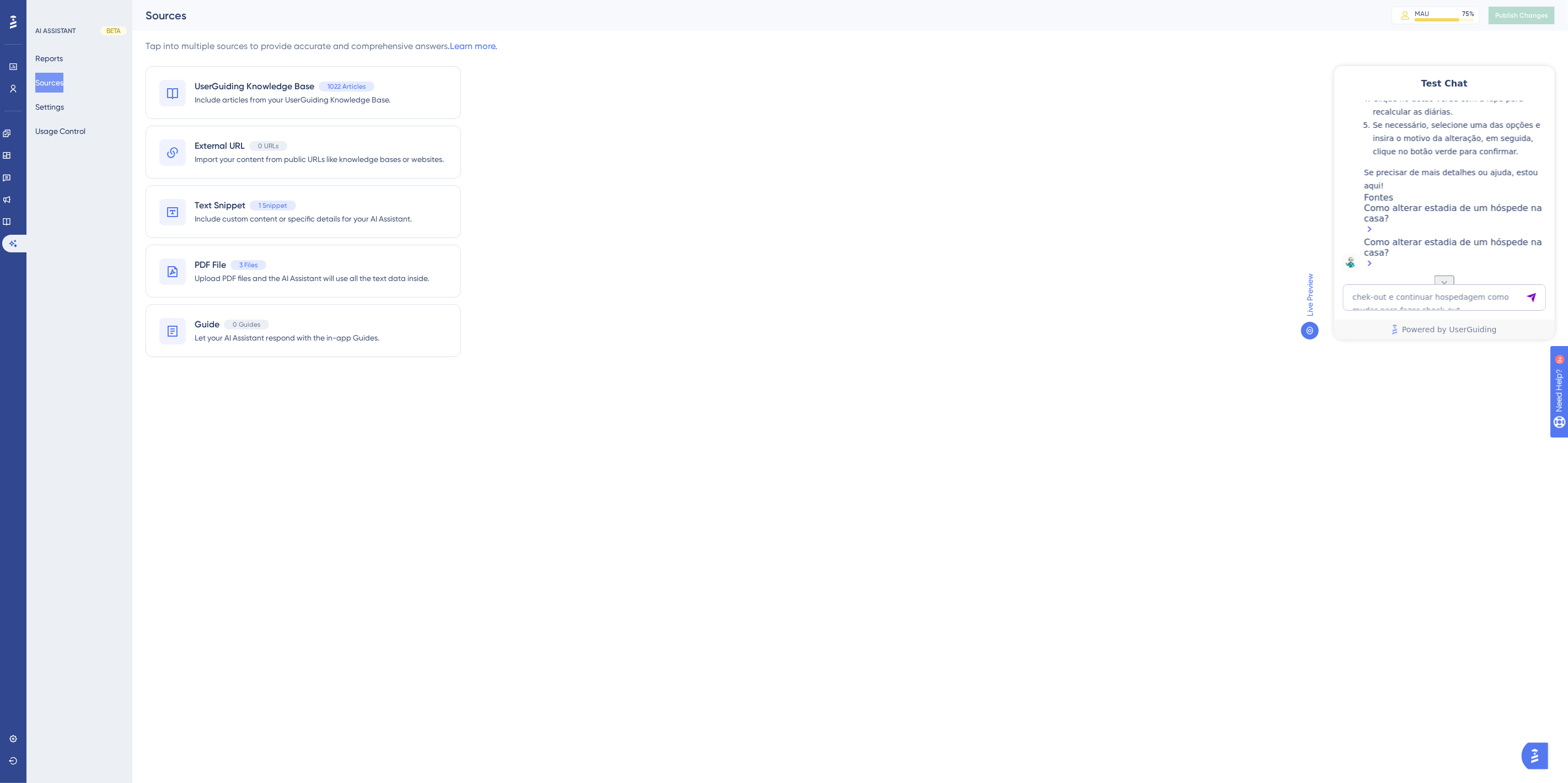
scroll to position [726, 0]
